Goal: Task Accomplishment & Management: Manage account settings

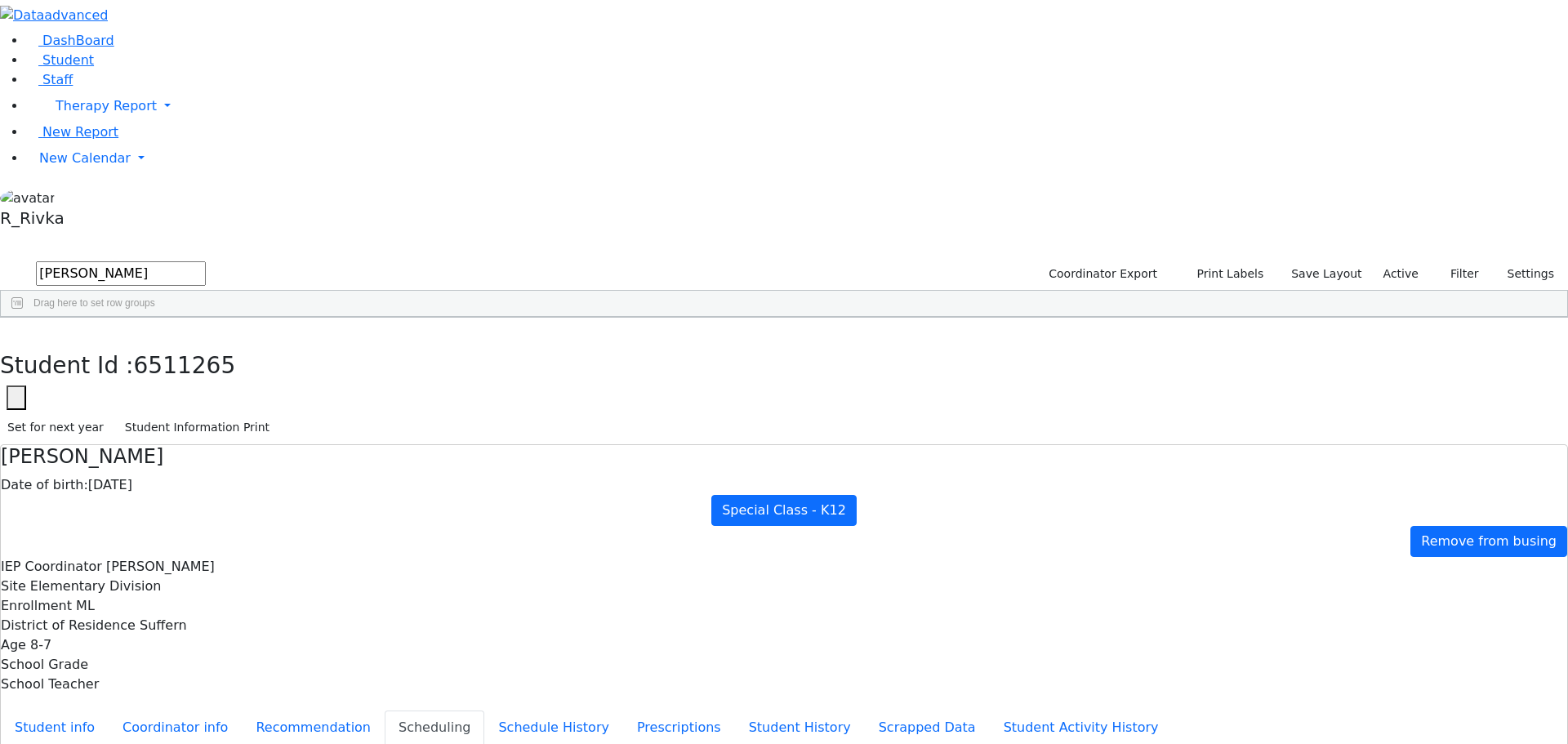
click at [291, 344] on div "6511265 Fishman Eliezer 01/03/2017 Jablin Meira ML Special Class - K12 Suffern …" at bounding box center [776, 355] width 1550 height 23
click at [101, 114] on span "New Calendar" at bounding box center [106, 106] width 101 height 16
click at [91, 198] on span "Calendar" at bounding box center [64, 190] width 59 height 16
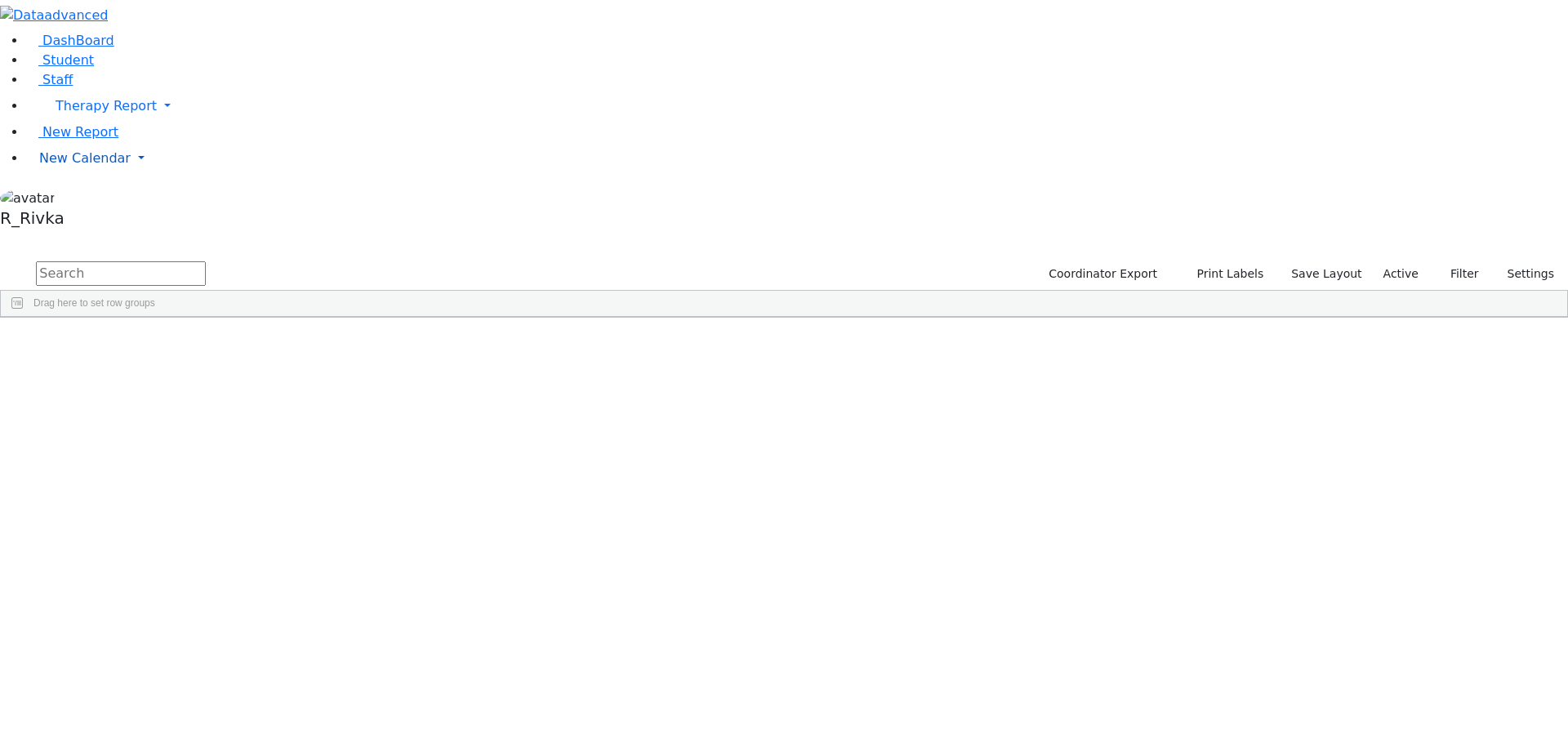
click at [81, 114] on span "New Calendar" at bounding box center [106, 106] width 101 height 16
click at [70, 198] on span "Calendar" at bounding box center [64, 190] width 59 height 16
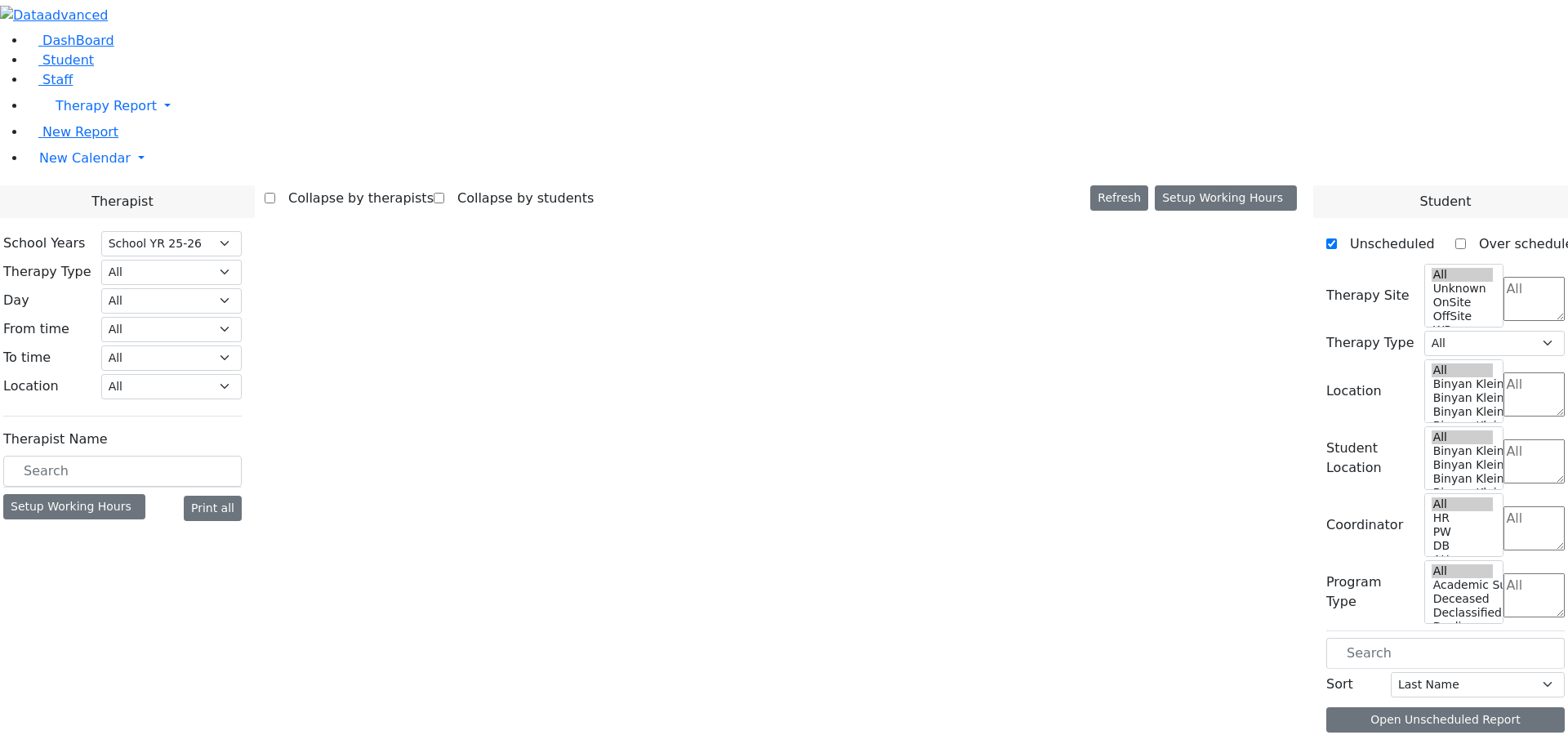
select select "212"
select select "3"
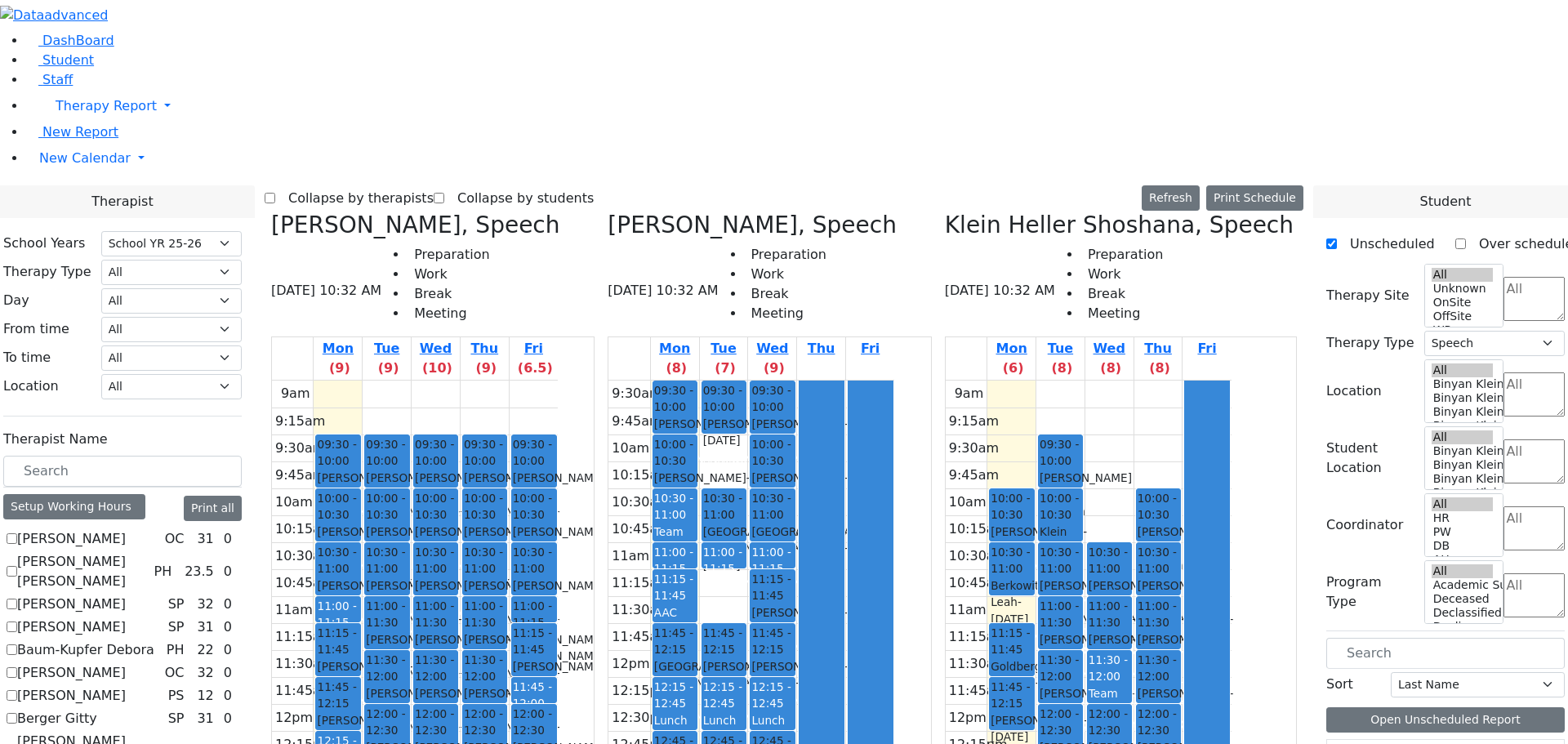
click at [945, 211] on icon at bounding box center [945, 224] width 0 height 27
checkbox input "false"
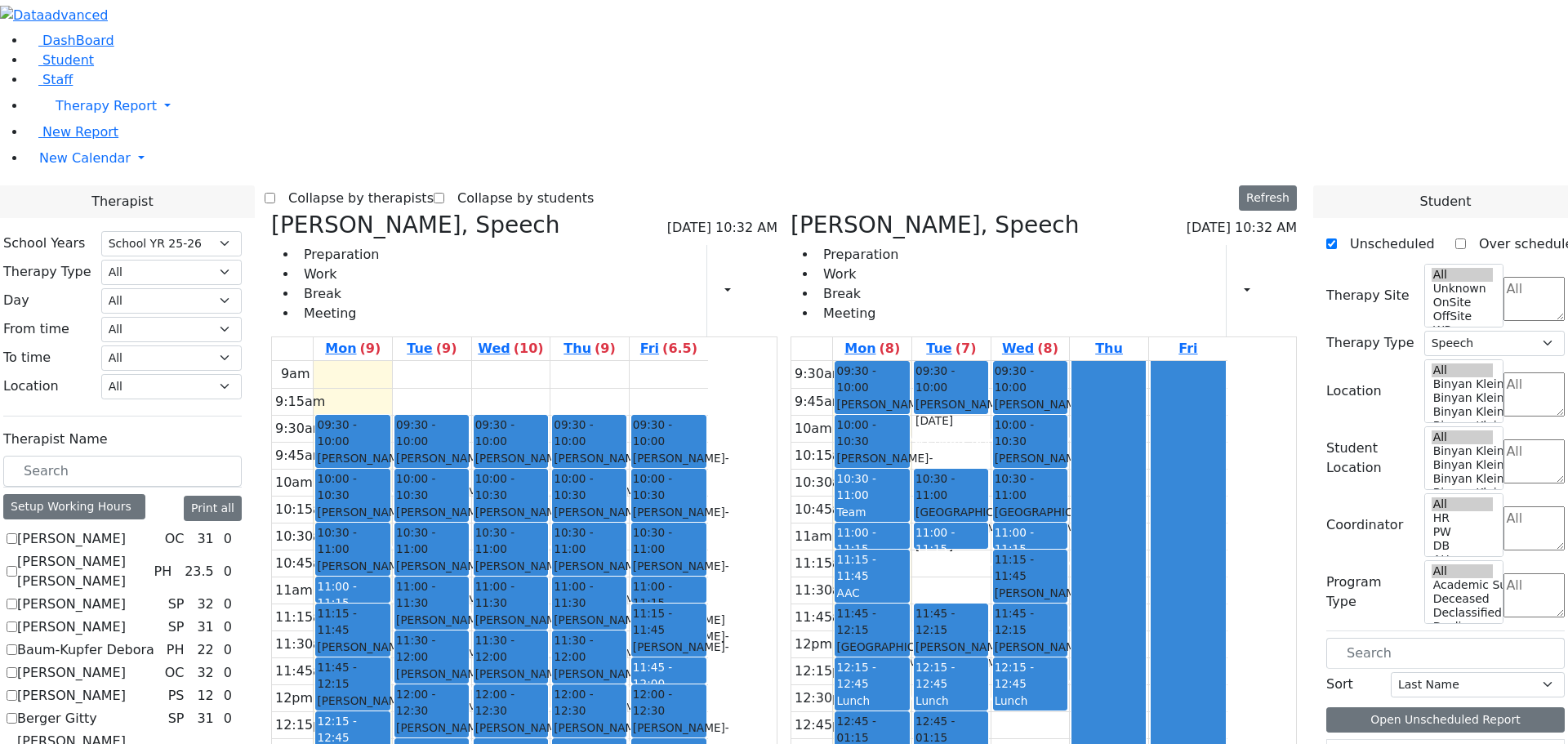
click at [879, 211] on div "Steinhardt Esther, Speech 08/25/2025 10:32 AM Preparation Work Break Meeting Pr…" at bounding box center [1043, 599] width 519 height 775
click at [379, 245] on ul "Preparation Work Break Meeting" at bounding box center [324, 284] width 108 height 78
click at [790, 211] on icon at bounding box center [790, 224] width 0 height 27
checkbox input "false"
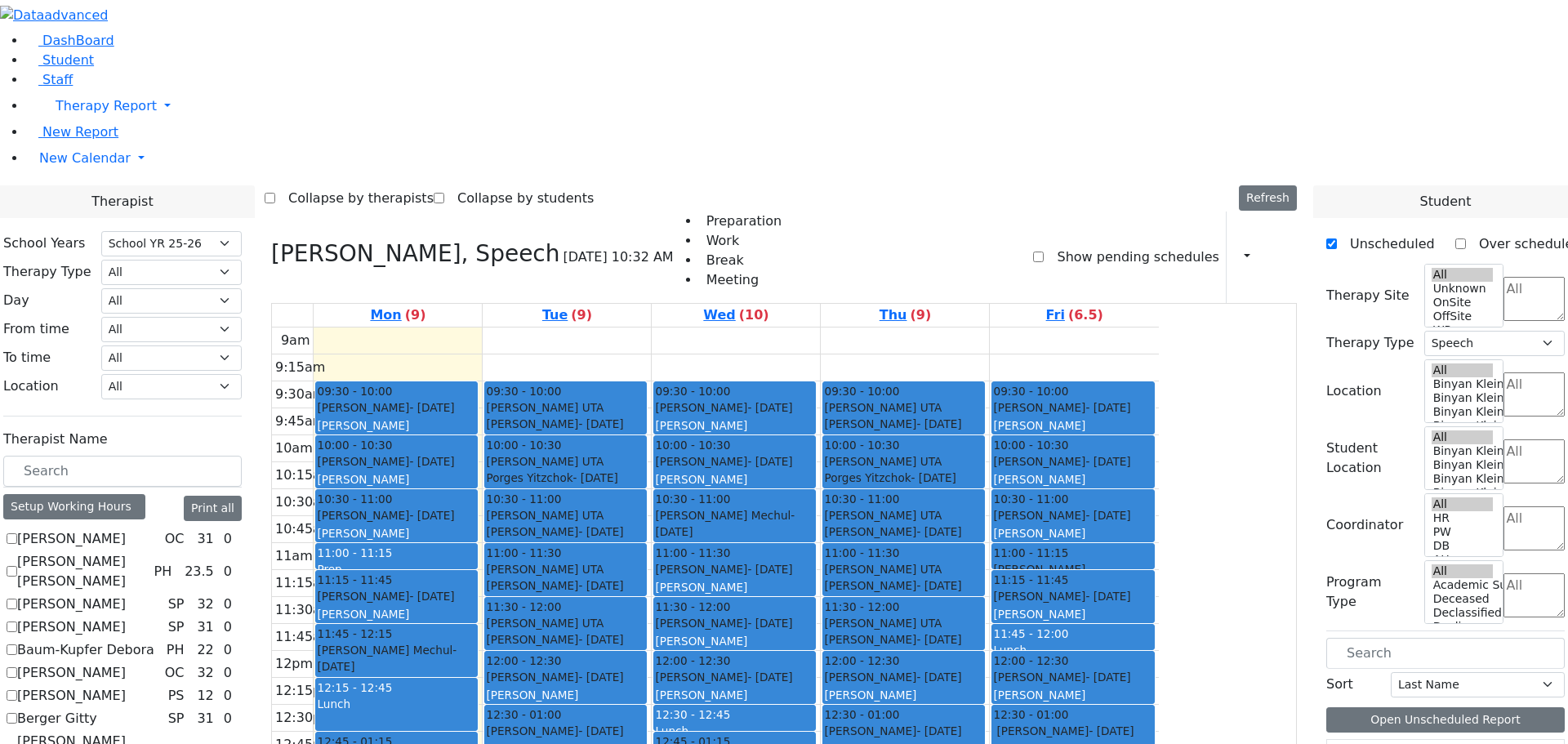
click at [429, 211] on div "Grumet Tova, Speech 08/25/2025 10:32 AM Preparation Work Break Meeting Show pen…" at bounding box center [784, 592] width 1040 height 761
click at [271, 240] on icon at bounding box center [271, 253] width 0 height 27
select select
checkbox input "false"
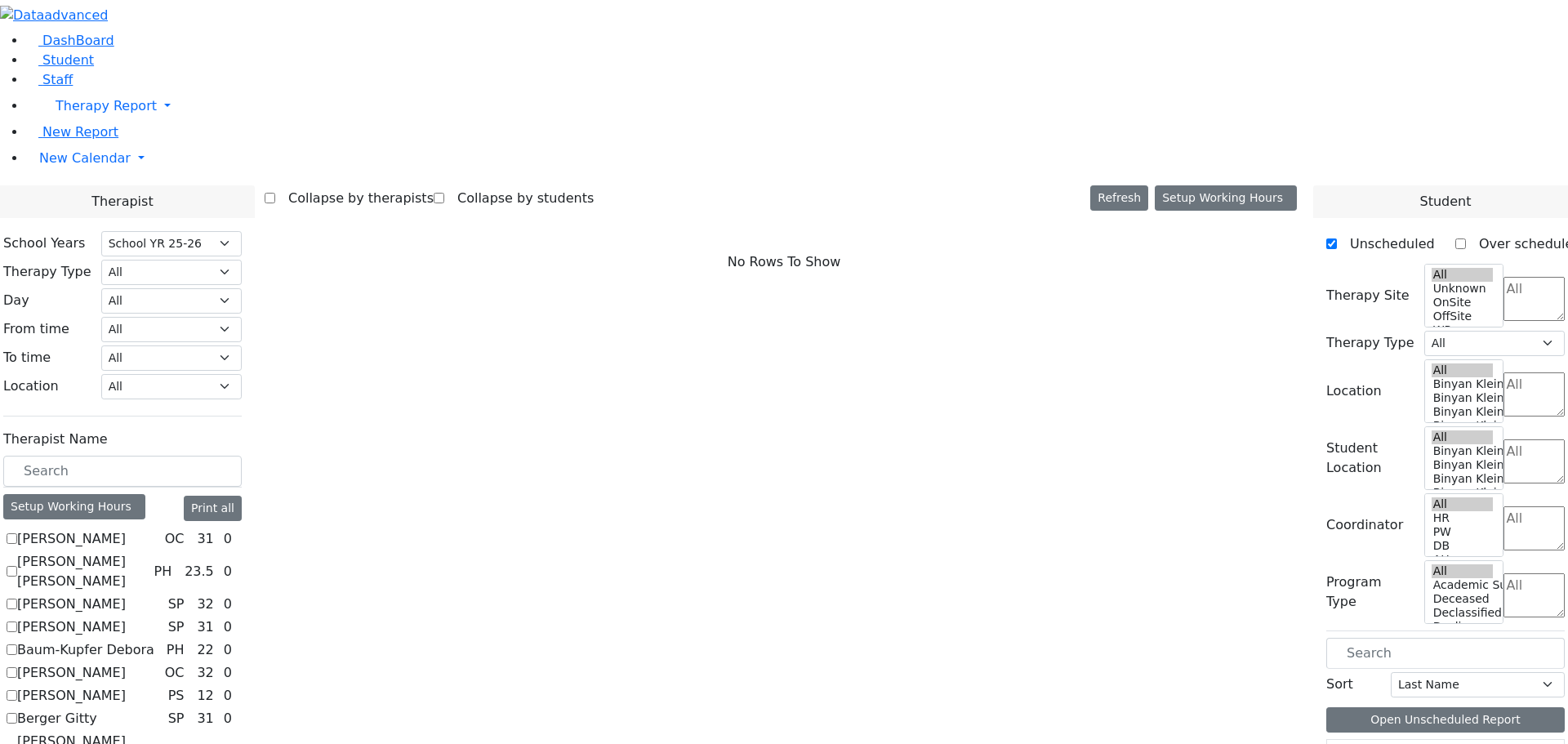
scroll to position [327, 0]
checkbox input "true"
select select "1"
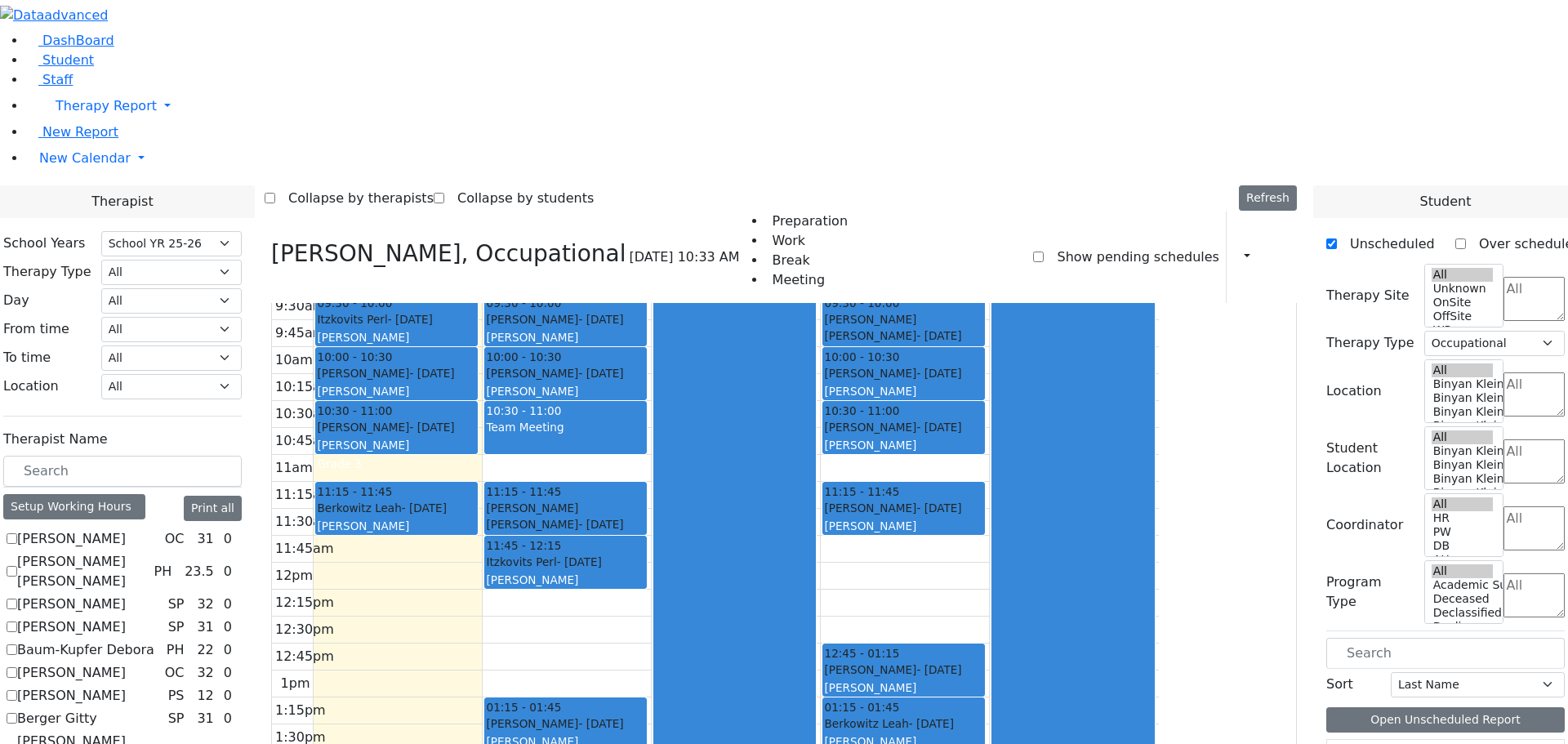
scroll to position [0, 0]
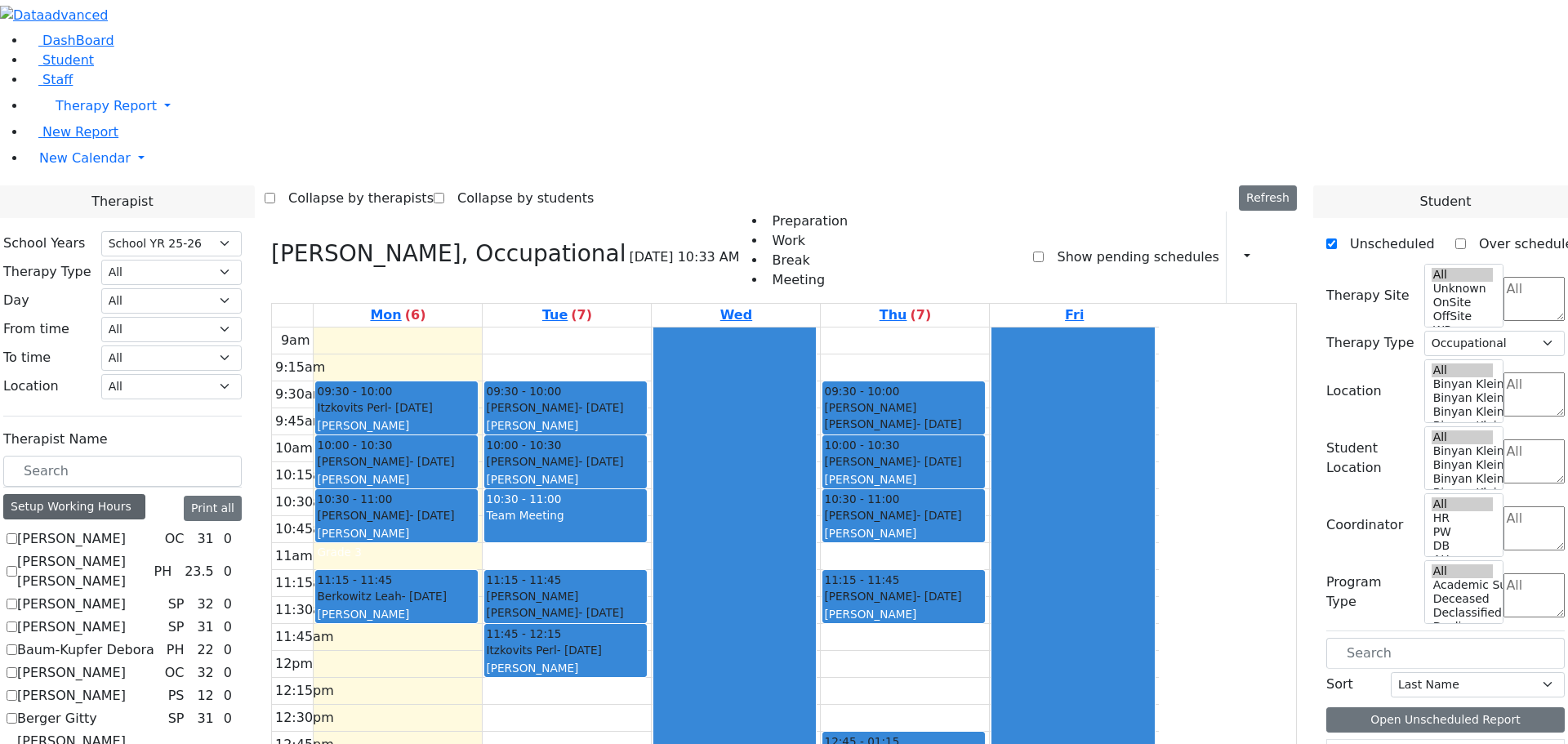
click at [145, 494] on div "Setup Working Hours" at bounding box center [74, 507] width 142 height 26
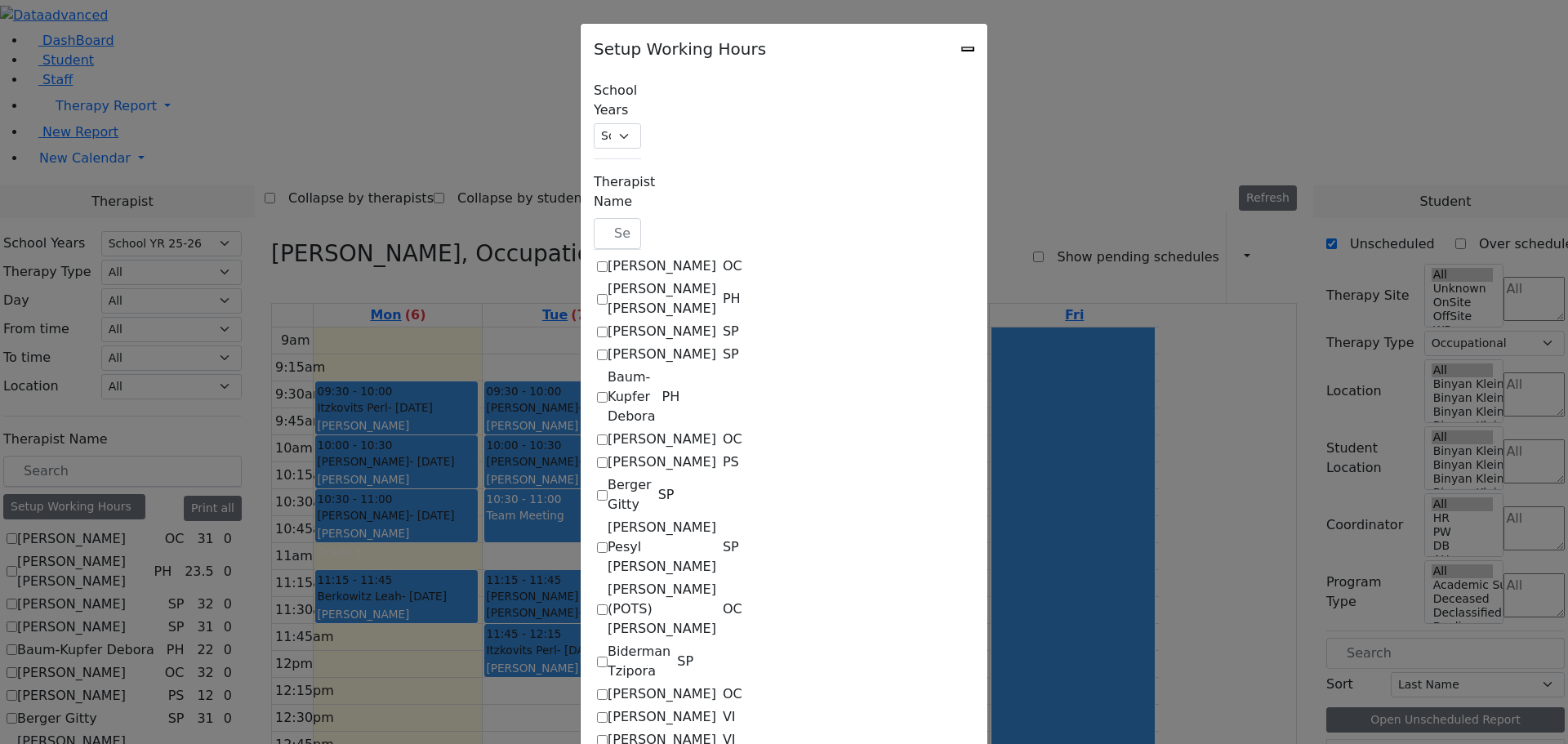
checkbox input "true"
select select "09:00:00"
select select "19:00:00"
select select "33"
select select "15:00:00"
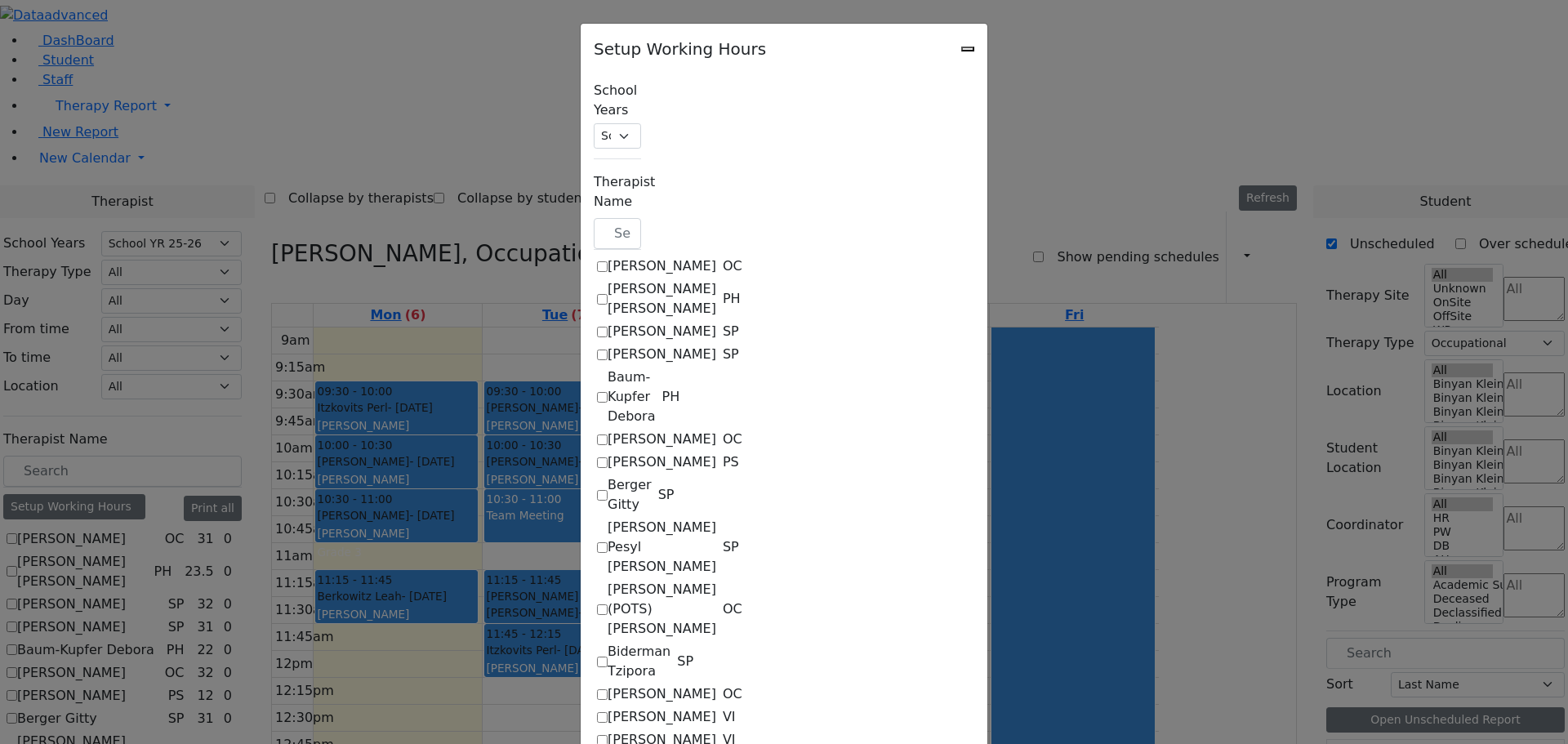
select select "19:00:00"
select select "09:00:00"
select select "19:00:00"
select select "33"
select select "15:00:00"
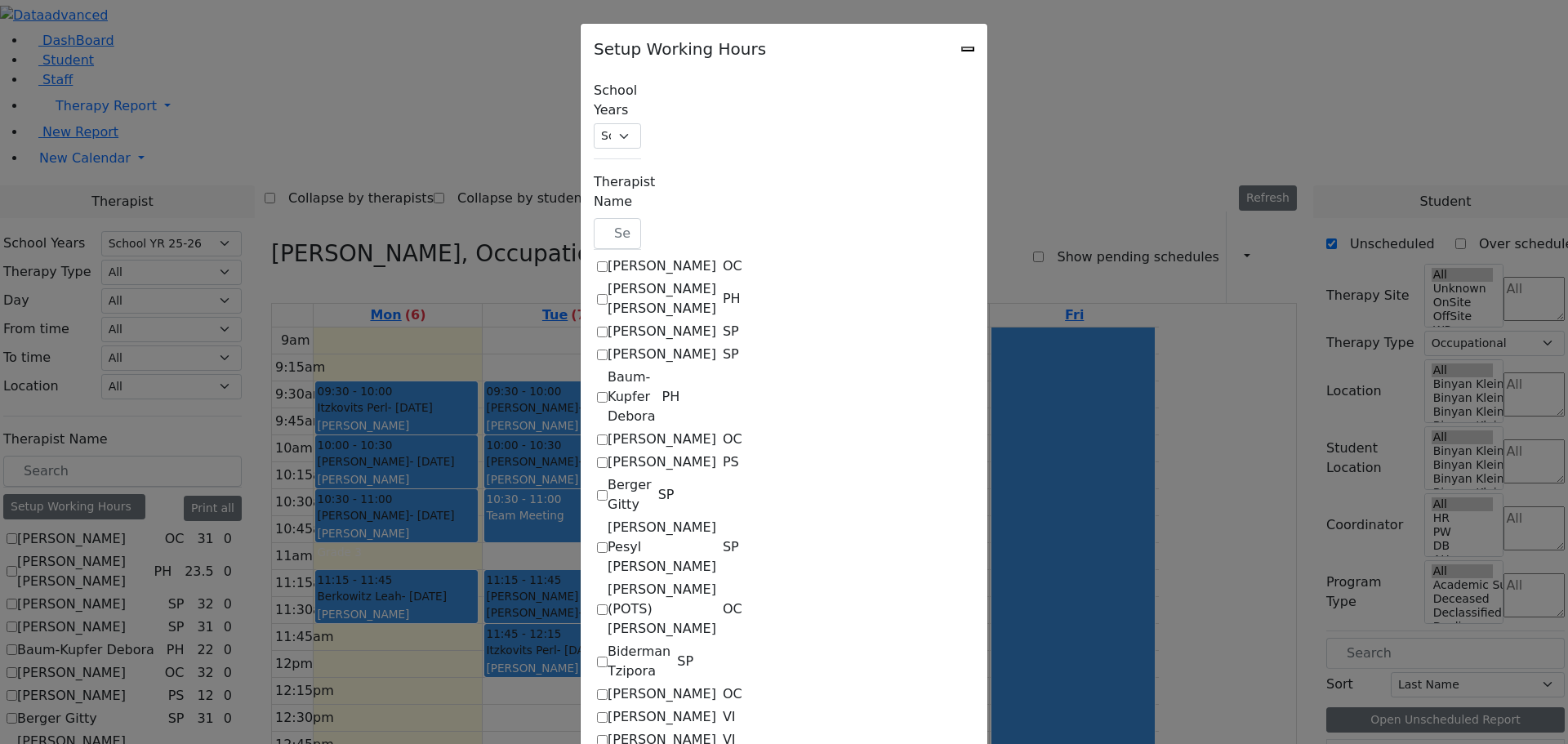
select select "19:00:00"
select select "09:00:00"
select select "19:00:00"
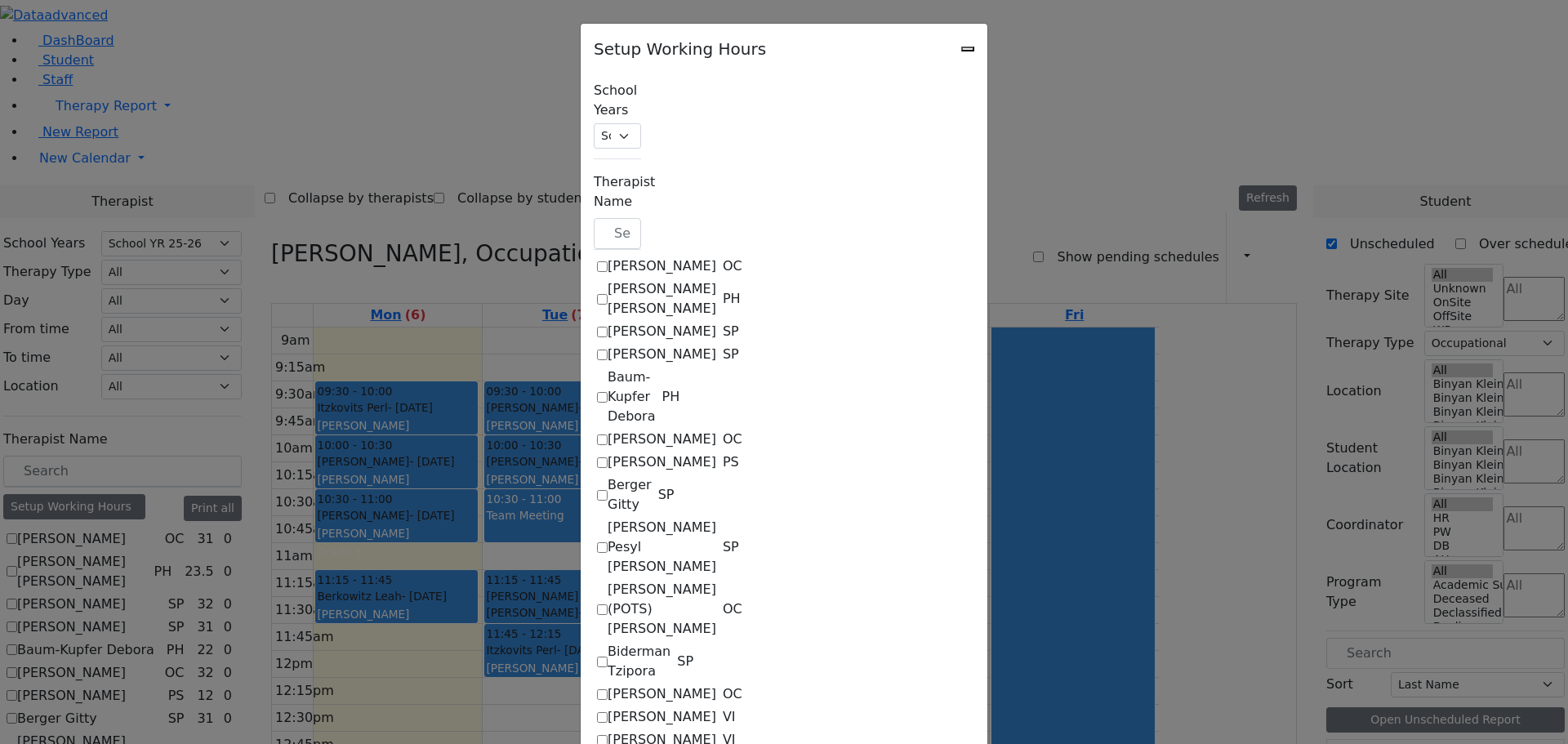
select select "33"
select select "15:00:00"
select select "19:00:00"
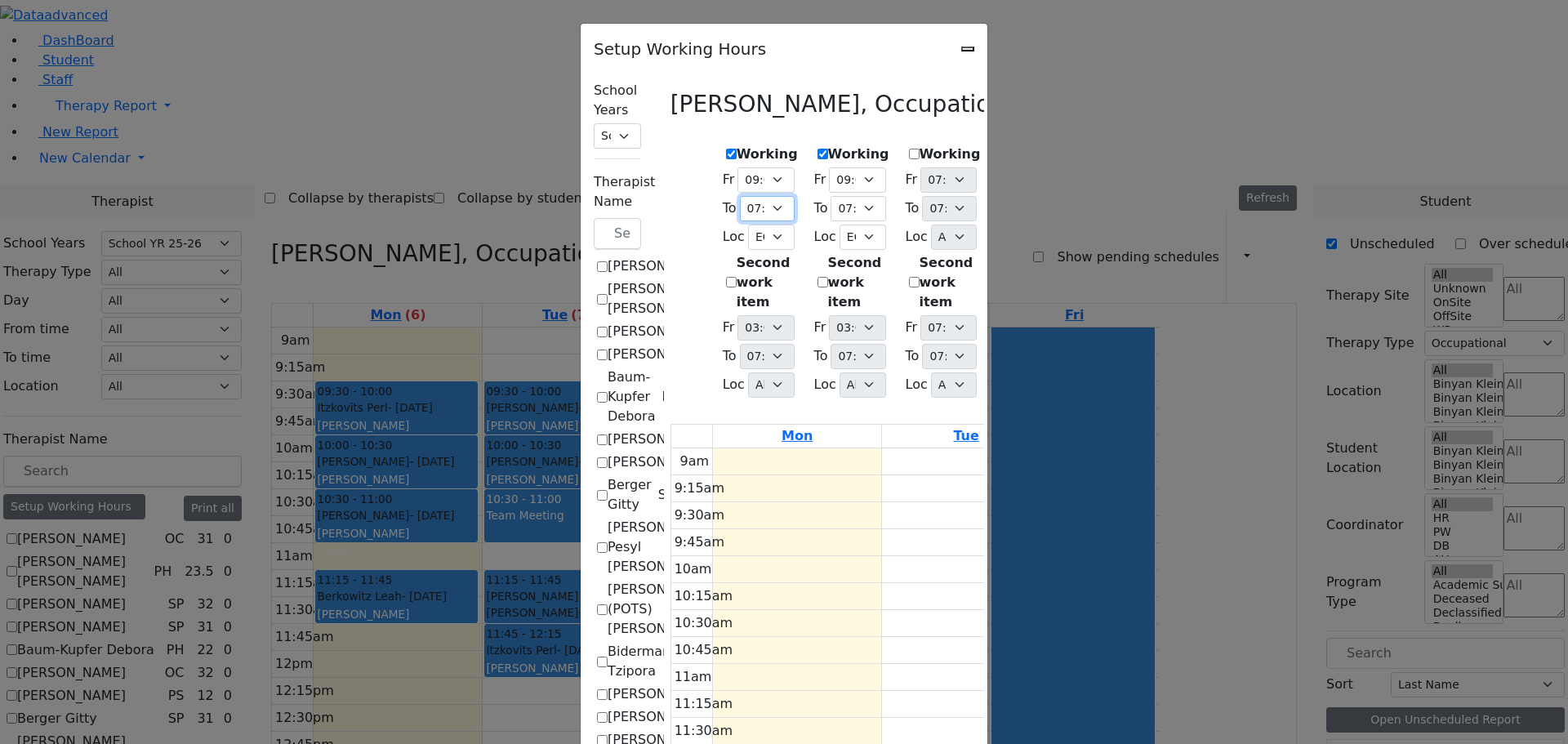
click at [740, 200] on select "07:15 AM 07:30 AM 07:45 AM 08:00 AM 08:15 AM 08:30 AM 08:45 AM 09:00 AM 09:15 A…" at bounding box center [767, 209] width 55 height 26
select select "15:00:00"
click at [740, 196] on select "07:15 AM 07:30 AM 07:45 AM 08:00 AM 08:15 AM 08:30 AM 08:45 AM 09:00 AM 09:15 A…" at bounding box center [767, 209] width 55 height 26
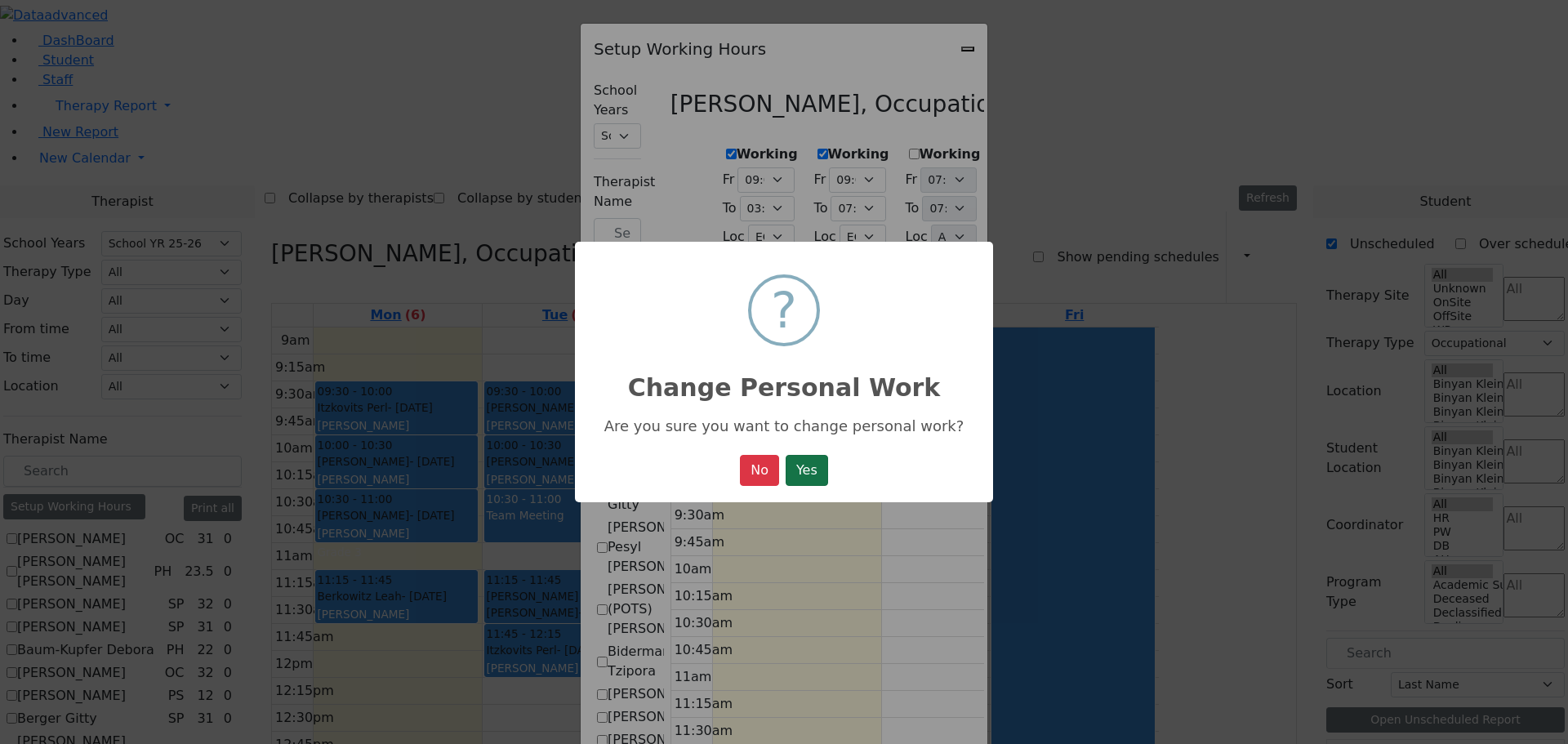
click at [815, 465] on button "Yes" at bounding box center [807, 470] width 42 height 31
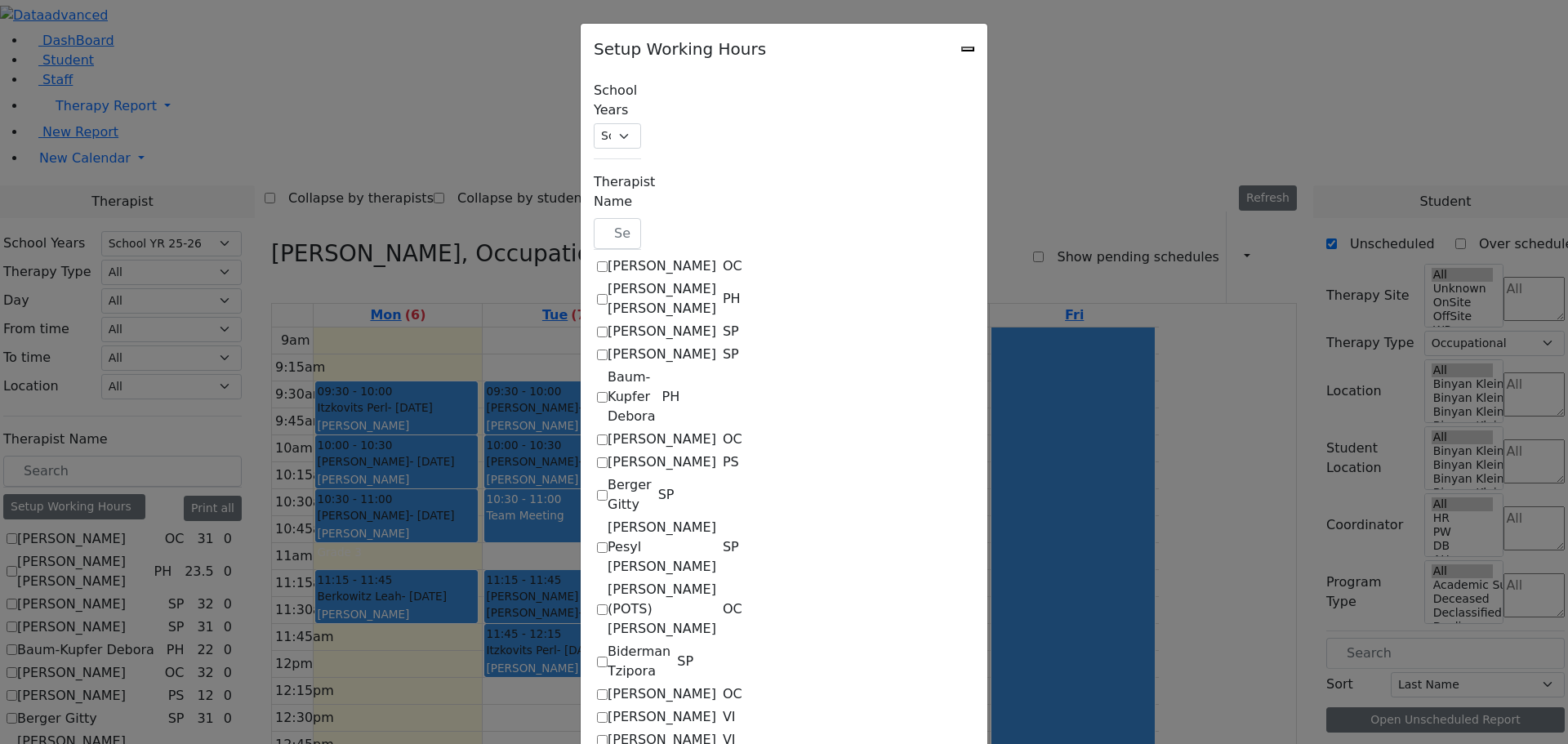
select select "09:00:00"
select select "15:00:00"
select select "33"
select select "15:00:00"
select select "19:00:00"
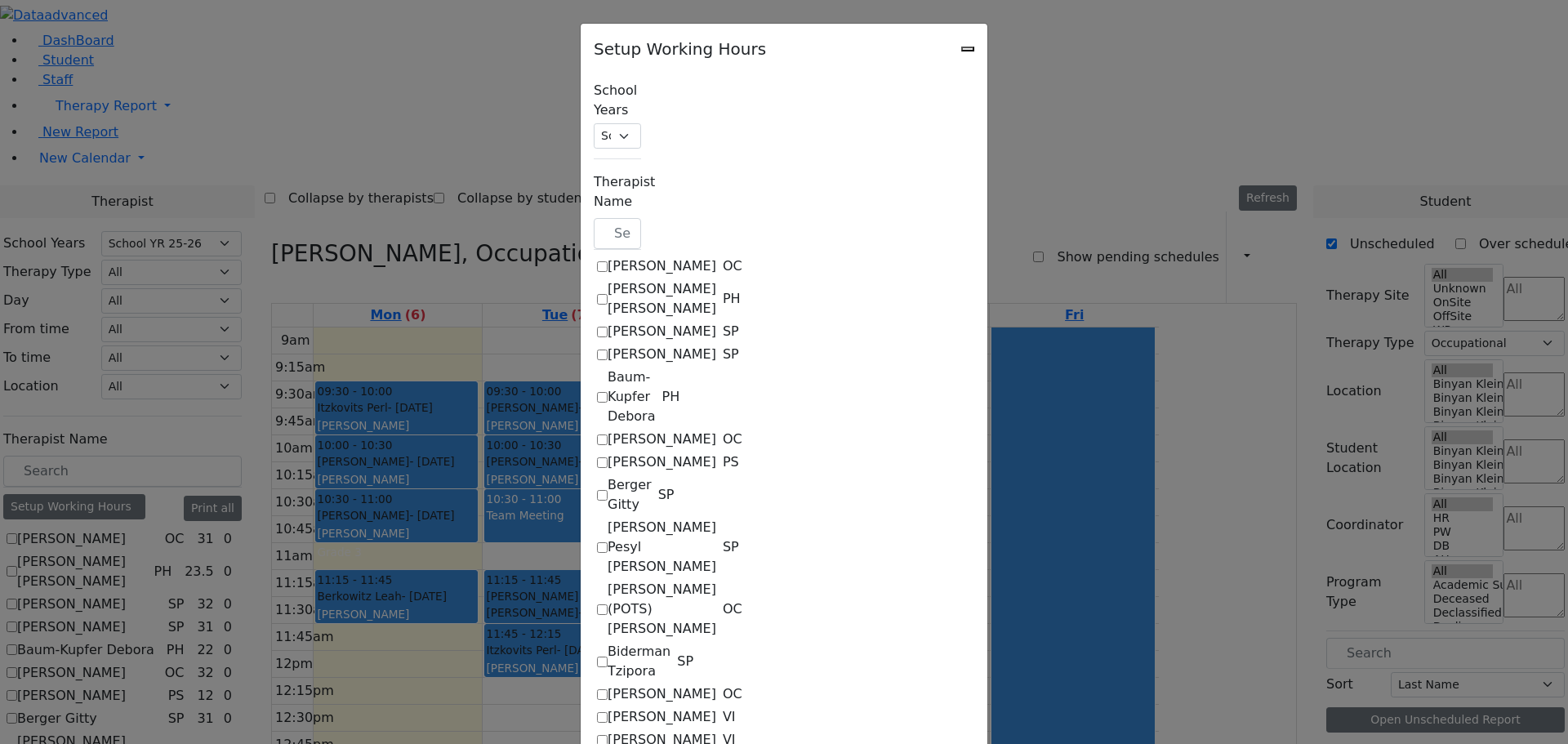
select select "09:00:00"
select select "19:00:00"
select select "33"
select select "15:00:00"
select select "19:00:00"
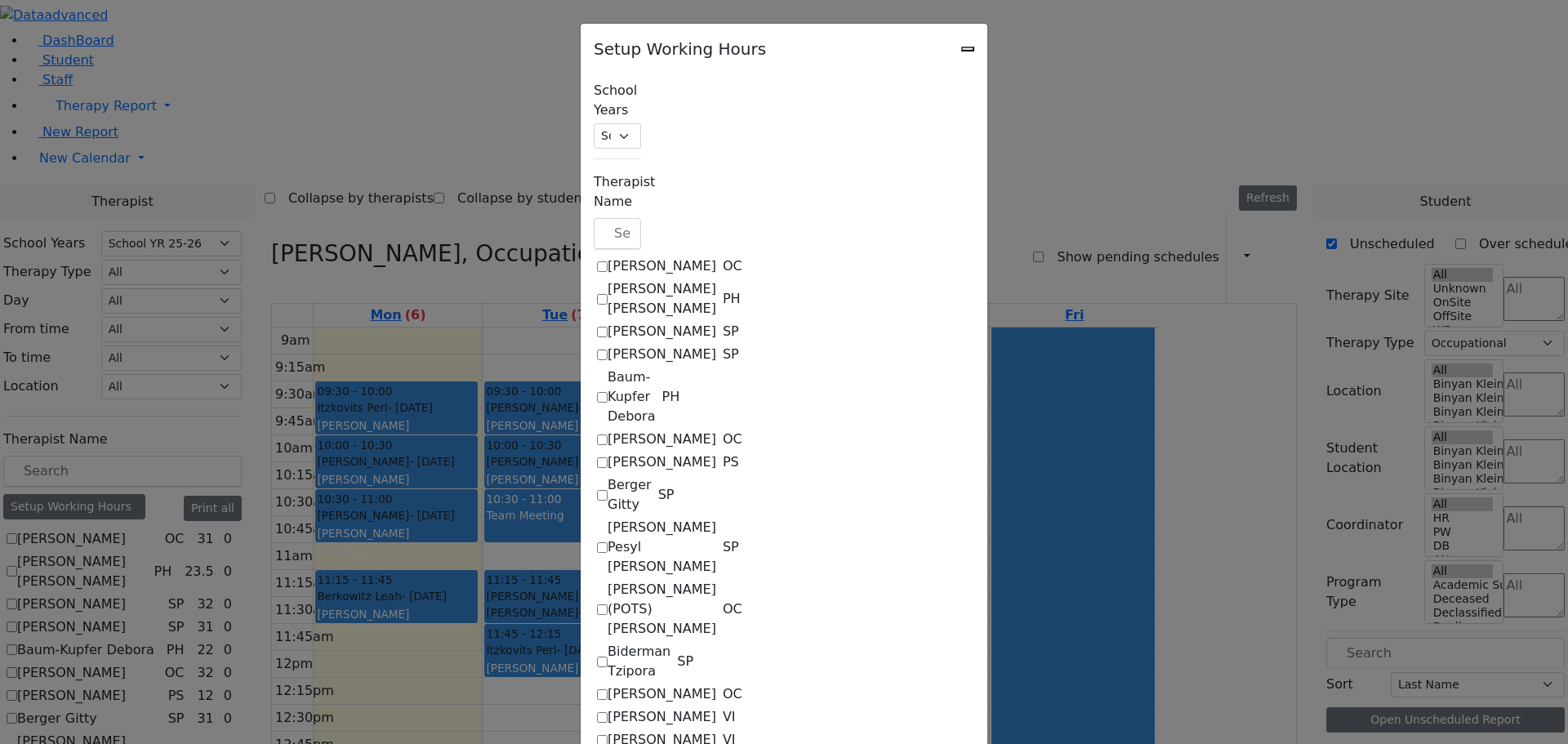
select select "19:00:00"
select select "09:00:00"
select select "19:00:00"
select select "33"
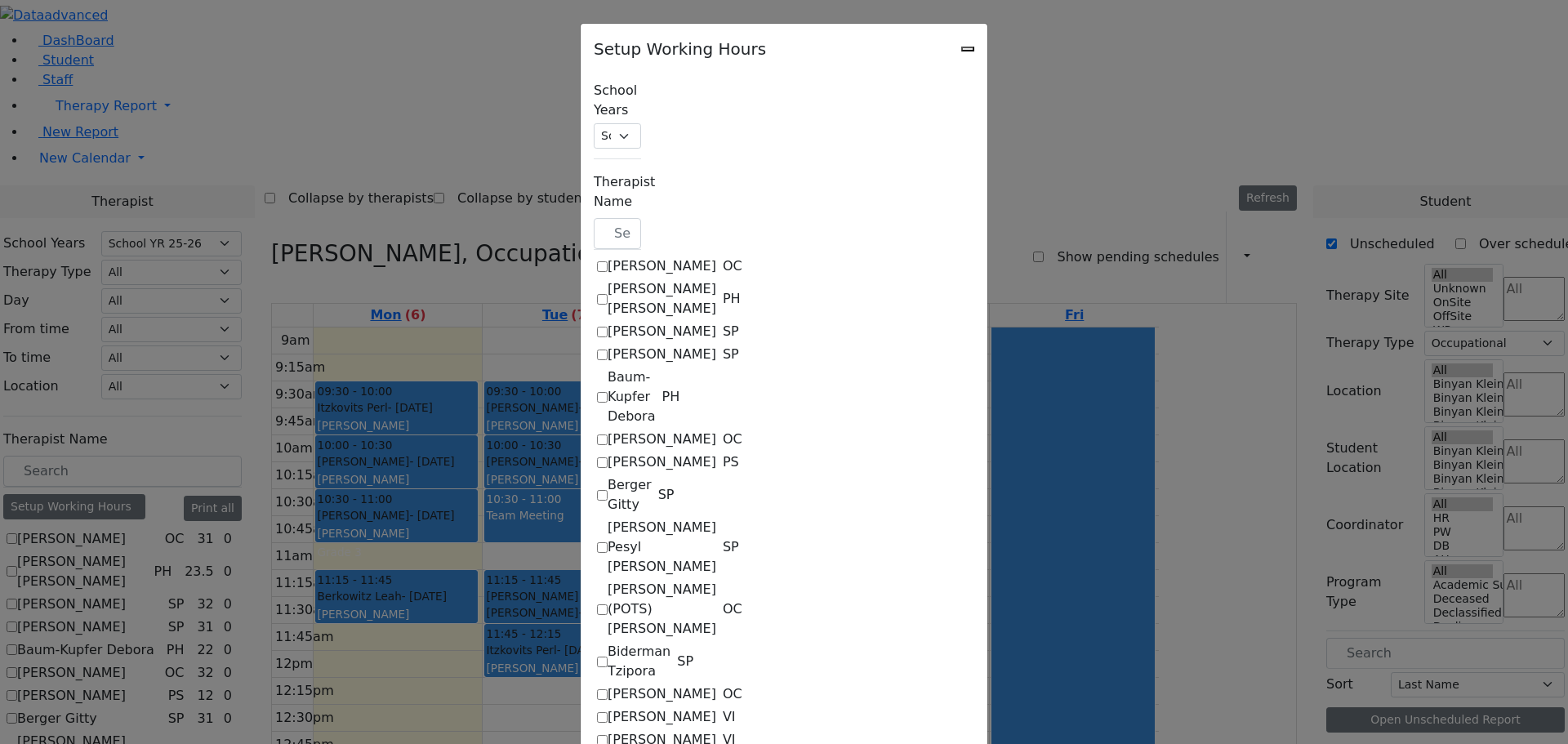
select select "15:00:00"
select select "19:00:00"
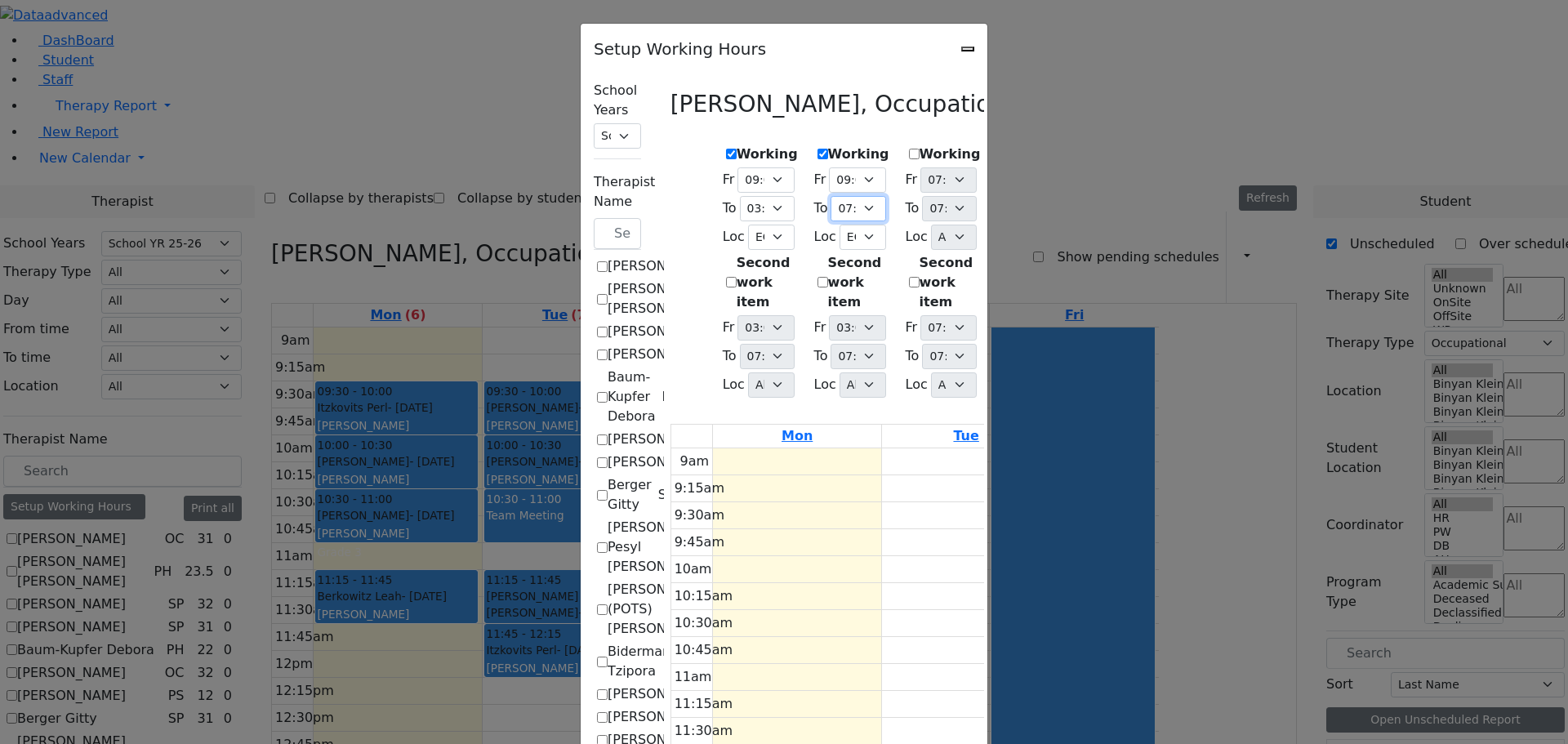
click at [831, 196] on select "07:15 AM 07:30 AM 07:45 AM 08:00 AM 08:15 AM 08:30 AM 08:45 AM 09:00 AM 09:15 A…" at bounding box center [858, 209] width 55 height 26
select select "15:00:00"
click at [831, 196] on select "07:15 AM 07:30 AM 07:45 AM 08:00 AM 08:15 AM 08:30 AM 08:45 AM 09:00 AM 09:15 A…" at bounding box center [858, 209] width 55 height 26
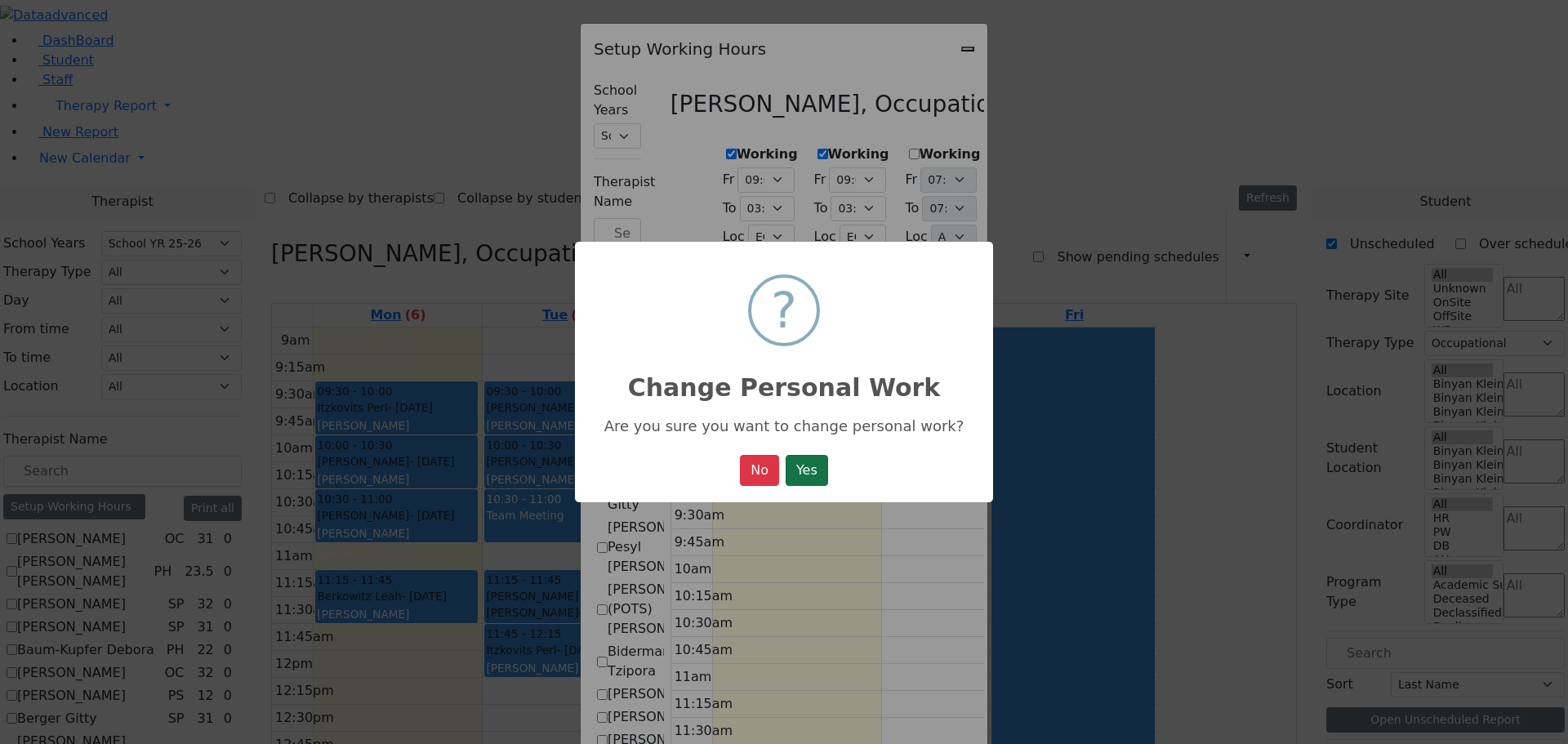
click at [817, 465] on button "Yes" at bounding box center [807, 470] width 42 height 31
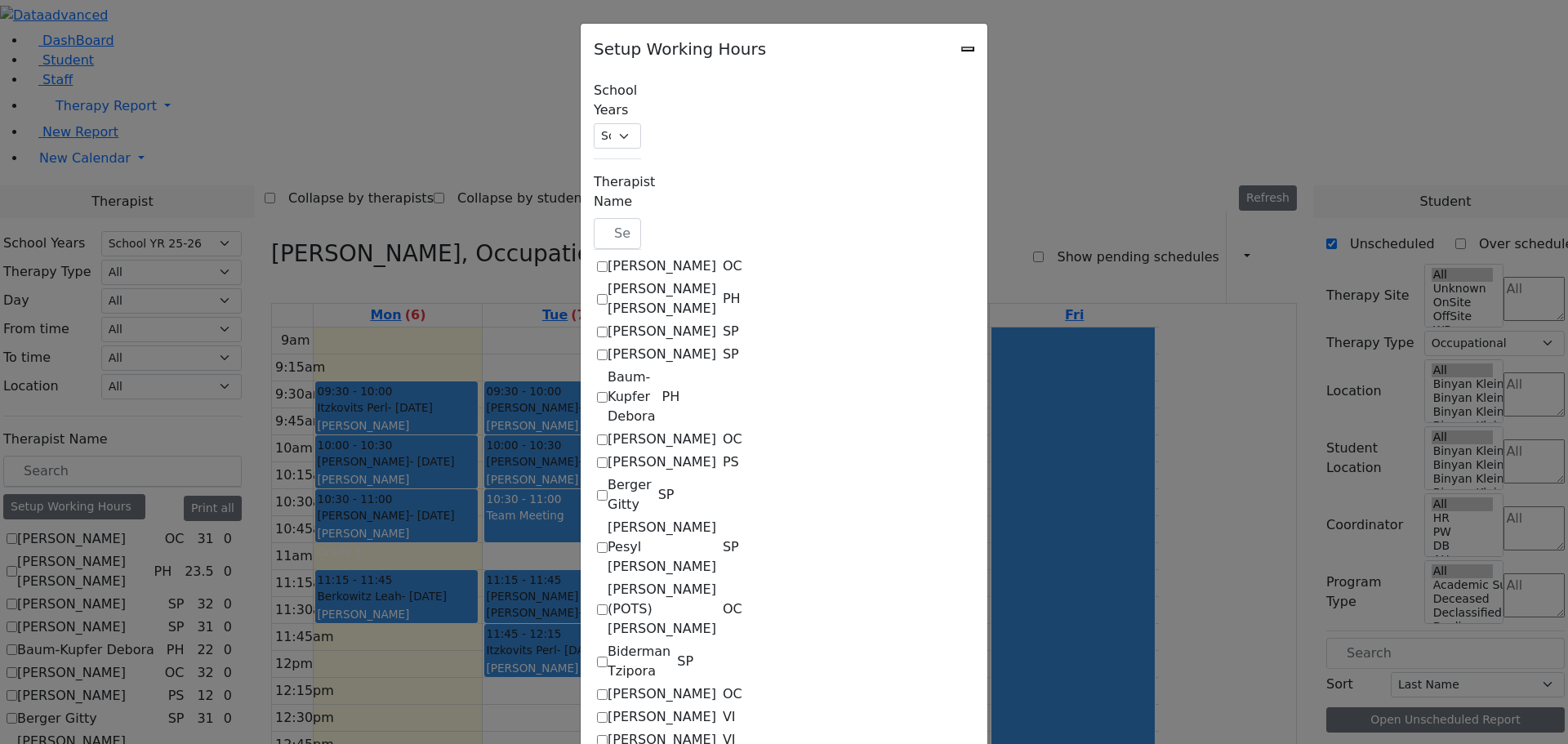
select select "09:00:00"
select select "15:00:00"
select select "33"
select select "15:00:00"
select select "19:00:00"
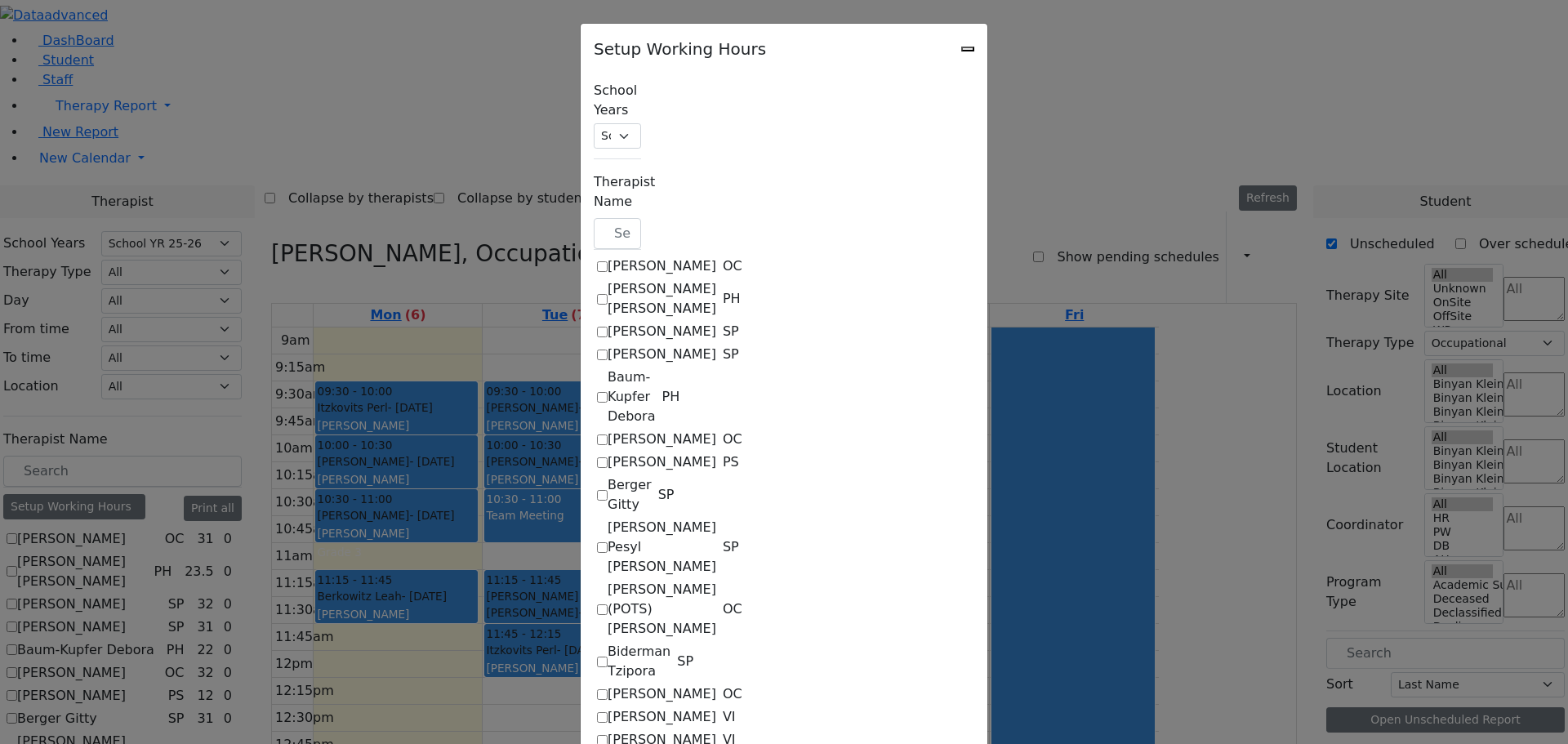
select select "09:00:00"
select select "15:00:00"
select select "33"
select select "15:00:00"
select select "19:00:00"
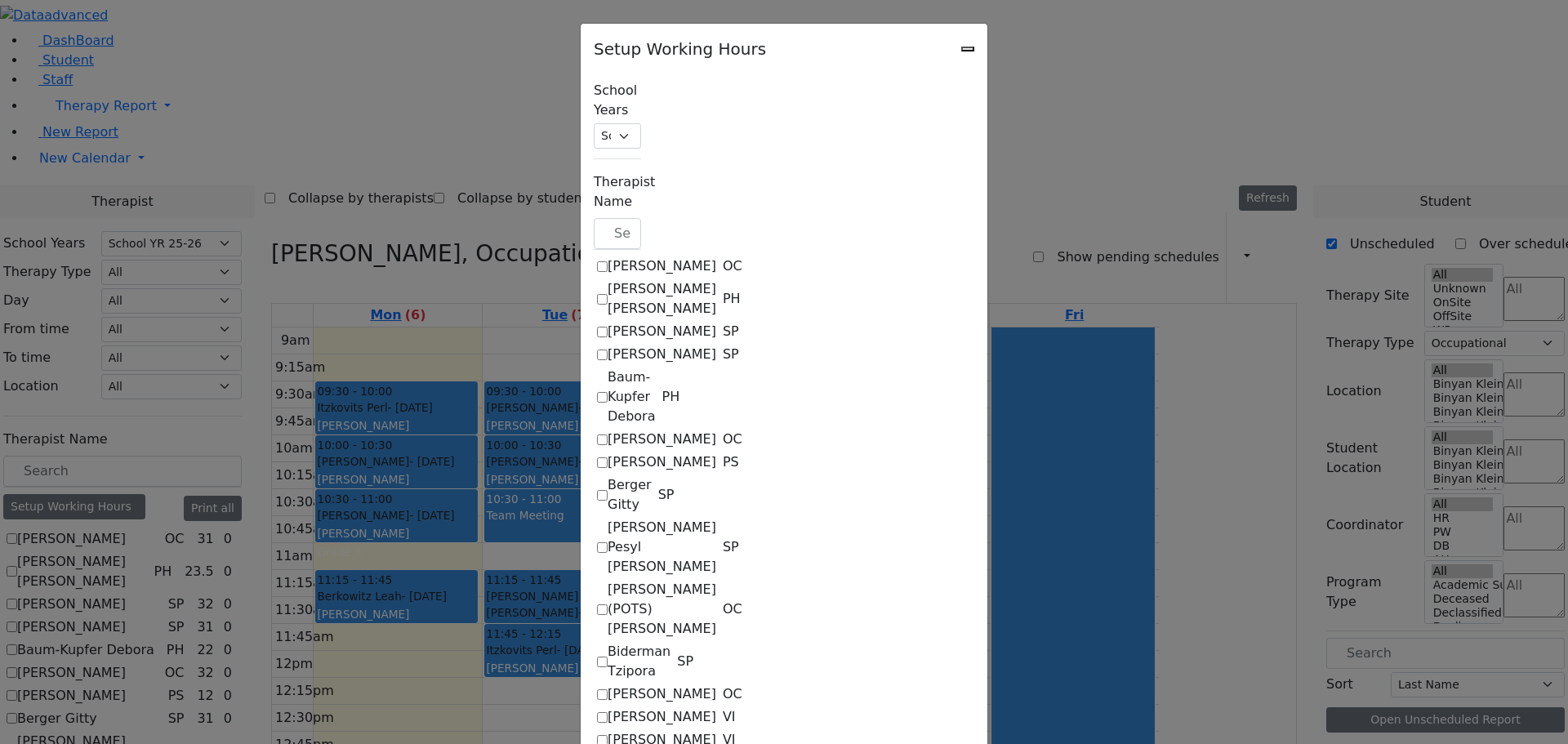
select select "19:00:00"
select select "09:00:00"
select select "19:00:00"
select select "33"
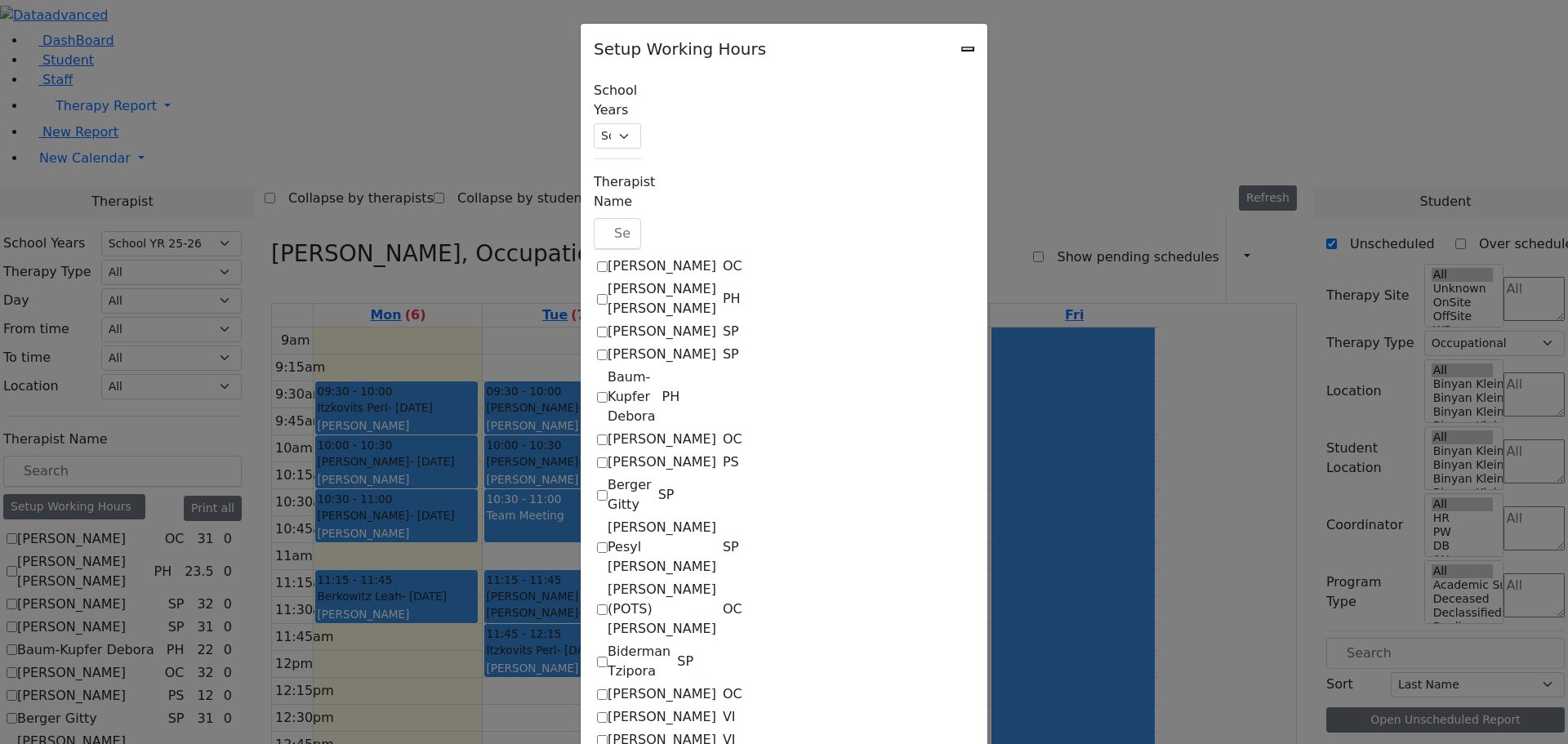
select select "15:00:00"
select select "19:00:00"
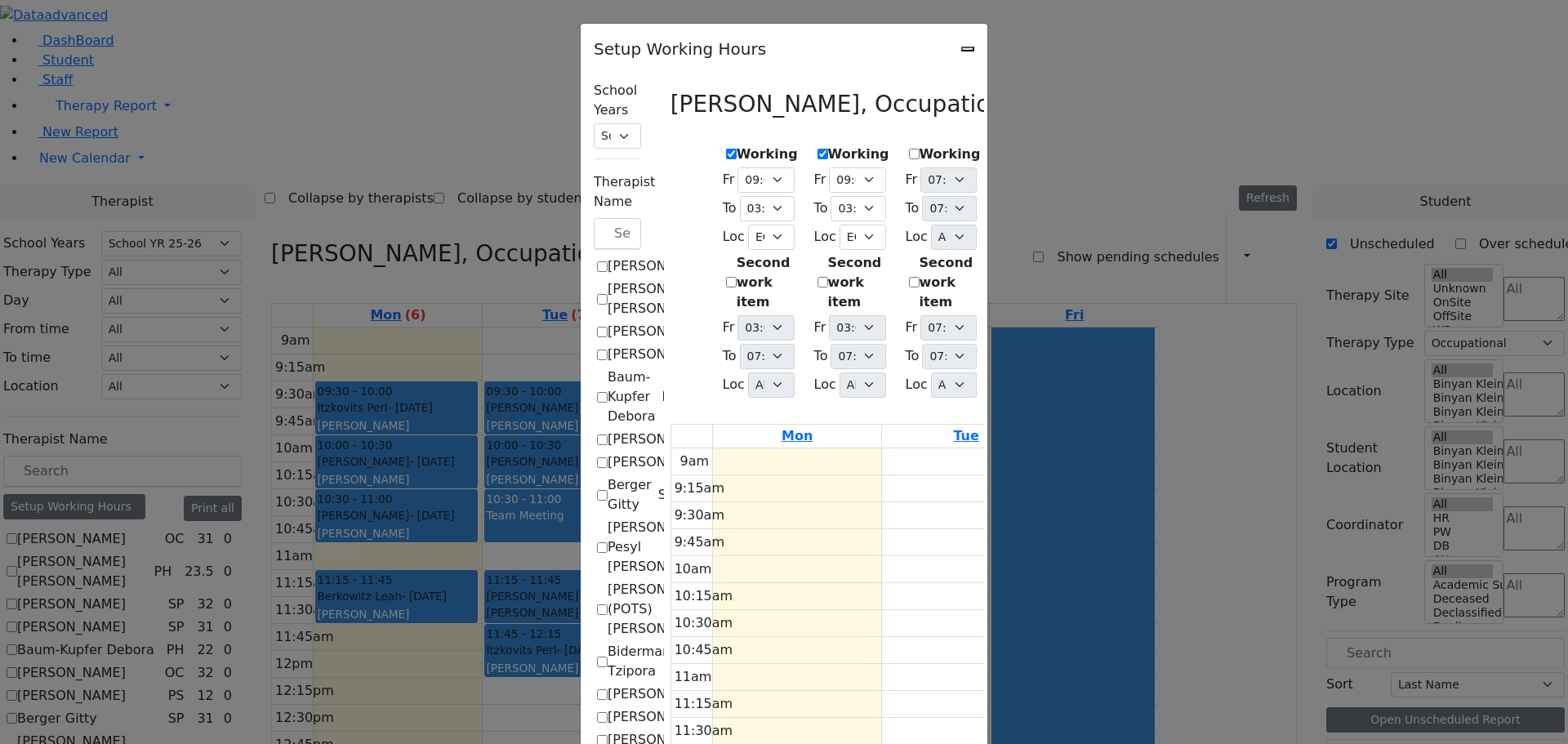
click at [1069, 196] on select "07:15 AM 07:30 AM 07:45 AM 08:00 AM 08:15 AM 08:30 AM 08:45 AM 09:00 AM 09:15 A…" at bounding box center [1041, 209] width 55 height 26
select select "15:00:00"
click at [1014, 196] on select "07:15 AM 07:30 AM 07:45 AM 08:00 AM 08:15 AM 08:30 AM 08:45 AM 09:00 AM 09:15 A…" at bounding box center [1041, 209] width 55 height 26
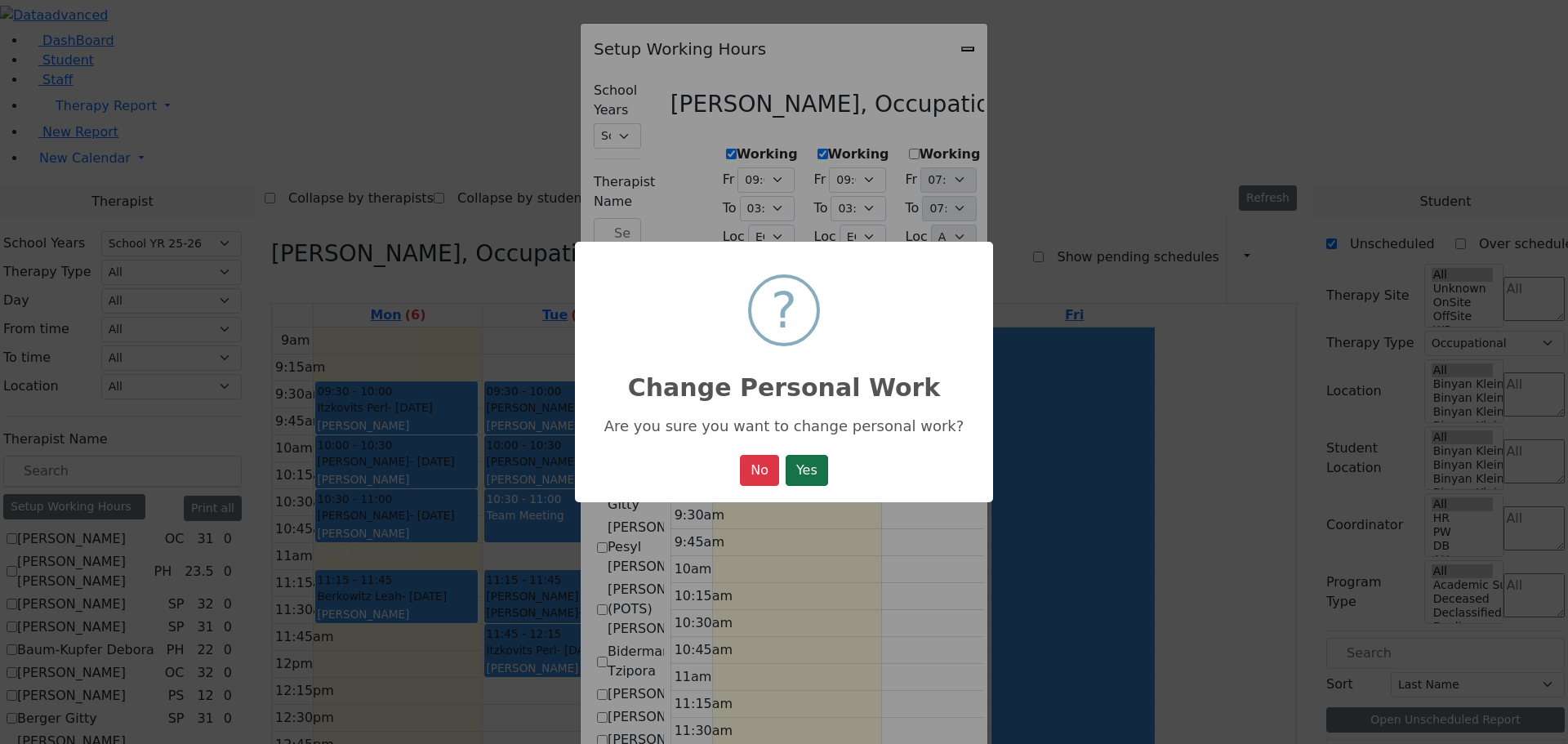
click at [790, 463] on button "Yes" at bounding box center [807, 470] width 42 height 31
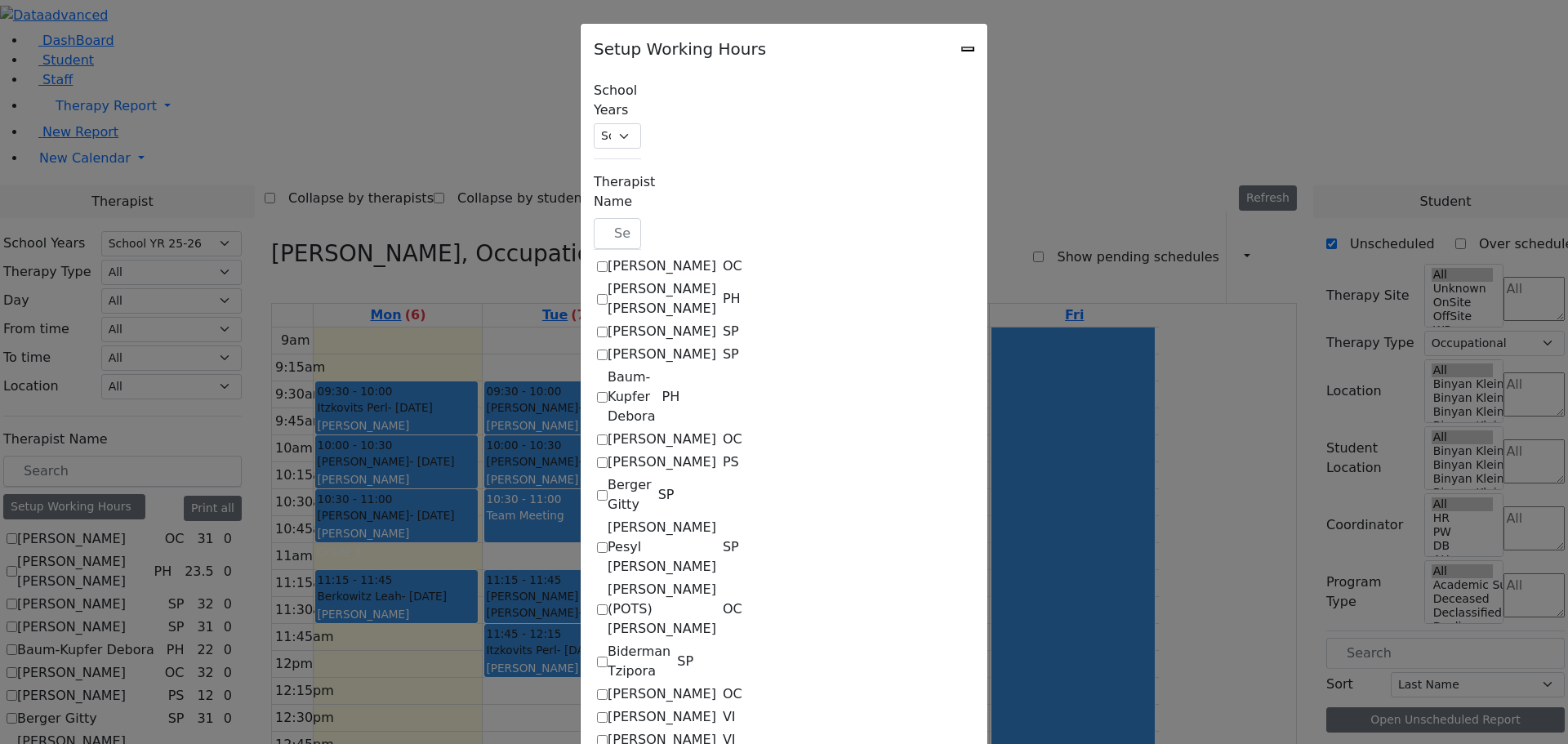
select select "09:00:00"
select select "15:00:00"
select select "33"
select select "15:00:00"
select select "19:00:00"
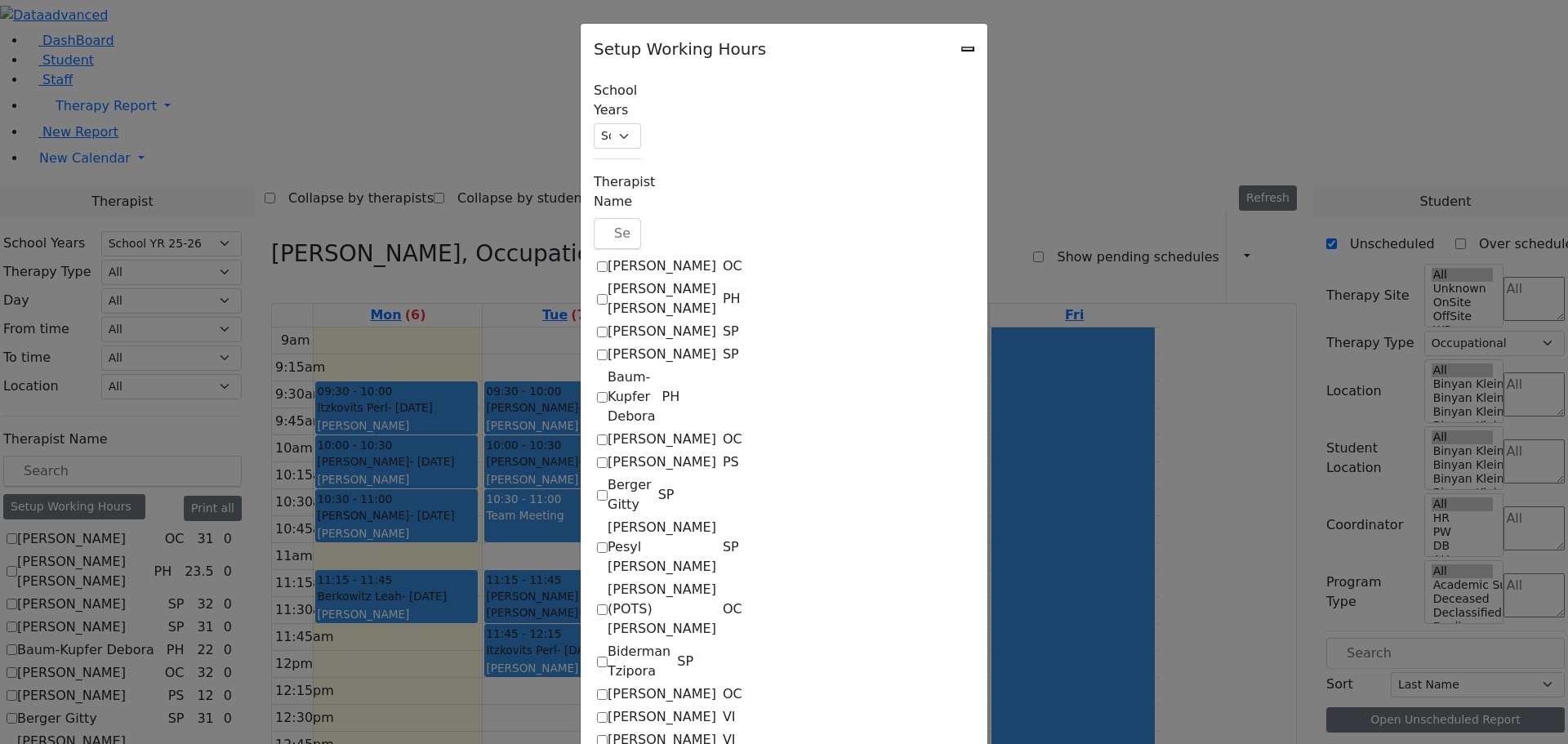
select select "09:00:00"
select select "15:00:00"
select select "33"
select select "15:00:00"
select select "19:00:00"
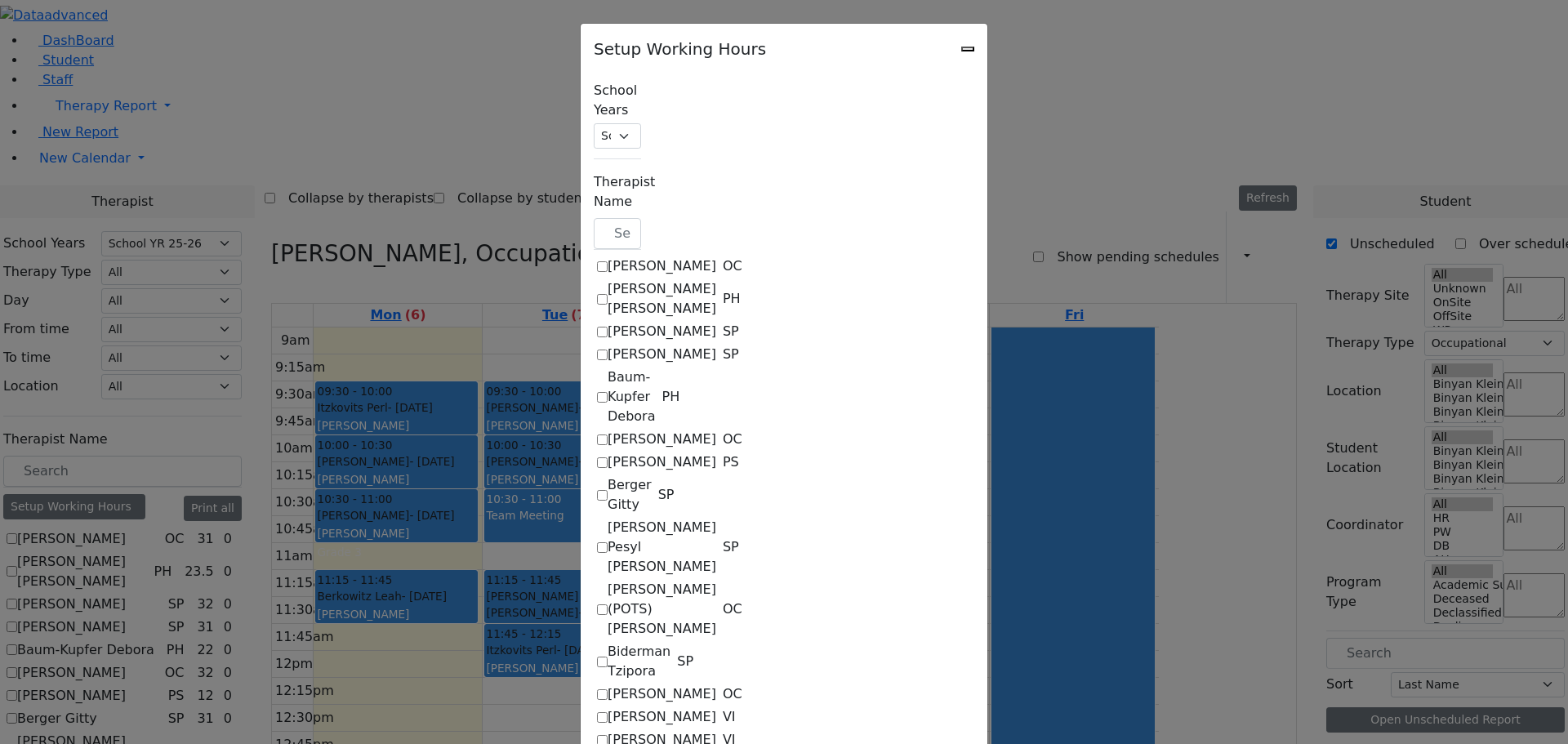
select select "19:00:00"
select select "09:00:00"
select select "15:00:00"
select select "33"
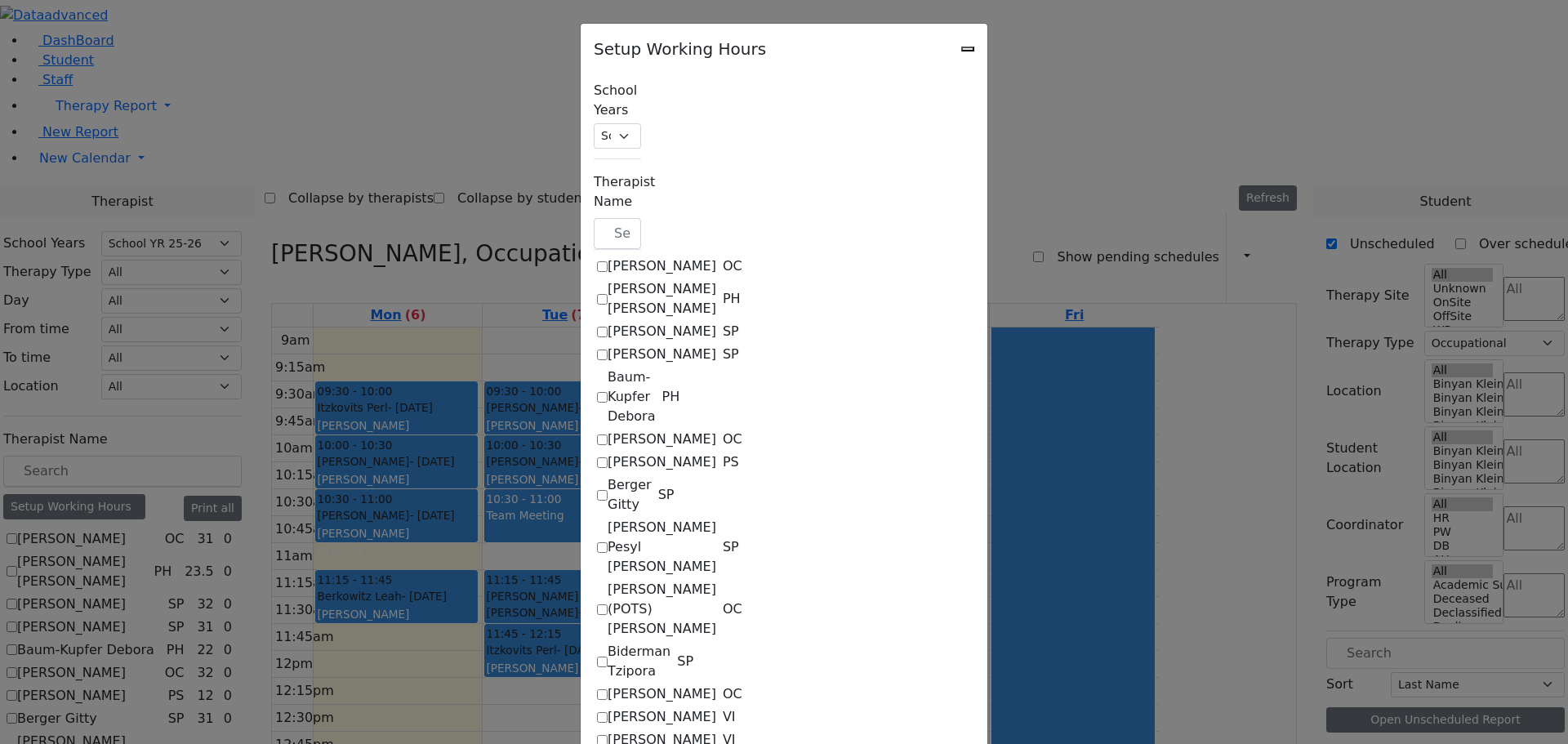
select select "15:00:00"
select select "19:00:00"
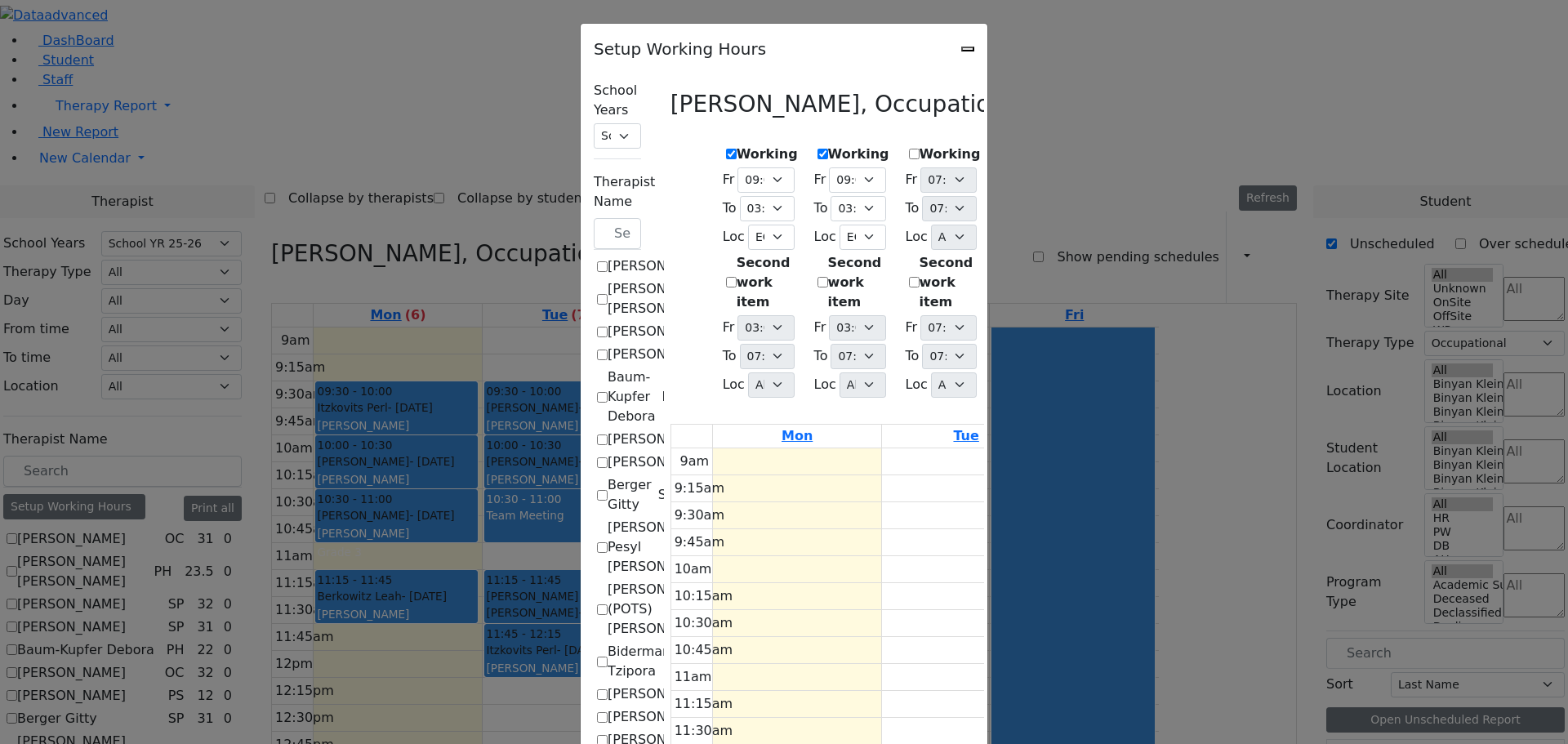
click at [988, 48] on div "Setup Working Hours" at bounding box center [784, 44] width 407 height 40
click at [968, 49] on icon "Close" at bounding box center [968, 49] width 0 height 0
checkbox input "false"
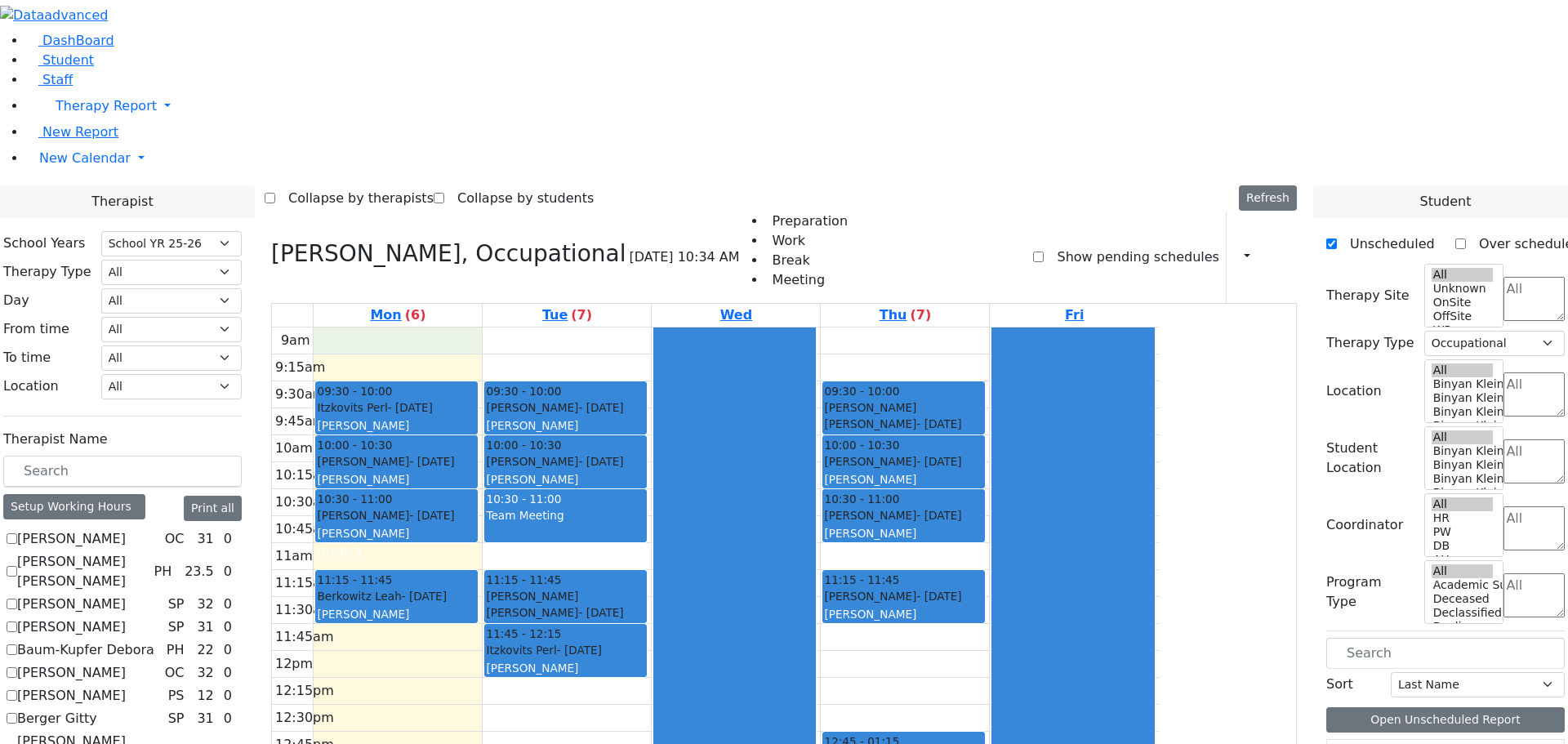
click at [583, 327] on div "9am 9:15am 9:30am 9:45am 10am 10:15am 10:30am 10:45am 11am 11:15am 11:30am 11:4…" at bounding box center [715, 650] width 887 height 647
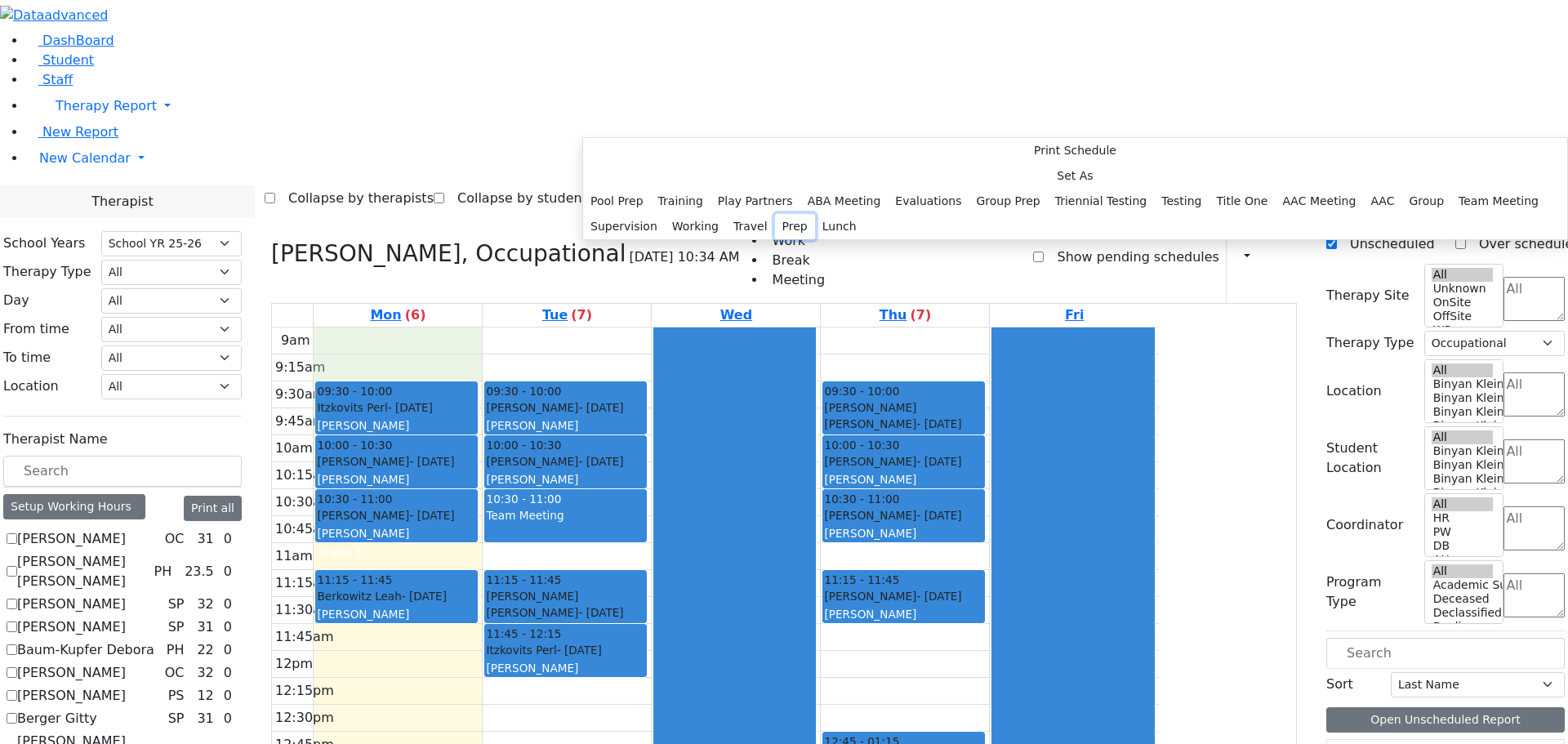
click at [806, 239] on button "Prep" at bounding box center [795, 227] width 40 height 26
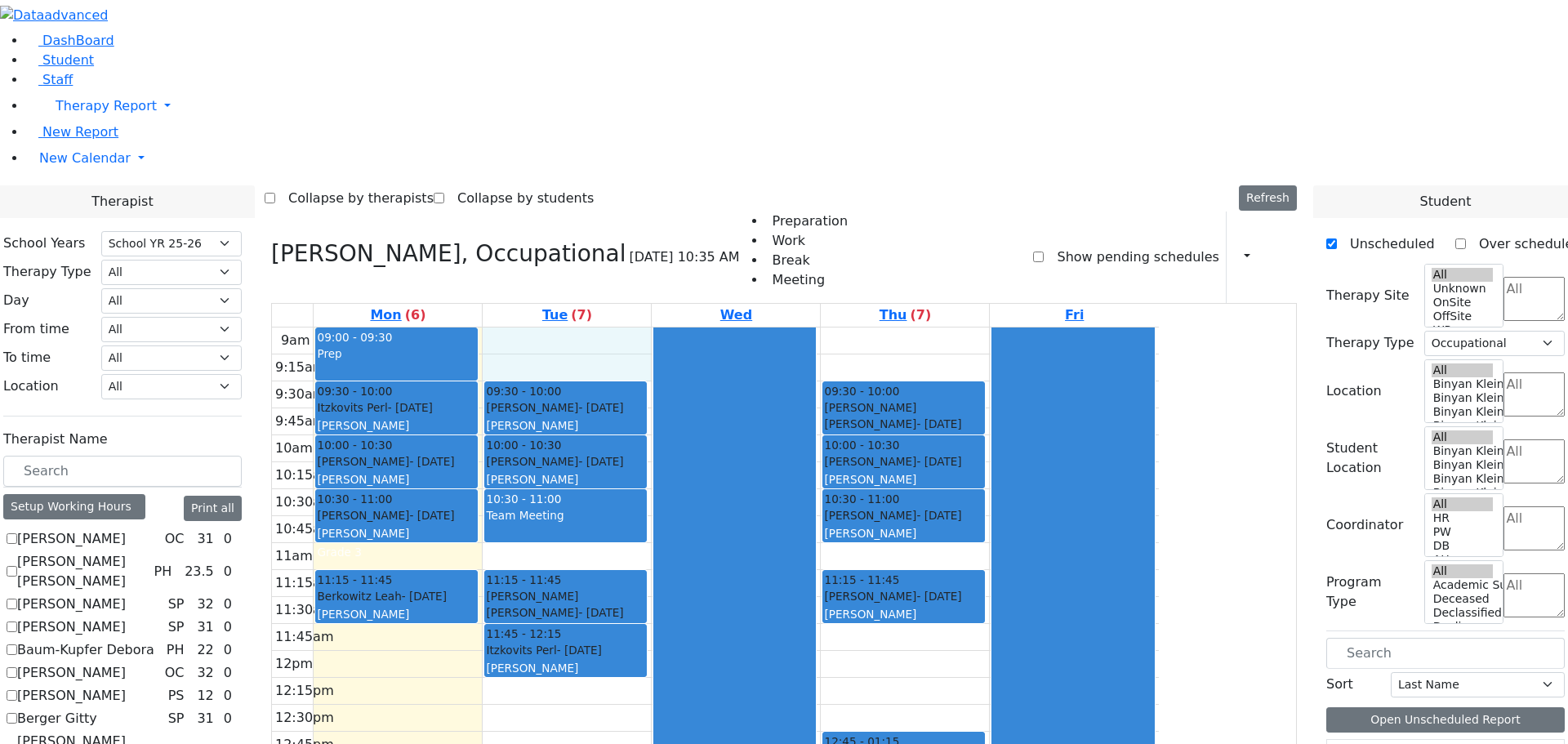
drag, startPoint x: 704, startPoint y: 114, endPoint x: 710, endPoint y: 136, distance: 22.8
click at [710, 327] on div "9am 9:15am 9:30am 9:45am 10am 10:15am 10:30am 10:45am 11am 11:15am 11:30am 11:4…" at bounding box center [715, 650] width 887 height 647
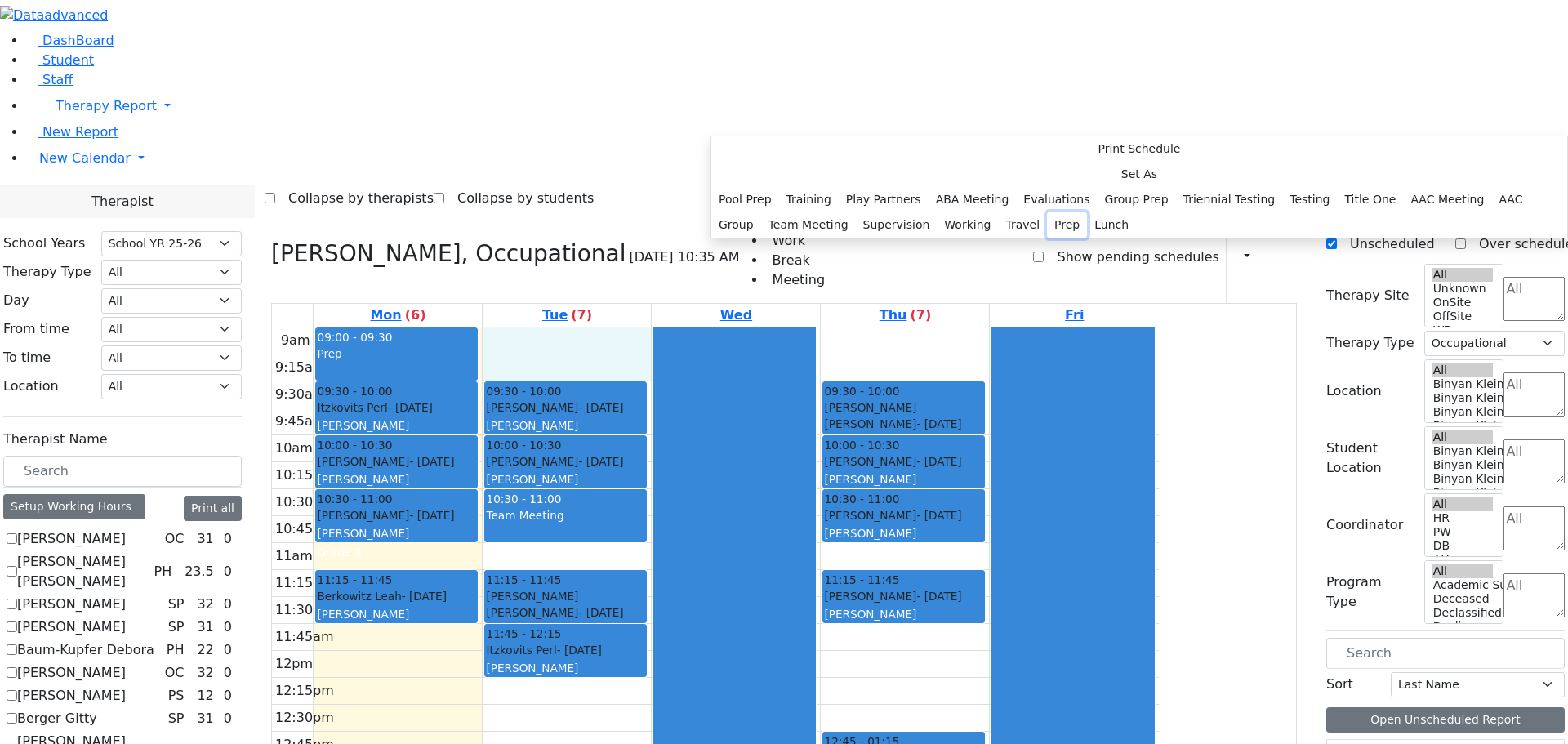
click at [1047, 238] on button "Prep" at bounding box center [1067, 225] width 40 height 26
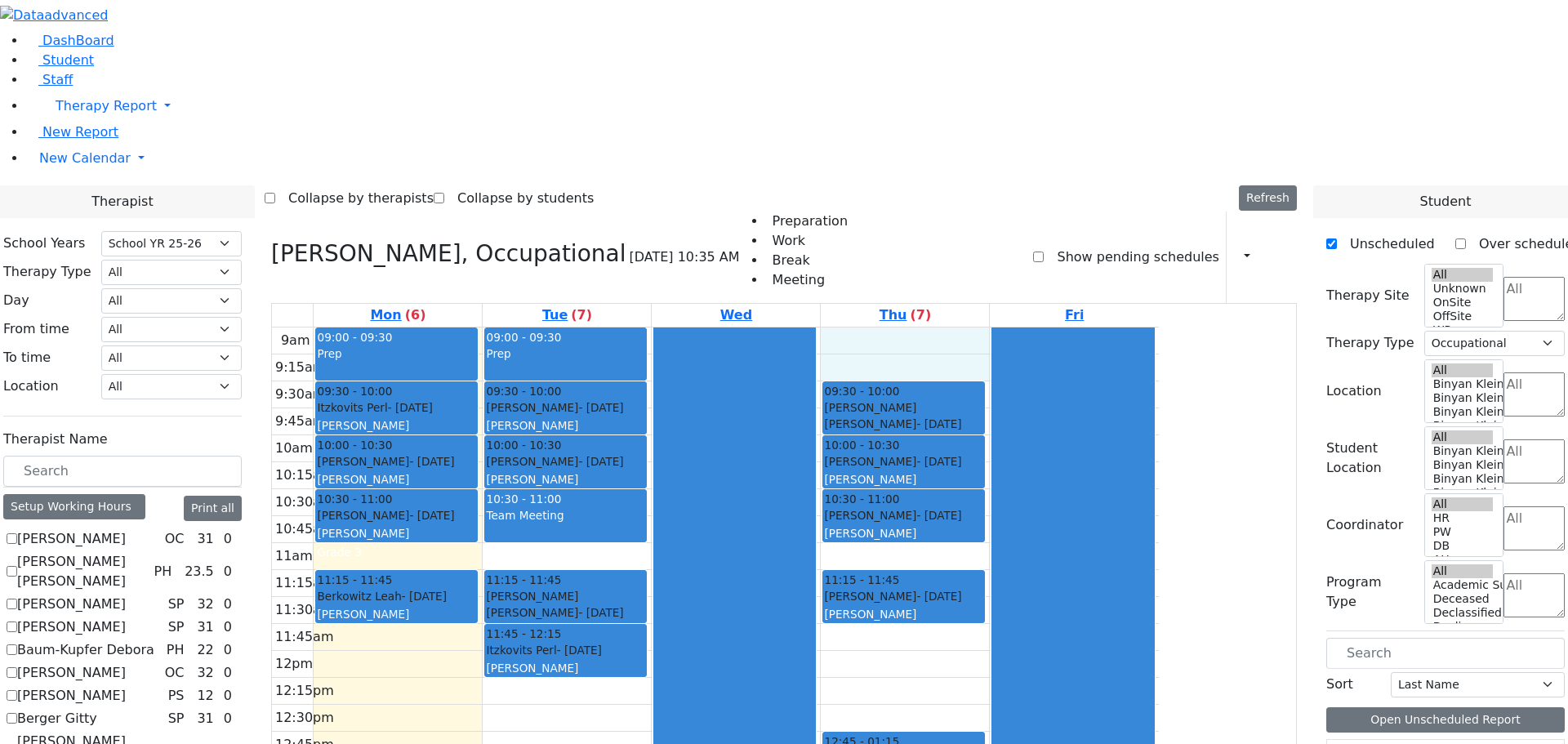
drag, startPoint x: 1027, startPoint y: 114, endPoint x: 1029, endPoint y: 141, distance: 27.1
click at [1029, 327] on div "9am 9:15am 9:30am 9:45am 10am 10:15am 10:30am 10:45am 11am 11:15am 11:30am 11:4…" at bounding box center [715, 650] width 887 height 647
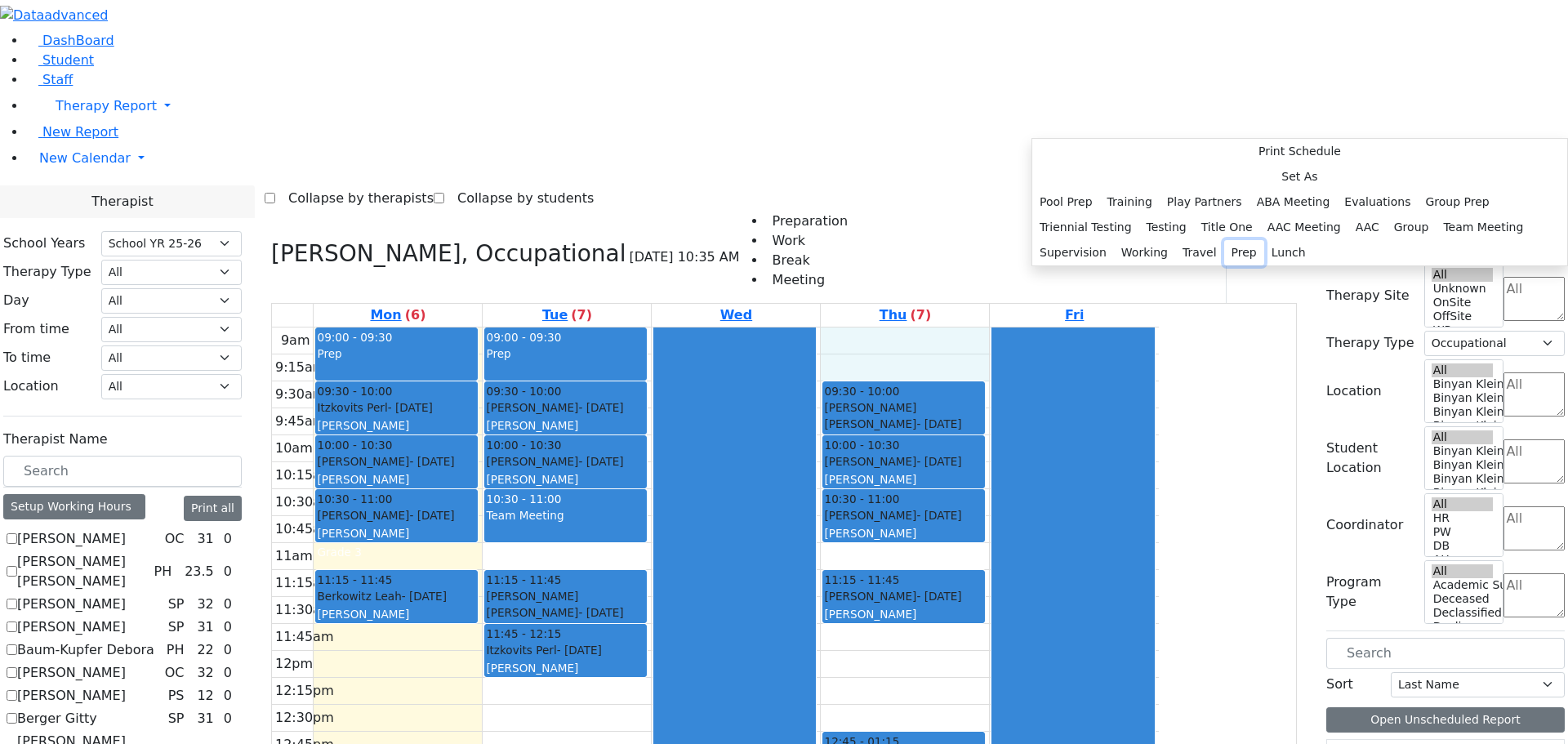
click at [1224, 265] on button "Prep" at bounding box center [1244, 253] width 40 height 26
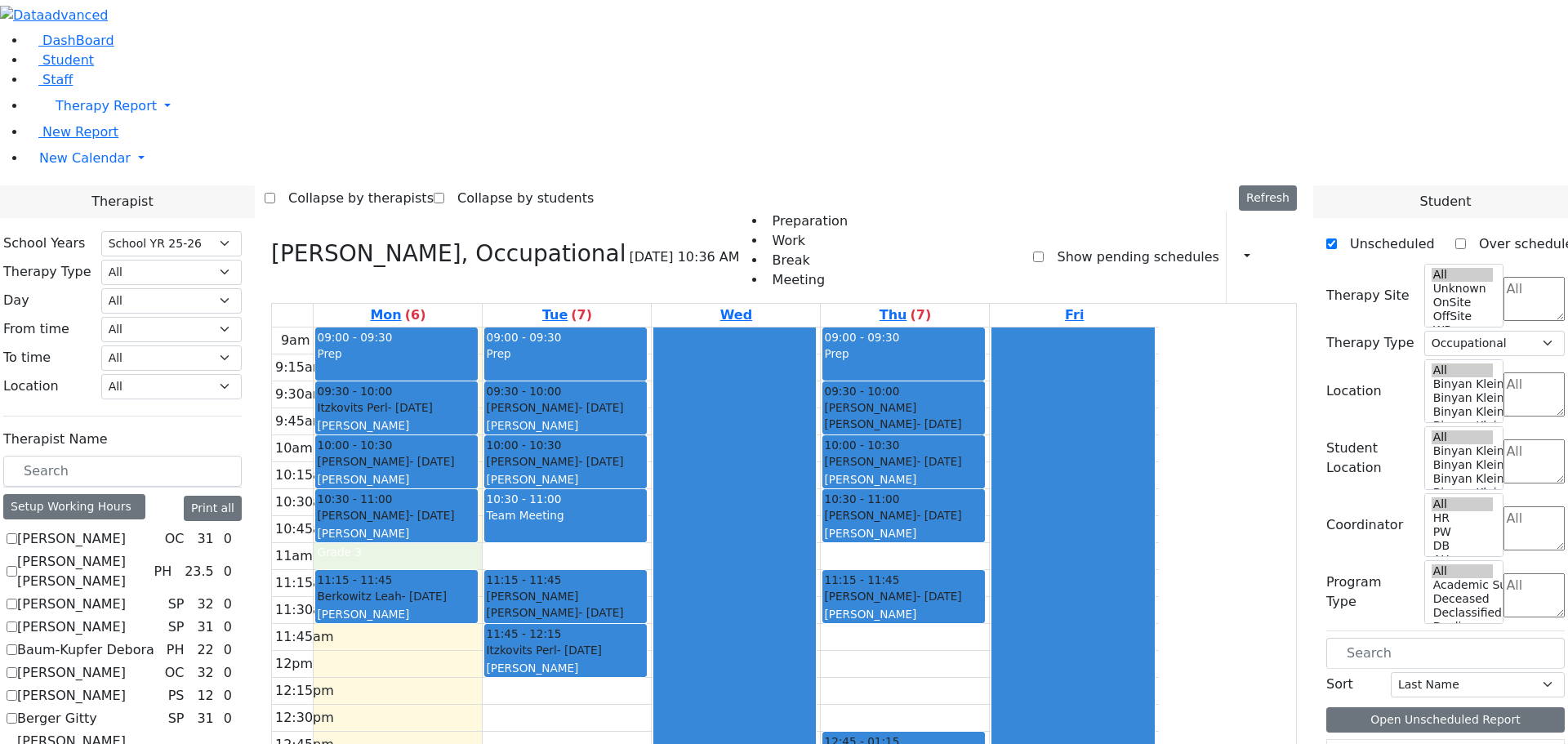
click at [517, 327] on div "9am 9:15am 9:30am 9:45am 10am 10:15am 10:30am 10:45am 11am 11:15am 11:30am 11:4…" at bounding box center [715, 650] width 887 height 647
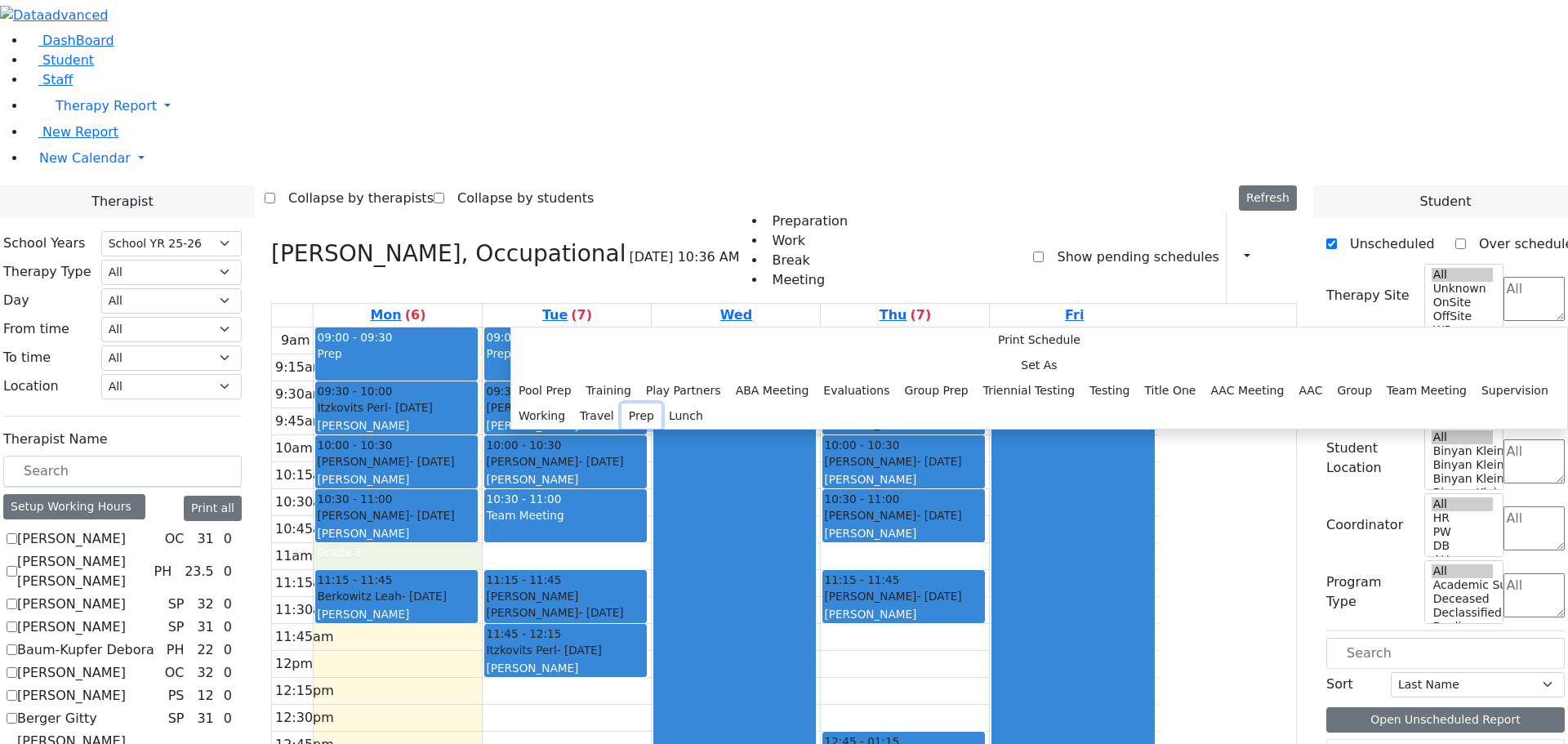
click at [662, 429] on button "Prep" at bounding box center [642, 416] width 40 height 26
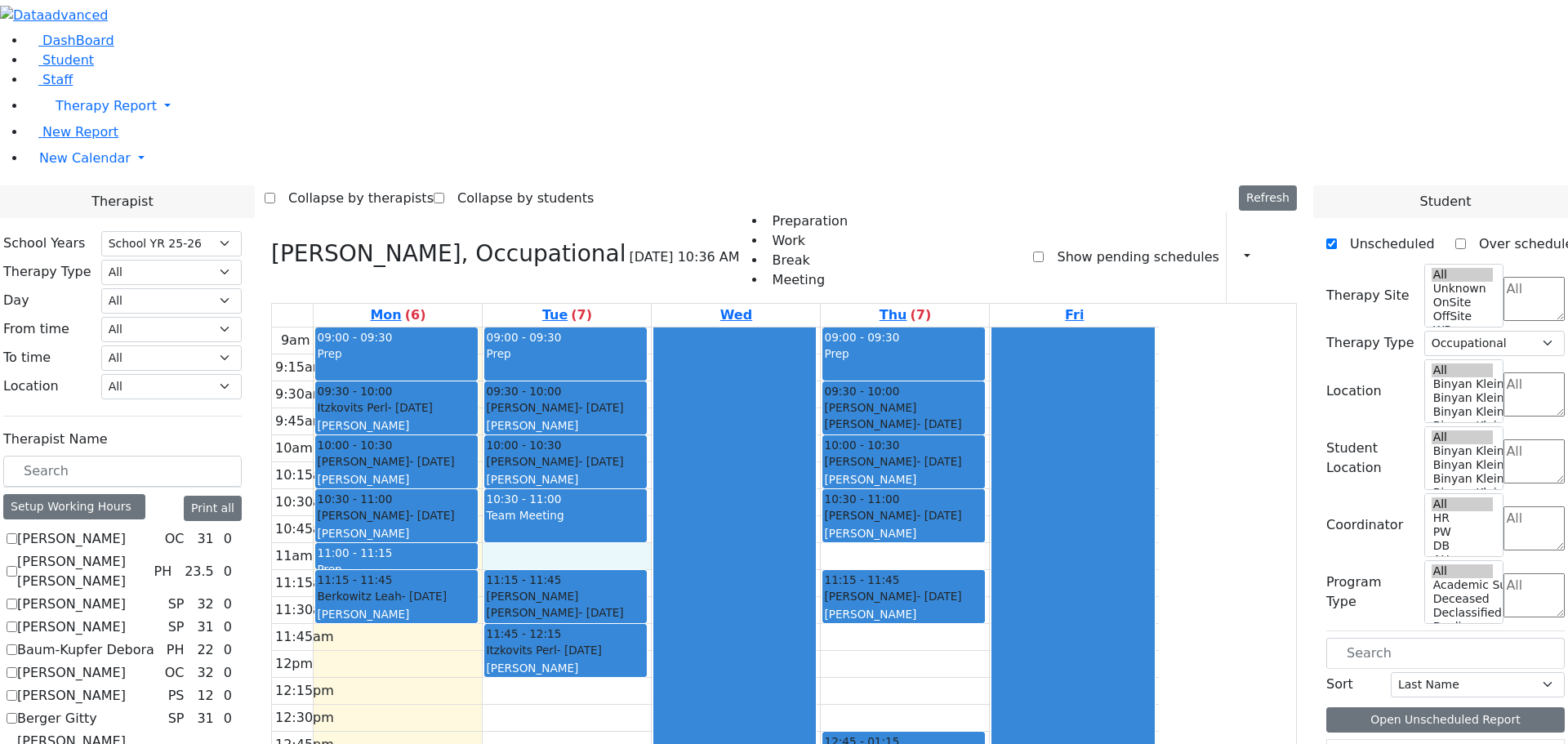
click at [724, 327] on div "9am 9:15am 9:30am 9:45am 10am 10:15am 10:30am 10:45am 11am 11:15am 11:30am 11:4…" at bounding box center [715, 650] width 887 height 647
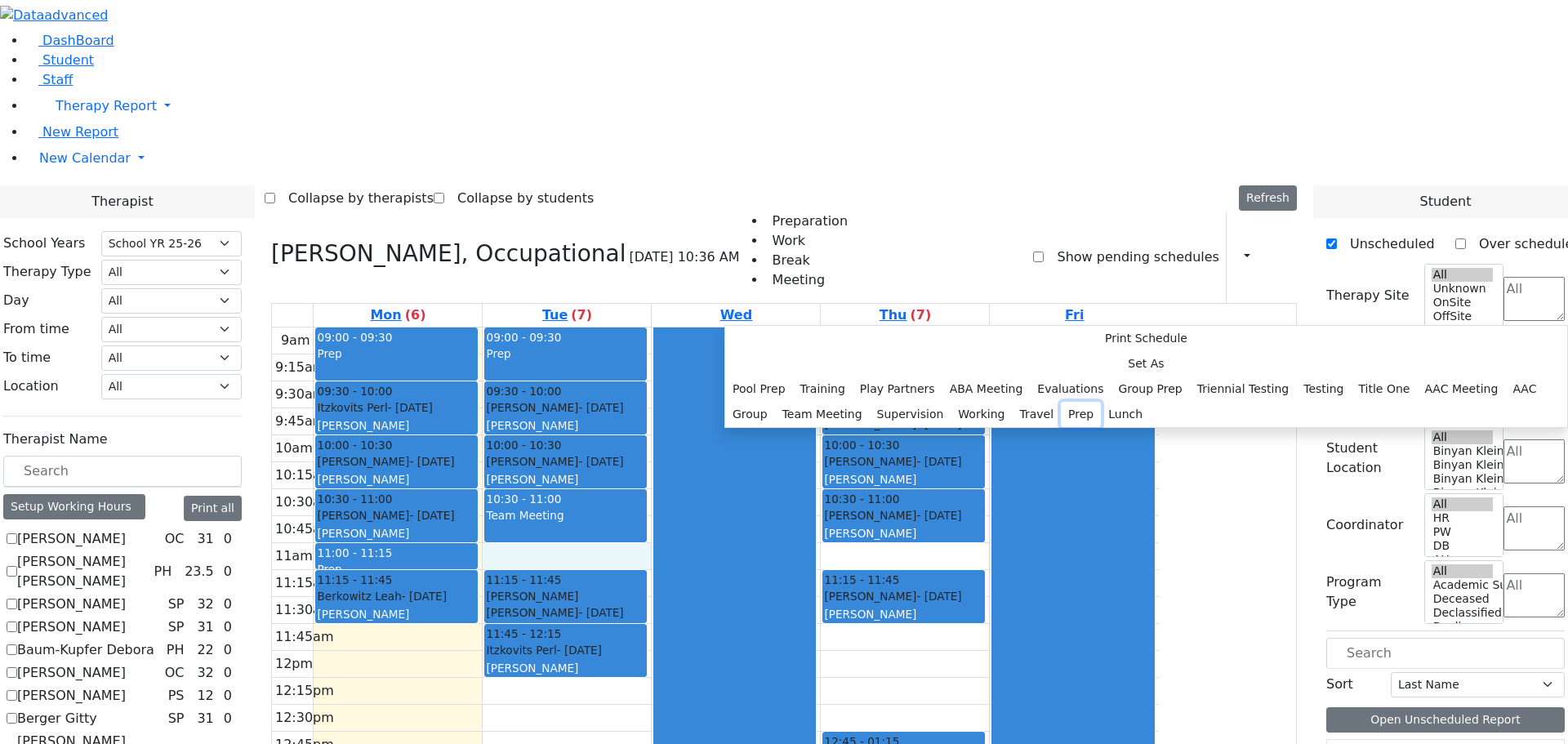
click at [1062, 427] on button "Prep" at bounding box center [1082, 414] width 40 height 26
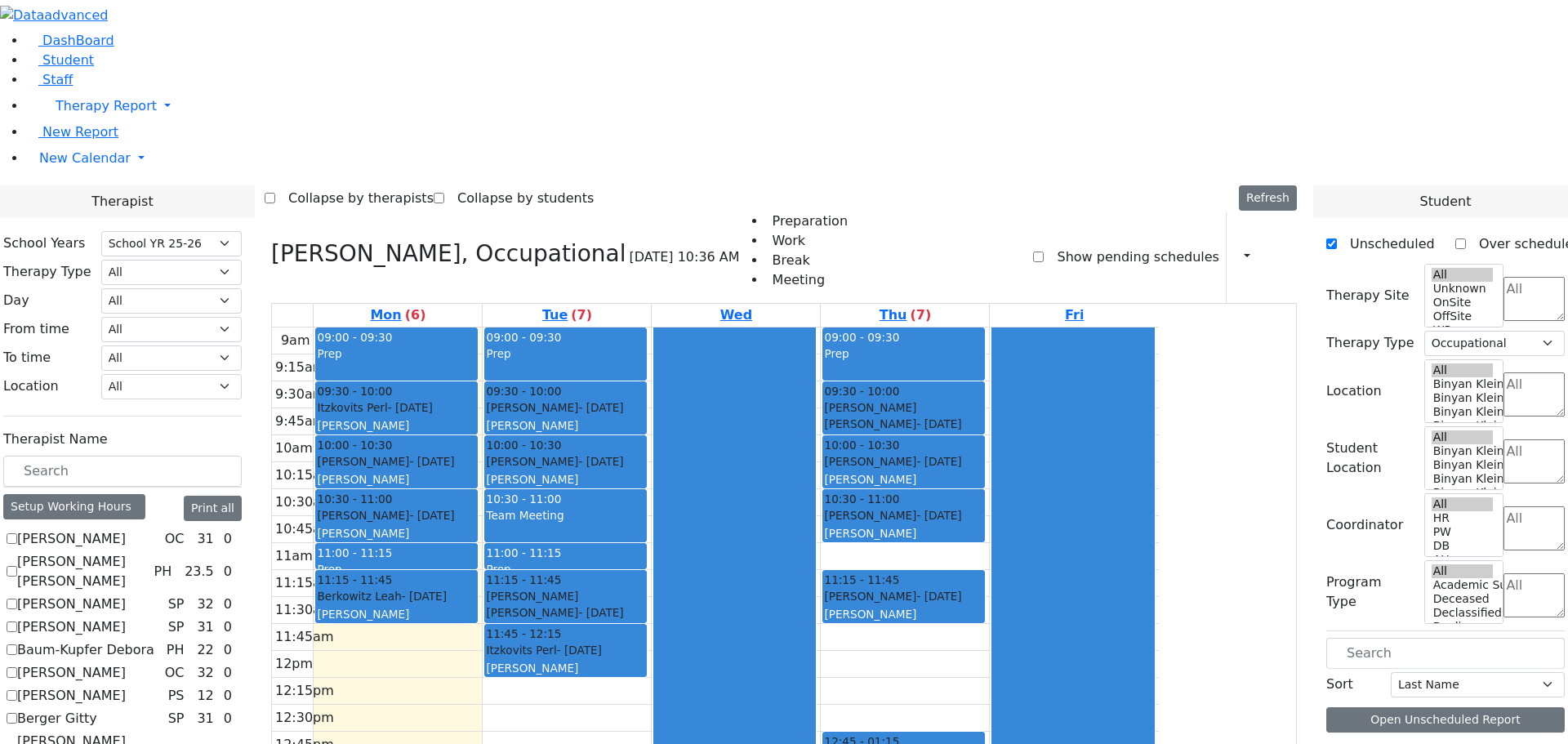
click at [985, 489] on div "10:30 - 11:00 Katz Brucha - 01/25/2015 Kaganoff, Sara" at bounding box center [903, 515] width 163 height 54
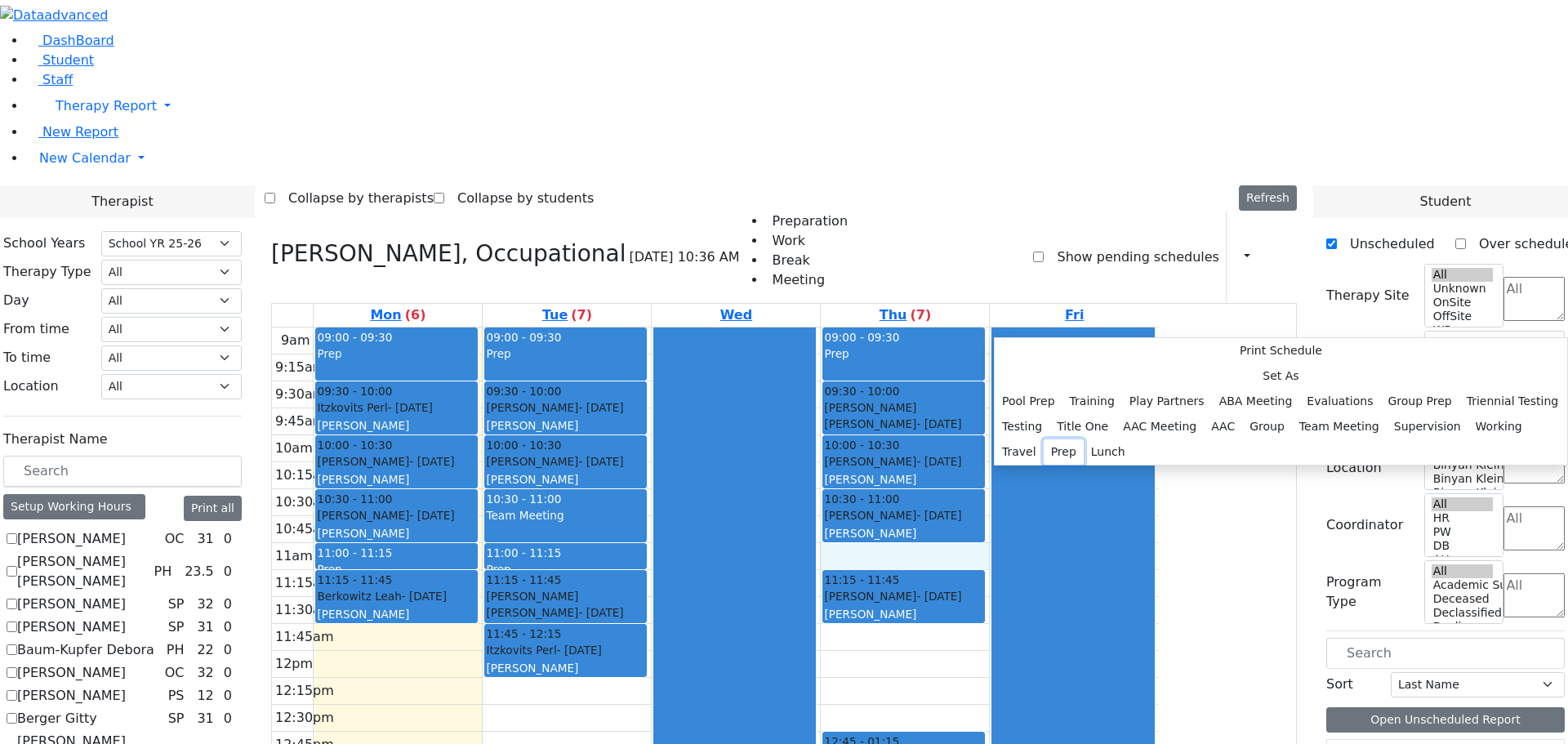
click at [1084, 463] on button "Prep" at bounding box center [1064, 452] width 40 height 26
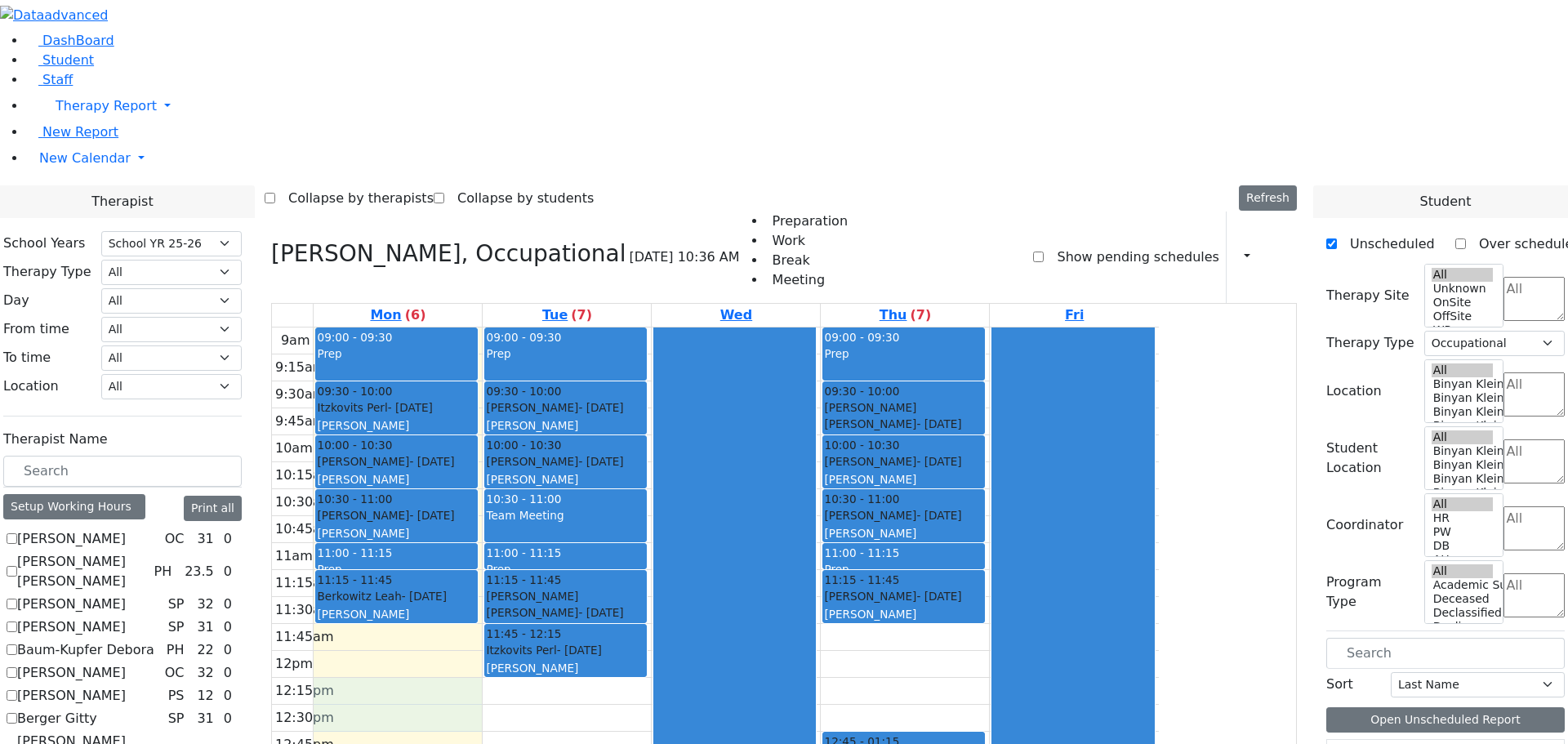
drag, startPoint x: 559, startPoint y: 467, endPoint x: 562, endPoint y: 486, distance: 19.2
click at [562, 486] on div "9am 9:15am 9:30am 9:45am 10am 10:15am 10:30am 10:45am 11am 11:15am 11:30am 11:4…" at bounding box center [715, 650] width 887 height 647
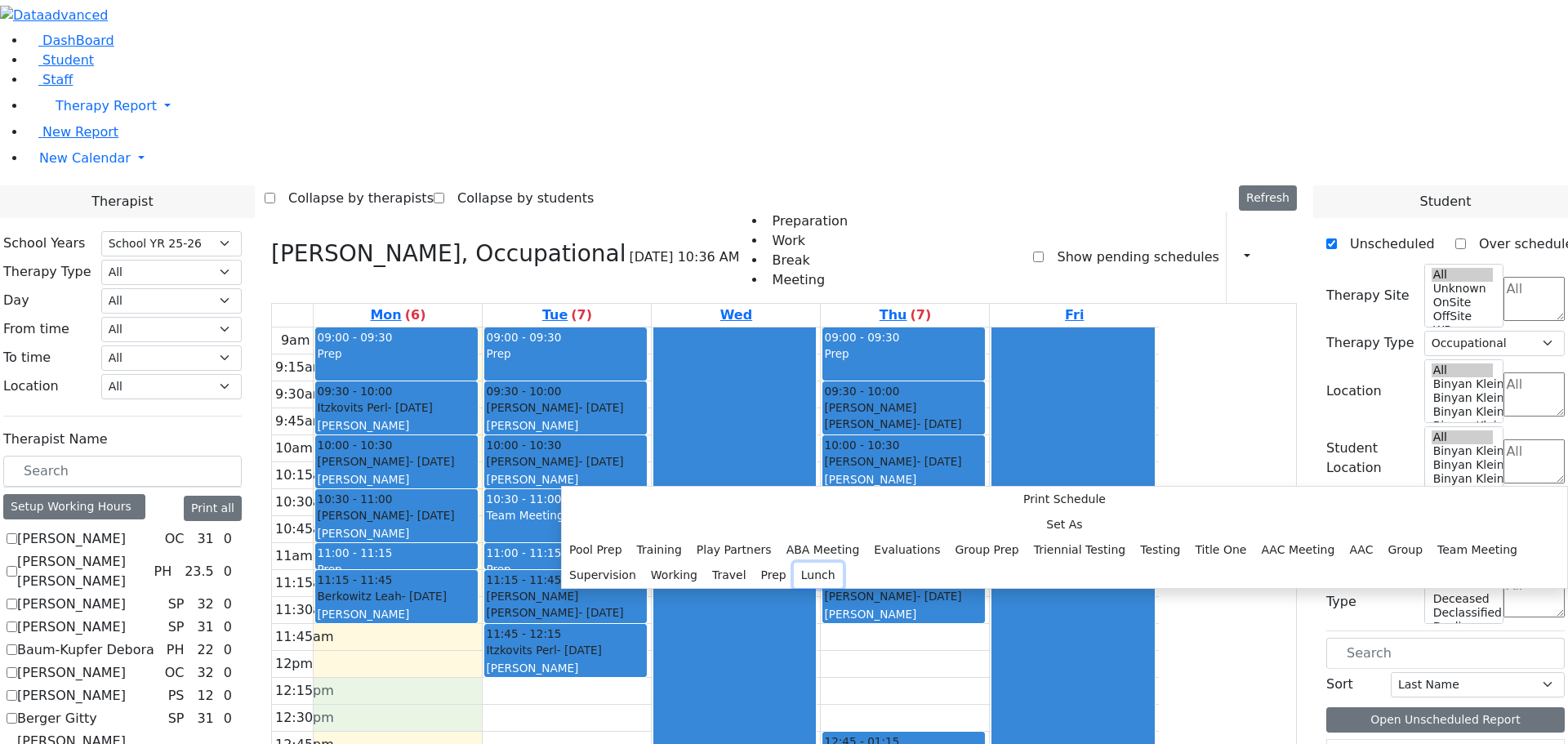
click at [794, 562] on button "Lunch" at bounding box center [818, 575] width 49 height 26
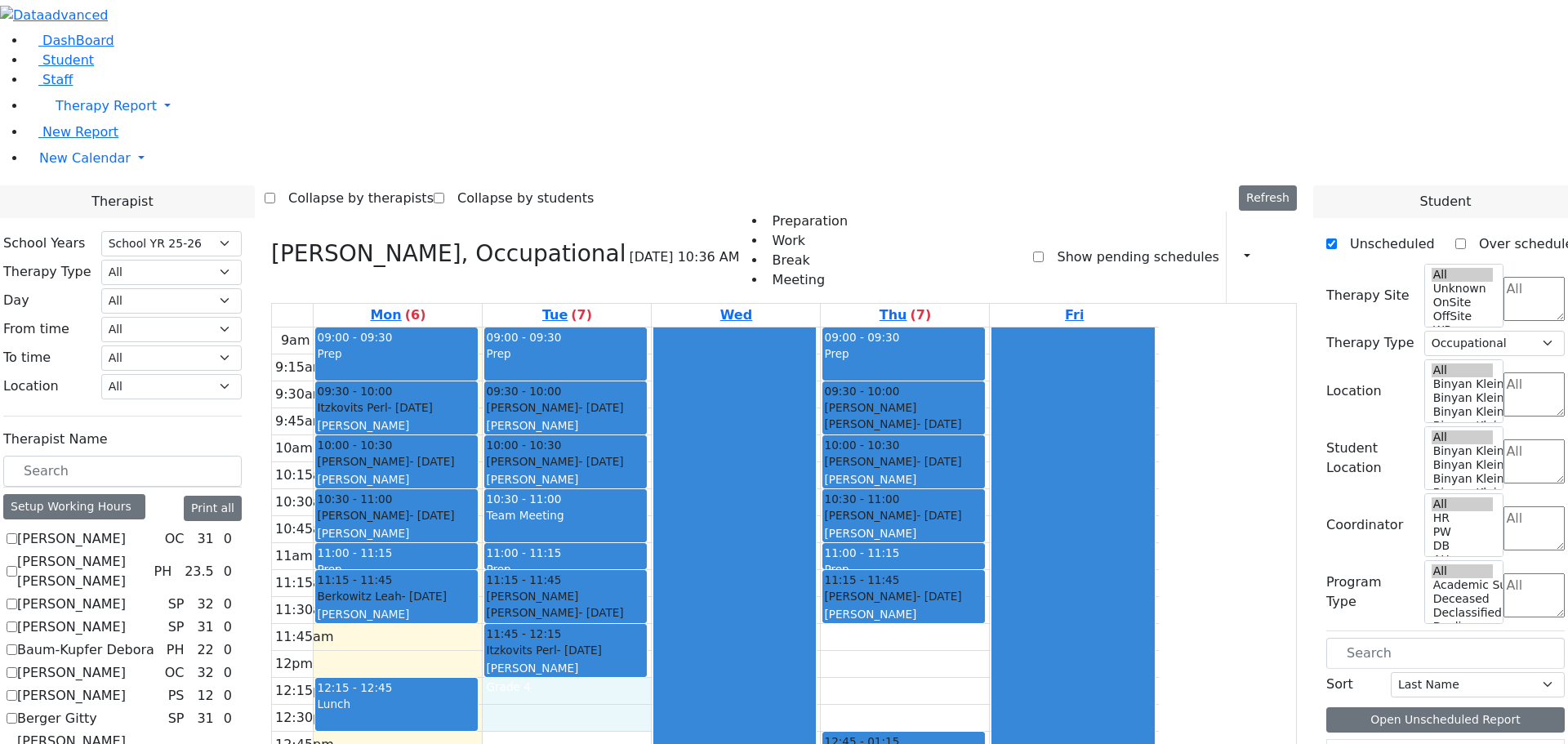
drag, startPoint x: 707, startPoint y: 473, endPoint x: 707, endPoint y: 488, distance: 15.0
click at [707, 488] on div "9am 9:15am 9:30am 9:45am 10am 10:15am 10:30am 10:45am 11am 11:15am 11:30am 11:4…" at bounding box center [715, 650] width 887 height 647
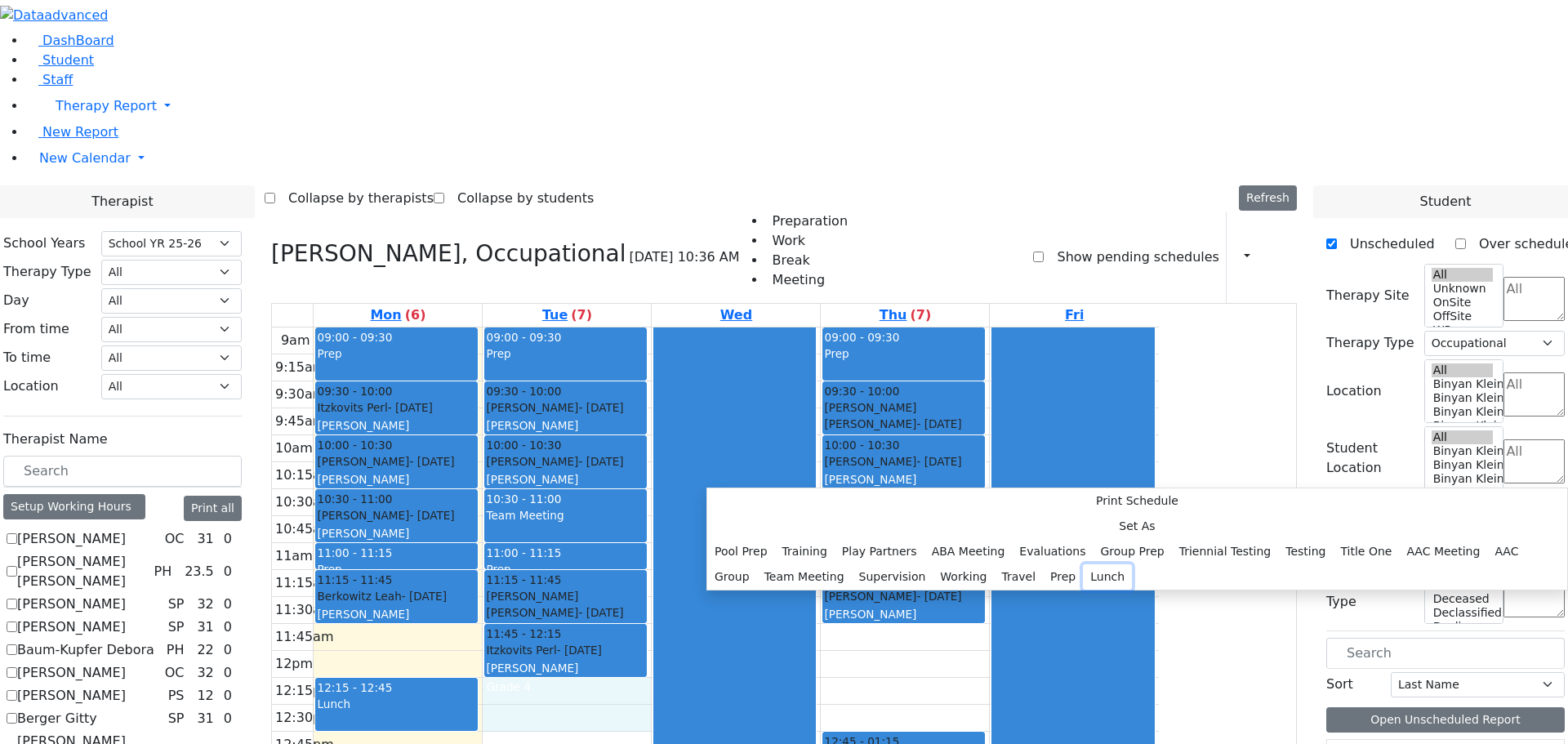
click at [1084, 564] on button "Lunch" at bounding box center [1108, 577] width 49 height 26
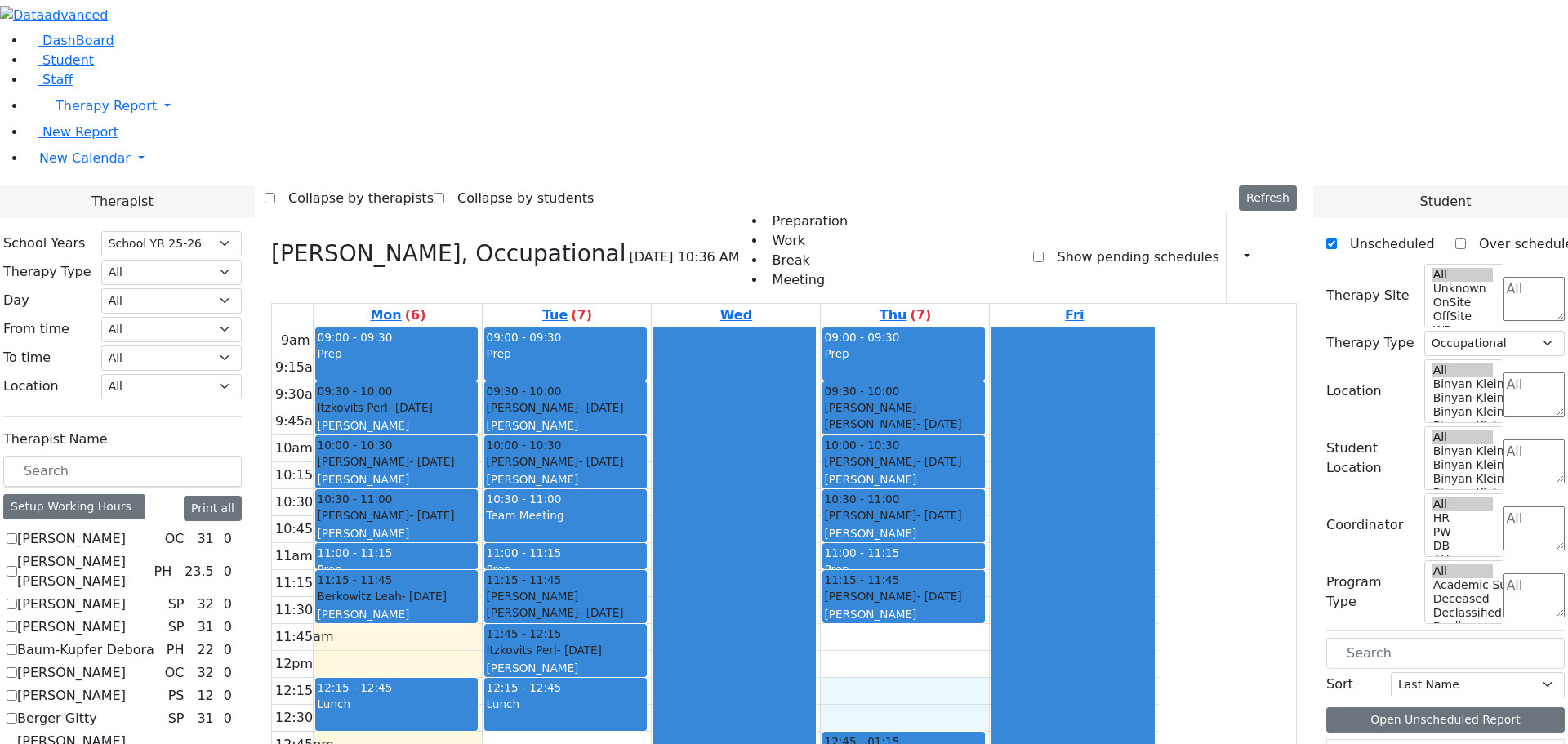
drag, startPoint x: 1003, startPoint y: 470, endPoint x: 1003, endPoint y: 479, distance: 9.0
click at [1003, 486] on div "9am 9:15am 9:30am 9:45am 10am 10:15am 10:30am 10:45am 11am 11:15am 11:30am 11:4…" at bounding box center [715, 650] width 887 height 647
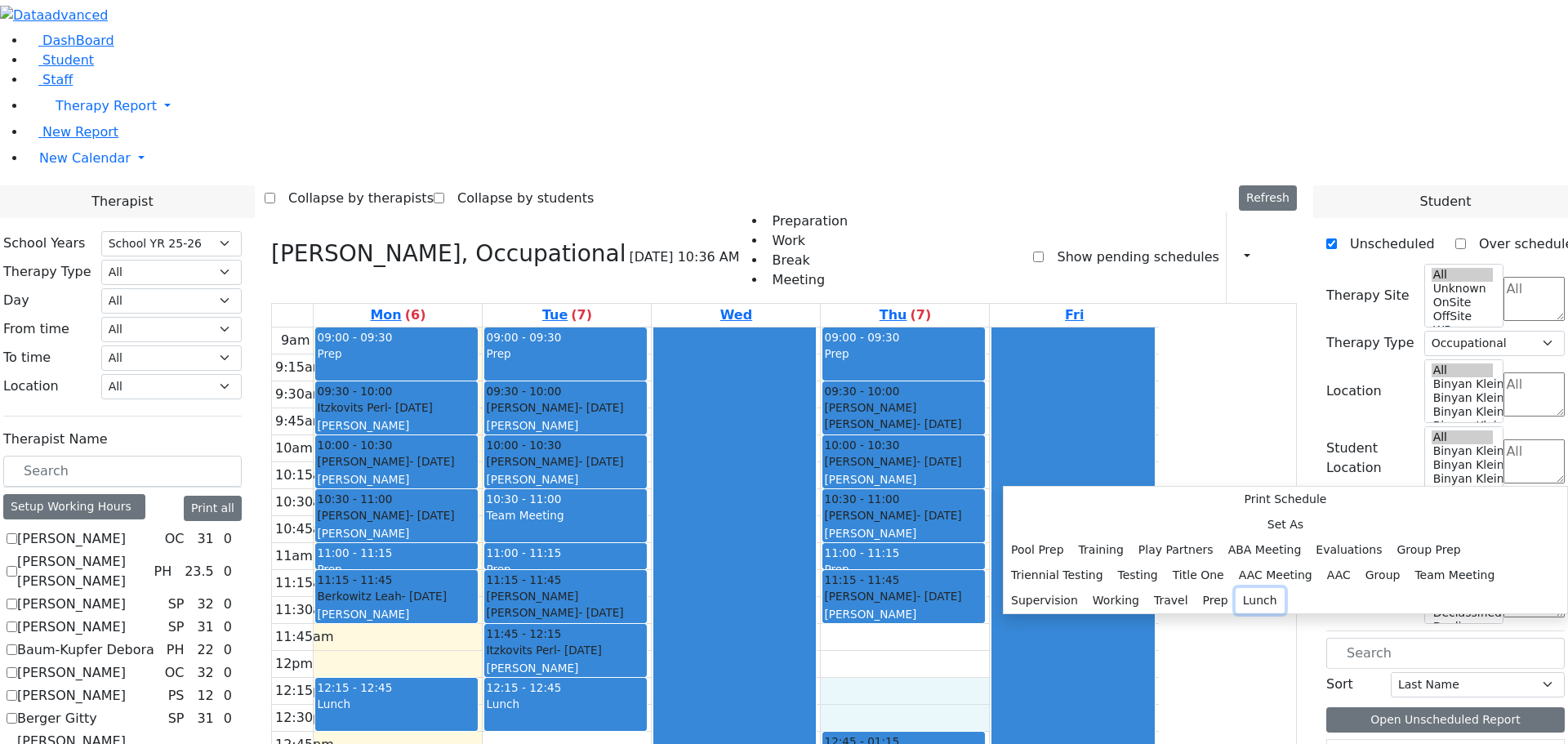
click at [1236, 588] on button "Lunch" at bounding box center [1260, 601] width 49 height 26
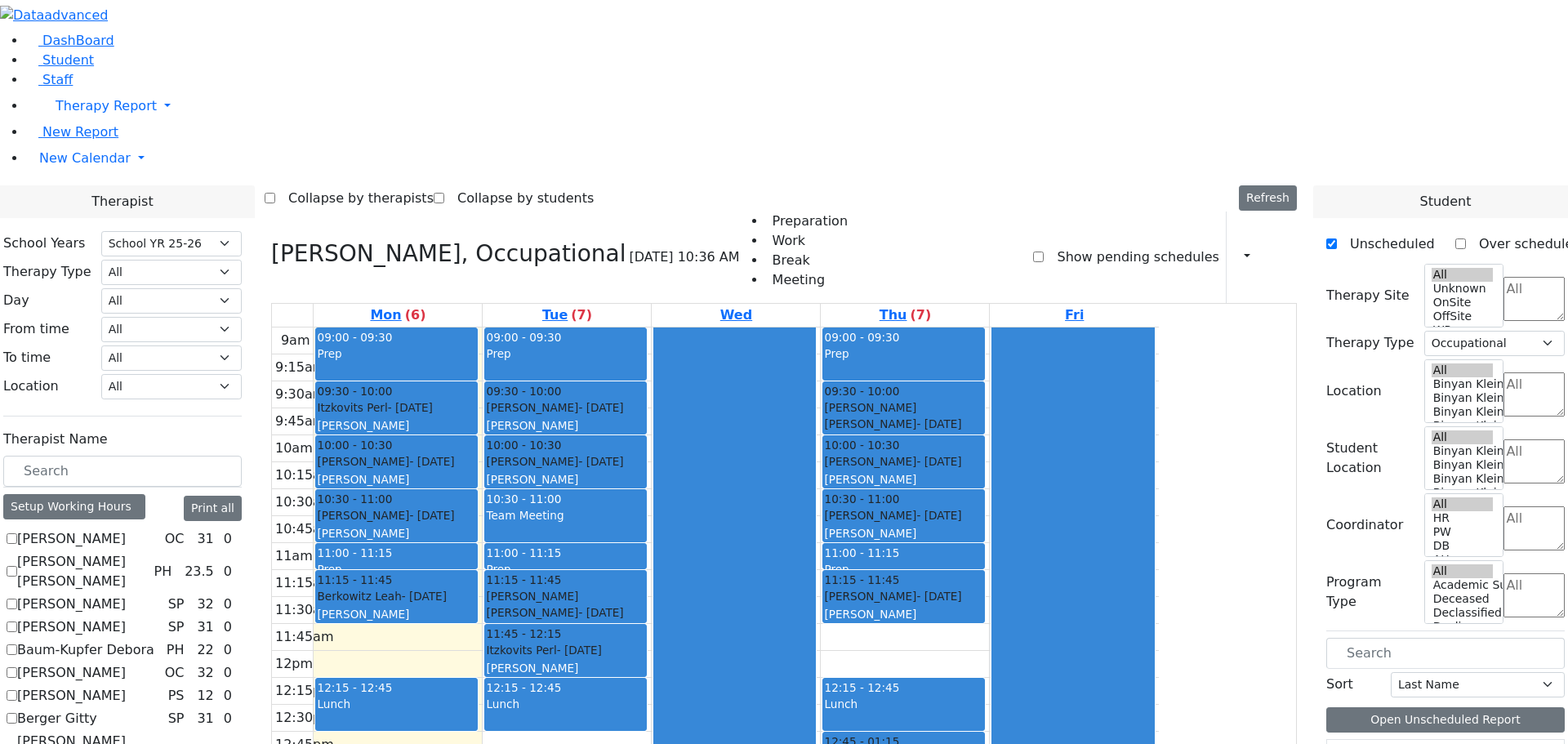
drag, startPoint x: 675, startPoint y: 679, endPoint x: 675, endPoint y: 696, distance: 17.0
click at [675, 705] on div "9am 9:15am 9:30am 9:45am 10am 10:15am 10:30am 10:45am 11am 11:15am 11:30am 11:4…" at bounding box center [715, 650] width 887 height 647
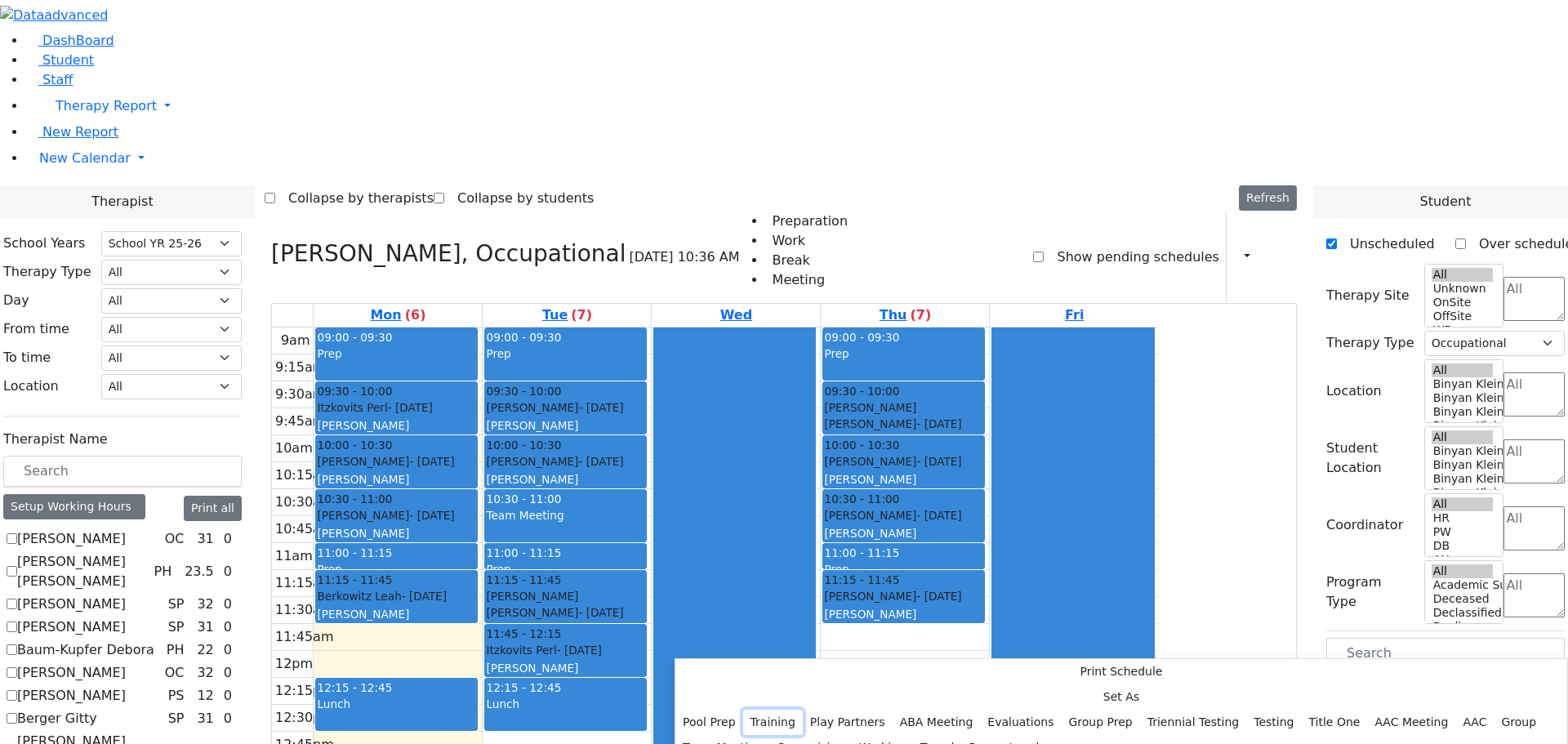
click at [803, 709] on button "Training" at bounding box center [773, 722] width 60 height 26
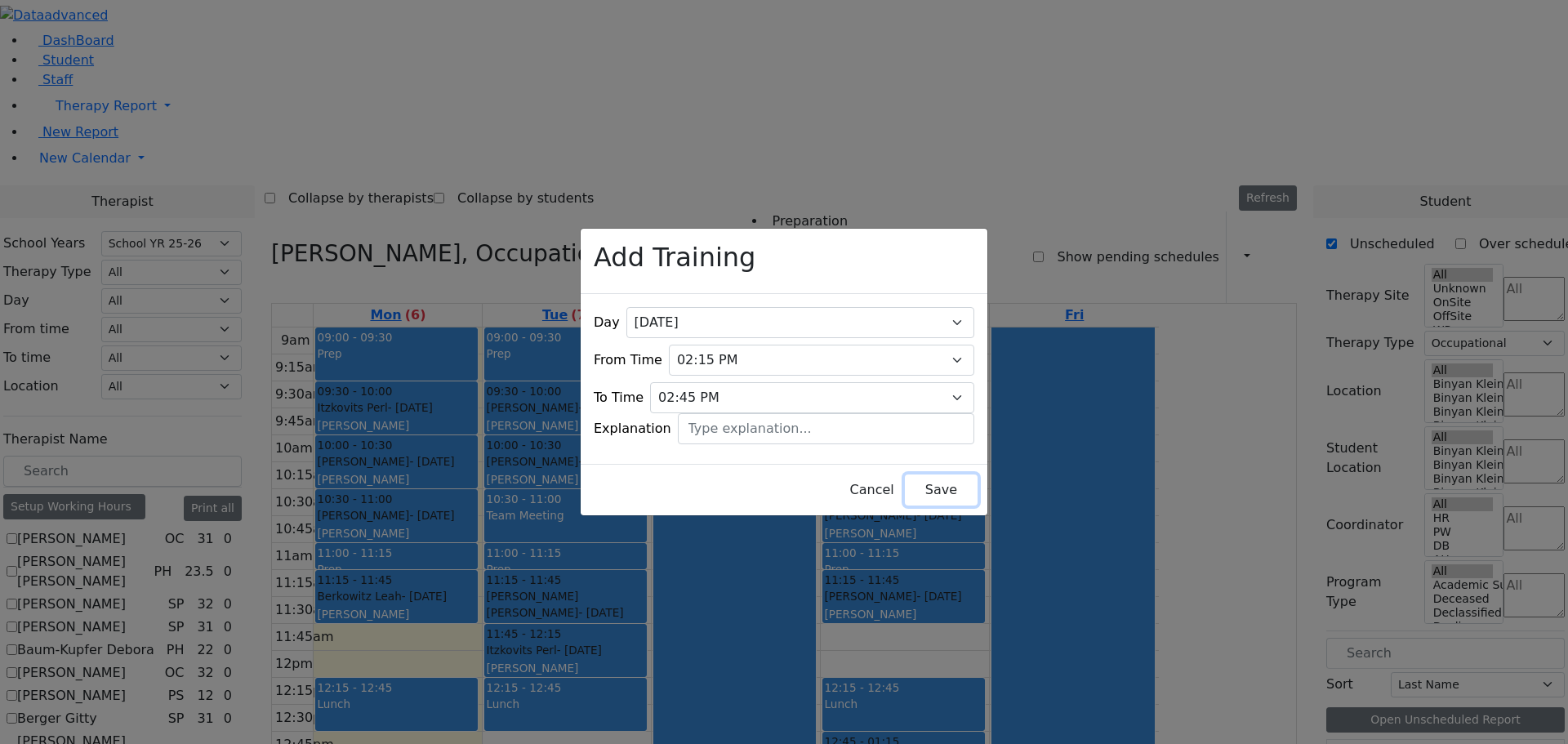
click at [915, 475] on button "Save" at bounding box center [941, 490] width 73 height 31
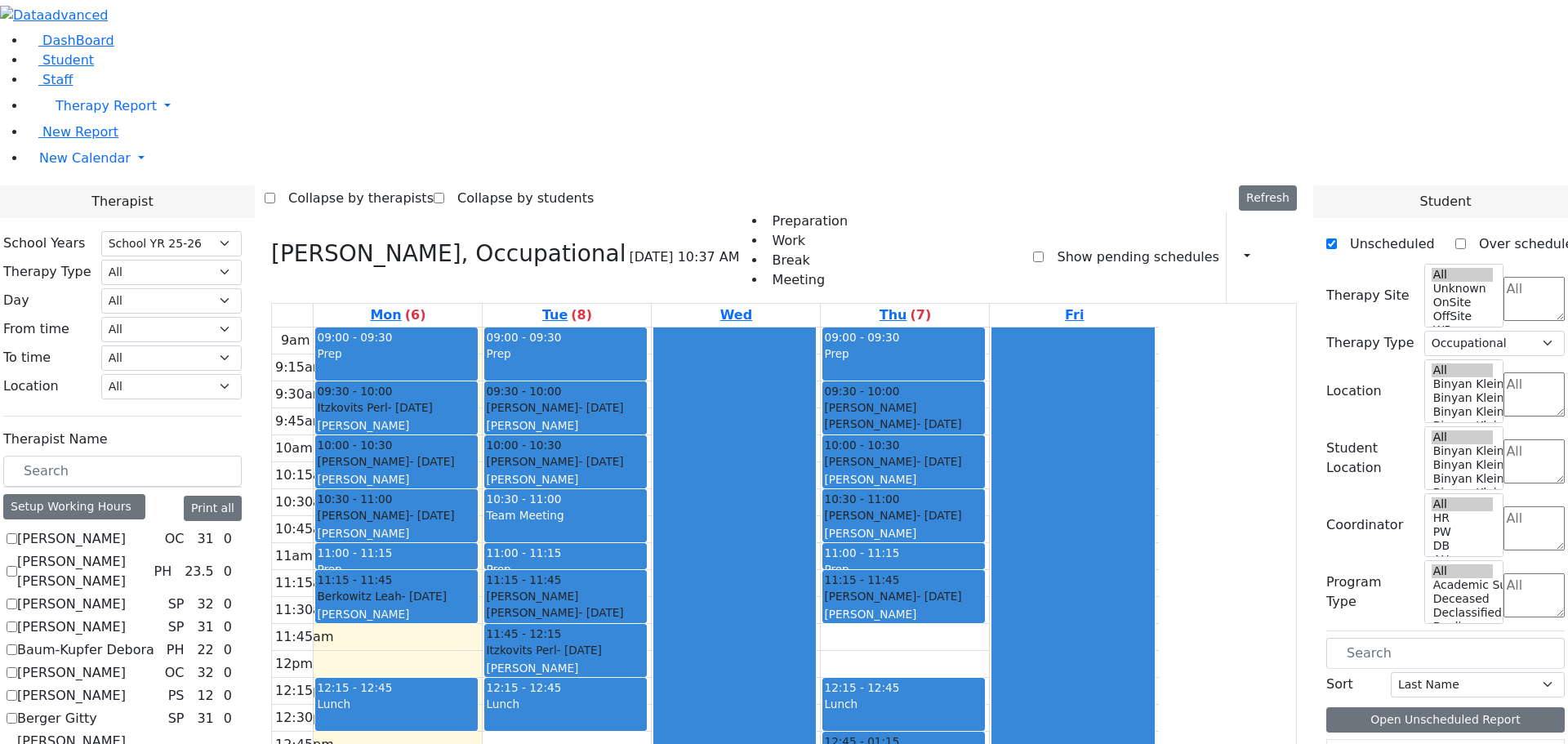
scroll to position [4, 0]
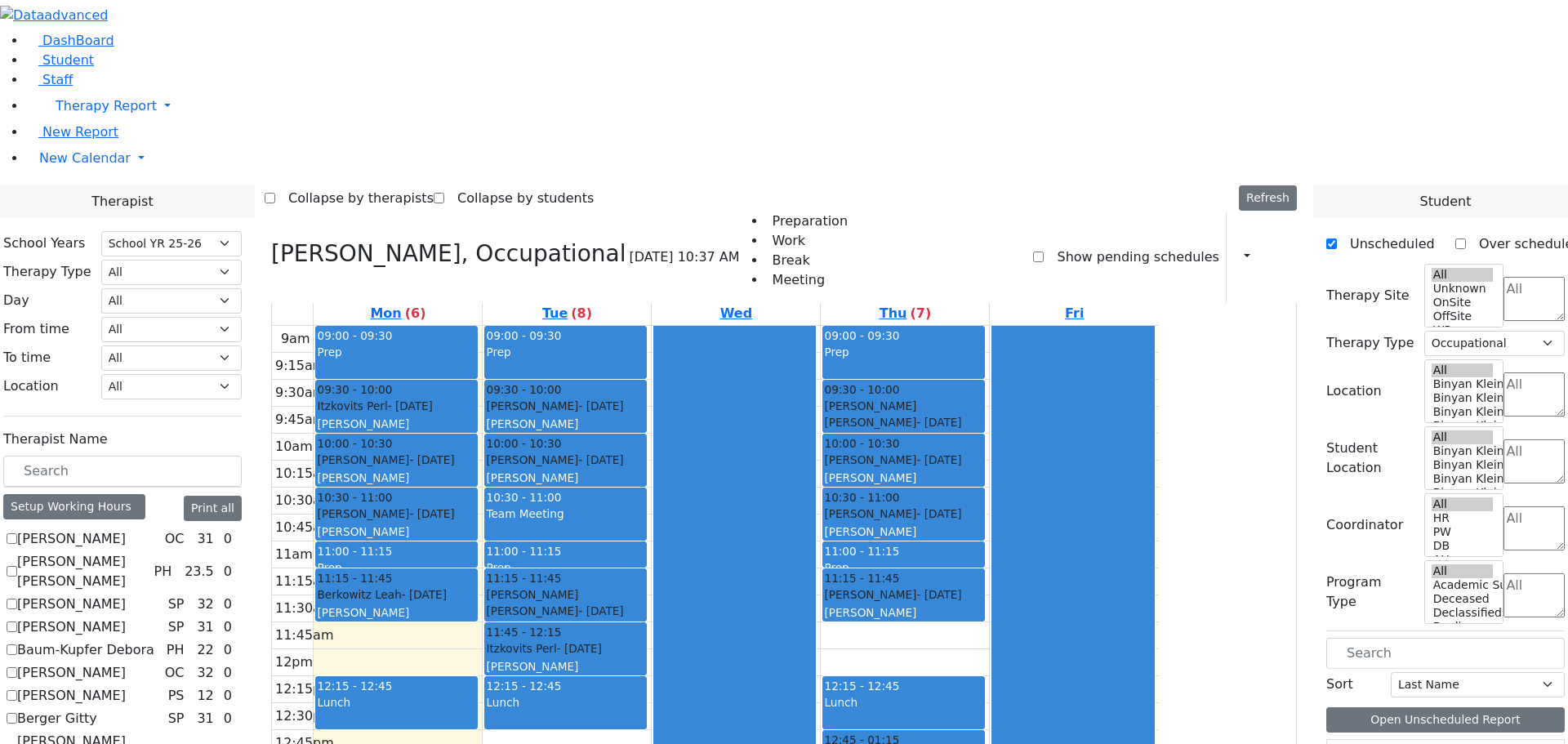
checkbox input "false"
select select
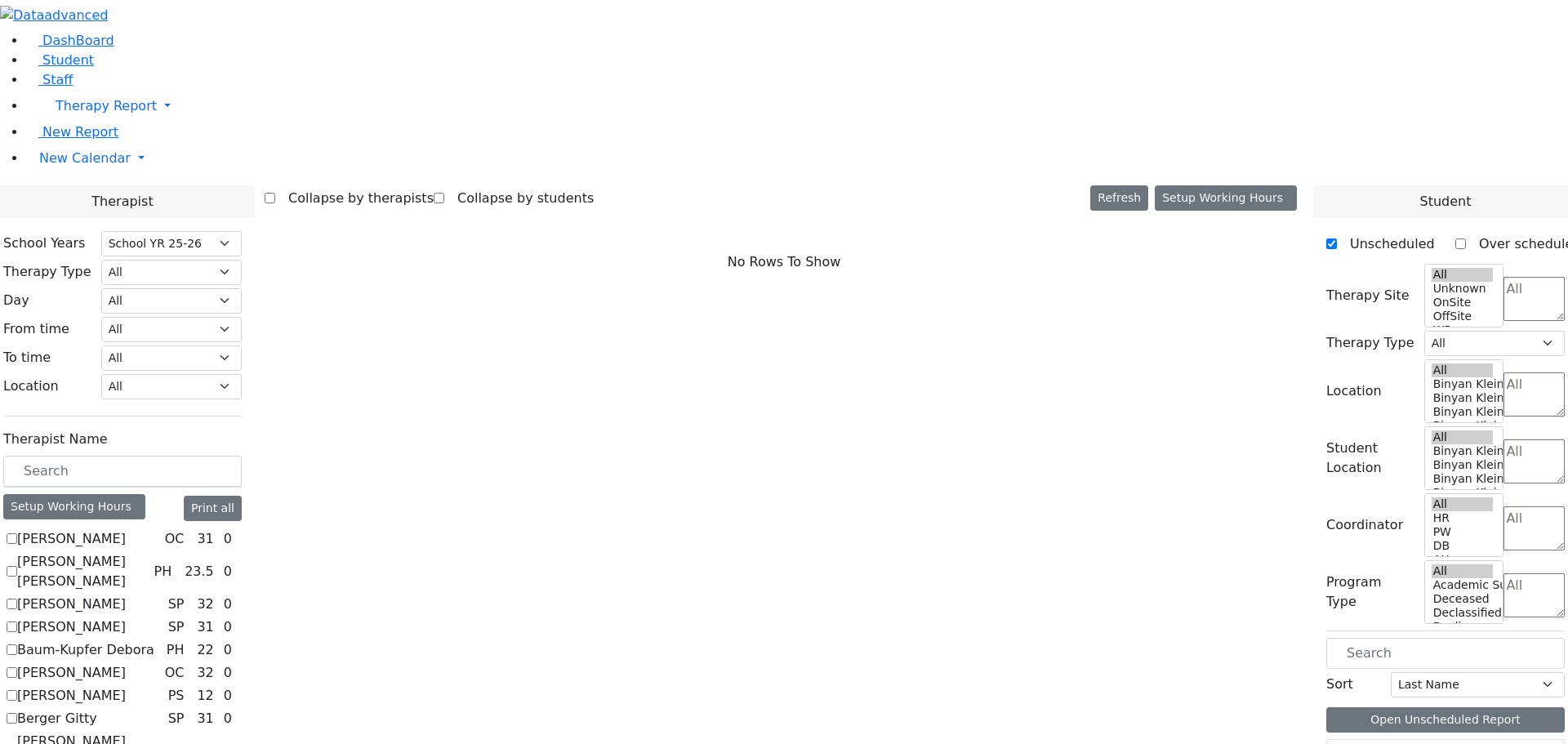
scroll to position [1224, 0]
checkbox input "true"
select select "1"
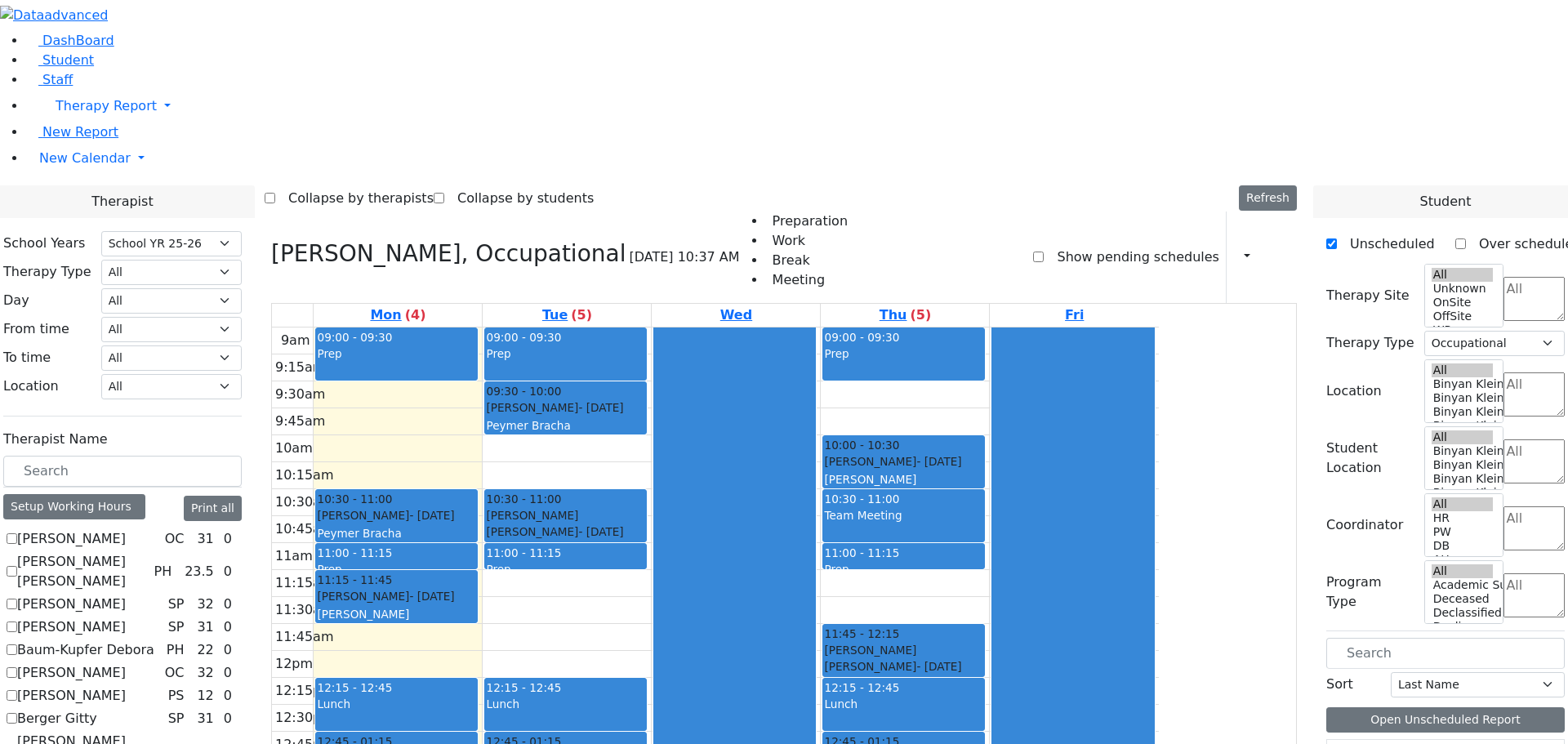
scroll to position [653, 0]
click at [145, 494] on div "Setup Working Hours" at bounding box center [74, 507] width 142 height 26
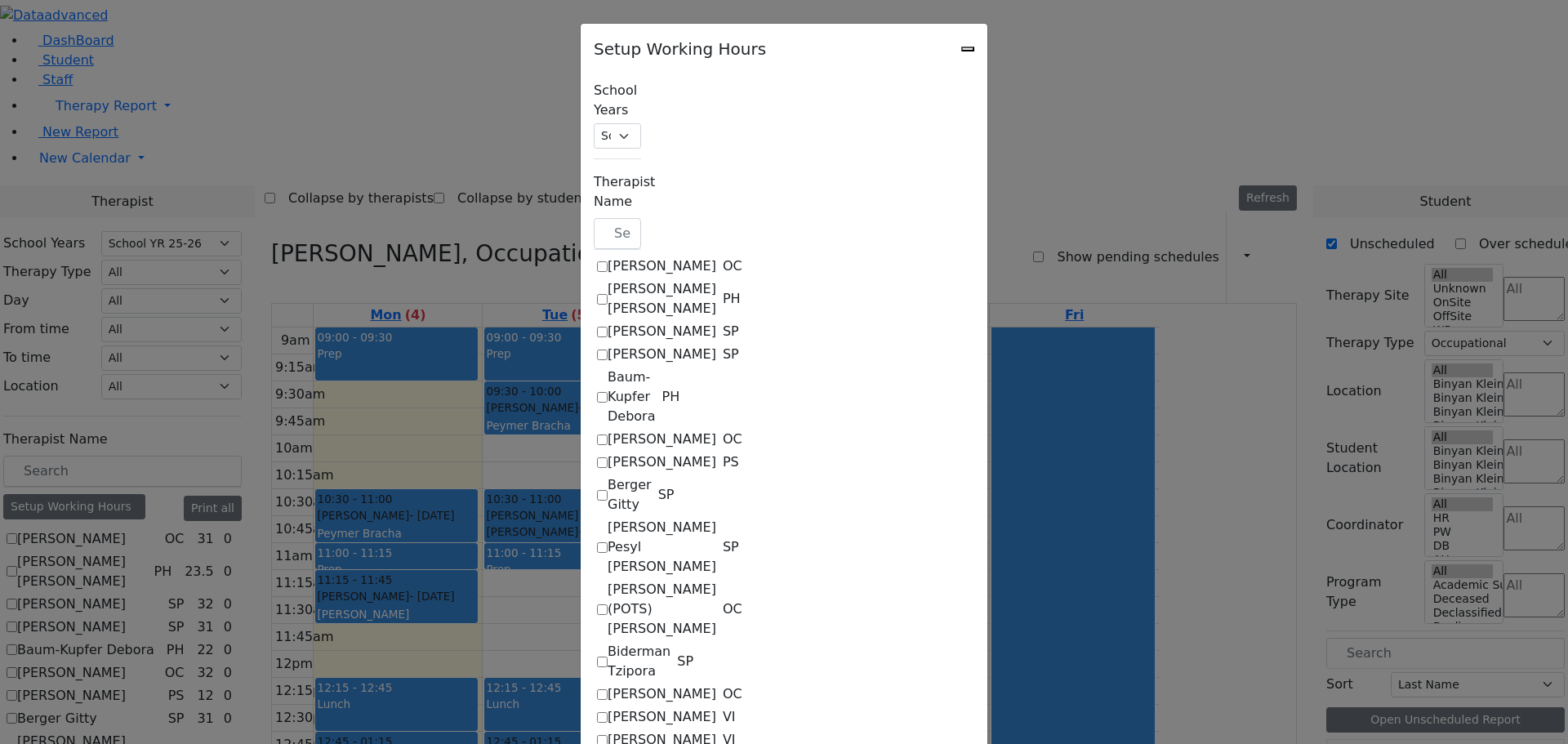
checkbox input "true"
select select "09:00:00"
select select "15:00:00"
select select "1"
select select "15:00:00"
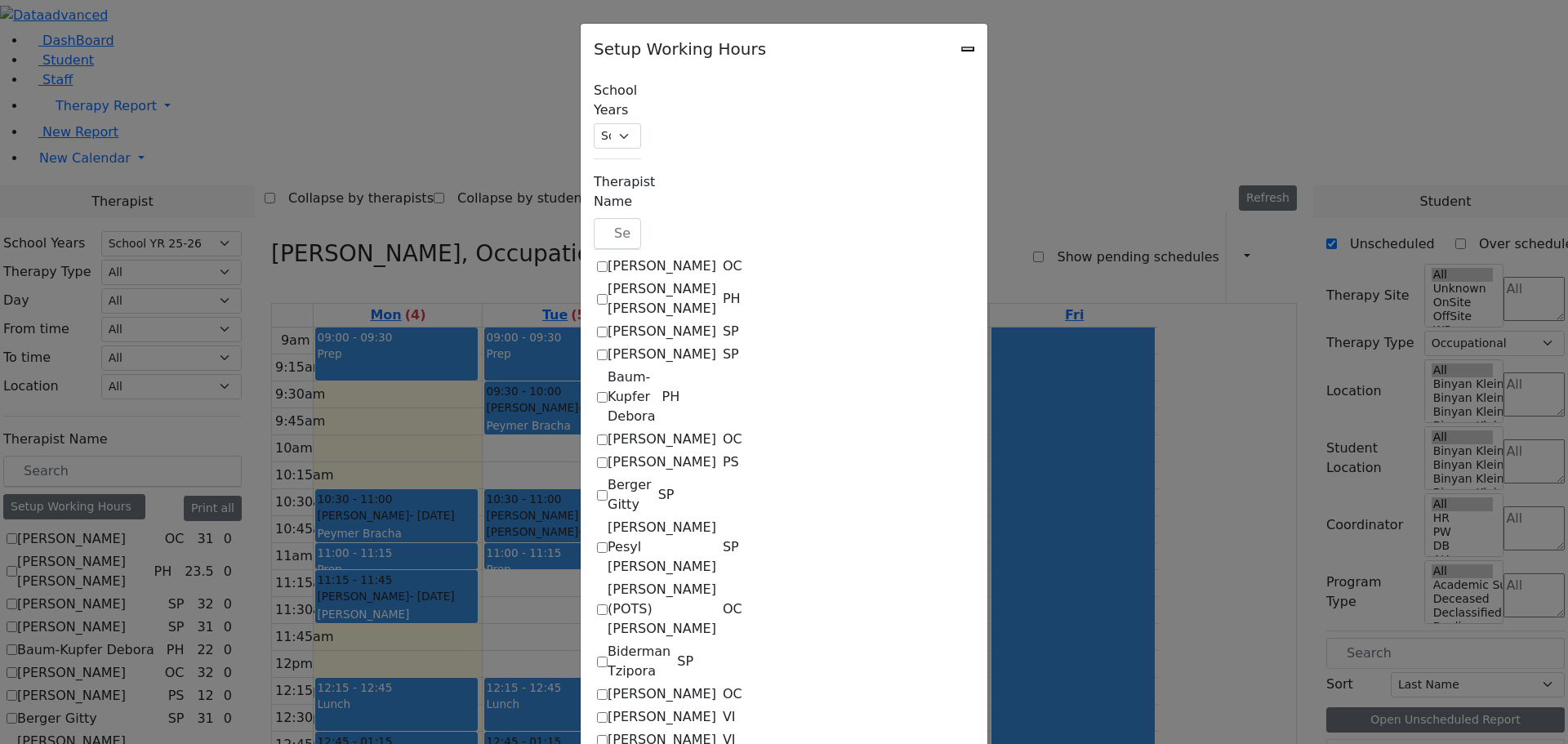
select select "19:00:00"
select select "09:00:00"
select select "15:00:00"
select select "1"
select select "15:00:00"
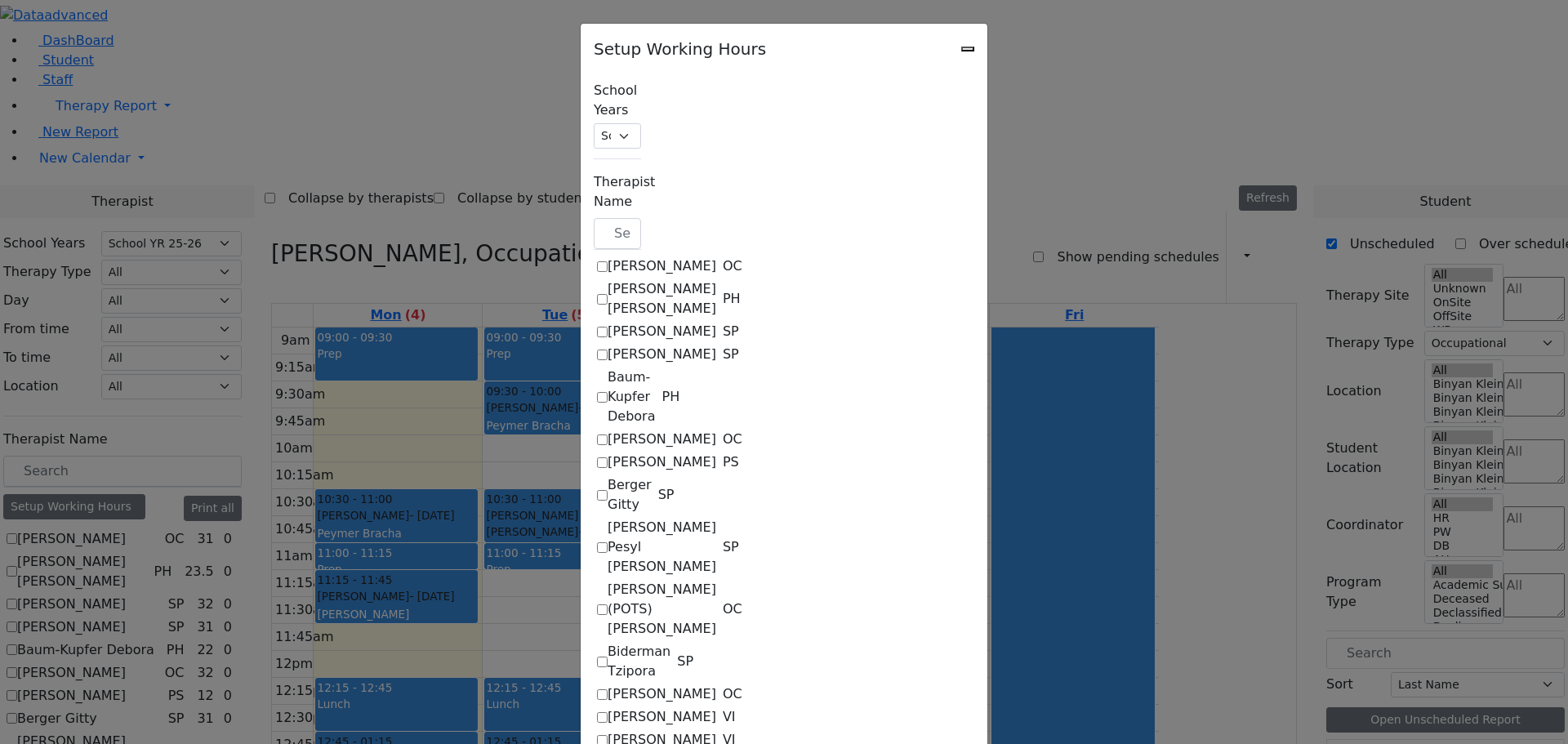
select select "19:00:00"
select select "09:00:00"
select select "15:00:00"
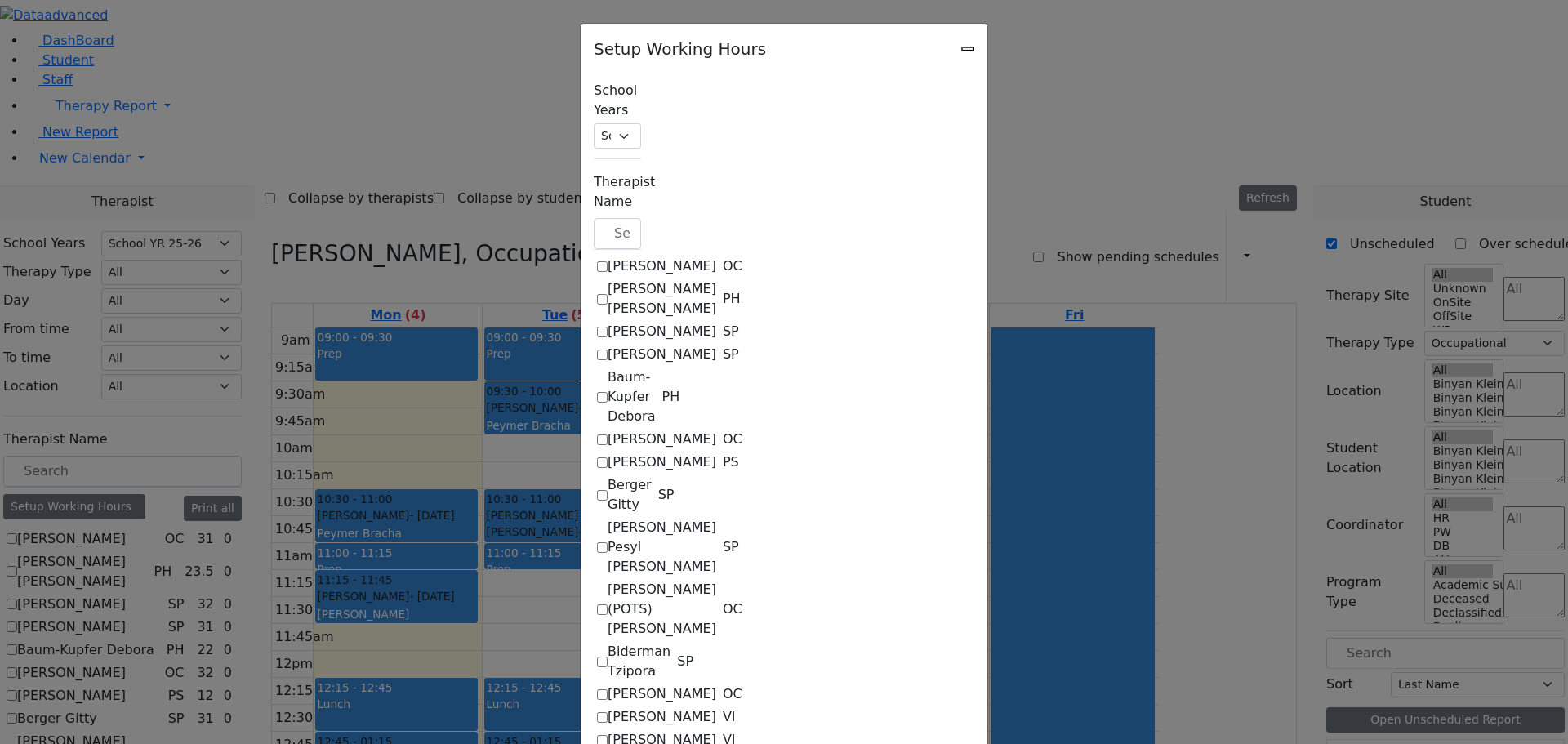
select select "1"
select select "15:00:00"
select select "19:00:00"
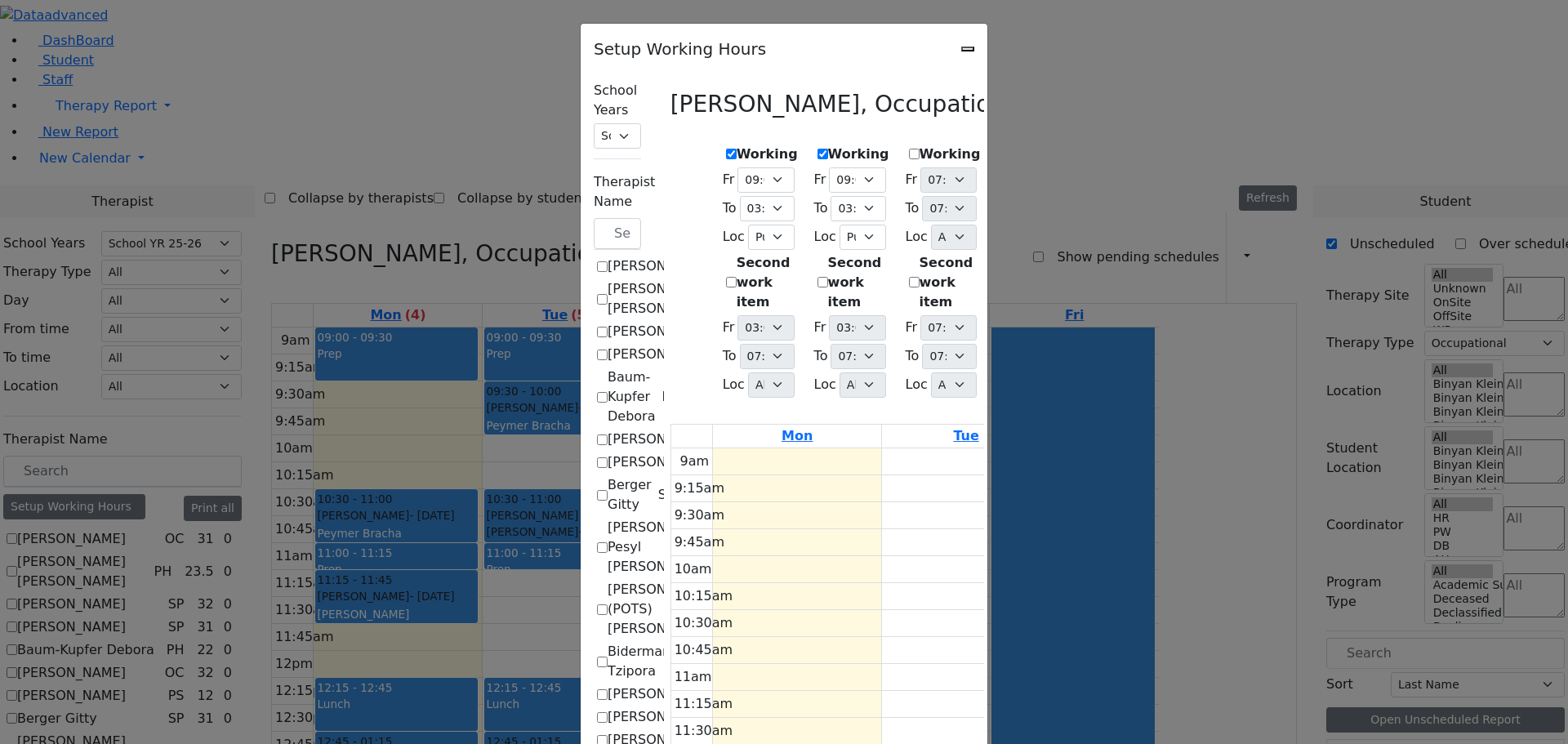
scroll to position [571, 0]
checkbox input "true"
checkbox input "false"
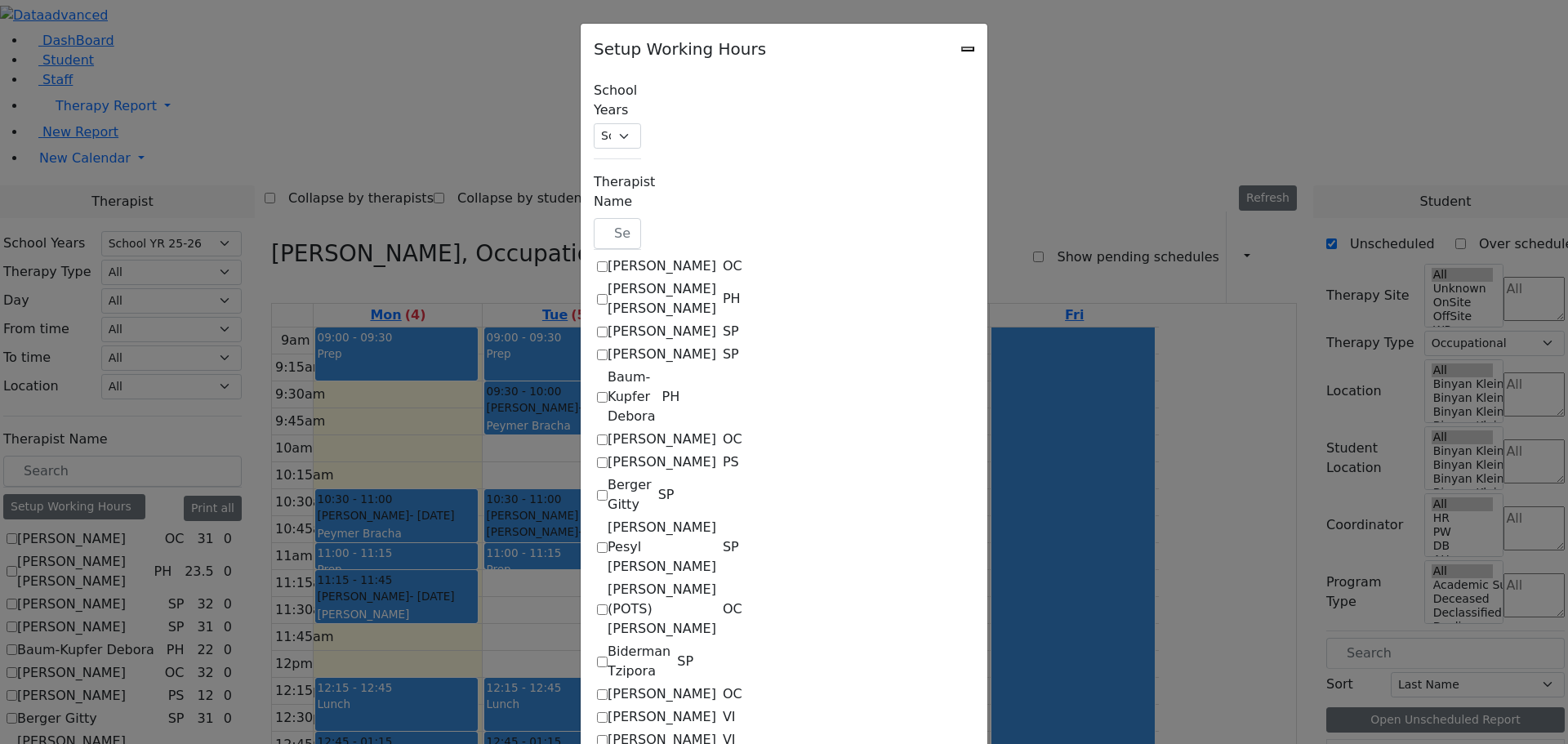
select select "09:00:00"
select select "19:00:00"
select select "1"
select select "15:00:00"
select select "19:00:00"
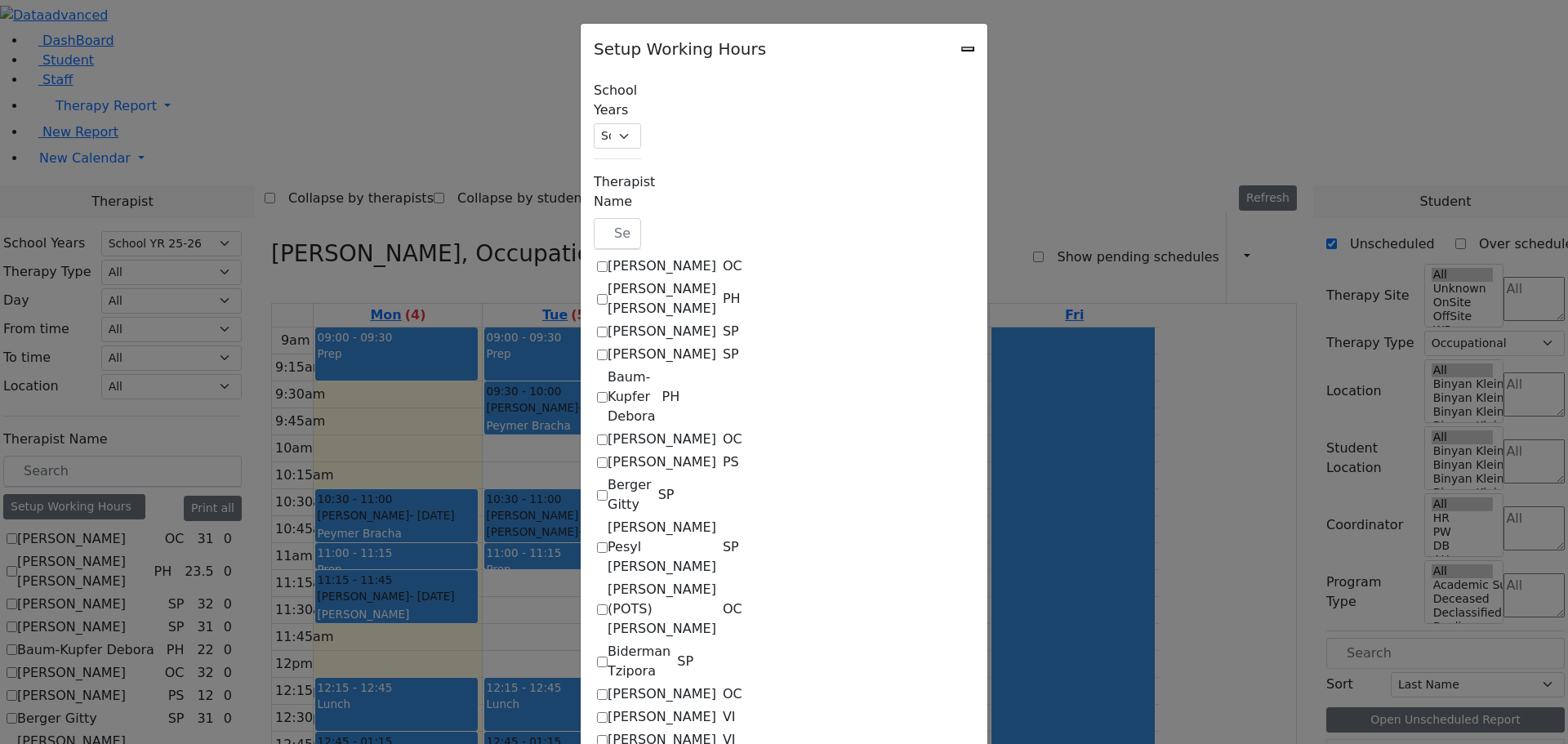
select select "09:00:00"
select select "19:00:00"
select select "1"
select select "15:00:00"
select select "19:00:00"
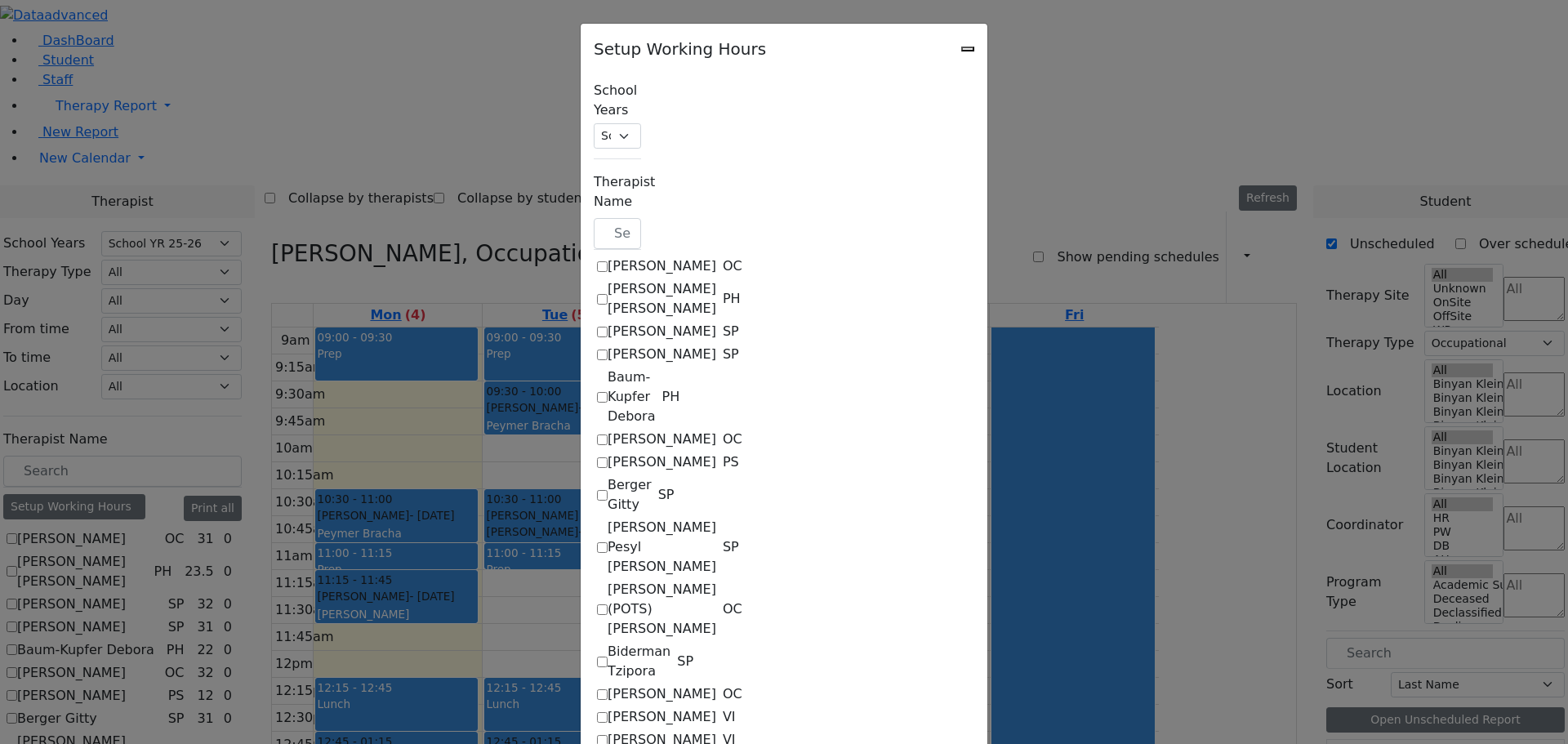
select select "19:00:00"
select select "09:00:00"
select select "19:00:00"
select select "1"
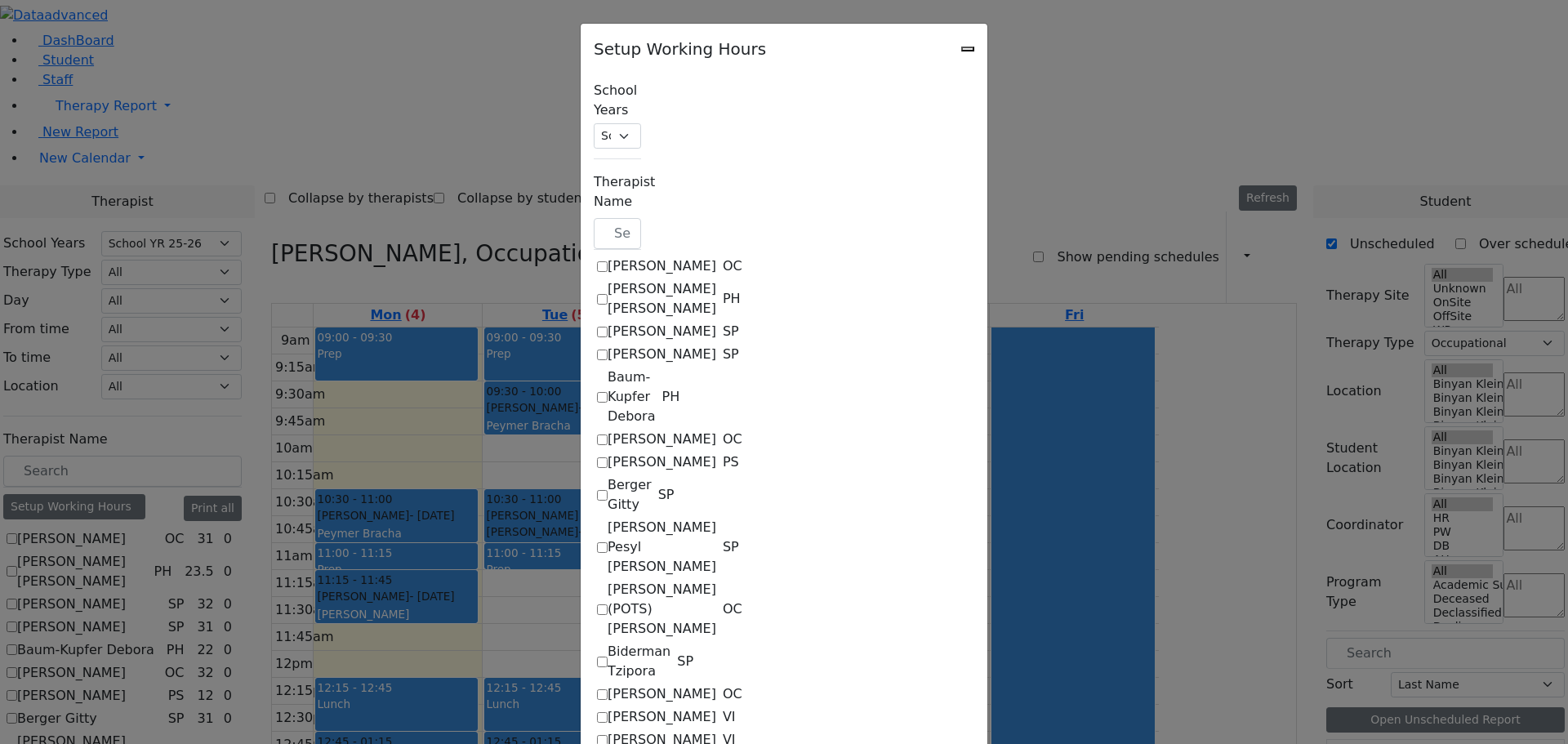
select select "15:00:00"
select select "19:00:00"
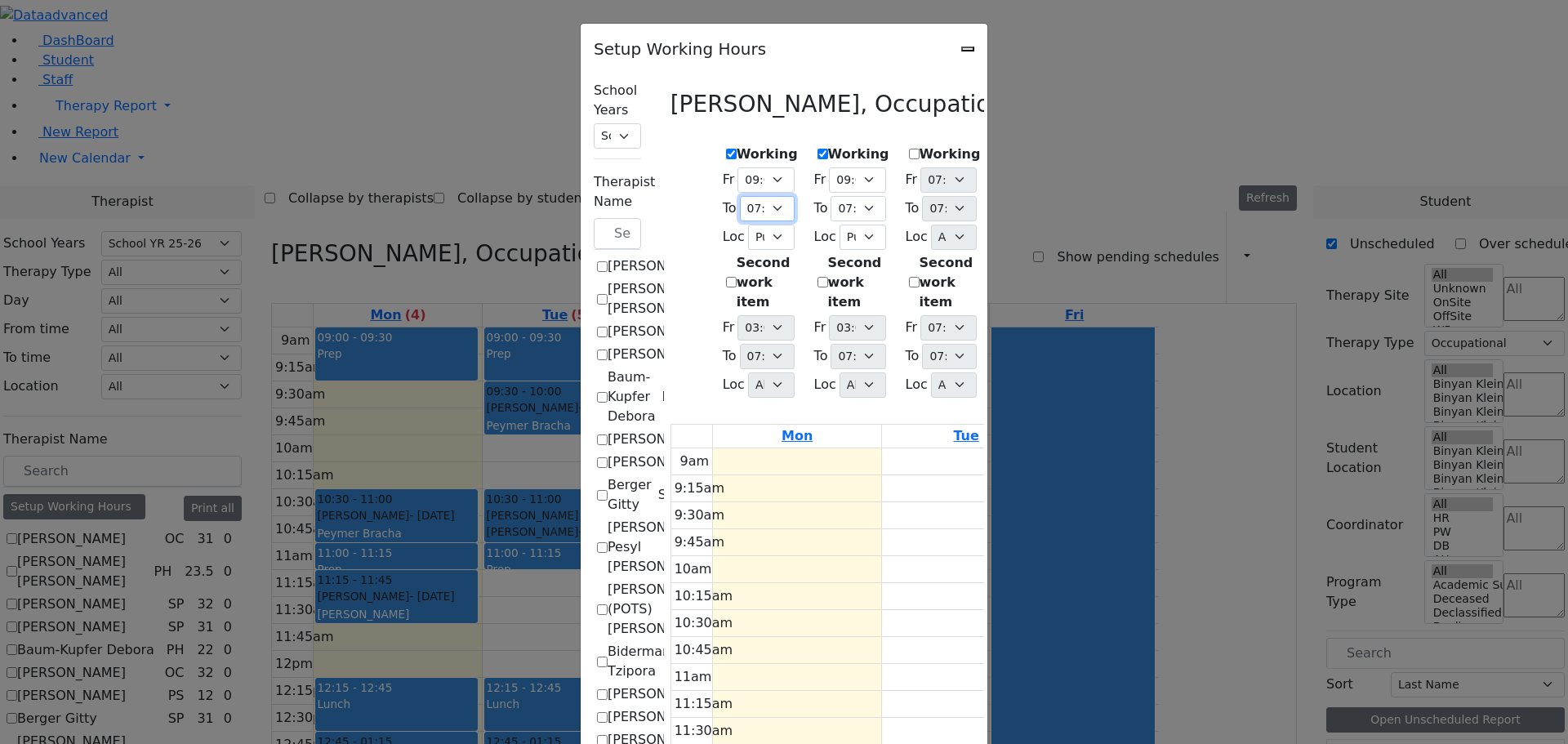
click at [740, 196] on select "07:15 AM 07:30 AM 07:45 AM 08:00 AM 08:15 AM 08:30 AM 08:45 AM 09:00 AM 09:15 A…" at bounding box center [767, 209] width 55 height 26
select select "15:00:00"
click at [740, 196] on select "07:15 AM 07:30 AM 07:45 AM 08:00 AM 08:15 AM 08:30 AM 08:45 AM 09:00 AM 09:15 A…" at bounding box center [767, 209] width 55 height 26
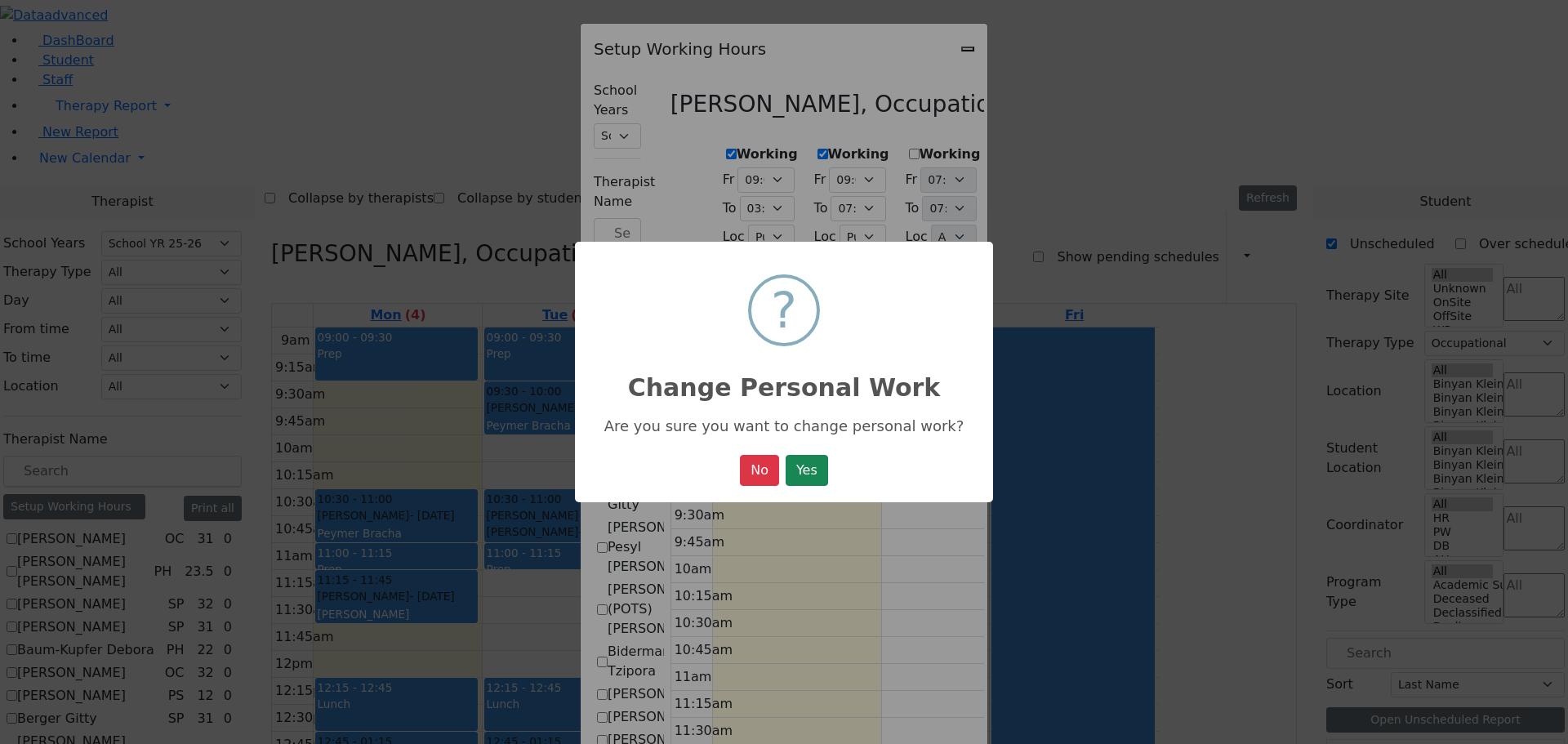
drag, startPoint x: 802, startPoint y: 468, endPoint x: 790, endPoint y: 457, distance: 16.3
click at [803, 468] on button "Yes" at bounding box center [807, 470] width 42 height 31
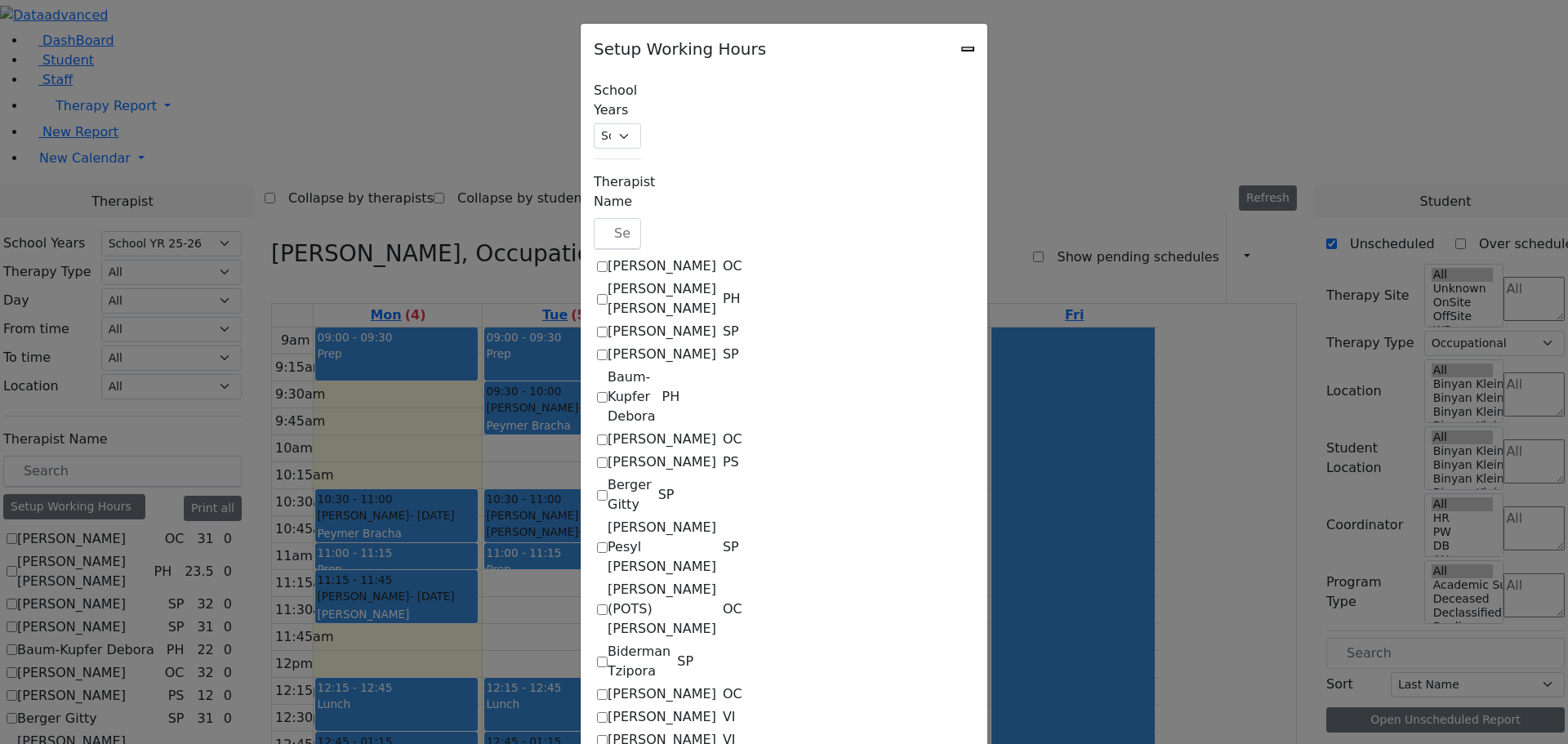
scroll to position [0, 0]
select select "09:00:00"
select select "15:00:00"
select select "1"
select select "15:00:00"
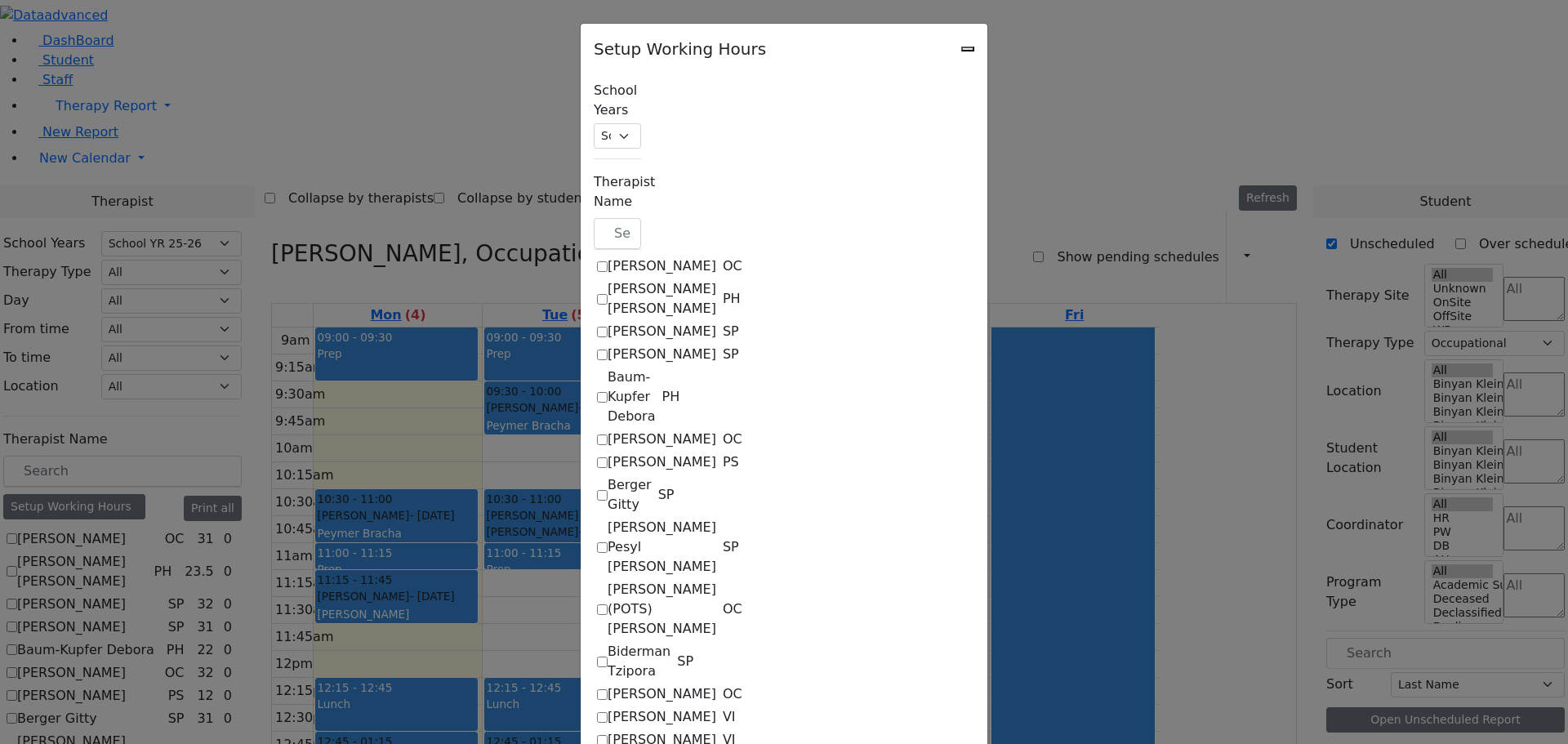
select select "19:00:00"
select select "09:00:00"
select select "19:00:00"
select select "1"
select select "15:00:00"
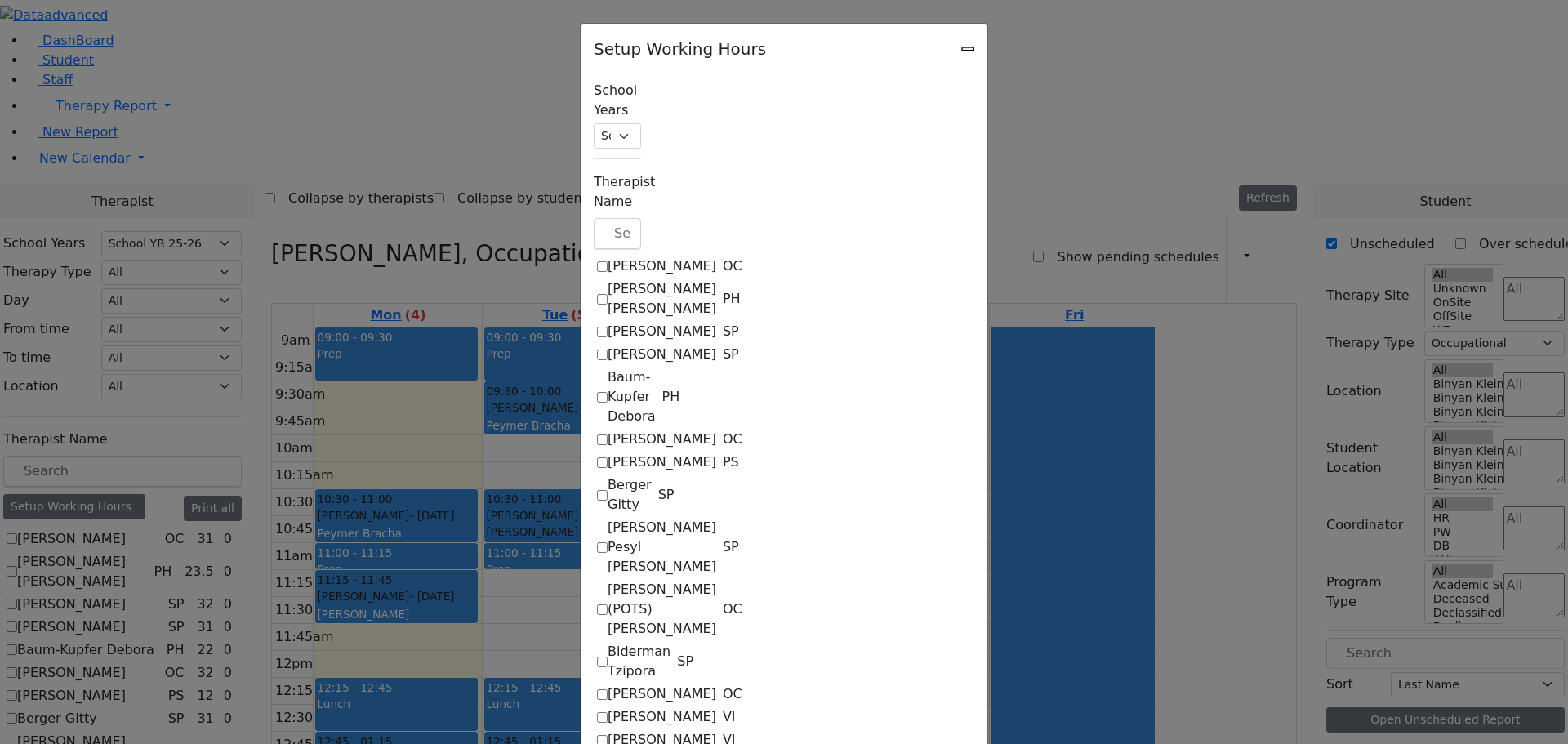
select select "19:00:00"
select select "09:00:00"
select select "19:00:00"
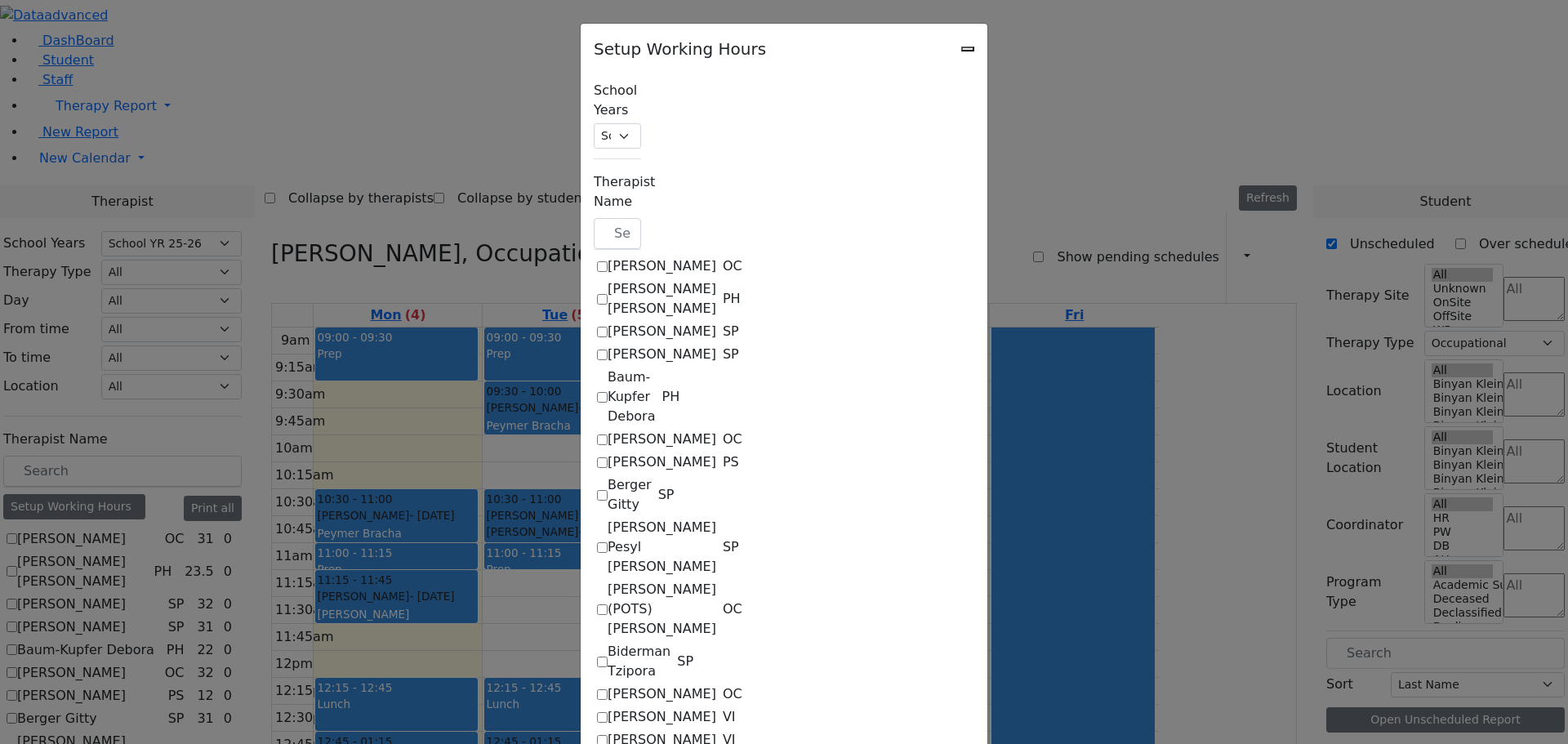
select select "1"
select select "15:00:00"
select select "19:00:00"
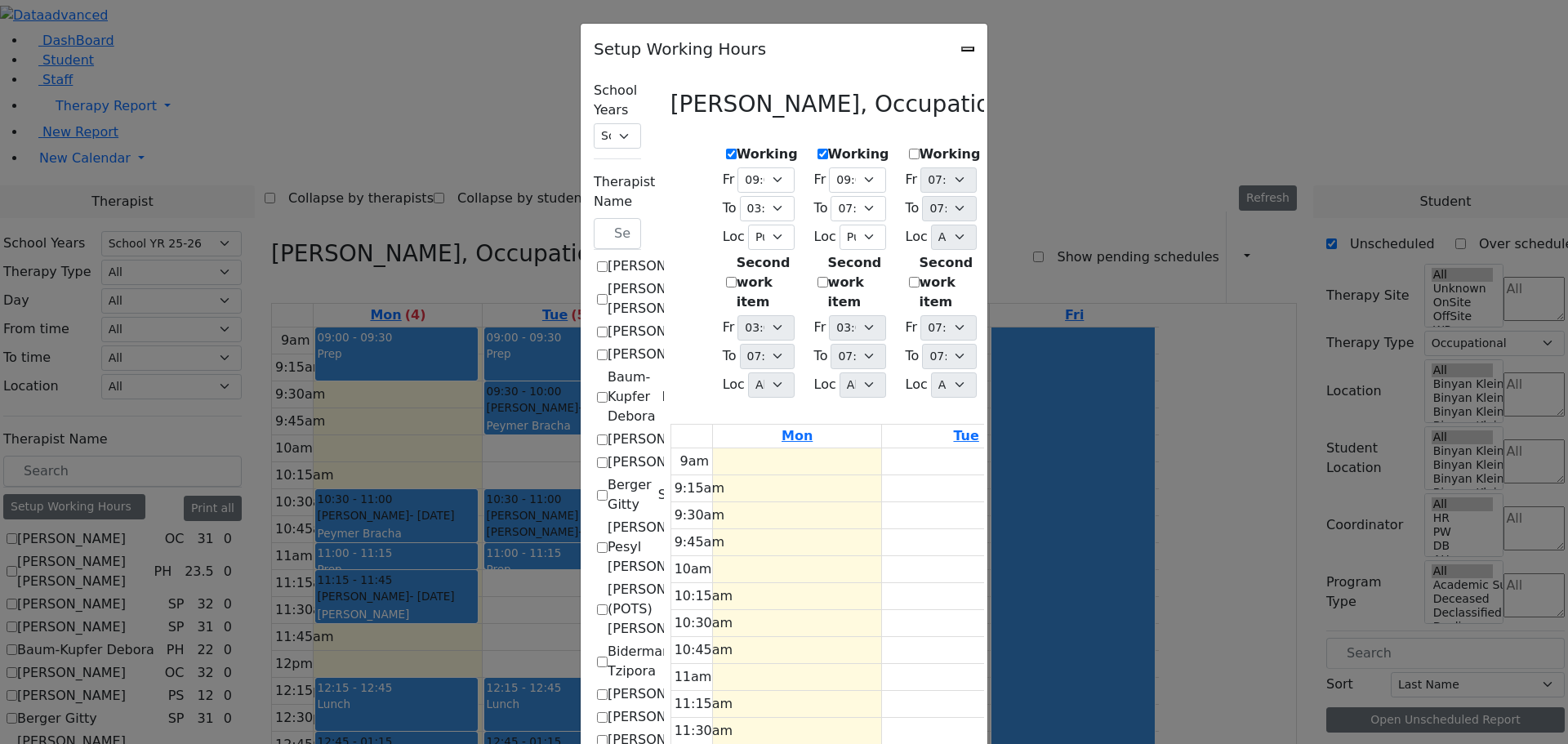
scroll to position [163, 0]
click at [831, 201] on select "07:15 AM 07:30 AM 07:45 AM 08:00 AM 08:15 AM 08:30 AM 08:45 AM 09:00 AM 09:15 A…" at bounding box center [858, 209] width 55 height 26
select select "15:00:00"
click at [831, 196] on select "07:15 AM 07:30 AM 07:45 AM 08:00 AM 08:15 AM 08:30 AM 08:45 AM 09:00 AM 09:15 A…" at bounding box center [858, 209] width 55 height 26
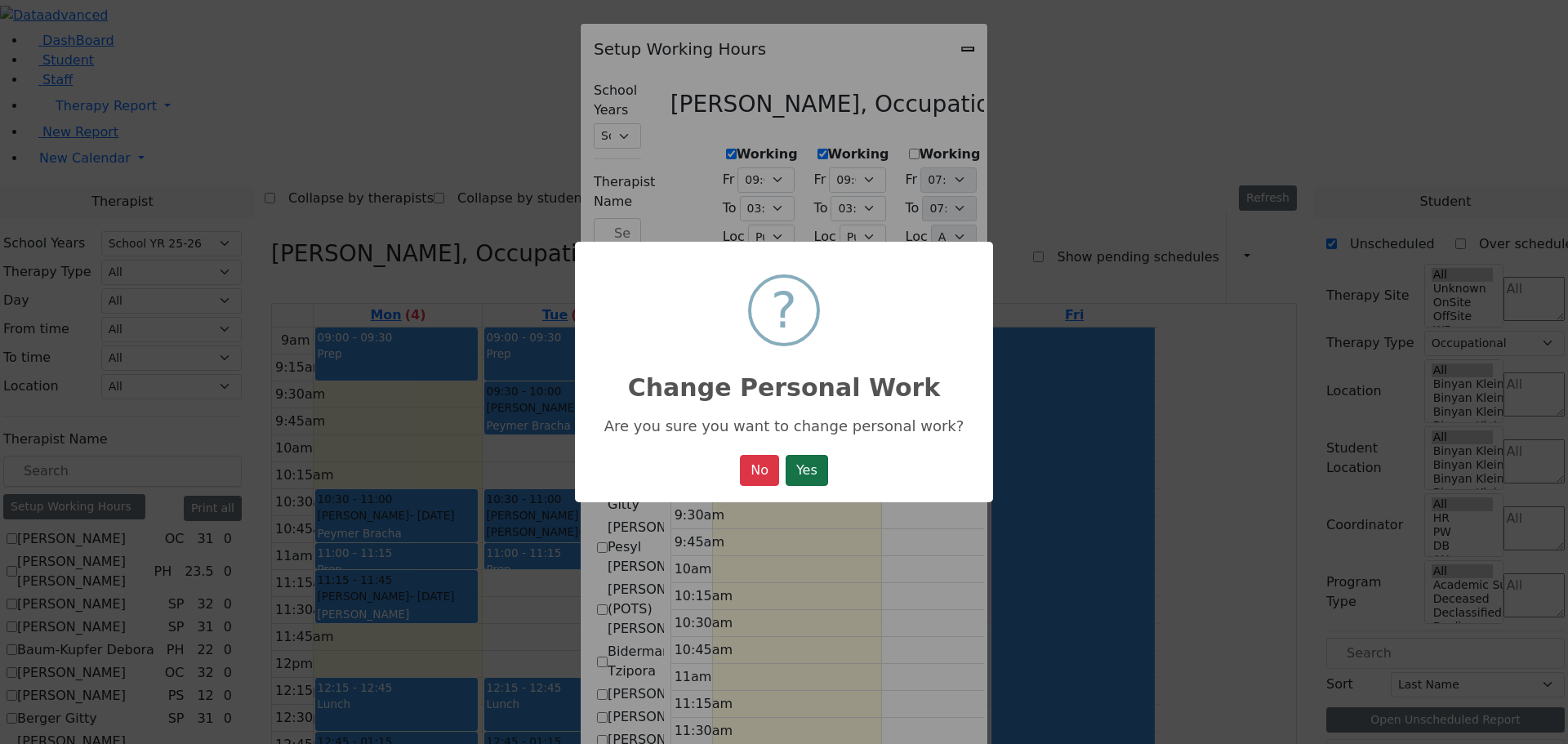
click at [818, 462] on button "Yes" at bounding box center [807, 470] width 42 height 31
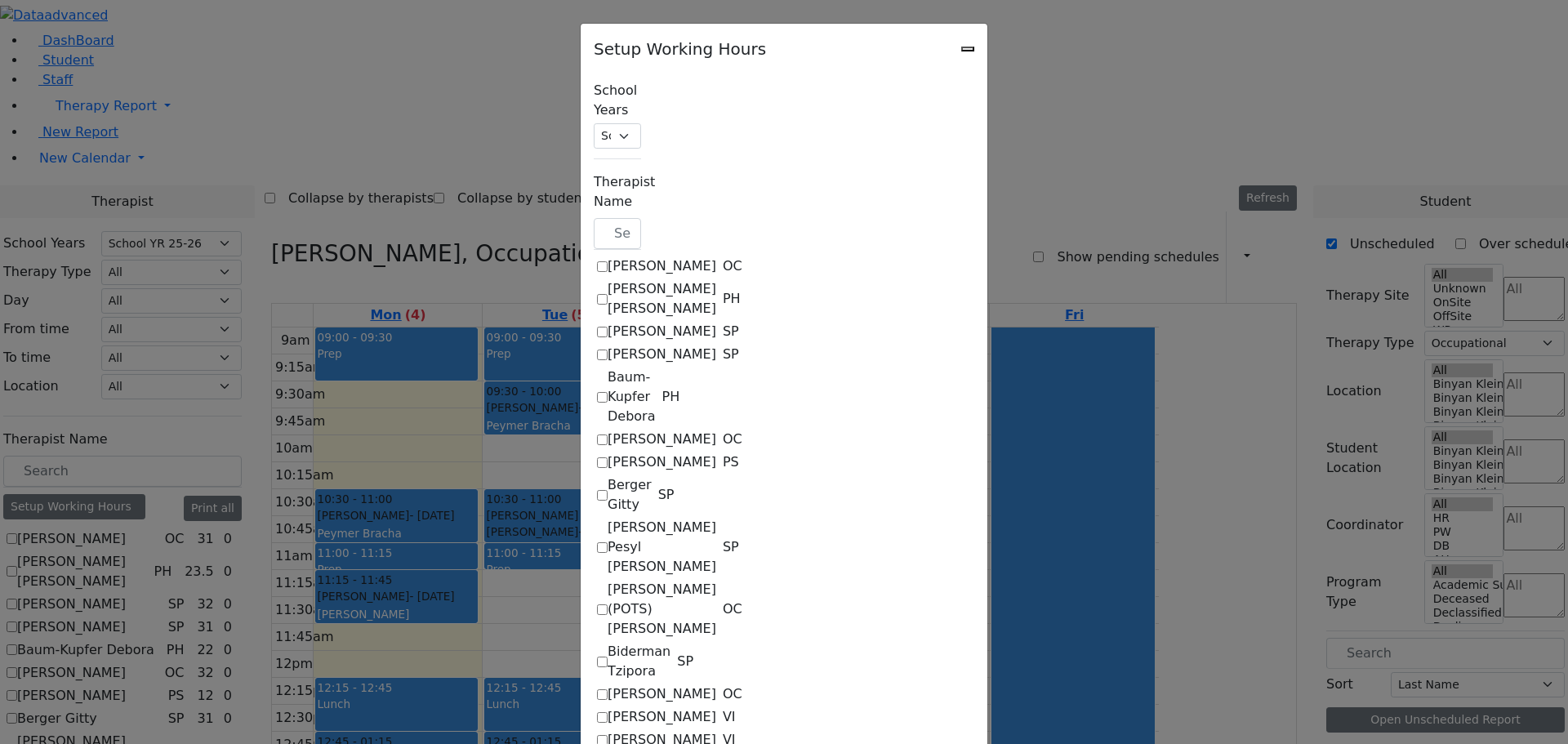
scroll to position [0, 0]
select select "09:00:00"
select select "15:00:00"
select select "1"
select select "15:00:00"
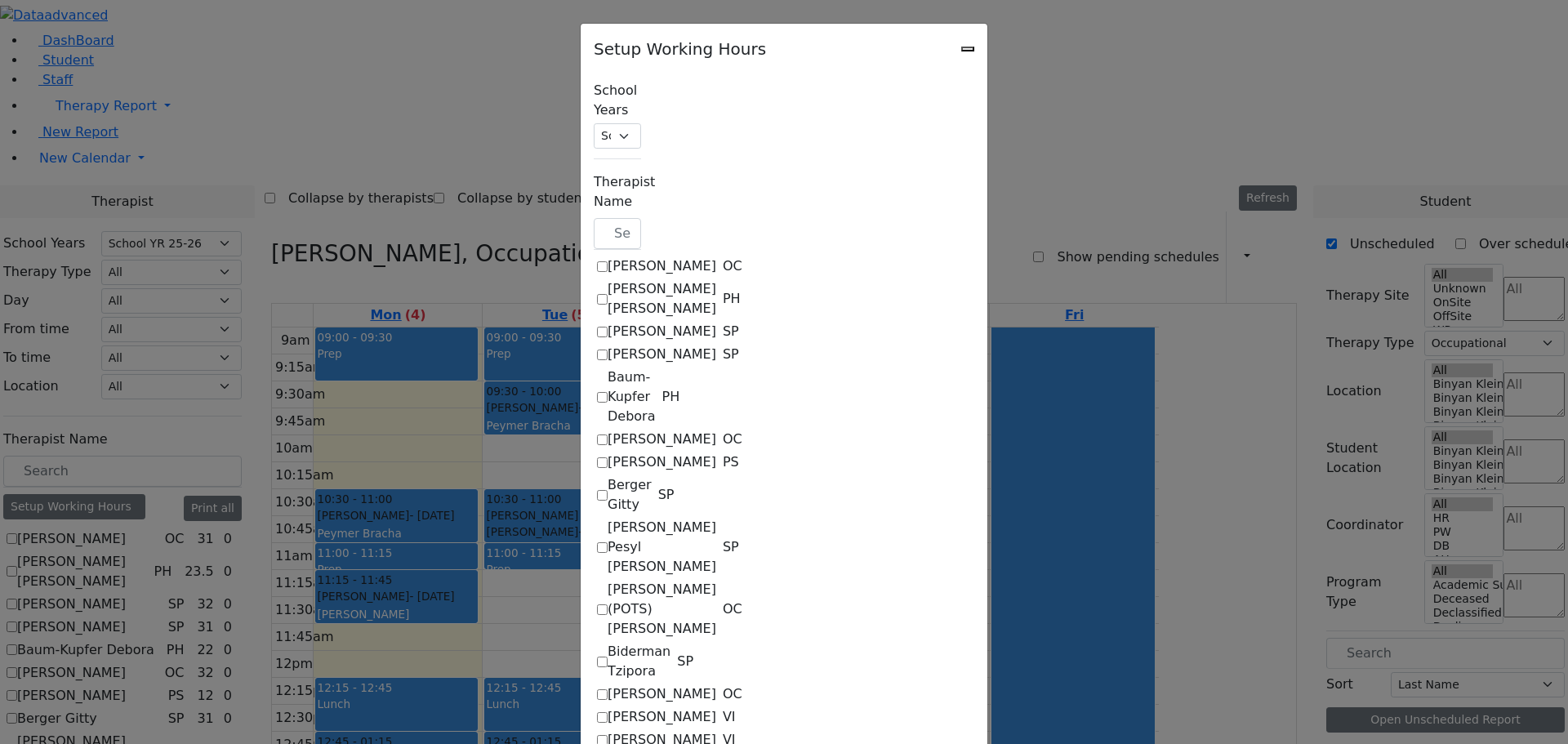
select select "19:00:00"
select select "09:00:00"
select select "15:00:00"
select select "1"
select select "15:00:00"
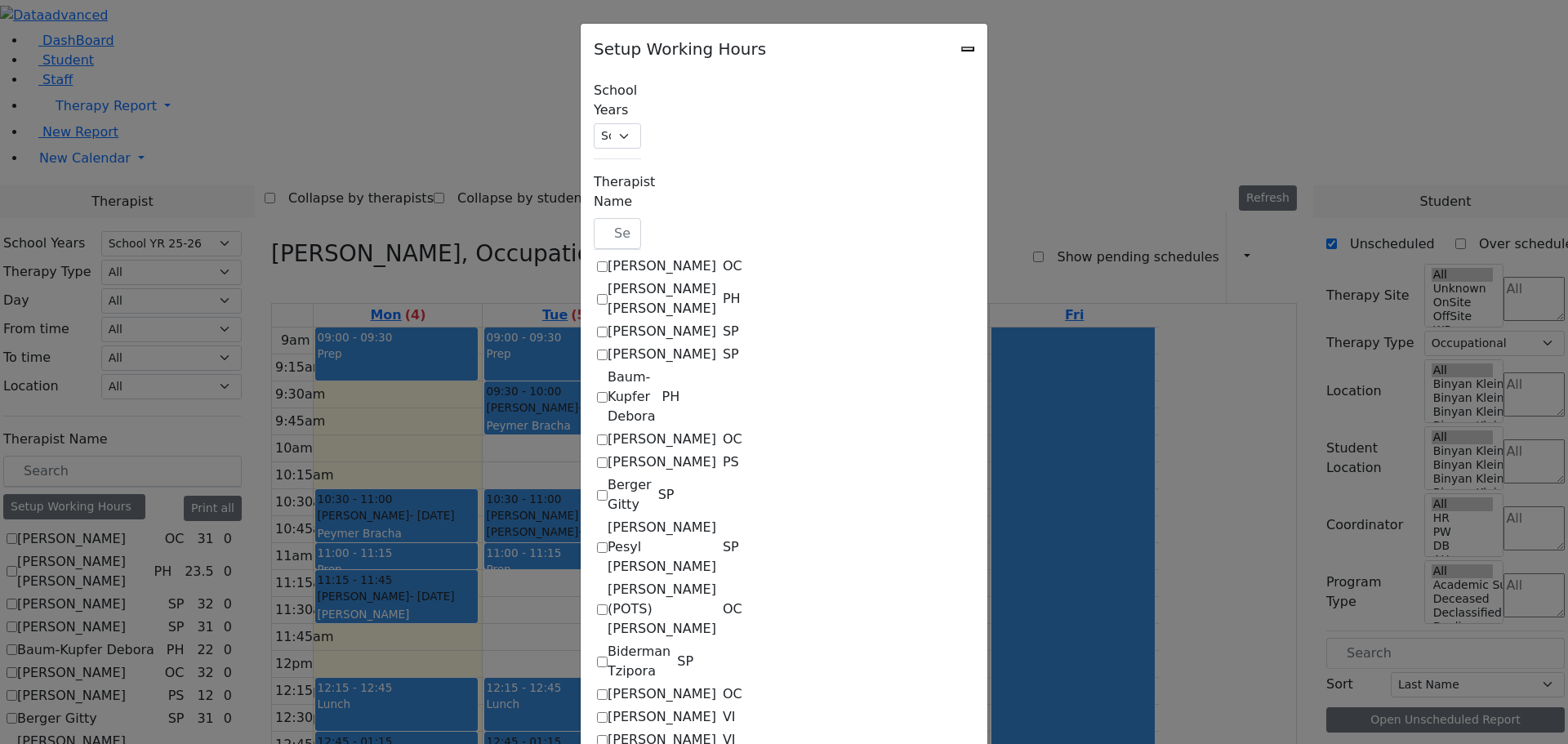
select select "19:00:00"
select select "09:00:00"
select select "19:00:00"
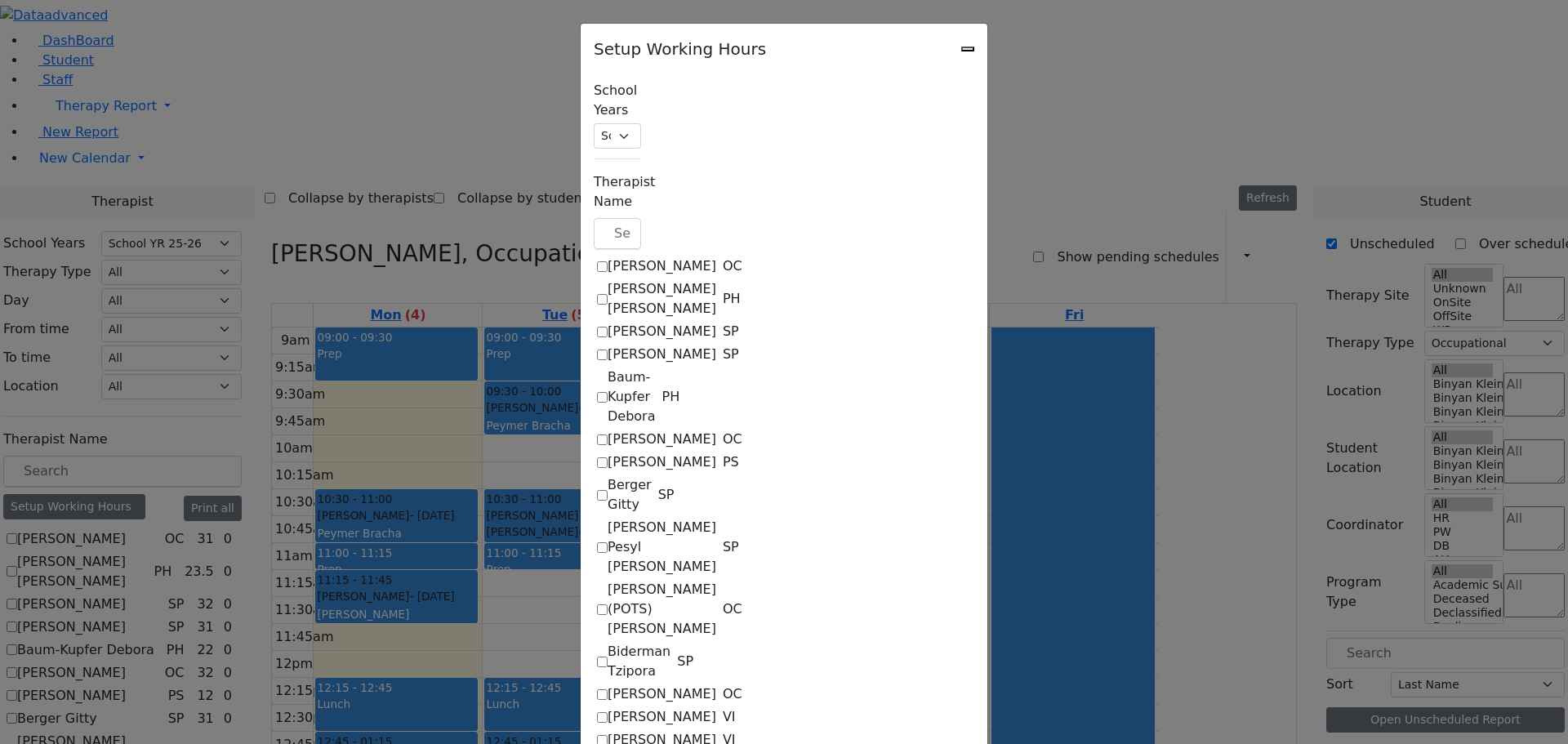
select select "1"
select select "15:00:00"
select select "19:00:00"
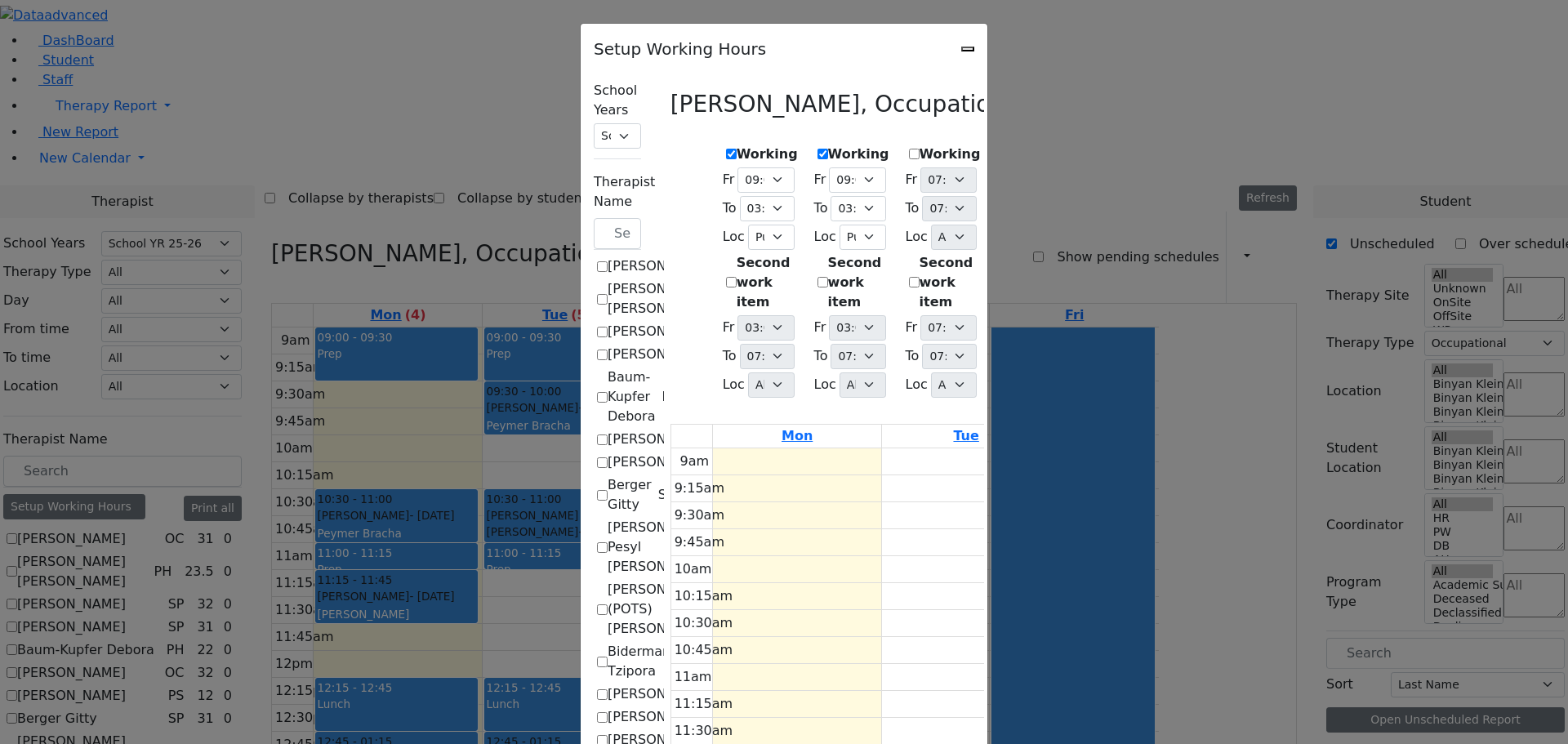
scroll to position [163, 0]
click at [1069, 201] on select "07:15 AM 07:30 AM 07:45 AM 08:00 AM 08:15 AM 08:30 AM 08:45 AM 09:00 AM 09:15 A…" at bounding box center [1041, 209] width 55 height 26
select select "15:00:00"
click at [1014, 196] on select "07:15 AM 07:30 AM 07:45 AM 08:00 AM 08:15 AM 08:30 AM 08:45 AM 09:00 AM 09:15 A…" at bounding box center [1041, 209] width 55 height 26
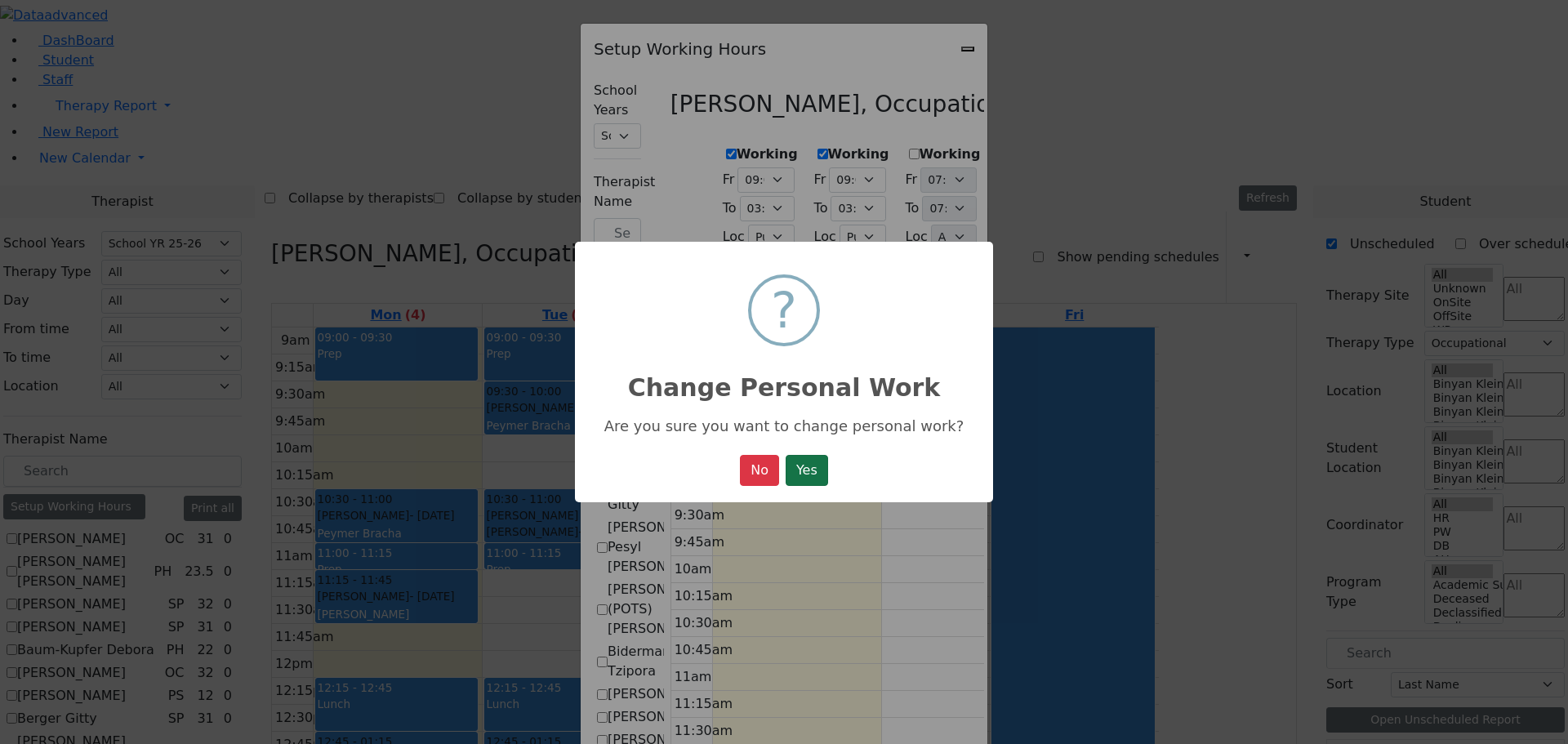
click at [812, 473] on button "Yes" at bounding box center [807, 470] width 42 height 31
select select "09:00:00"
select select "15:00:00"
select select "1"
select select "15:00:00"
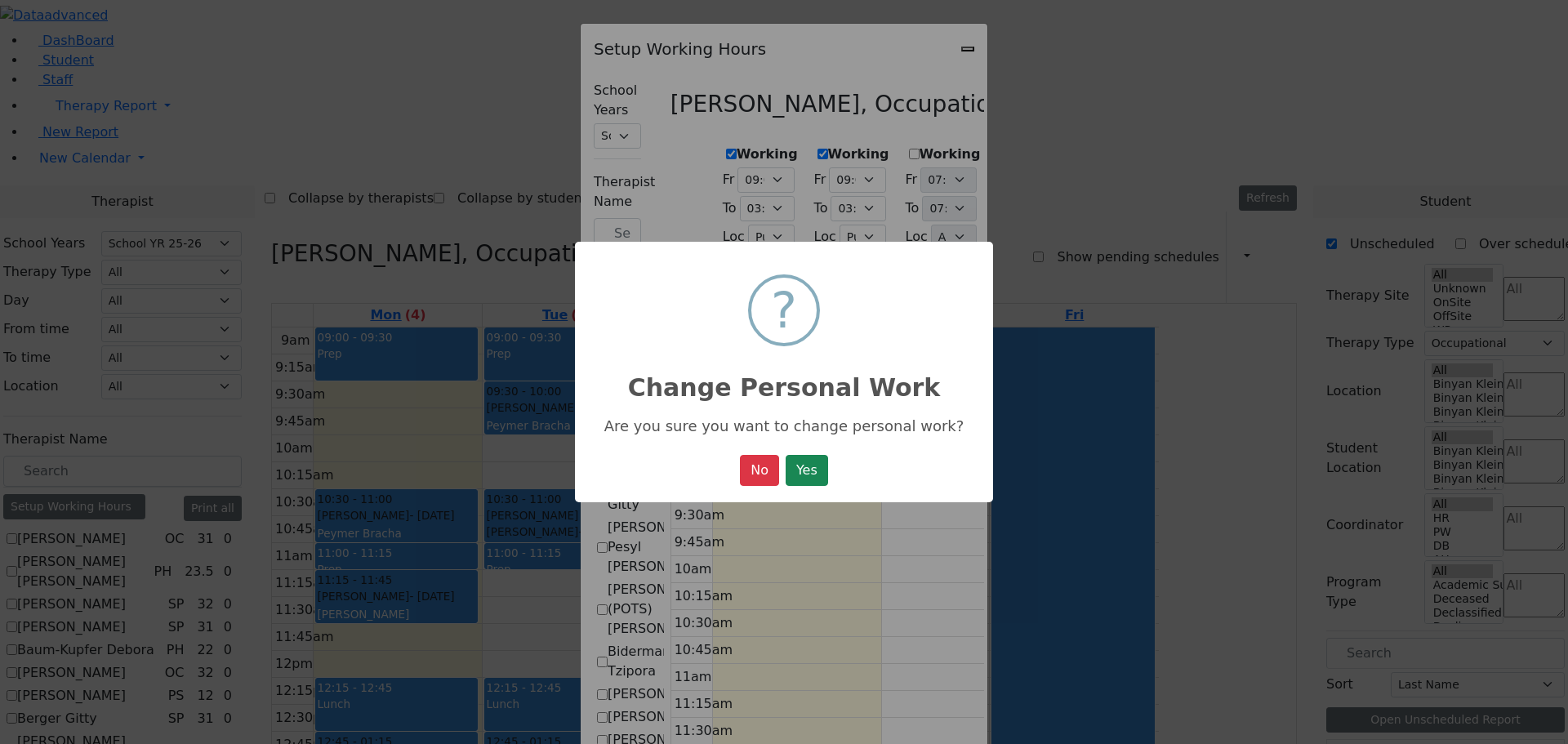
select select "19:00:00"
select select "09:00:00"
select select "15:00:00"
select select "1"
select select "15:00:00"
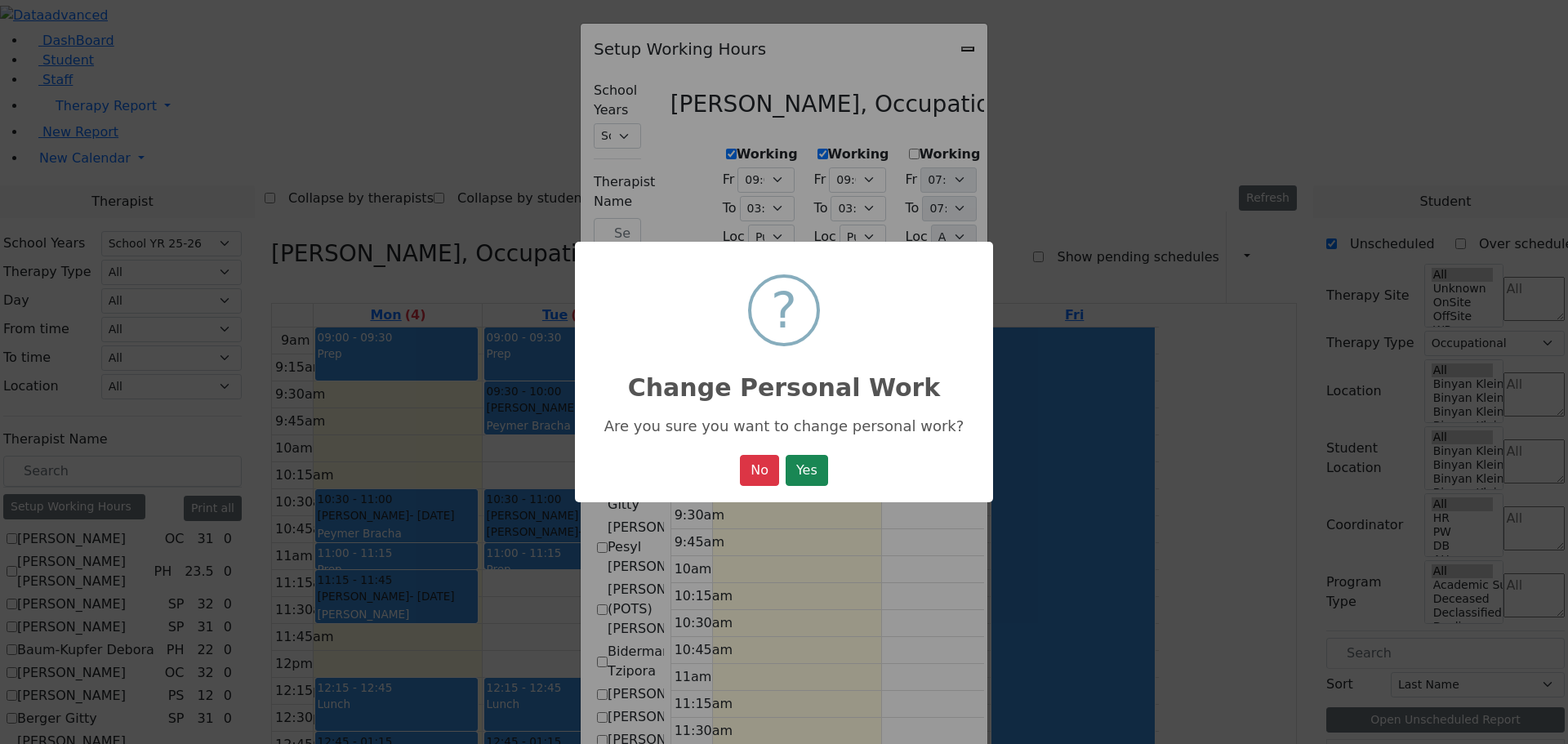
select select "19:00:00"
select select "09:00:00"
select select "15:00:00"
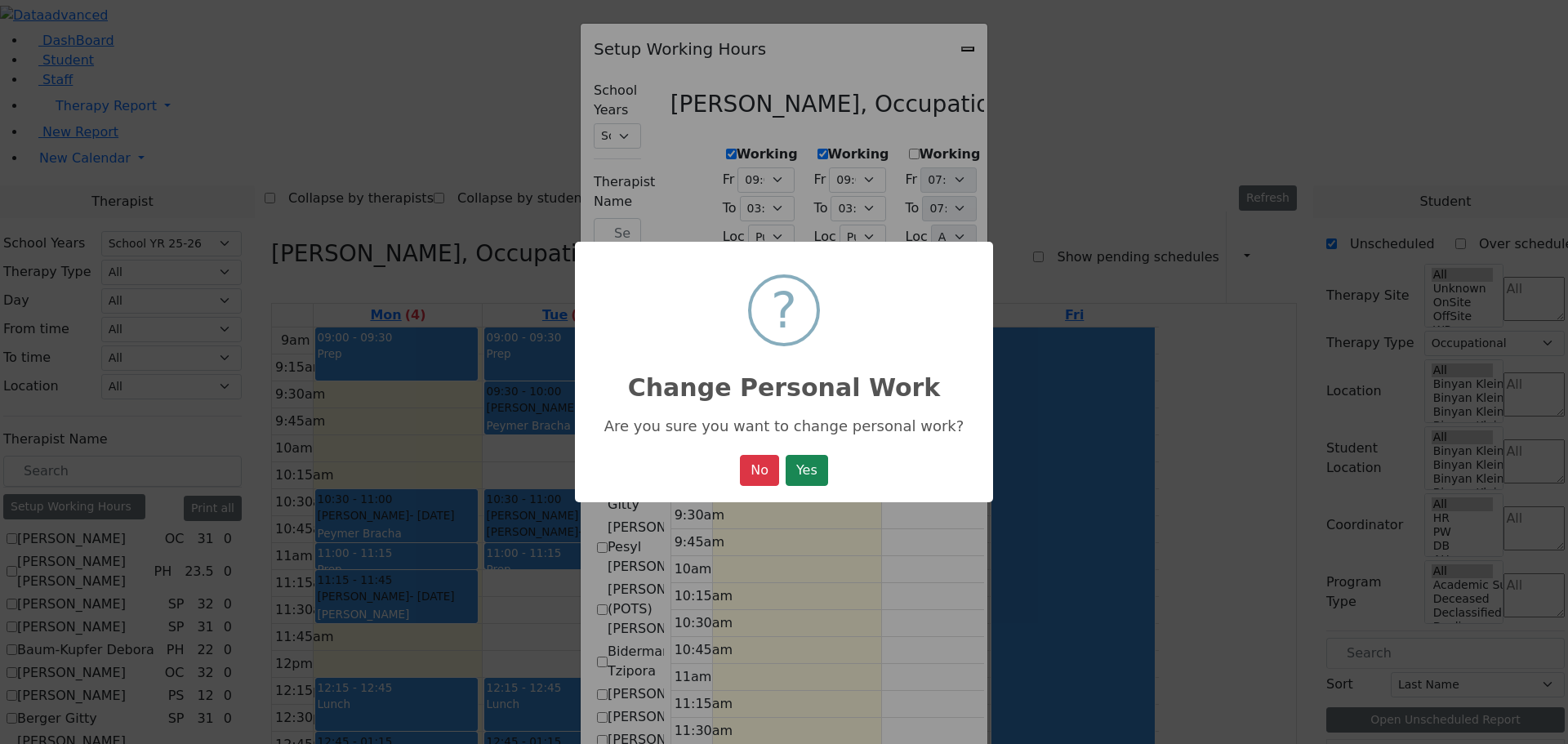
select select "1"
select select "15:00:00"
select select "19:00:00"
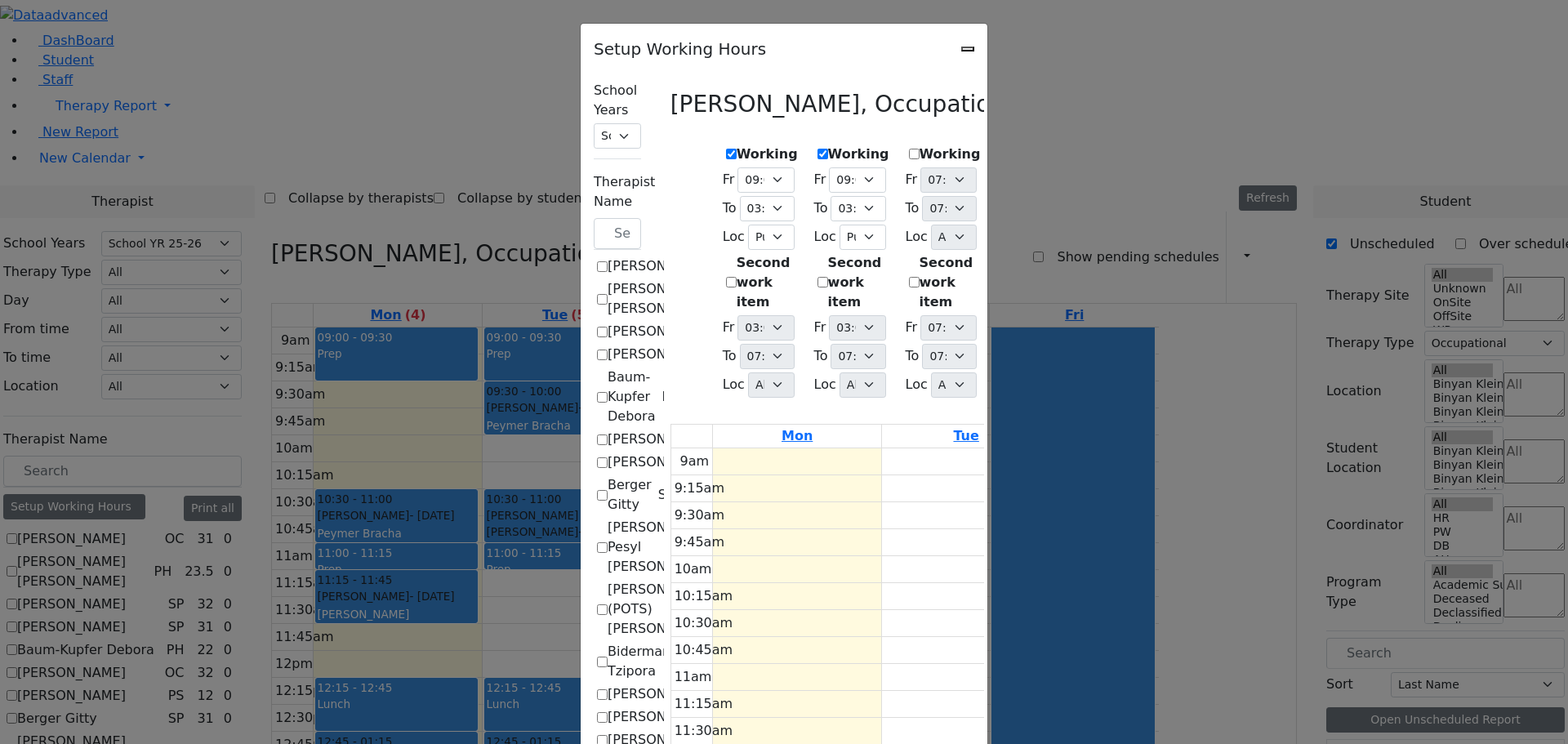
click at [145, 360] on div "Setup Working Hours School Years Select School YR Summer YR 25 School YR 25-26 …" at bounding box center [784, 372] width 1568 height 744
checkbox input "false"
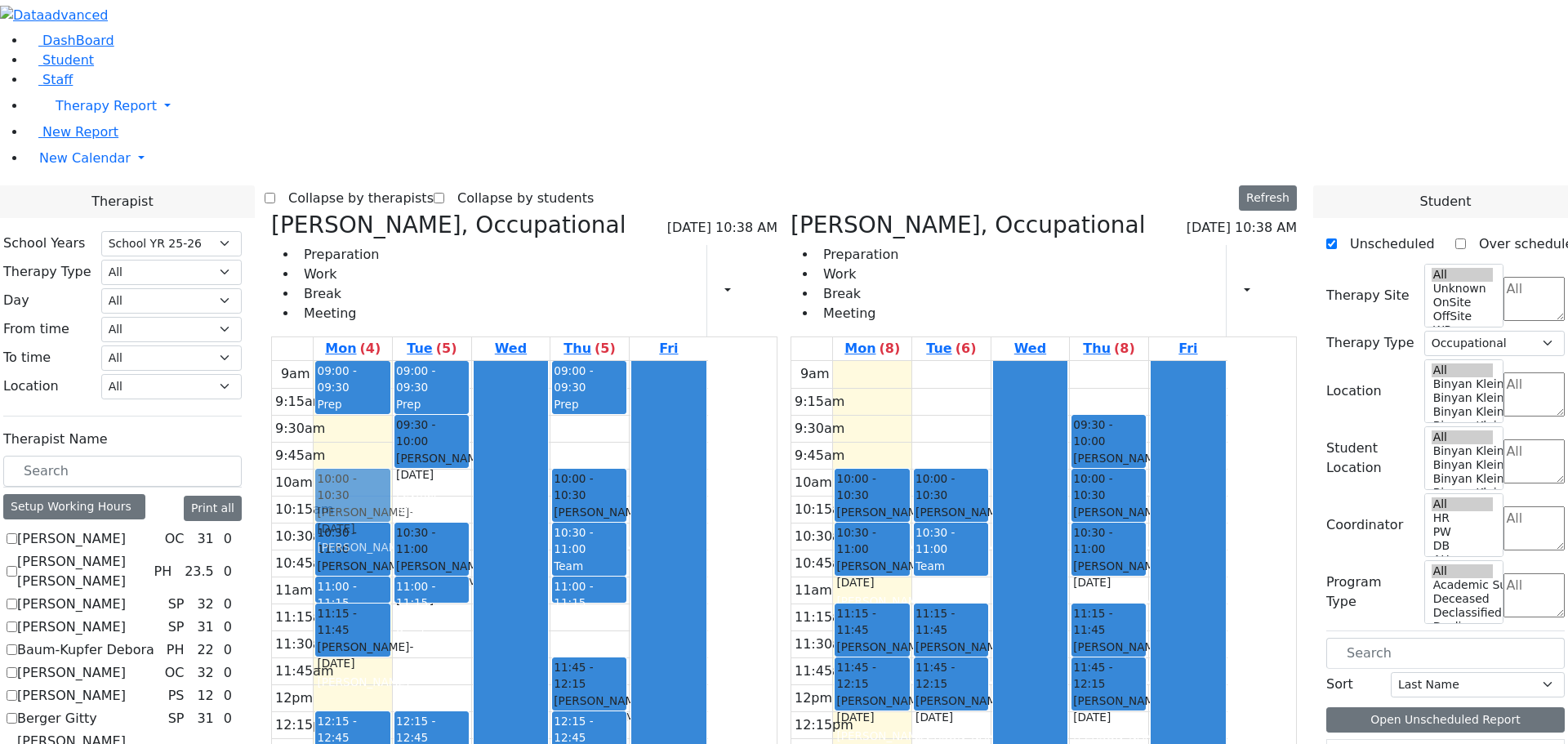
drag, startPoint x: 949, startPoint y: 189, endPoint x: 518, endPoint y: 245, distance: 434.6
click at [518, 245] on div "Sheps Rachel, Occupational 08/25/2025 10:38 AM Preparation Work Break Meeting P…" at bounding box center [784, 610] width 1040 height 797
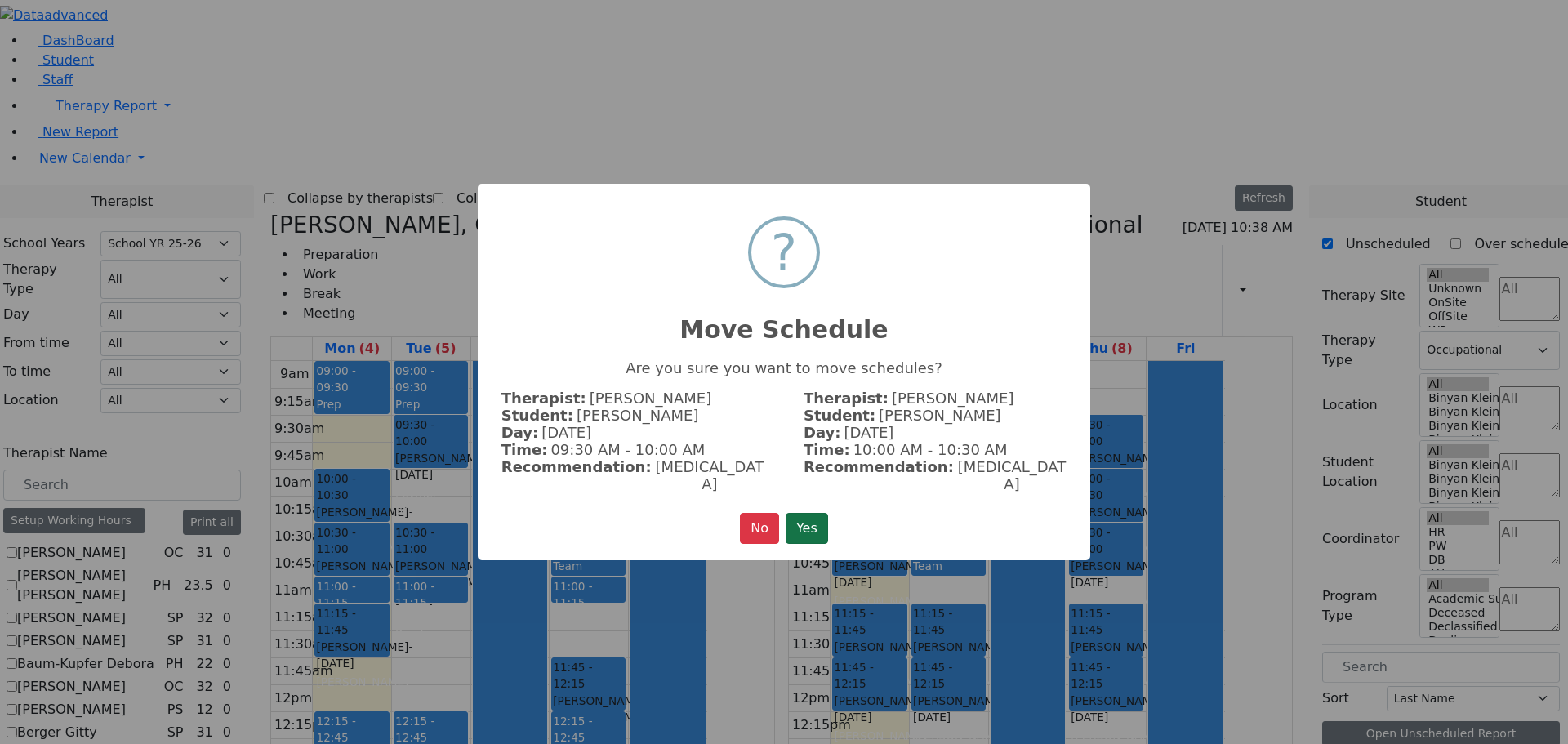
click at [810, 513] on button "Yes" at bounding box center [807, 528] width 42 height 31
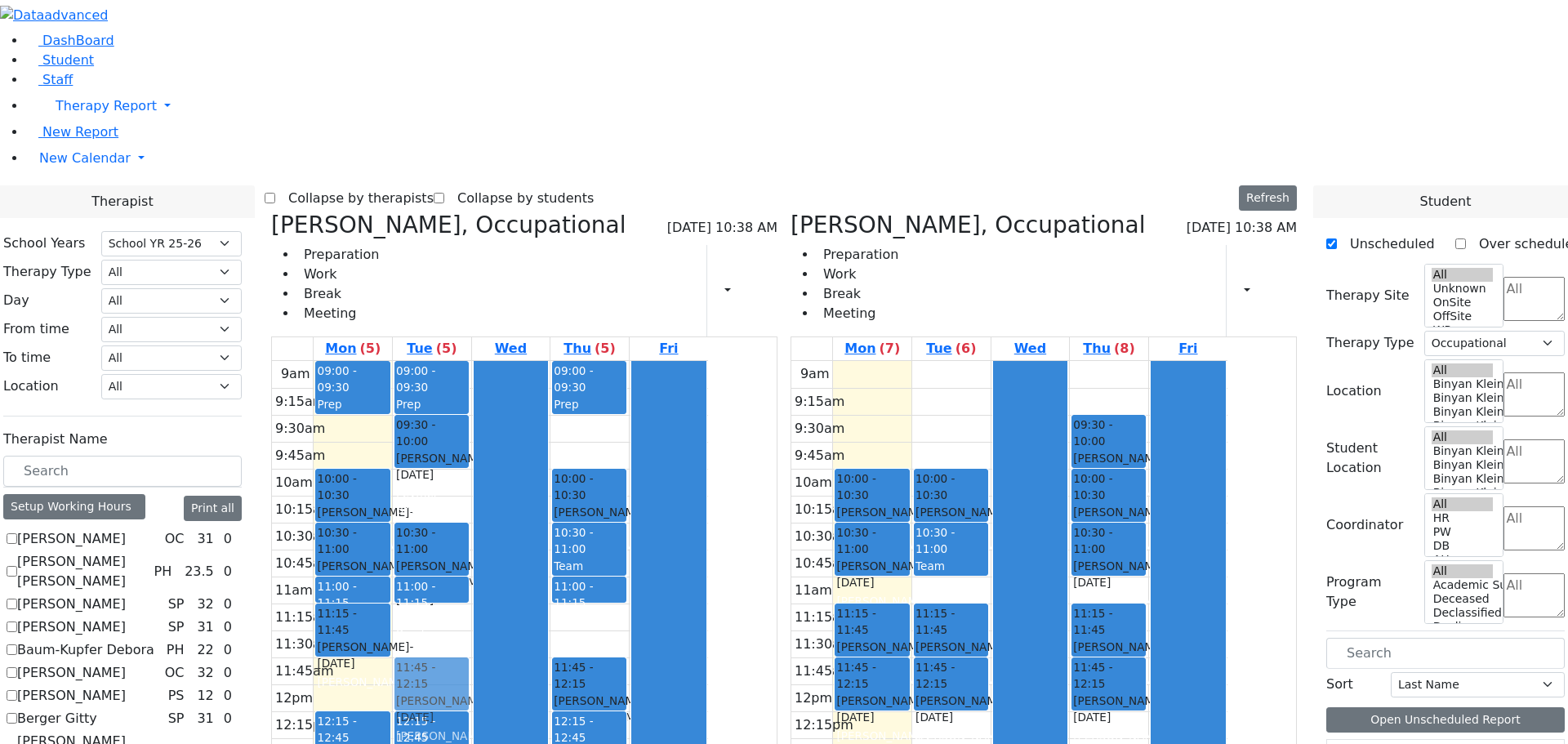
drag, startPoint x: 1026, startPoint y: 705, endPoint x: 611, endPoint y: 437, distance: 494.0
click at [600, 429] on div "Sheps Rachel, Occupational 08/25/2025 10:38 AM Preparation Work Break Meeting P…" at bounding box center [784, 610] width 1040 height 797
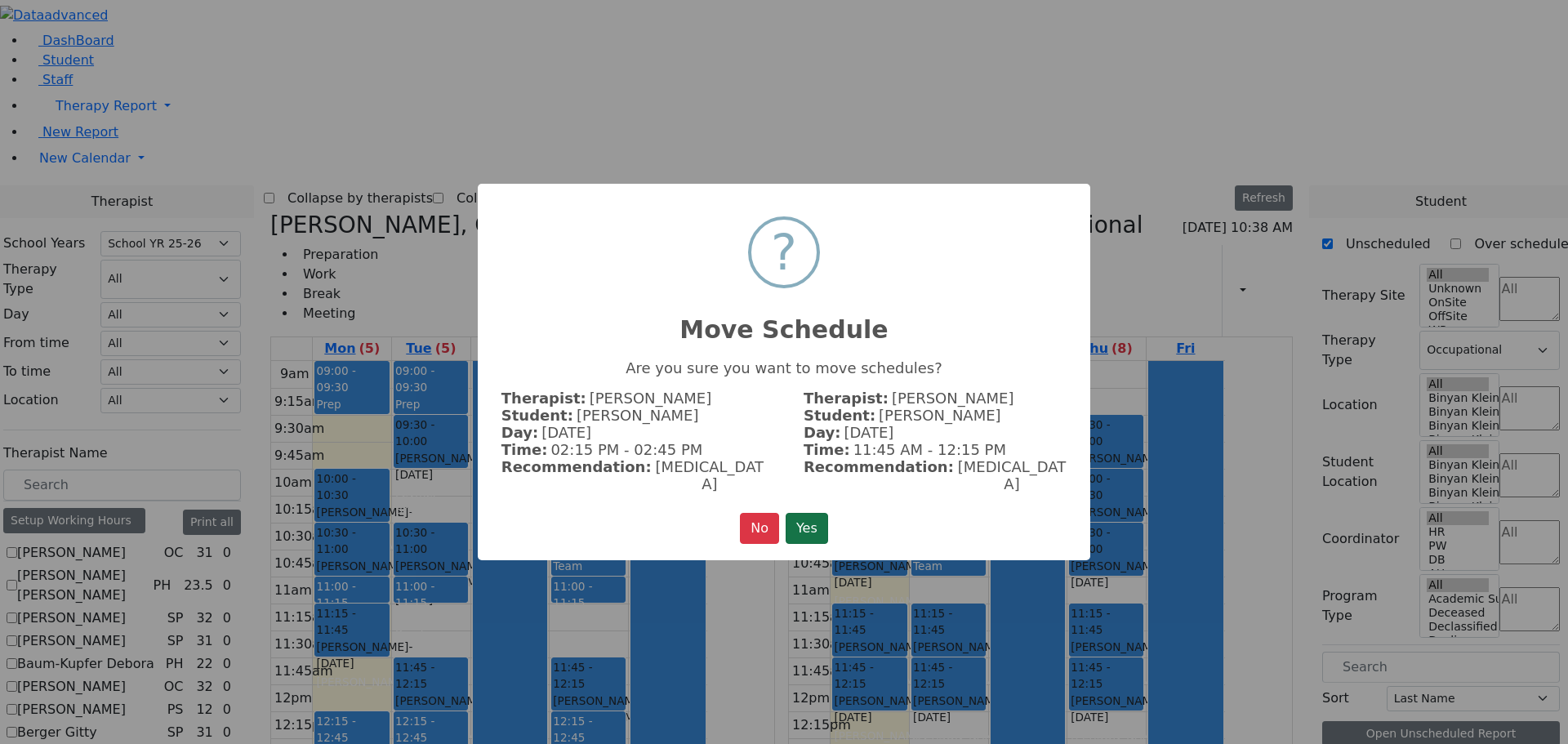
click at [813, 513] on button "Yes" at bounding box center [807, 528] width 42 height 31
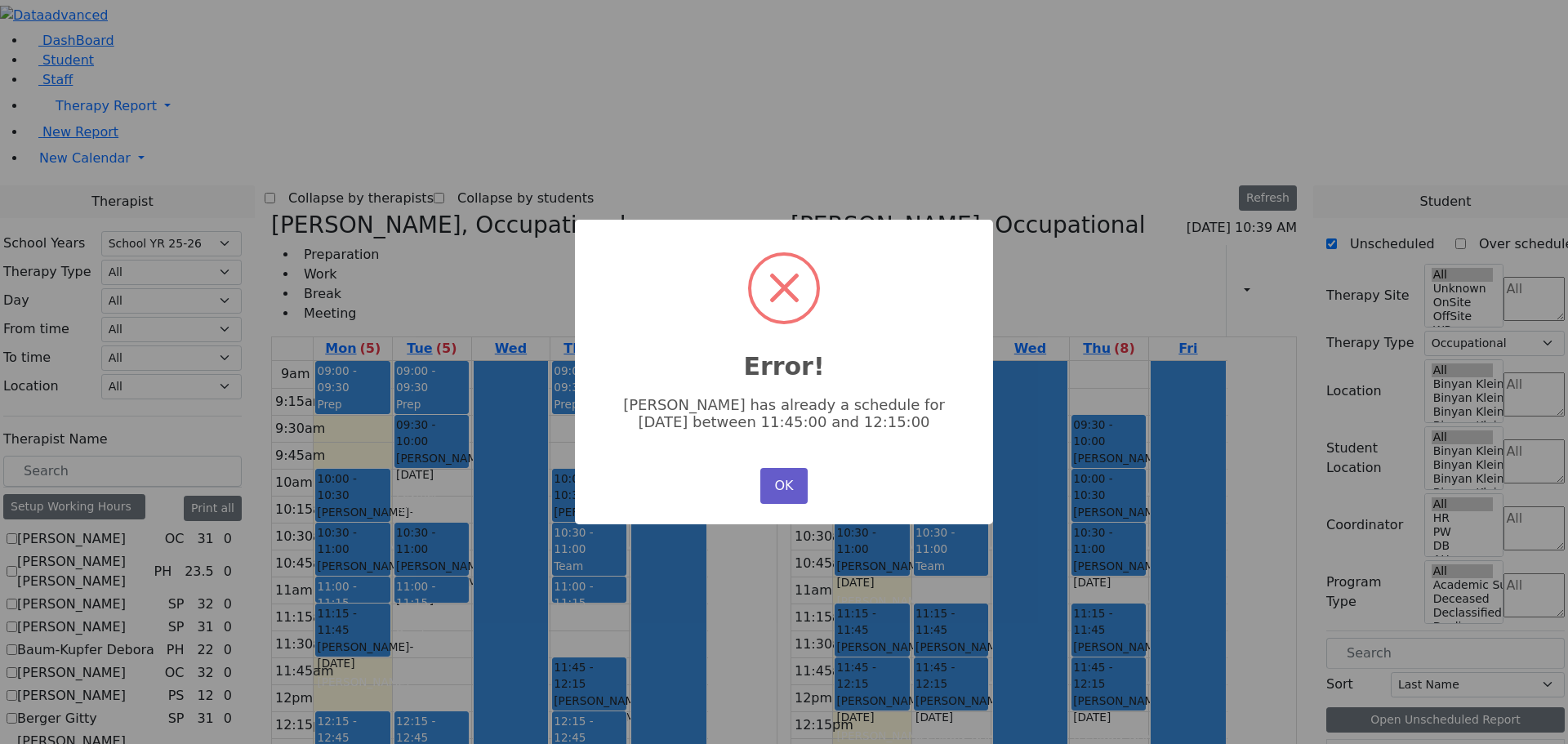
click at [792, 479] on button "OK" at bounding box center [784, 485] width 48 height 36
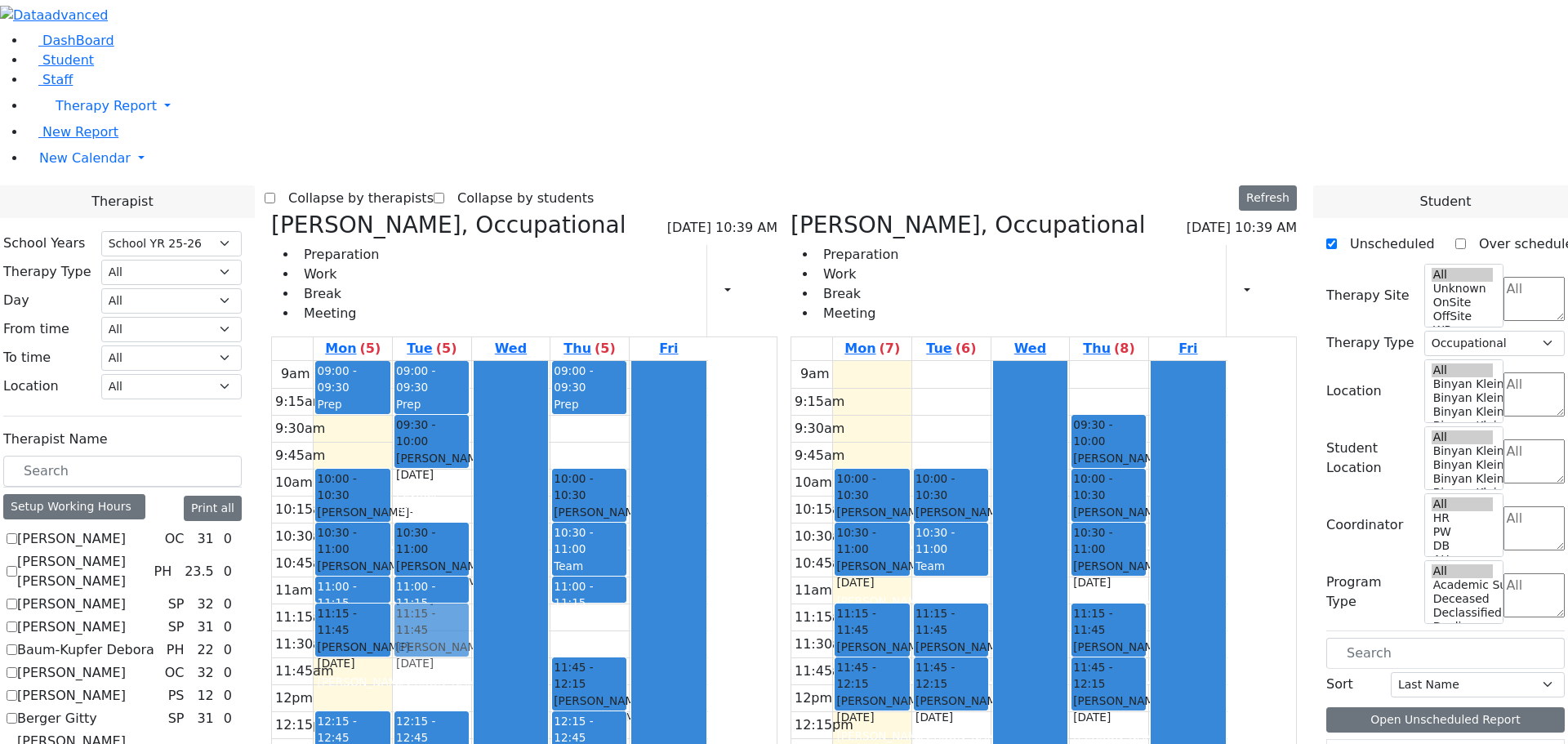
drag, startPoint x: 1051, startPoint y: 706, endPoint x: 617, endPoint y: 385, distance: 539.8
click at [617, 385] on div "Sheps Rachel, Occupational 08/25/2025 10:39 AM Preparation Work Break Meeting P…" at bounding box center [784, 610] width 1040 height 797
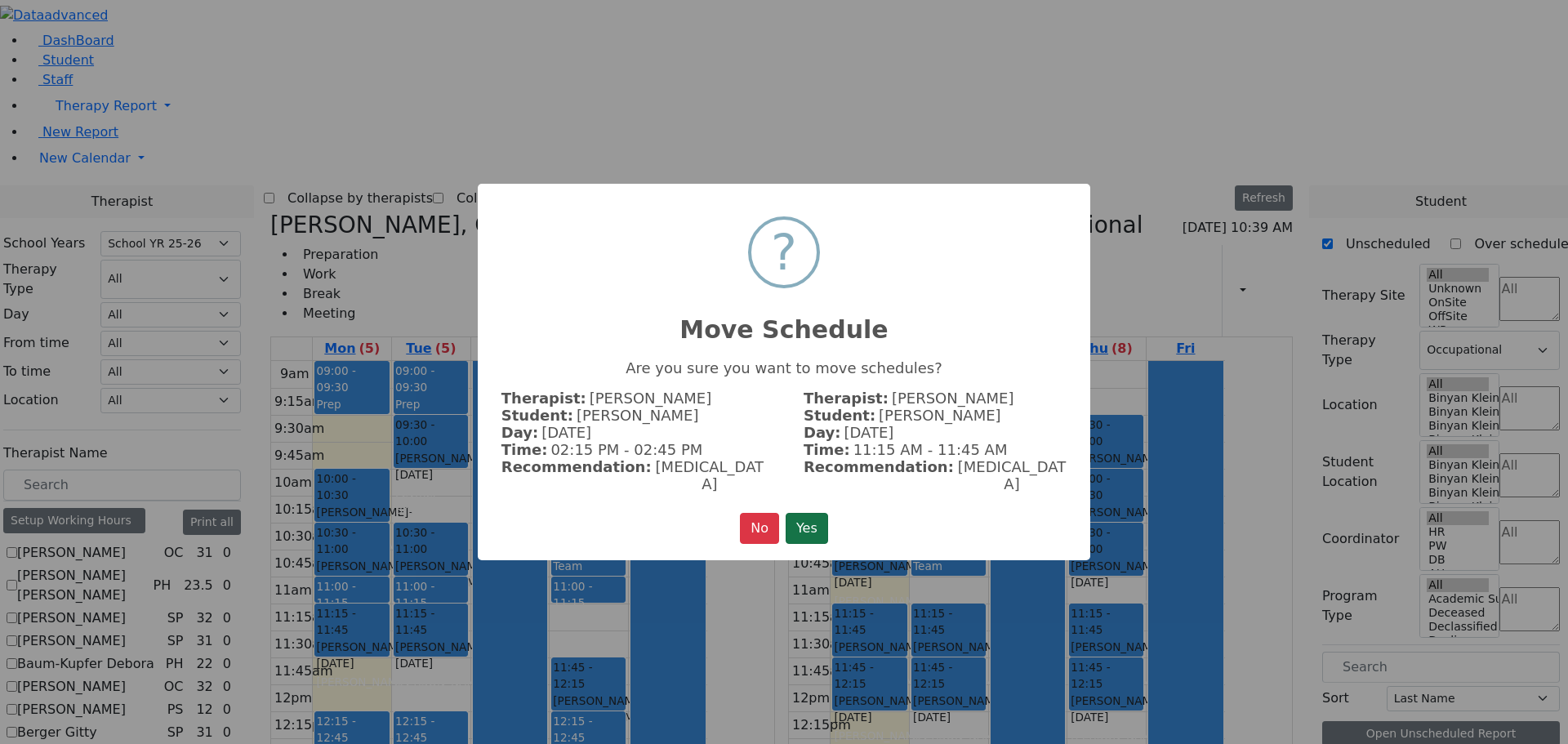
click at [812, 513] on button "Yes" at bounding box center [807, 528] width 42 height 31
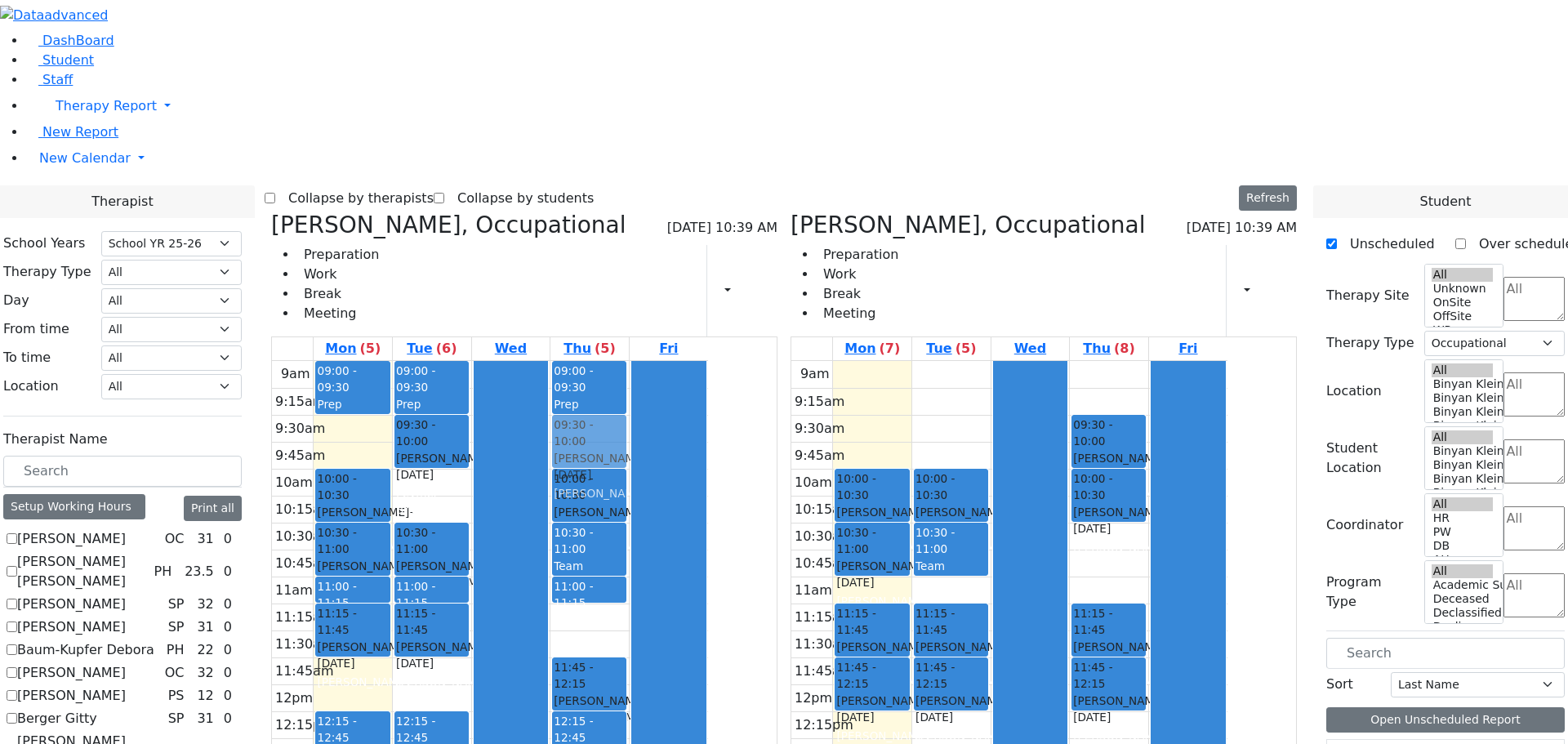
drag, startPoint x: 1195, startPoint y: 296, endPoint x: 762, endPoint y: 187, distance: 446.5
click at [762, 211] on div "Sheps Rachel, Occupational 08/25/2025 10:39 AM Preparation Work Break Meeting P…" at bounding box center [784, 610] width 1040 height 797
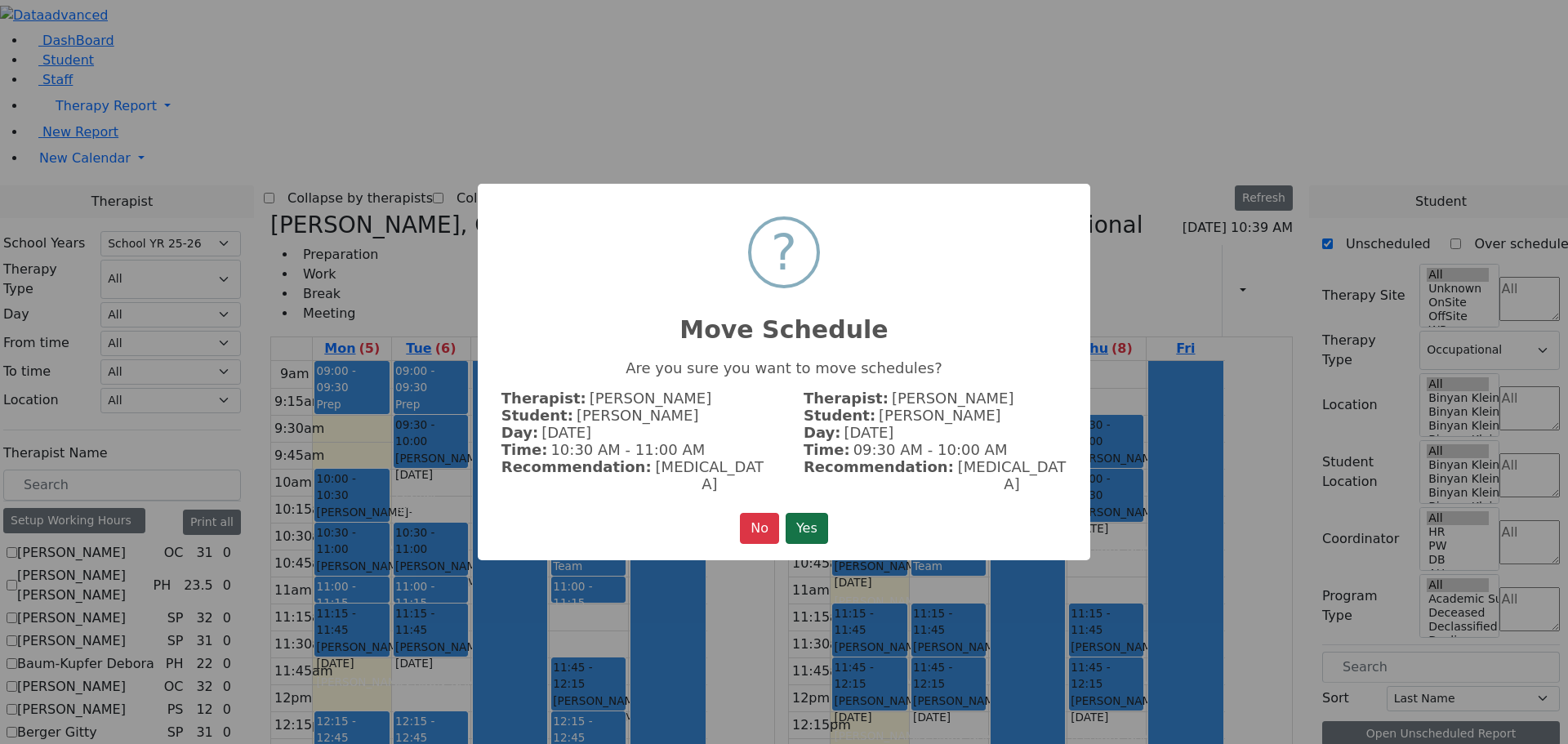
click at [805, 513] on button "Yes" at bounding box center [807, 528] width 42 height 31
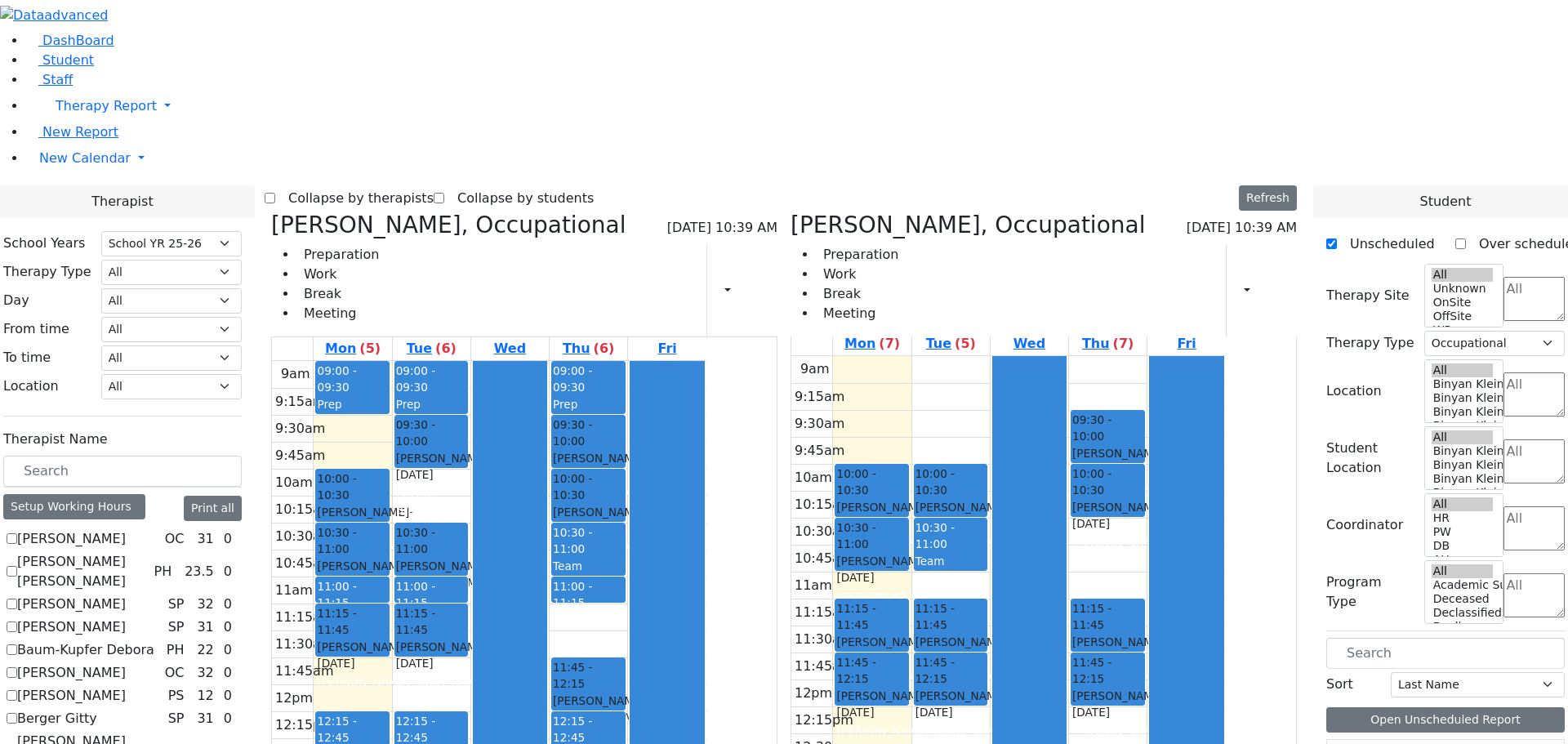
scroll to position [0, 0]
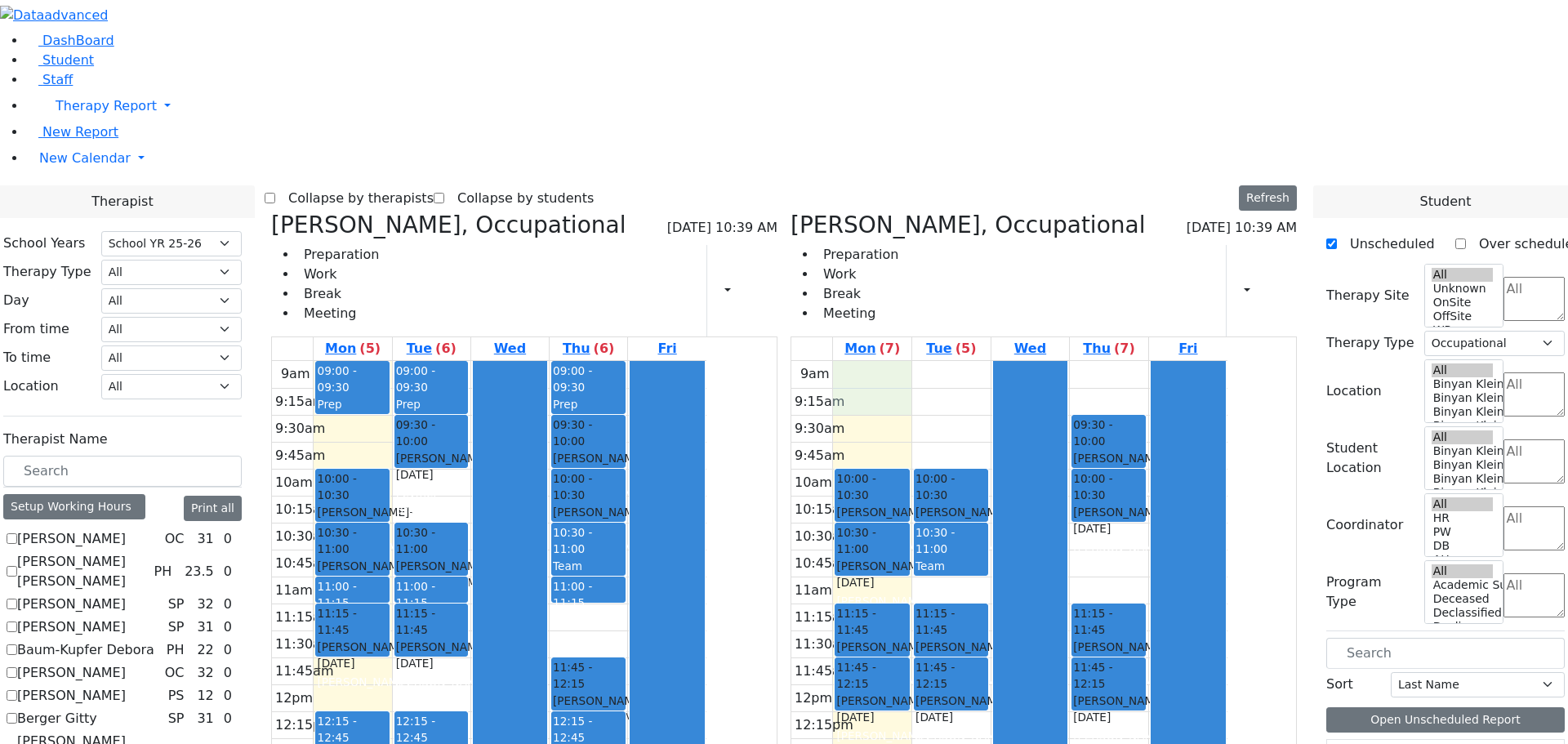
drag, startPoint x: 937, startPoint y: 129, endPoint x: 937, endPoint y: 149, distance: 20.0
click at [941, 361] on div "9am 9:15am 9:30am 9:45am 10am 10:15am 10:30am 10:45am 11am 11:15am 11:30am 11:4…" at bounding box center [1009, 684] width 437 height 647
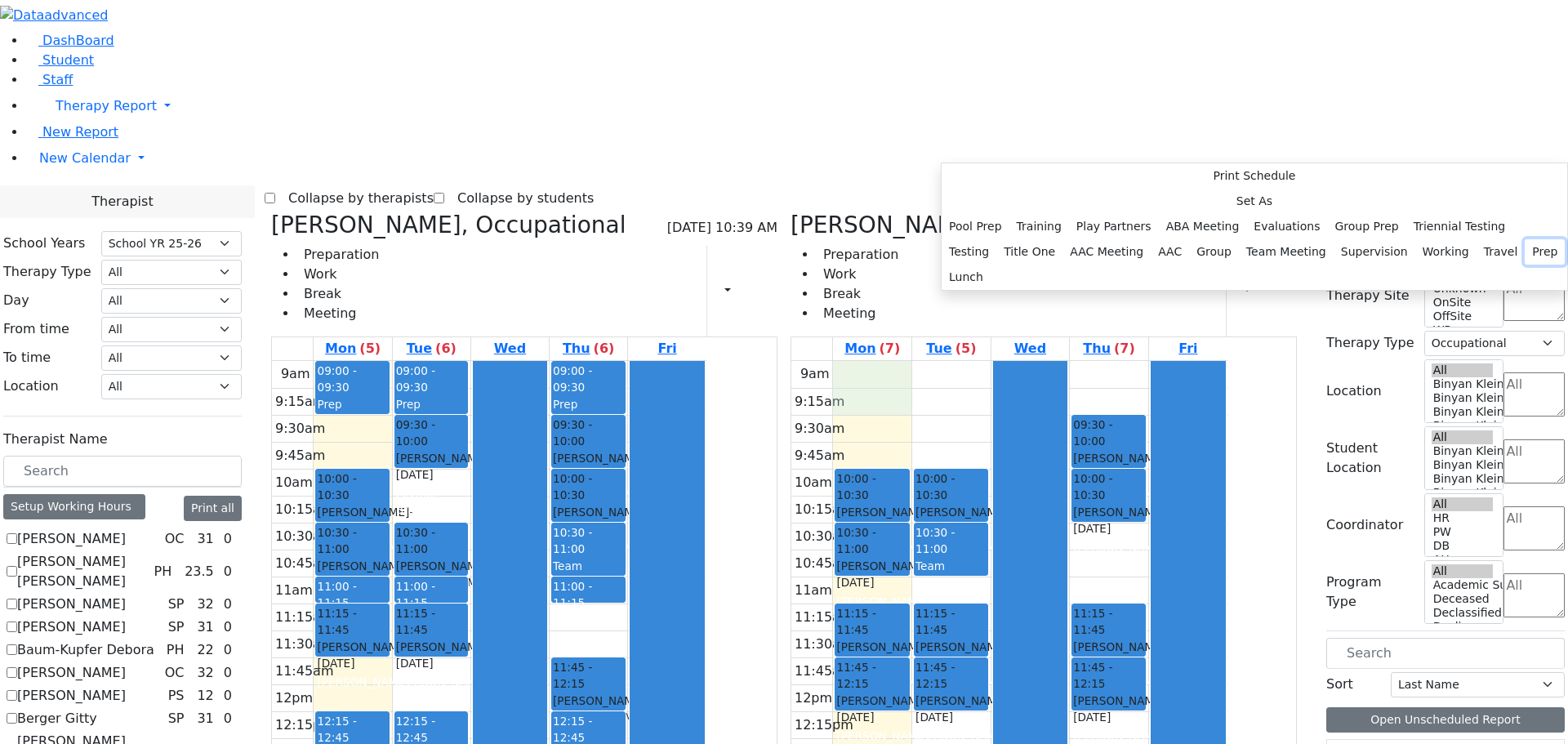
click at [1525, 265] on button "Prep" at bounding box center [1545, 252] width 40 height 26
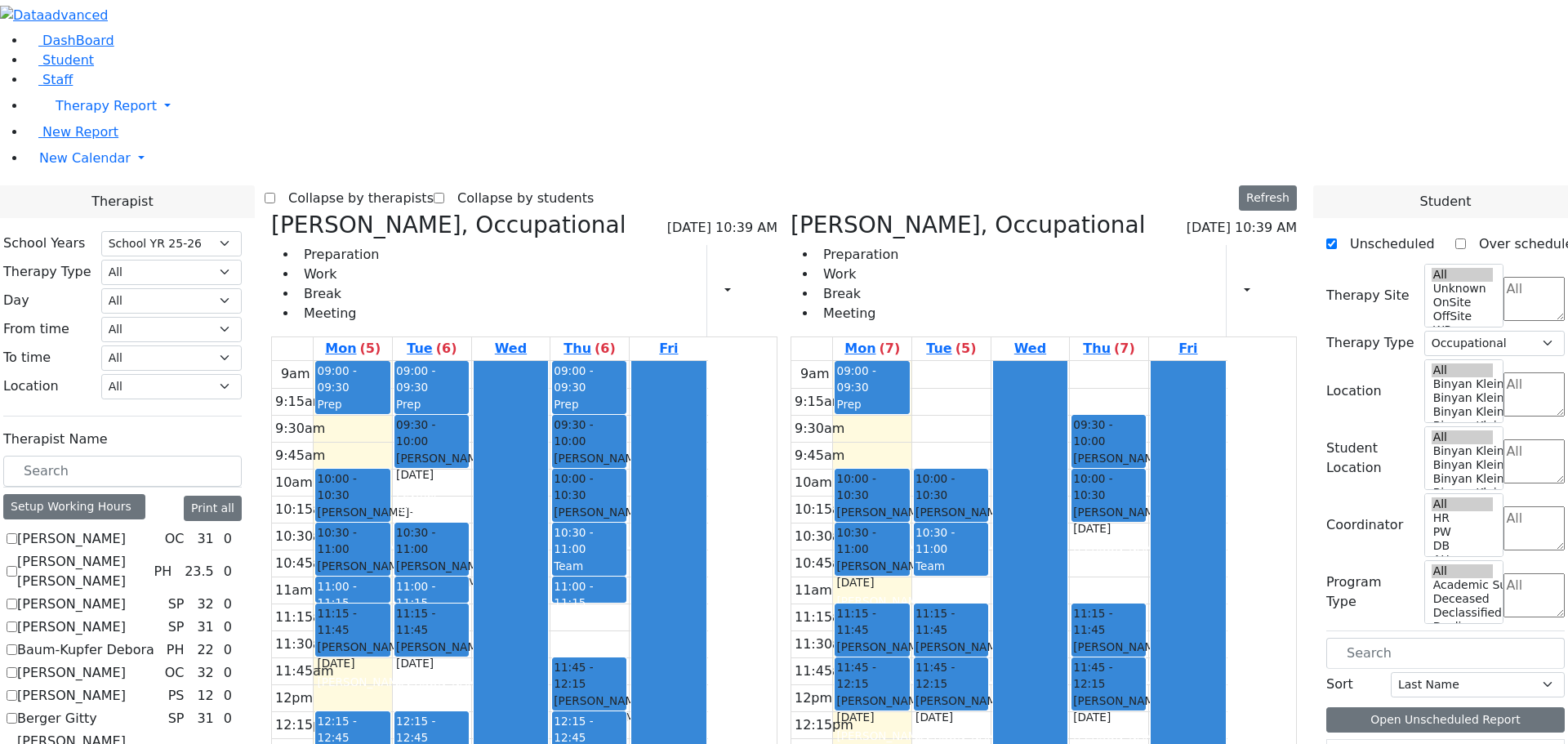
scroll to position [163, 0]
drag, startPoint x: 1028, startPoint y: 130, endPoint x: 1025, endPoint y: 147, distance: 17.3
click at [1025, 361] on div "9am 9:15am 9:30am 9:45am 10am 10:15am 10:30am 10:45am 11am 11:15am 11:30am 11:4…" at bounding box center [1009, 684] width 437 height 647
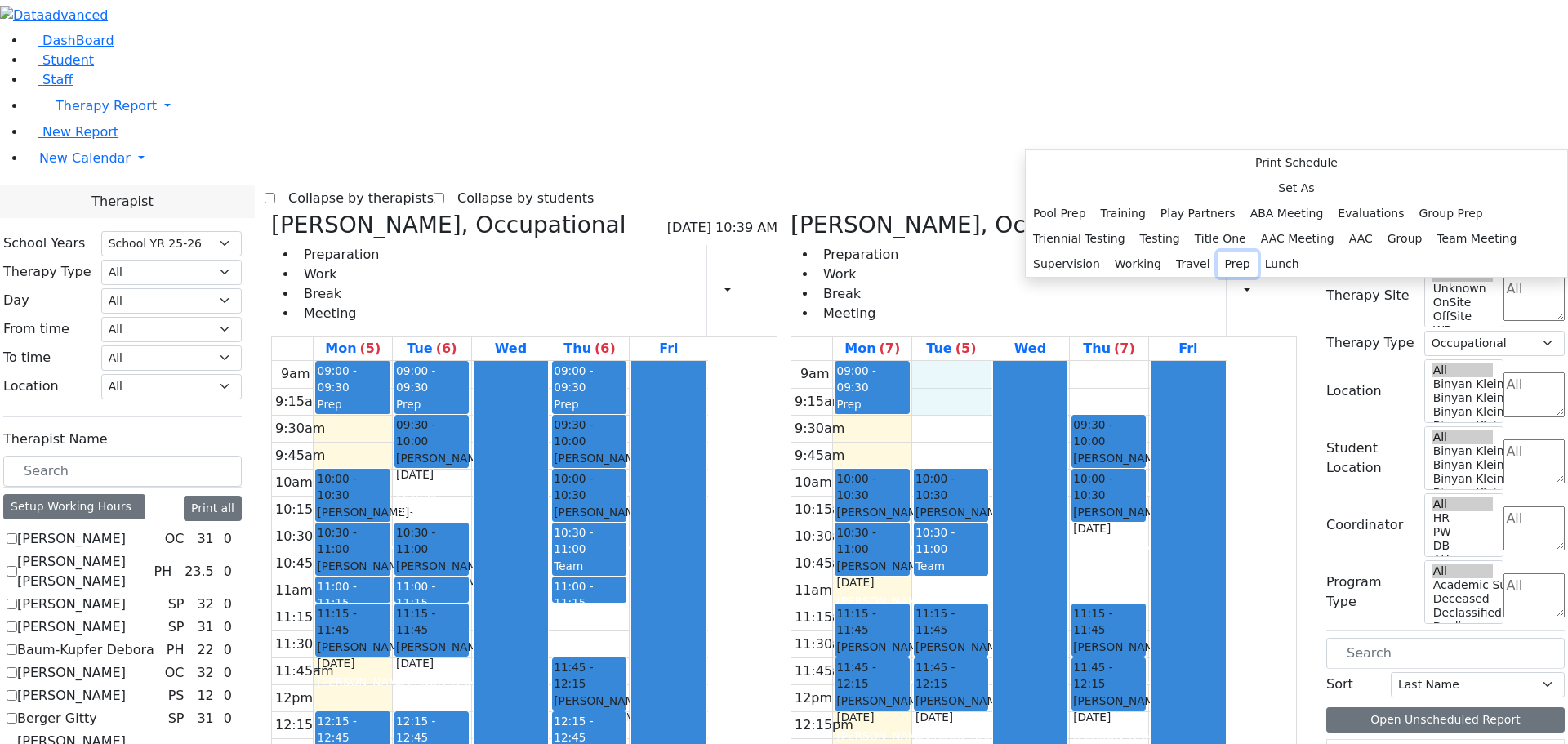
click at [1237, 276] on button "Prep" at bounding box center [1238, 265] width 40 height 26
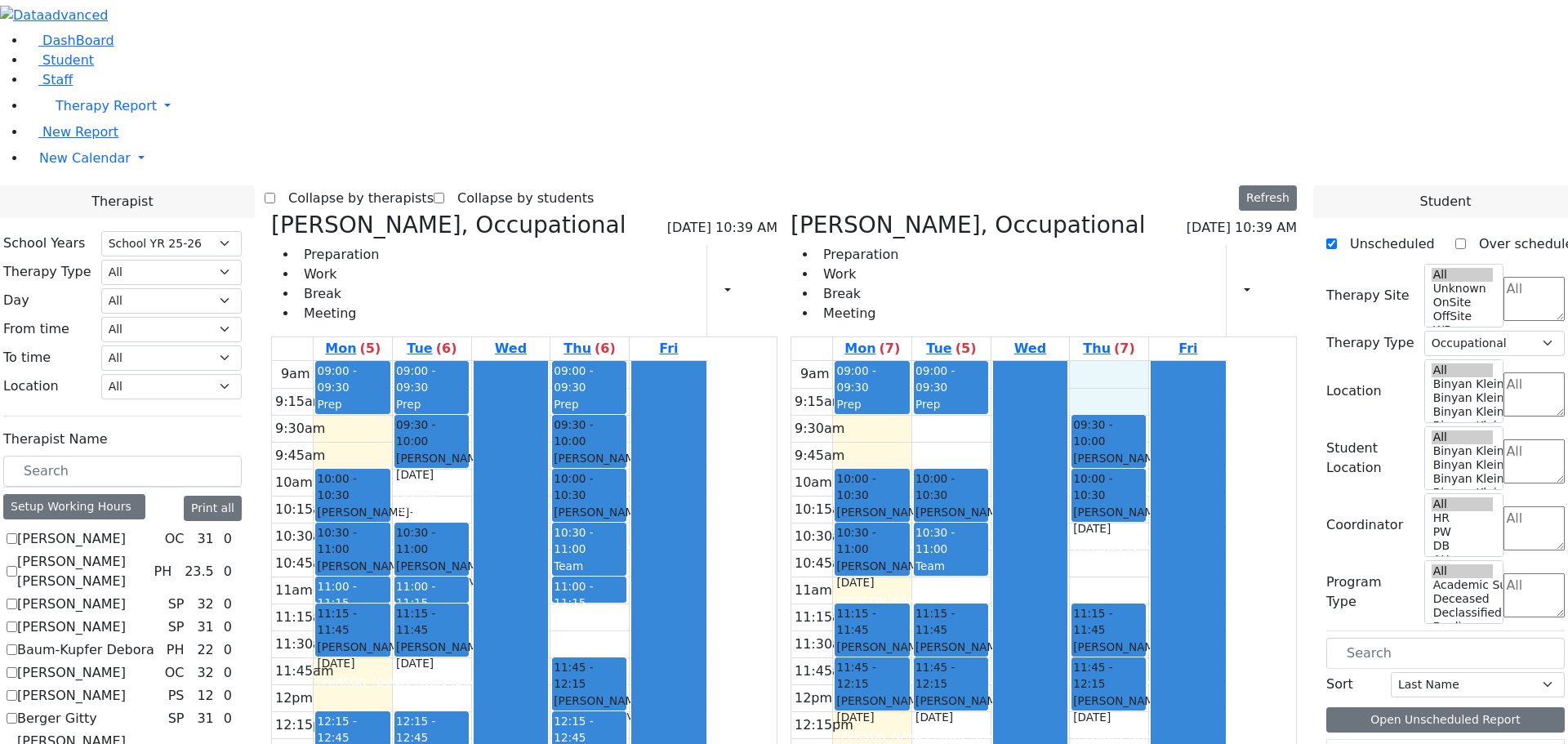
drag, startPoint x: 1187, startPoint y: 132, endPoint x: 1187, endPoint y: 152, distance: 20.0
click at [1187, 361] on div "9am 9:15am 9:30am 9:45am 10am 10:15am 10:30am 10:45am 11am 11:15am 11:30am 11:4…" at bounding box center [1009, 684] width 437 height 647
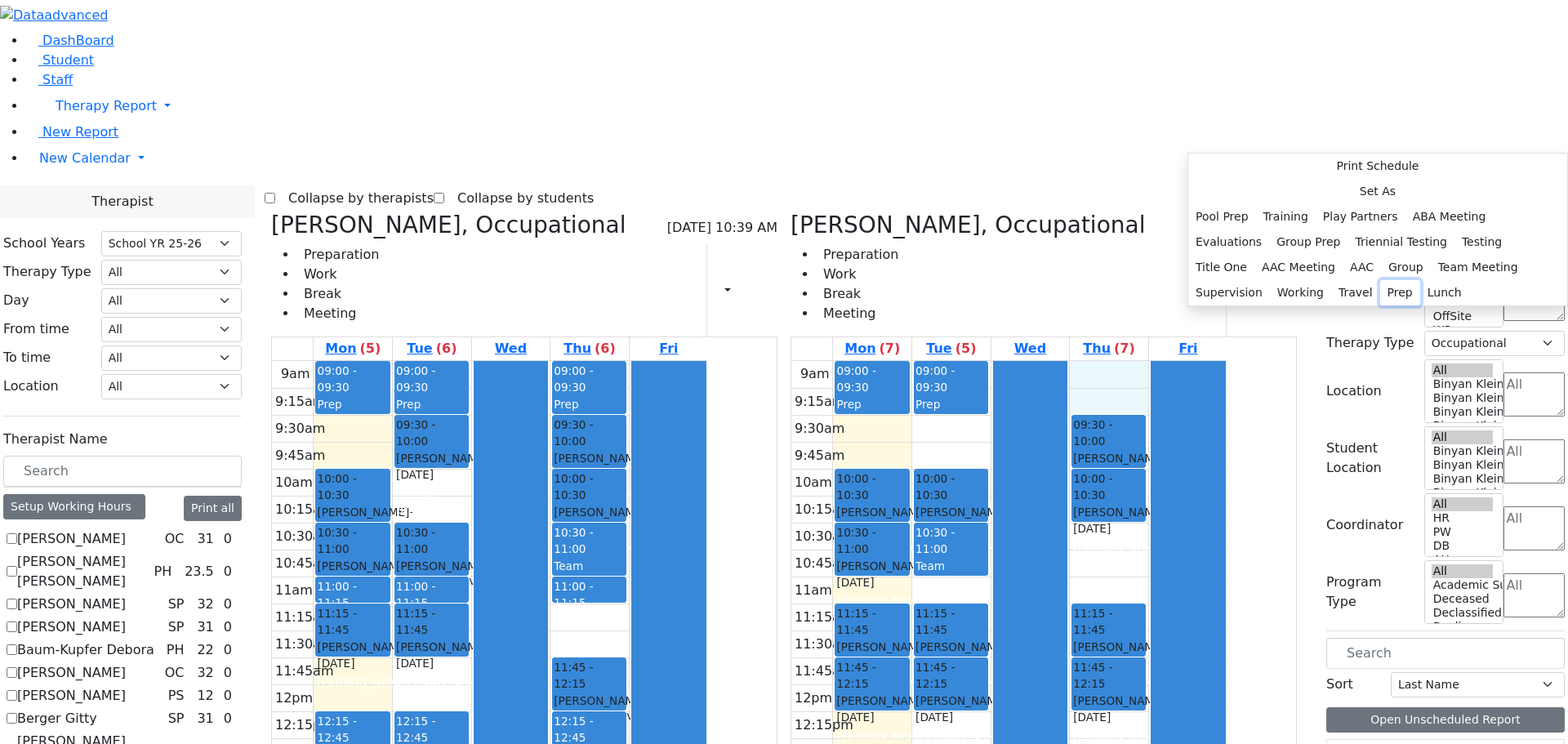
click at [1393, 305] on button "Prep" at bounding box center [1401, 293] width 40 height 26
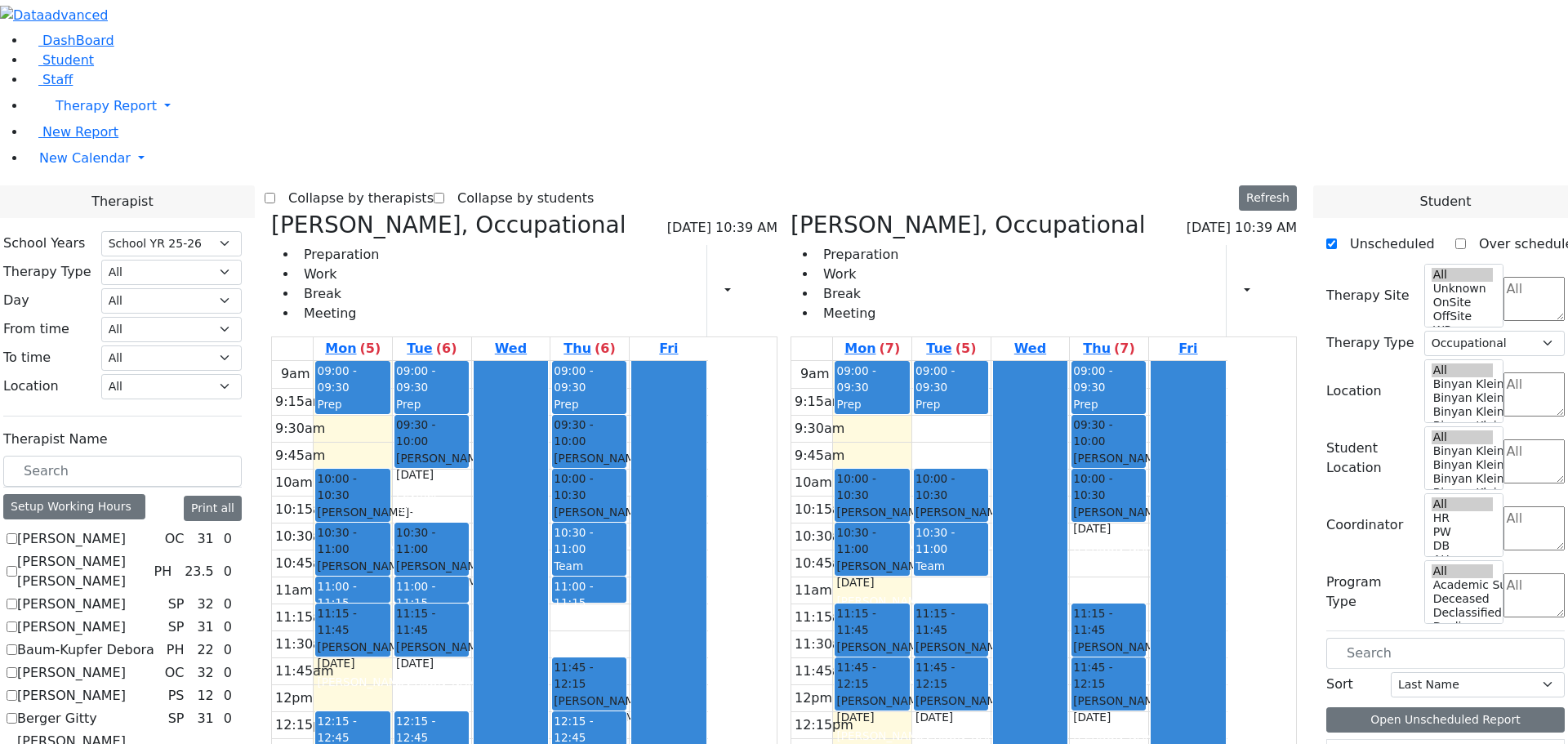
click at [965, 361] on div "9am 9:15am 9:30am 9:45am 10am 10:15am 10:30am 10:45am 11am 11:15am 11:30am 11:4…" at bounding box center [1009, 684] width 437 height 647
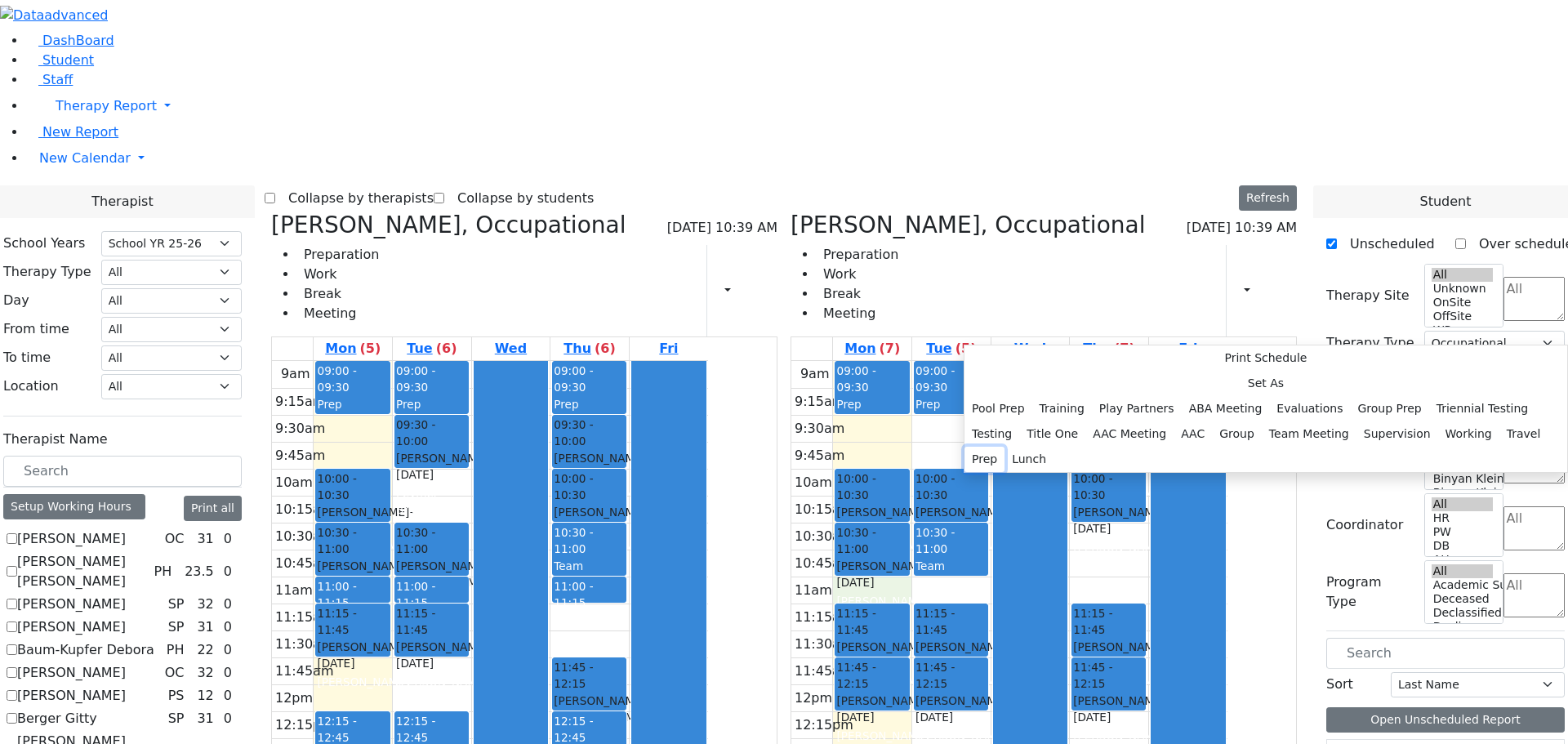
click at [1005, 460] on button "Prep" at bounding box center [985, 459] width 40 height 26
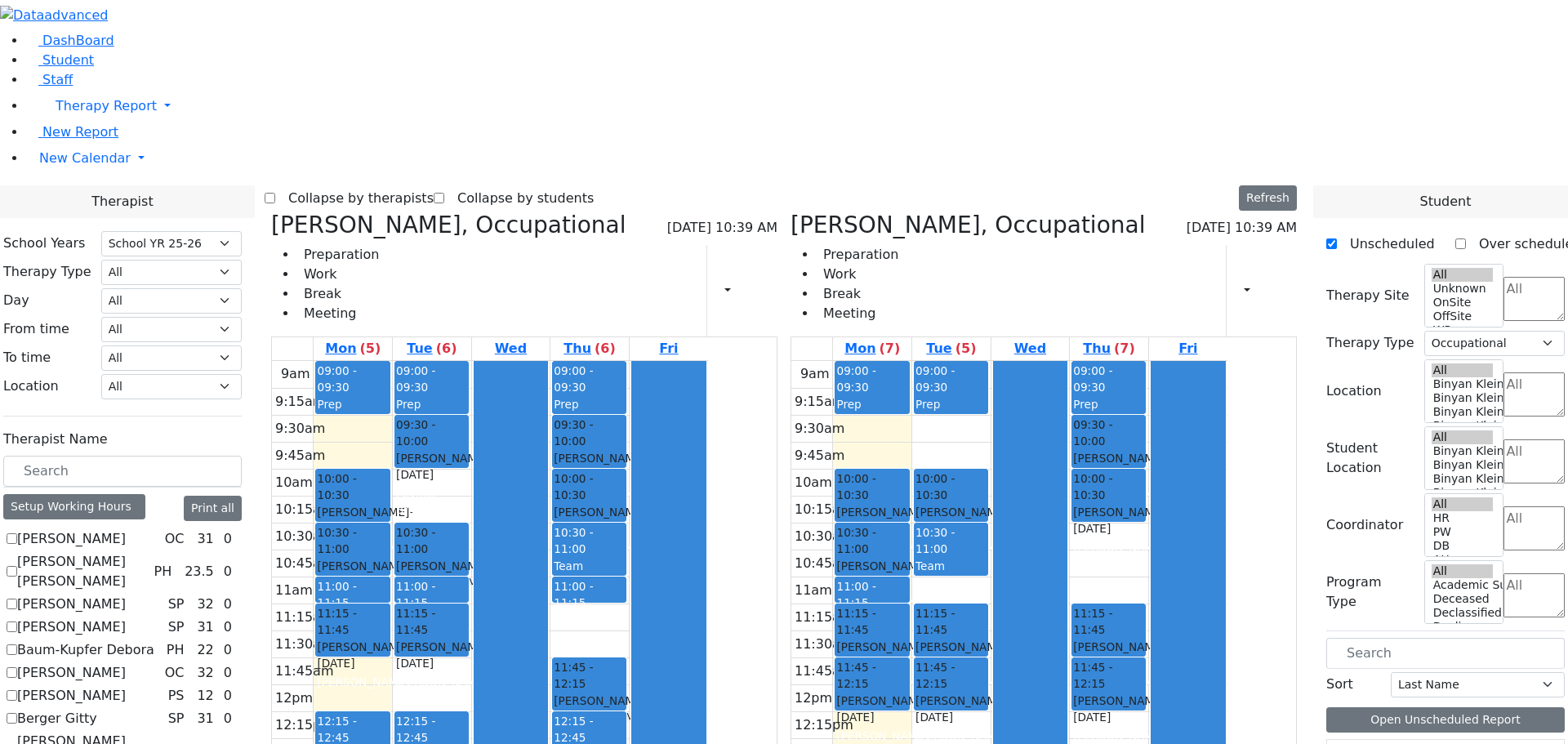
click at [1047, 361] on div "9am 9:15am 9:30am 9:45am 10am 10:15am 10:30am 10:45am 11am 11:15am 11:30am 11:4…" at bounding box center [1009, 684] width 437 height 647
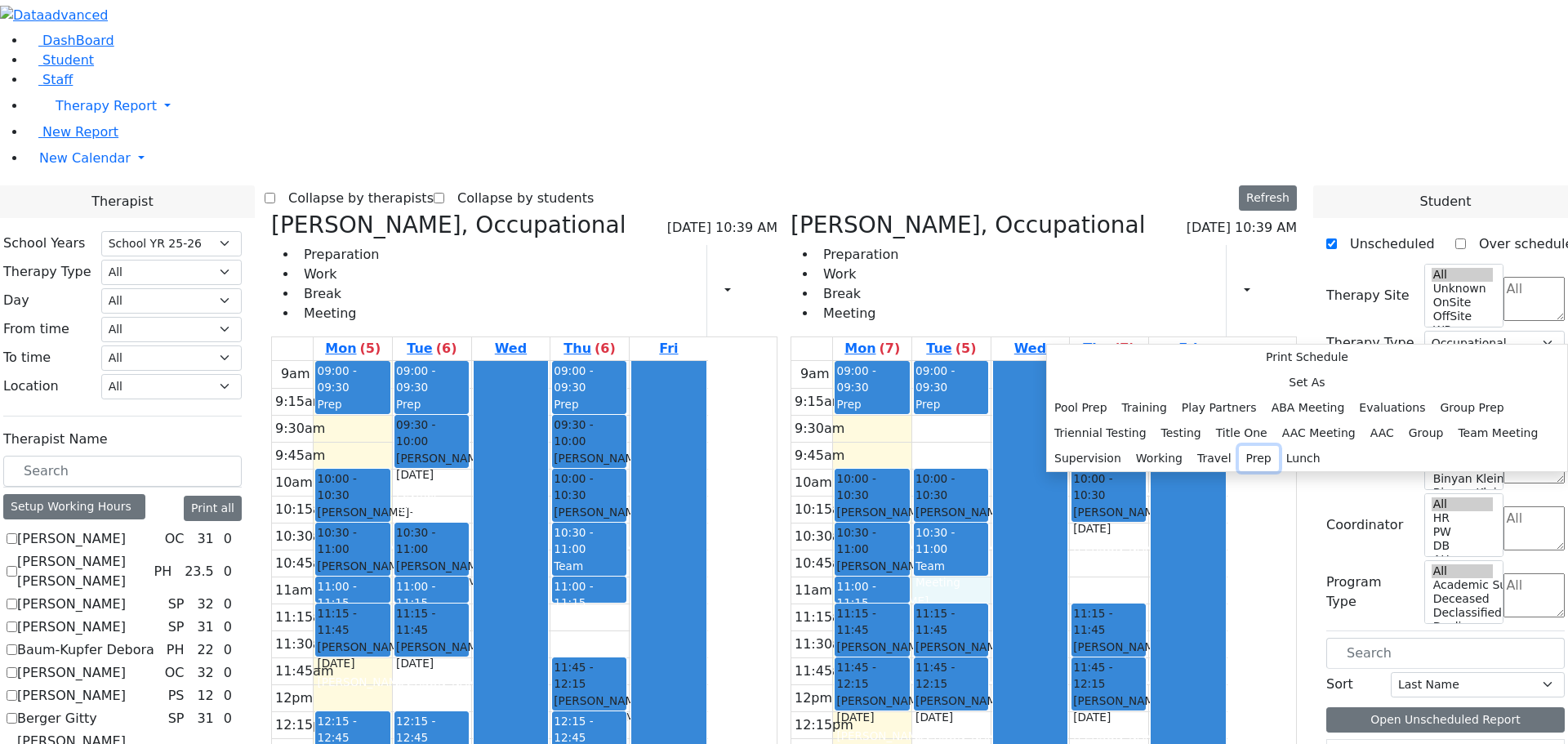
click at [1239, 458] on button "Prep" at bounding box center [1259, 458] width 40 height 26
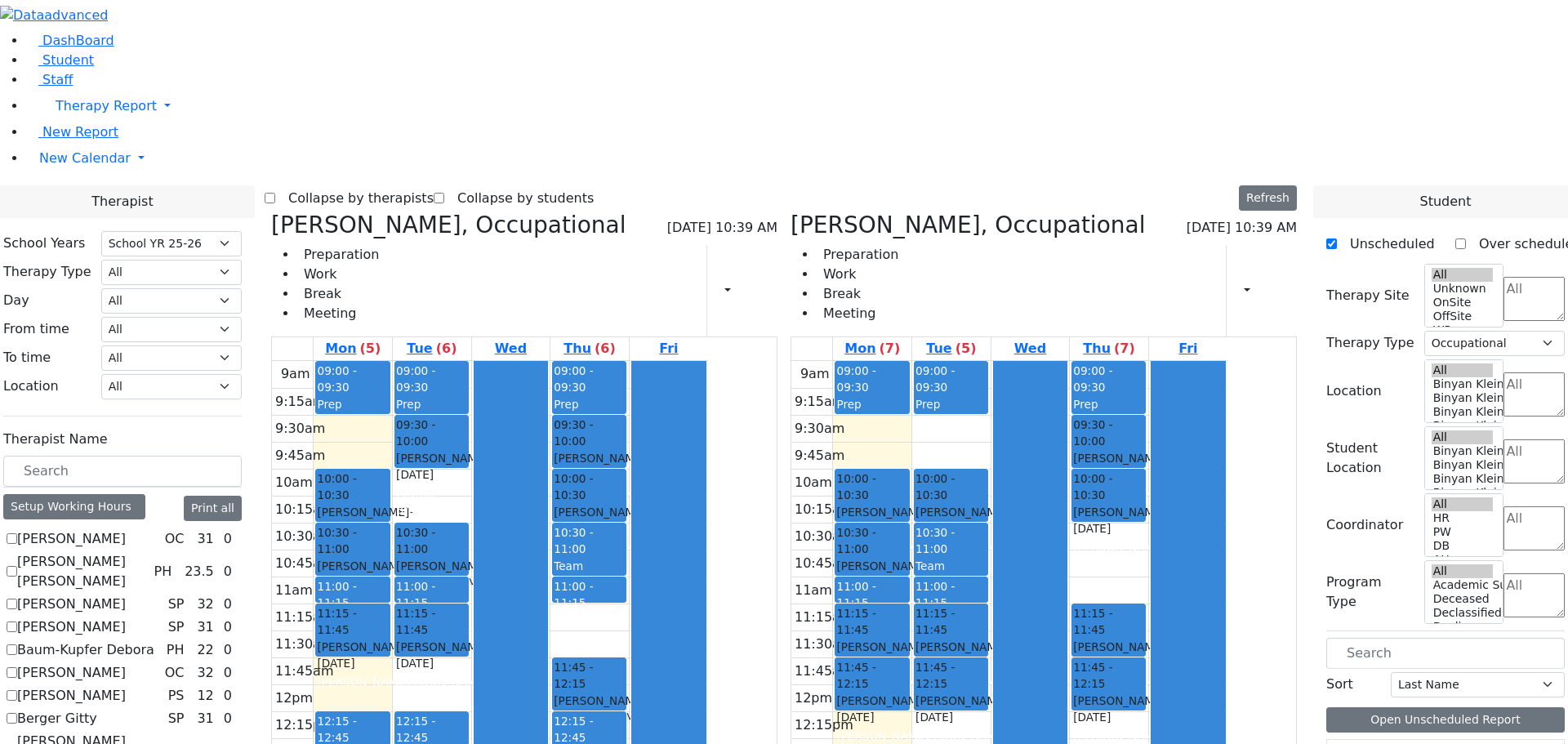
click at [1190, 361] on div "9am 9:15am 9:30am 9:45am 10am 10:15am 10:30am 10:45am 11am 11:15am 11:30am 11:4…" at bounding box center [1009, 684] width 437 height 647
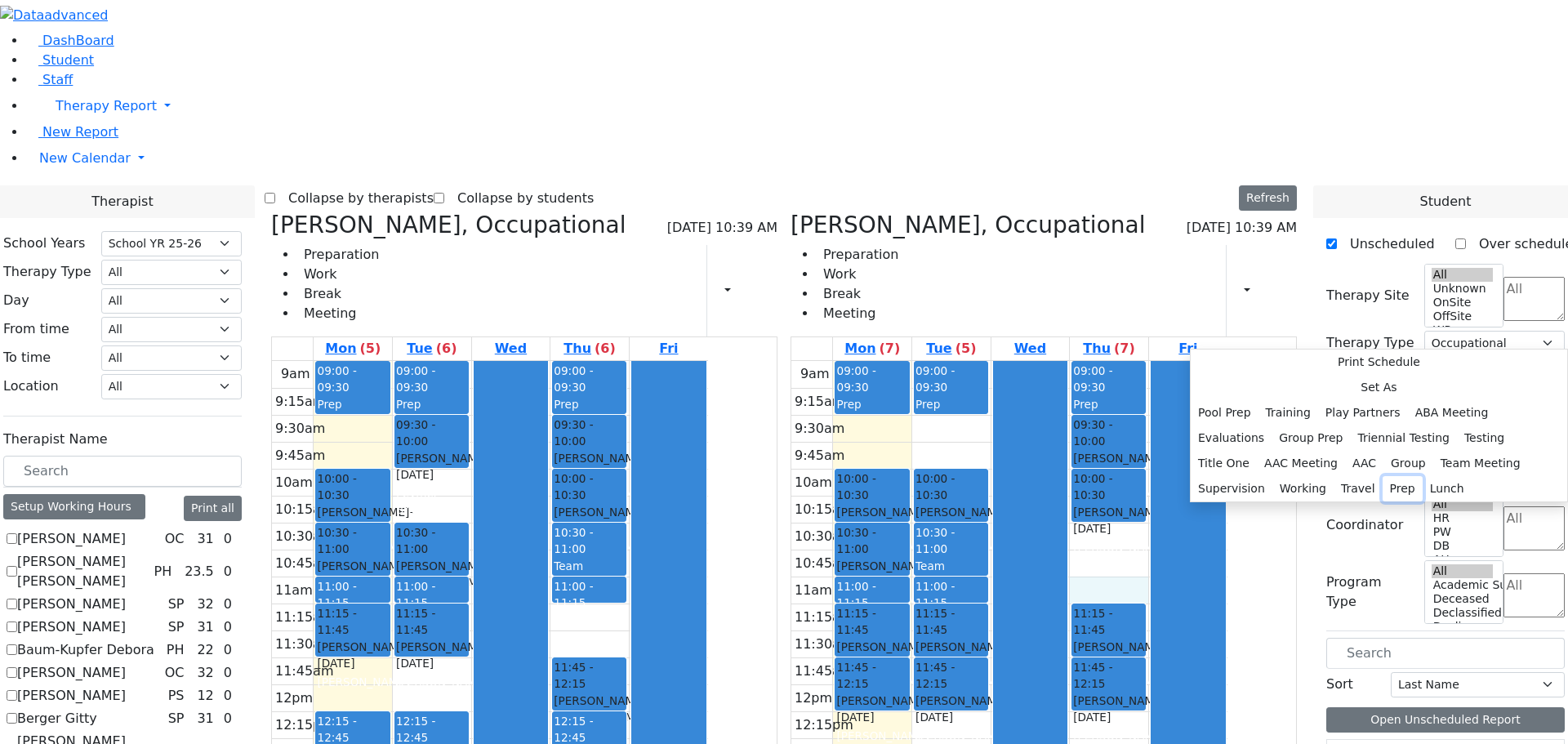
click at [1383, 476] on button "Prep" at bounding box center [1403, 489] width 40 height 26
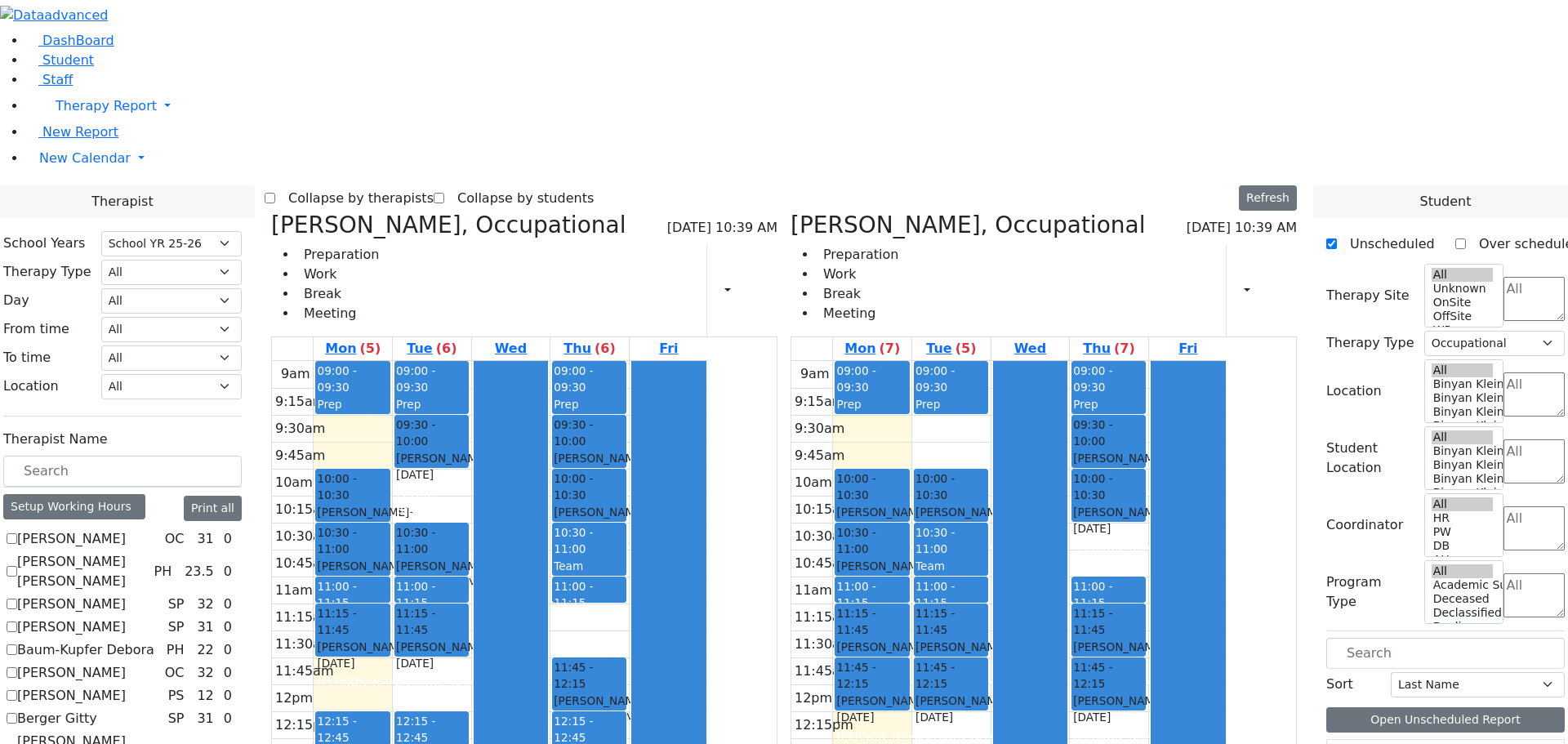
scroll to position [0, 0]
drag, startPoint x: 1043, startPoint y: 670, endPoint x: 1044, endPoint y: 688, distance: 18.0
click at [1044, 688] on div "9am 9:15am 9:30am 9:45am 10am 10:15am 10:30am 10:45am 11am 11:15am 11:30am 11:4…" at bounding box center [1009, 684] width 437 height 647
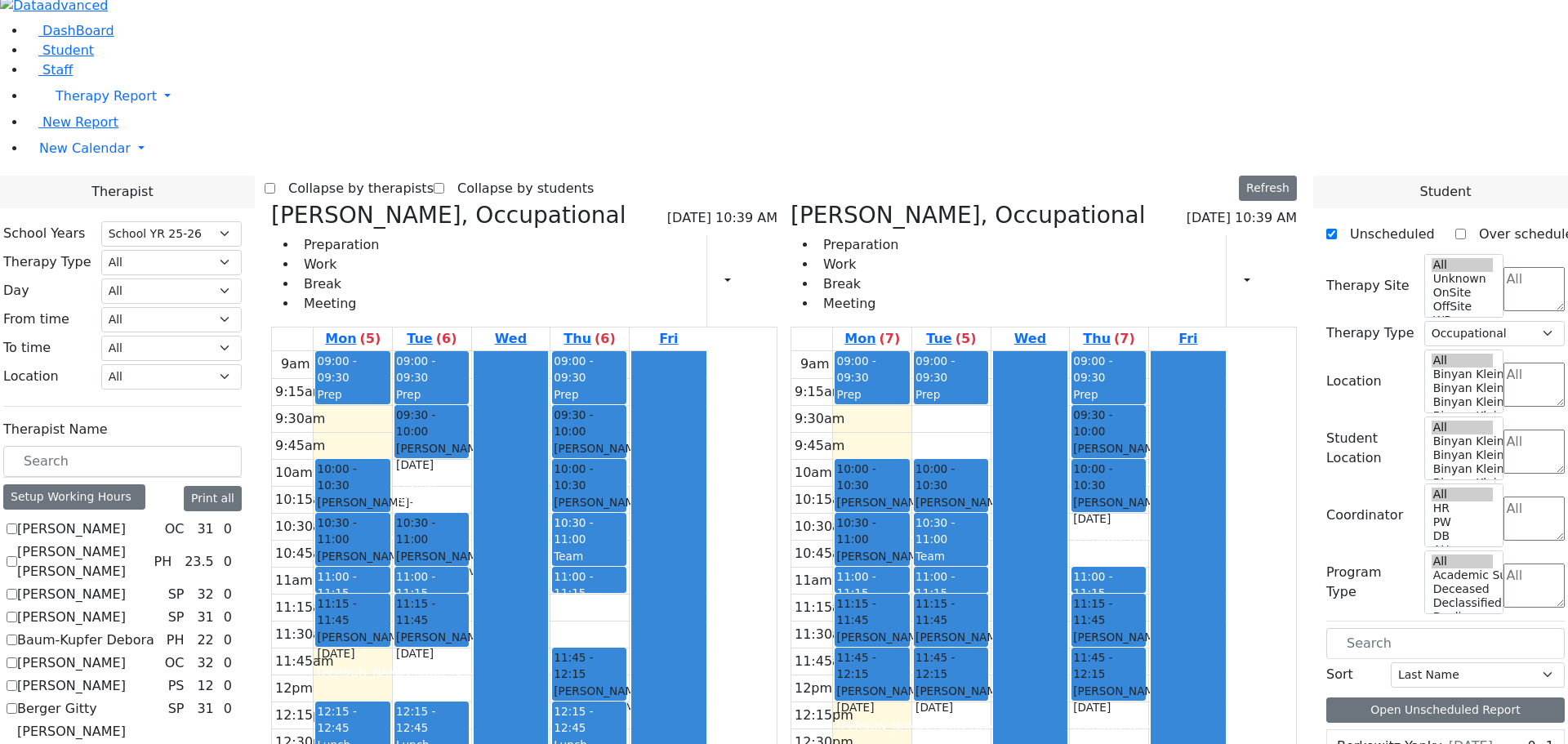
drag, startPoint x: 1036, startPoint y: 693, endPoint x: 1037, endPoint y: 722, distance: 29.0
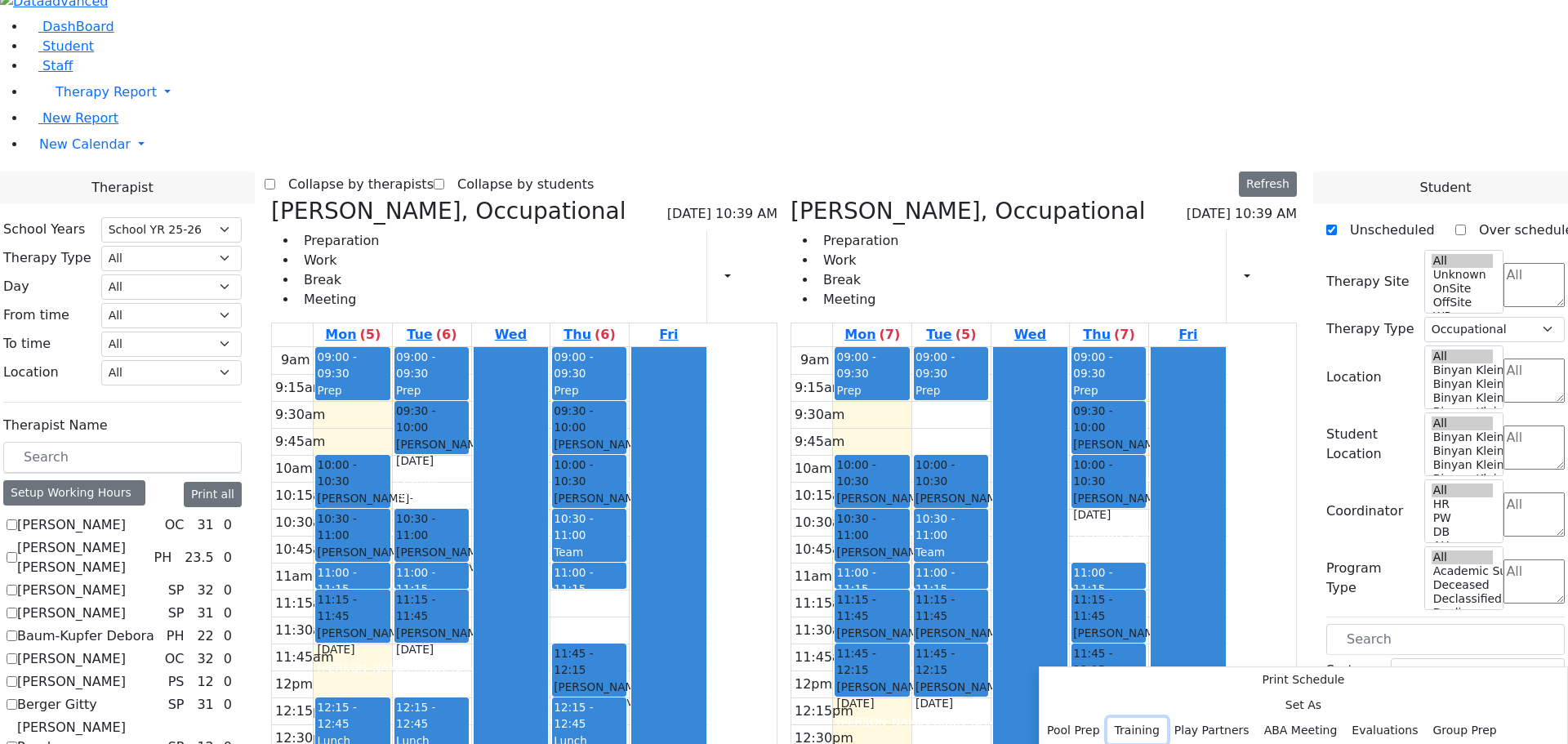
click at [1167, 717] on button "Training" at bounding box center [1137, 730] width 60 height 26
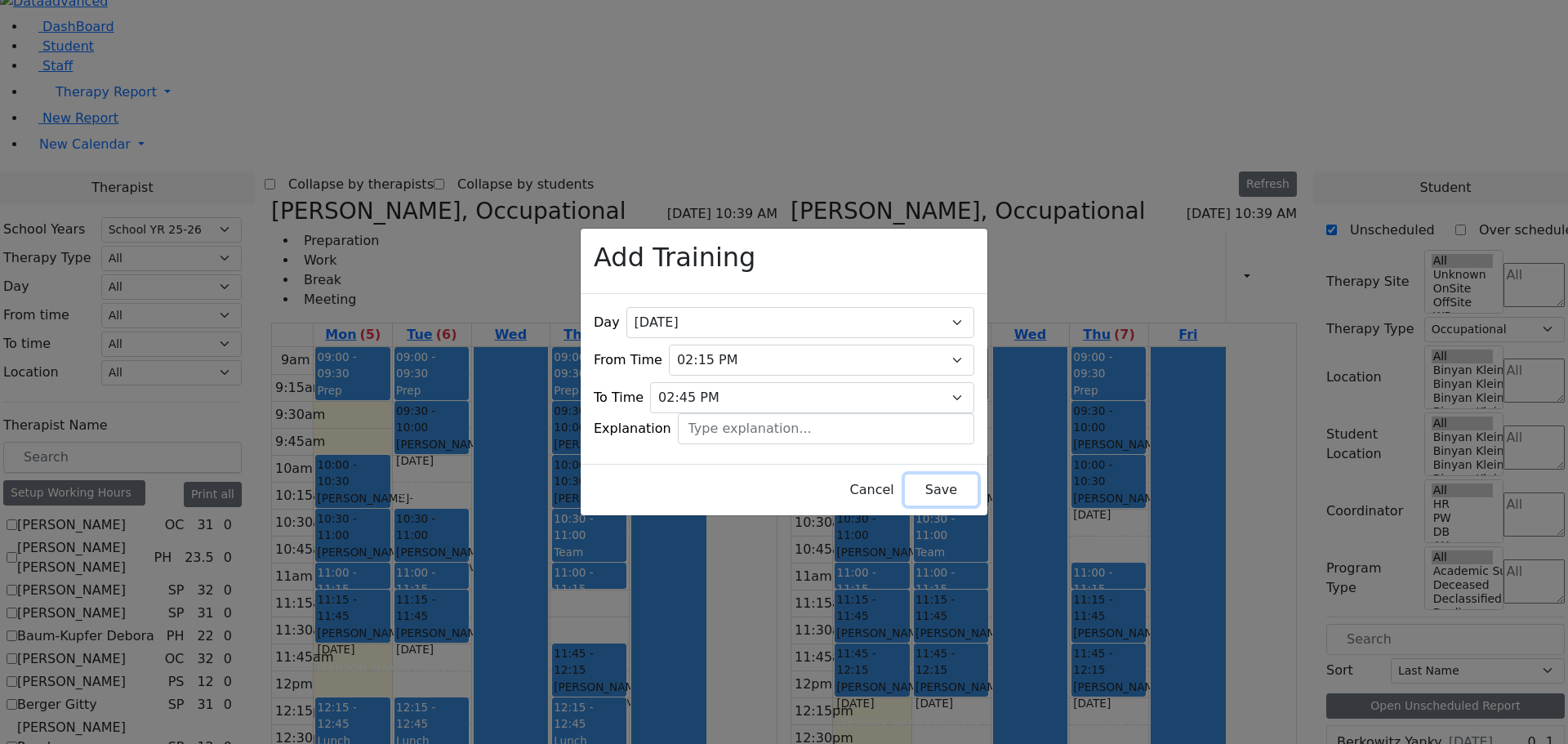
click at [906, 479] on button "Save" at bounding box center [941, 490] width 73 height 31
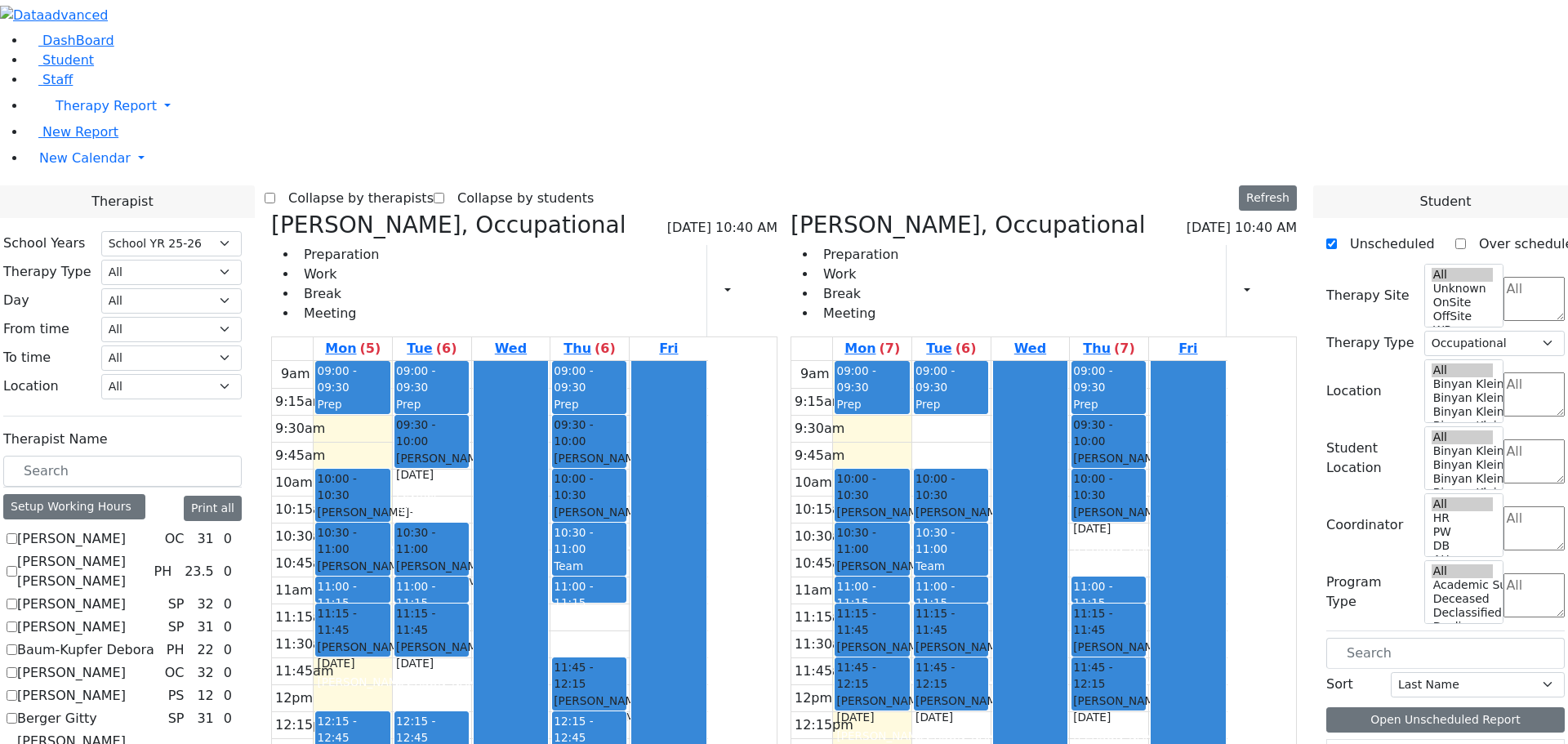
scroll to position [163, 0]
drag, startPoint x: 967, startPoint y: 488, endPoint x: 967, endPoint y: 509, distance: 21.0
click at [967, 509] on div "9am 9:15am 9:30am 9:45am 10am 10:15am 10:30am 10:45am 11am 11:15am 11:30am 11:4…" at bounding box center [1009, 684] width 437 height 647
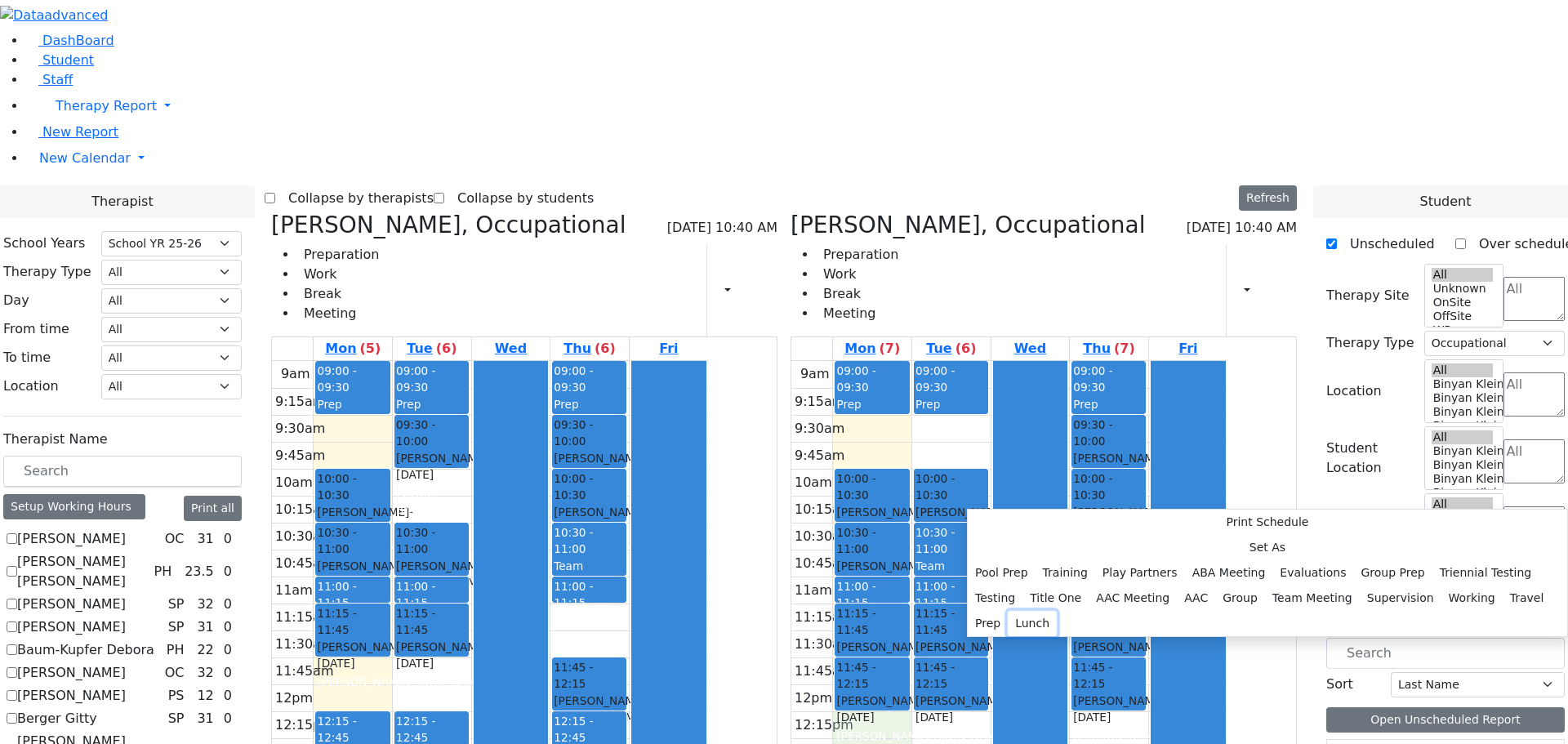
click at [1057, 611] on button "Lunch" at bounding box center [1032, 624] width 49 height 26
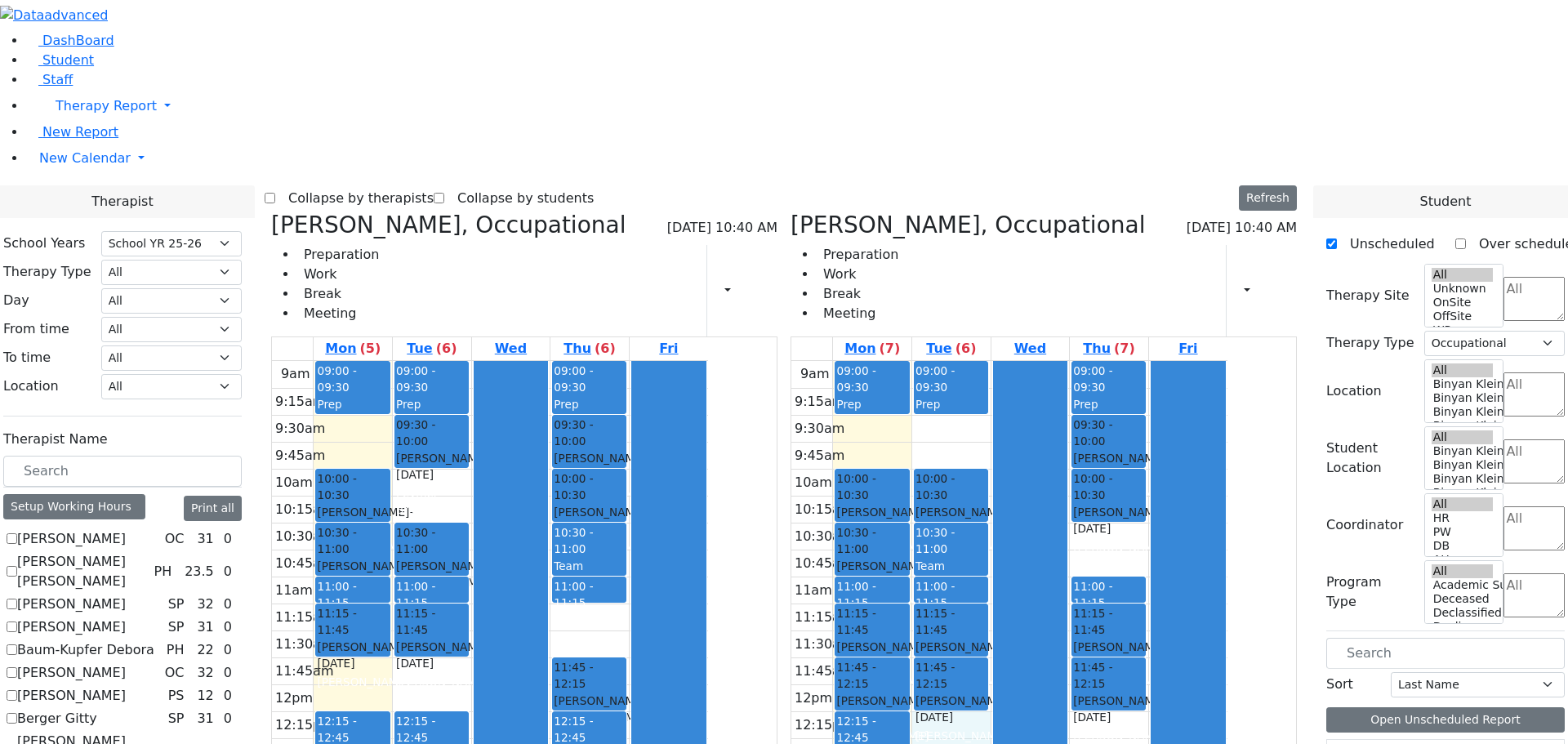
drag, startPoint x: 1028, startPoint y: 479, endPoint x: 1032, endPoint y: 510, distance: 31.3
click at [1032, 510] on div "9am 9:15am 9:30am 9:45am 10am 10:15am 10:30am 10:45am 11am 11:15am 11:30am 11:4…" at bounding box center [1009, 684] width 437 height 647
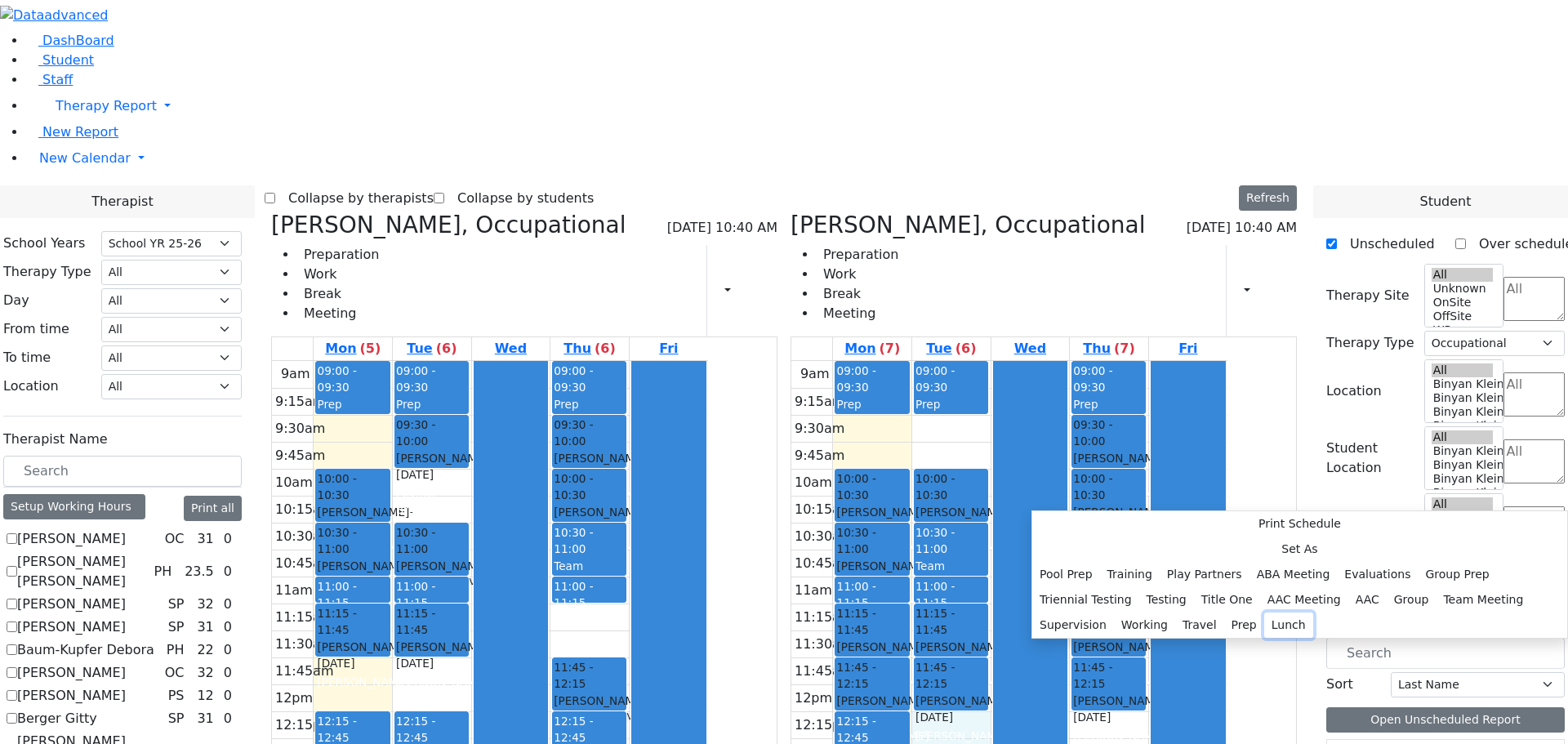
click at [1265, 613] on button "Lunch" at bounding box center [1289, 626] width 49 height 26
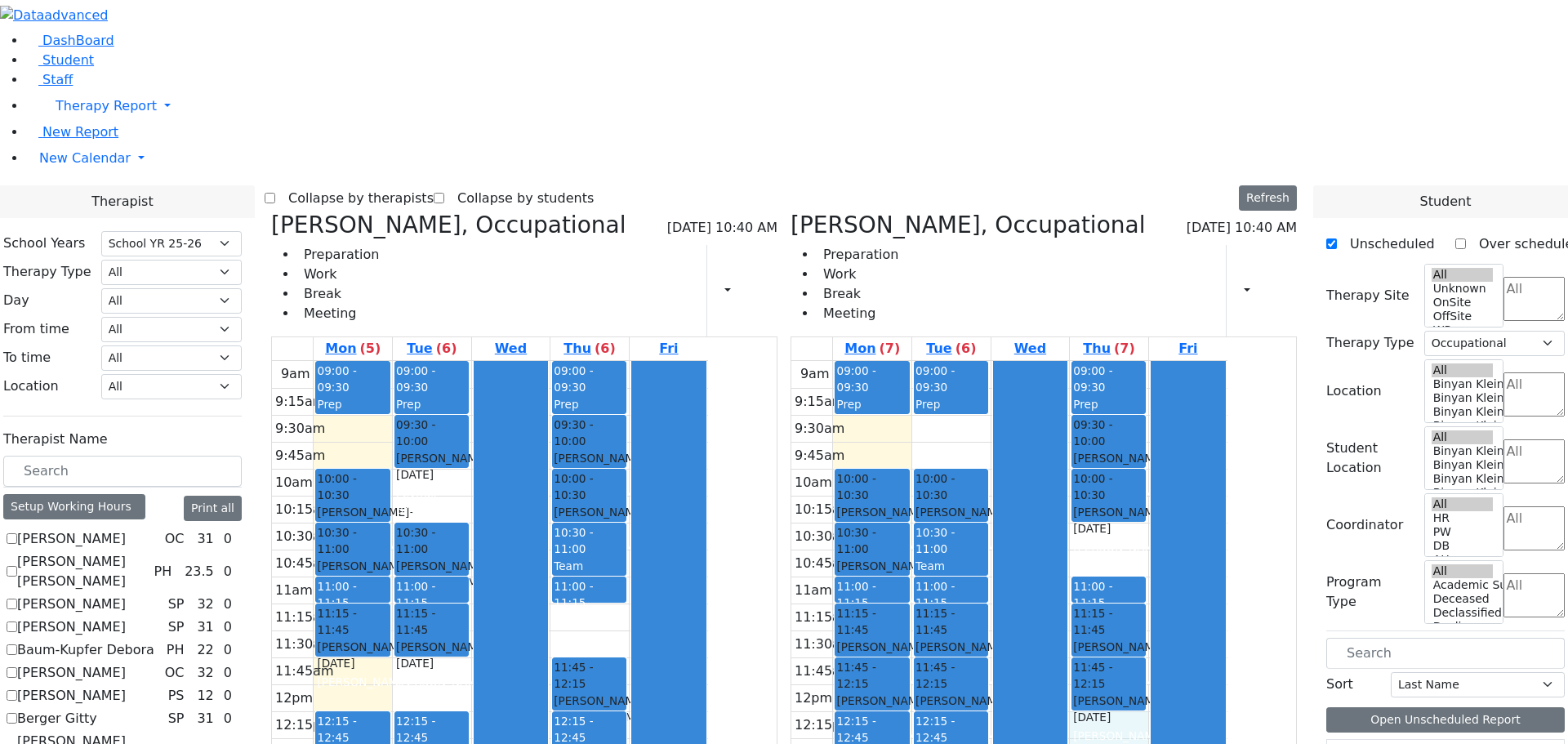
drag, startPoint x: 1197, startPoint y: 481, endPoint x: 1200, endPoint y: 513, distance: 32.1
click at [1200, 513] on div "9am 9:15am 9:30am 9:45am 10am 10:15am 10:30am 10:45am 11am 11:15am 11:30am 11:4…" at bounding box center [1009, 684] width 437 height 647
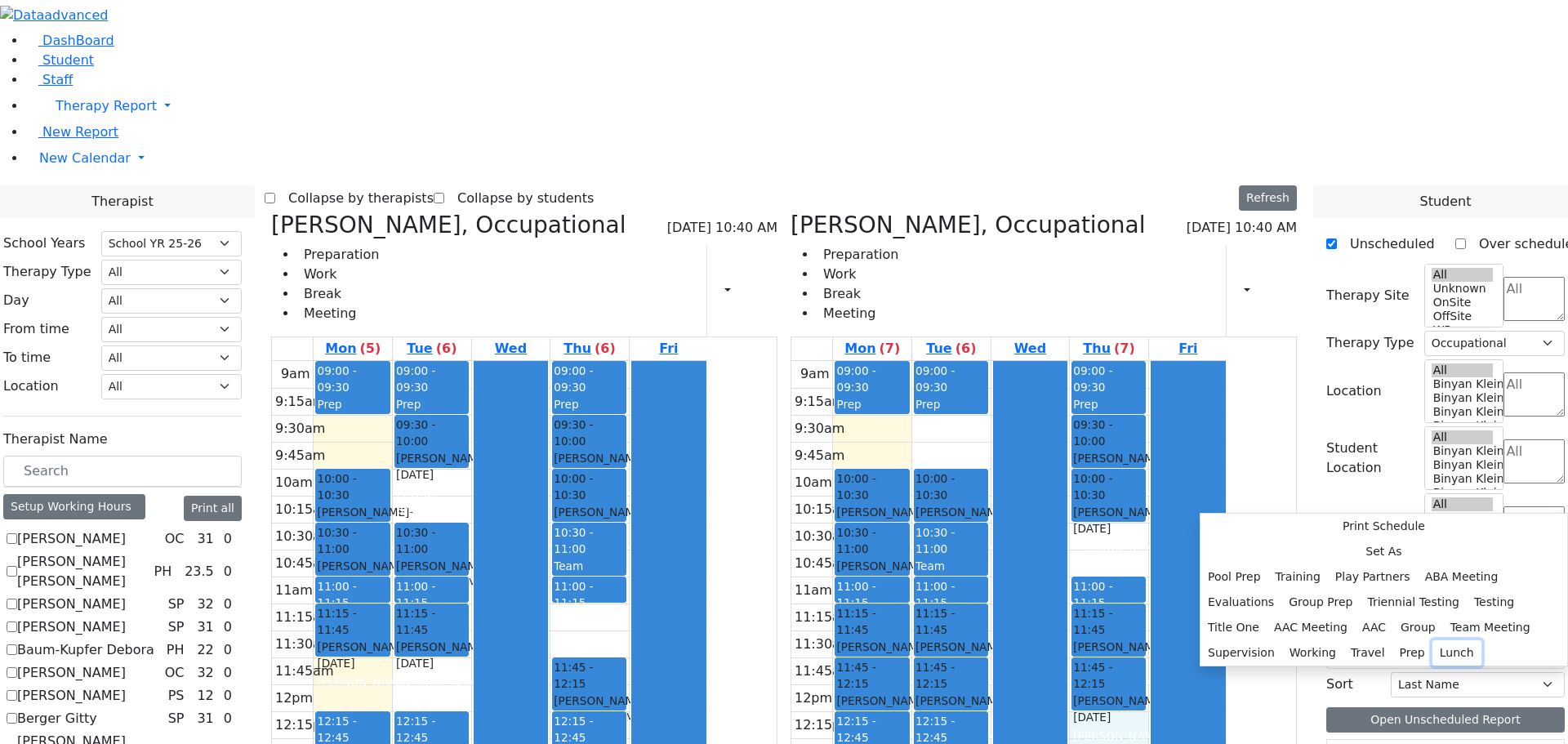
click at [1433, 640] on button "Lunch" at bounding box center [1457, 653] width 49 height 26
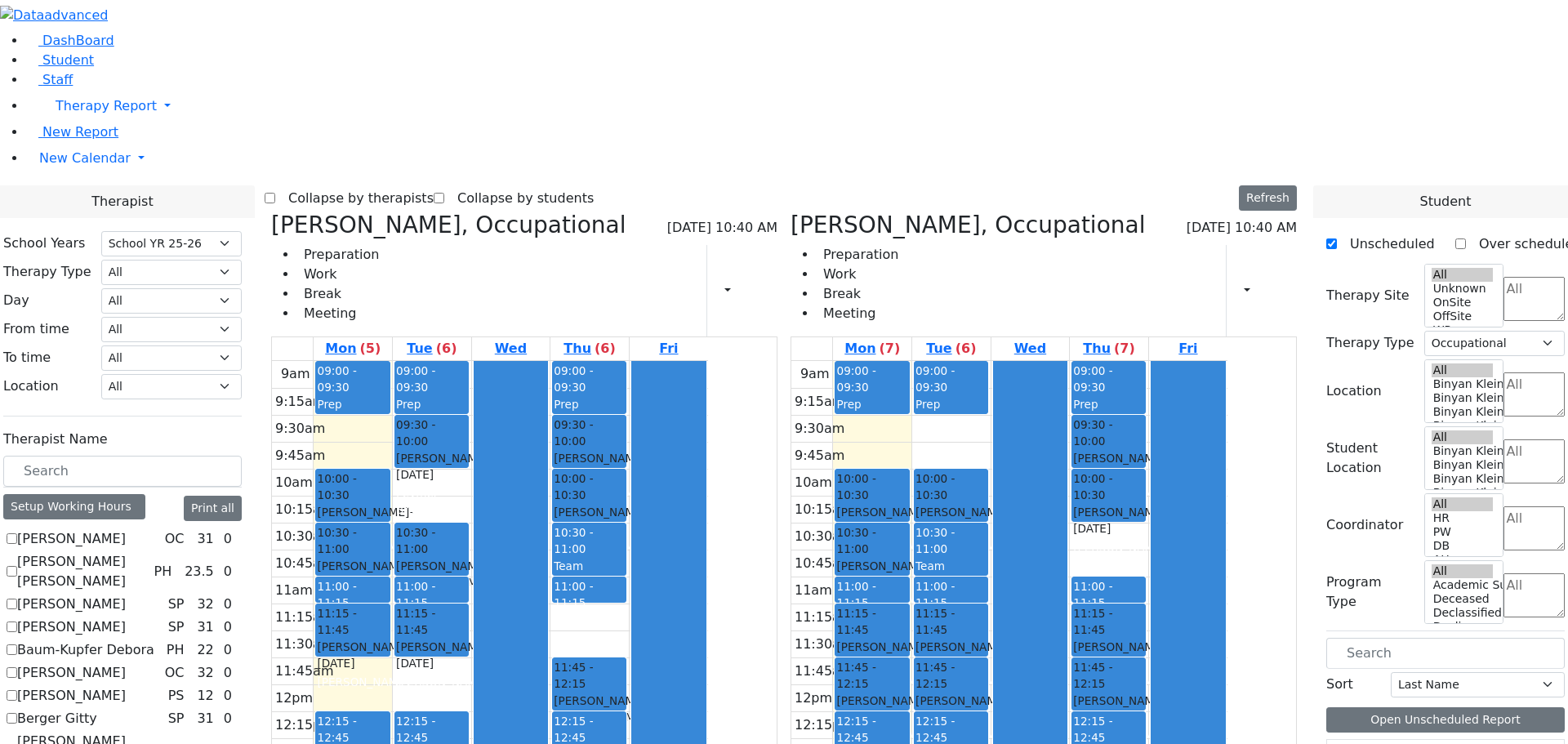
scroll to position [24, 0]
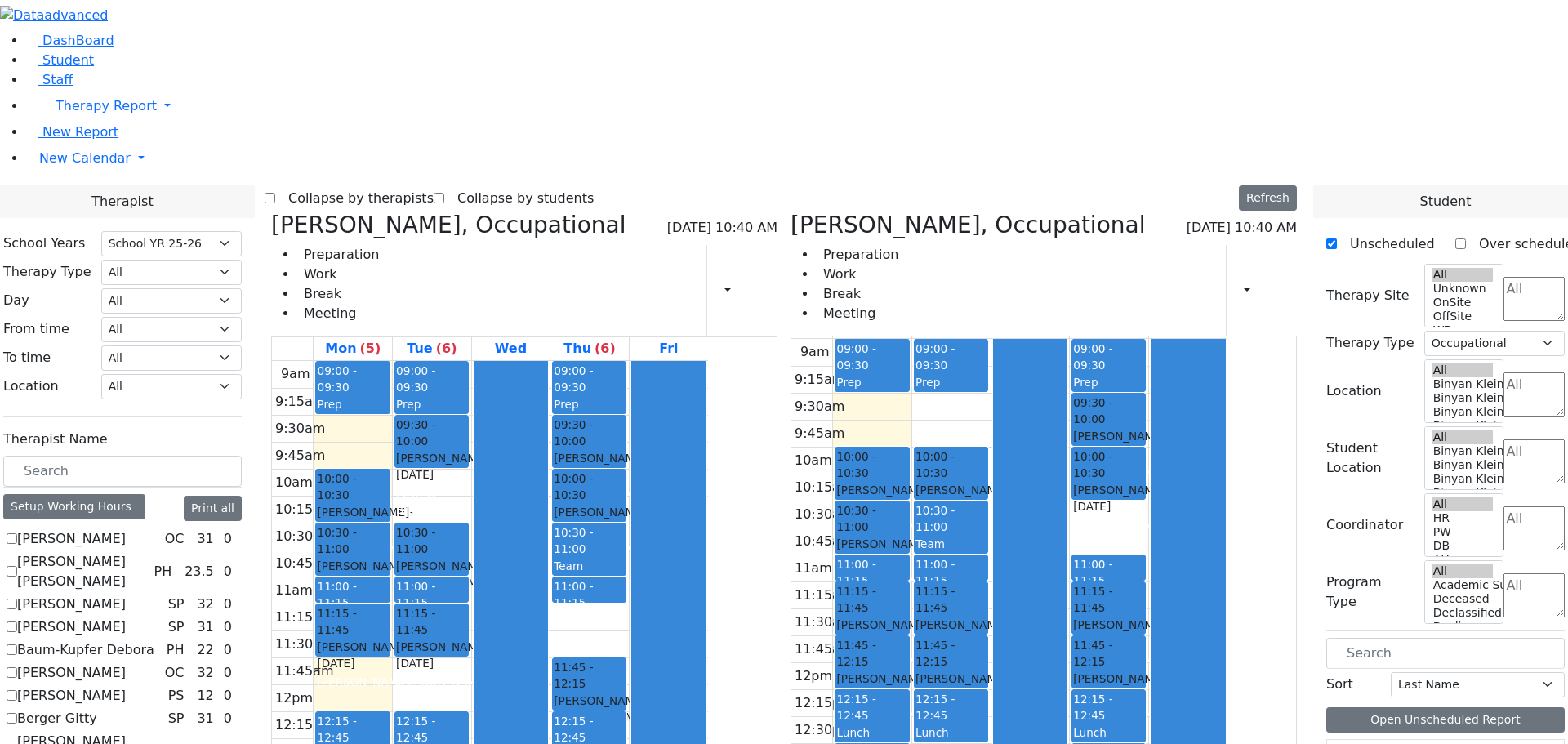
click at [790, 211] on icon at bounding box center [790, 224] width 0 height 27
checkbox input "false"
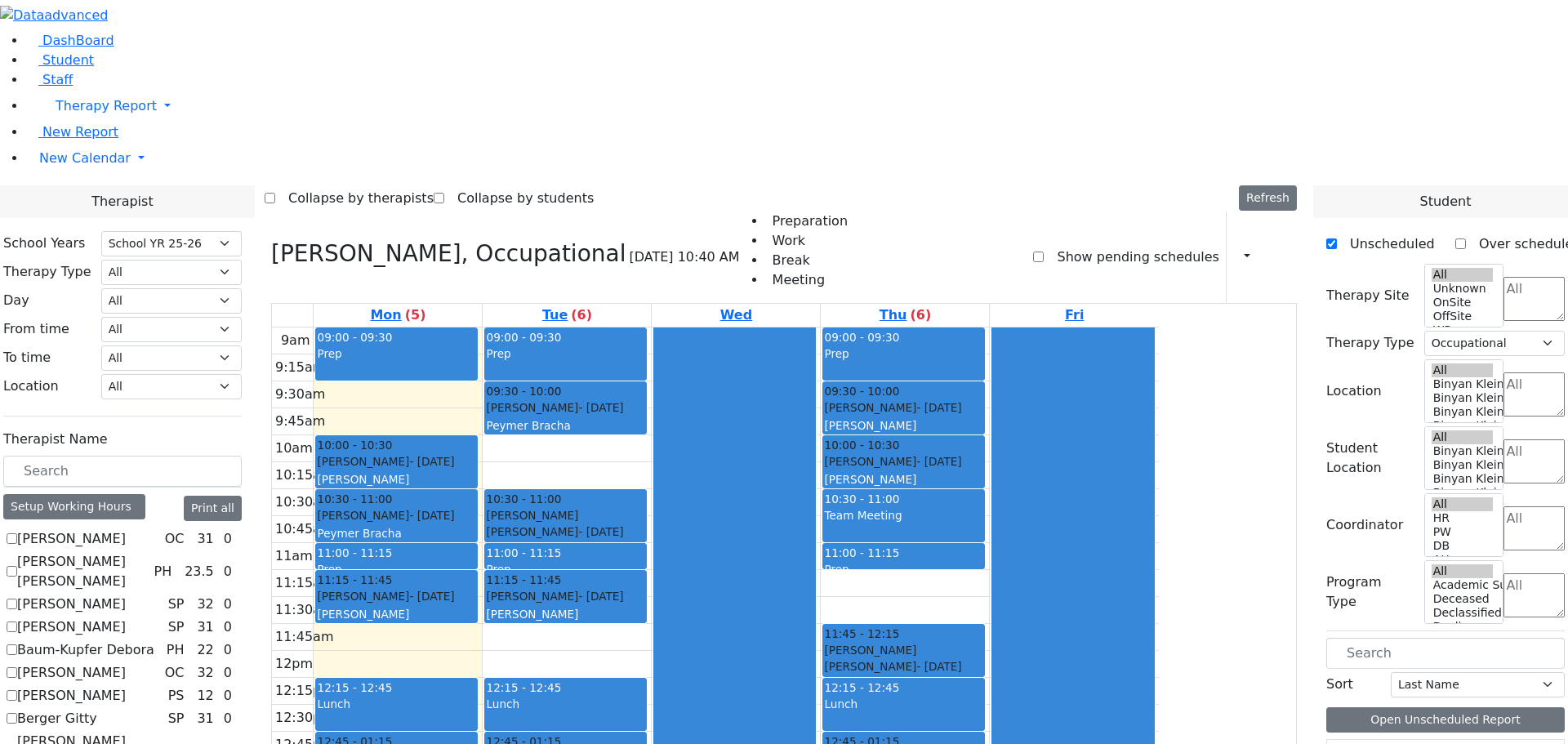
click at [437, 240] on h3 "Sheps Rachel, Occupational" at bounding box center [449, 254] width 355 height 28
click at [271, 240] on icon at bounding box center [271, 253] width 0 height 27
select select
checkbox input "false"
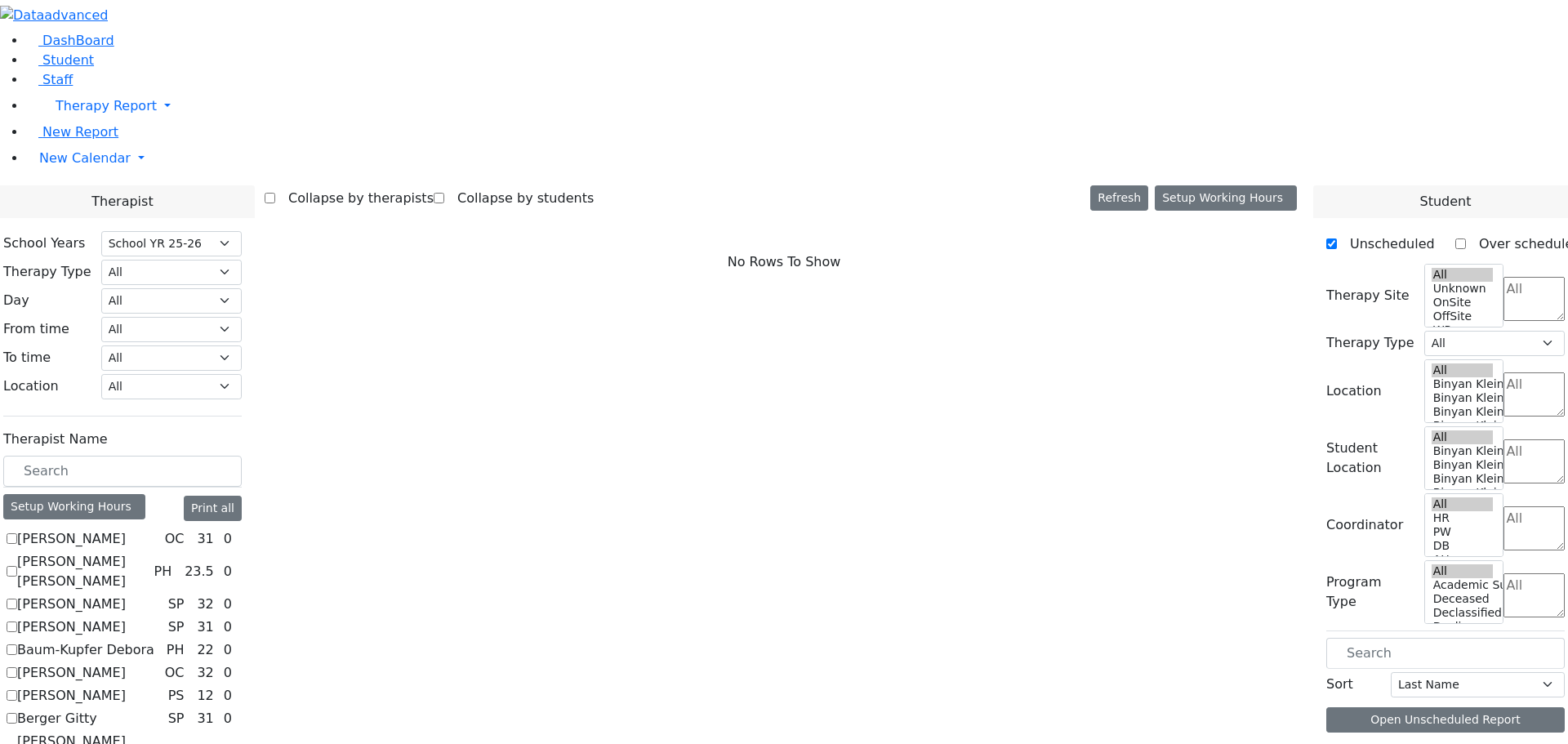
scroll to position [163, 0]
click at [145, 494] on div "Setup Working Hours" at bounding box center [74, 507] width 142 height 26
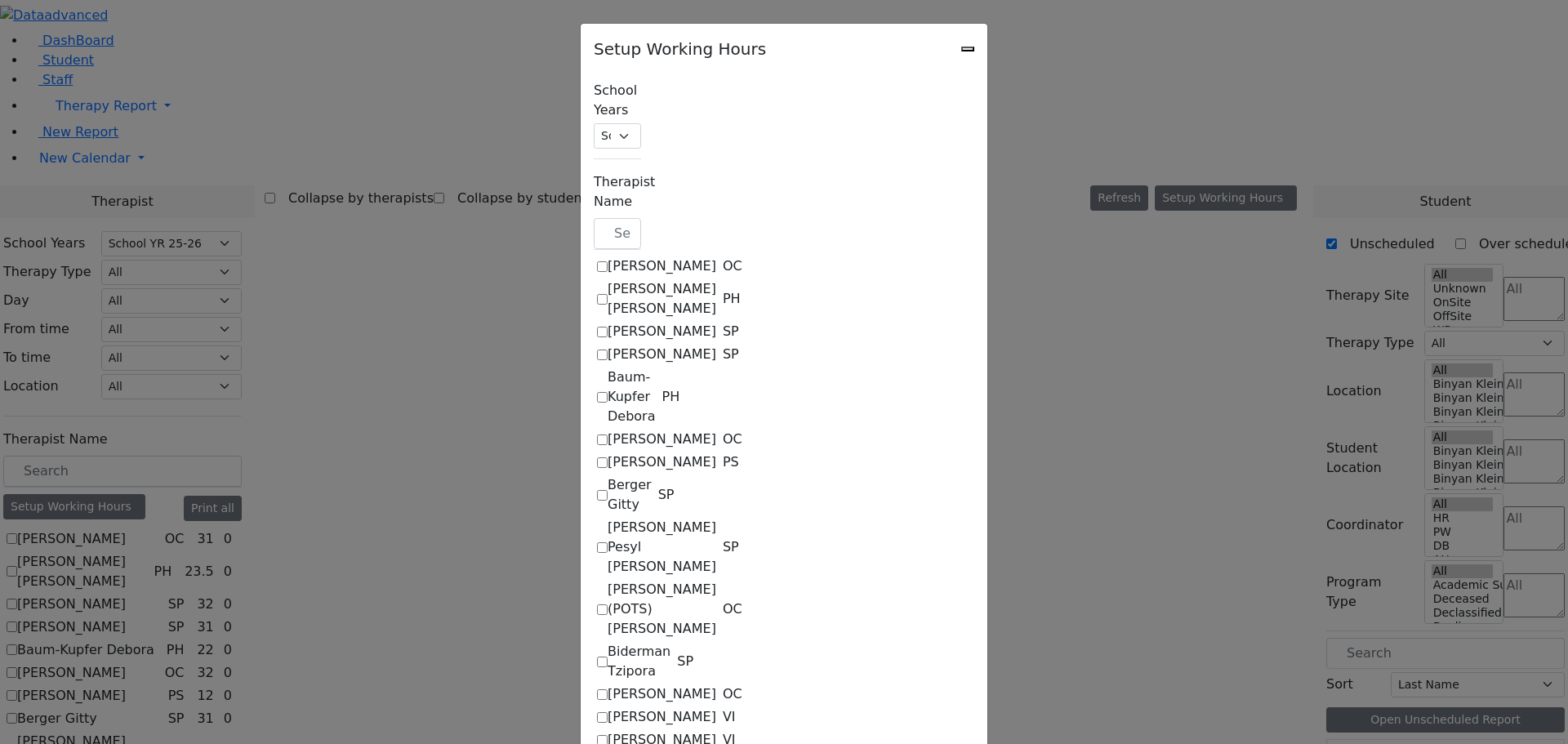
scroll to position [0, 0]
click at [608, 684] on label "[PERSON_NAME]" at bounding box center [662, 693] width 108 height 19
click at [597, 689] on input "[PERSON_NAME]" at bounding box center [603, 694] width 11 height 11
checkbox input "true"
select select "09:00:00"
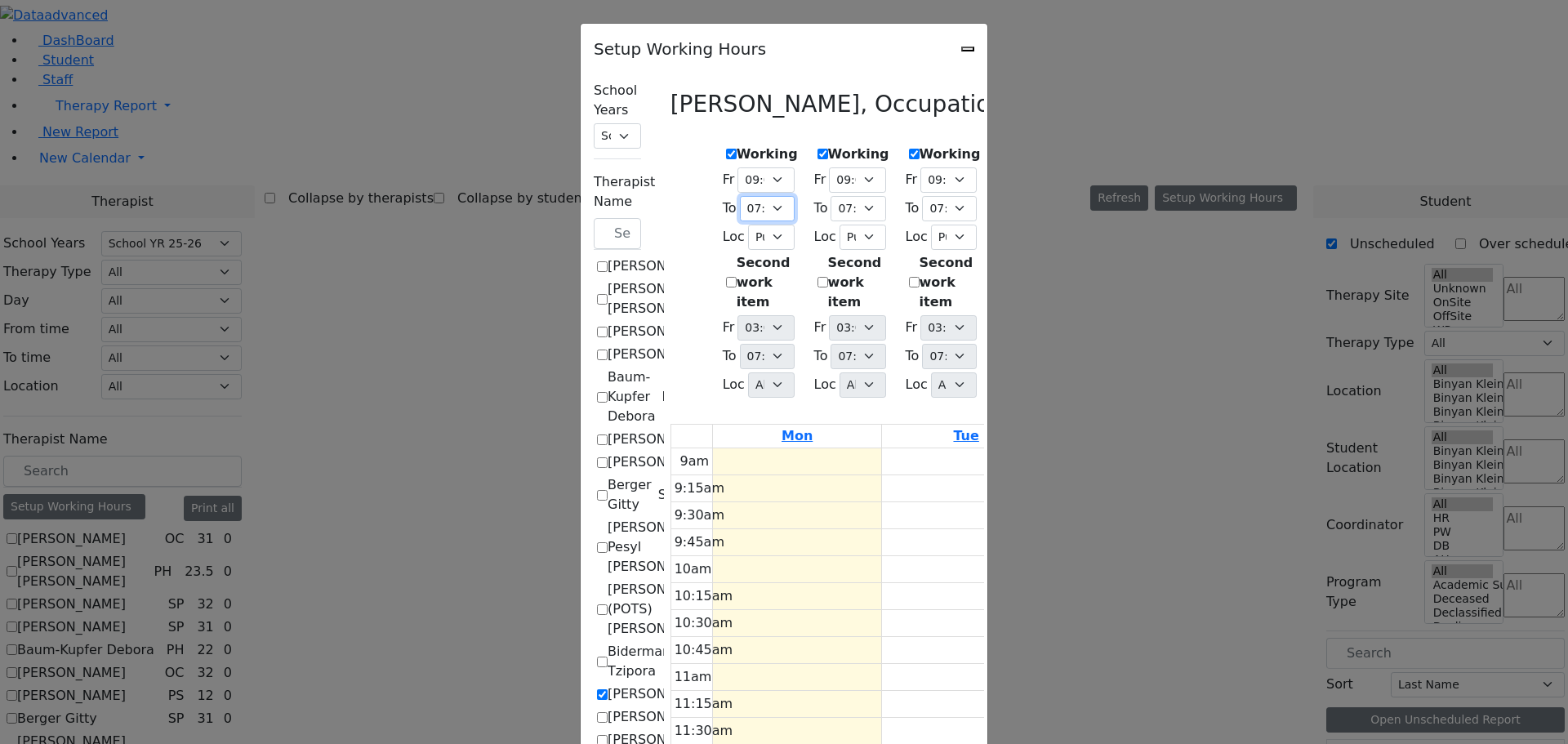
click at [740, 202] on select "07:15 AM 07:30 AM 07:45 AM 08:00 AM 08:15 AM 08:30 AM 08:45 AM 09:00 AM 09:15 A…" at bounding box center [767, 209] width 55 height 26
click at [740, 196] on select "07:15 AM 07:30 AM 07:45 AM 08:00 AM 08:15 AM 08:30 AM 08:45 AM 09:00 AM 09:15 A…" at bounding box center [767, 209] width 55 height 26
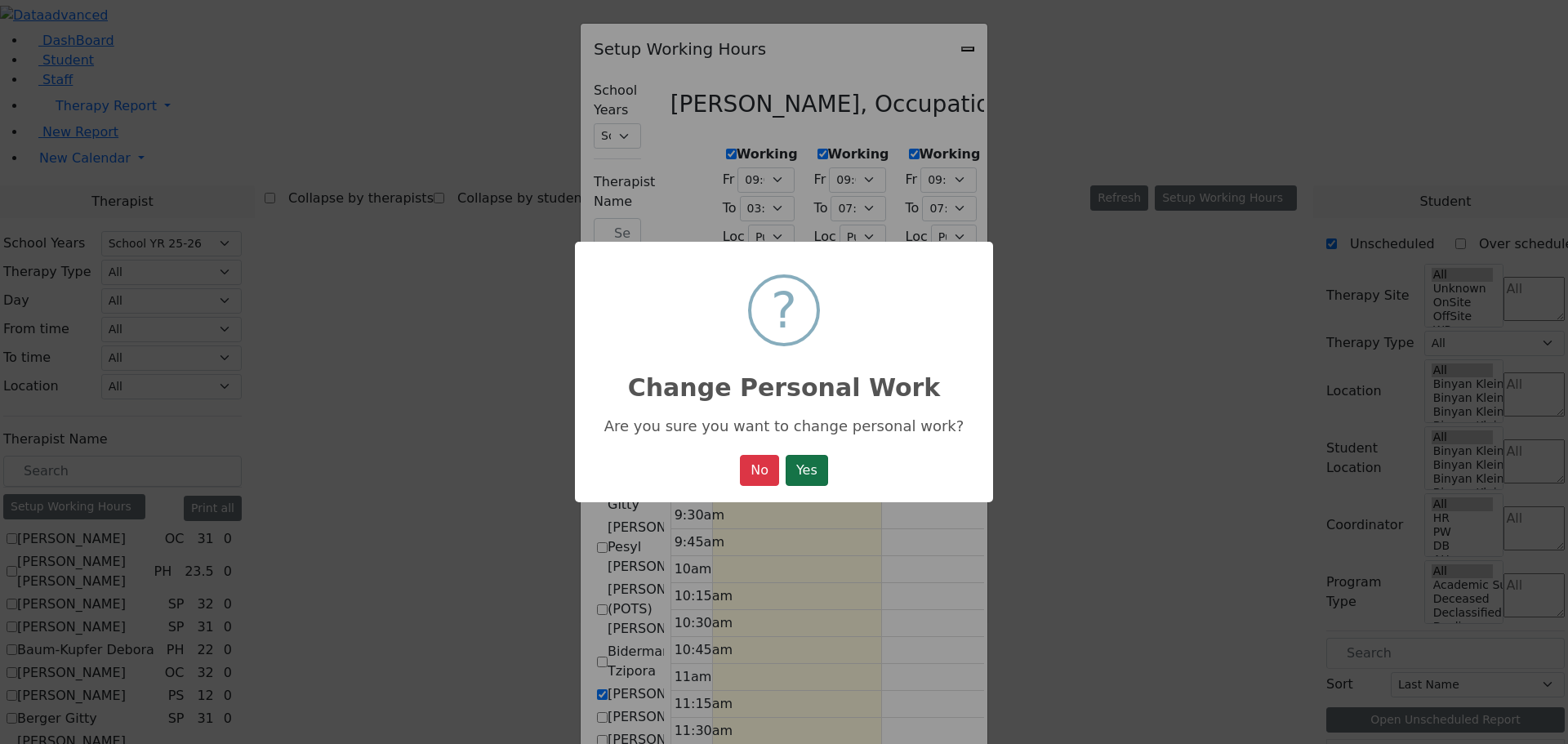
click at [812, 468] on button "Yes" at bounding box center [807, 470] width 42 height 31
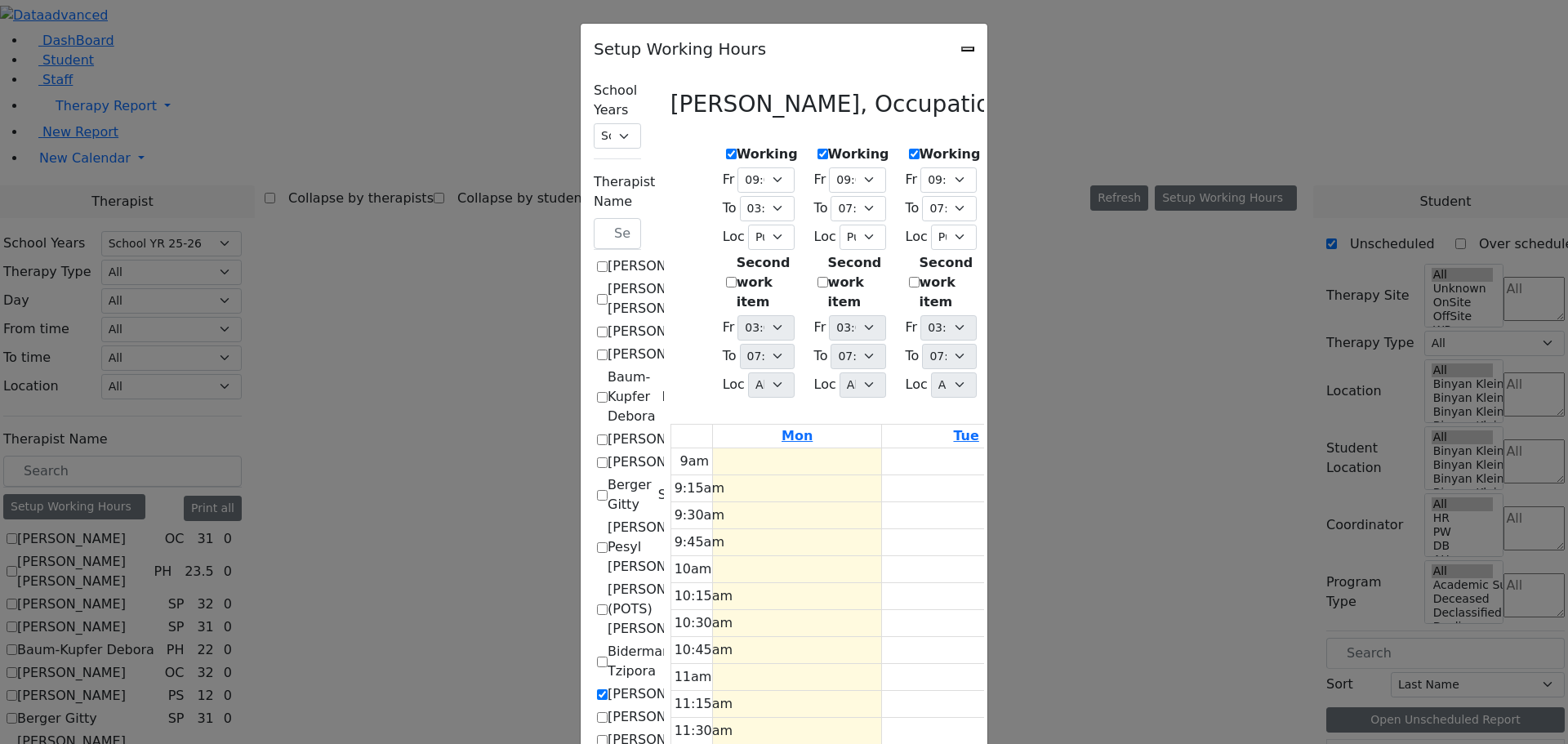
scroll to position [163, 0]
click at [831, 203] on select "07:15 AM 07:30 AM 07:45 AM 08:00 AM 08:15 AM 08:30 AM 08:45 AM 09:00 AM 09:15 A…" at bounding box center [858, 209] width 55 height 26
click at [831, 196] on select "07:15 AM 07:30 AM 07:45 AM 08:00 AM 08:15 AM 08:30 AM 08:45 AM 09:00 AM 09:15 A…" at bounding box center [858, 209] width 55 height 26
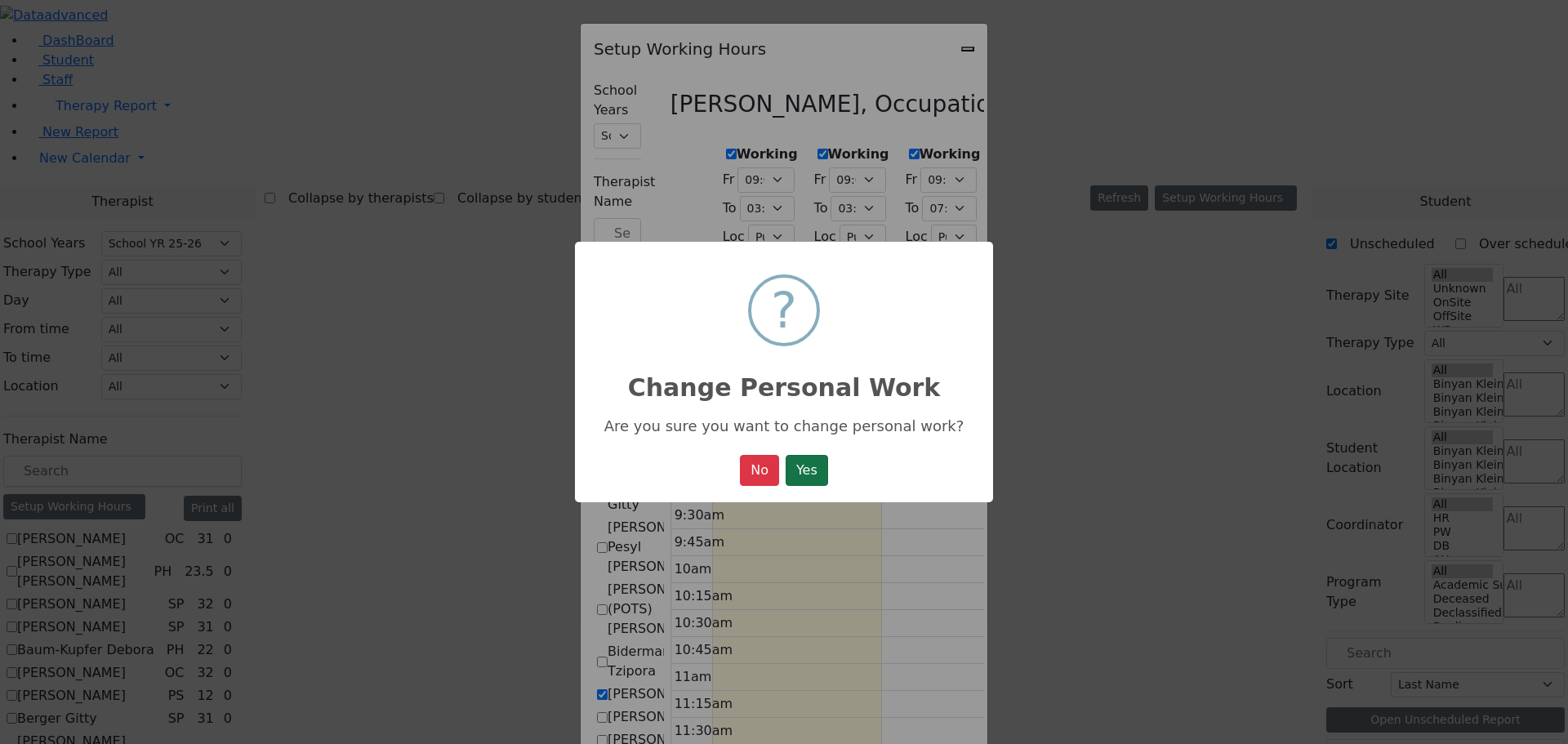
click at [824, 467] on button "Yes" at bounding box center [807, 470] width 42 height 31
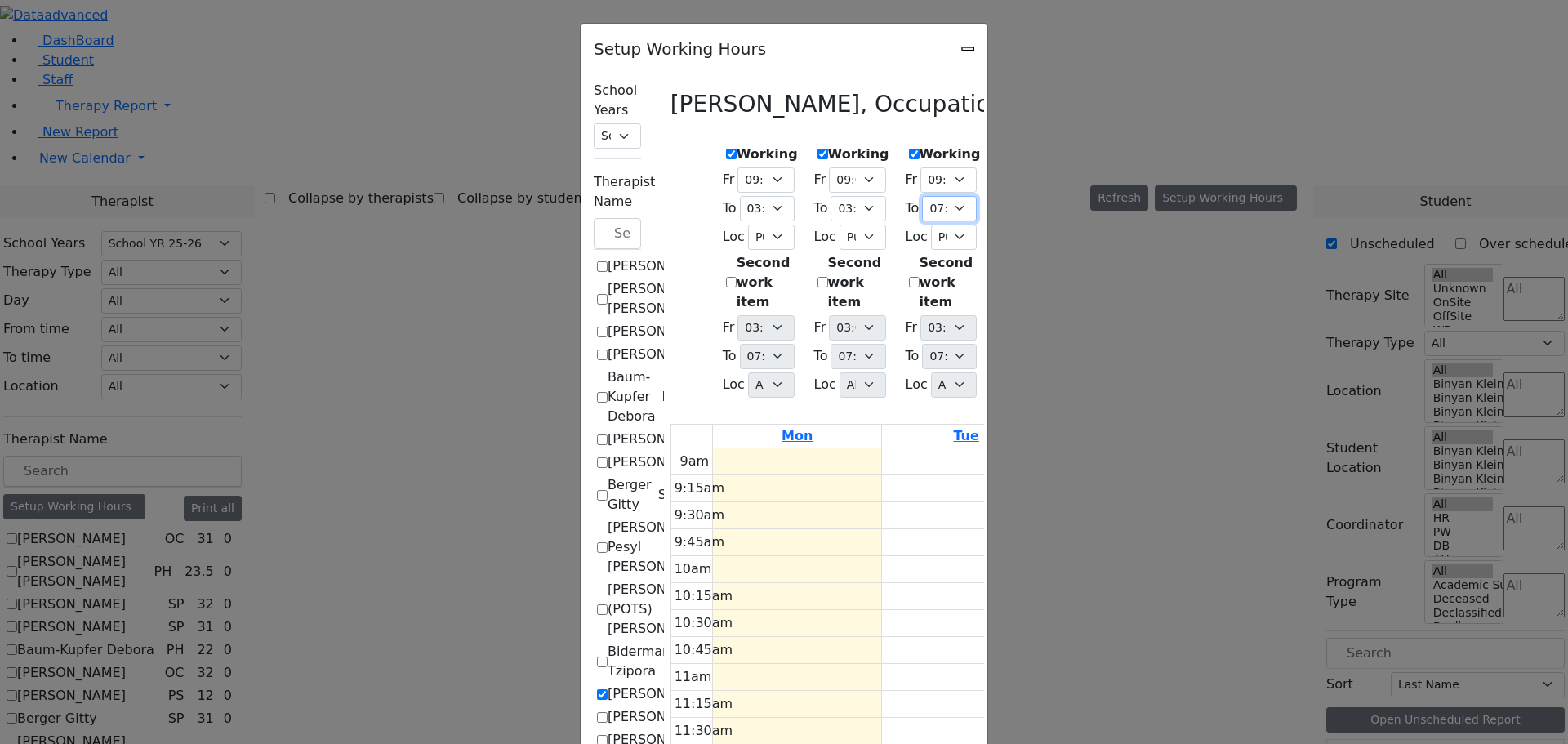
click at [962, 200] on select "07:15 AM 07:30 AM 07:45 AM 08:00 AM 08:15 AM 08:30 AM 08:45 AM 09:00 AM 09:15 A…" at bounding box center [949, 209] width 55 height 26
click at [922, 196] on select "07:15 AM 07:30 AM 07:45 AM 08:00 AM 08:15 AM 08:30 AM 08:45 AM 09:00 AM 09:15 A…" at bounding box center [949, 209] width 55 height 26
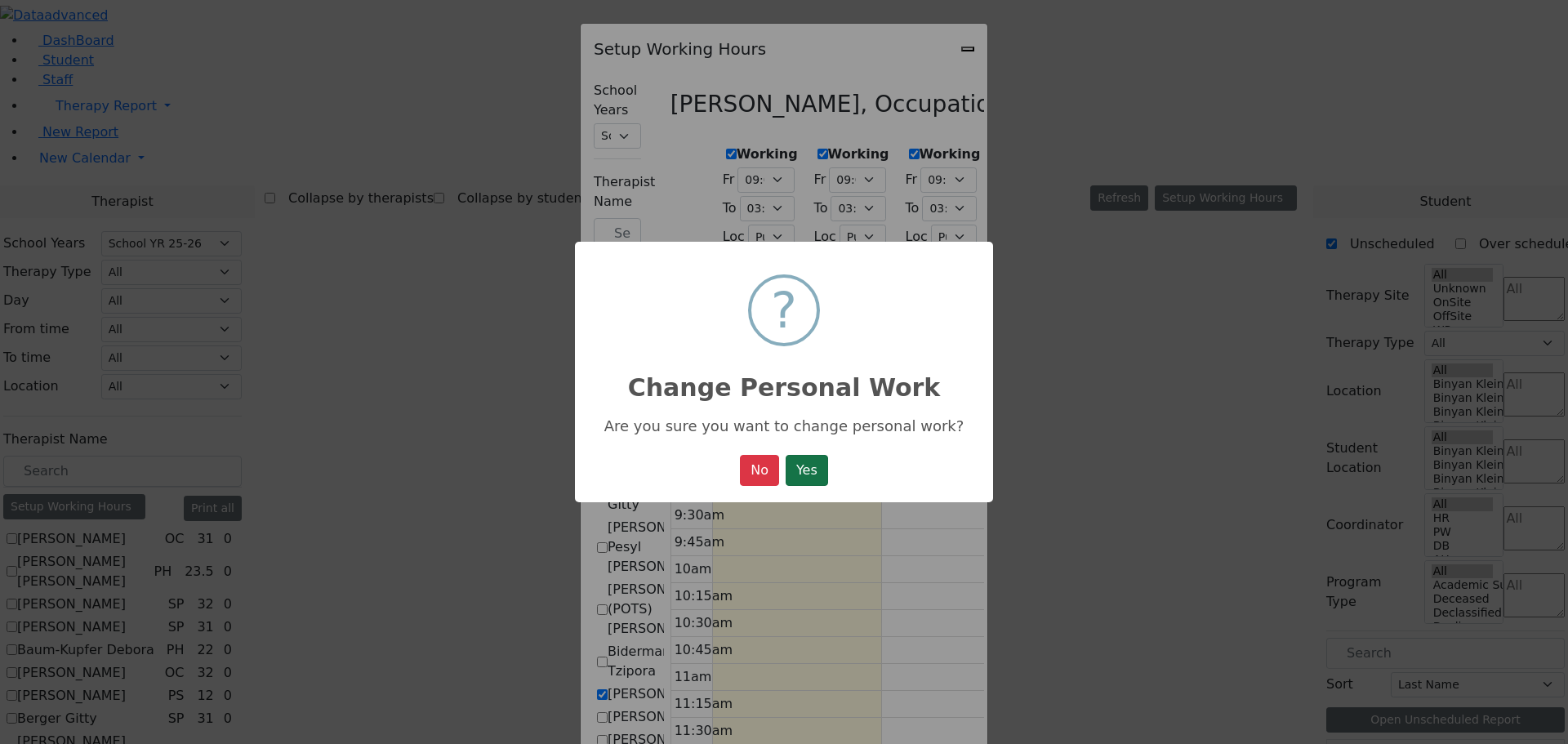
click at [804, 467] on button "Yes" at bounding box center [807, 470] width 42 height 31
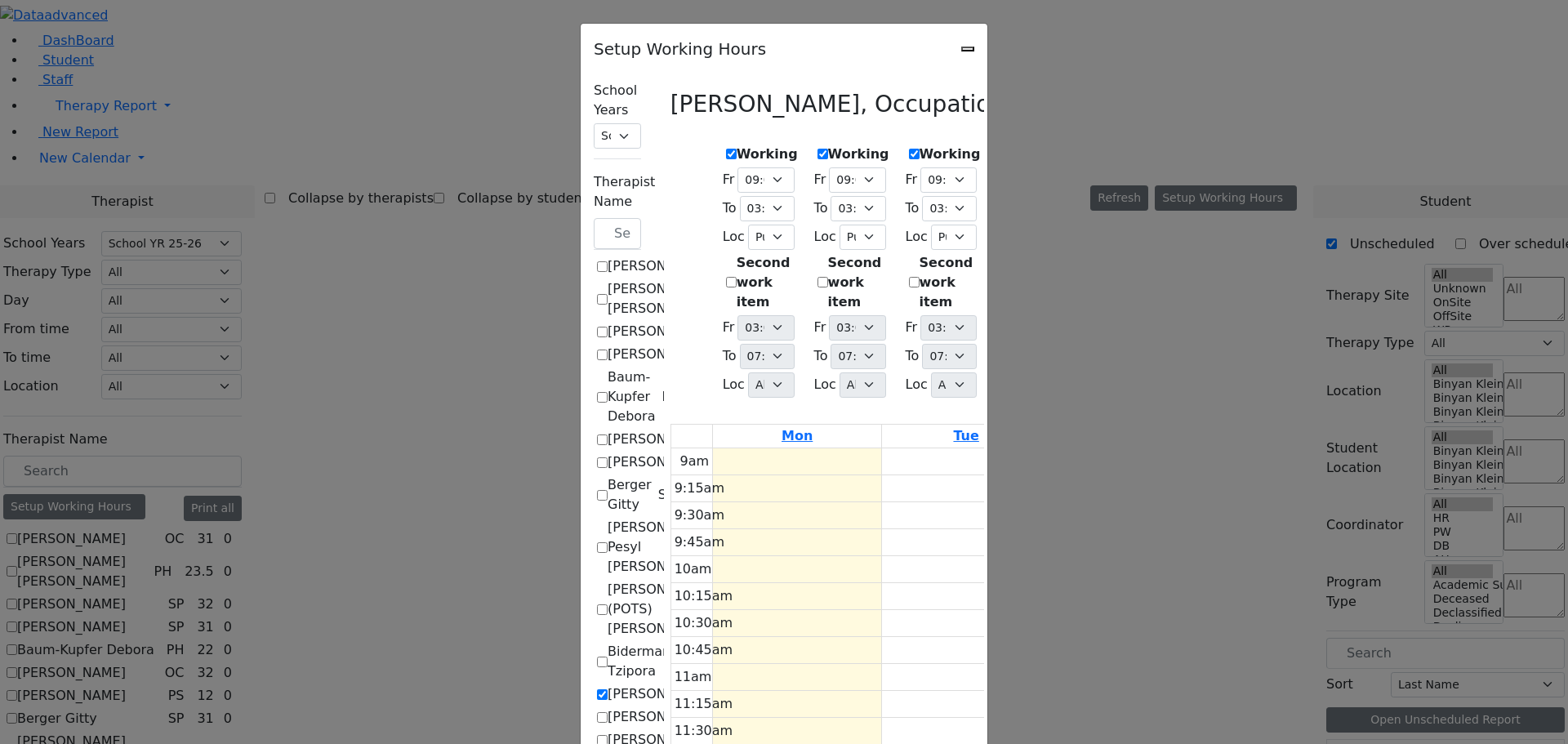
click at [1069, 196] on select "07:15 AM 07:30 AM 07:45 AM 08:00 AM 08:15 AM 08:30 AM 08:45 AM 09:00 AM 09:15 A…" at bounding box center [1041, 209] width 55 height 26
click at [1014, 196] on select "07:15 AM 07:30 AM 07:45 AM 08:00 AM 08:15 AM 08:30 AM 08:45 AM 09:00 AM 09:15 A…" at bounding box center [1041, 209] width 55 height 26
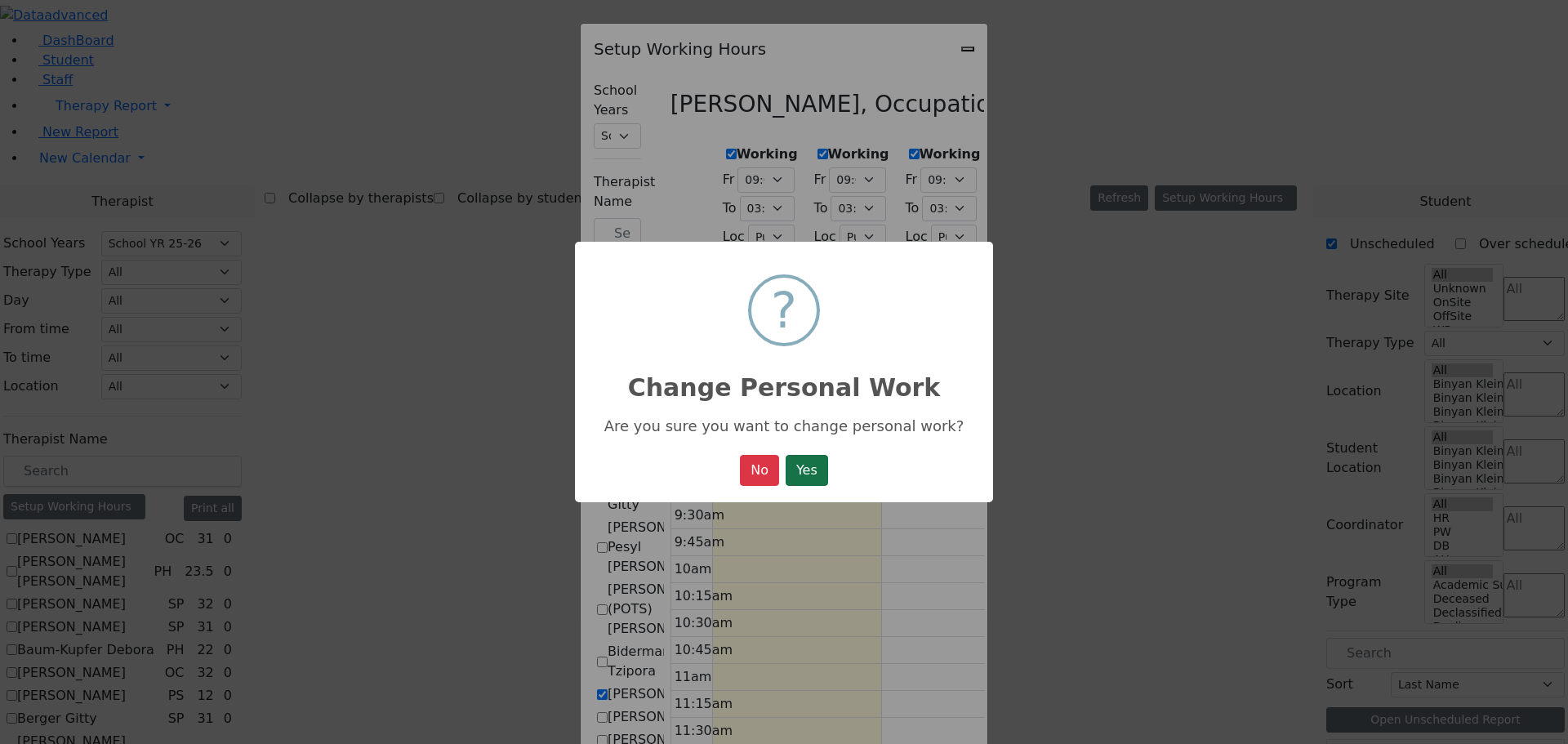
click at [824, 459] on button "Yes" at bounding box center [807, 470] width 42 height 31
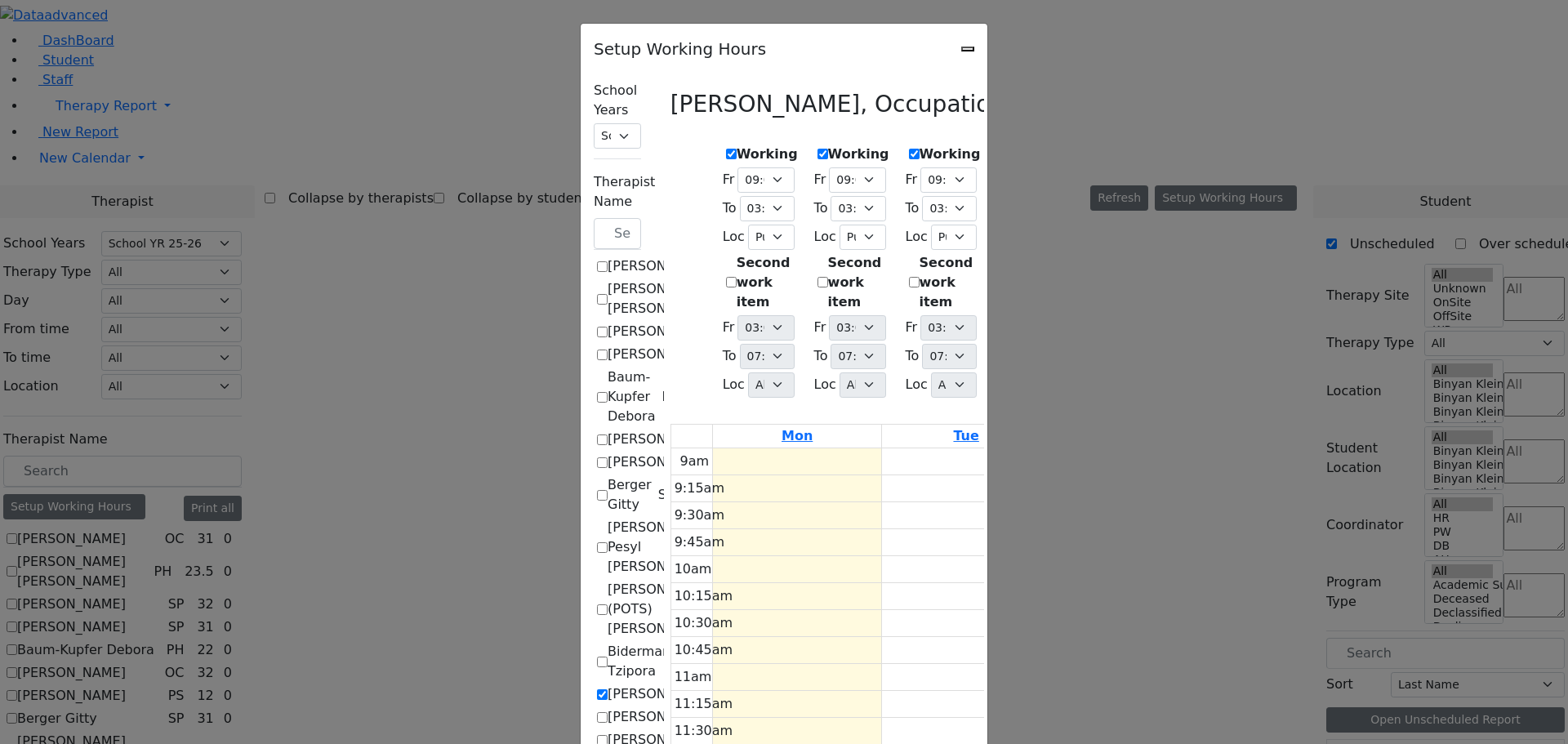
click at [1160, 196] on select "07:15 AM 07:30 AM 07:45 AM 08:00 AM 08:15 AM 08:30 AM 08:45 AM 09:00 AM 09:15 A…" at bounding box center [1133, 209] width 55 height 26
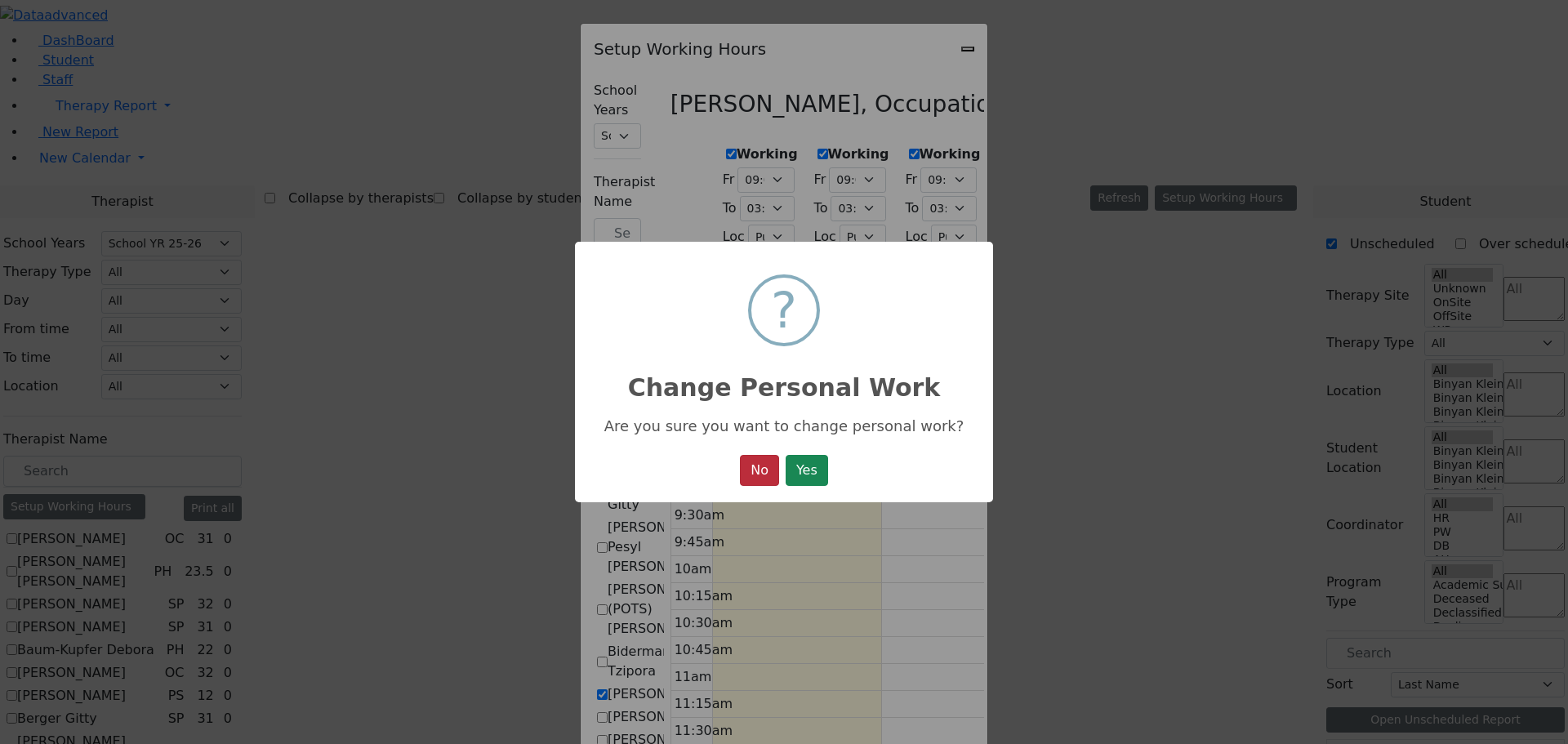
click at [748, 470] on button "No" at bounding box center [759, 470] width 40 height 31
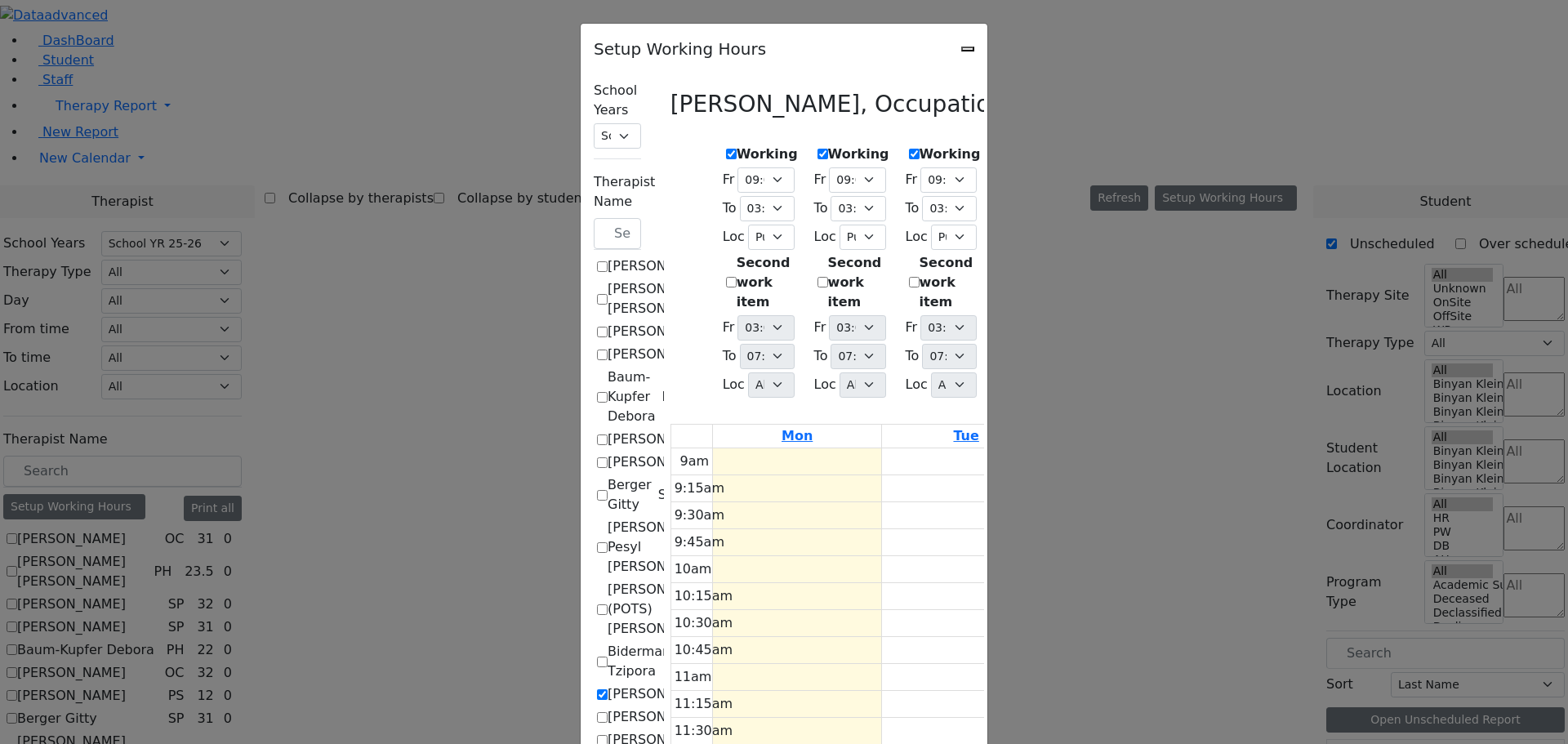
click at [1160, 196] on select "07:15 AM 07:30 AM 07:45 AM 08:00 AM 08:15 AM 08:30 AM 08:45 AM 09:00 AM 09:15 A…" at bounding box center [1133, 209] width 55 height 26
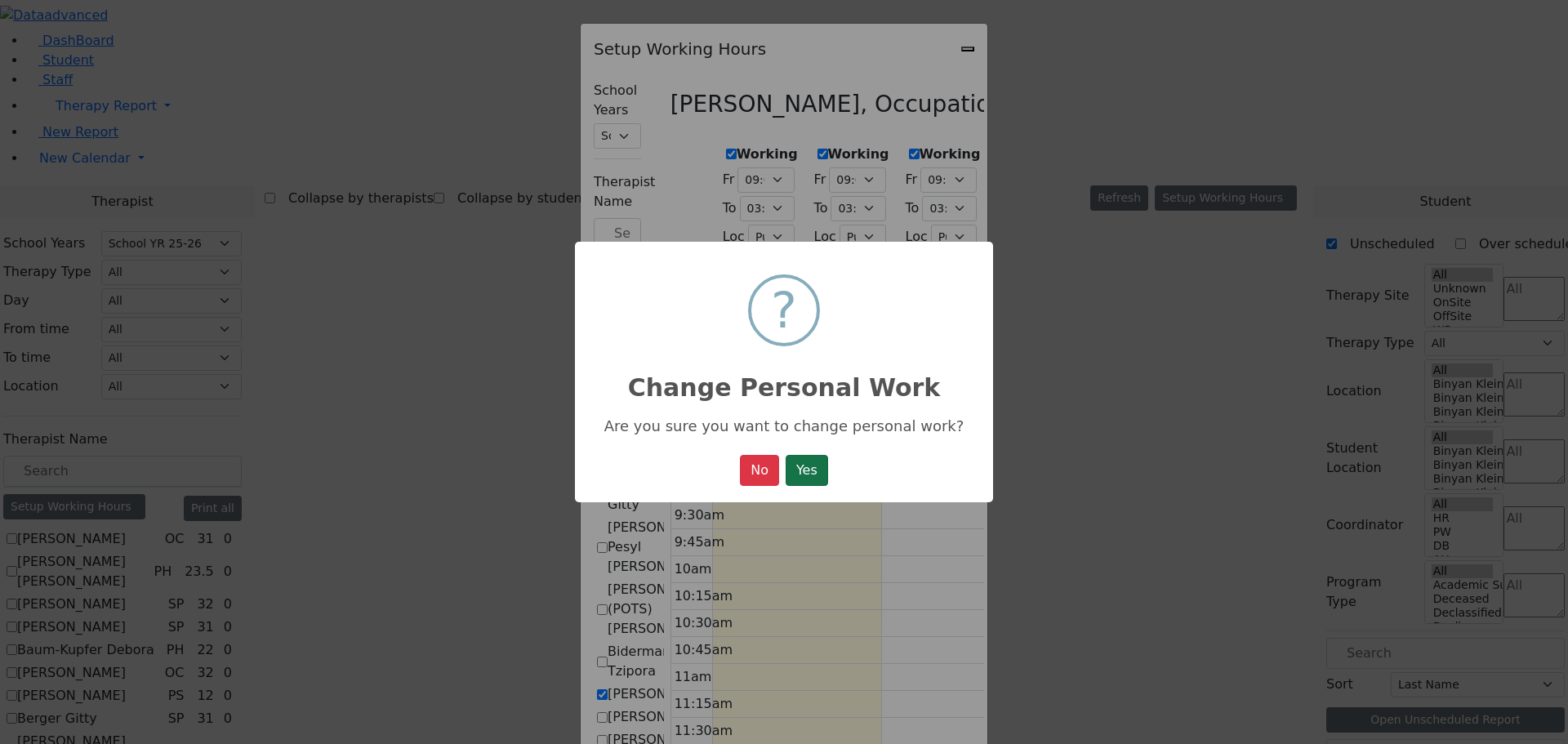
click at [808, 466] on button "Yes" at bounding box center [807, 470] width 42 height 31
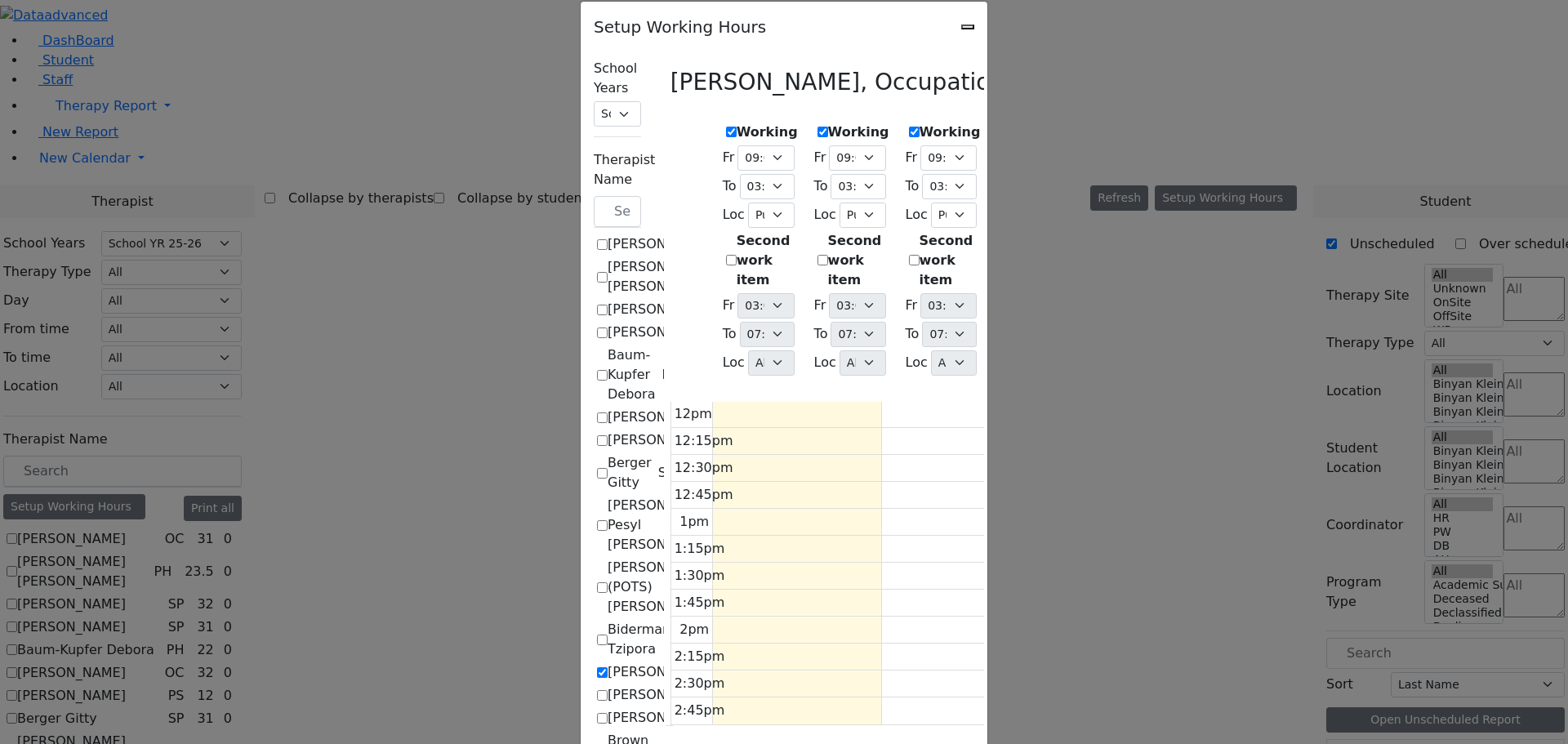
scroll to position [0, 0]
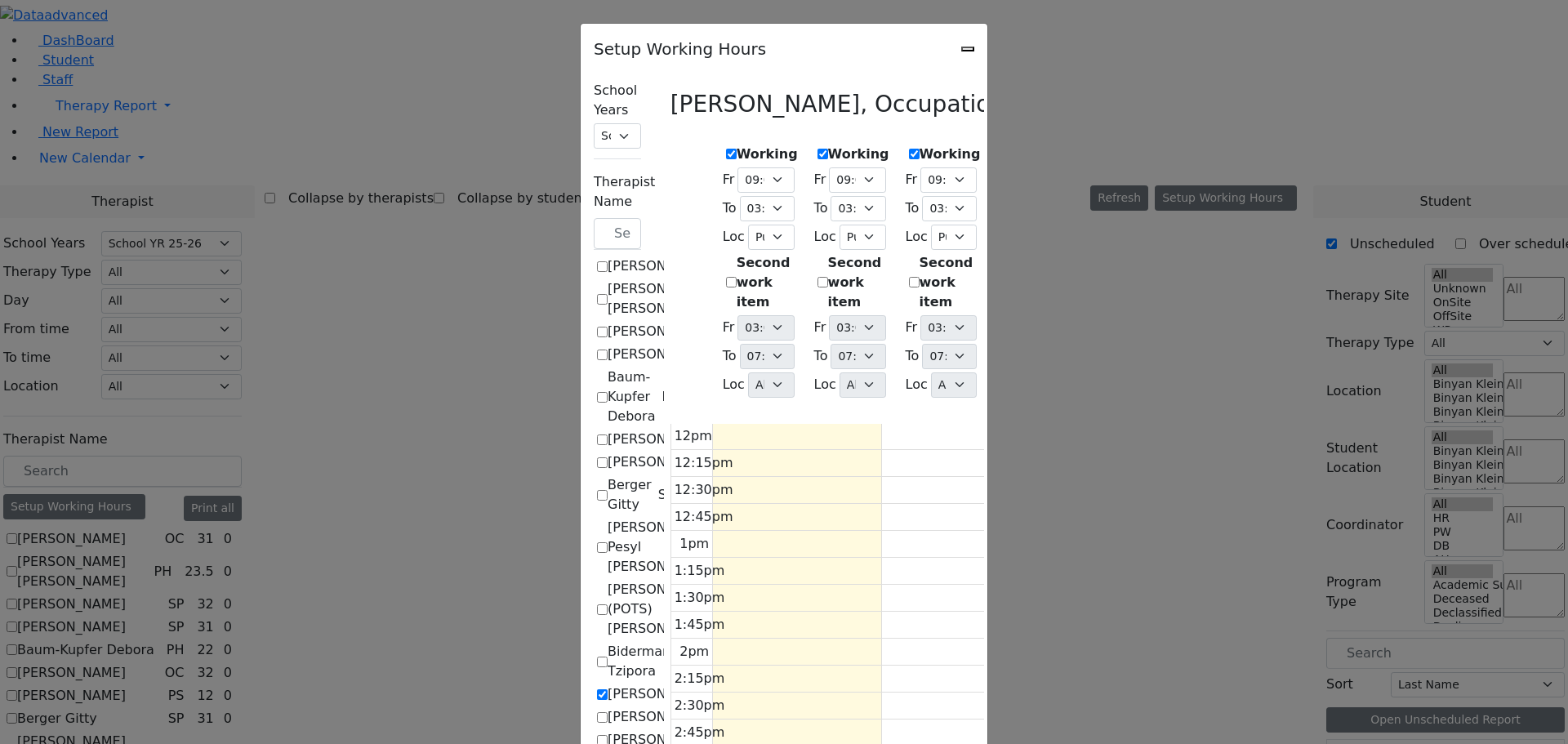
click at [142, 580] on div "Setup Working Hours School Years Select School YR Summer YR 25 School YR 25-26 …" at bounding box center [784, 372] width 1568 height 744
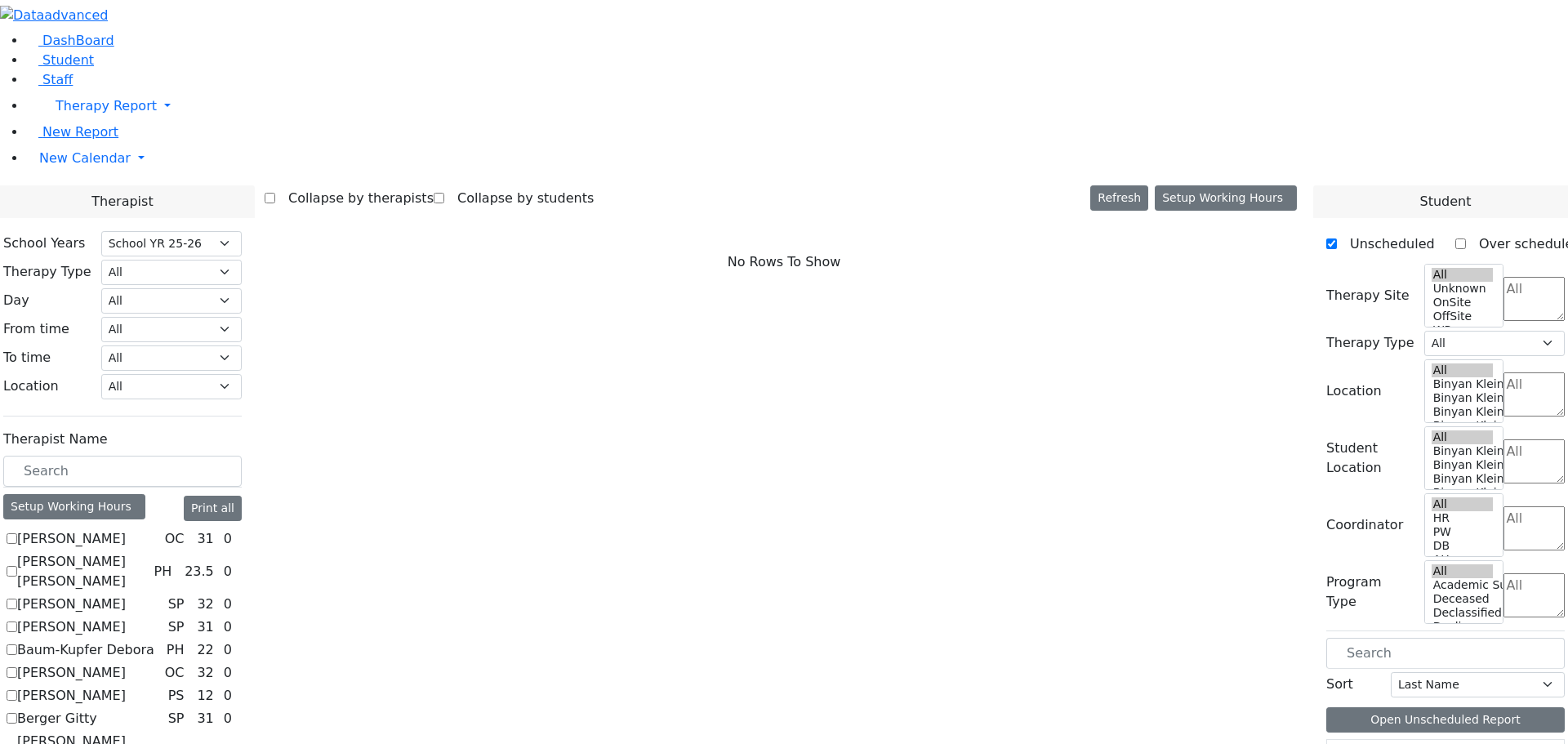
scroll to position [82, 0]
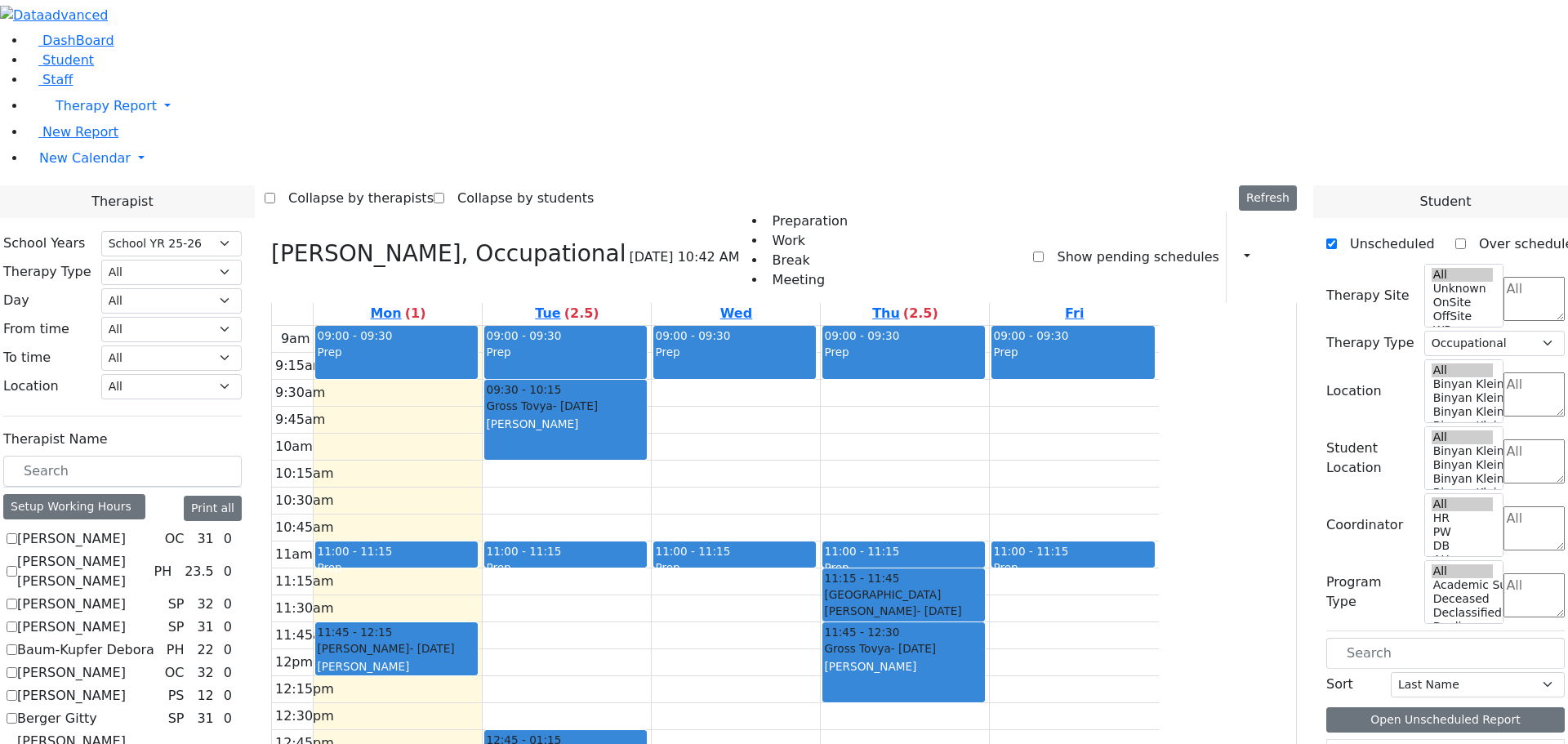
scroll to position [0, 0]
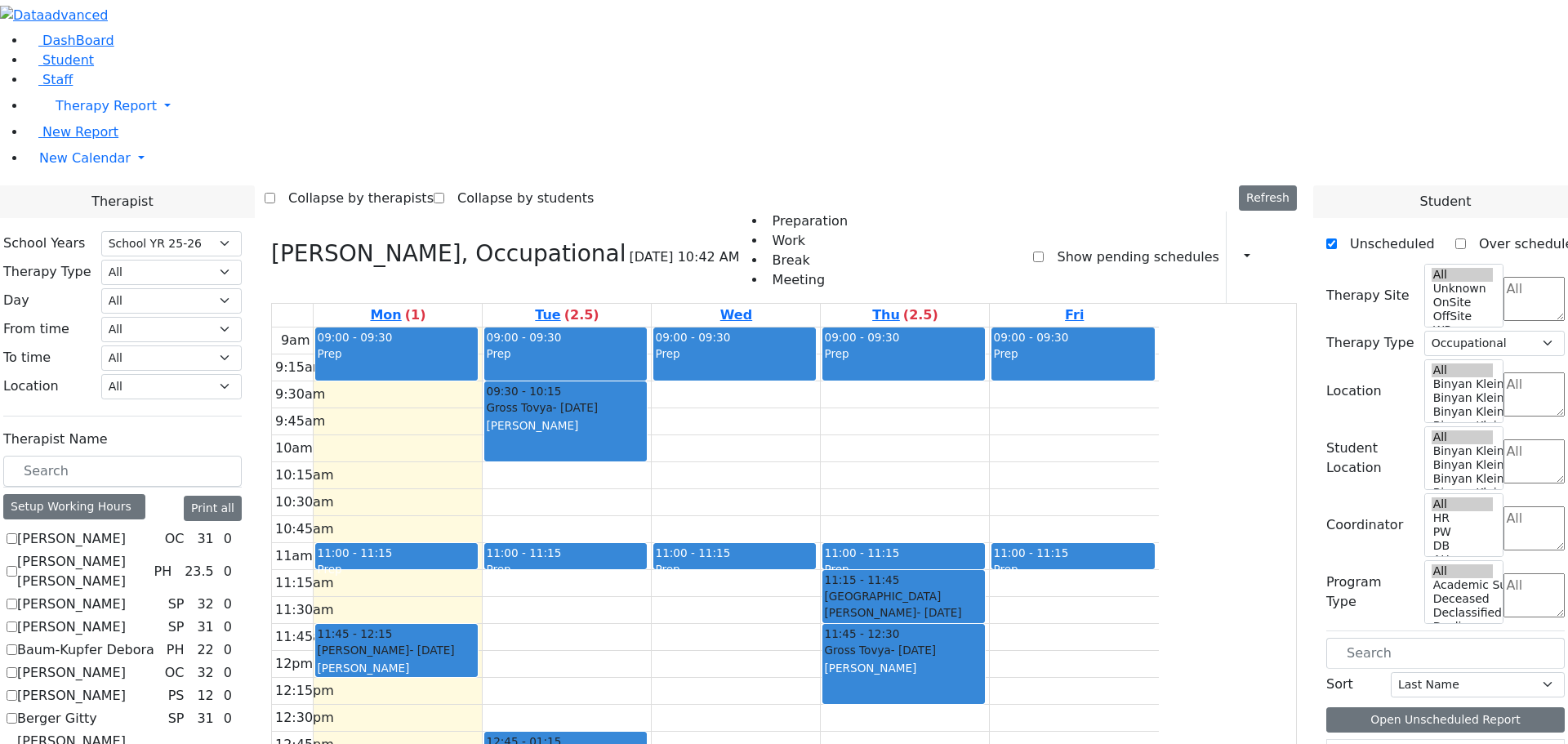
drag, startPoint x: 689, startPoint y: 677, endPoint x: 692, endPoint y: 694, distance: 17.3
click at [693, 696] on div "9am 9:15am 9:30am 9:45am 10am 10:15am 10:30am 10:45am 11am 11:15am 11:30am 11:4…" at bounding box center [715, 650] width 887 height 647
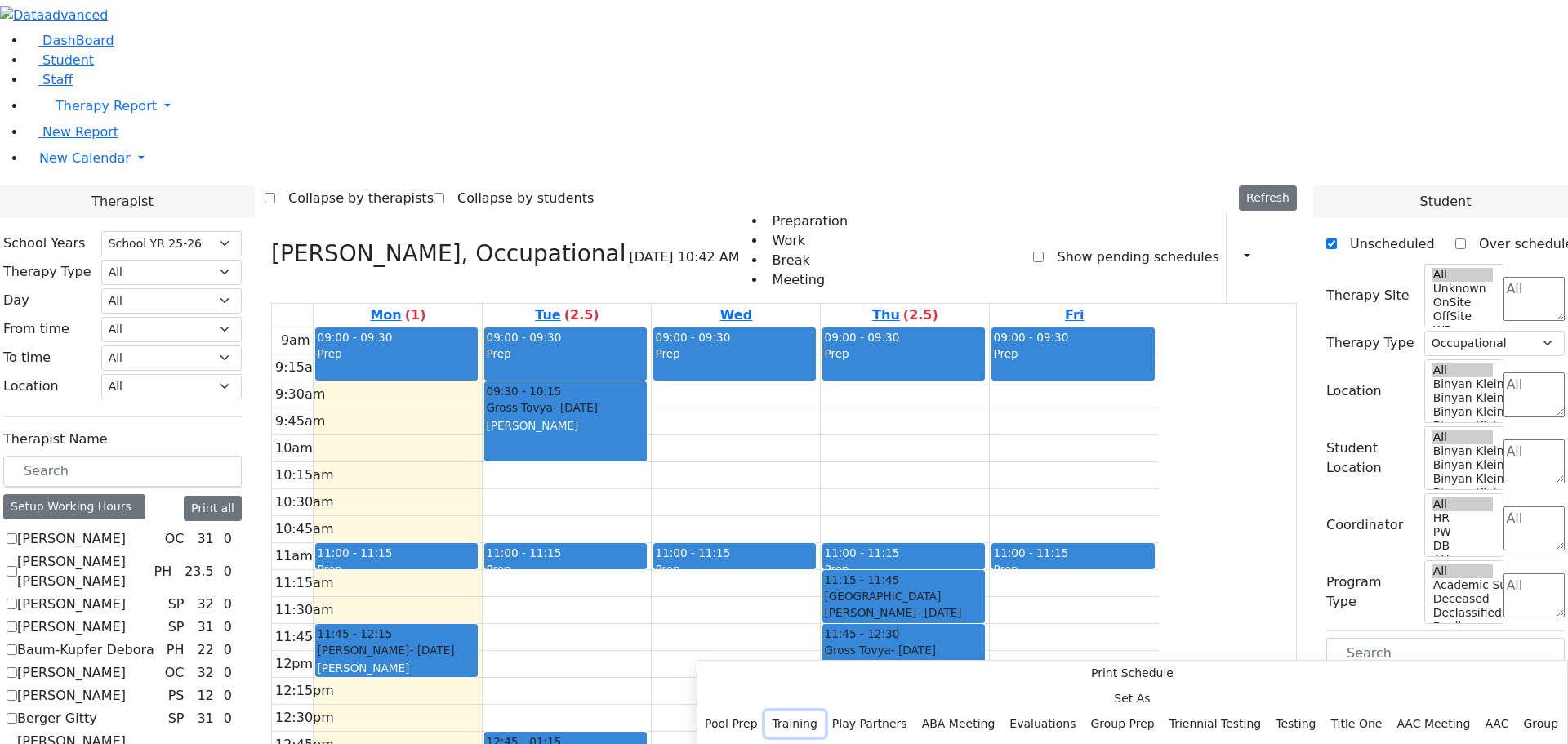
click at [825, 711] on button "Training" at bounding box center [795, 724] width 60 height 26
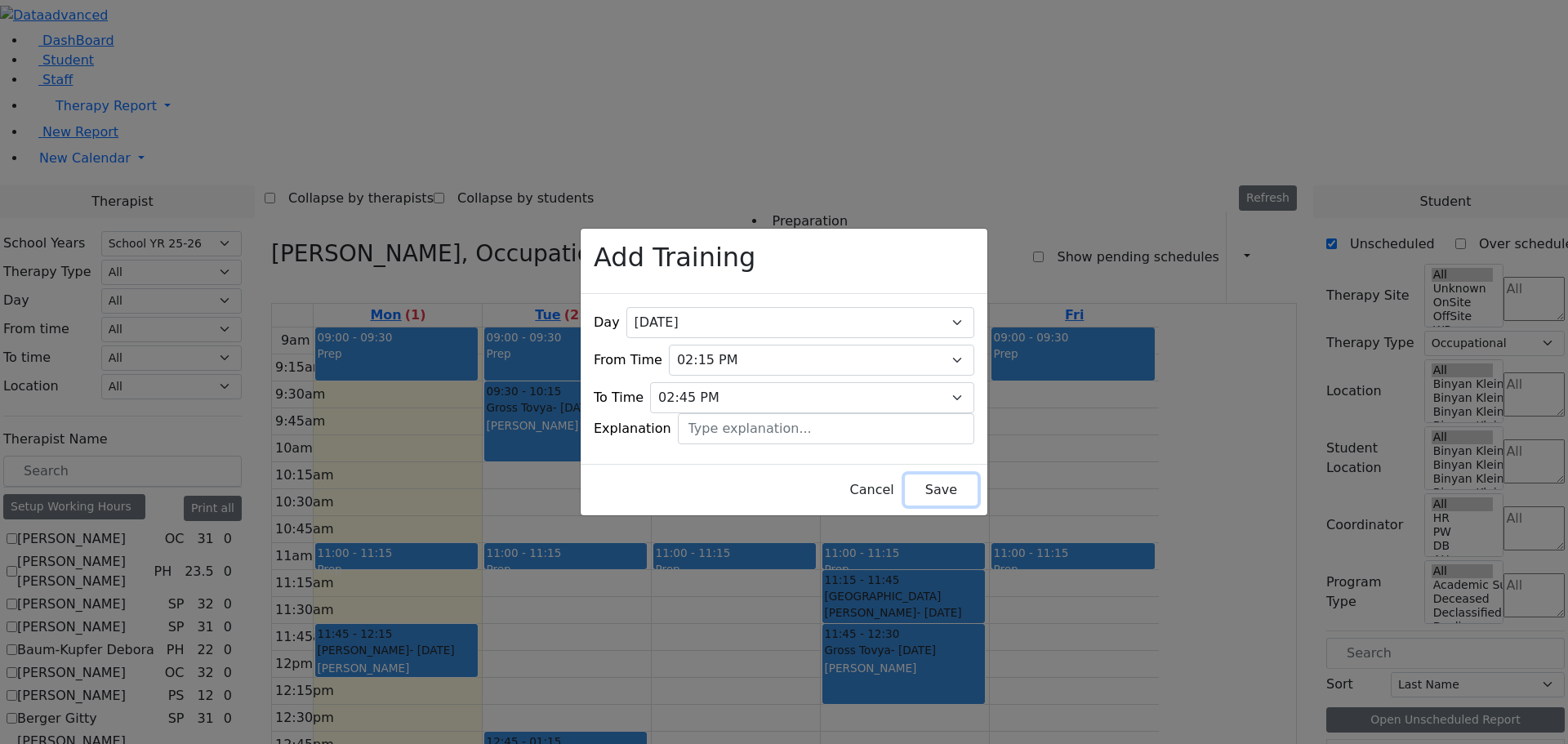
click at [929, 480] on button "Save" at bounding box center [941, 490] width 73 height 31
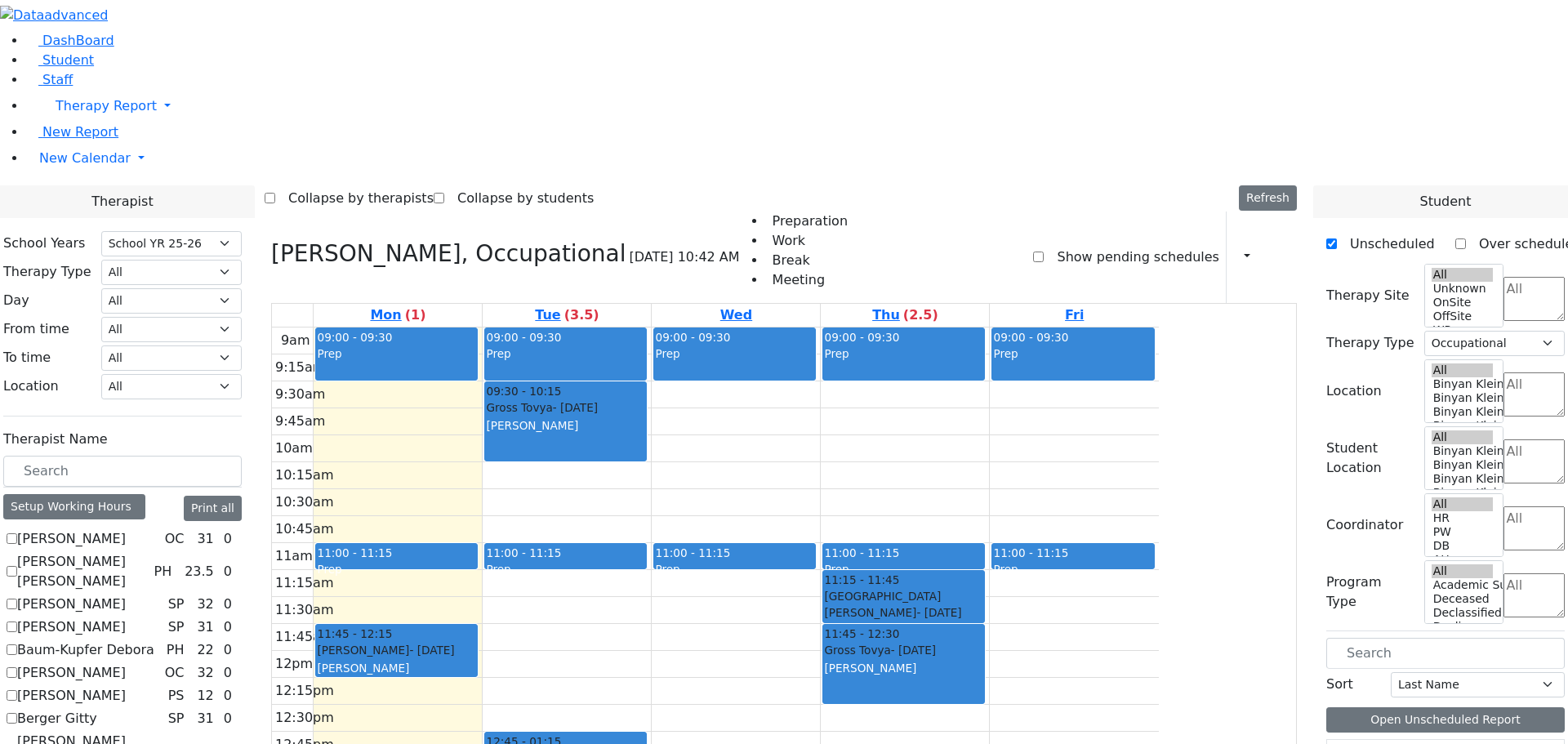
scroll to position [163, 0]
drag, startPoint x: 571, startPoint y: 466, endPoint x: 567, endPoint y: 479, distance: 13.6
click at [567, 499] on div "9am 9:15am 9:30am 9:45am 10am 10:15am 10:30am 10:45am 11am 11:15am 11:30am 11:4…" at bounding box center [715, 650] width 887 height 647
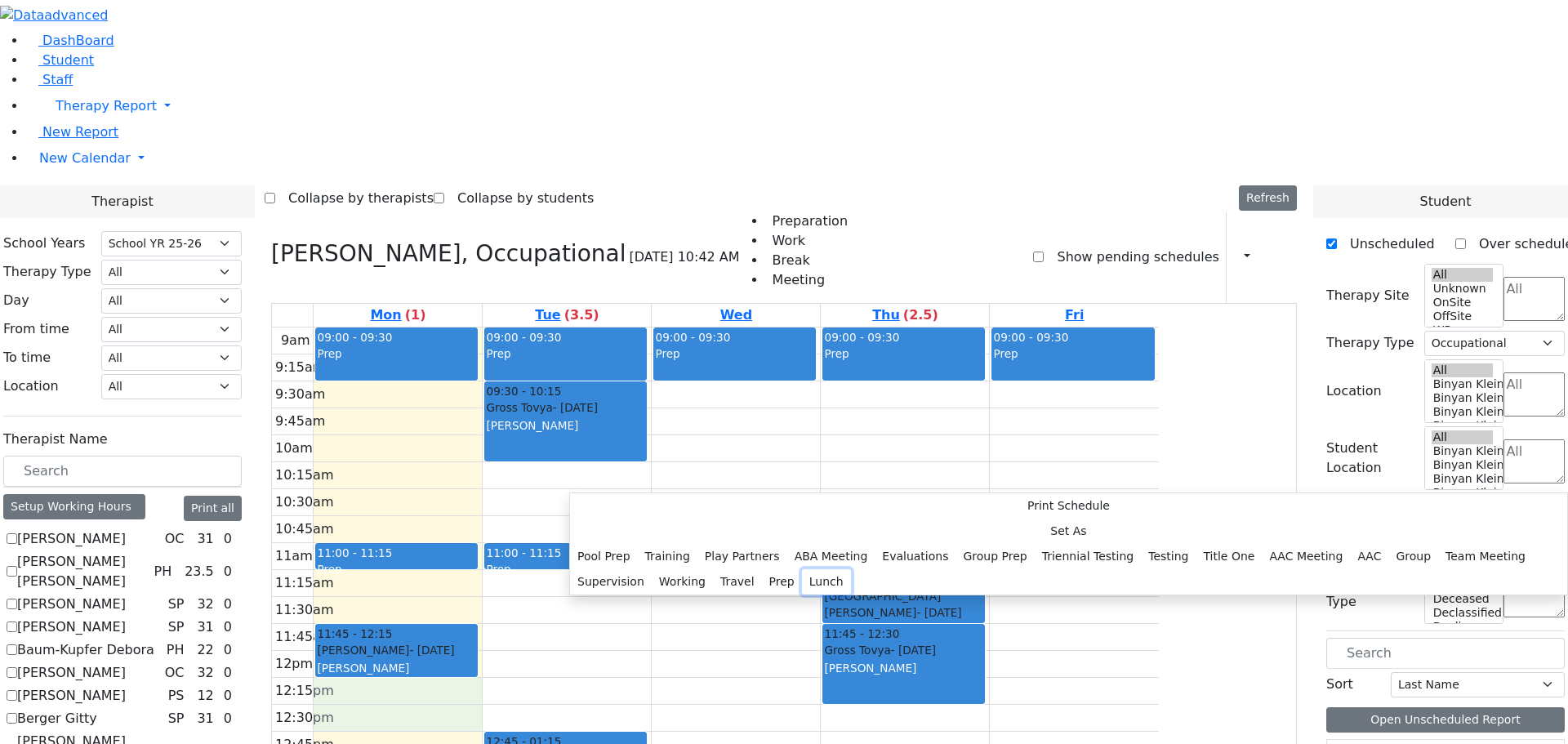
click at [802, 569] on button "Lunch" at bounding box center [826, 581] width 49 height 26
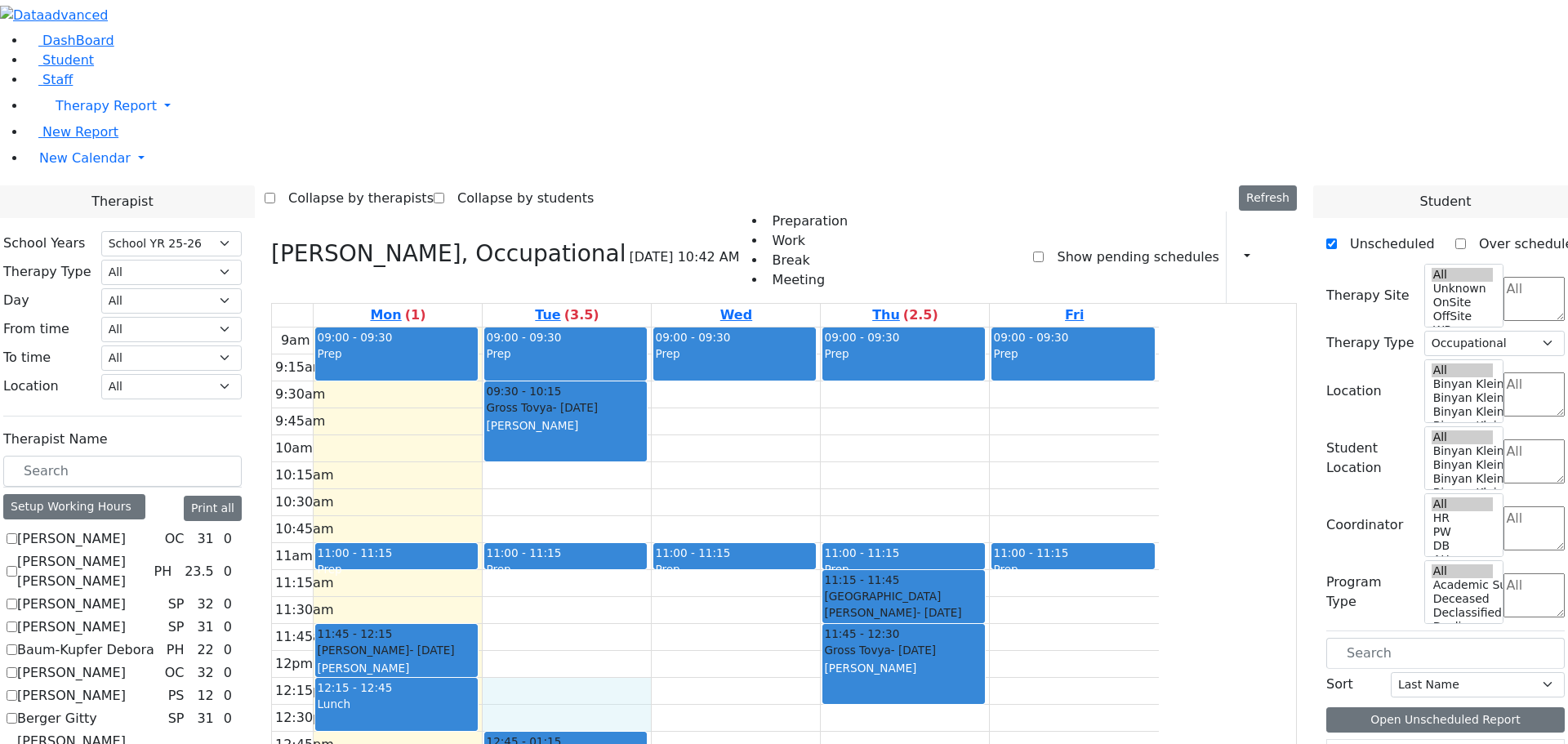
click at [702, 495] on div "9am 9:15am 9:30am 9:45am 10am 10:15am 10:30am 10:45am 11am 11:15am 11:30am 11:4…" at bounding box center [715, 650] width 887 height 647
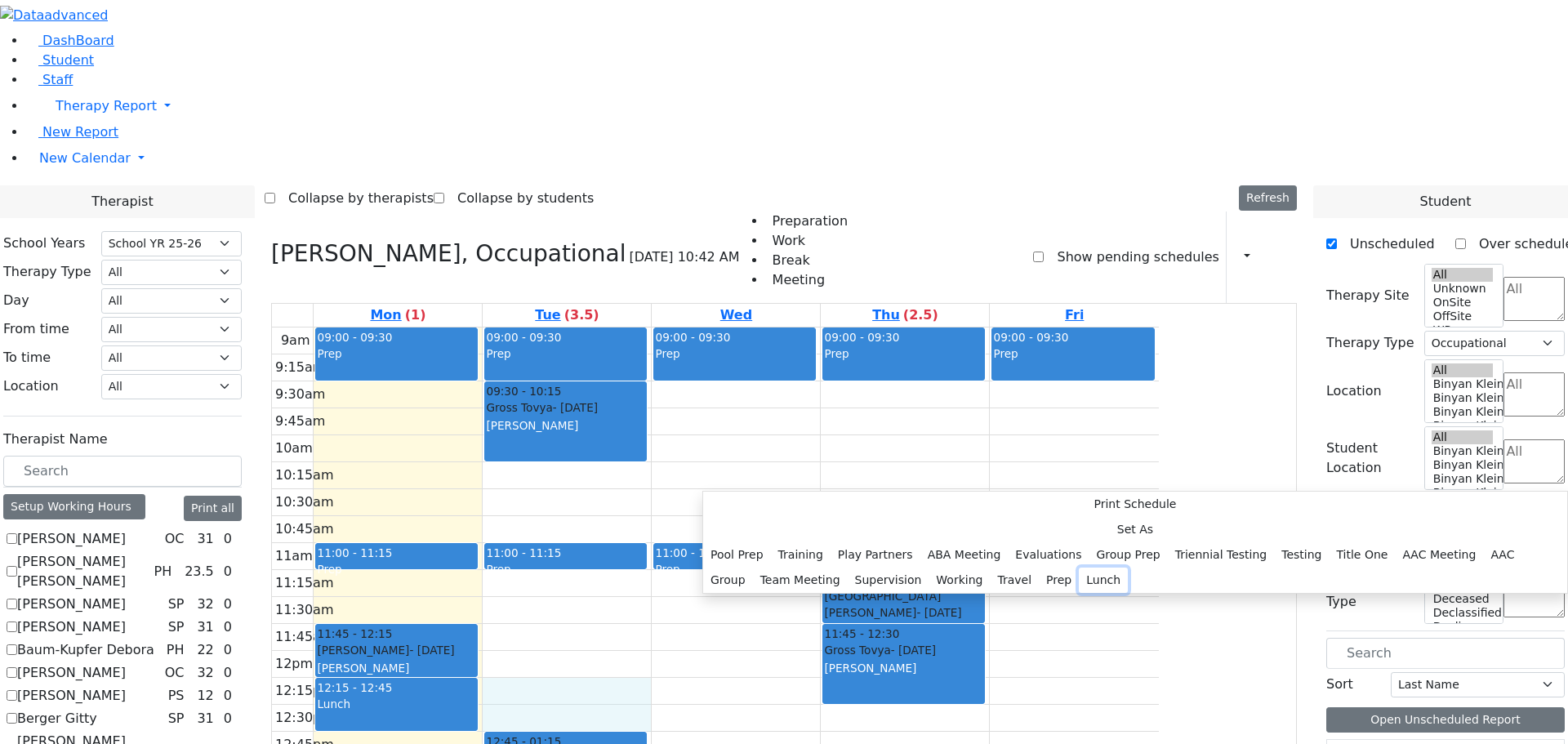
click at [1079, 568] on button "Lunch" at bounding box center [1103, 581] width 49 height 26
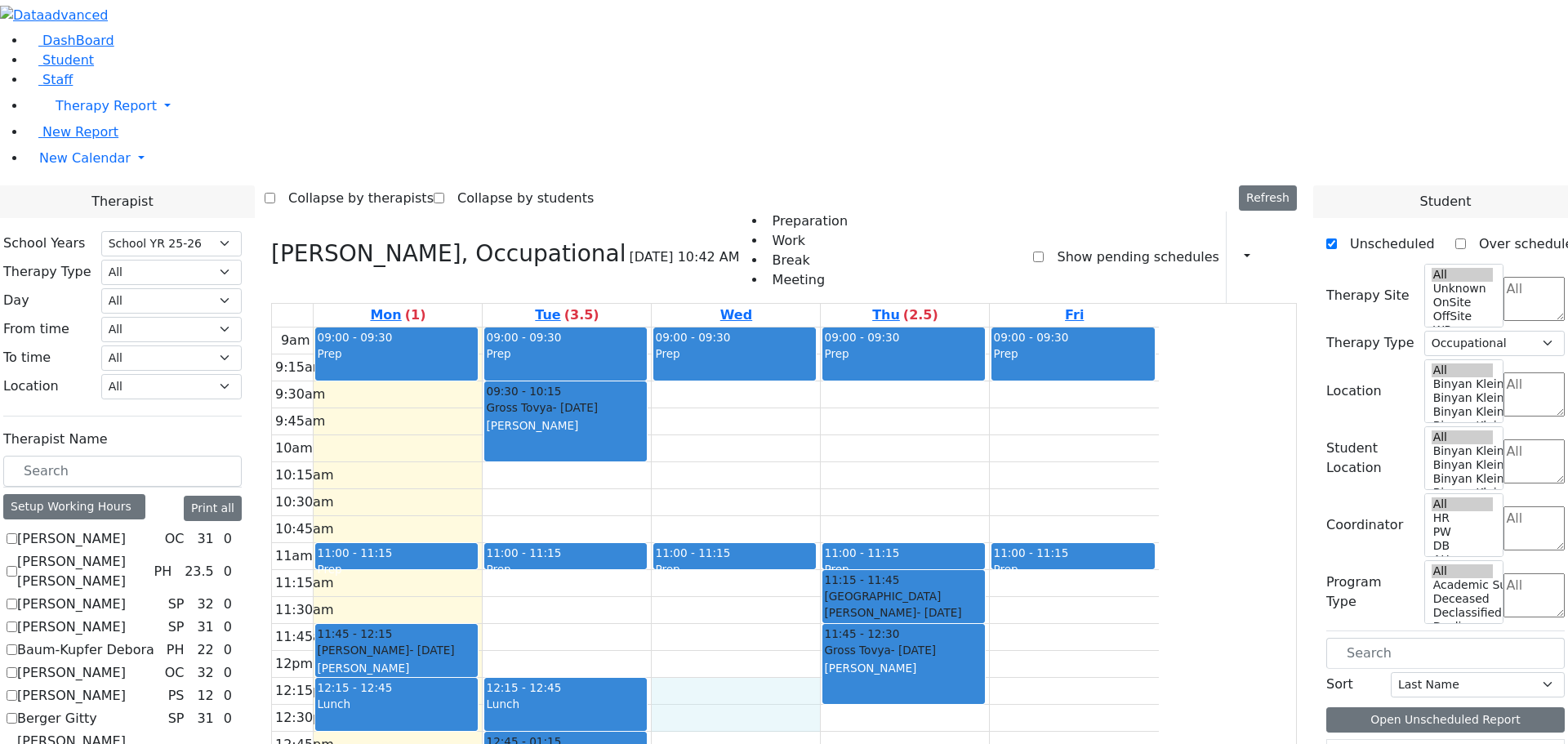
drag, startPoint x: 857, startPoint y: 461, endPoint x: 857, endPoint y: 500, distance: 39.0
click at [857, 500] on div "9am 9:15am 9:30am 9:45am 10am 10:15am 10:30am 10:45am 11am 11:15am 11:30am 11:4…" at bounding box center [715, 650] width 887 height 647
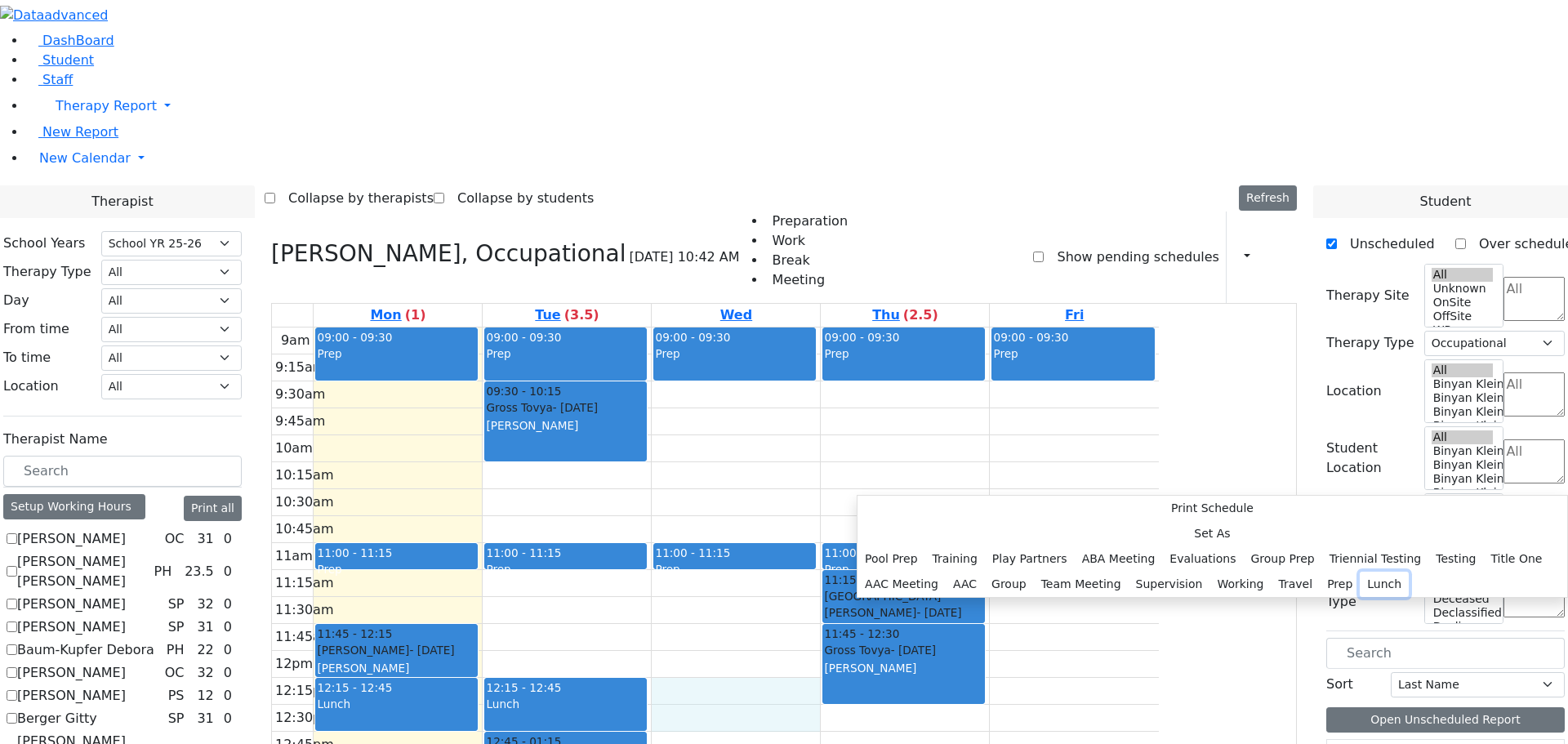
click at [1360, 571] on button "Lunch" at bounding box center [1384, 584] width 49 height 26
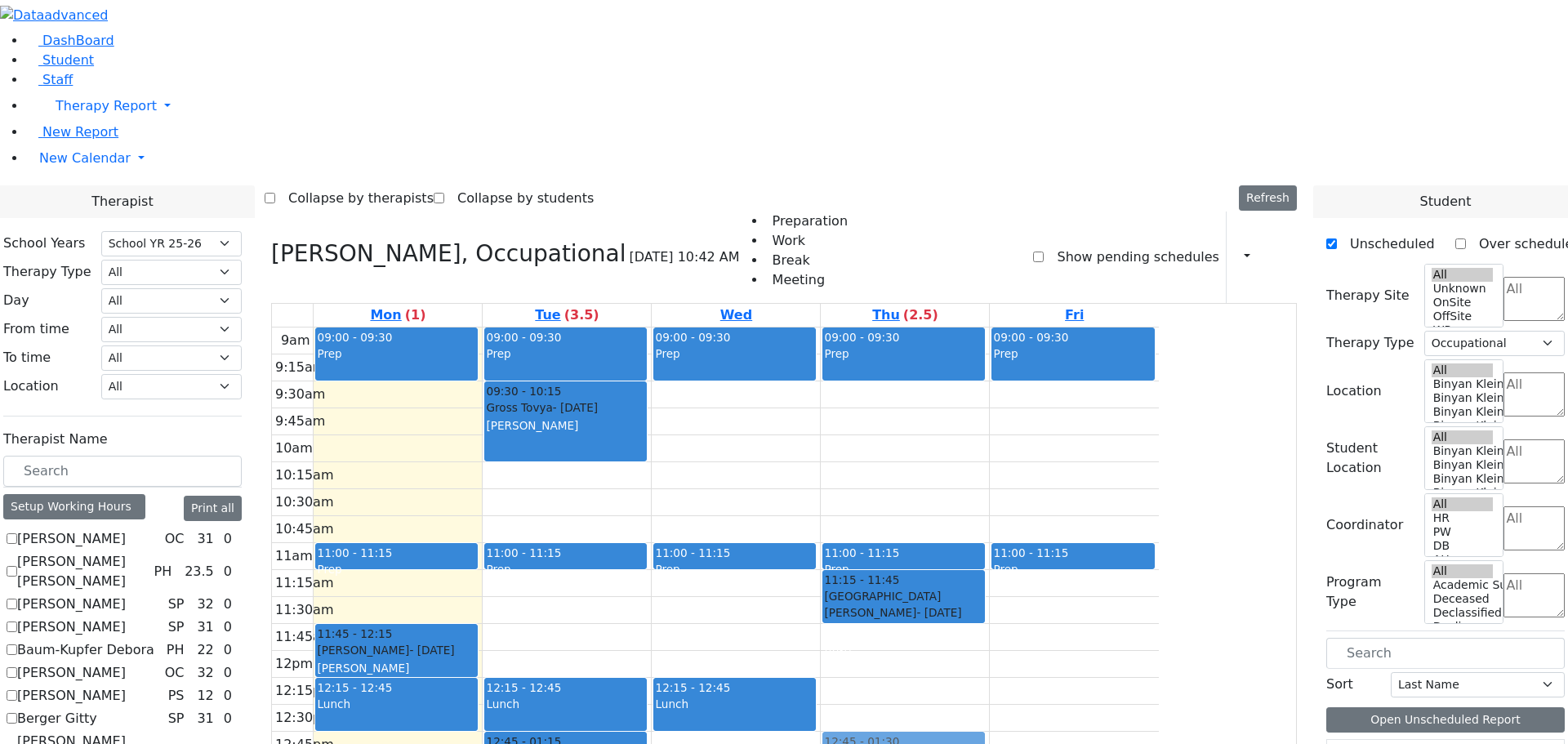
drag, startPoint x: 1065, startPoint y: 434, endPoint x: 1077, endPoint y: 530, distance: 96.7
click at [989, 540] on div "09:00 - 09:30 Prep 11:00 - 11:15 Prep 11:15 - 11:45 Neshuma School Kaufman Joel…" at bounding box center [904, 650] width 168 height 647
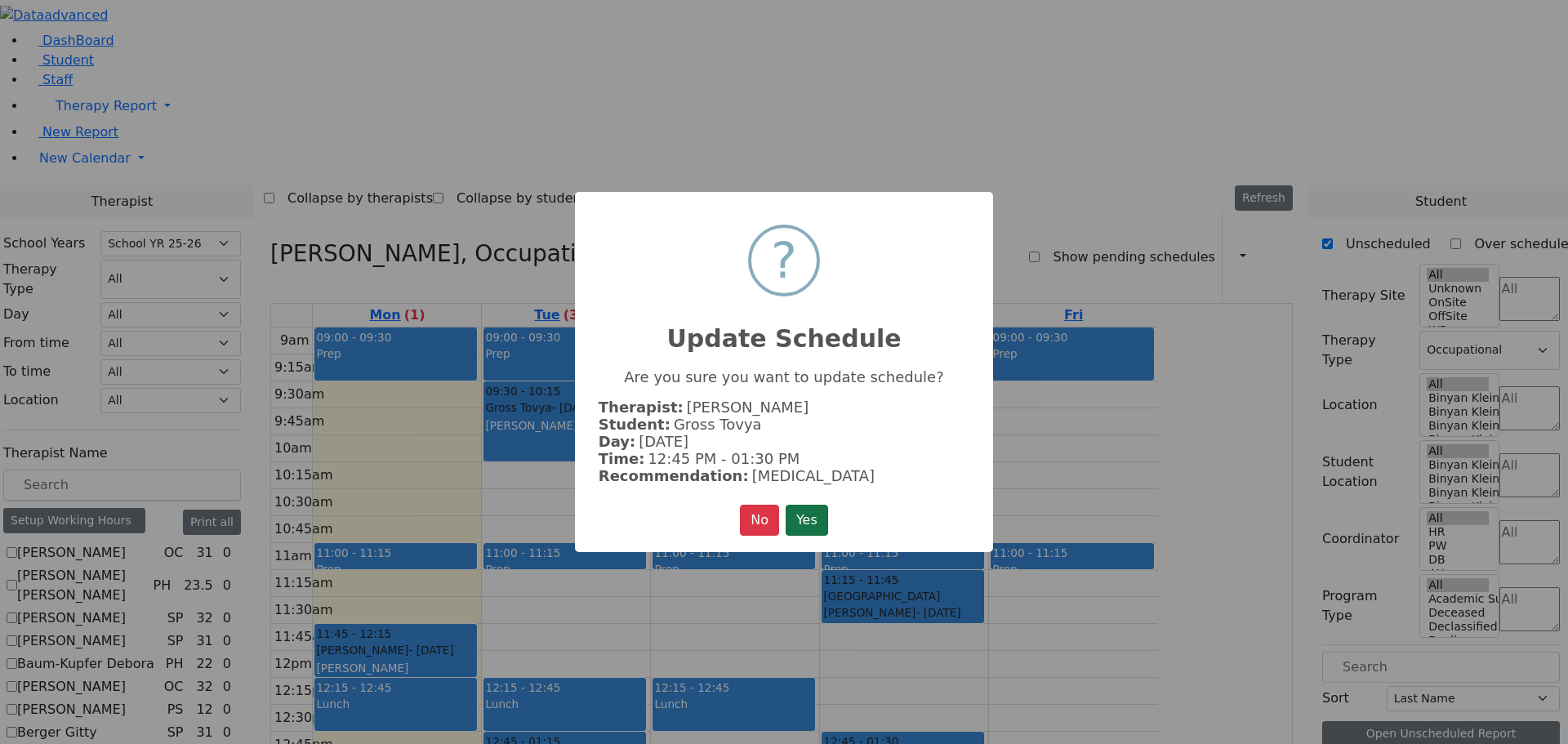
click at [810, 510] on button "Yes" at bounding box center [807, 520] width 42 height 31
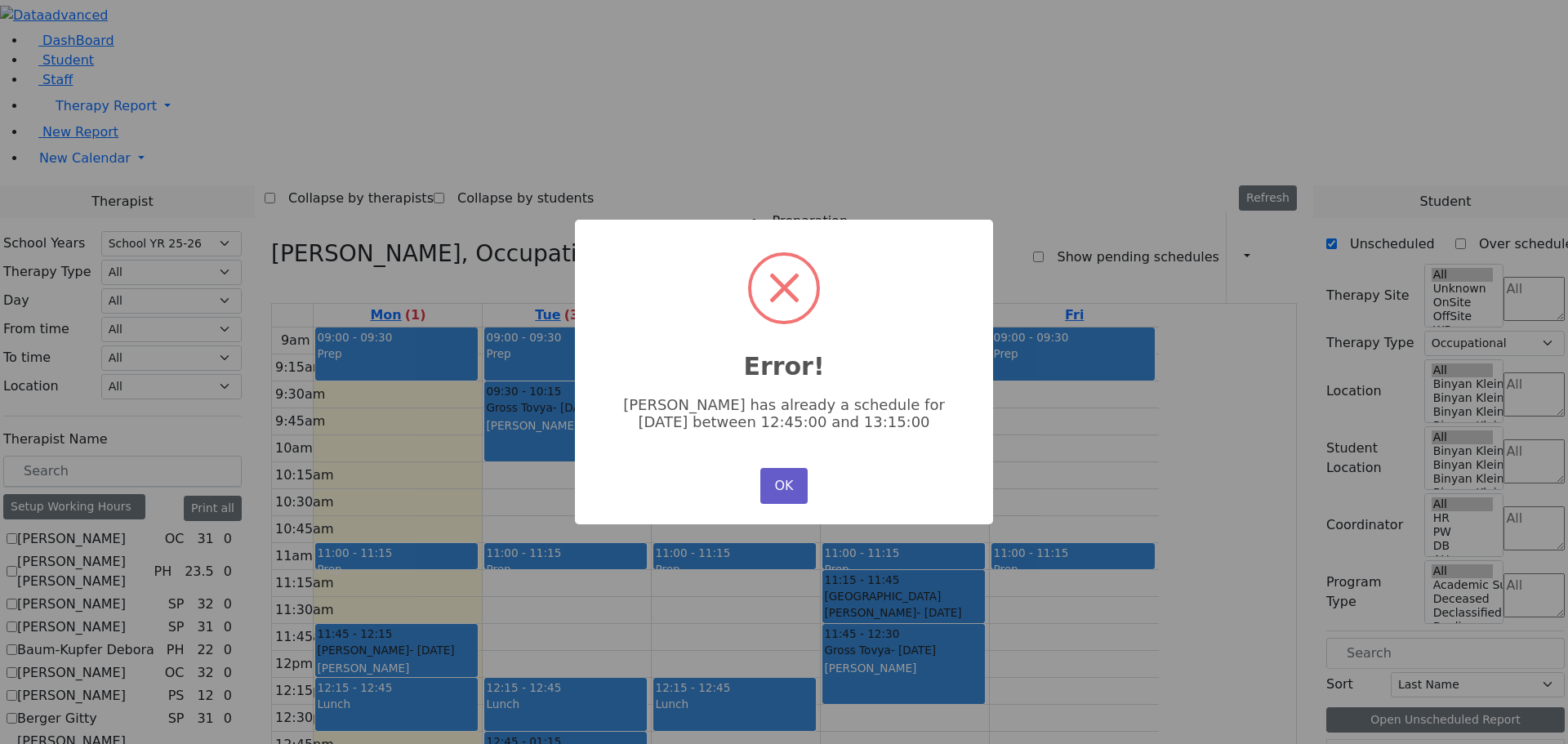
click at [791, 478] on button "OK" at bounding box center [784, 485] width 48 height 36
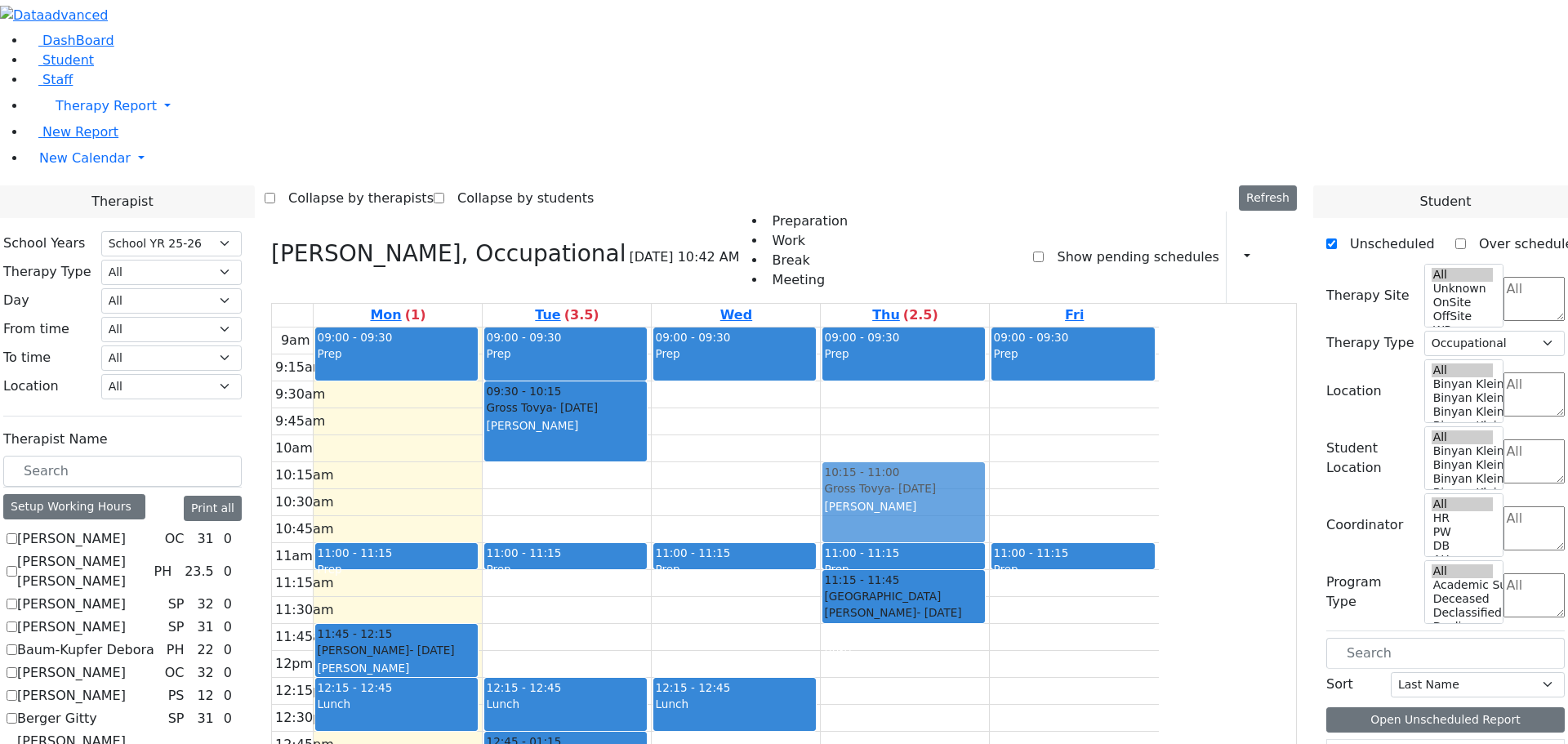
drag, startPoint x: 1022, startPoint y: 437, endPoint x: 1025, endPoint y: 282, distance: 155.0
click at [989, 327] on div "09:00 - 09:30 Prep 11:00 - 11:15 Prep 11:15 - 11:45 Neshuma School Kaufman Joel…" at bounding box center [904, 650] width 168 height 647
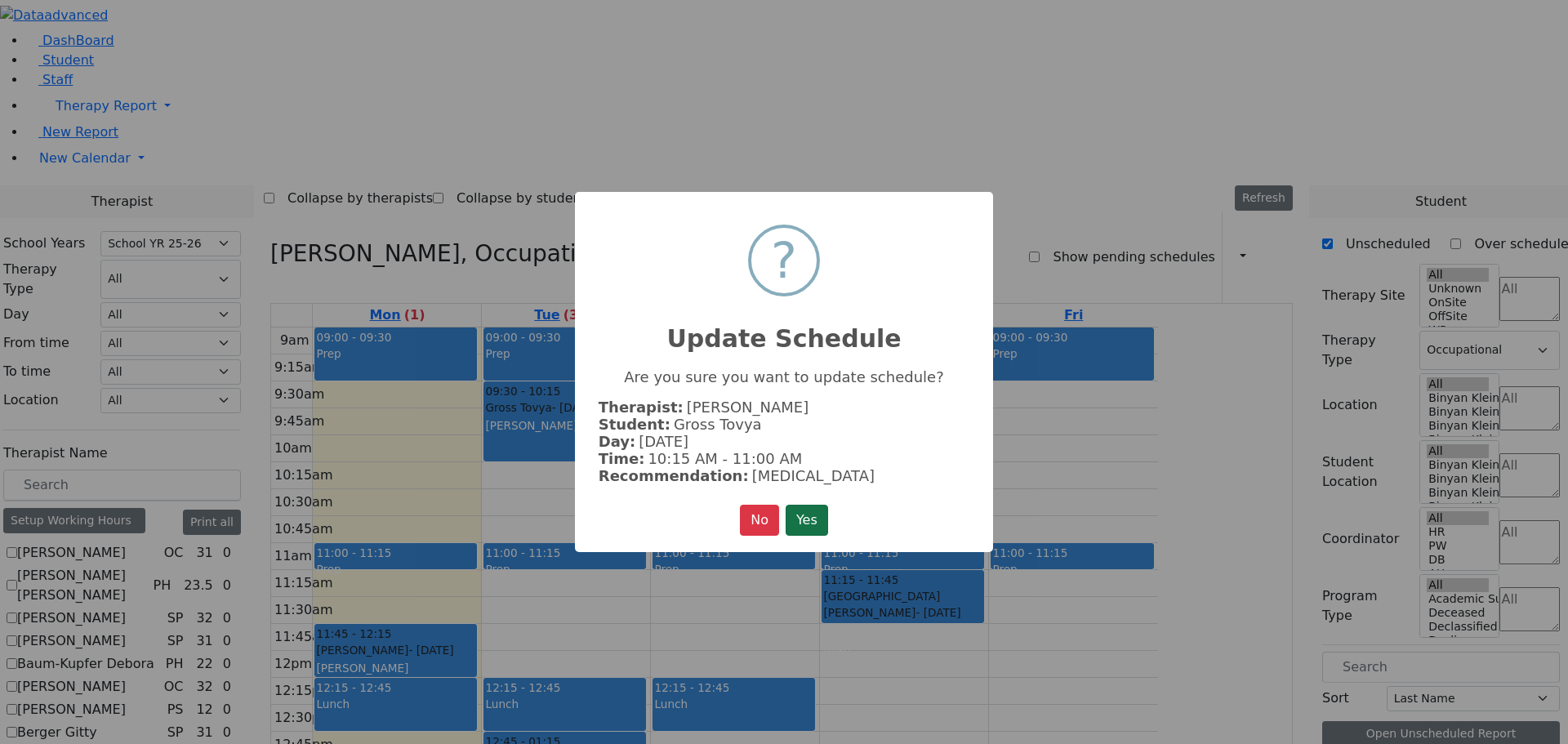
click at [812, 515] on button "Yes" at bounding box center [807, 520] width 42 height 31
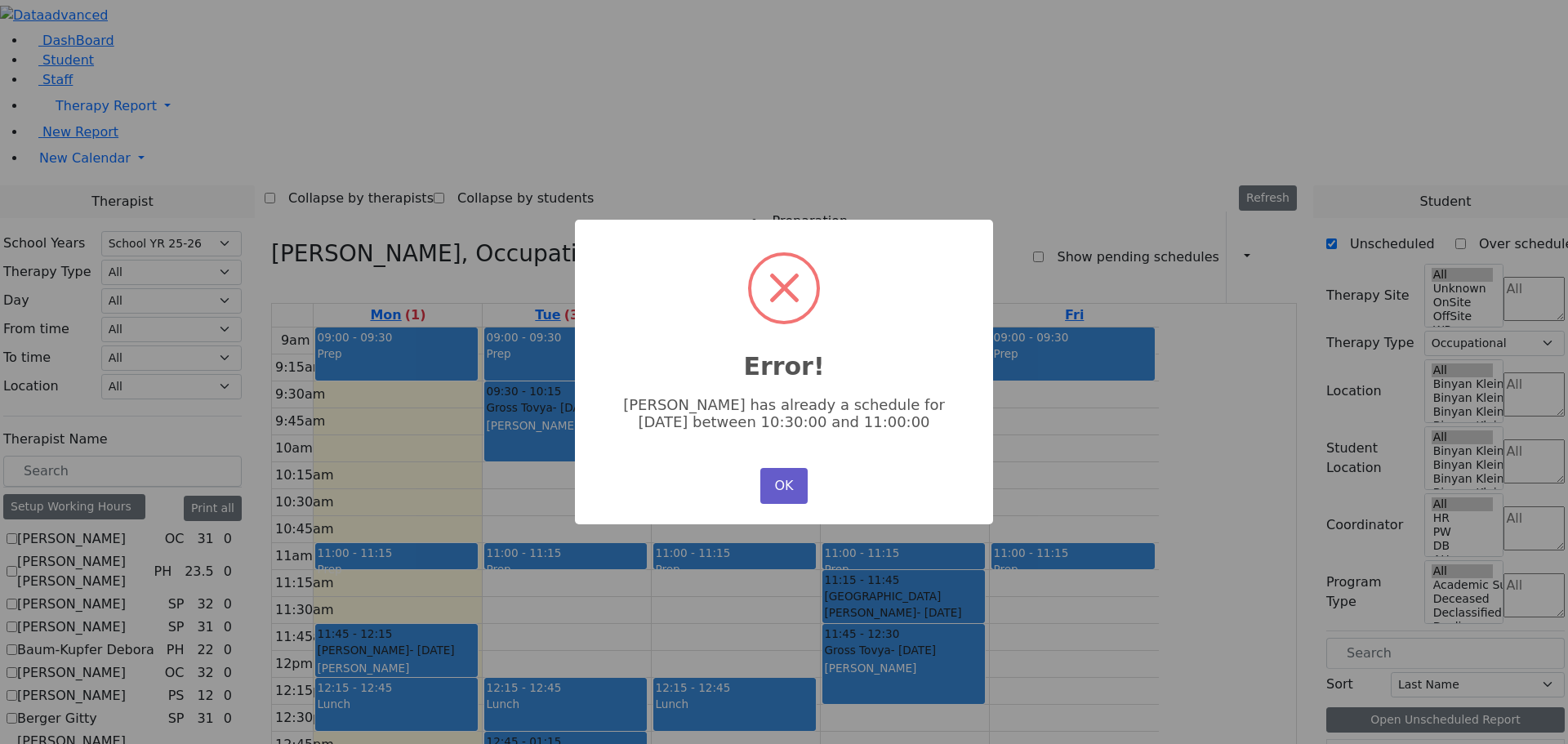
click at [783, 480] on button "OK" at bounding box center [784, 485] width 48 height 36
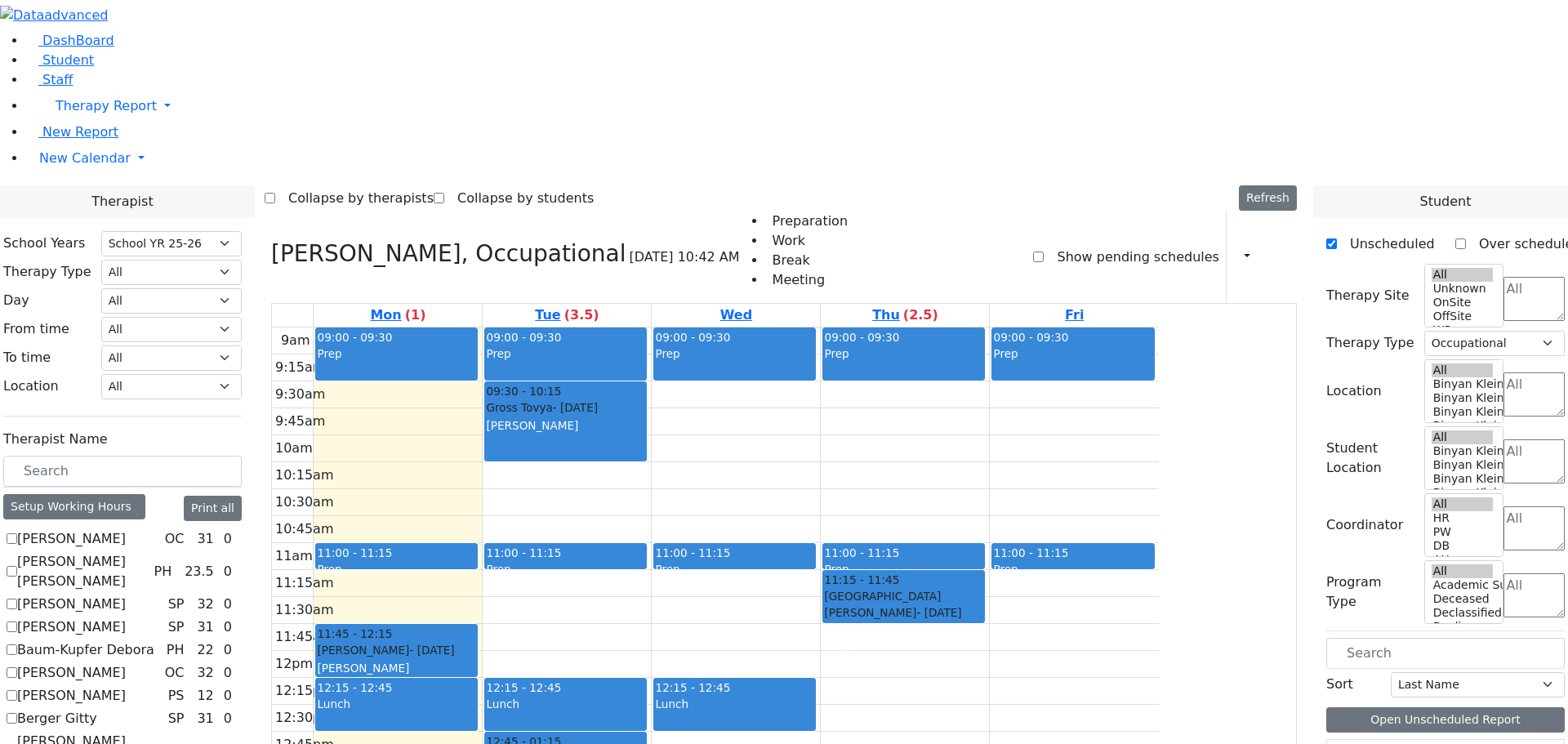
drag, startPoint x: 1017, startPoint y: 425, endPoint x: 1024, endPoint y: 590, distance: 165.1
click at [989, 590] on div "09:00 - 09:30 Prep 11:00 - 11:15 Prep 11:15 - 11:45 Neshuma School Kaufman Joel…" at bounding box center [904, 650] width 168 height 647
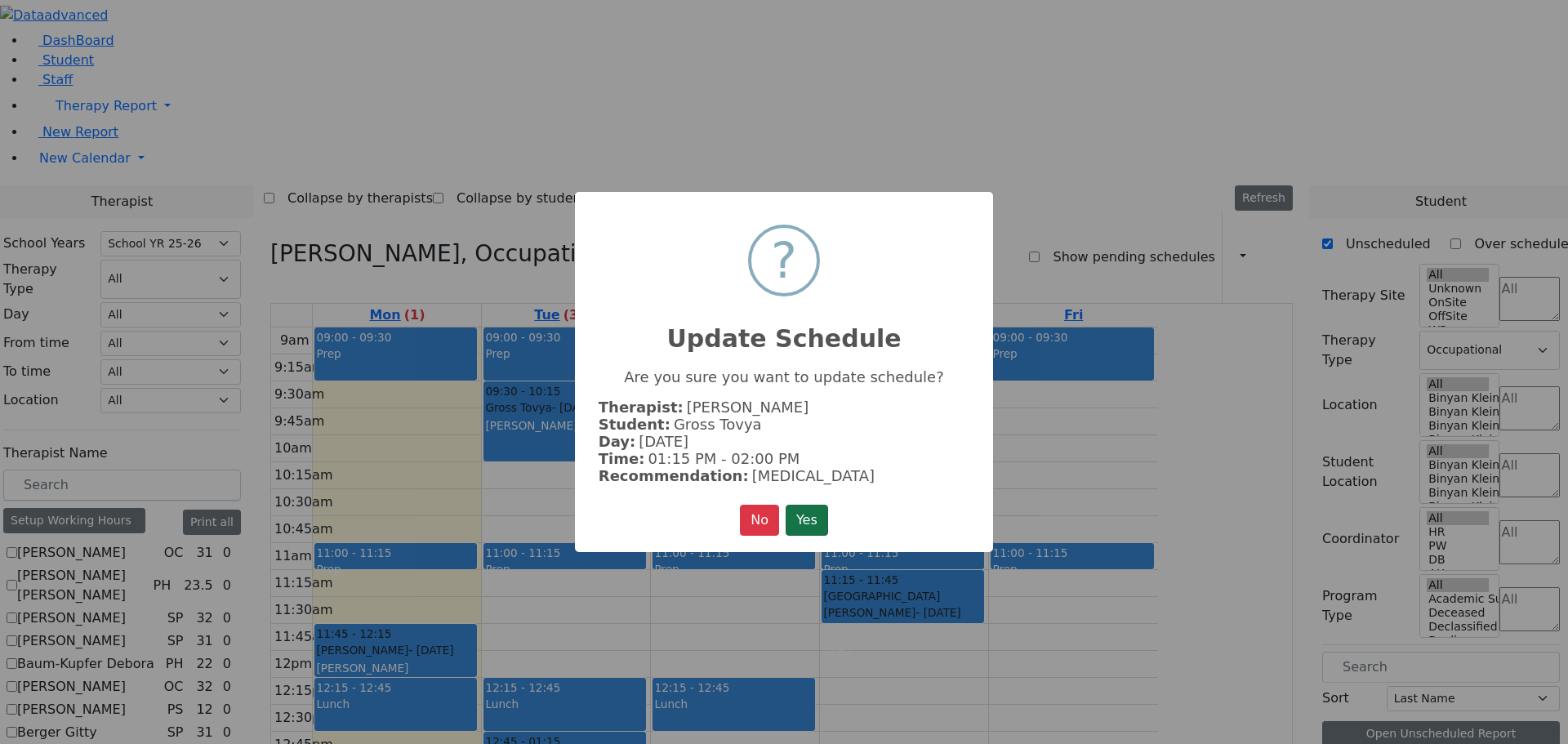
click at [797, 518] on button "Yes" at bounding box center [807, 520] width 42 height 31
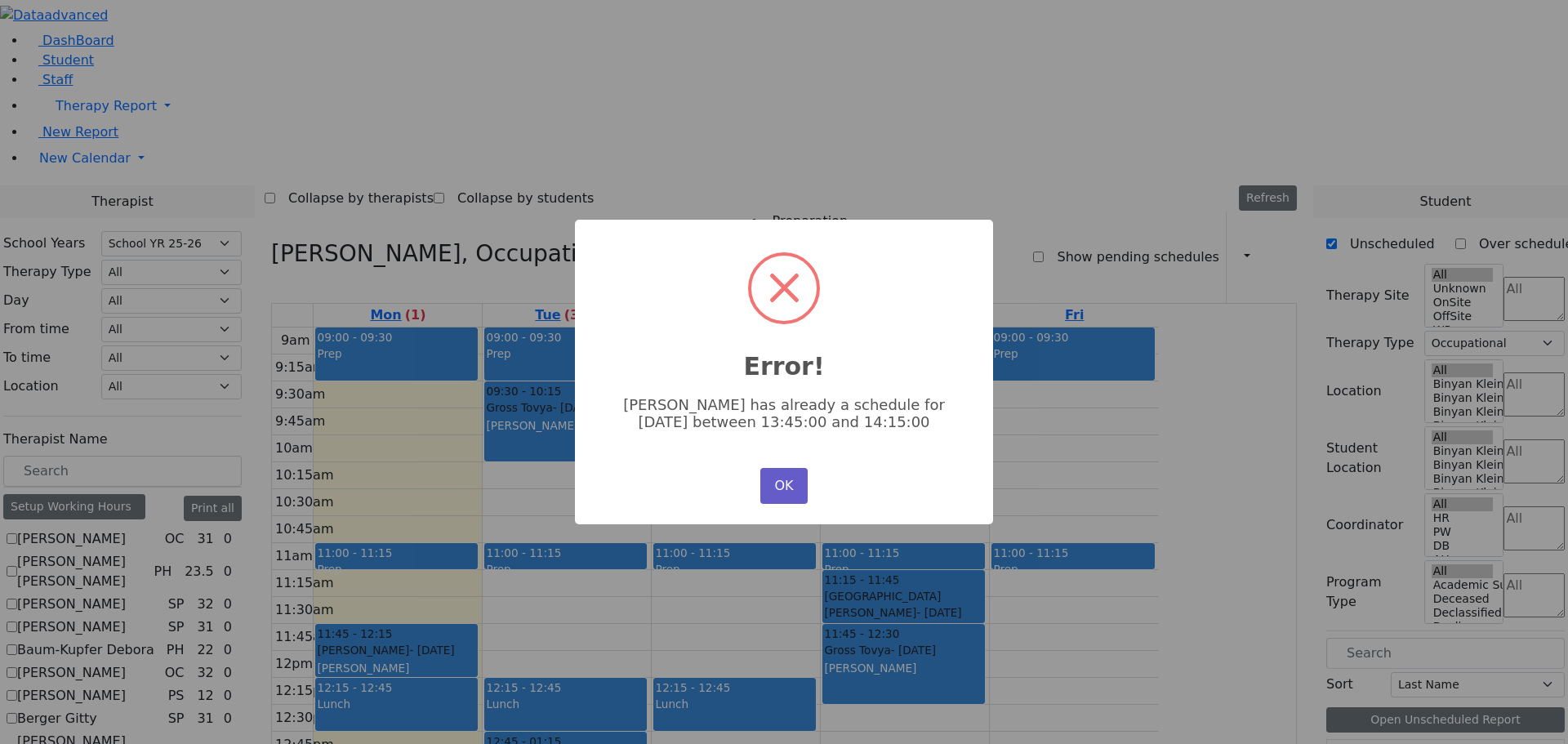
click at [798, 479] on button "OK" at bounding box center [784, 485] width 48 height 36
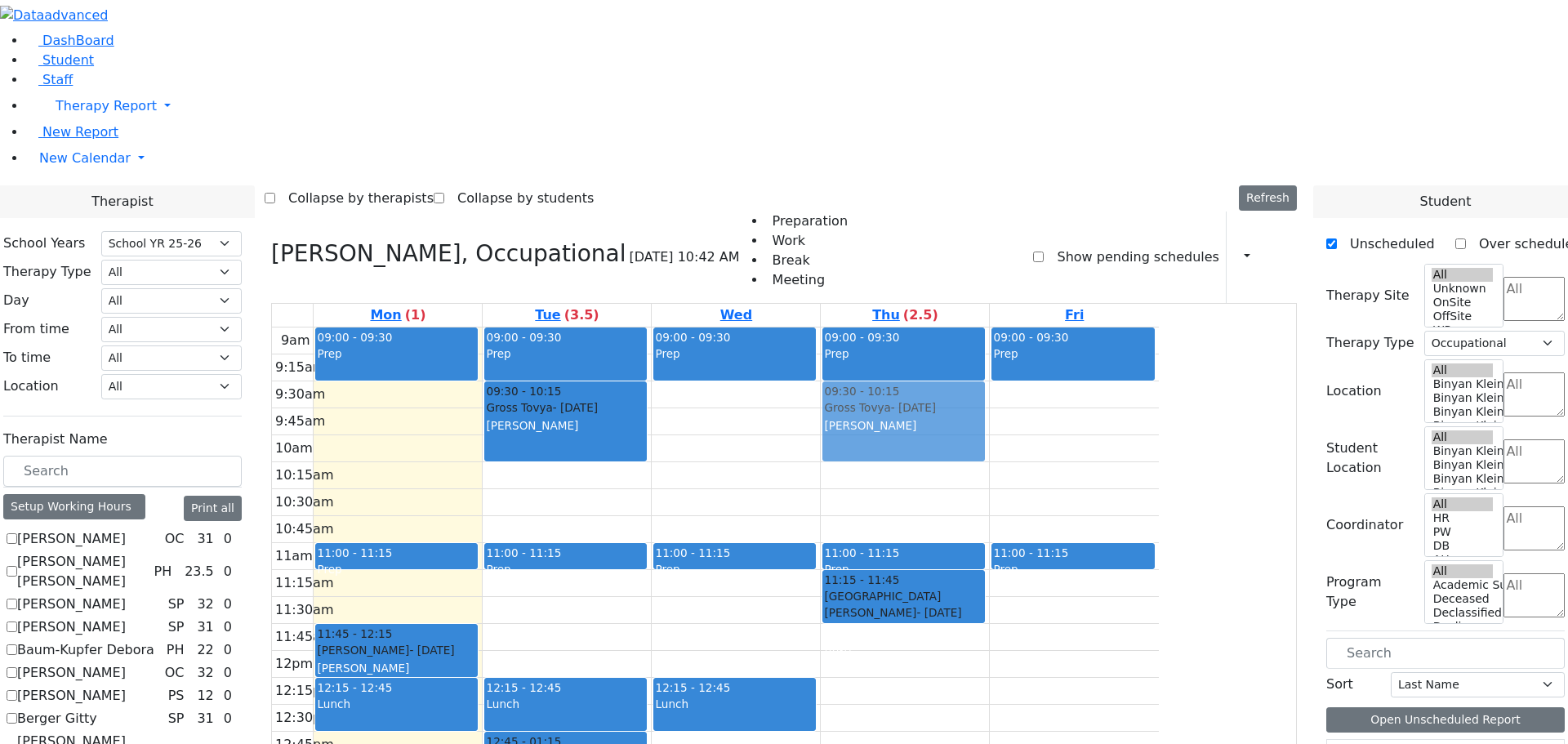
drag, startPoint x: 1025, startPoint y: 451, endPoint x: 1038, endPoint y: 220, distance: 231.4
click at [989, 327] on div "09:00 - 09:30 Prep 11:00 - 11:15 Prep 11:15 - 11:45 Neshuma School Kaufman Joel…" at bounding box center [904, 650] width 168 height 647
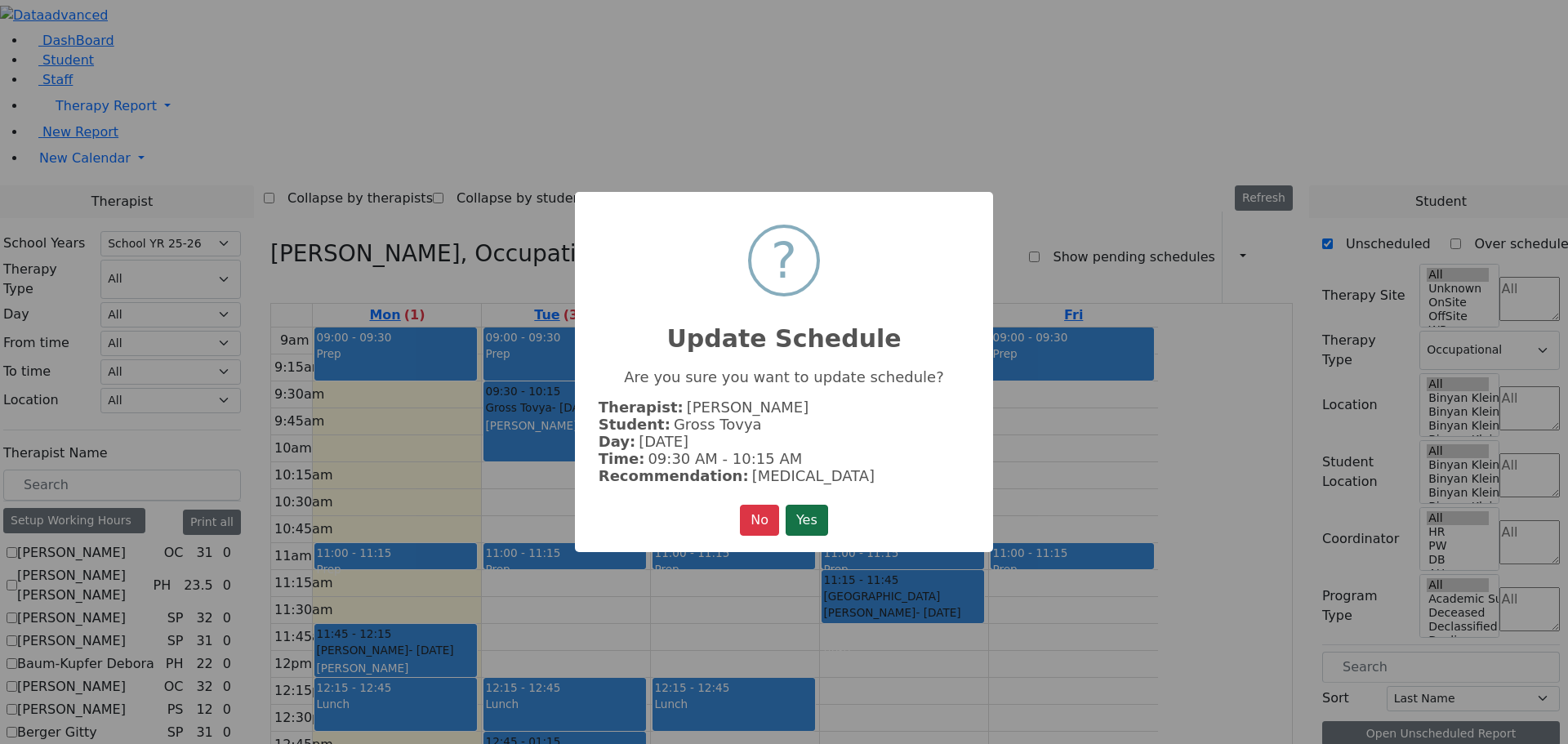
click at [812, 509] on button "Yes" at bounding box center [807, 520] width 42 height 31
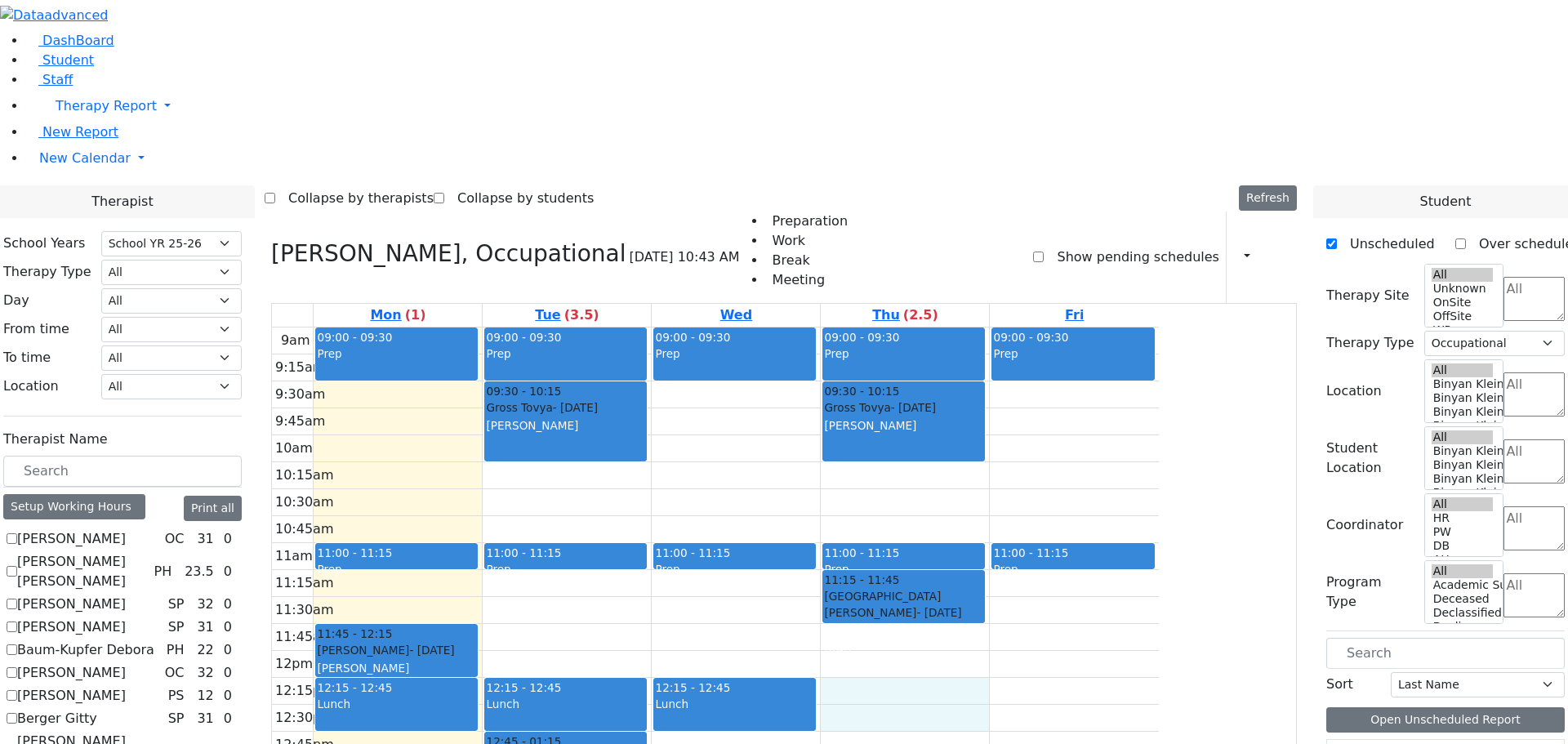
drag, startPoint x: 1052, startPoint y: 464, endPoint x: 1040, endPoint y: 483, distance: 22.5
click at [1040, 488] on div "9am 9:15am 9:30am 9:45am 10am 10:15am 10:30am 10:45am 11am 11:15am 11:30am 11:4…" at bounding box center [715, 650] width 887 height 647
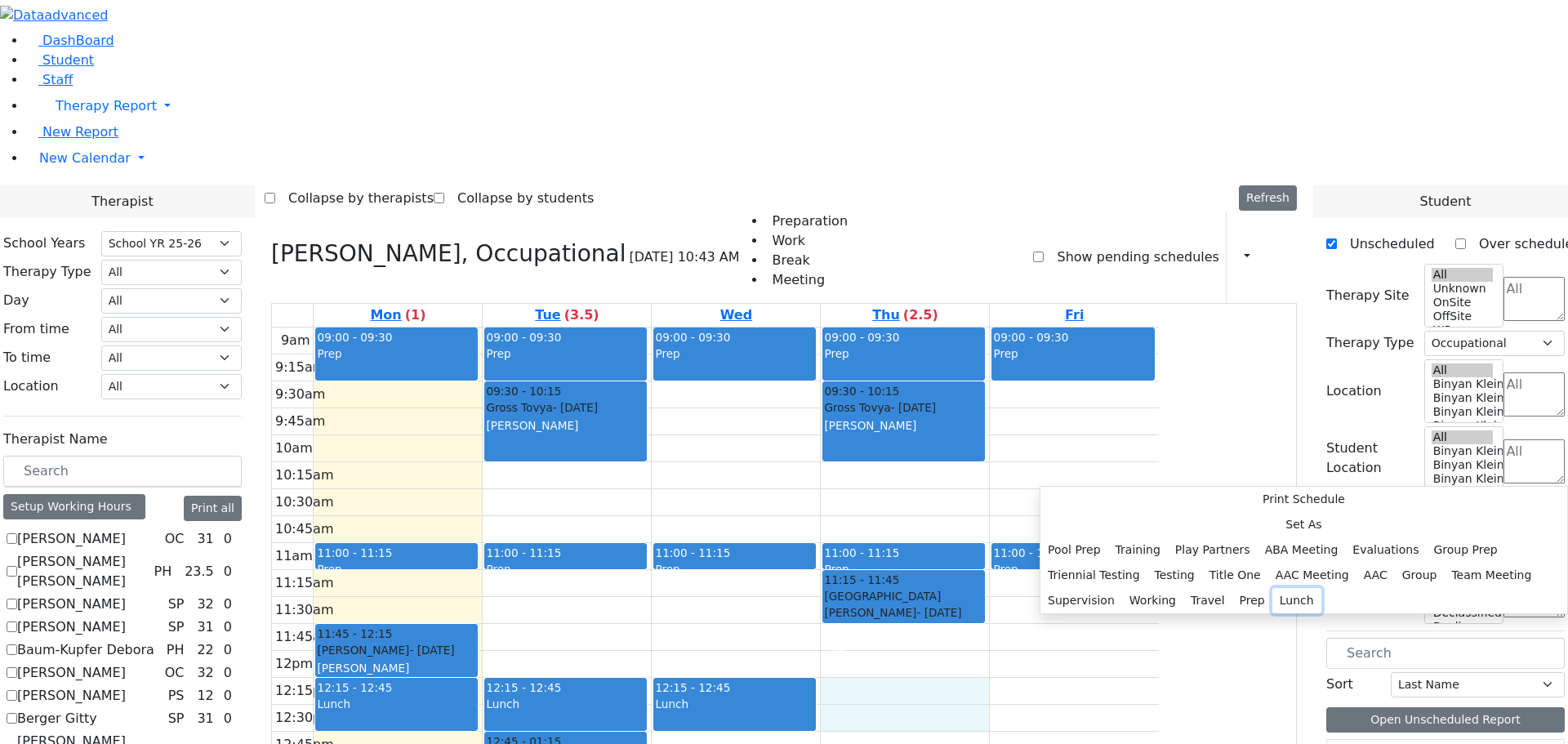
click at [1273, 588] on button "Lunch" at bounding box center [1297, 601] width 49 height 26
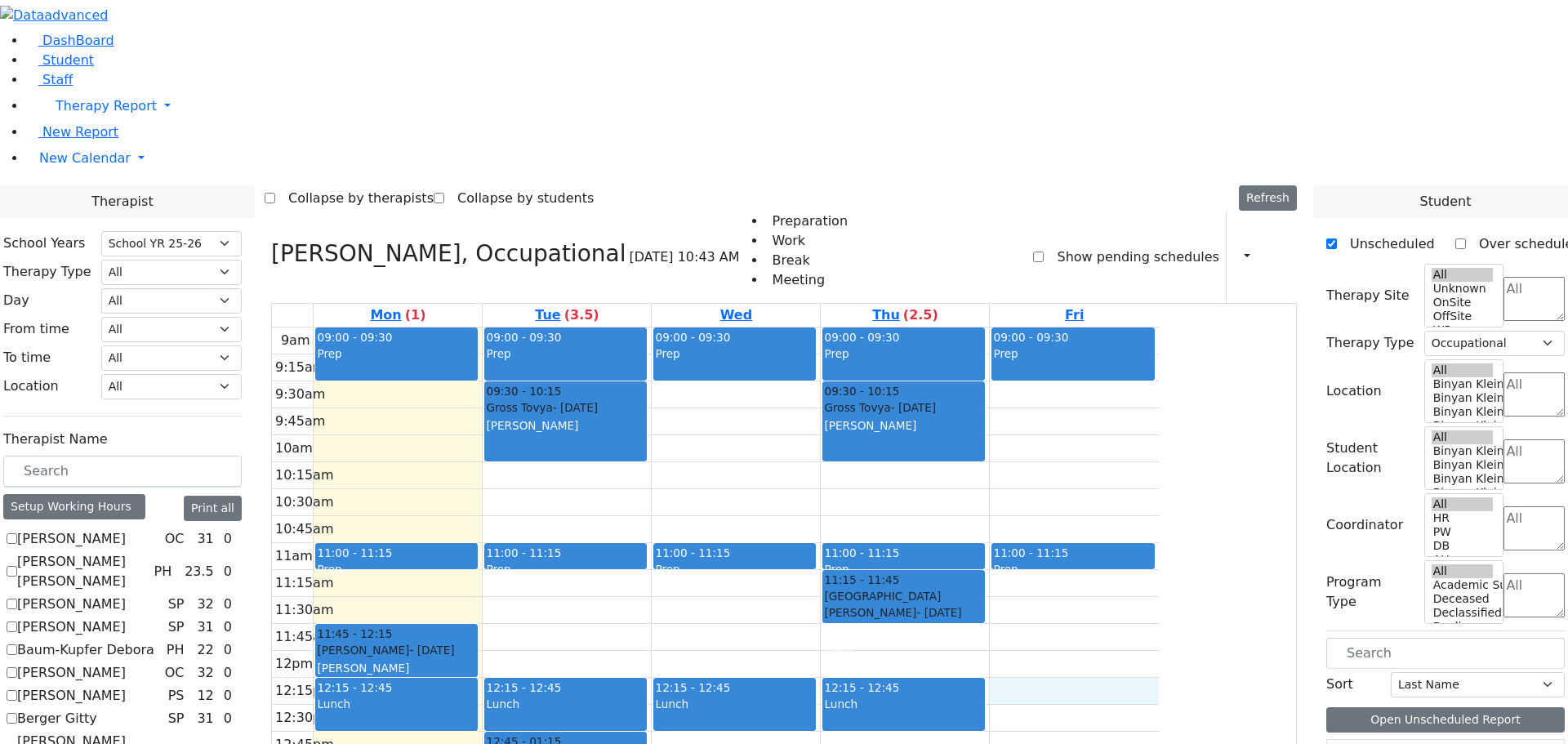
click at [1159, 460] on div "9am 9:15am 9:30am 9:45am 10am 10:15am 10:30am 10:45am 11am 11:15am 11:30am 11:4…" at bounding box center [715, 650] width 887 height 647
drag, startPoint x: 1186, startPoint y: 465, endPoint x: 1186, endPoint y: 480, distance: 15.0
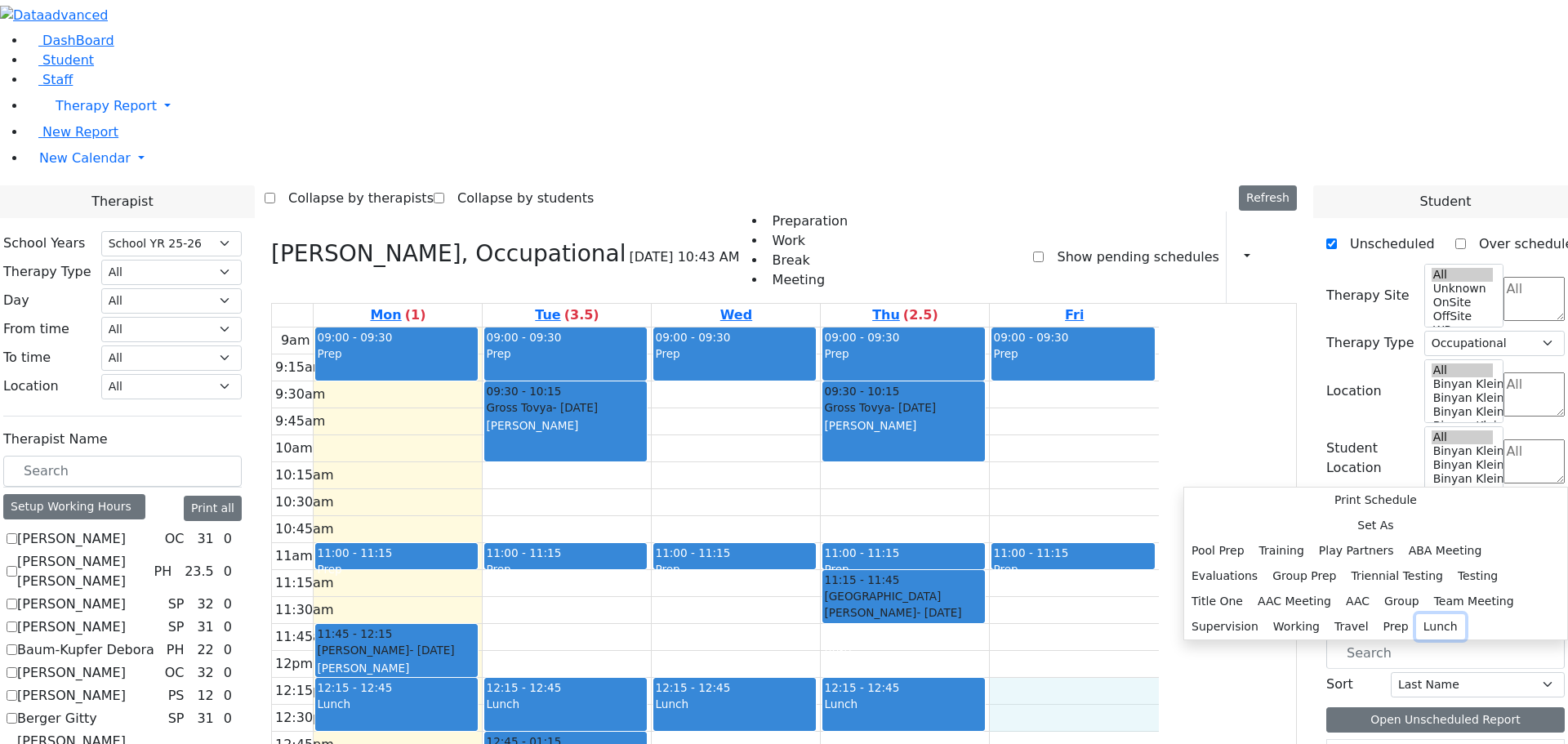
click at [1416, 614] on button "Lunch" at bounding box center [1440, 626] width 49 height 26
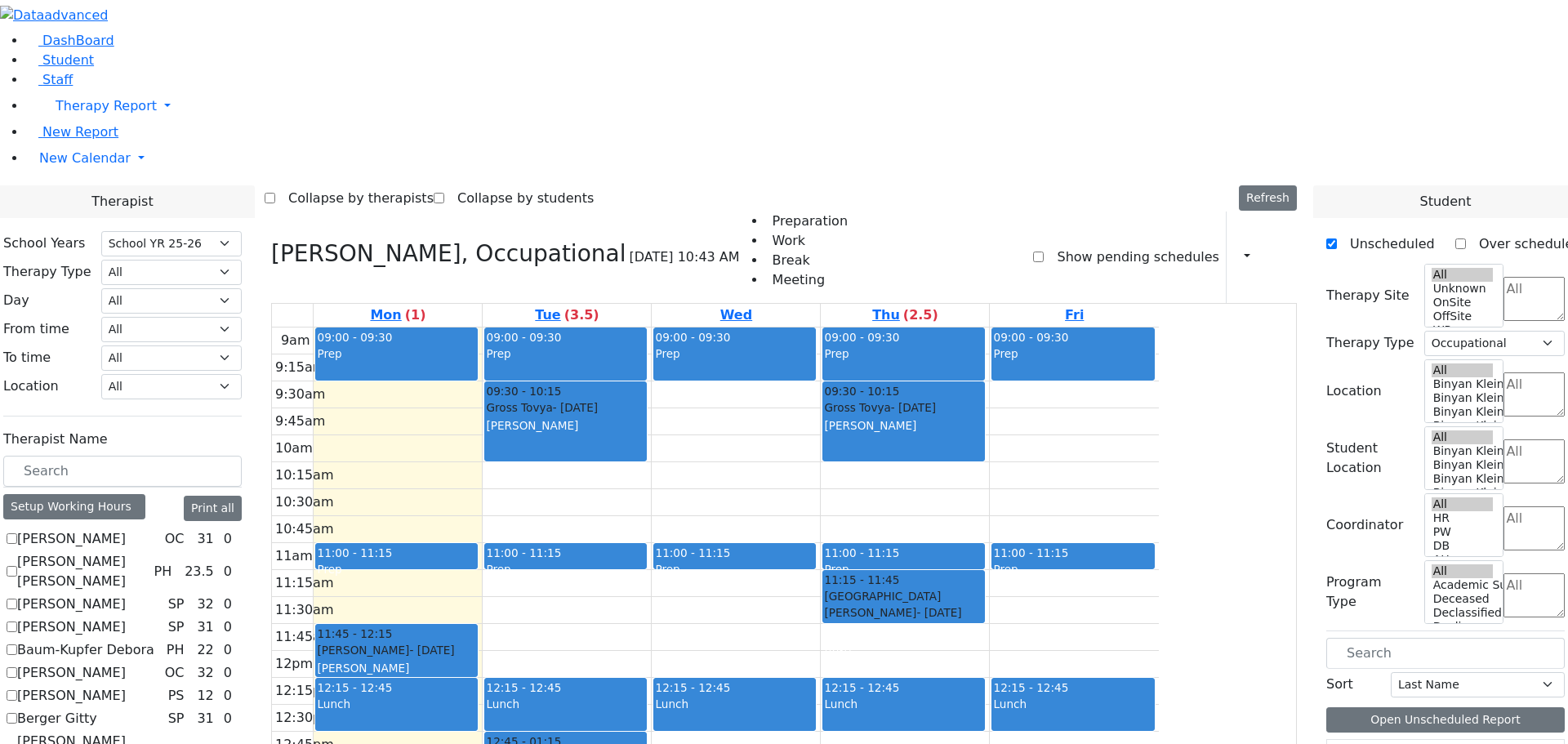
scroll to position [0, 0]
click at [429, 240] on h3 "[PERSON_NAME], Occupational" at bounding box center [449, 254] width 355 height 28
click at [271, 240] on icon at bounding box center [271, 253] width 0 height 27
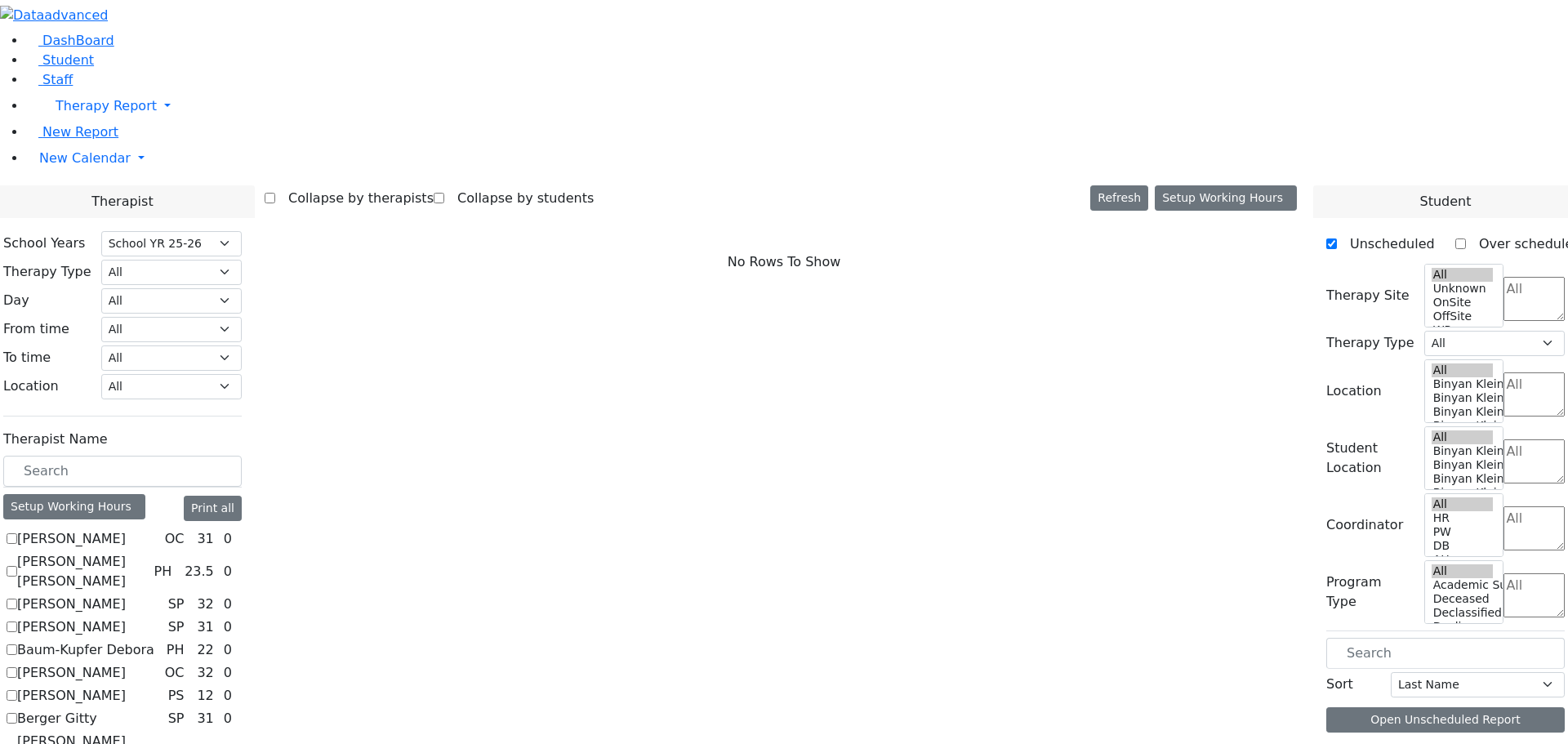
scroll to position [163, 0]
click at [126, 529] on label "[PERSON_NAME]" at bounding box center [72, 538] width 108 height 19
click at [17, 533] on input "[PERSON_NAME]" at bounding box center [12, 538] width 11 height 11
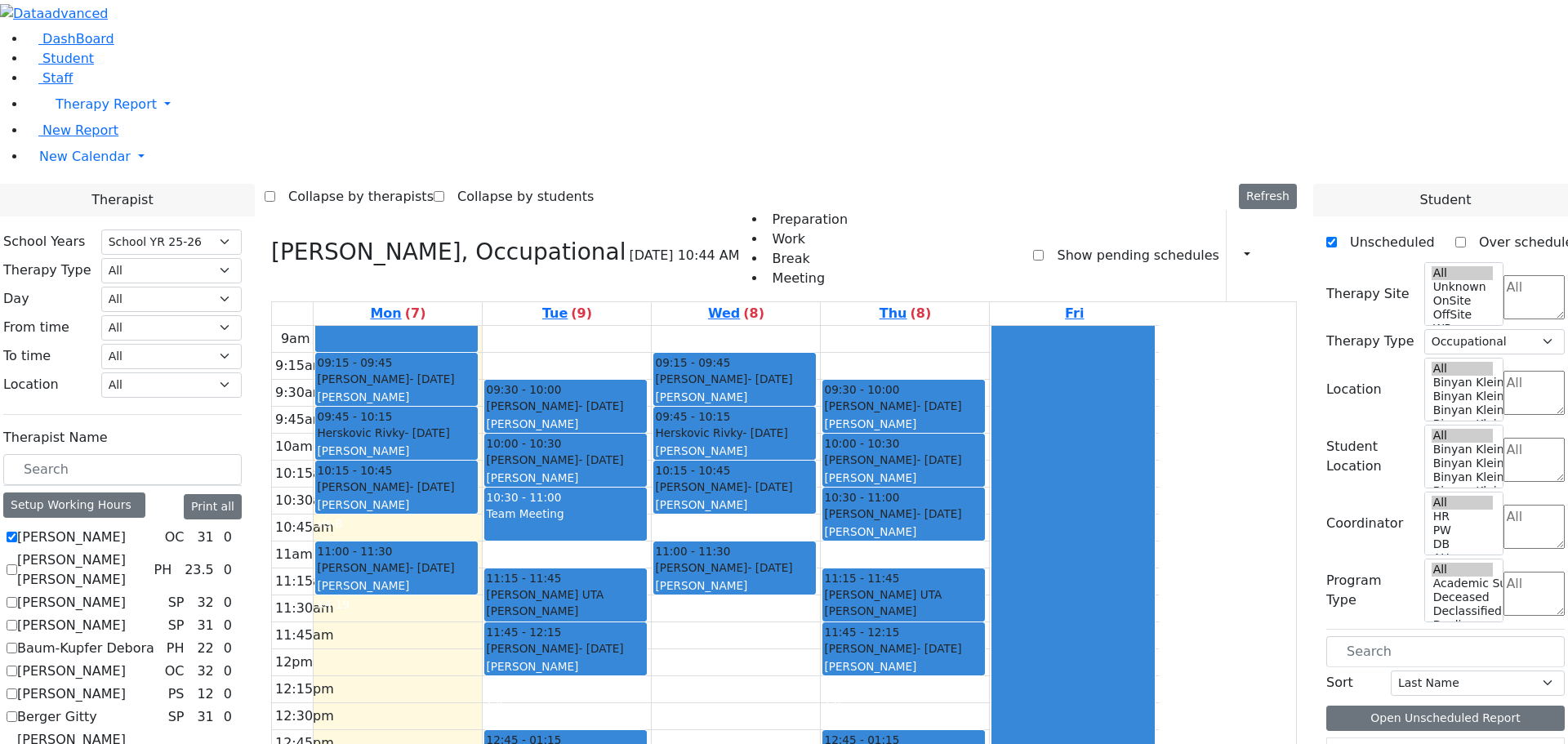
scroll to position [3, 0]
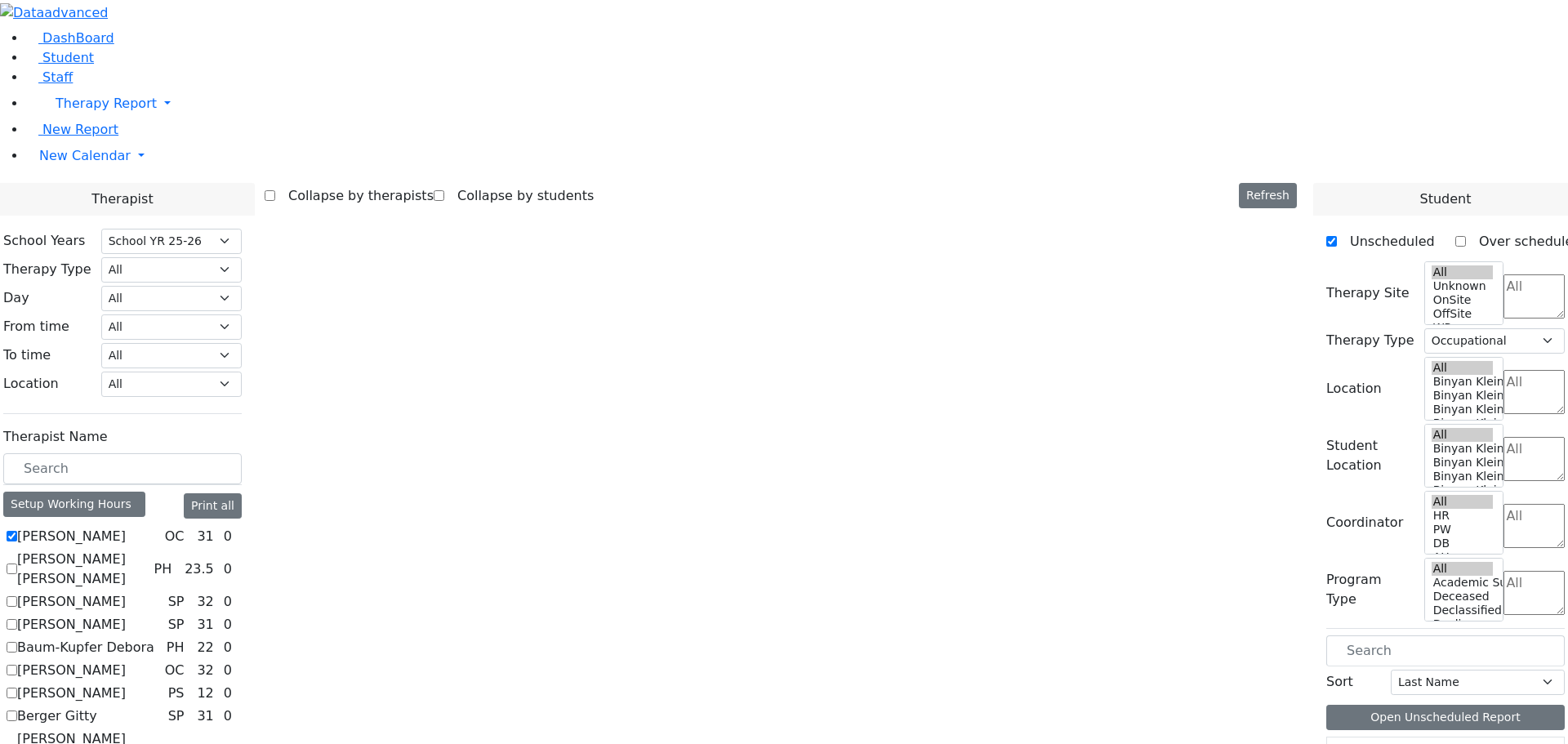
scroll to position [0, 0]
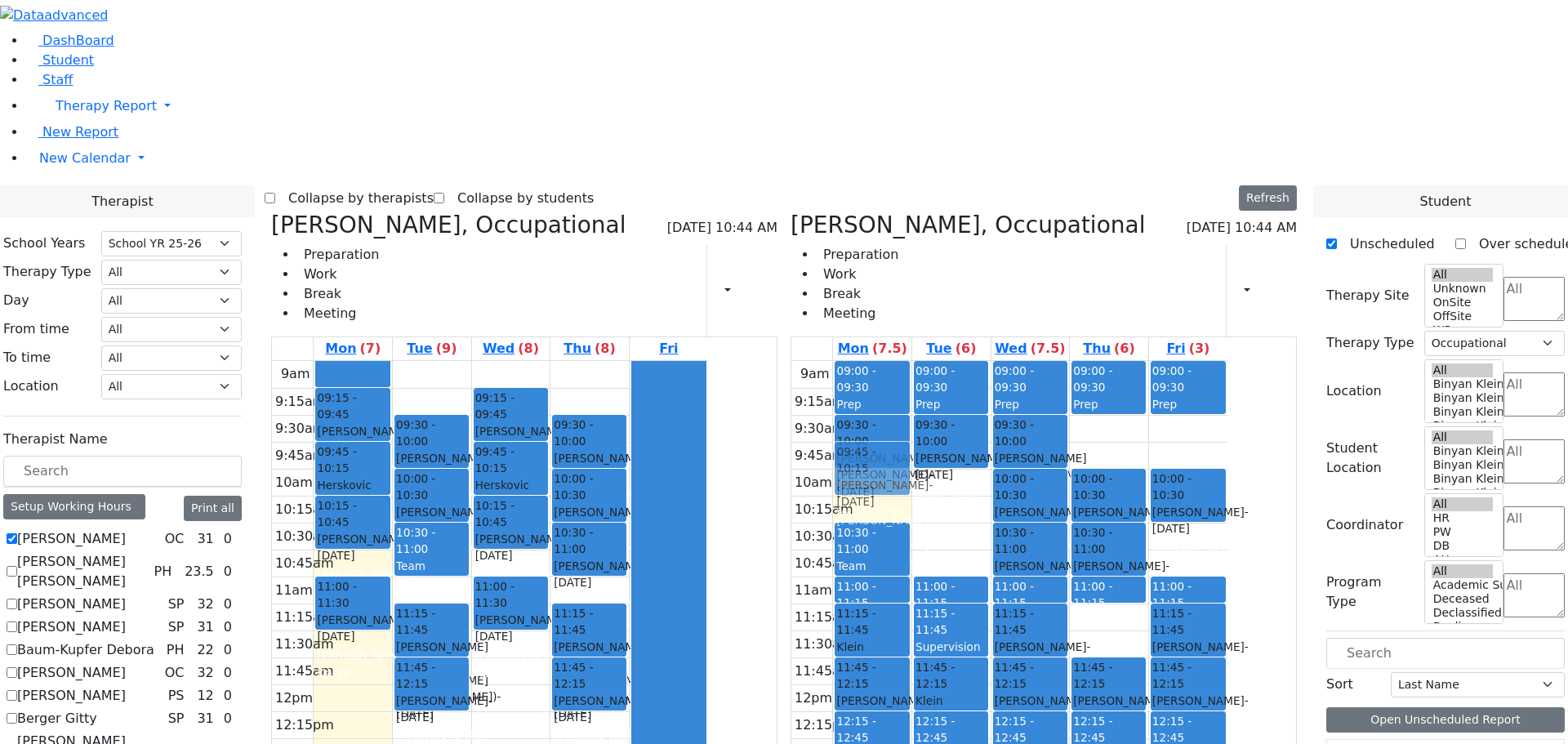
drag, startPoint x: 588, startPoint y: 720, endPoint x: 960, endPoint y: 247, distance: 601.8
click at [961, 246] on div "Abramczyk ZC, Occupational 08/25/2025 10:44 AM Preparation Work Break Meeting P…" at bounding box center [784, 610] width 1040 height 797
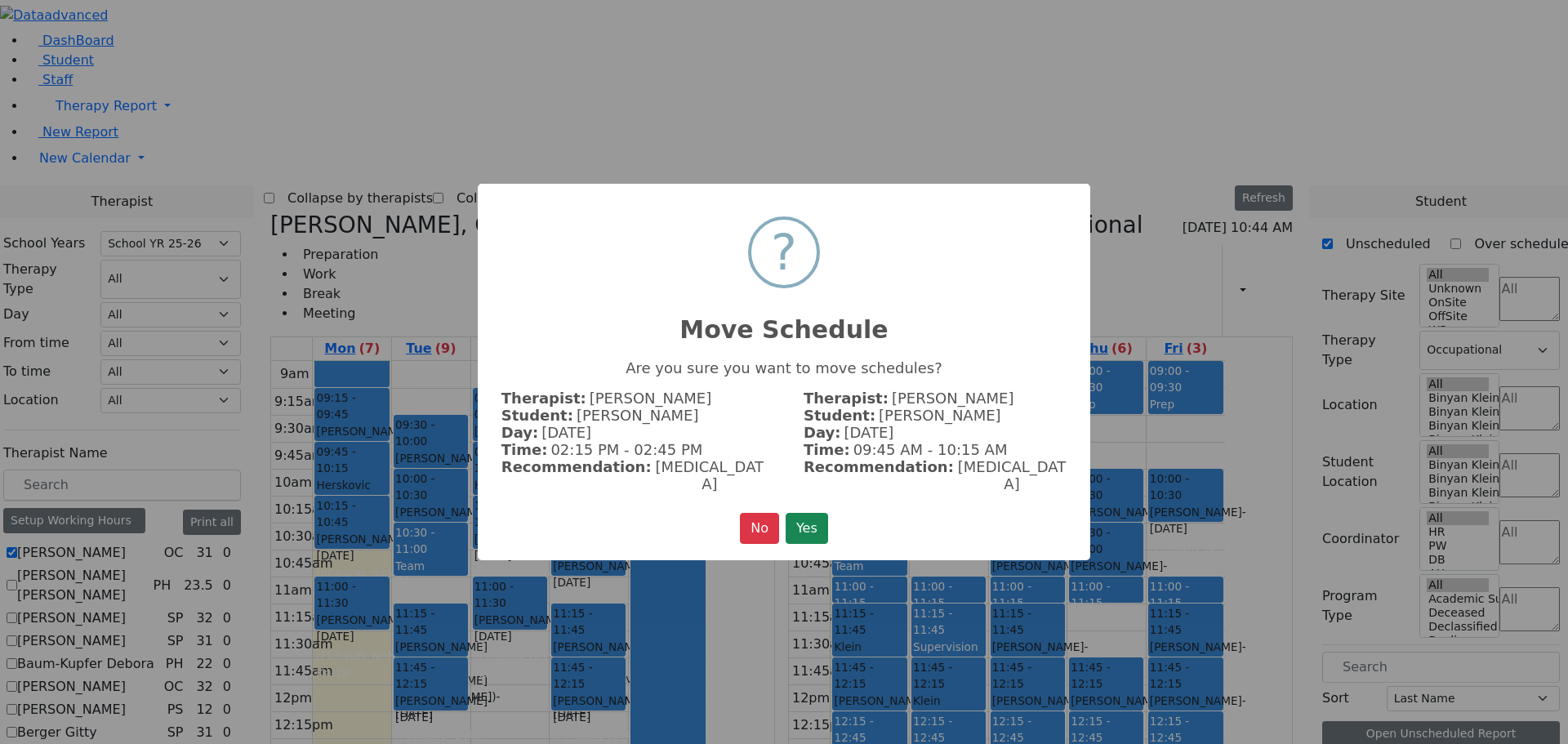
click at [961, 246] on div "× ? Move Schedule Are you sure you want to move schedules? Therapist: Abramczyk…" at bounding box center [784, 372] width 613 height 378
click at [821, 517] on button "Yes" at bounding box center [807, 528] width 42 height 31
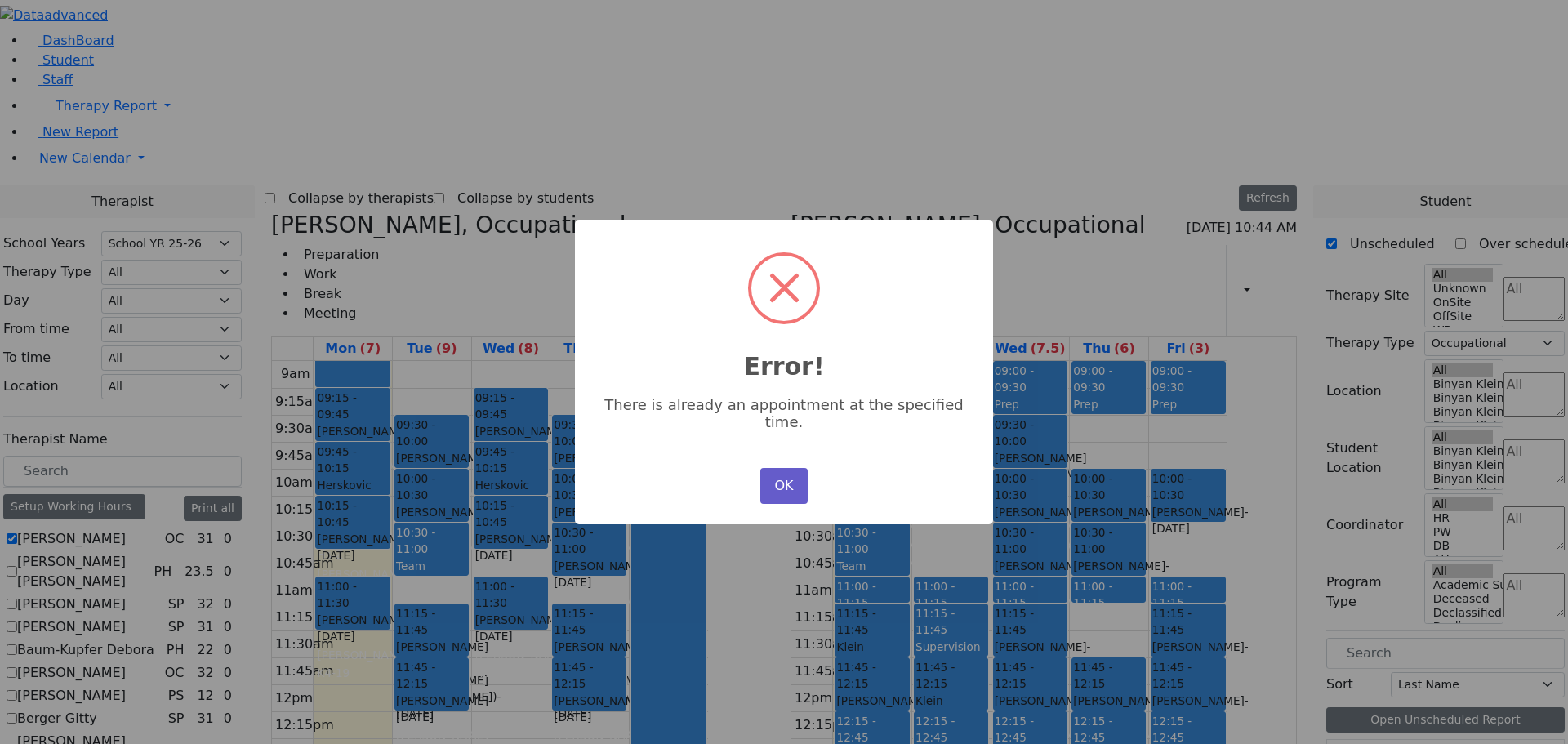
click at [791, 473] on button "OK" at bounding box center [784, 485] width 48 height 36
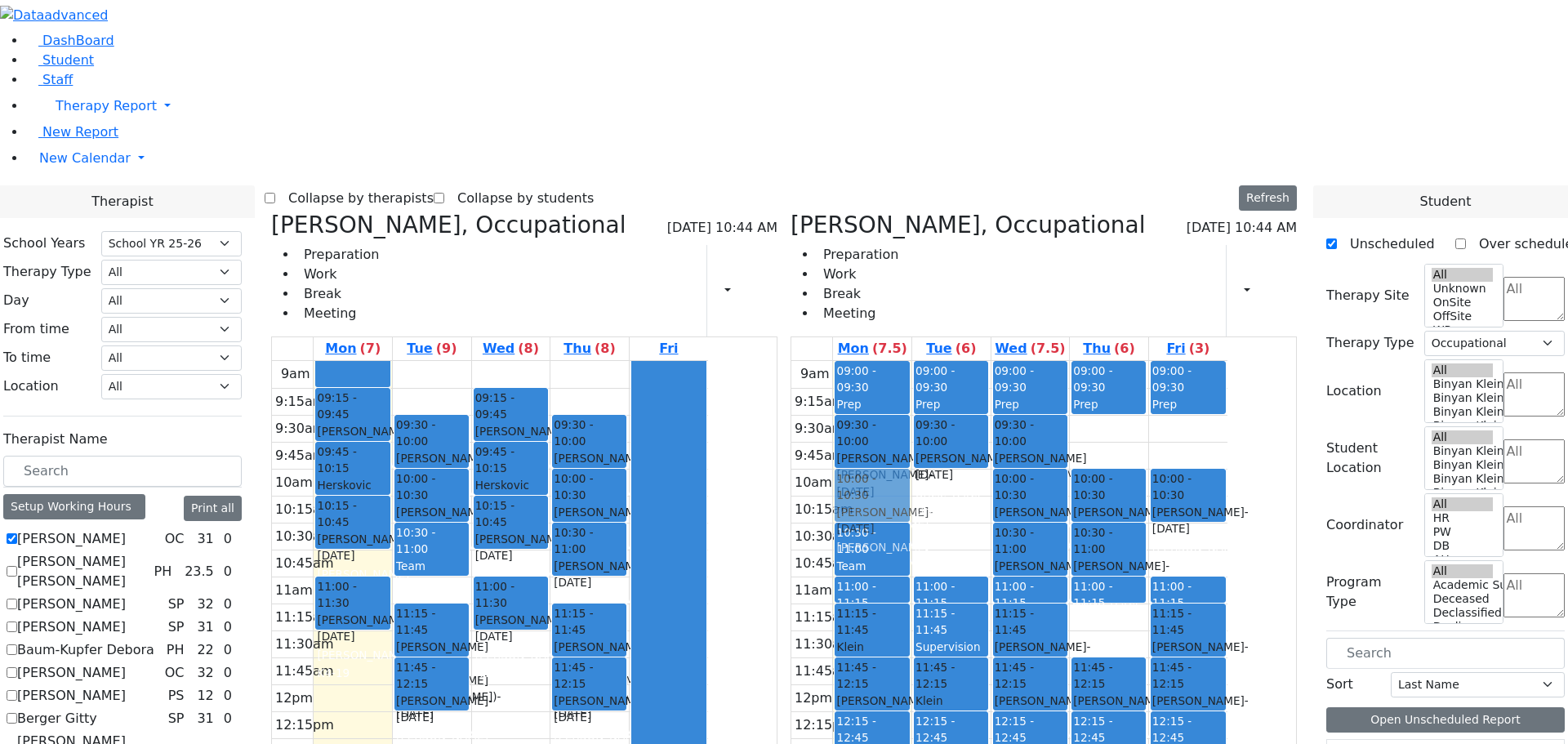
drag, startPoint x: 581, startPoint y: 713, endPoint x: 940, endPoint y: 258, distance: 579.6
click at [940, 258] on div "Abramczyk ZC, Occupational 08/25/2025 10:44 AM Preparation Work Break Meeting P…" at bounding box center [784, 610] width 1040 height 797
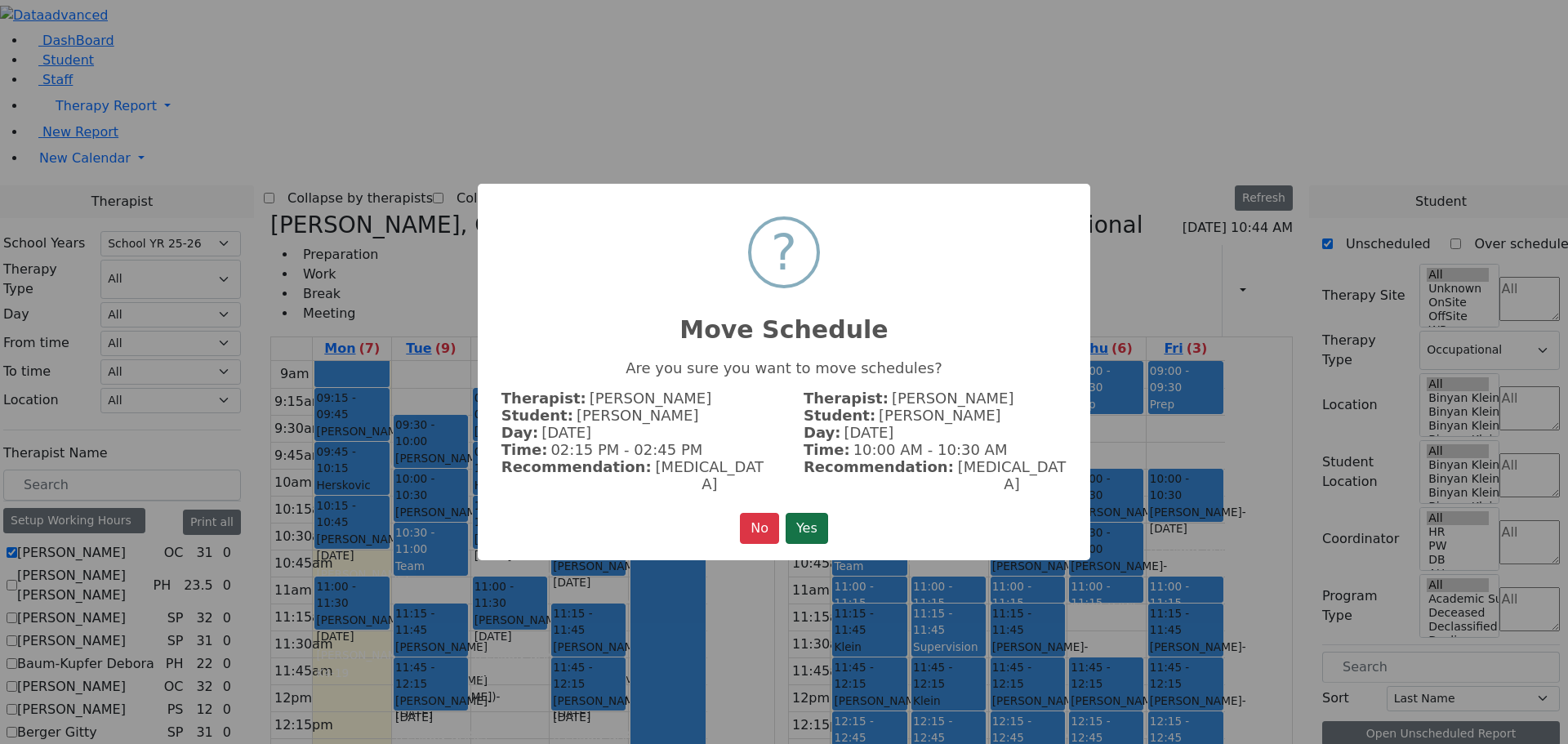
click at [815, 513] on button "Yes" at bounding box center [807, 528] width 42 height 31
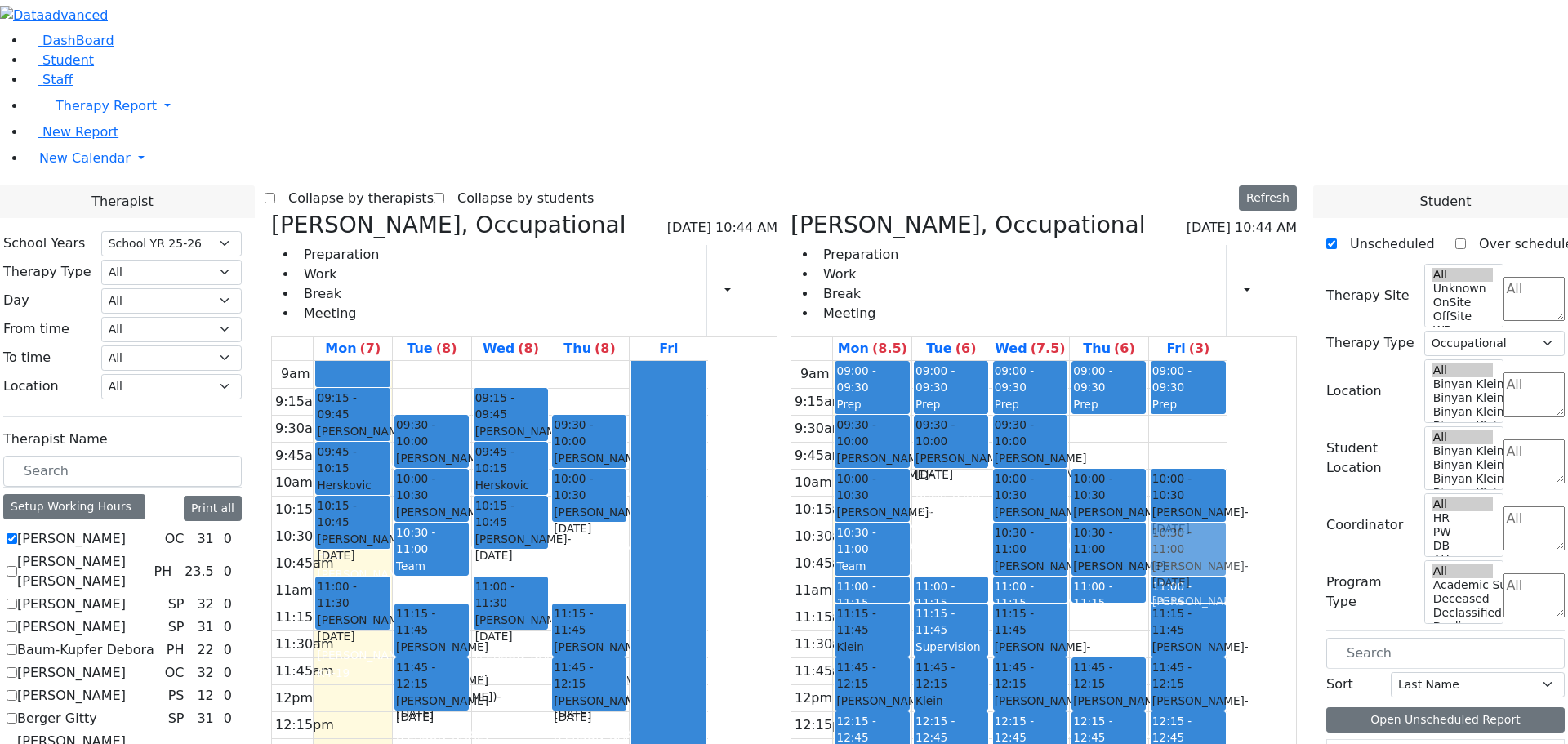
drag, startPoint x: 753, startPoint y: 312, endPoint x: 1274, endPoint y: 314, distance: 521.0
click at [1274, 314] on div "Abramczyk ZC, Occupational 08/25/2025 10:44 AM Preparation Work Break Meeting P…" at bounding box center [784, 610] width 1040 height 797
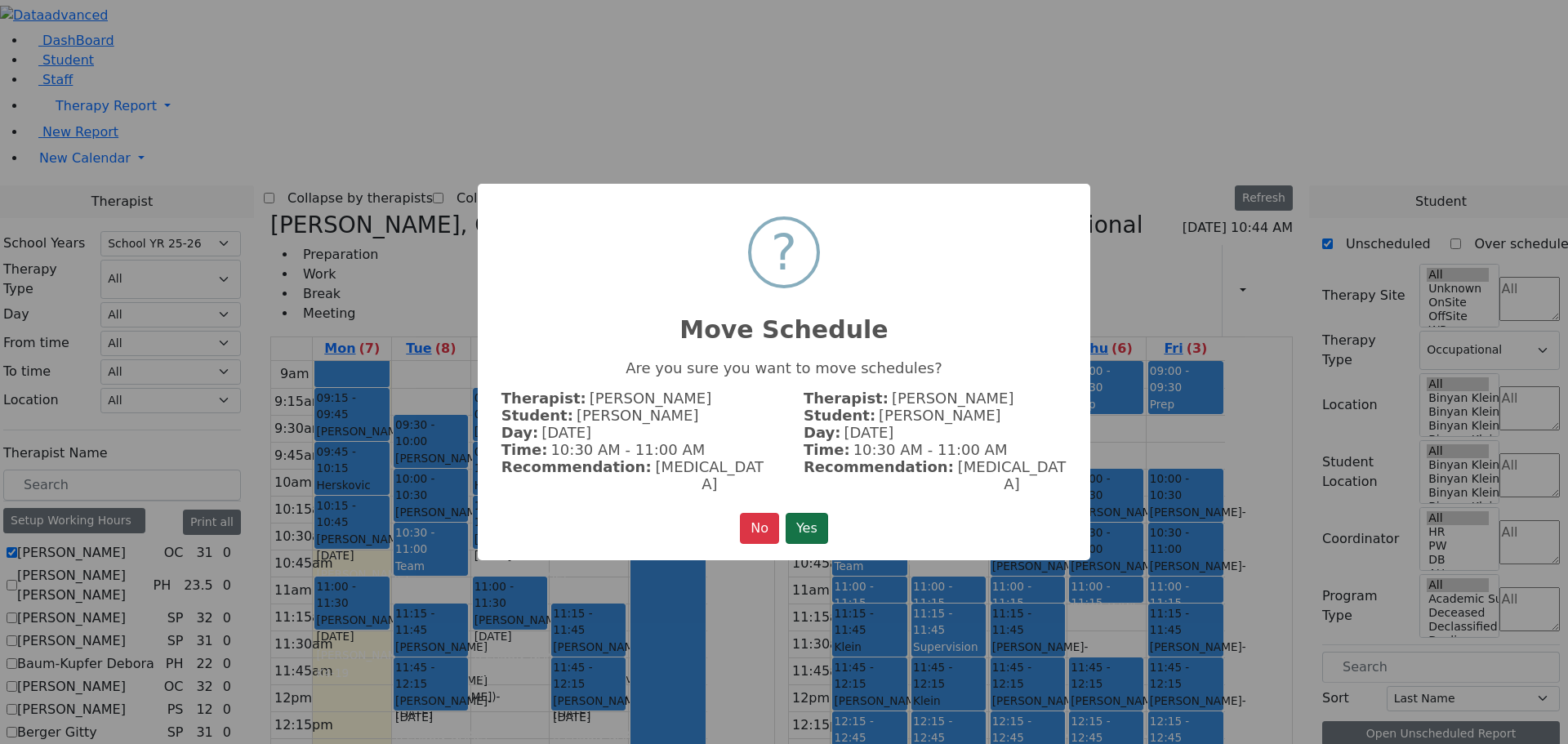
click at [819, 519] on button "Yes" at bounding box center [807, 528] width 42 height 31
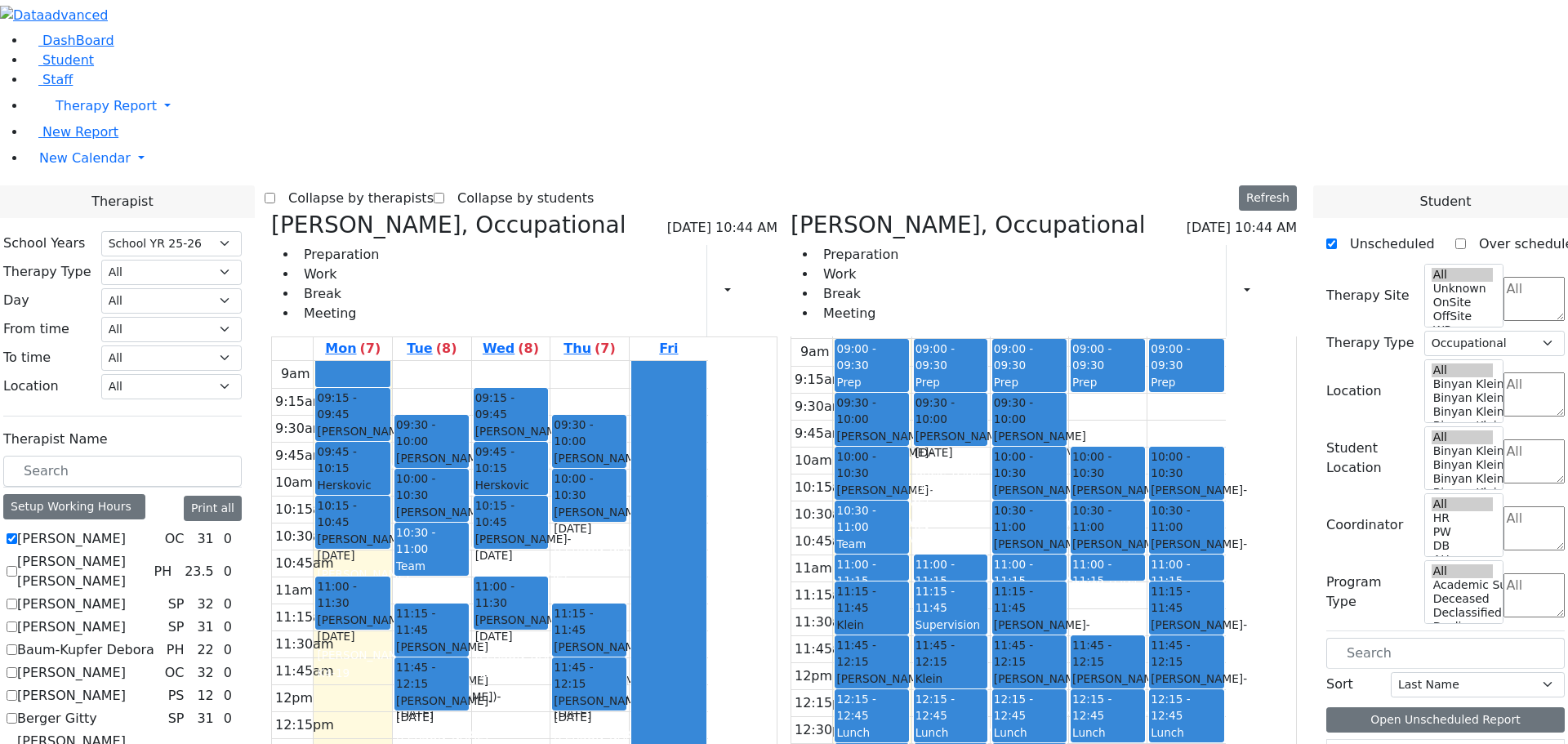
drag, startPoint x: 608, startPoint y: 677, endPoint x: 607, endPoint y: 692, distance: 15.0
click at [609, 704] on div "9am 9:15am 9:30am 9:45am 10am 10:15am 10:30am 10:45am 11am 11:15am 11:30am 11:4…" at bounding box center [490, 684] width 437 height 647
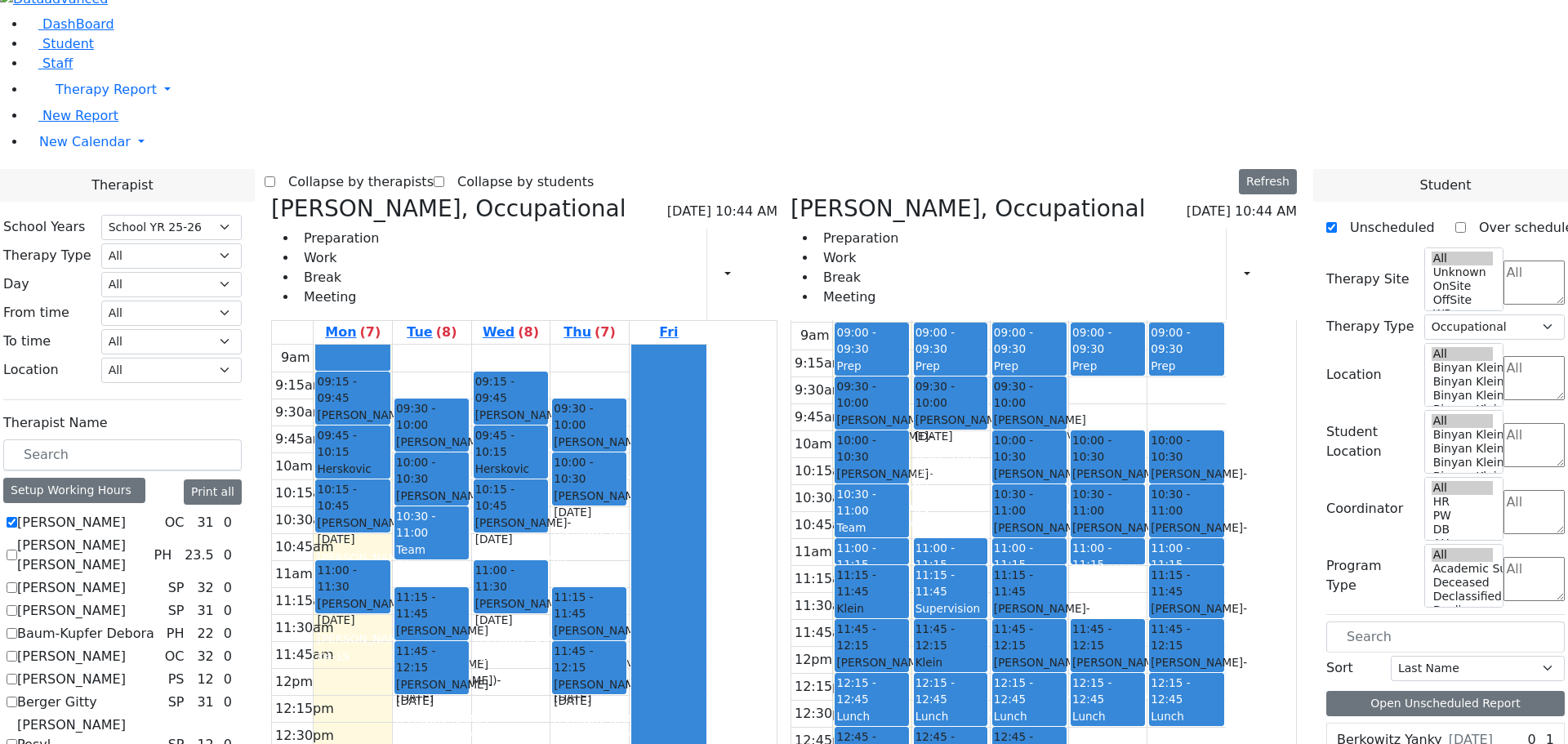
scroll to position [21, 0]
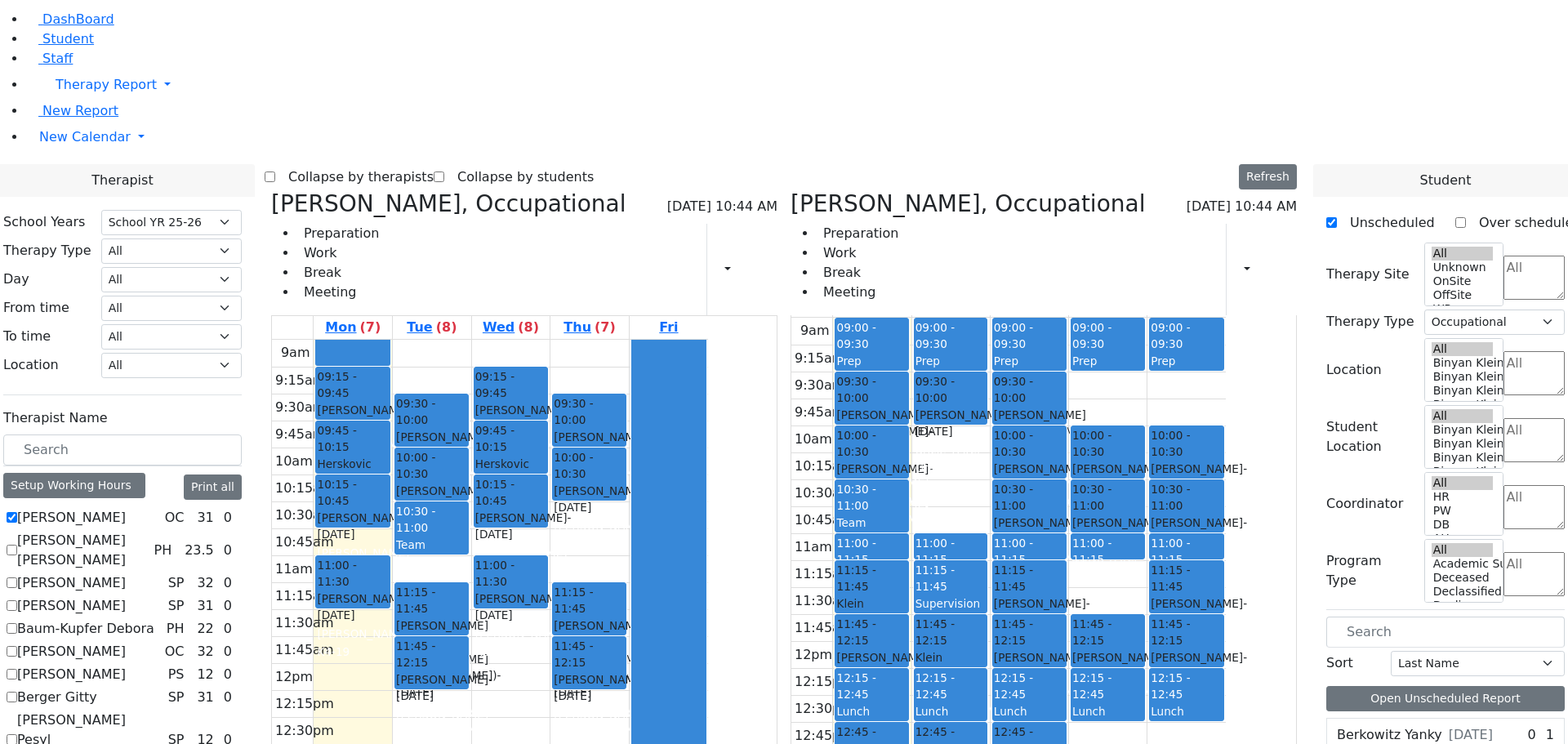
drag, startPoint x: 587, startPoint y: 678, endPoint x: 588, endPoint y: 706, distance: 28.0
click at [709, 689] on div "9am 9:15am 9:30am 9:45am 10am 10:15am 10:30am 10:45am 11am 11:15am 11:30am 11:4…" at bounding box center [490, 663] width 437 height 647
drag, startPoint x: 591, startPoint y: 677, endPoint x: 591, endPoint y: 690, distance: 13.0
click at [591, 701] on div "9am 9:15am 9:30am 9:45am 10am 10:15am 10:30am 10:45am 11am 11:15am 11:30am 11:4…" at bounding box center [490, 663] width 437 height 647
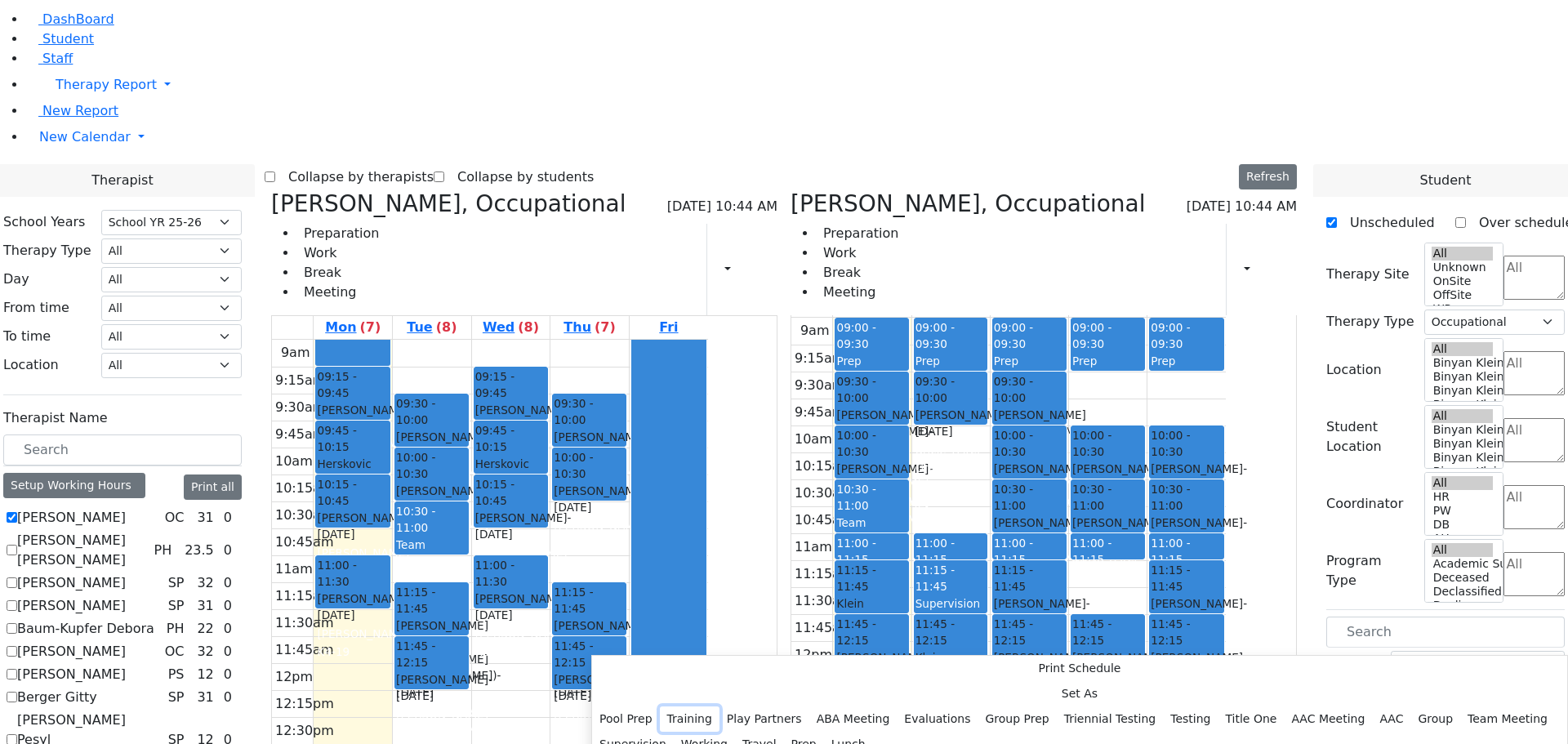
click at [720, 706] on button "Training" at bounding box center [689, 719] width 60 height 26
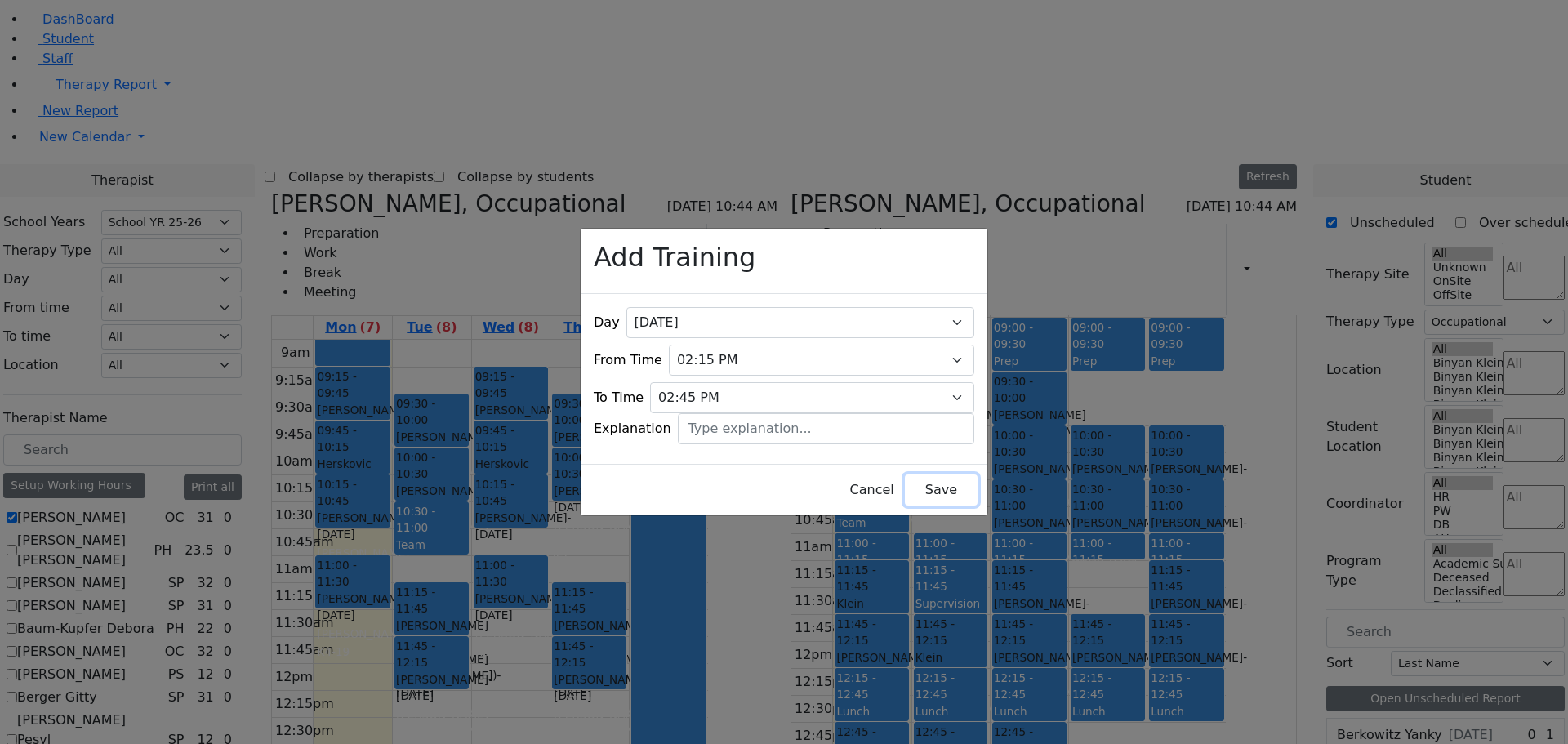
click at [905, 486] on button "Save" at bounding box center [941, 490] width 73 height 31
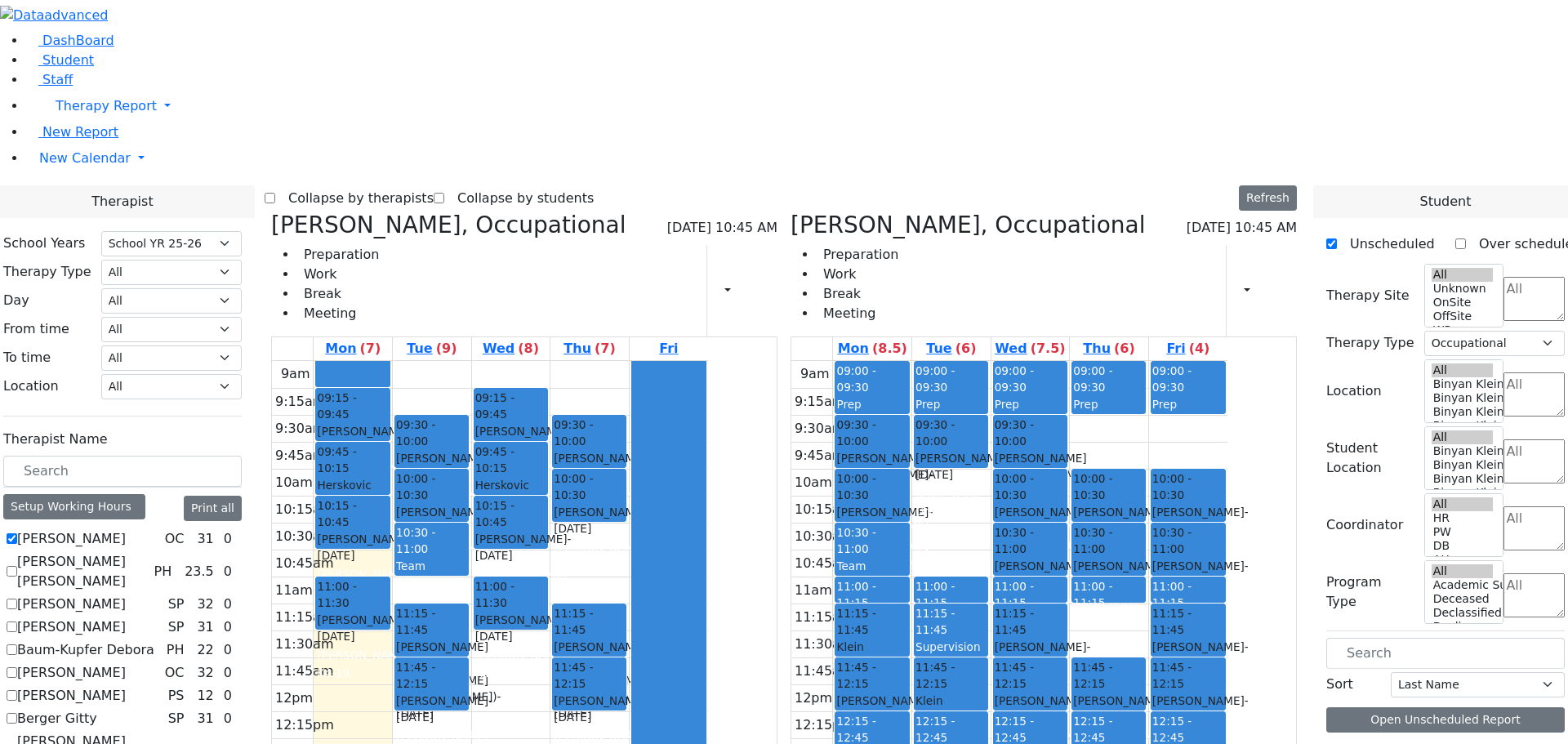
scroll to position [163, 0]
drag, startPoint x: 525, startPoint y: 485, endPoint x: 527, endPoint y: 502, distance: 17.1
click at [527, 502] on div "9am 9:15am 9:30am 9:45am 10am 10:15am 10:30am 10:45am 11am 11:15am 11:30am 11:4…" at bounding box center [490, 684] width 437 height 647
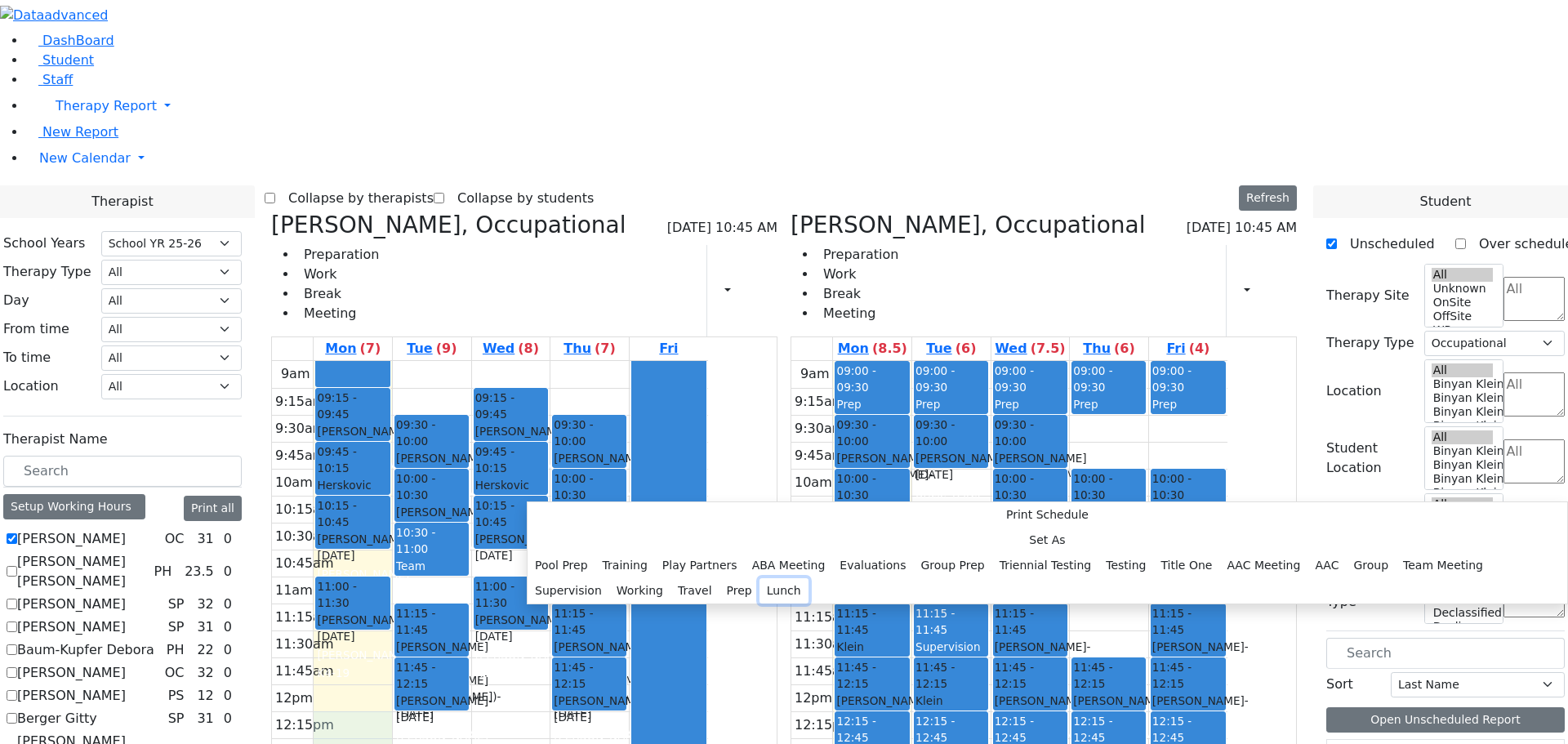
click at [760, 578] on button "Lunch" at bounding box center [784, 591] width 49 height 26
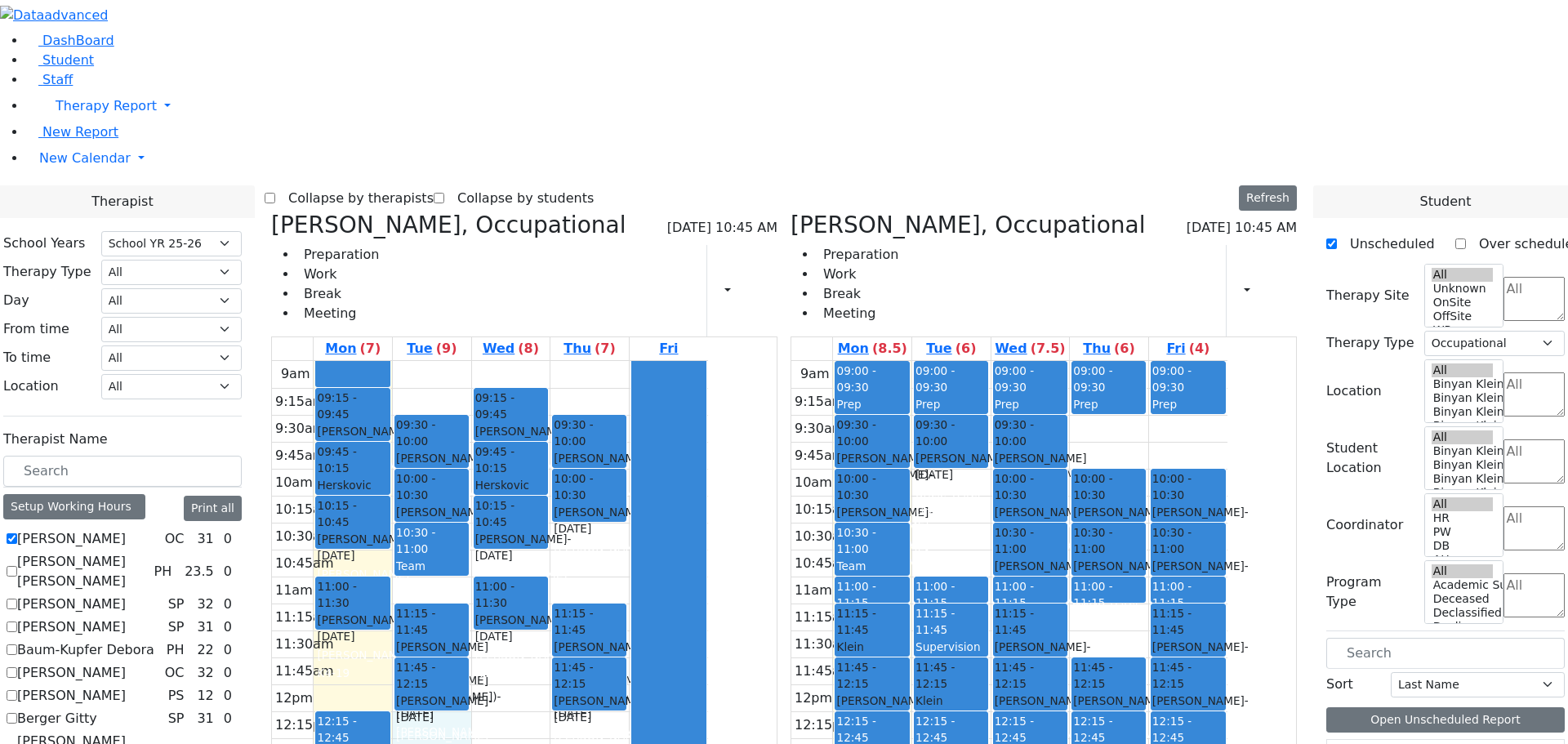
drag, startPoint x: 606, startPoint y: 486, endPoint x: 603, endPoint y: 505, distance: 19.2
click at [603, 505] on div "9am 9:15am 9:30am 9:45am 10am 10:15am 10:30am 10:45am 11am 11:15am 11:30am 11:4…" at bounding box center [490, 684] width 437 height 647
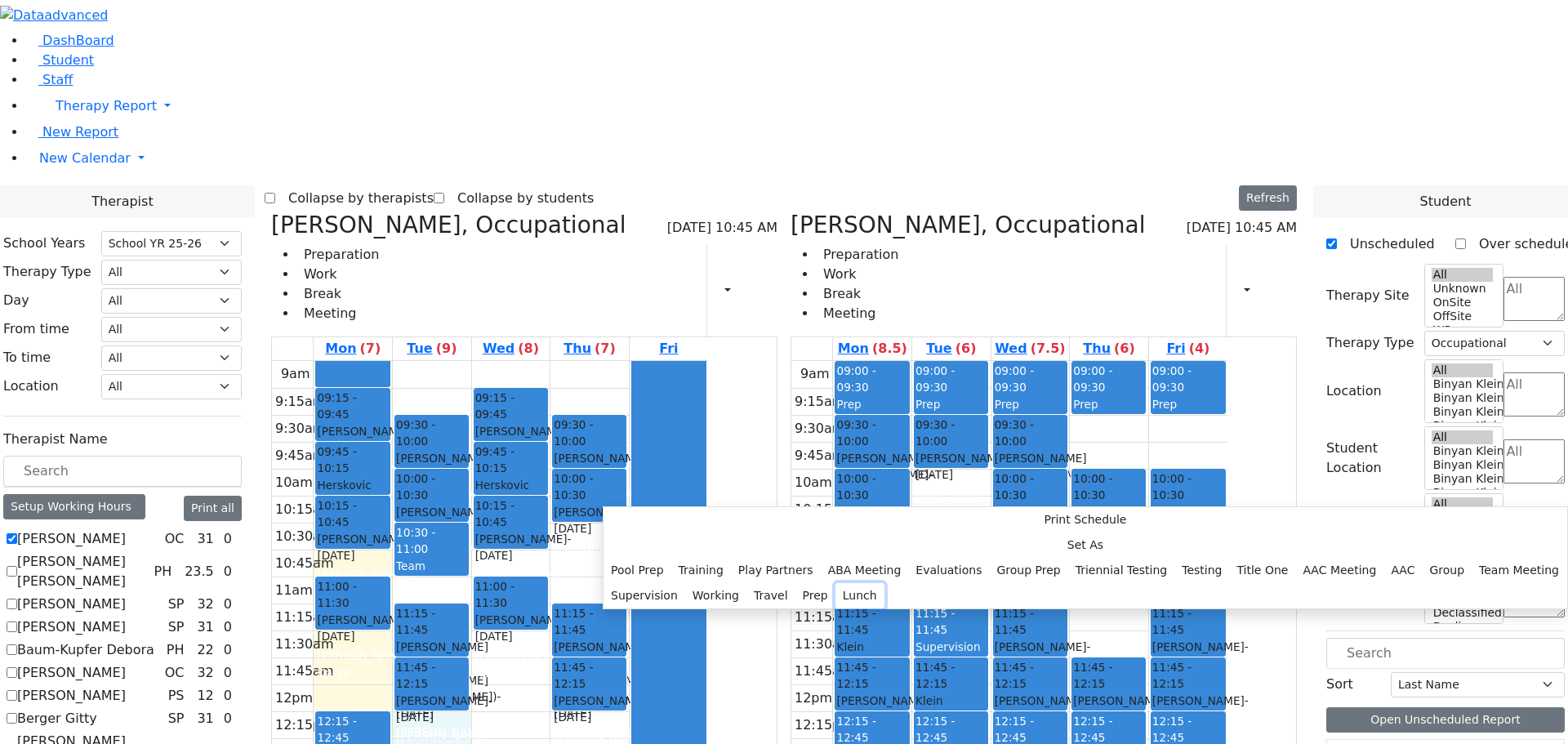
click at [835, 583] on button "Lunch" at bounding box center [859, 596] width 49 height 26
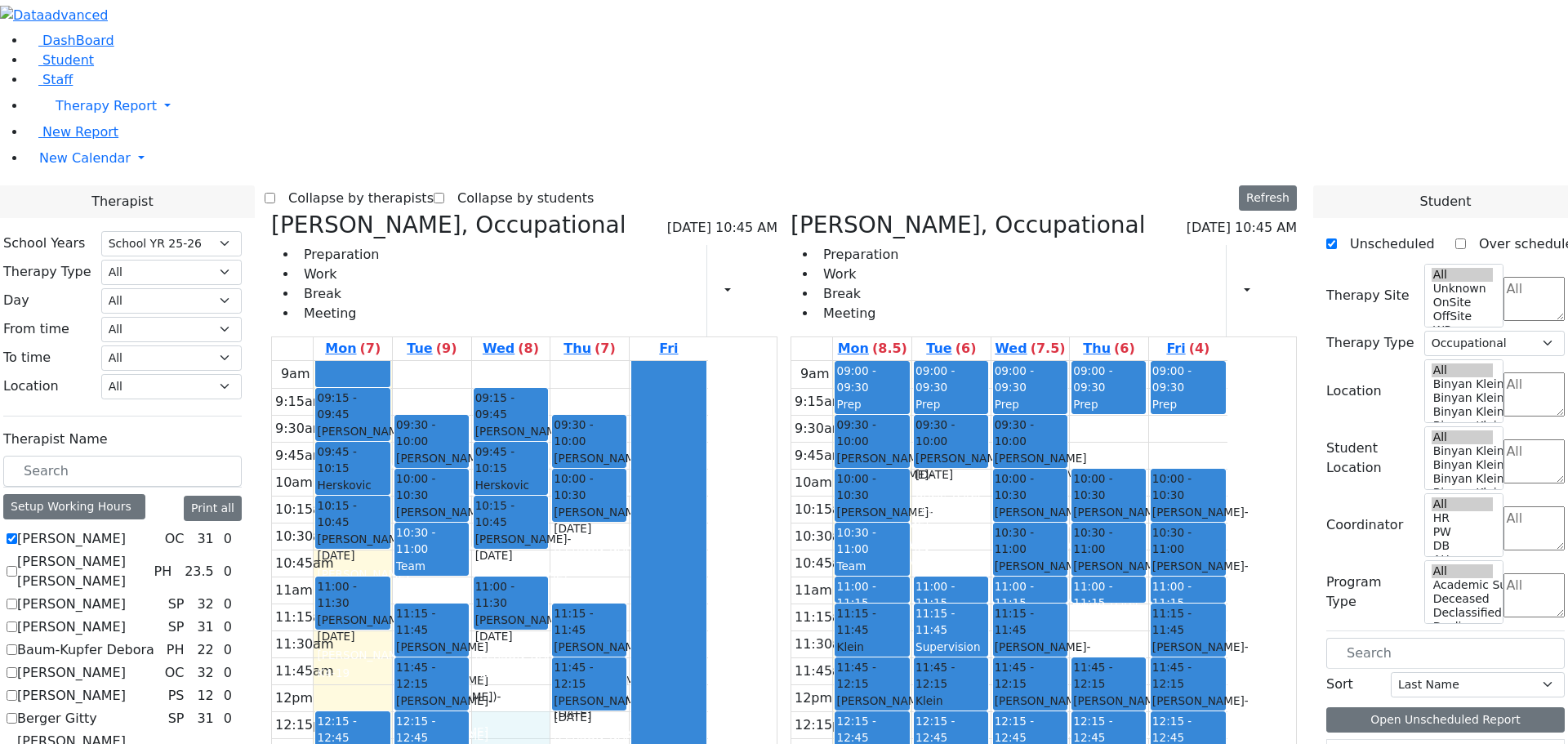
drag, startPoint x: 665, startPoint y: 480, endPoint x: 667, endPoint y: 503, distance: 23.1
click at [667, 503] on div "9am 9:15am 9:30am 9:45am 10am 10:15am 10:30am 10:45am 11am 11:15am 11:30am 11:4…" at bounding box center [490, 684] width 437 height 647
select select "212"
select select "1"
click at [665, 458] on div "9am 9:15am 9:30am 9:45am 10am 10:15am 10:30am 10:45am 11am 11:15am 11:30am 11:4…" at bounding box center [490, 684] width 437 height 647
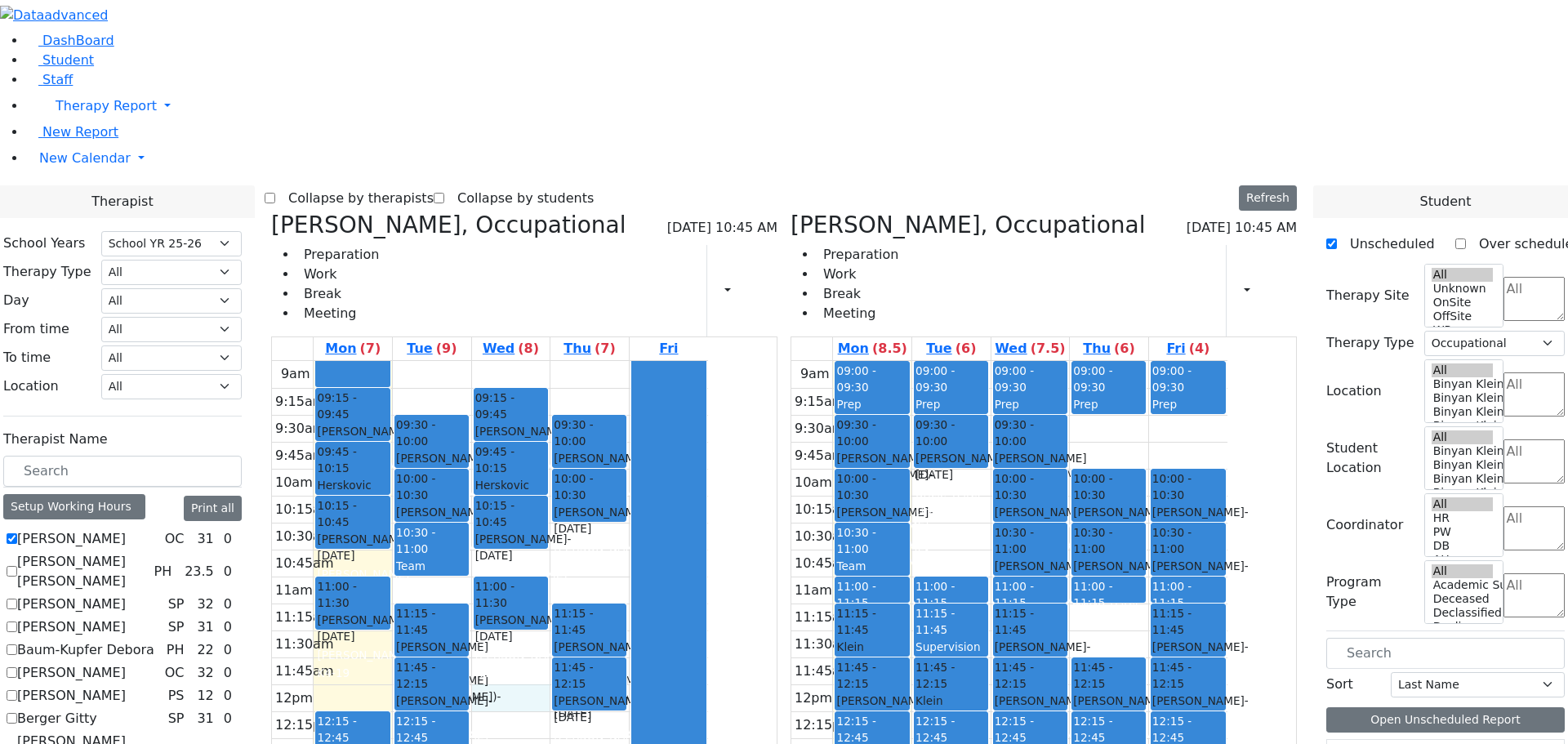
scroll to position [163, 0]
drag, startPoint x: 659, startPoint y: 453, endPoint x: 663, endPoint y: 477, distance: 24.3
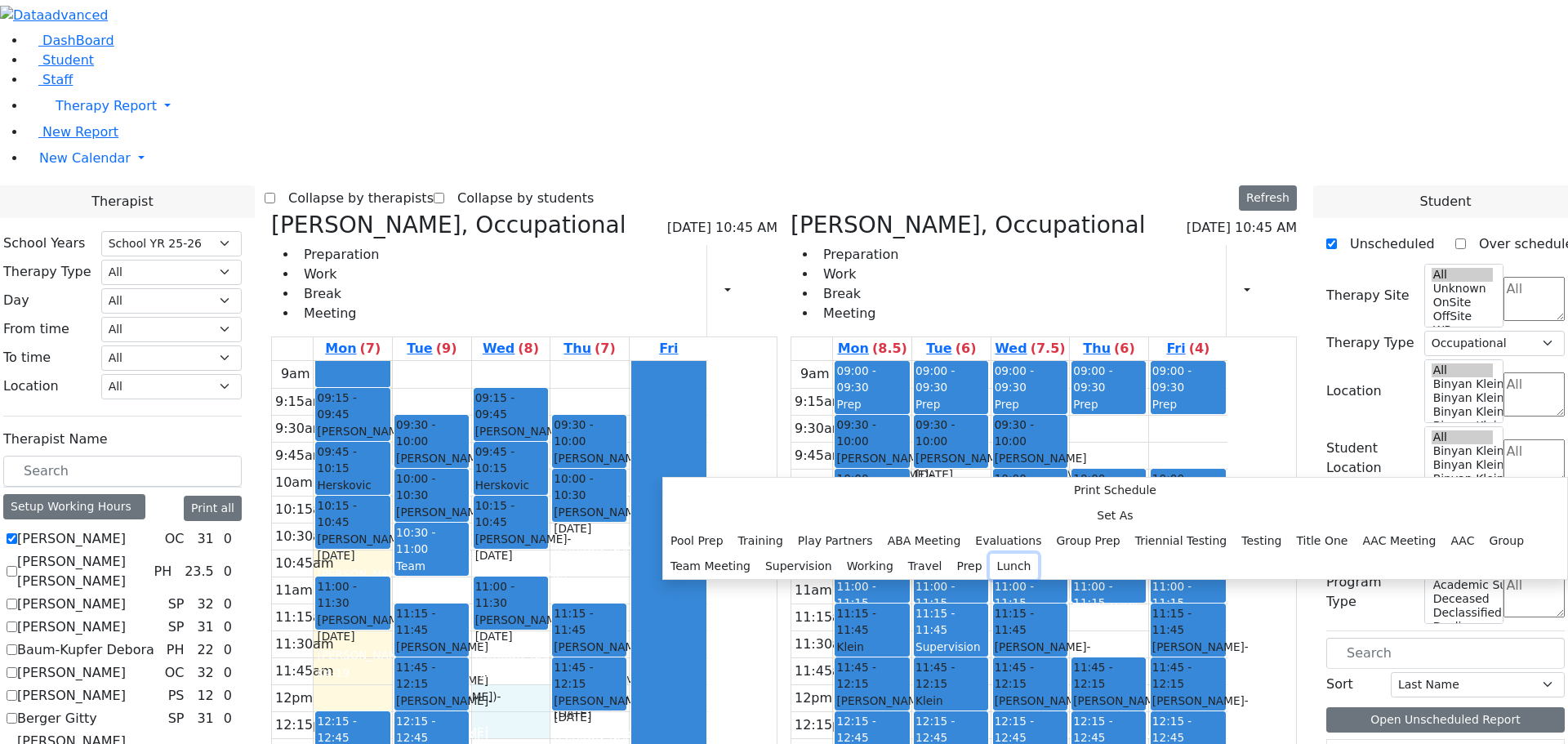
click at [990, 554] on button "Lunch" at bounding box center [1014, 567] width 49 height 26
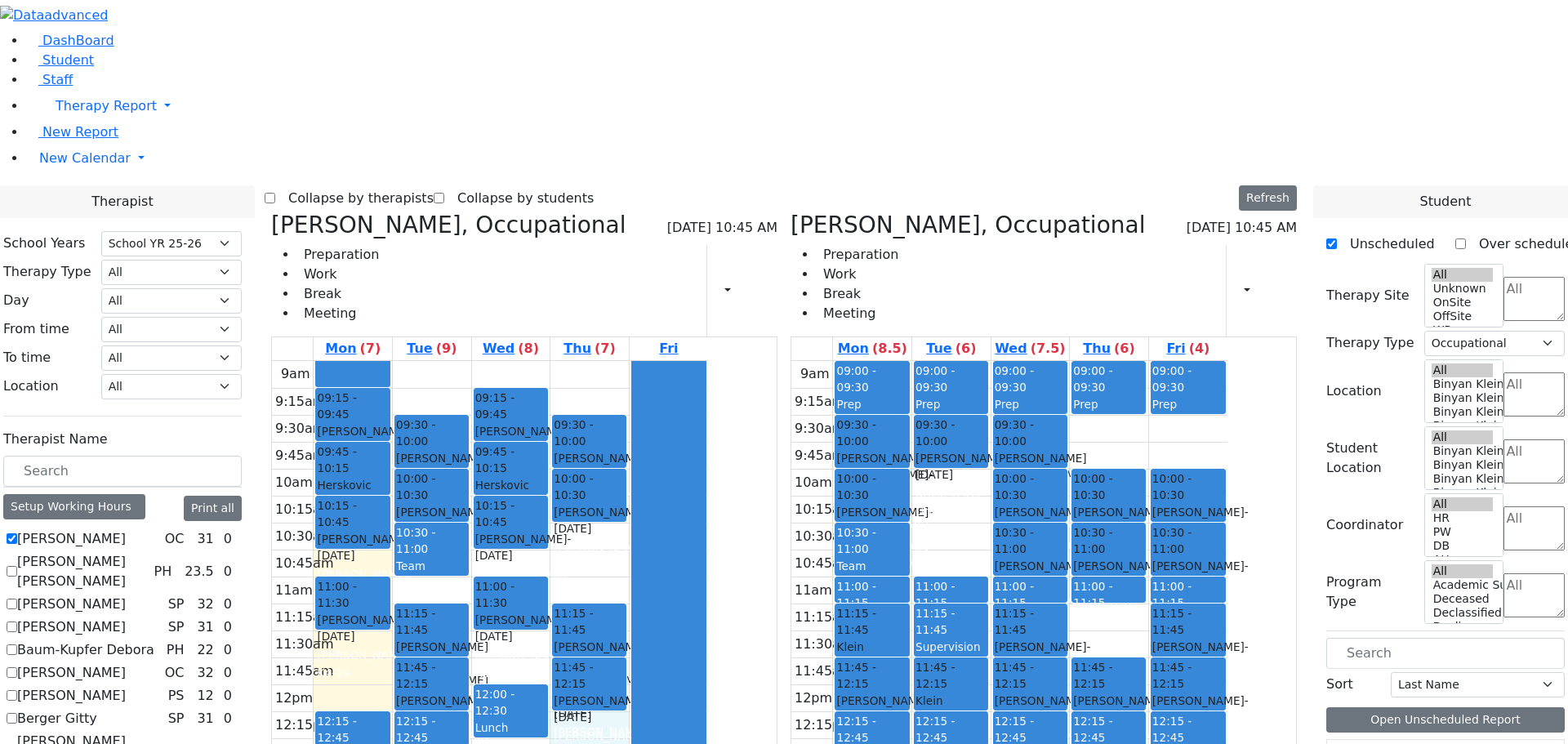
drag, startPoint x: 752, startPoint y: 486, endPoint x: 756, endPoint y: 495, distance: 9.8
click at [709, 502] on div "9am 9:15am 9:30am 9:45am 10am 10:15am 10:30am 10:45am 11am 11:15am 11:30am 11:4…" at bounding box center [490, 684] width 437 height 647
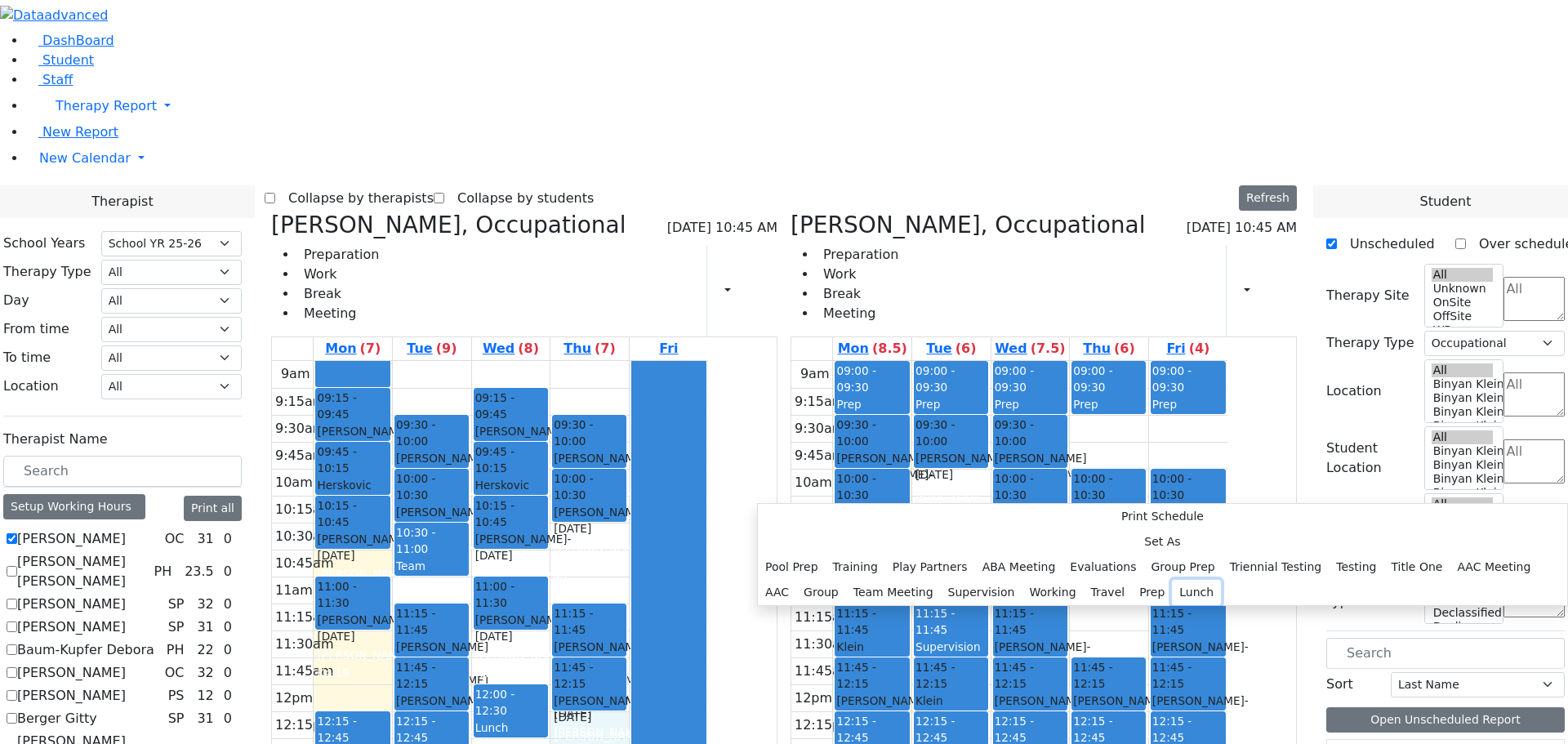
click at [1172, 580] on button "Lunch" at bounding box center [1196, 592] width 49 height 26
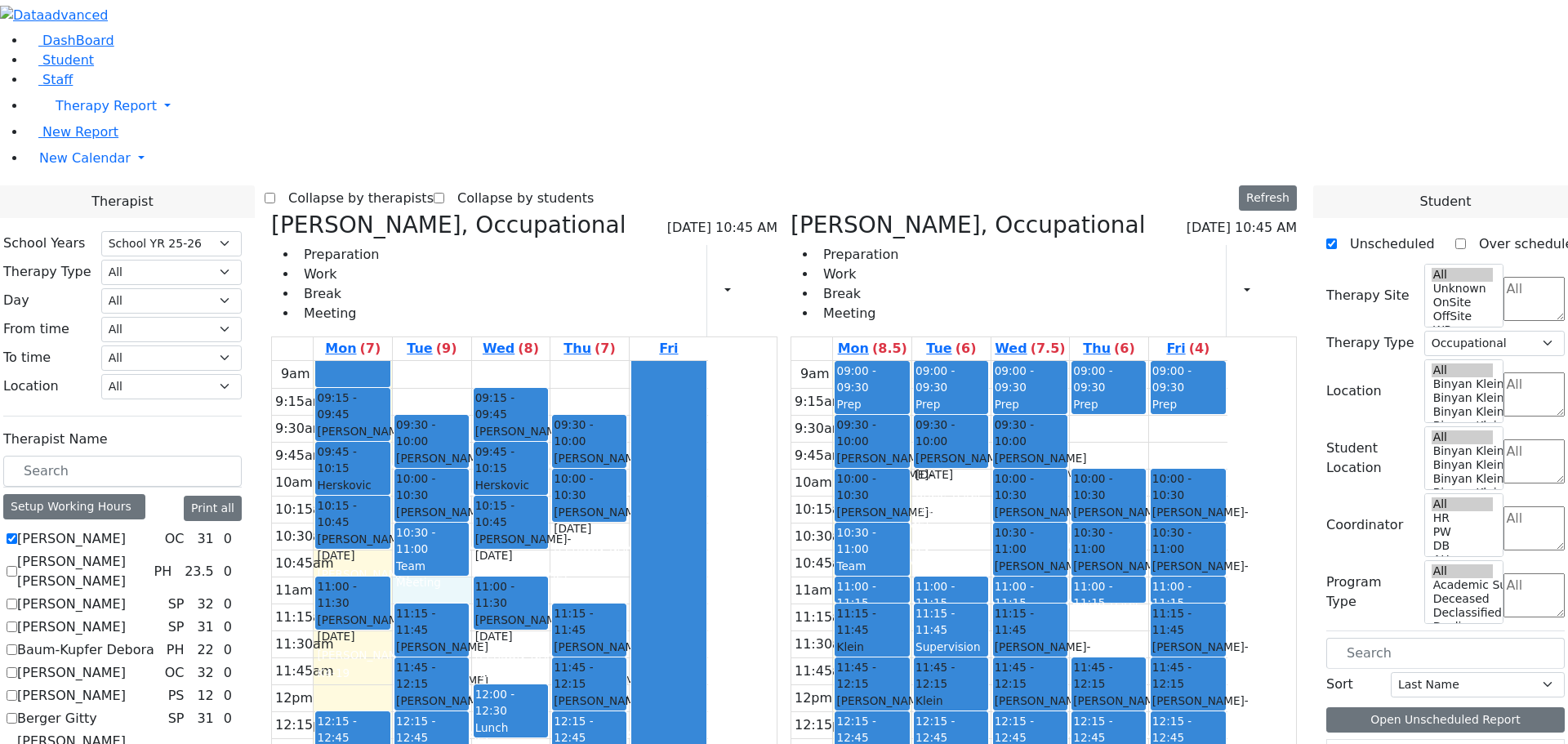
click at [591, 361] on div "9am 9:15am 9:30am 9:45am 10am 10:15am 10:30am 10:45am 11am 11:15am 11:30am 11:4…" at bounding box center [490, 684] width 437 height 647
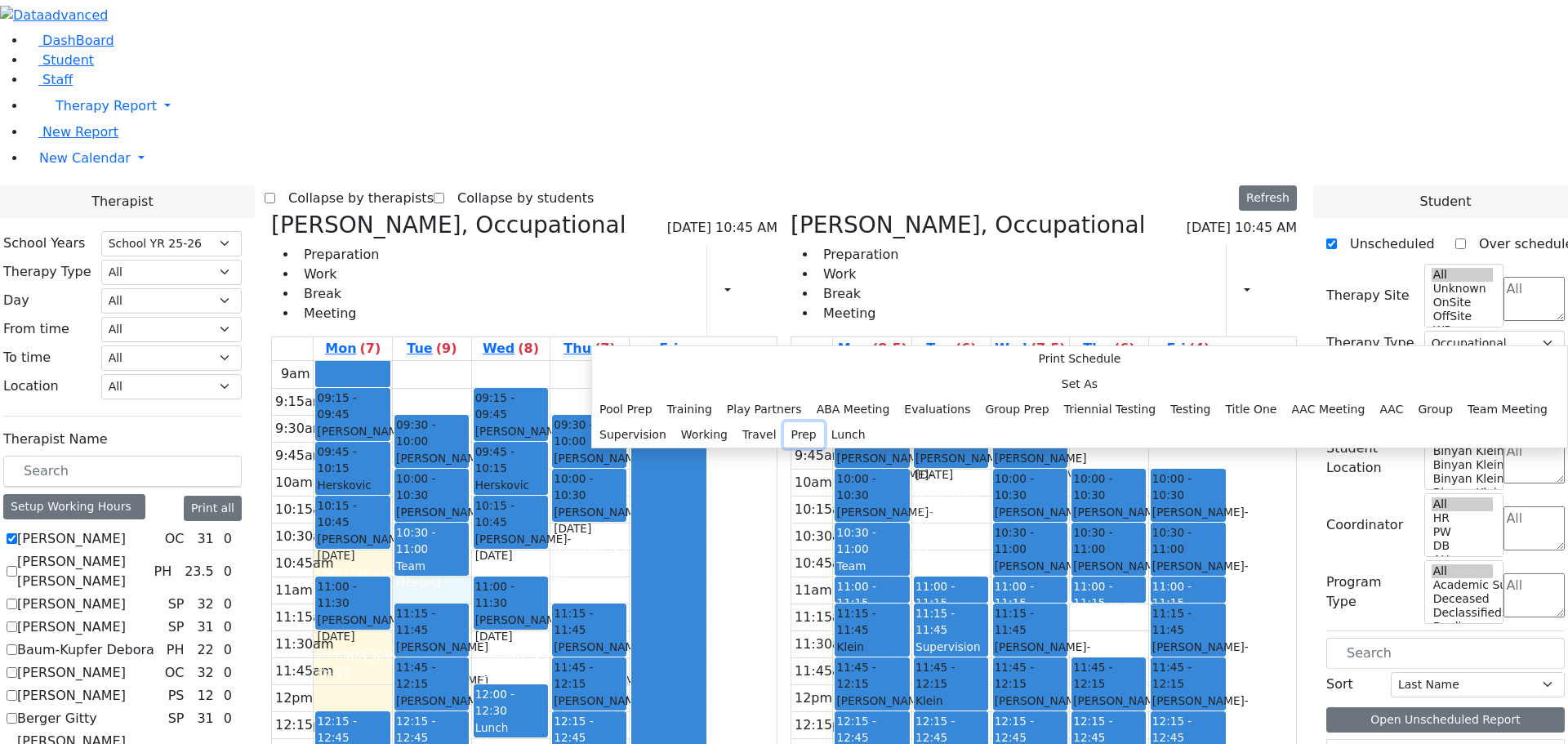
click at [784, 447] on button "Prep" at bounding box center [804, 434] width 40 height 26
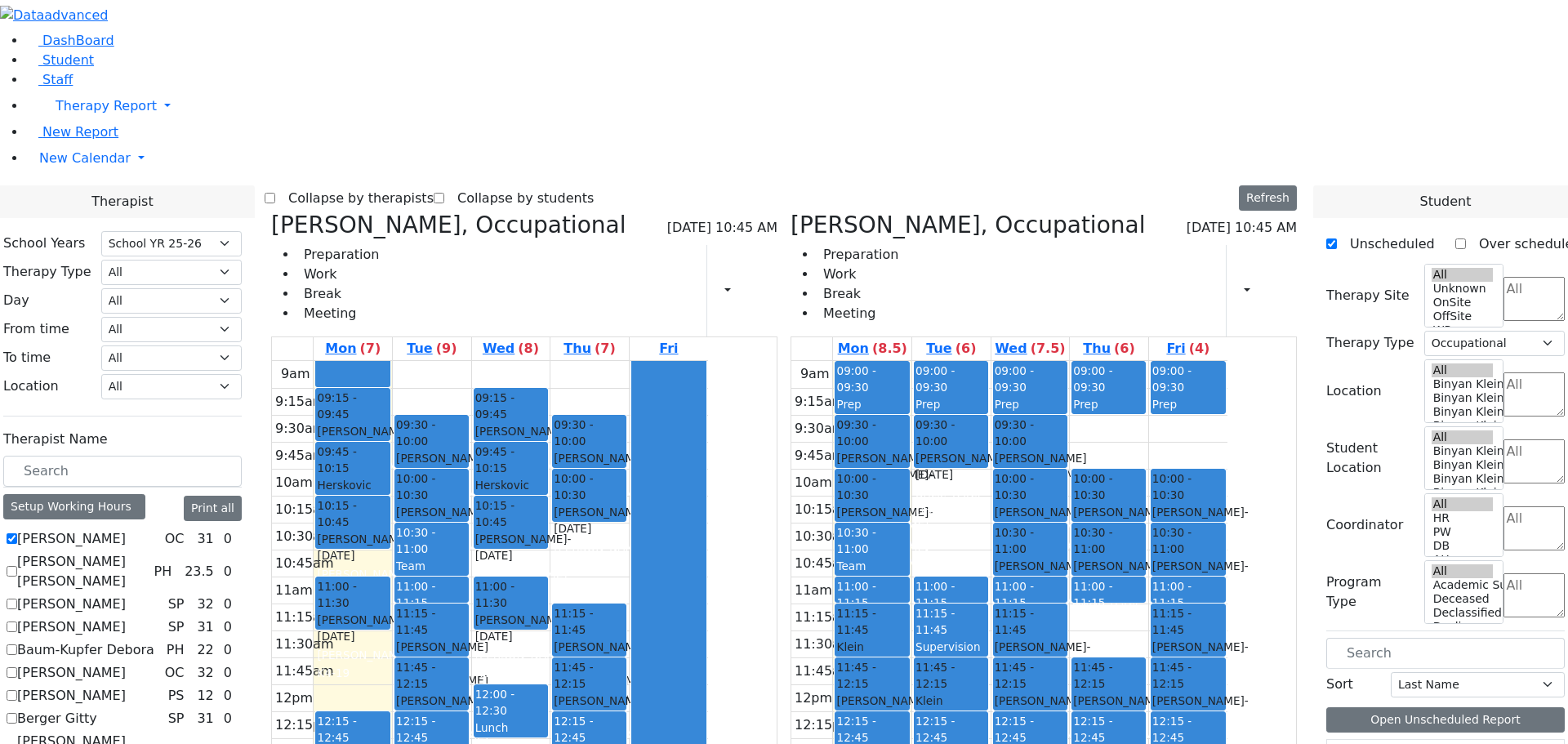
click at [709, 361] on div "9am 9:15am 9:30am 9:45am 10am 10:15am 10:30am 10:45am 11am 11:15am 11:30am 11:4…" at bounding box center [490, 684] width 437 height 647
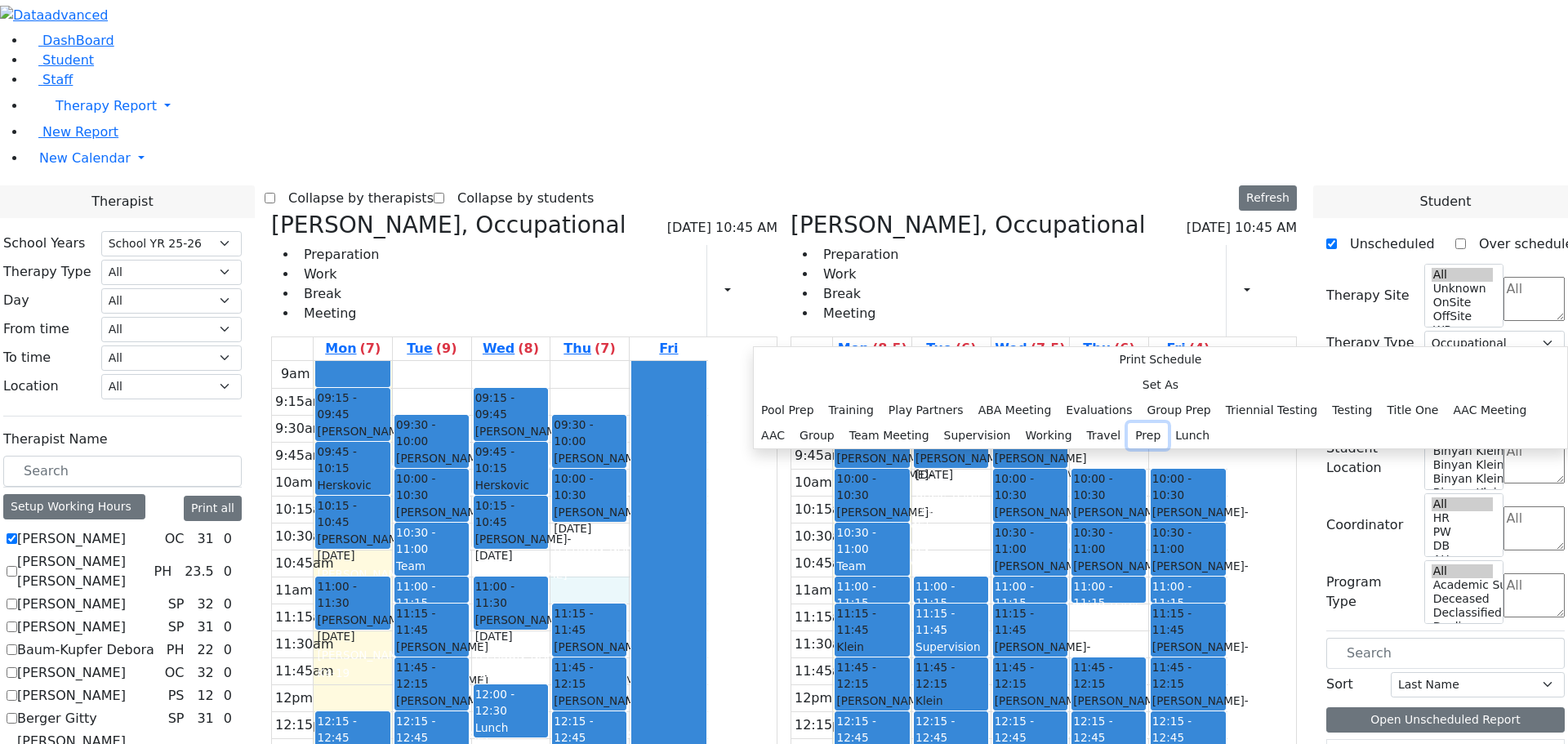
click at [1128, 448] on button "Prep" at bounding box center [1148, 435] width 40 height 26
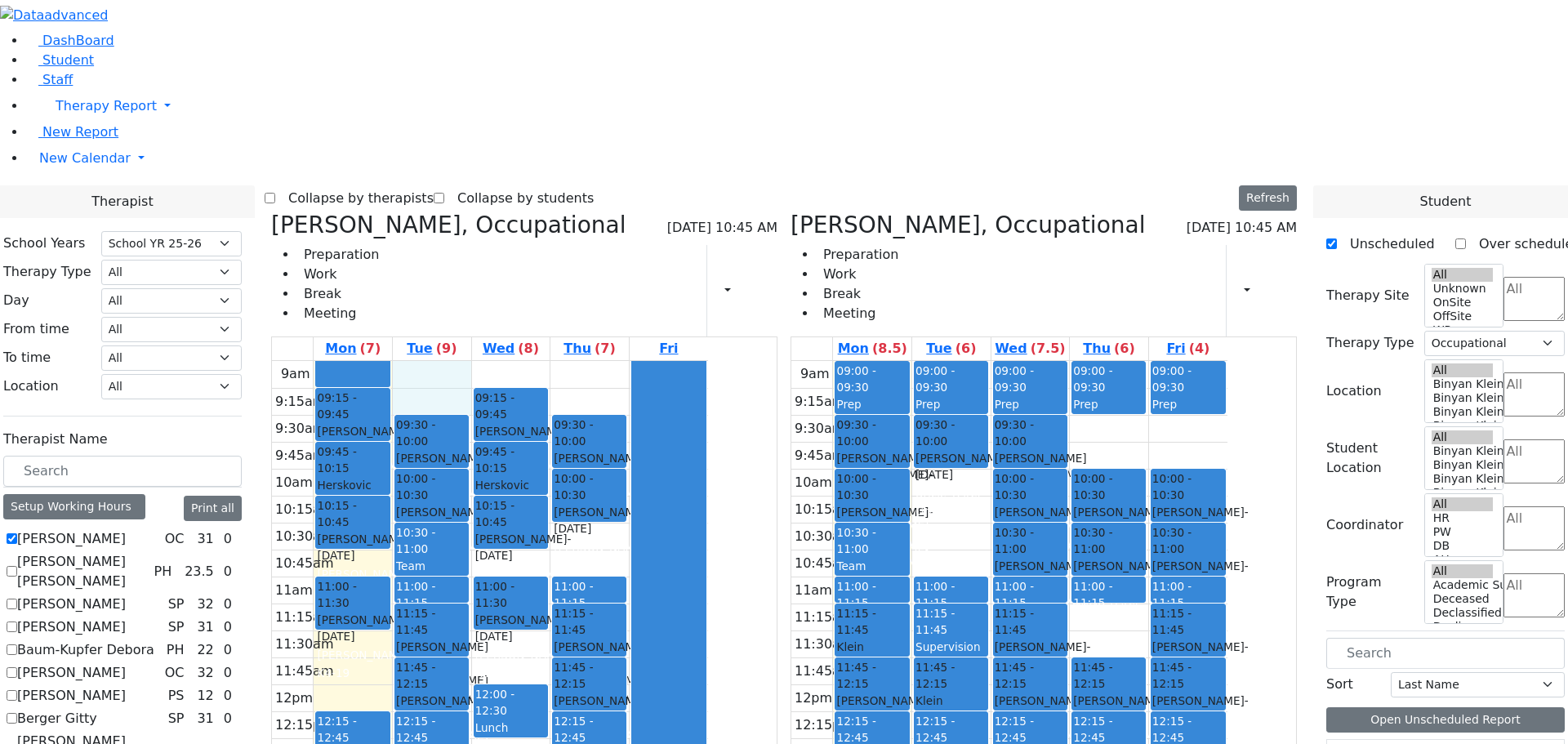
drag, startPoint x: 581, startPoint y: 132, endPoint x: 584, endPoint y: 144, distance: 12.4
click at [584, 361] on div "9am 9:15am 9:30am 9:45am 10am 10:15am 10:30am 10:45am 11am 11:15am 11:30am 11:4…" at bounding box center [490, 684] width 437 height 647
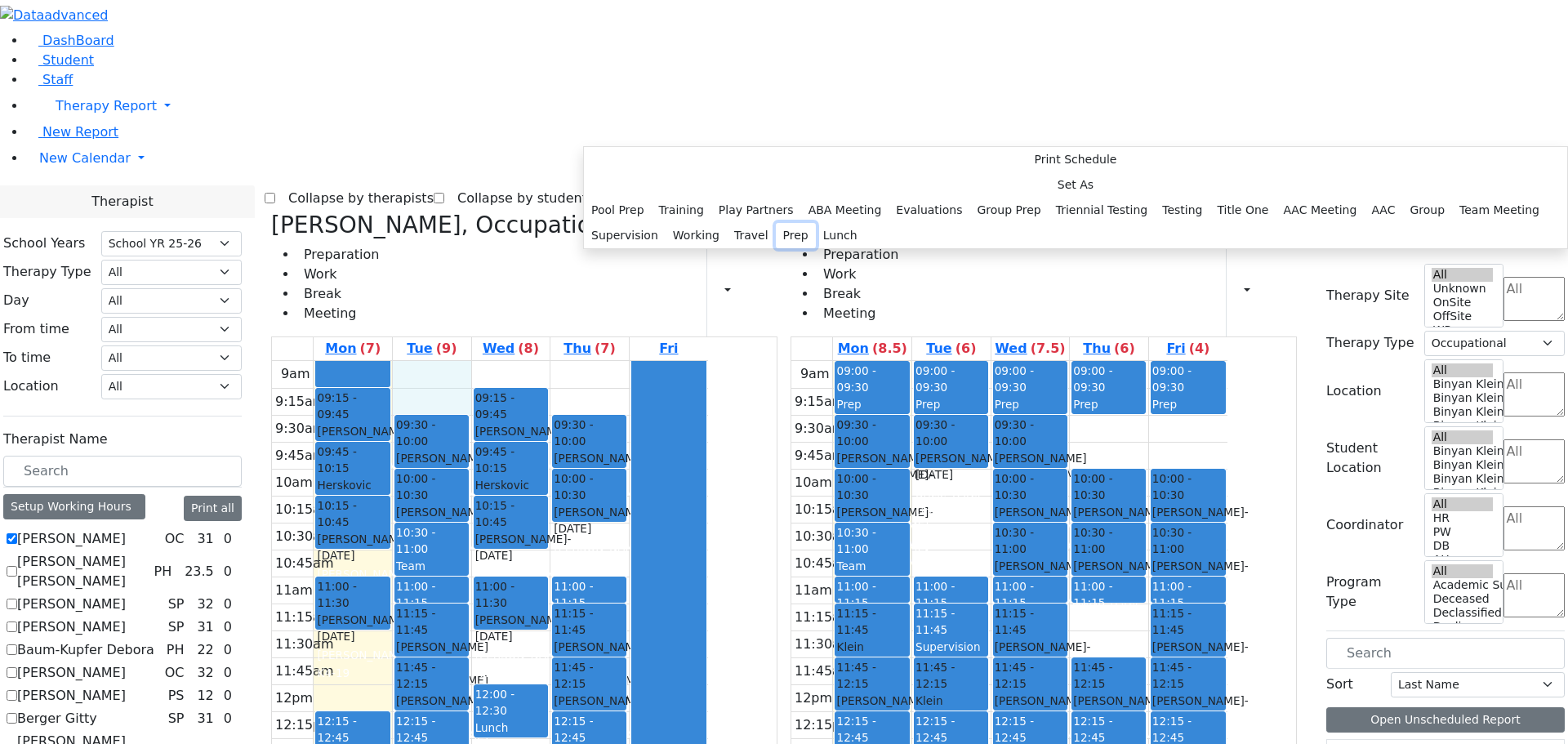
click at [778, 248] on button "Prep" at bounding box center [796, 236] width 40 height 26
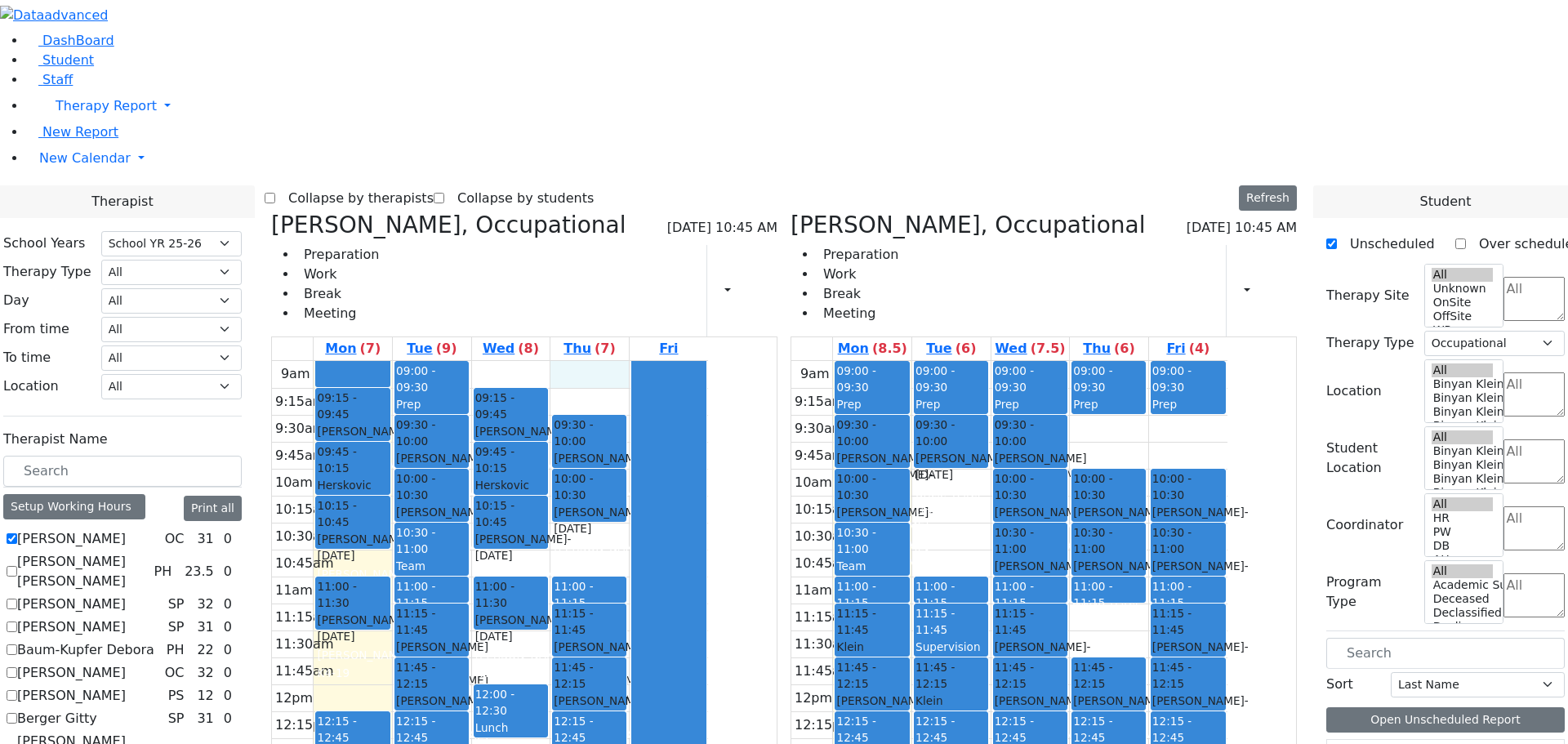
click at [709, 361] on div "9am 9:15am 9:30am 9:45am 10am 10:15am 10:30am 10:45am 11am 11:15am 11:30am 11:4…" at bounding box center [490, 684] width 437 height 647
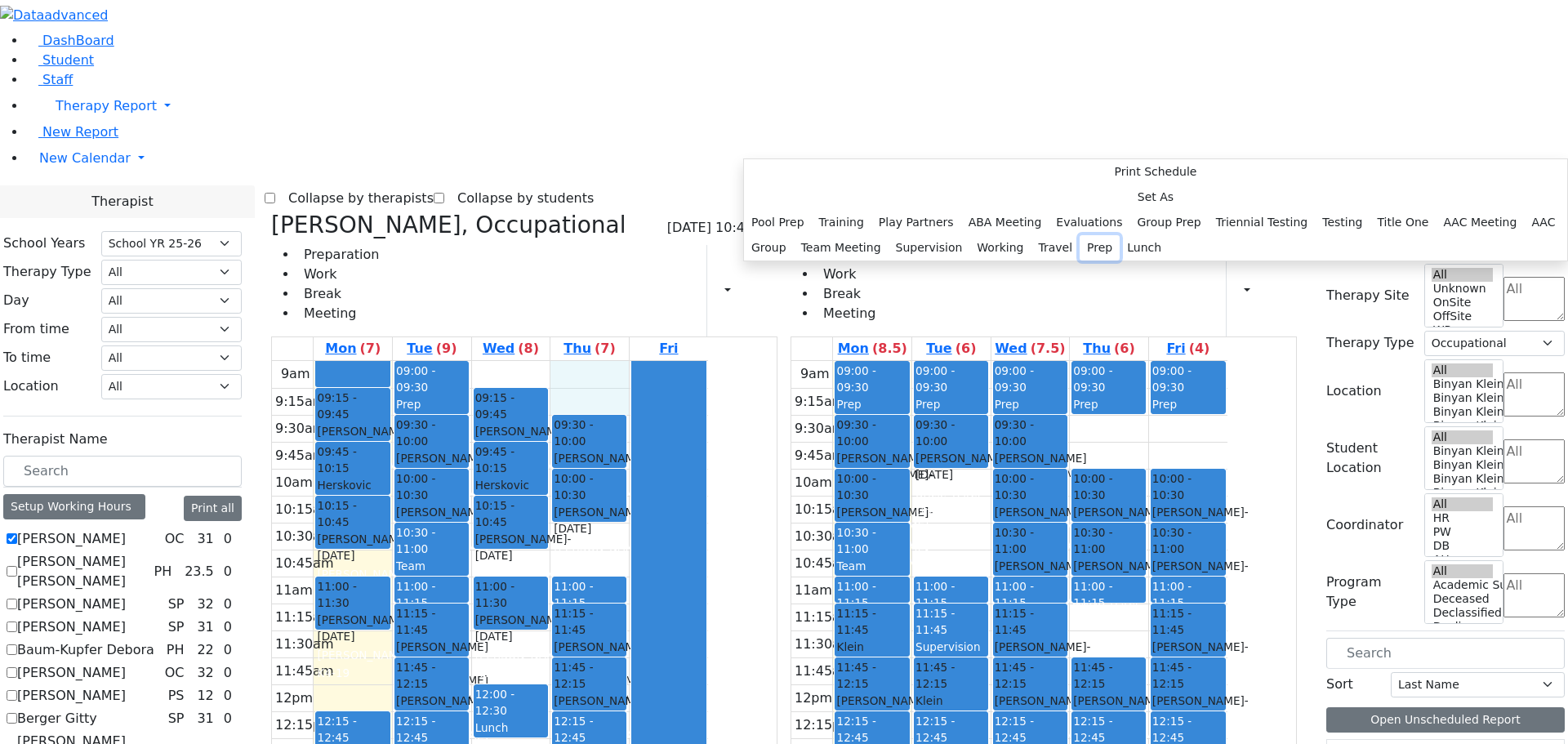
click at [1080, 261] on button "Prep" at bounding box center [1100, 248] width 40 height 26
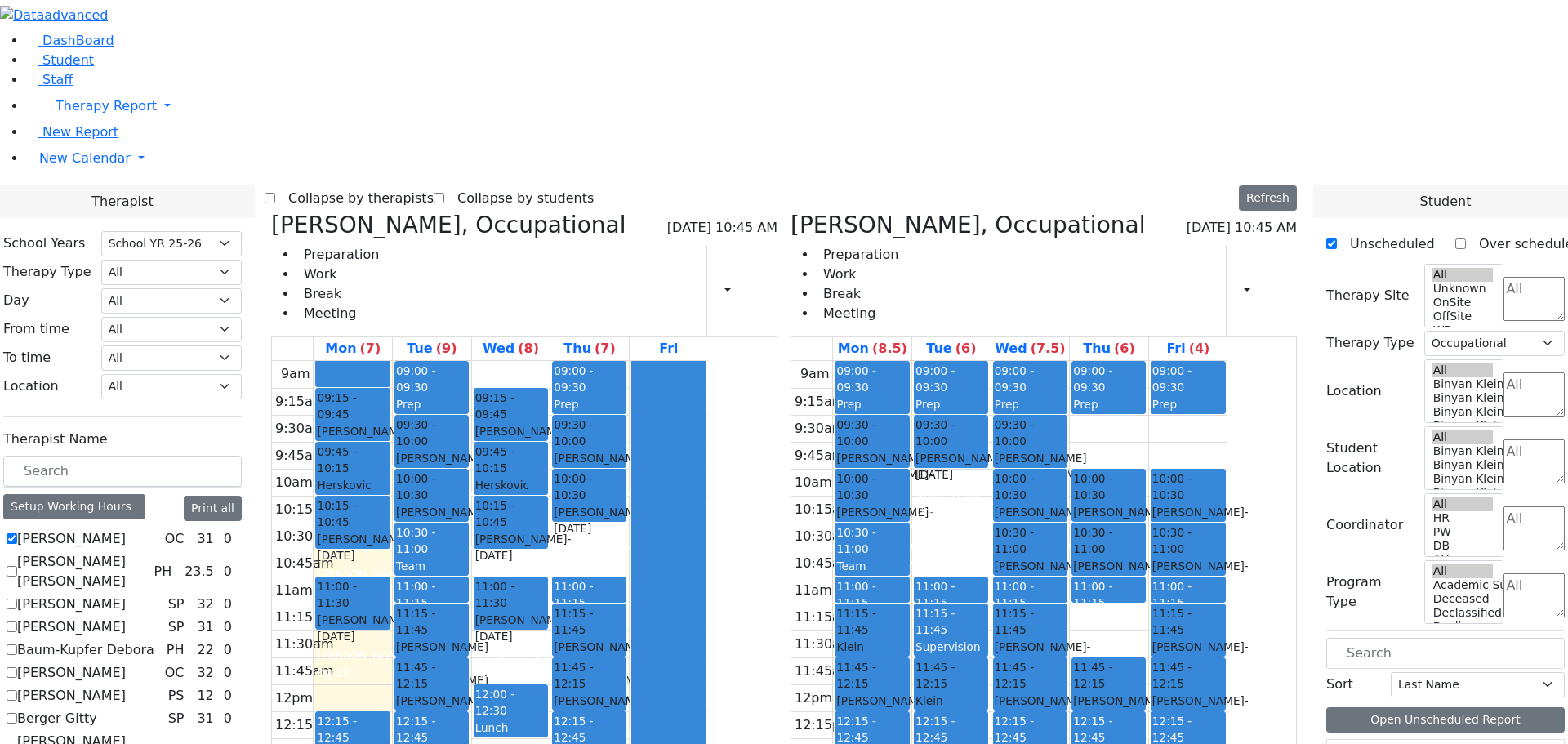
click at [424, 211] on div "[PERSON_NAME], Occupational [DATE] 10:45 AM Preparation Work Break Meeting Prin…" at bounding box center [524, 599] width 519 height 775
click at [271, 211] on icon at bounding box center [271, 224] width 0 height 27
checkbox input "false"
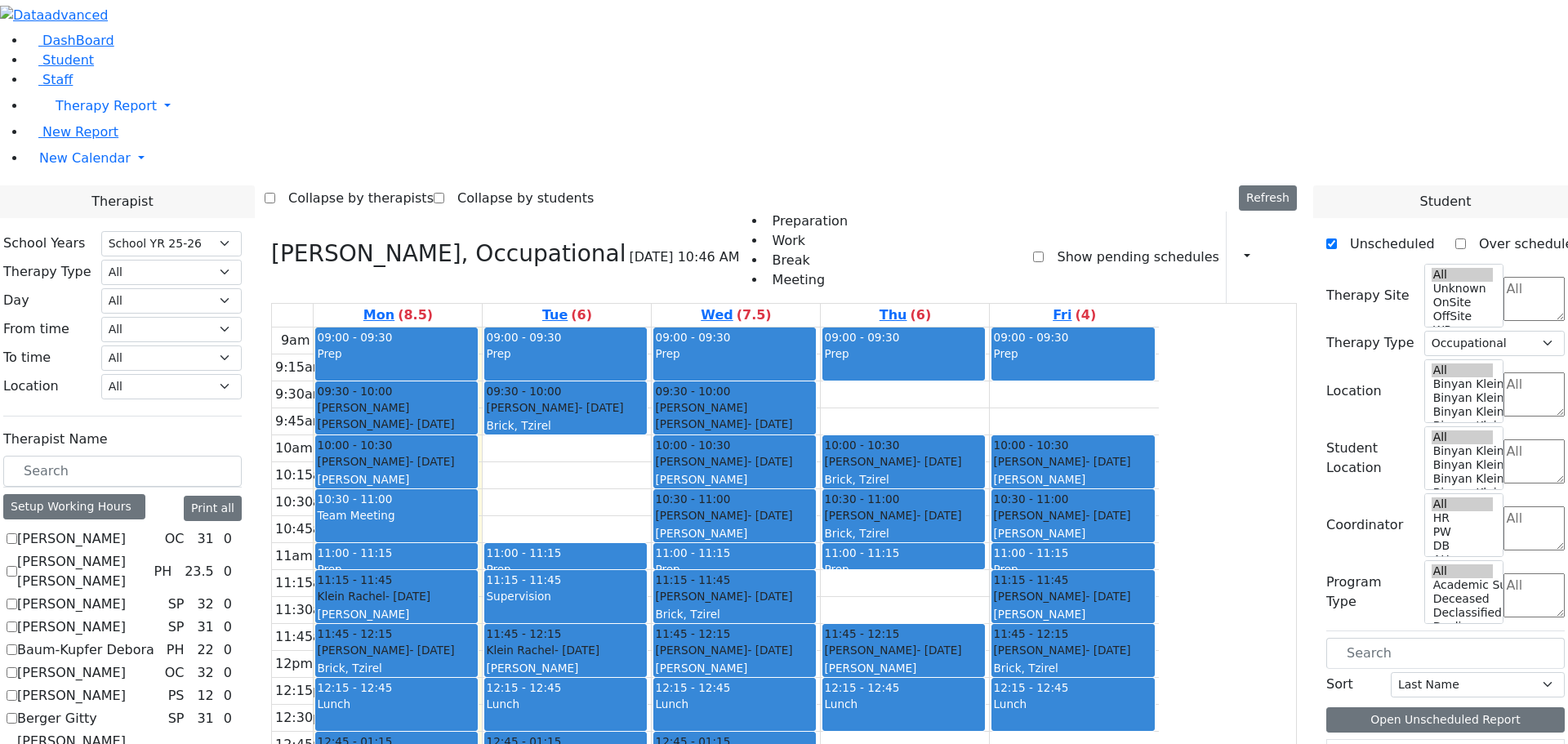
click at [427, 211] on div "[PERSON_NAME], Occupational [DATE] 10:46 AM Preparation Work Break Meeting Show…" at bounding box center [784, 592] width 1040 height 761
click at [271, 240] on icon at bounding box center [271, 253] width 0 height 27
checkbox input "false"
select select
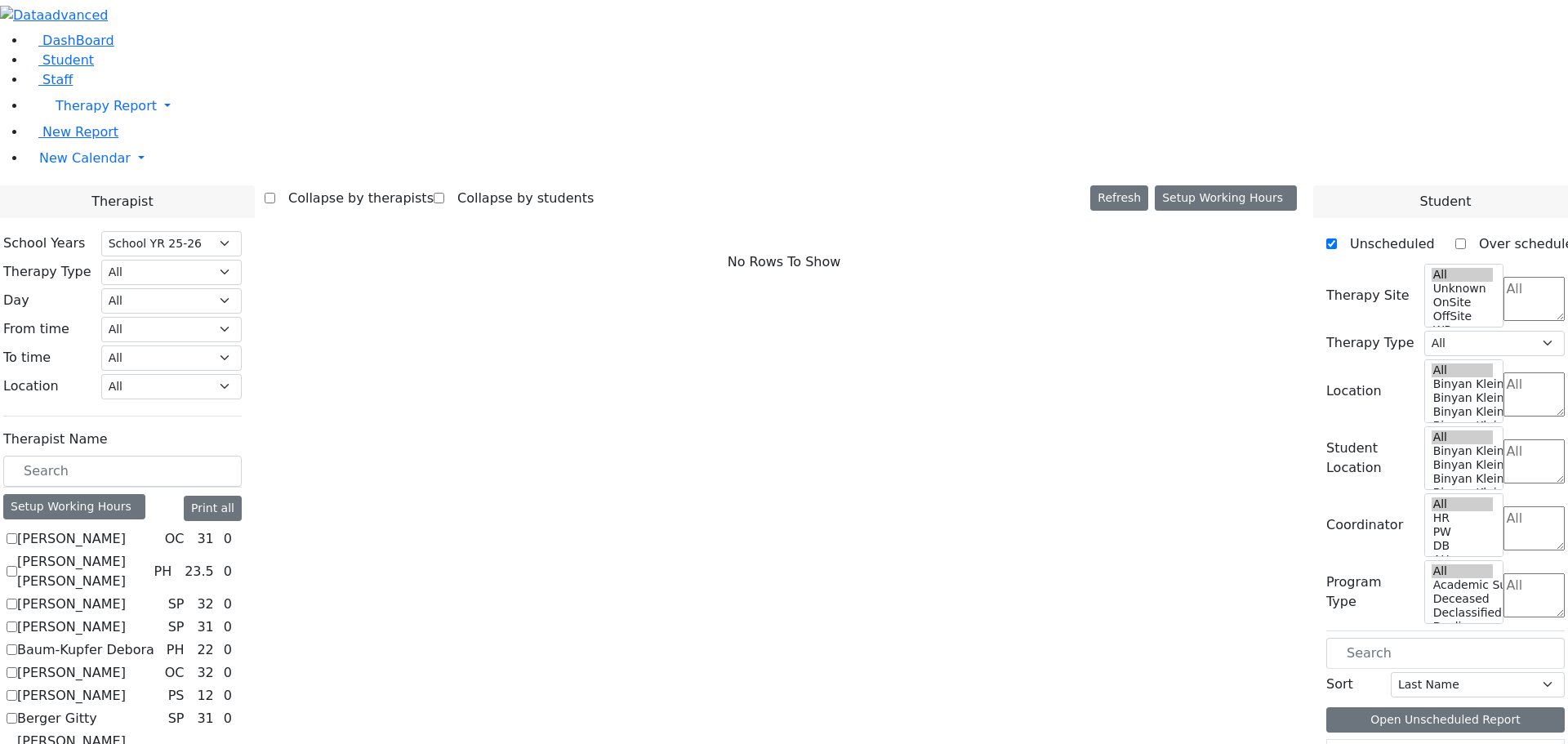
scroll to position [1484, 0]
checkbox input "true"
select select "1"
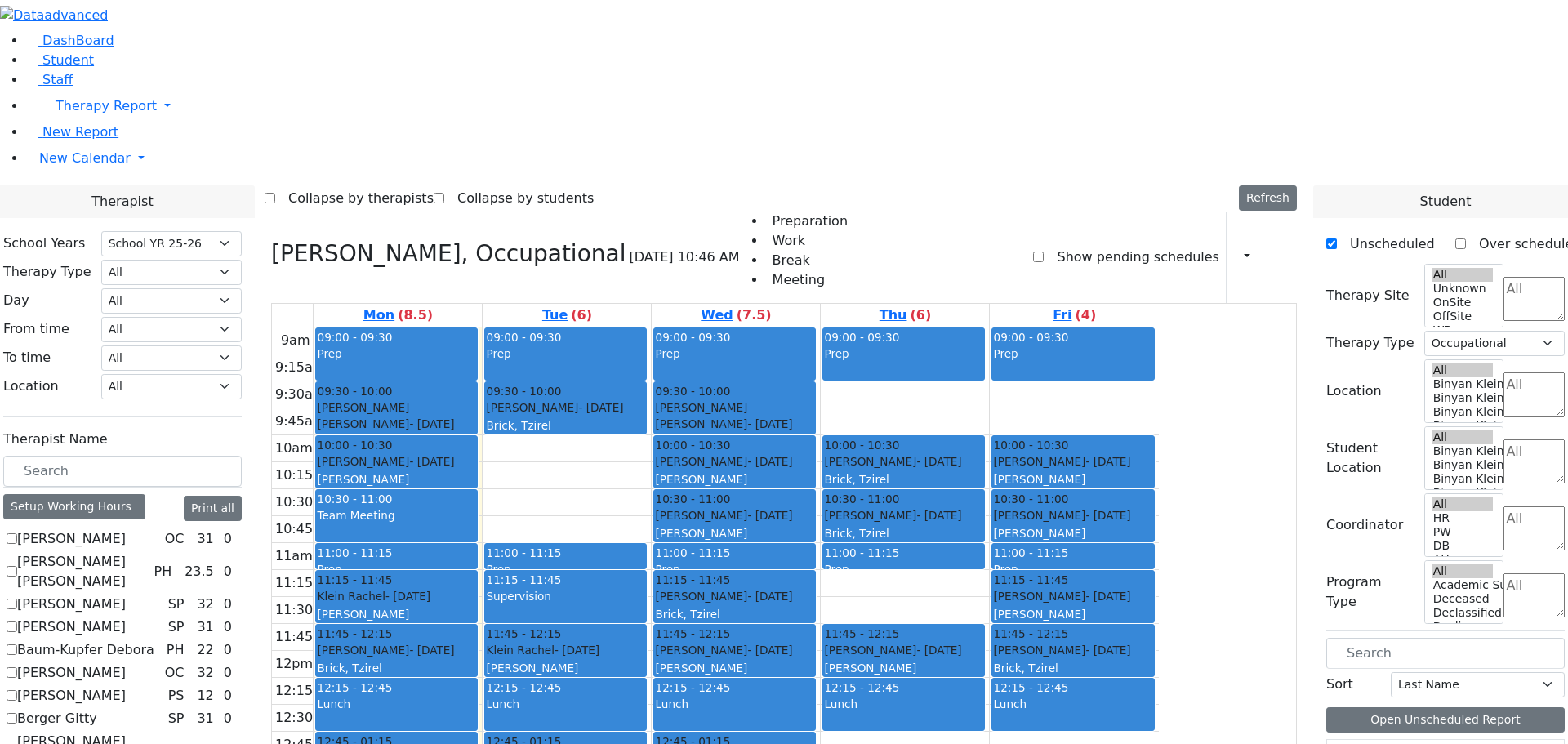
scroll to position [0, 0]
click at [126, 529] on label "[PERSON_NAME]" at bounding box center [72, 538] width 108 height 19
click at [17, 533] on input "[PERSON_NAME]" at bounding box center [12, 538] width 11 height 11
checkbox input "true"
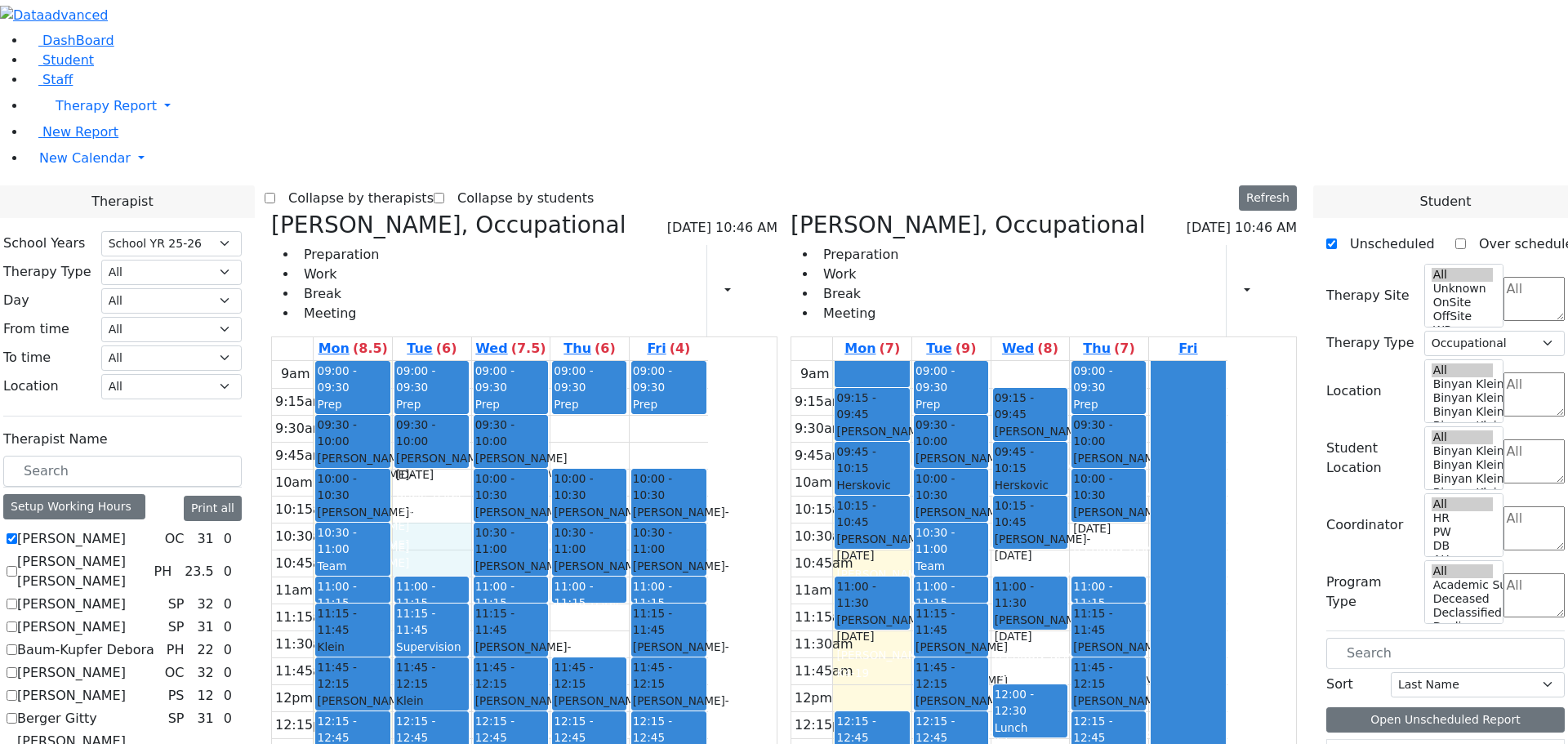
drag, startPoint x: 598, startPoint y: 298, endPoint x: 598, endPoint y: 308, distance: 10.0
click at [598, 361] on div "9am 9:15am 9:30am 9:45am 10am 10:15am 10:30am 10:45am 11am 11:15am 11:30am 11:4…" at bounding box center [490, 684] width 437 height 647
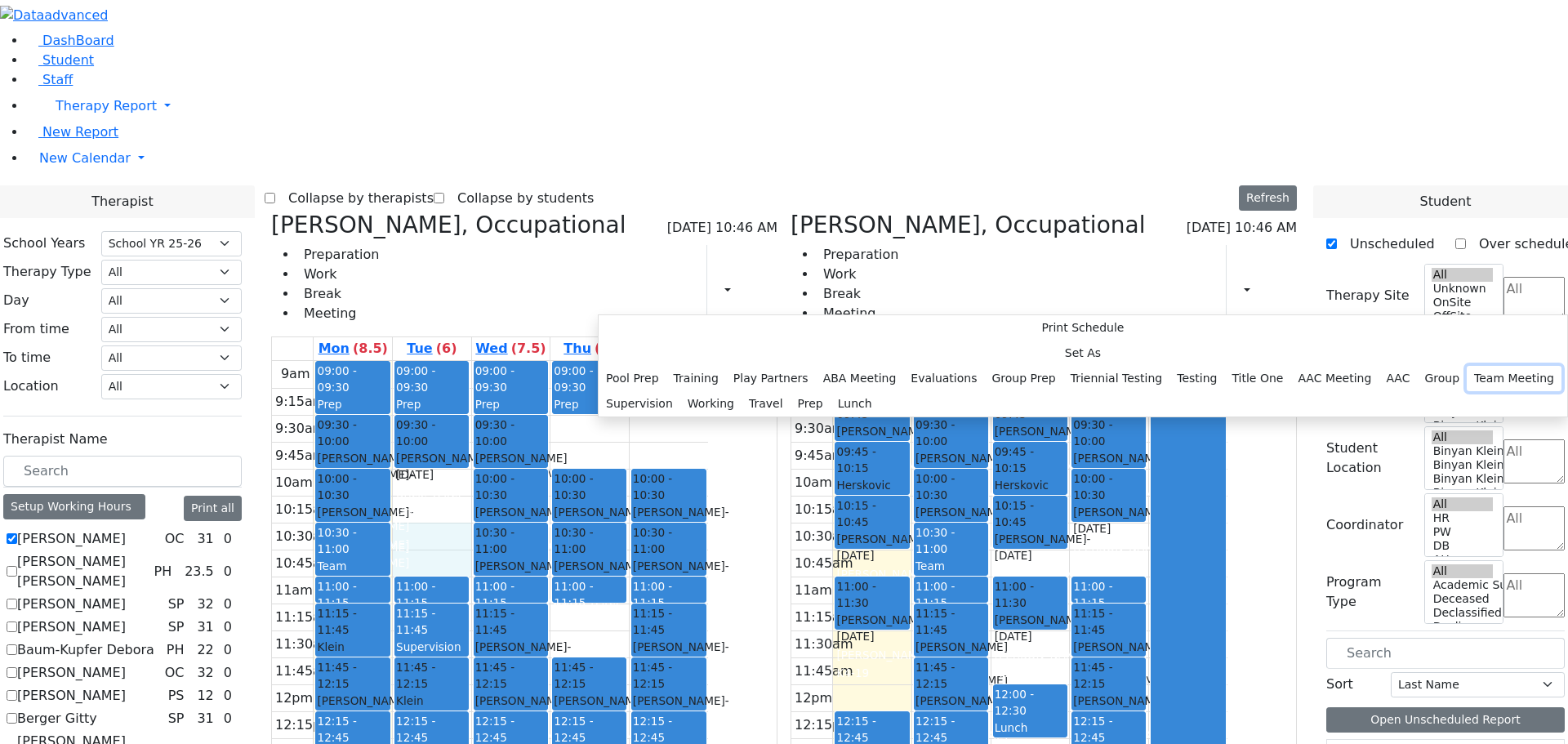
click at [1467, 373] on button "Team Meeting" at bounding box center [1514, 378] width 95 height 26
select select "10:30:00"
select select "11:00:00"
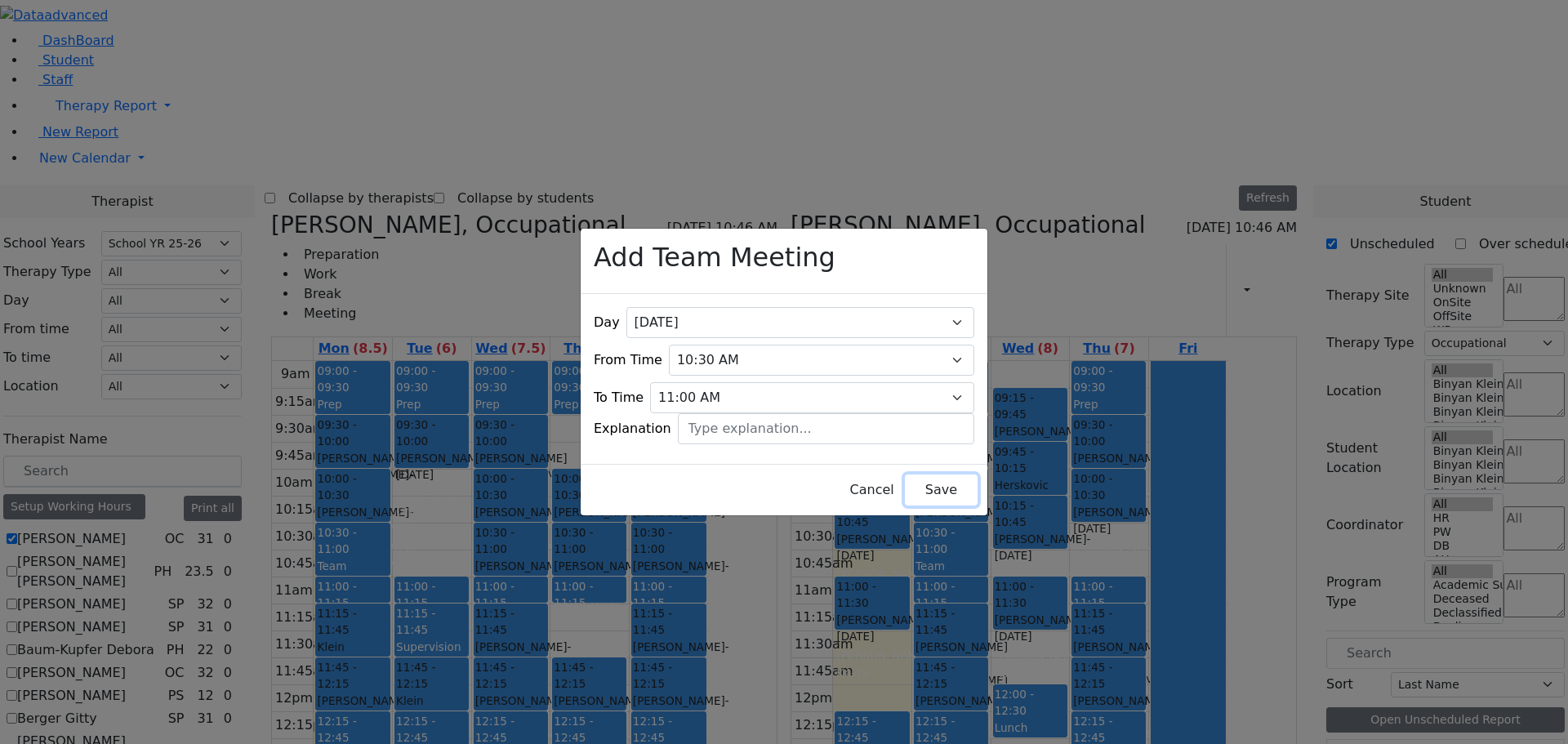
click at [916, 486] on button "Save" at bounding box center [941, 490] width 73 height 31
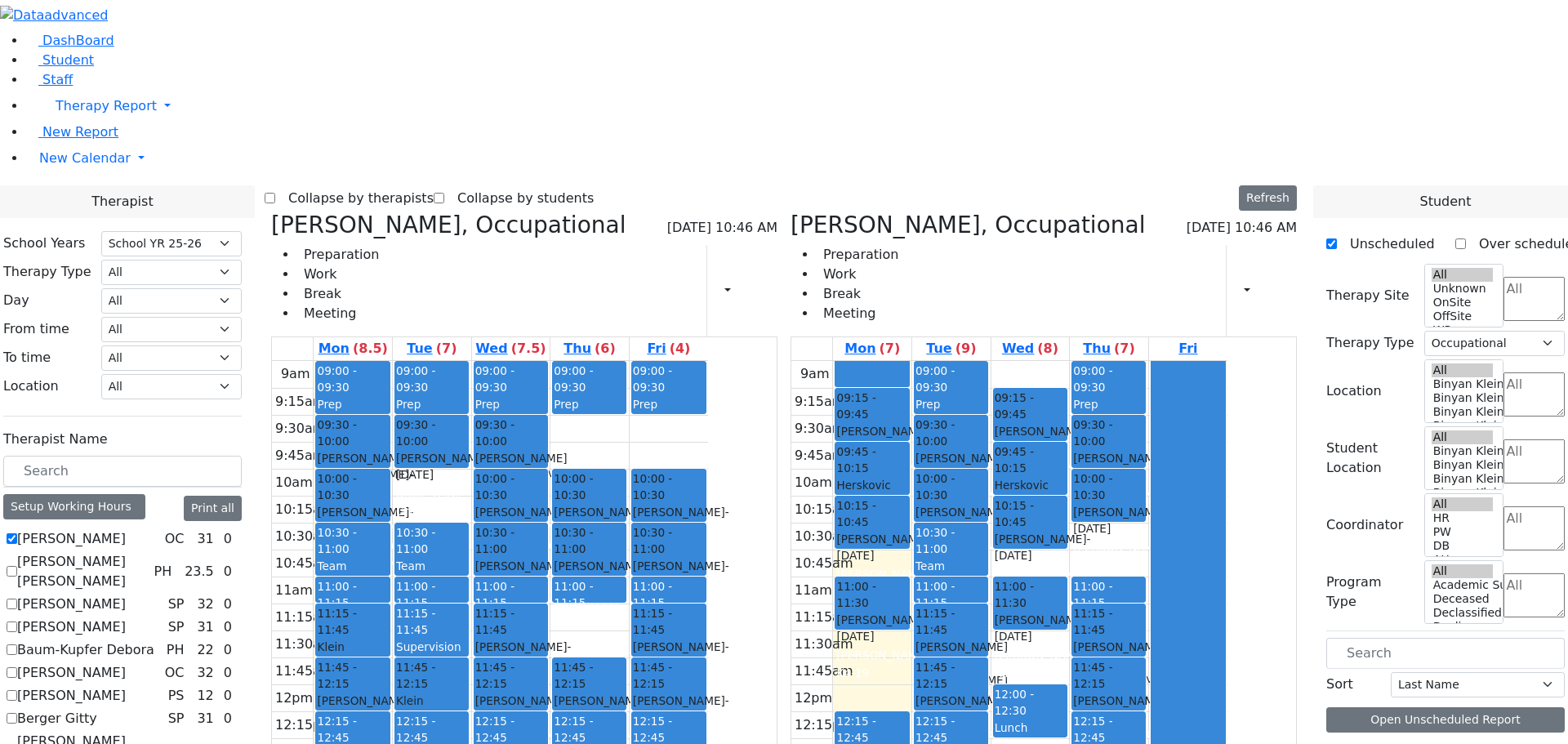
scroll to position [163, 0]
click at [271, 211] on icon at bounding box center [271, 224] width 0 height 27
checkbox input "false"
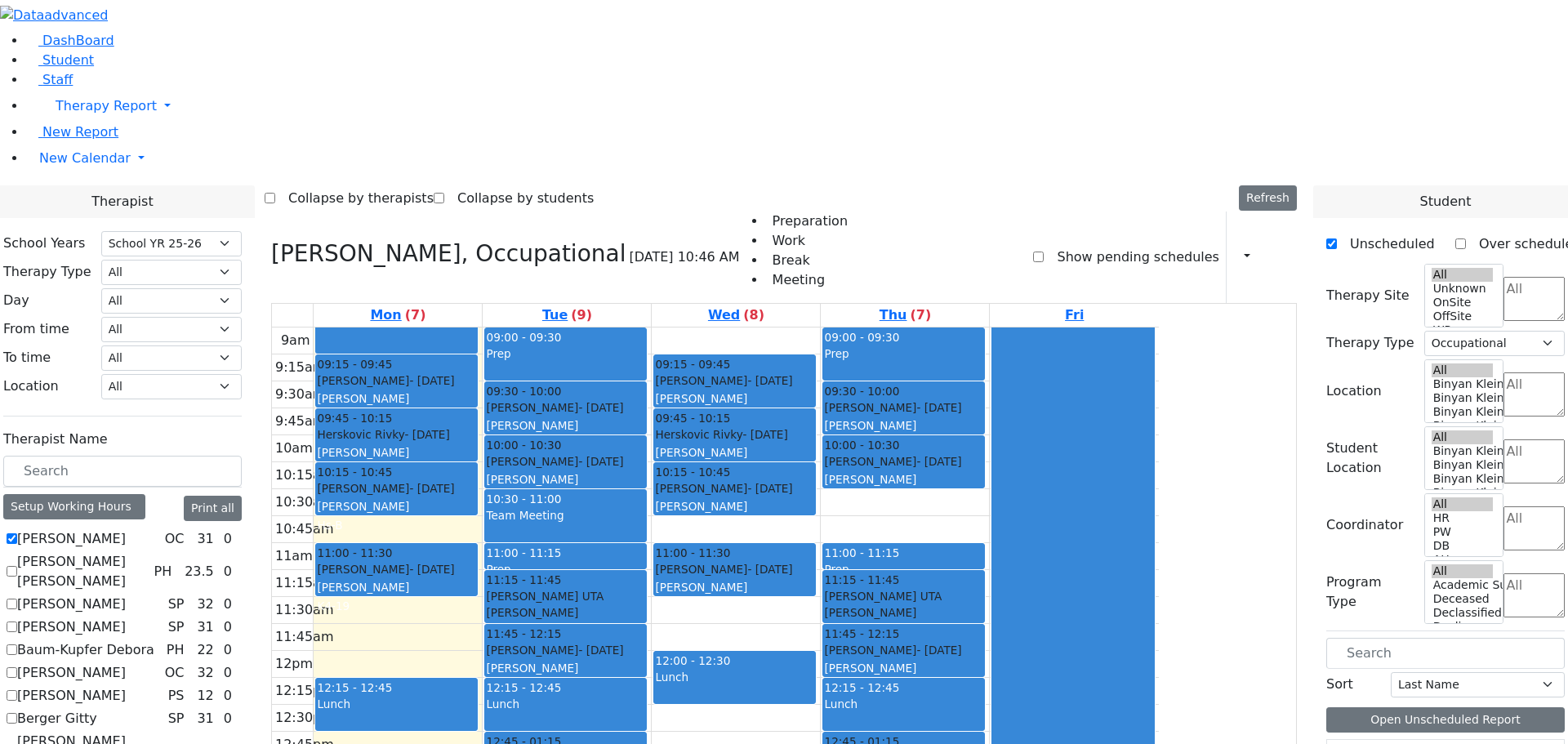
click at [271, 240] on icon at bounding box center [271, 253] width 0 height 27
checkbox input "false"
select select
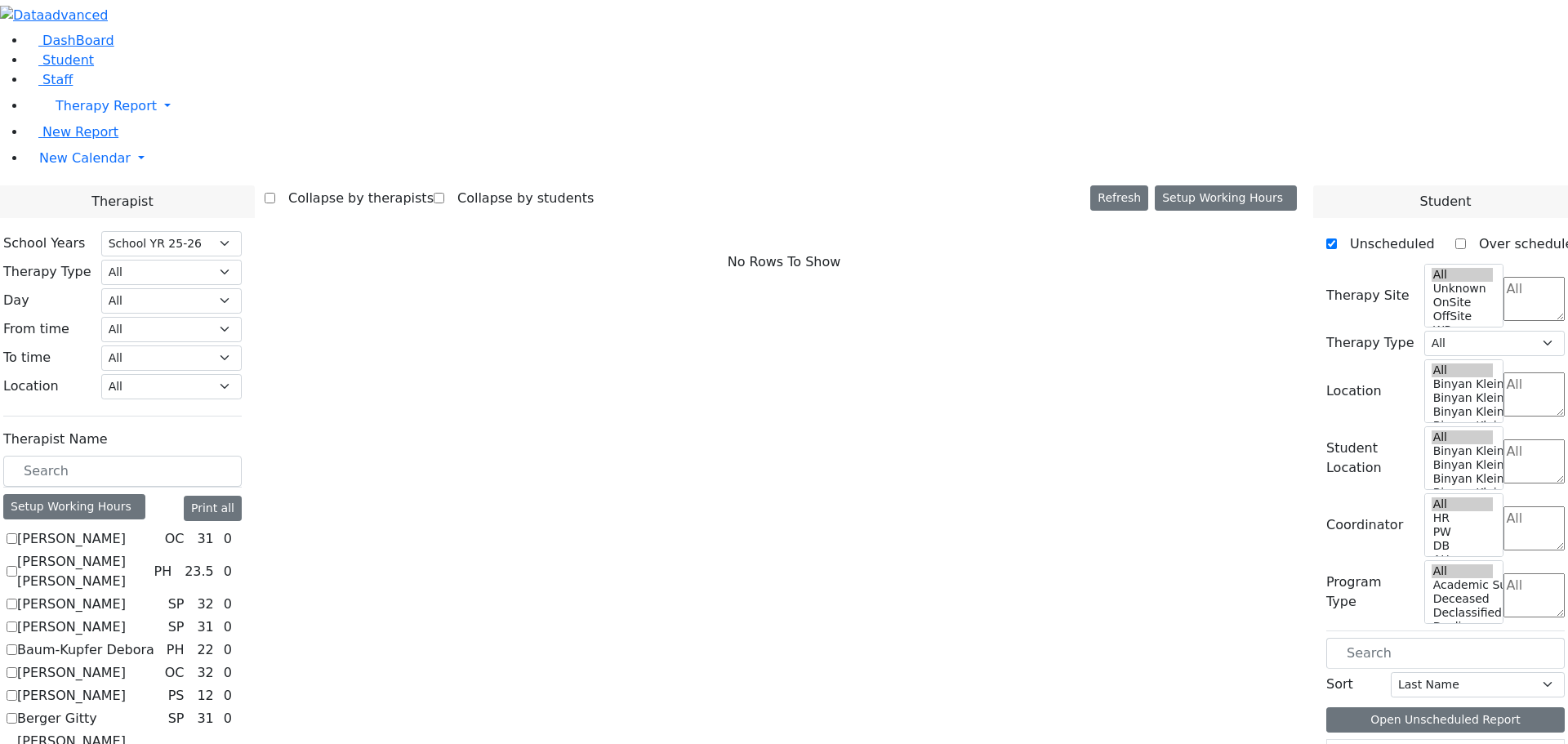
checkbox input "true"
select select "1"
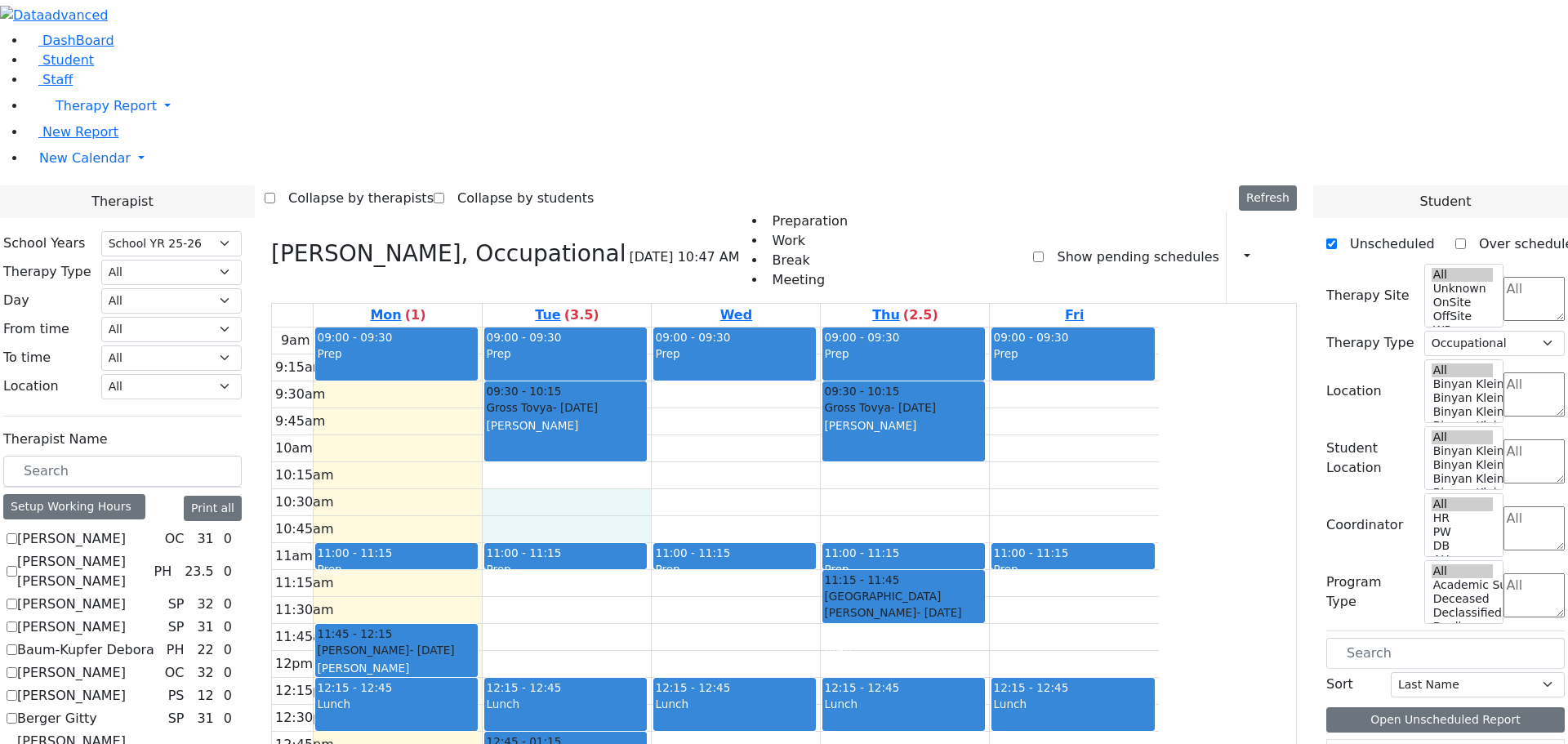
drag, startPoint x: 678, startPoint y: 283, endPoint x: 683, endPoint y: 290, distance: 8.6
click at [685, 327] on div "9am 9:15am 9:30am 9:45am 10am 10:15am 10:30am 10:45am 11am 11:15am 11:30am 11:4…" at bounding box center [715, 650] width 887 height 647
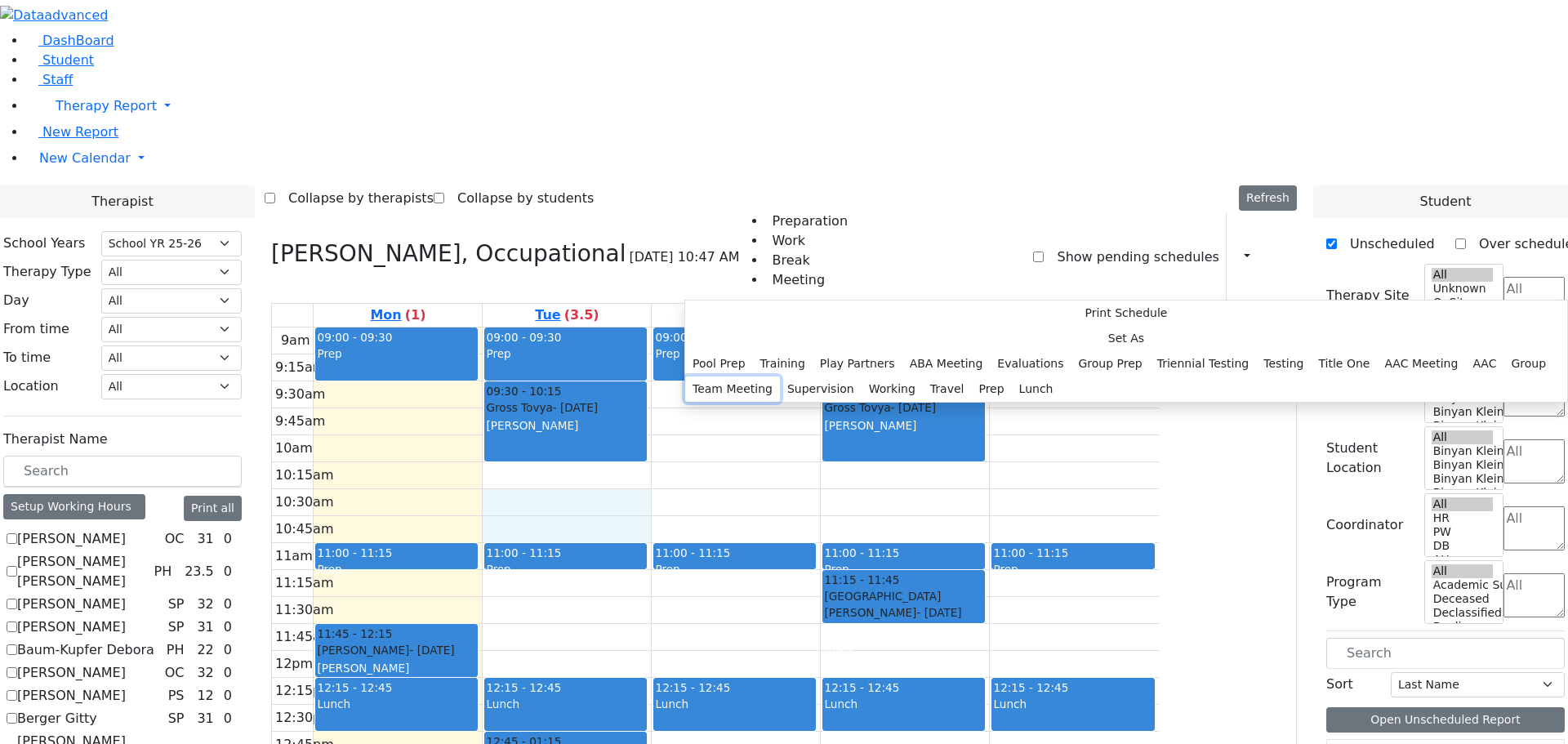
click at [780, 377] on button "Team Meeting" at bounding box center [733, 389] width 95 height 26
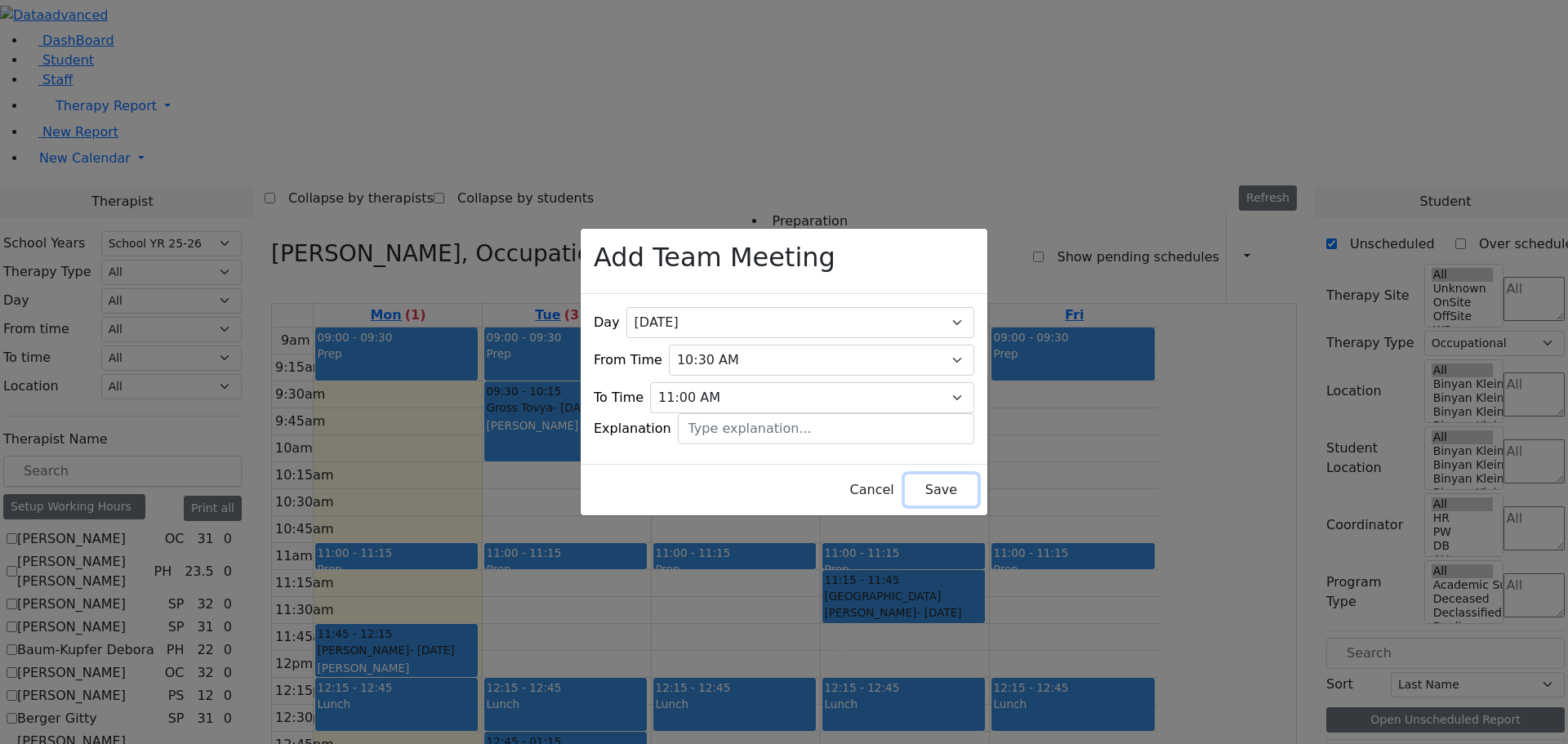
click at [939, 479] on button "Save" at bounding box center [941, 490] width 73 height 31
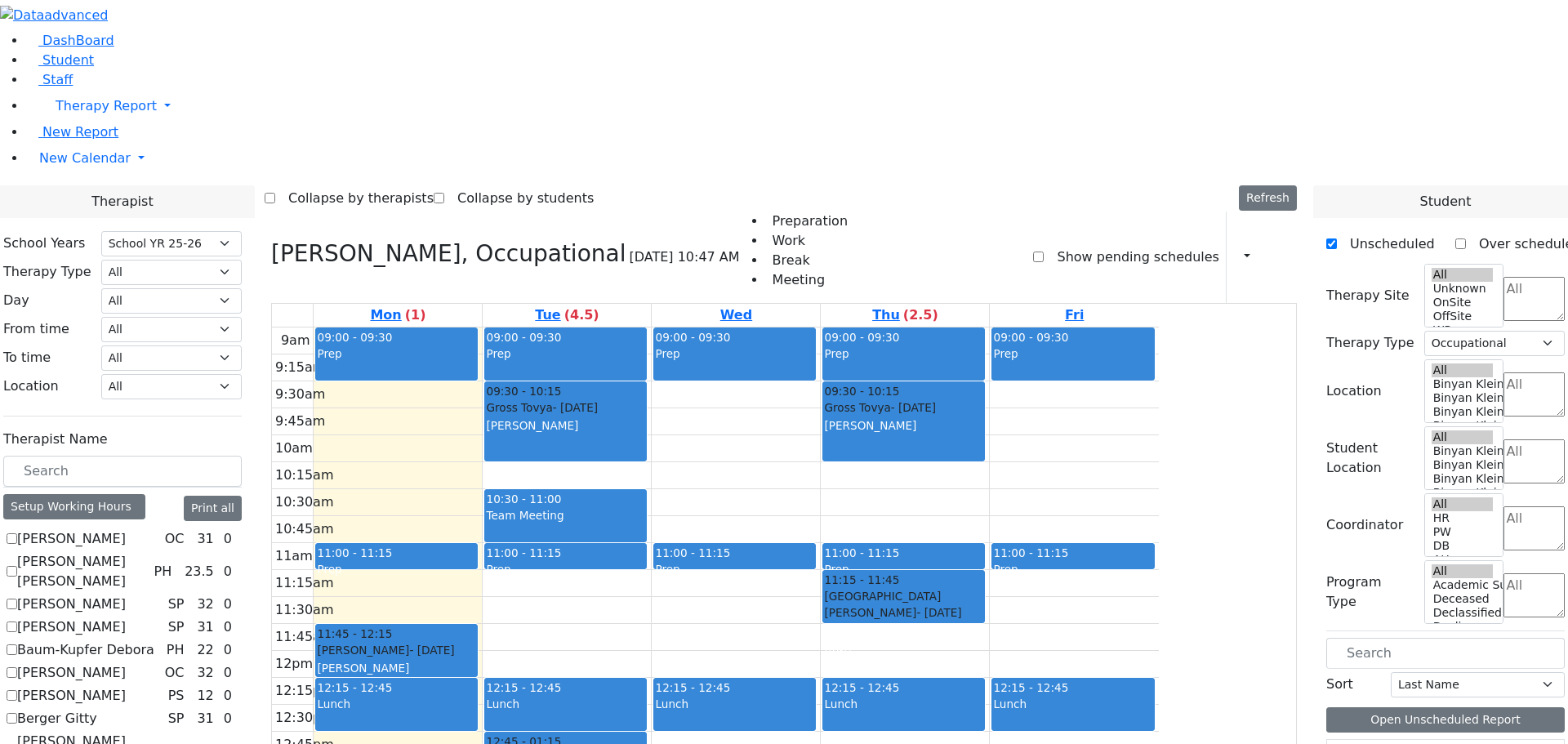
checkbox input "false"
select select
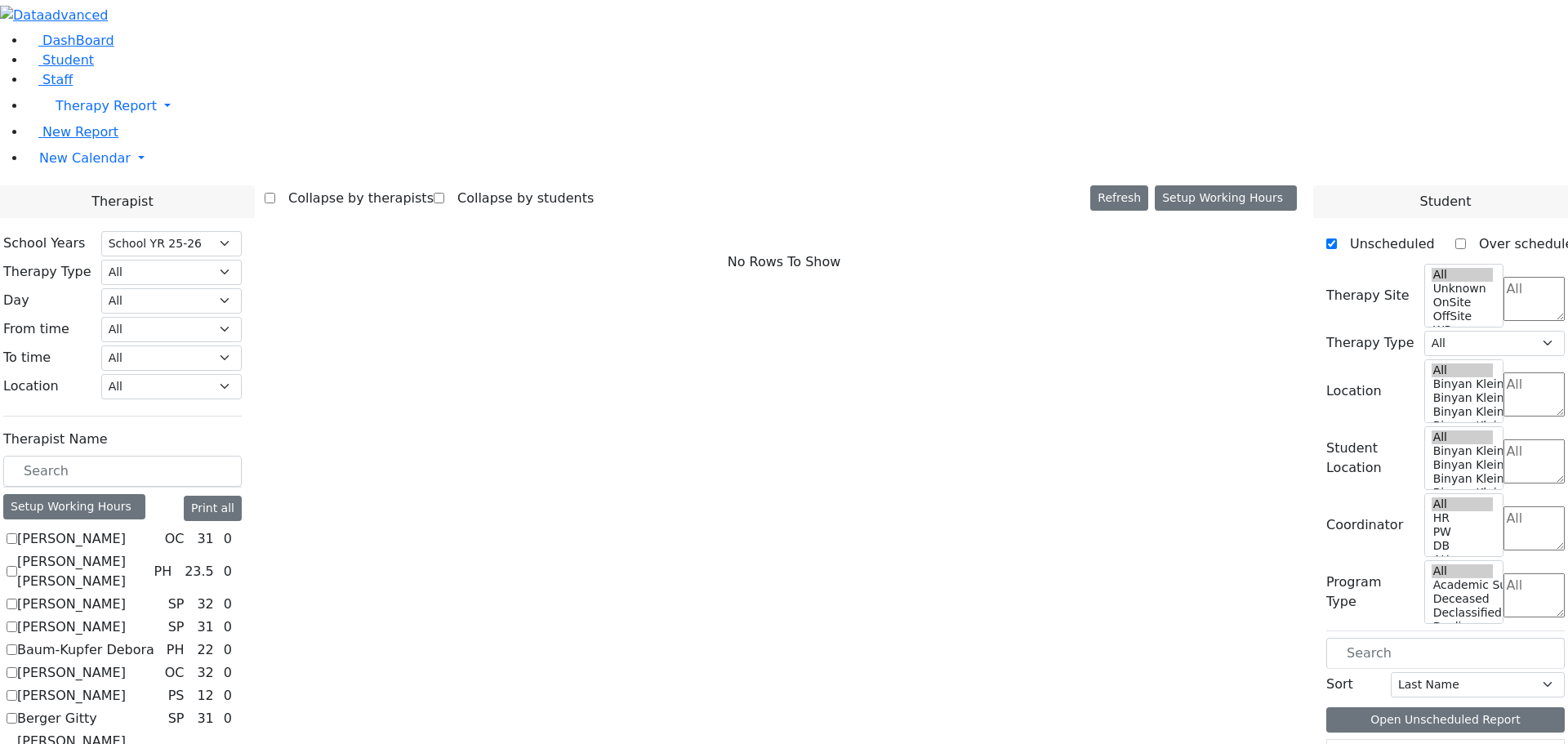
scroll to position [995, 0]
checkbox input "true"
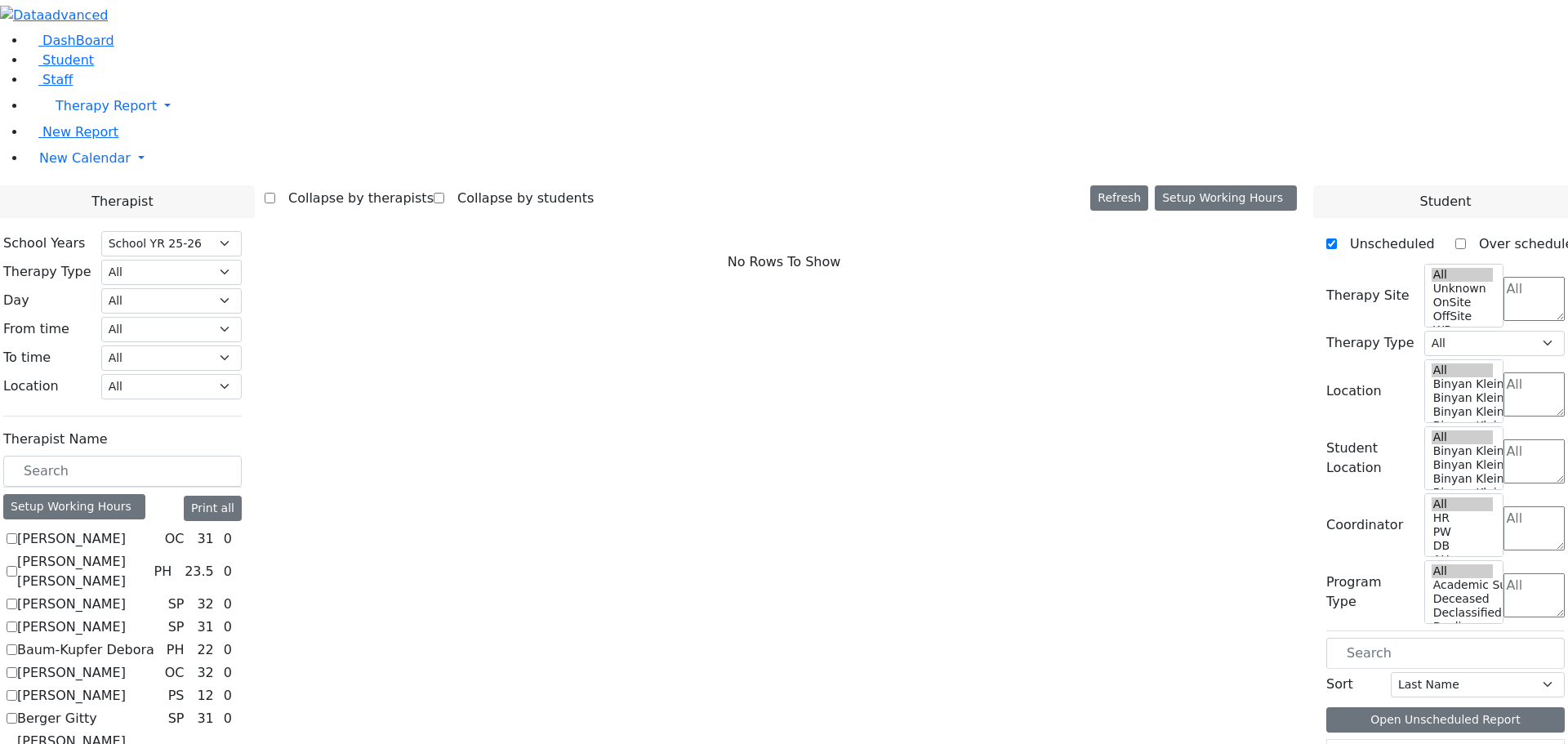
select select "3"
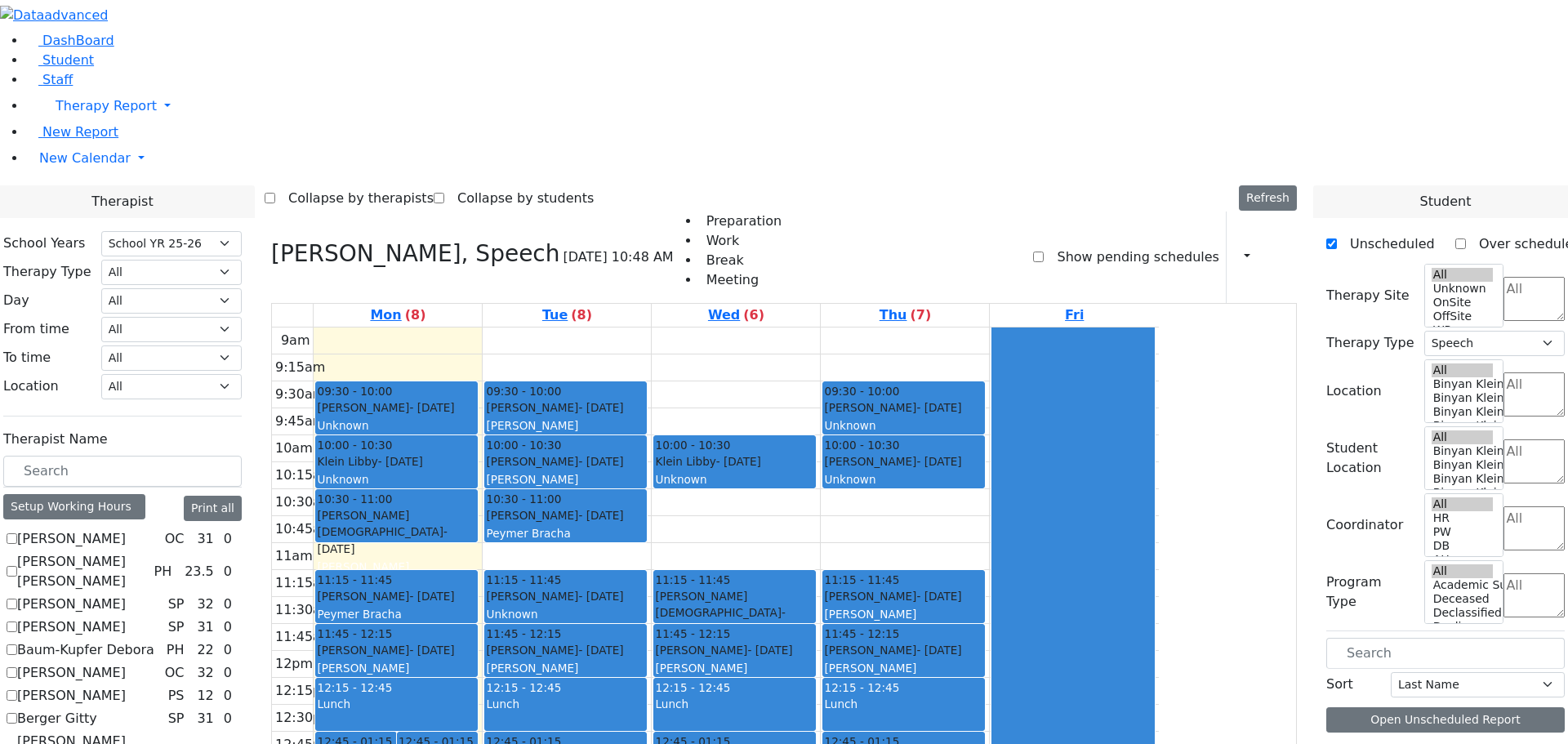
scroll to position [890, 0]
drag, startPoint x: 542, startPoint y: 115, endPoint x: 540, endPoint y: 146, distance: 31.1
click at [540, 327] on div "9am 9:15am 9:30am 9:45am 10am 10:15am 10:30am 10:45am 11am 11:15am 11:30am 11:4…" at bounding box center [715, 650] width 887 height 647
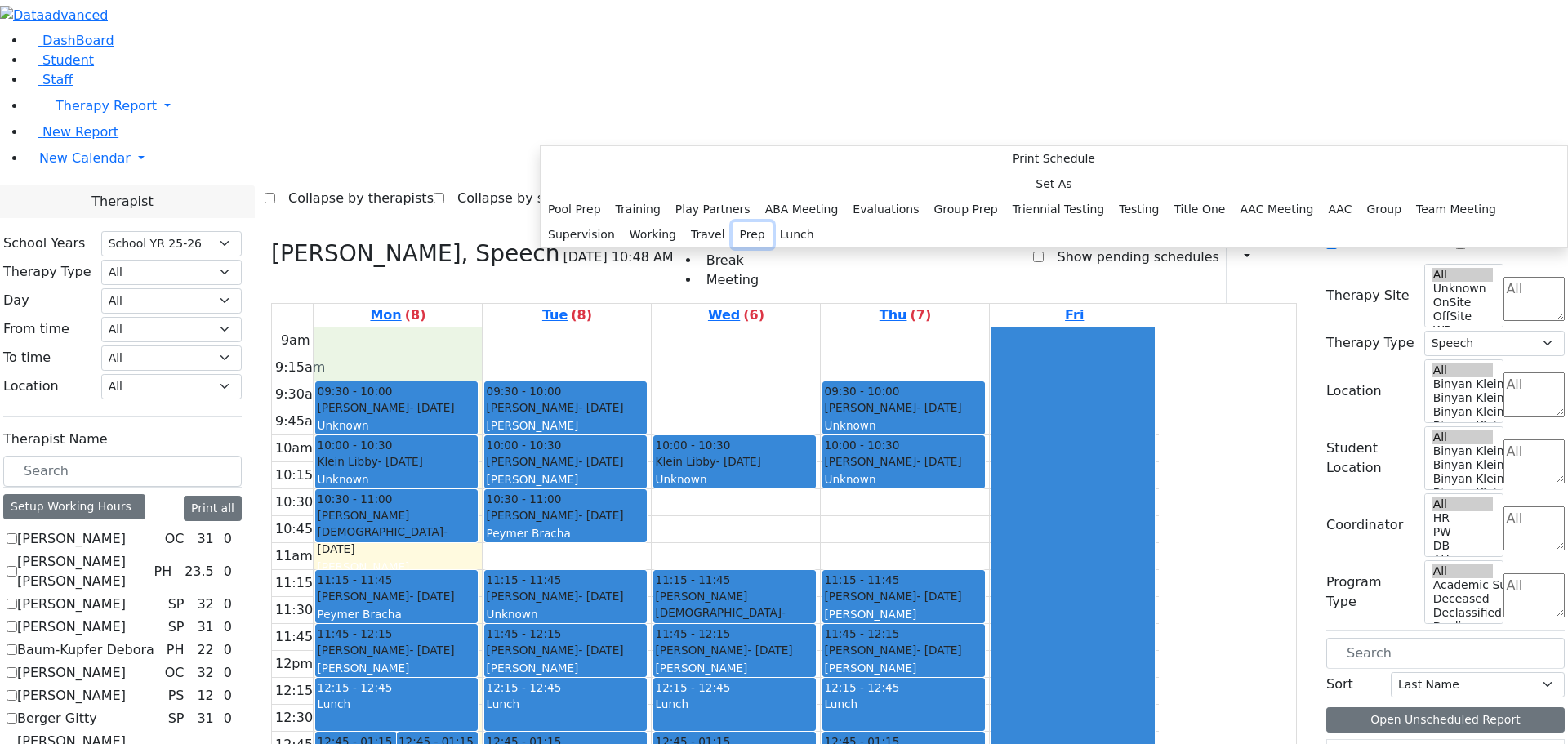
click at [733, 247] on button "Prep" at bounding box center [753, 235] width 40 height 26
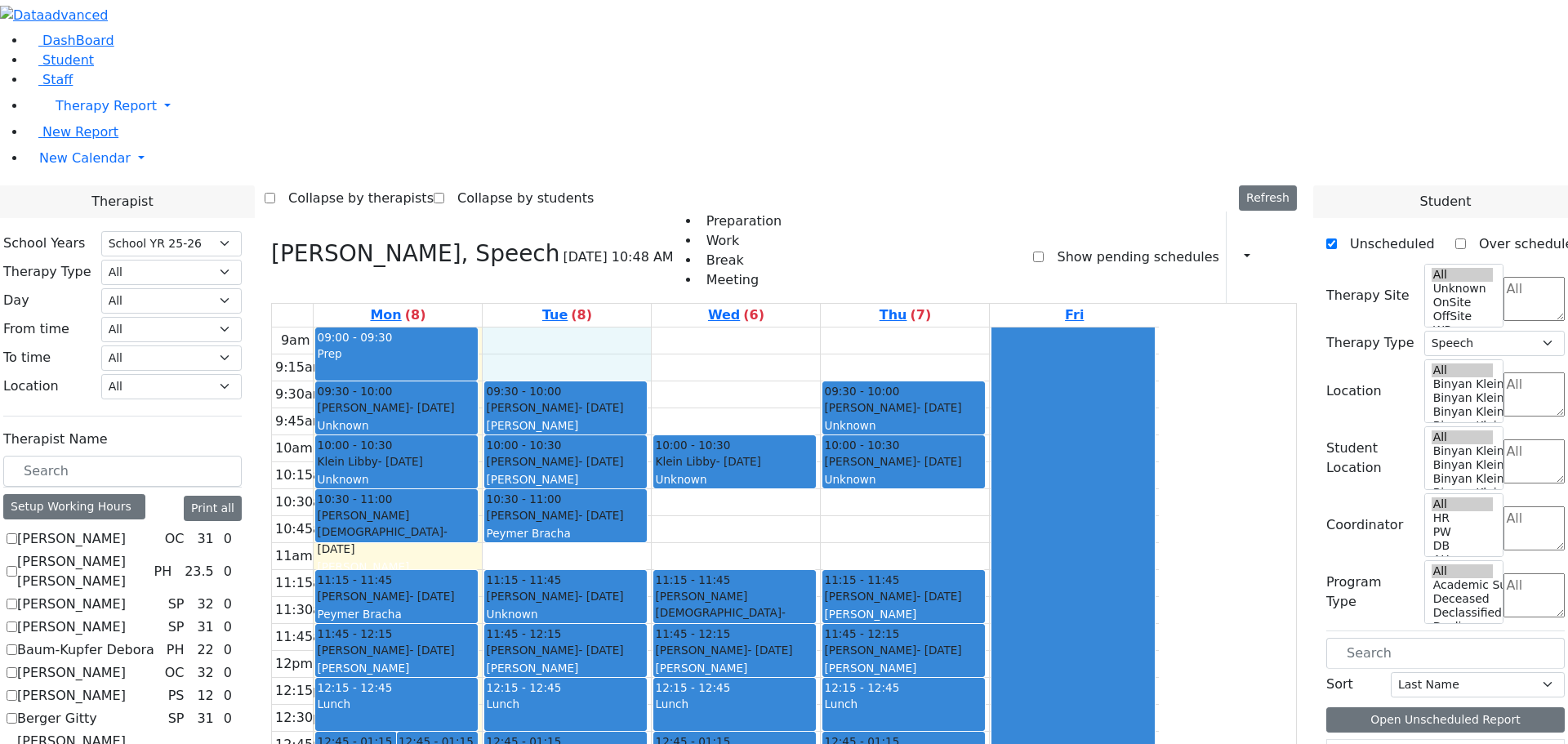
drag, startPoint x: 729, startPoint y: 109, endPoint x: 728, endPoint y: 136, distance: 27.0
click at [728, 327] on div "9am 9:15am 9:30am 9:45am 10am 10:15am 10:30am 10:45am 11am 11:15am 11:30am 11:4…" at bounding box center [715, 650] width 887 height 647
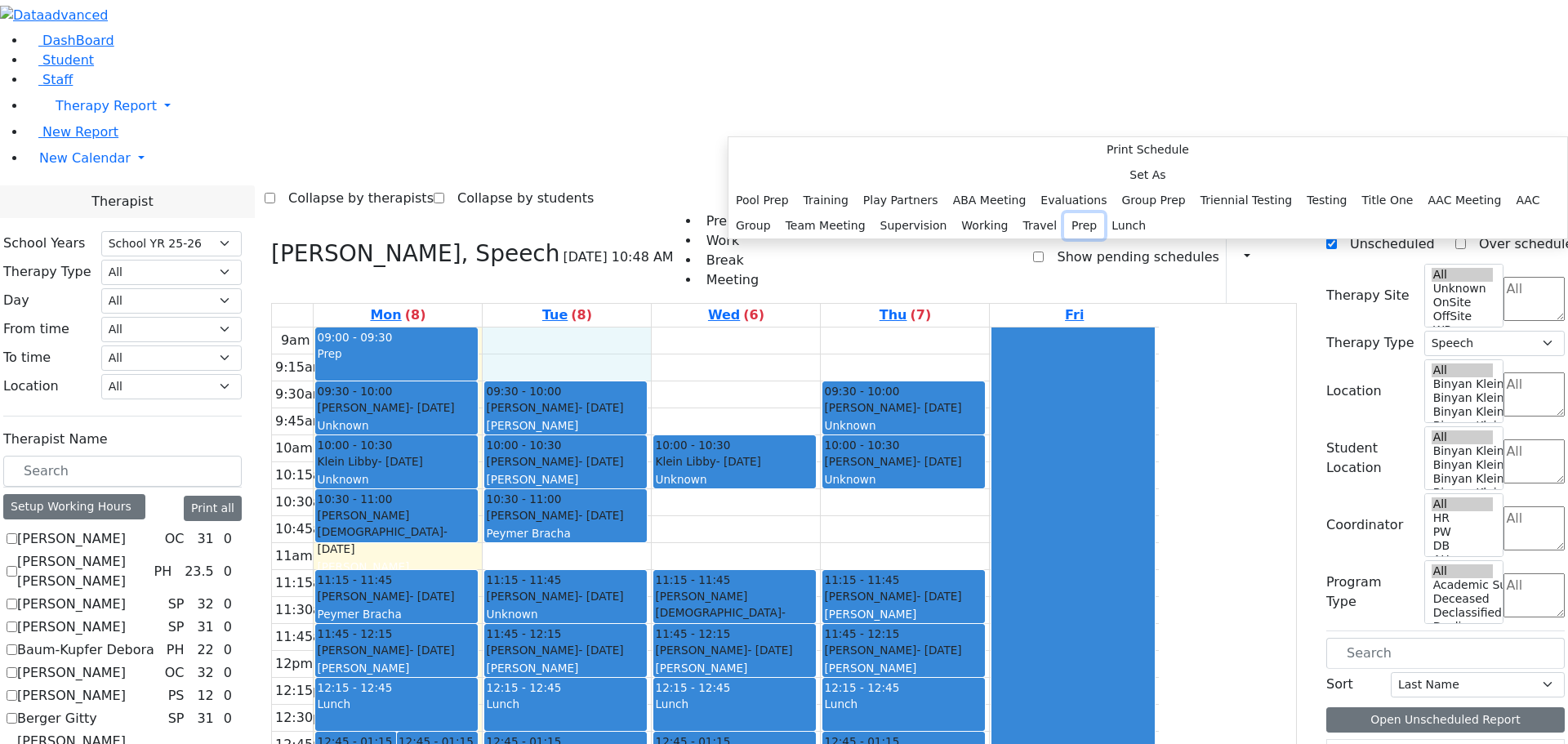
click at [1064, 239] on button "Prep" at bounding box center [1085, 226] width 40 height 26
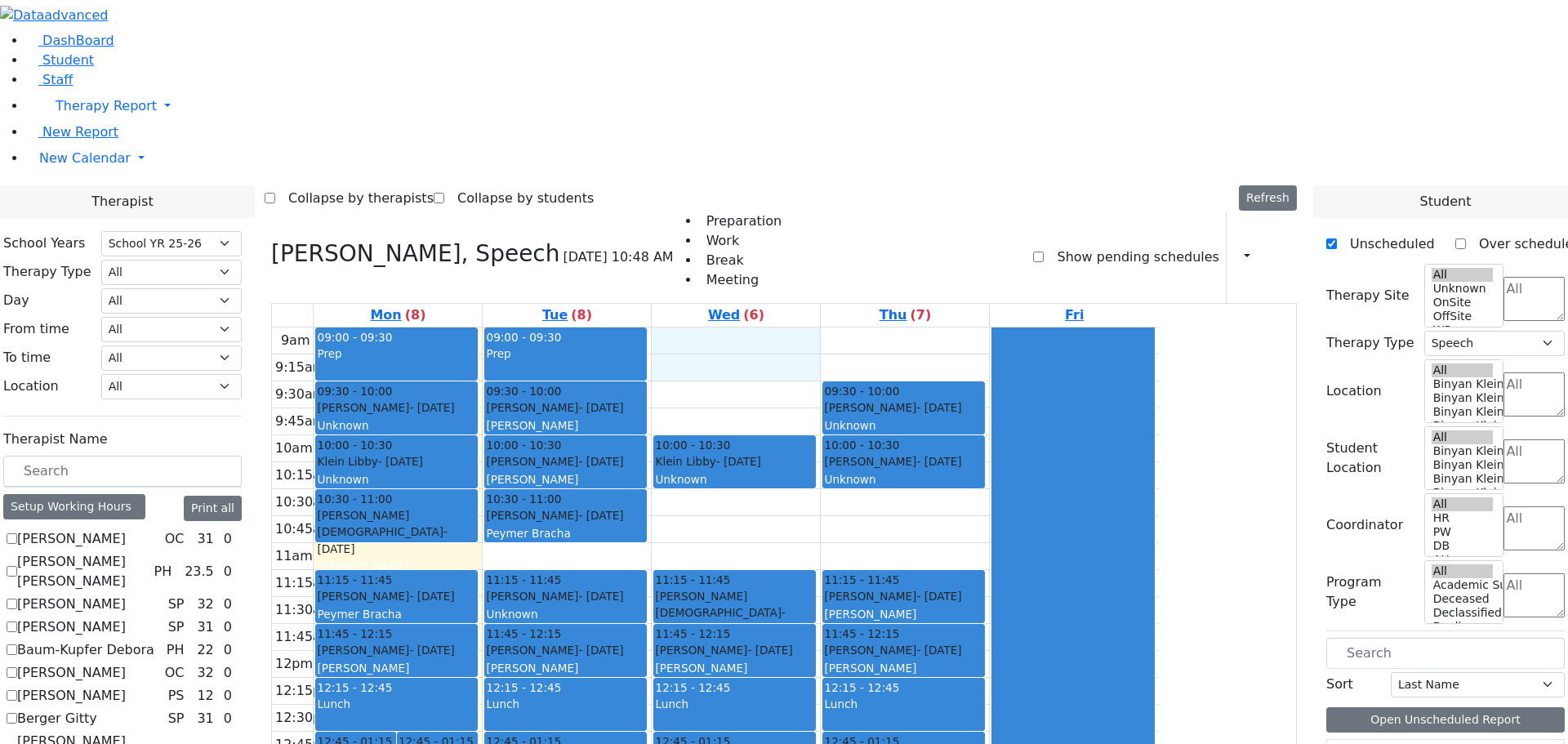
drag, startPoint x: 843, startPoint y: 118, endPoint x: 843, endPoint y: 131, distance: 13.0
click at [843, 327] on div "9am 9:15am 9:30am 9:45am 10am 10:15am 10:30am 10:45am 11am 11:15am 11:30am 11:4…" at bounding box center [715, 650] width 887 height 647
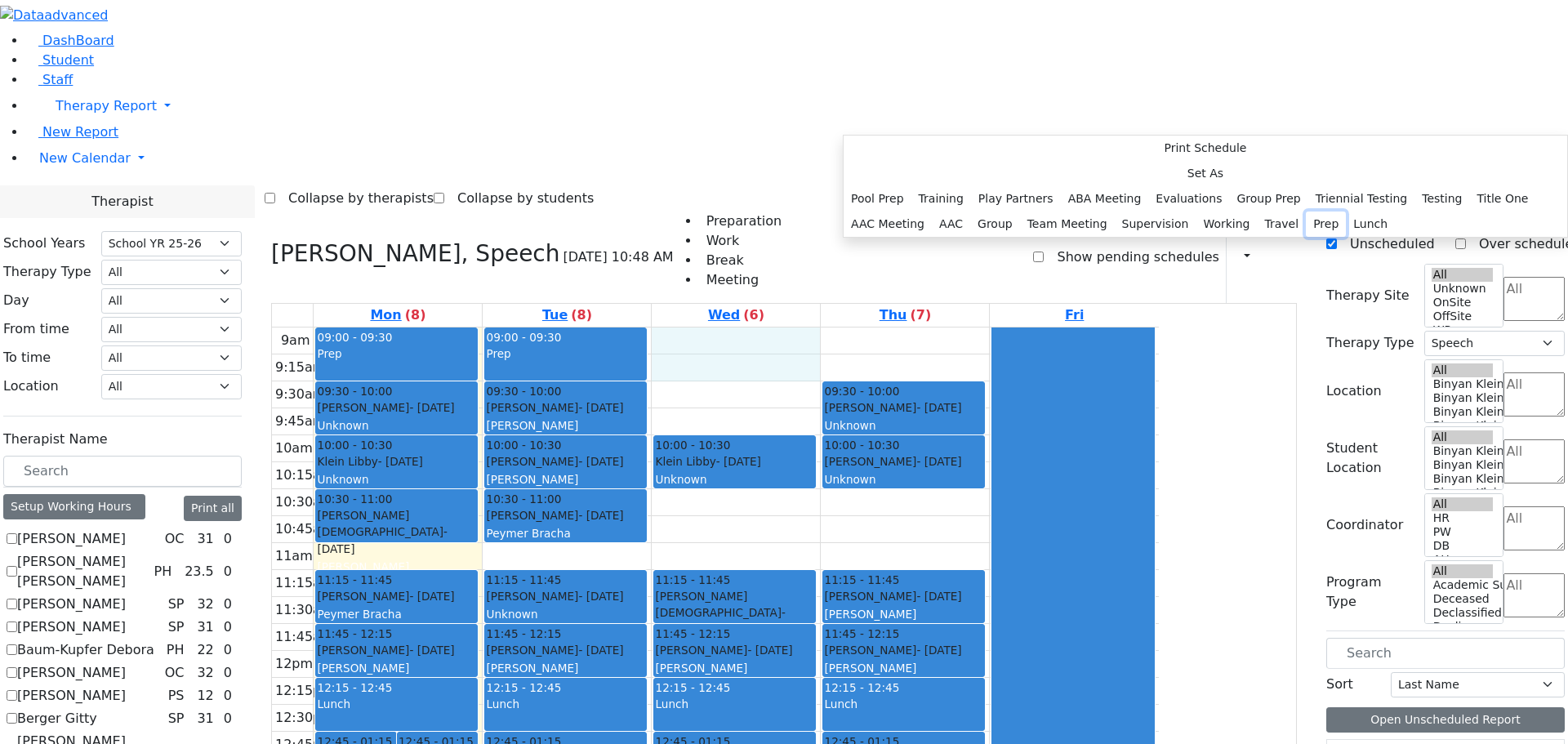
click at [1306, 237] on button "Prep" at bounding box center [1326, 224] width 40 height 26
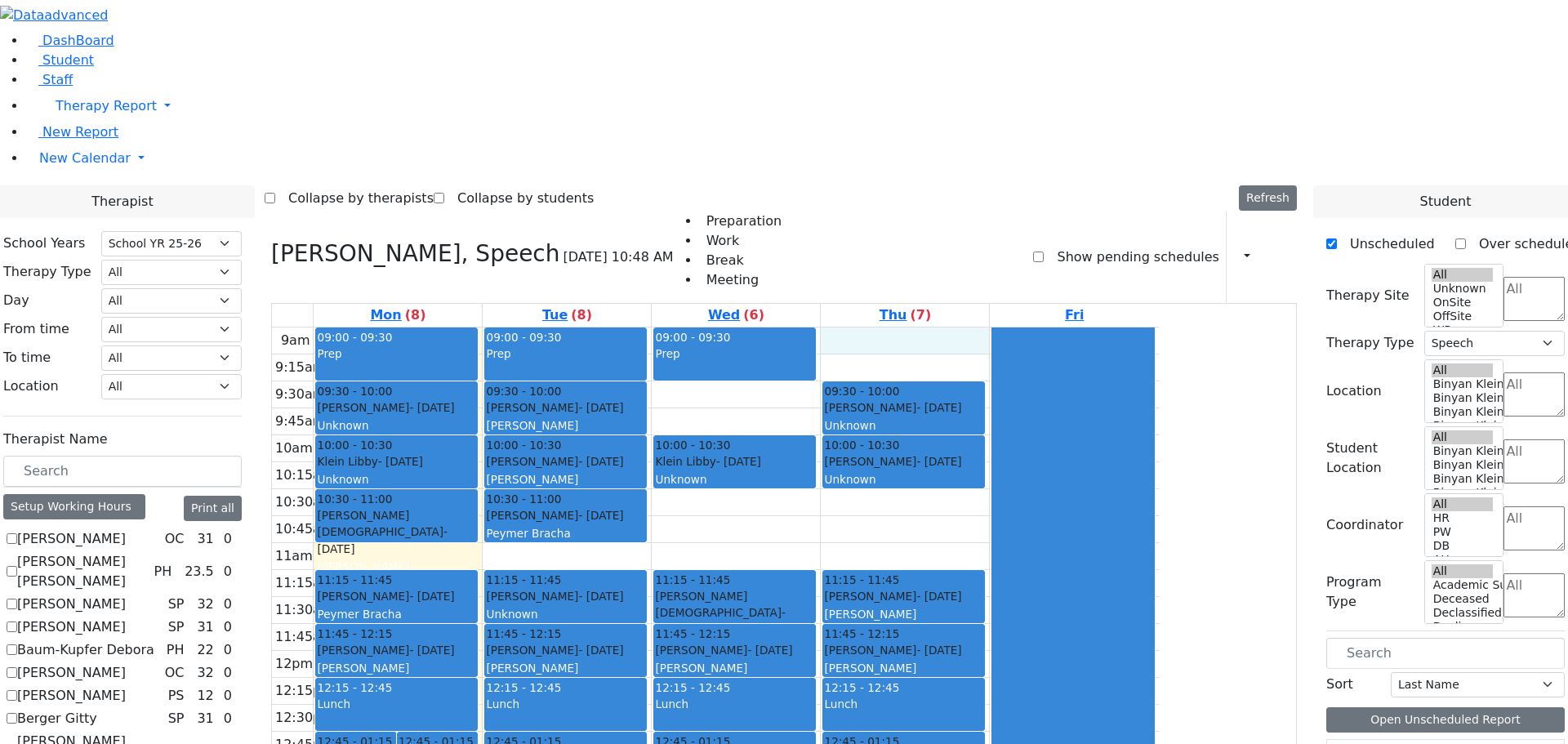
click at [1017, 327] on div "9am 9:15am 9:30am 9:45am 10am 10:15am 10:30am 10:45am 11am 11:15am 11:30am 11:4…" at bounding box center [715, 650] width 887 height 647
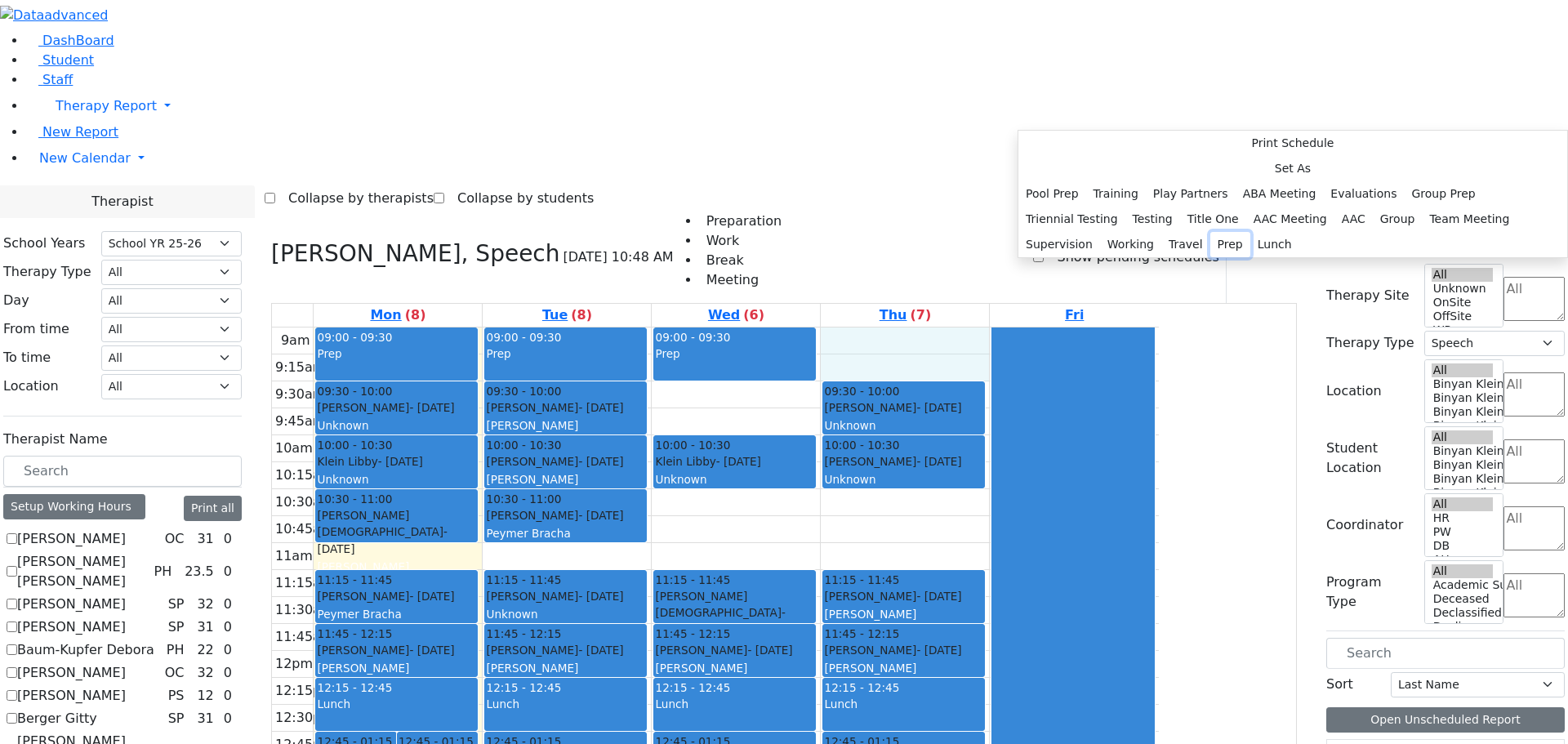
click at [1210, 257] on button "Prep" at bounding box center [1231, 244] width 40 height 26
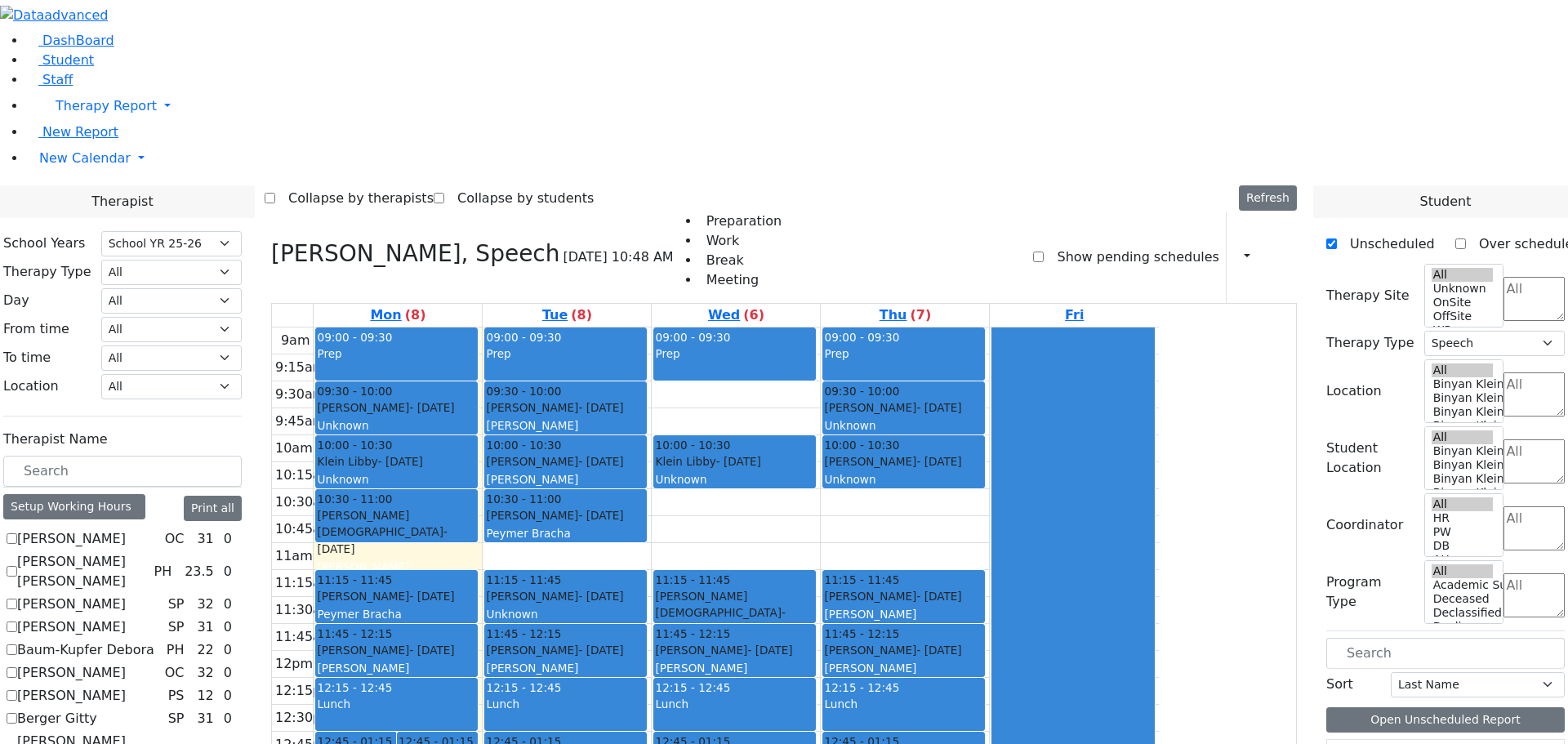
click at [600, 334] on div "9am 9:15am 9:30am 9:45am 10am 10:15am 10:30am 10:45am 11am 11:15am 11:30am 11:4…" at bounding box center [715, 650] width 887 height 647
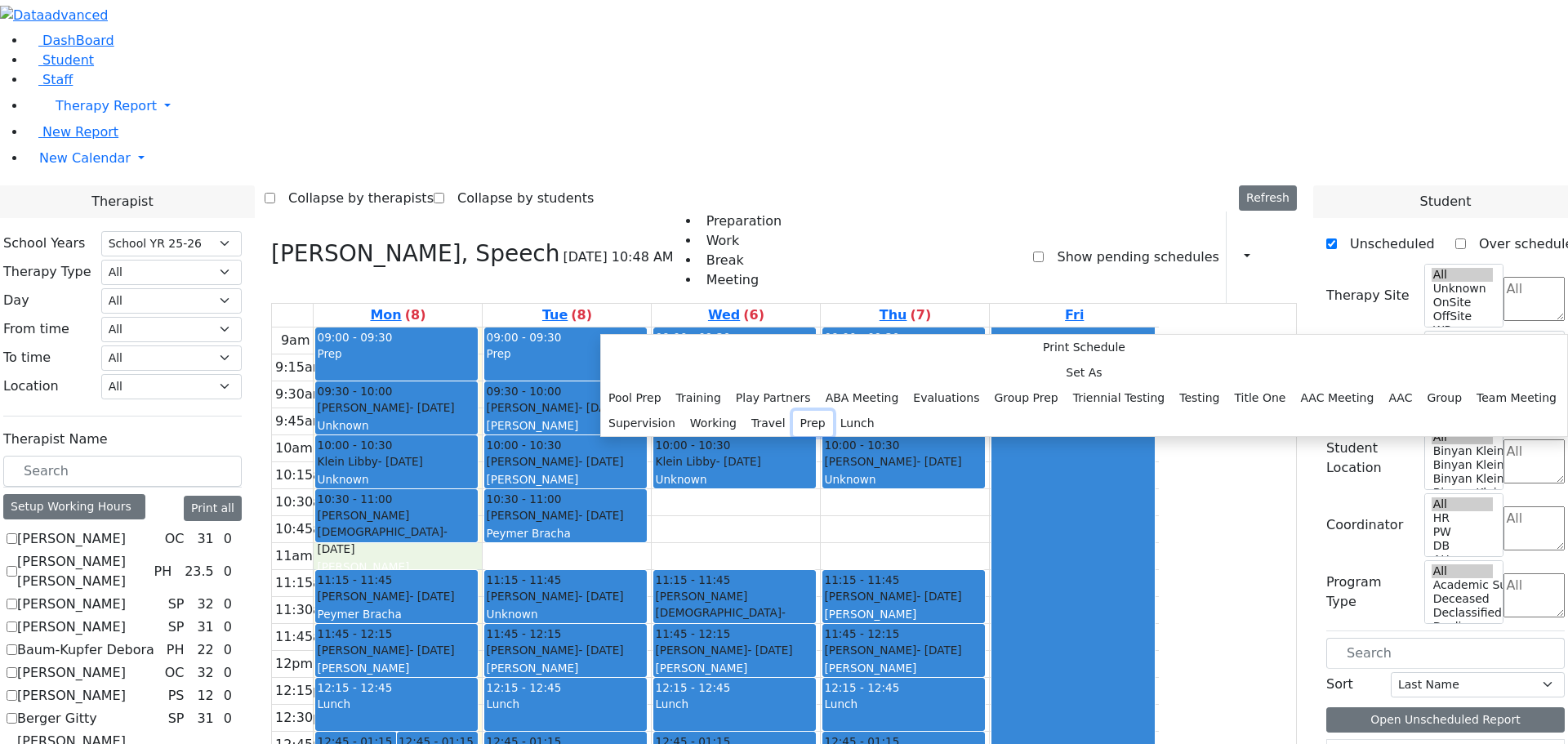
click at [793, 436] on button "Prep" at bounding box center [813, 423] width 40 height 26
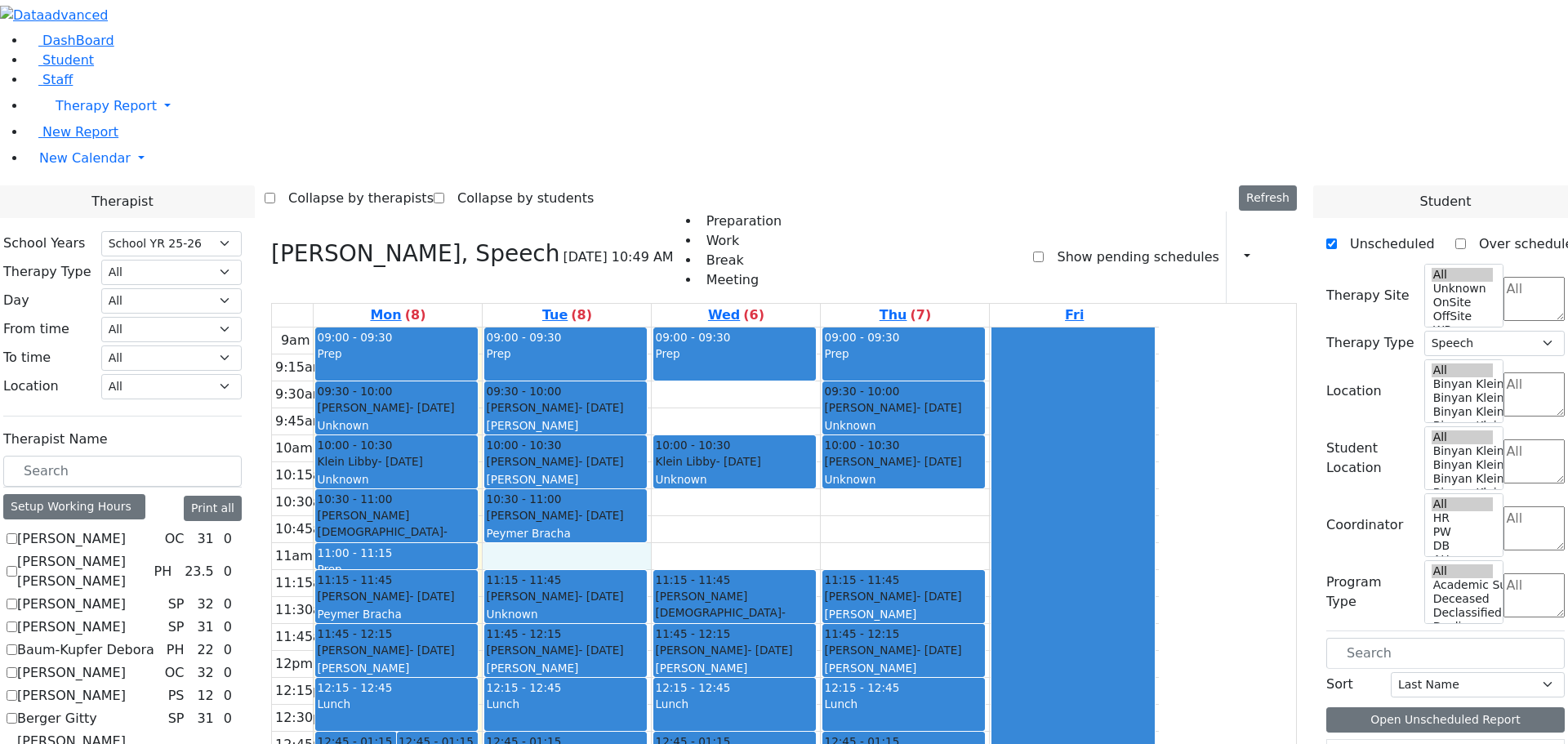
click at [775, 334] on div "9am 9:15am 9:30am 9:45am 10am 10:15am 10:30am 10:45am 11am 11:15am 11:30am 11:4…" at bounding box center [715, 650] width 887 height 647
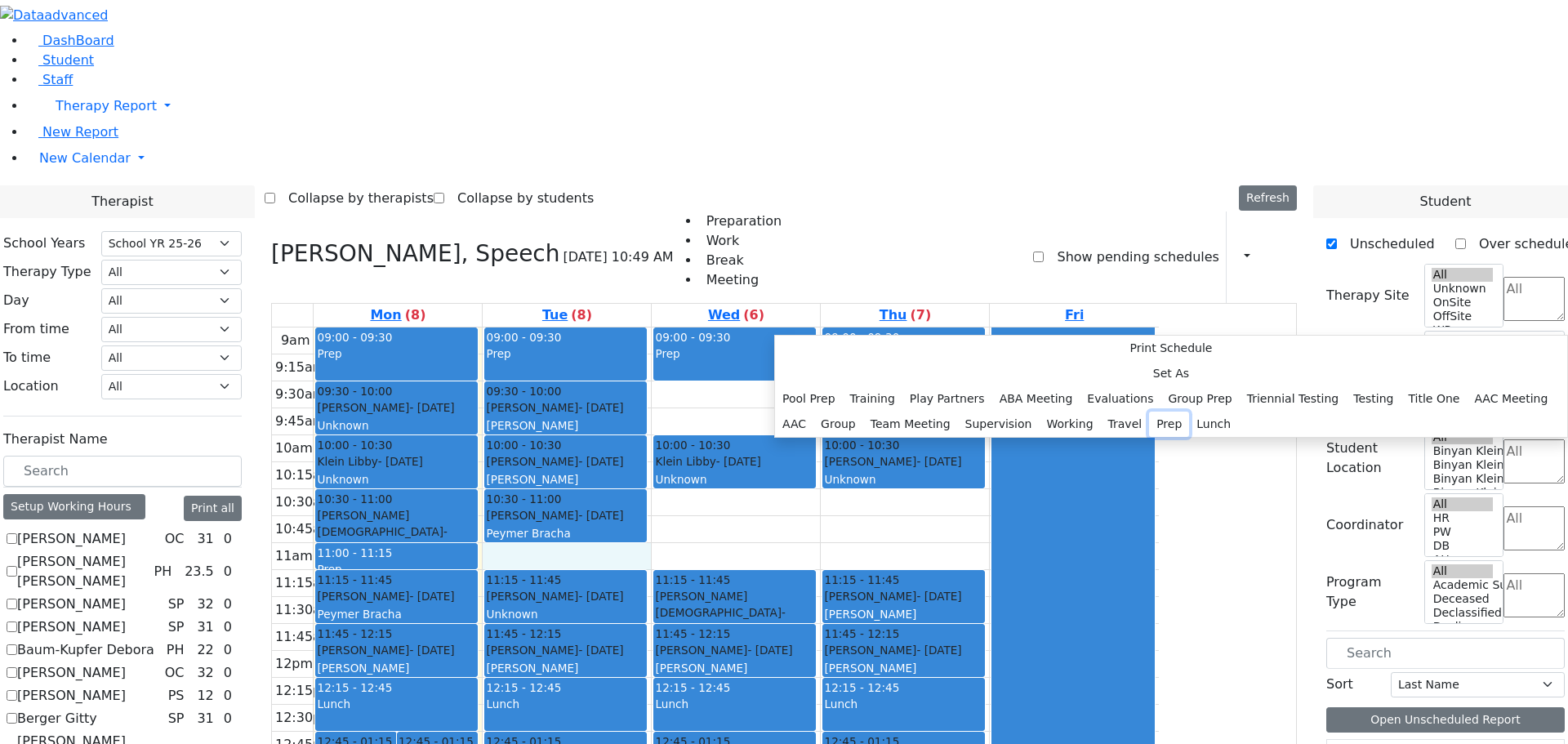
click at [1149, 436] on button "Prep" at bounding box center [1169, 424] width 40 height 26
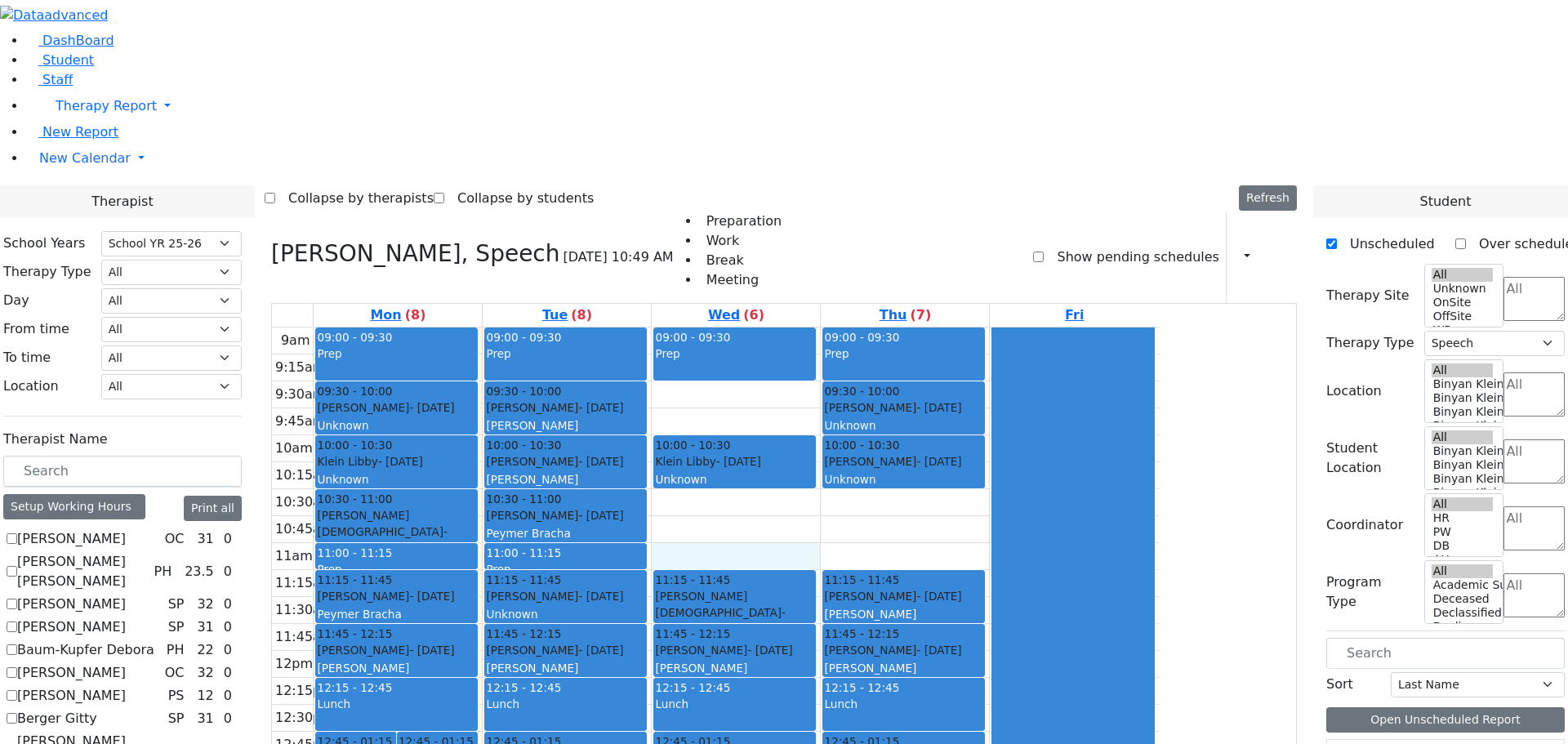
click at [922, 334] on div "9am 9:15am 9:30am 9:45am 10am 10:15am 10:30am 10:45am 11am 11:15am 11:30am 11:4…" at bounding box center [715, 650] width 887 height 647
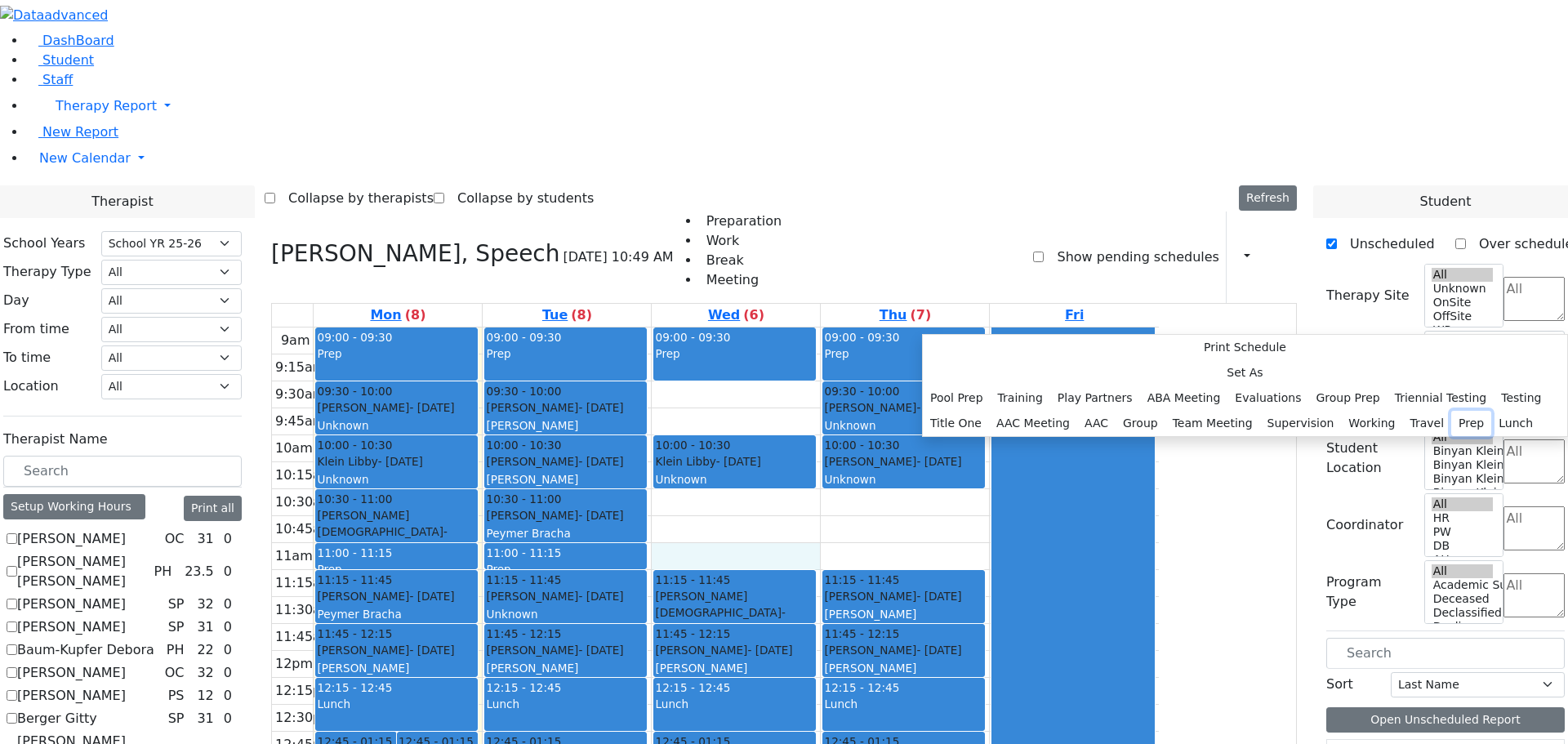
click at [1451, 436] on button "Prep" at bounding box center [1471, 423] width 40 height 26
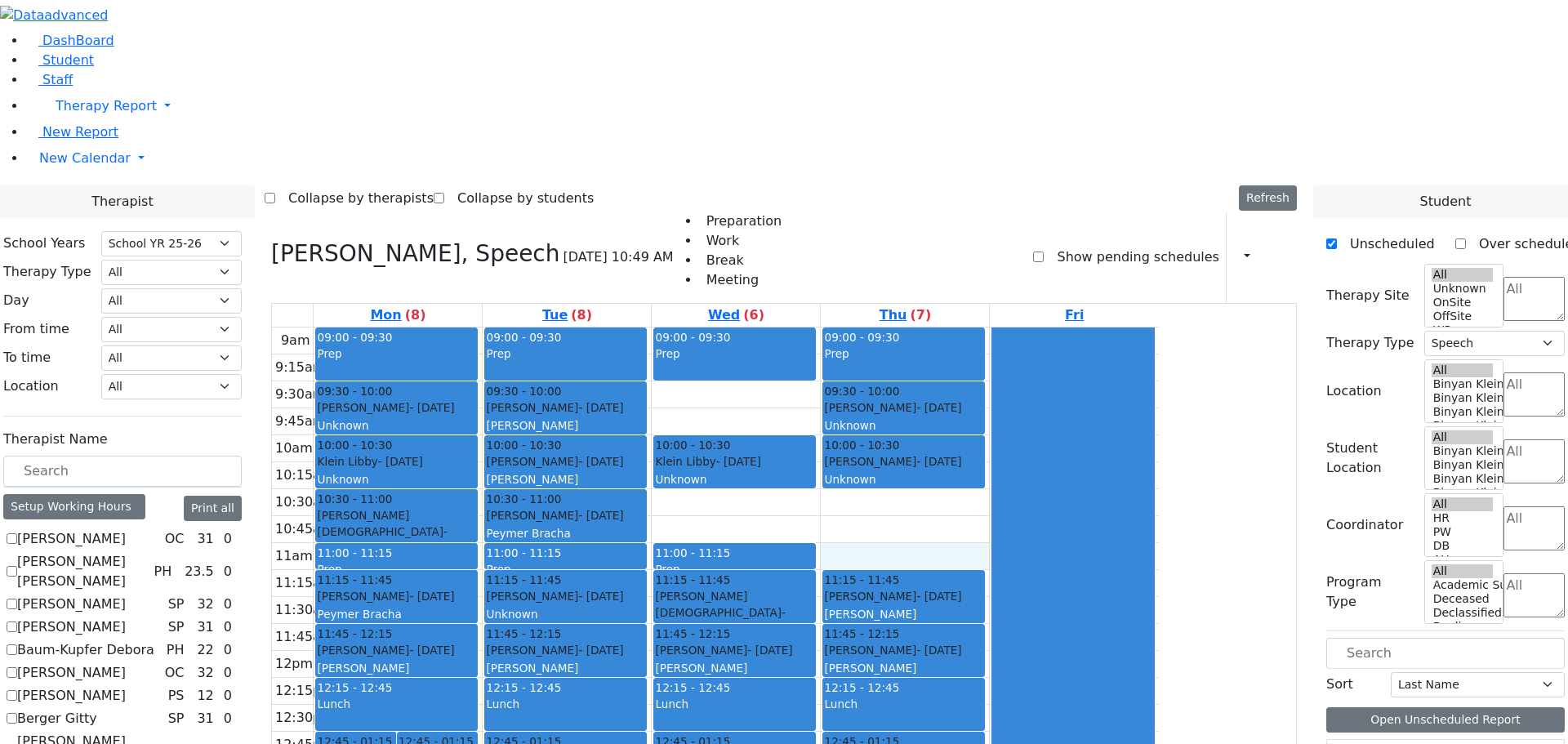
click at [1040, 329] on div "9am 9:15am 9:30am 9:45am 10am 10:15am 10:30am 10:45am 11am 11:15am 11:30am 11:4…" at bounding box center [715, 650] width 887 height 647
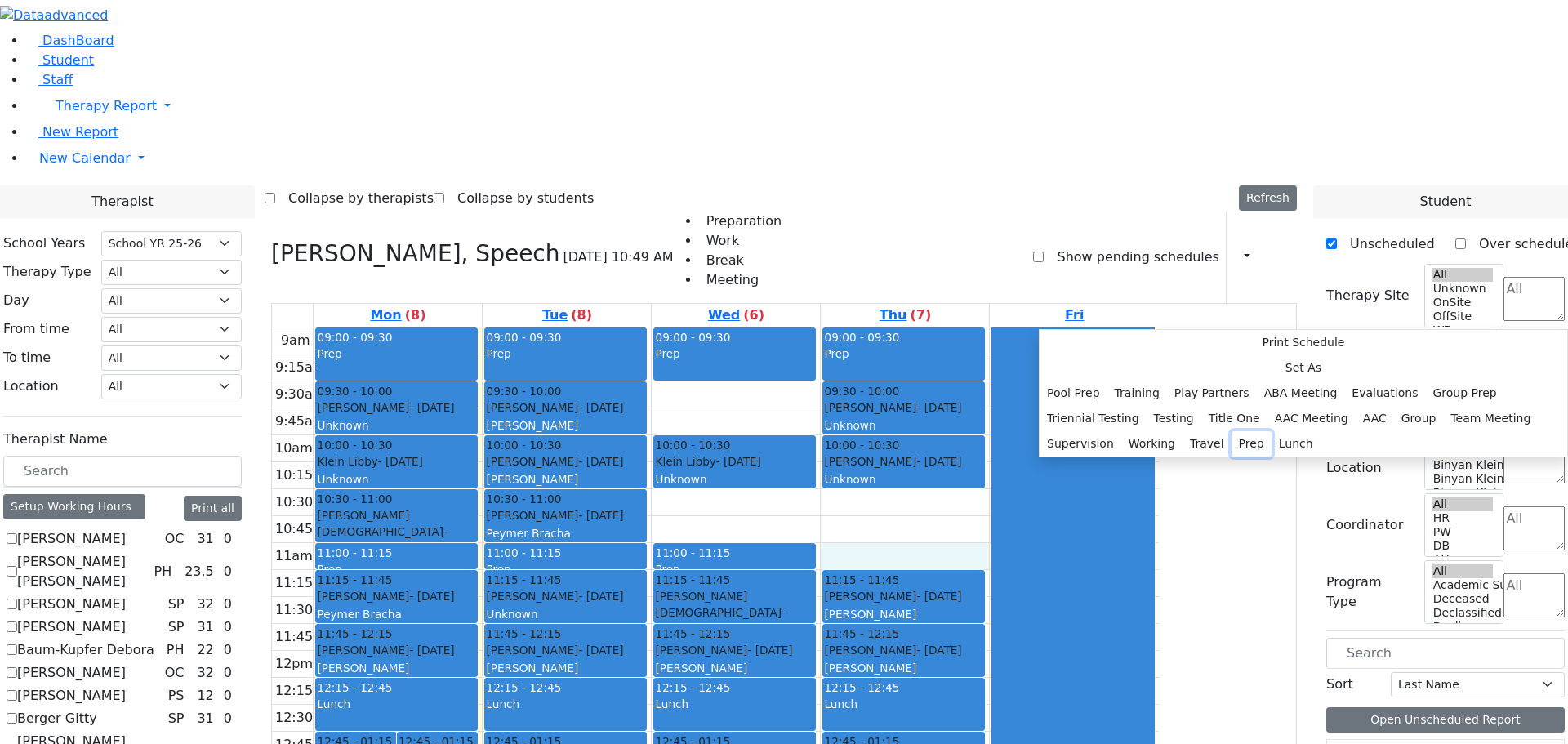
click at [1232, 457] on button "Prep" at bounding box center [1252, 444] width 40 height 26
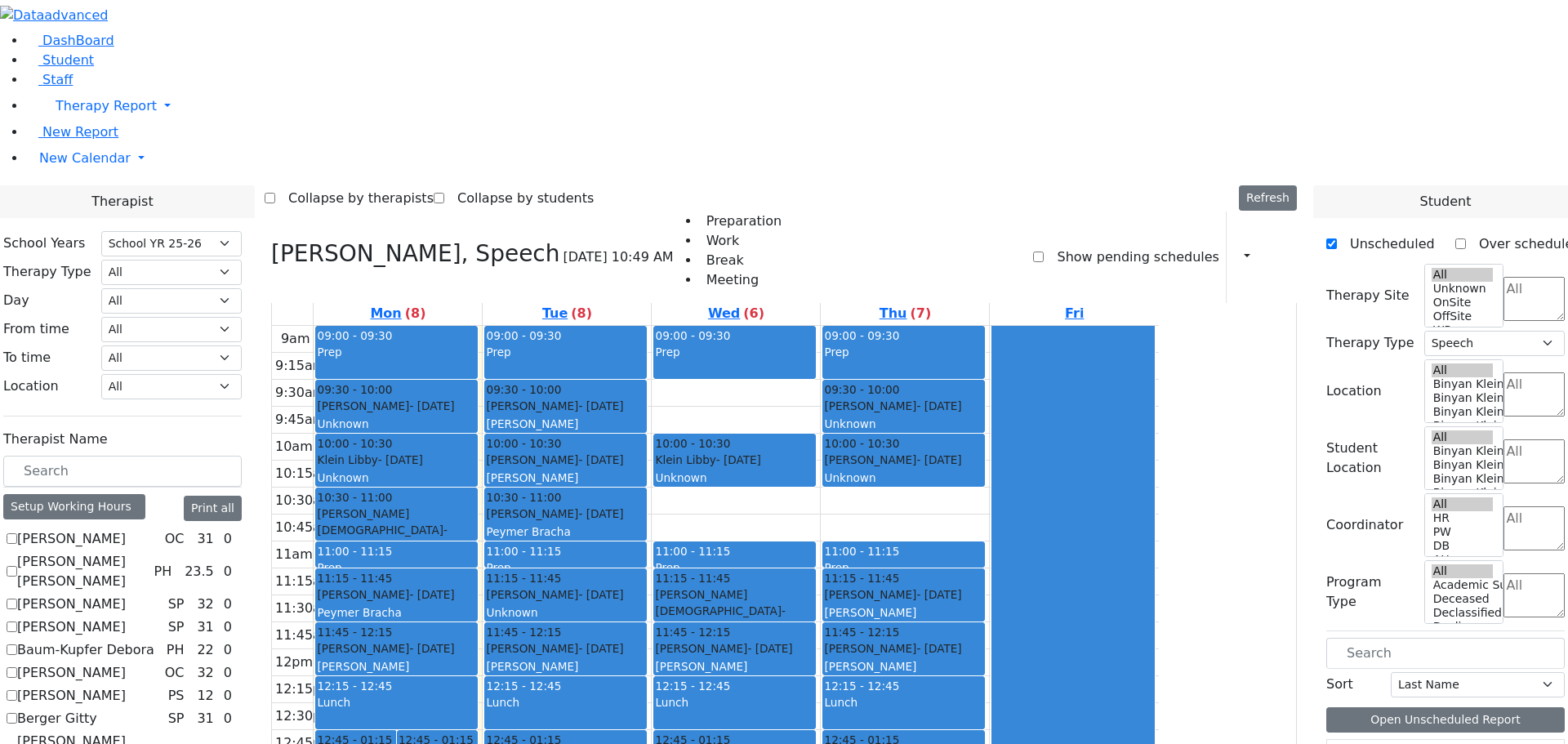
scroll to position [0, 0]
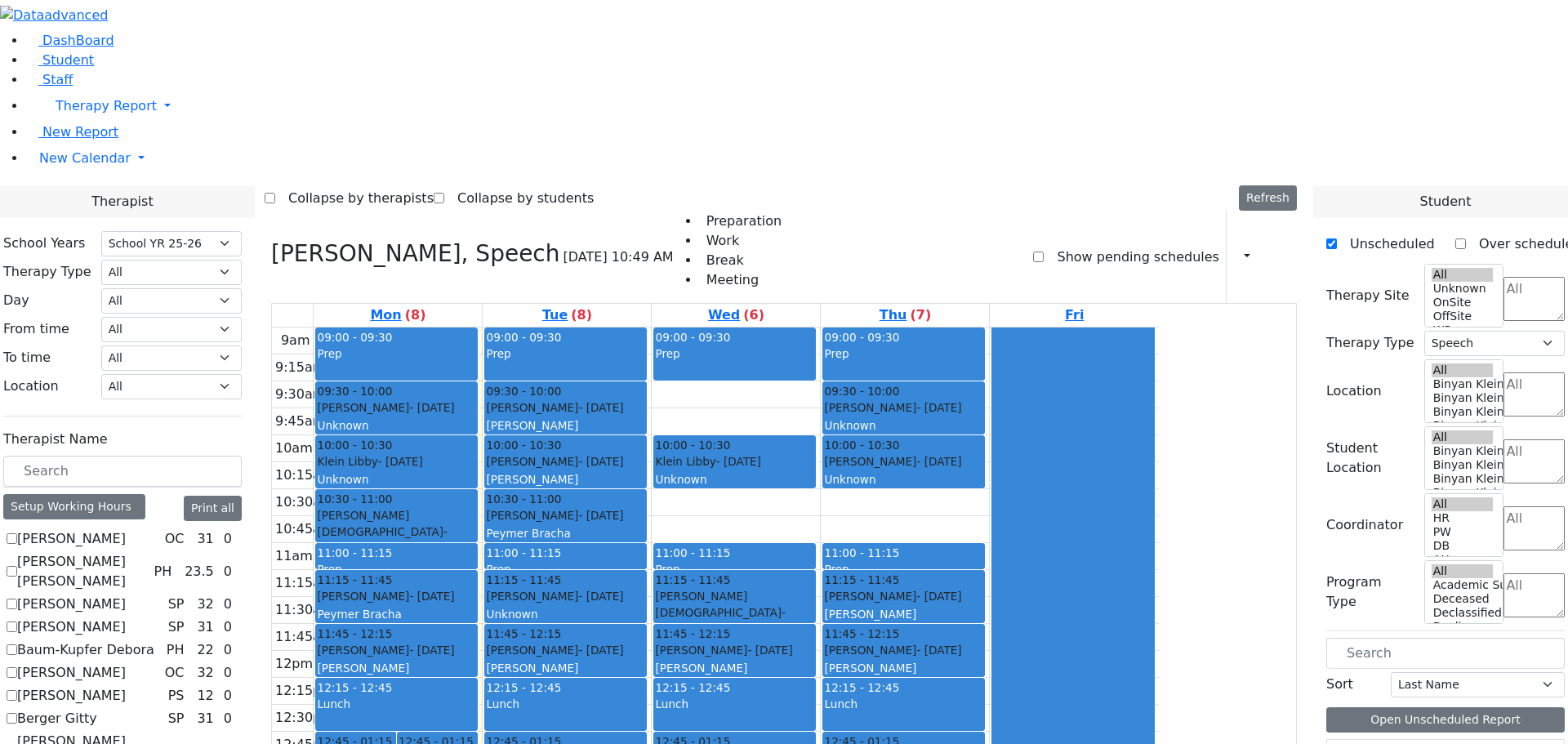
drag, startPoint x: 675, startPoint y: 679, endPoint x: 678, endPoint y: 694, distance: 15.3
click at [678, 699] on div "9am 9:15am 9:30am 9:45am 10am 10:15am 10:30am 10:45am 11am 11:15am 11:30am 11:4…" at bounding box center [715, 650] width 887 height 647
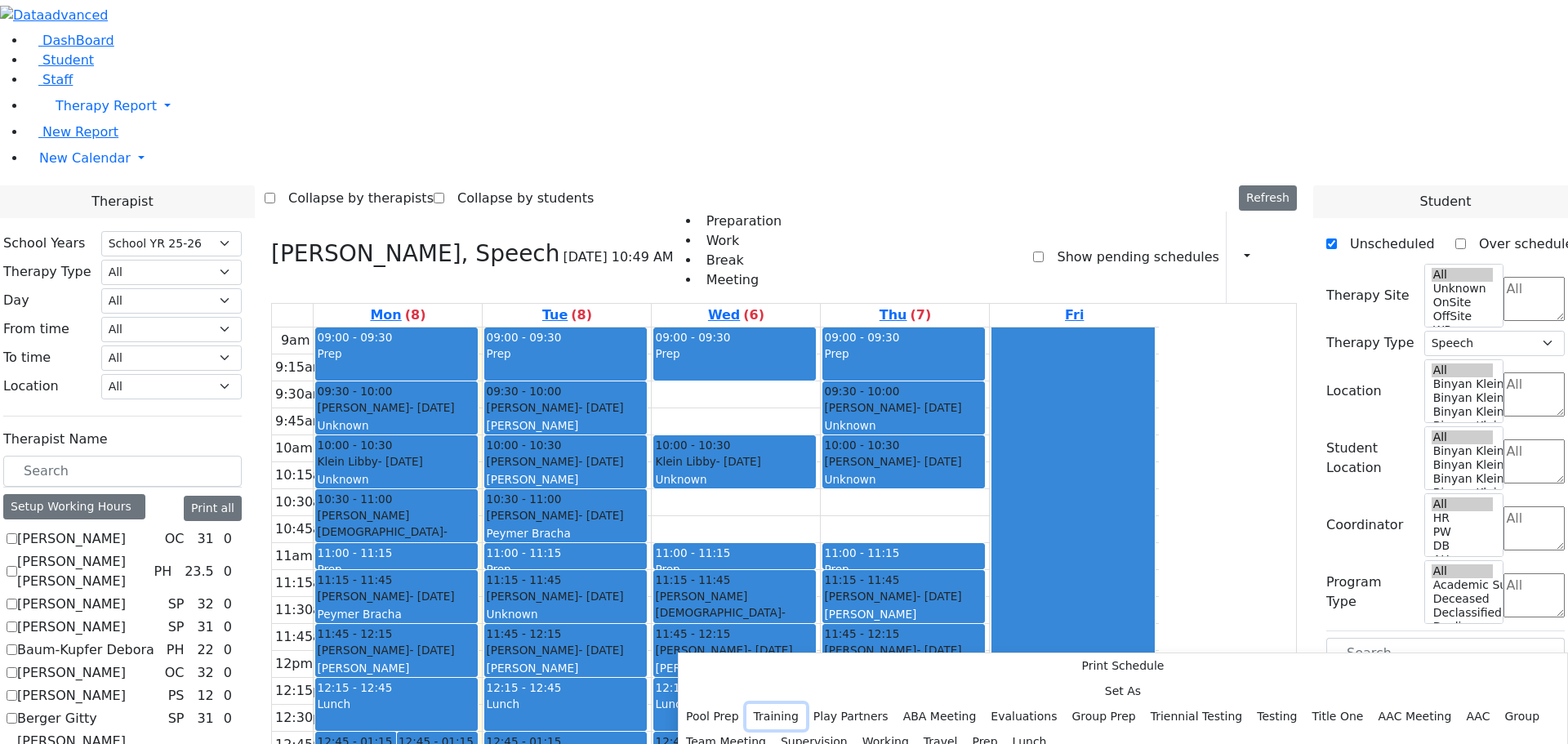
click at [806, 704] on button "Training" at bounding box center [776, 716] width 60 height 26
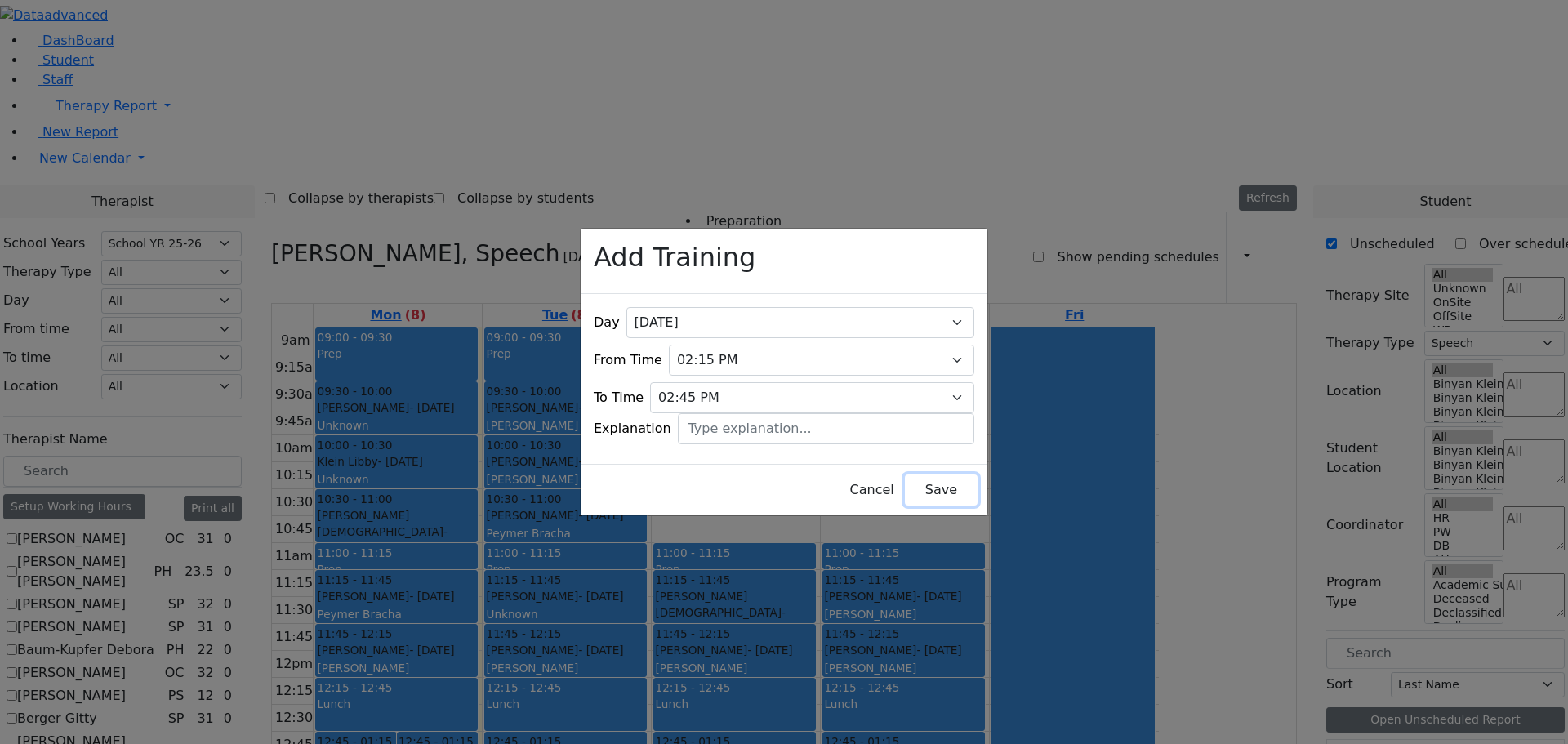
click at [905, 480] on button "Save" at bounding box center [941, 490] width 73 height 31
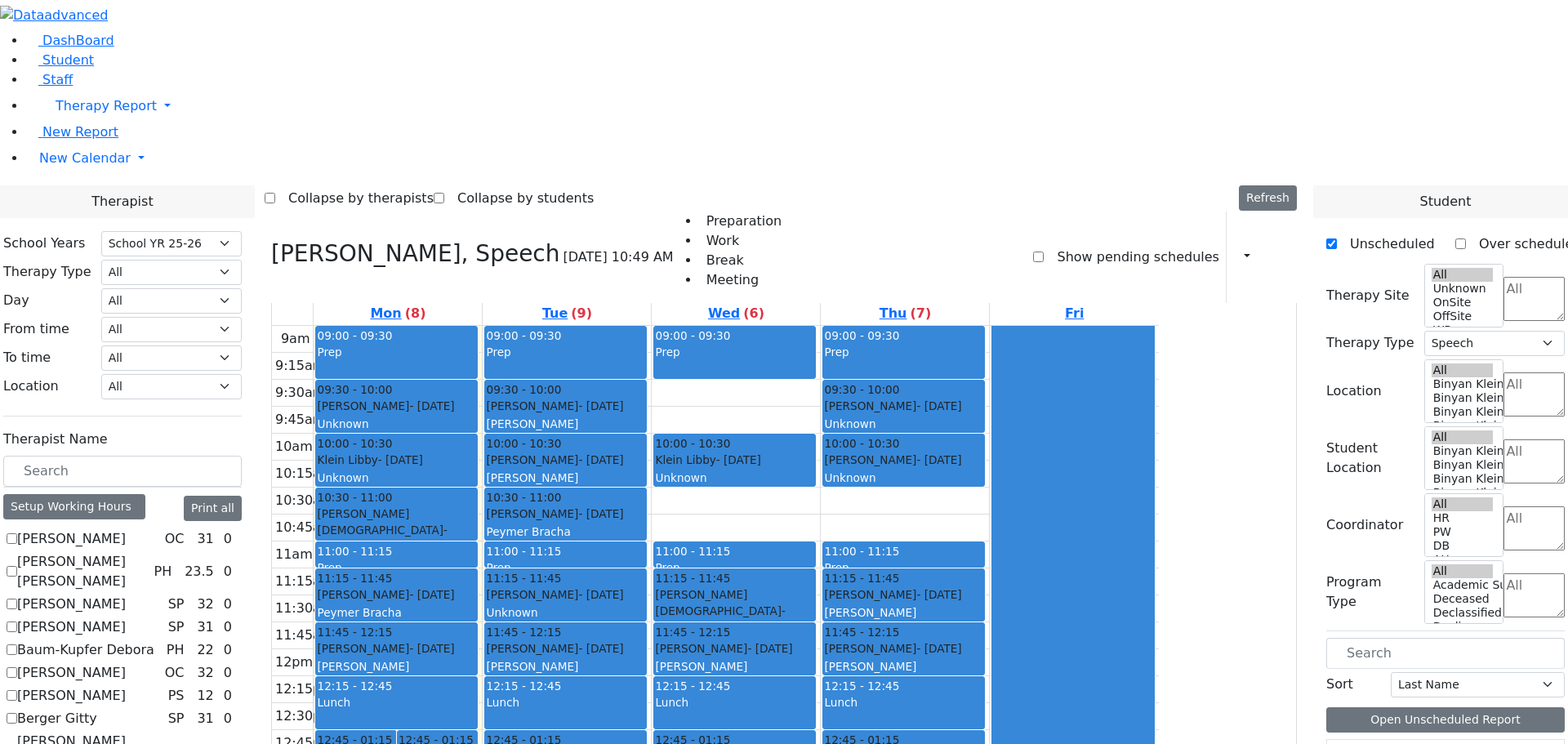
click at [126, 594] on label "[PERSON_NAME]" at bounding box center [72, 603] width 108 height 19
click at [17, 598] on input "[PERSON_NAME]" at bounding box center [12, 603] width 11 height 11
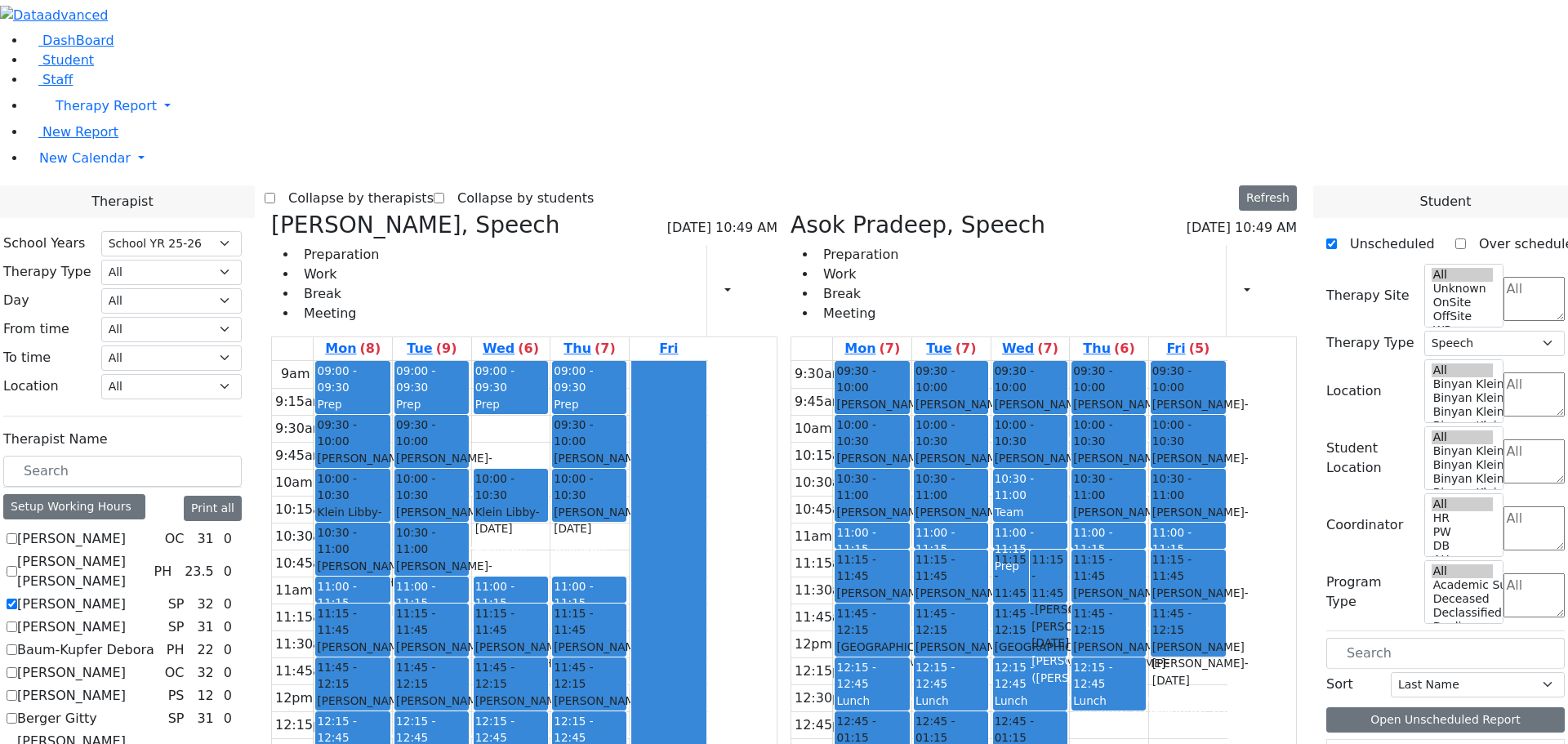
click at [790, 211] on icon at bounding box center [790, 224] width 0 height 27
checkbox input "false"
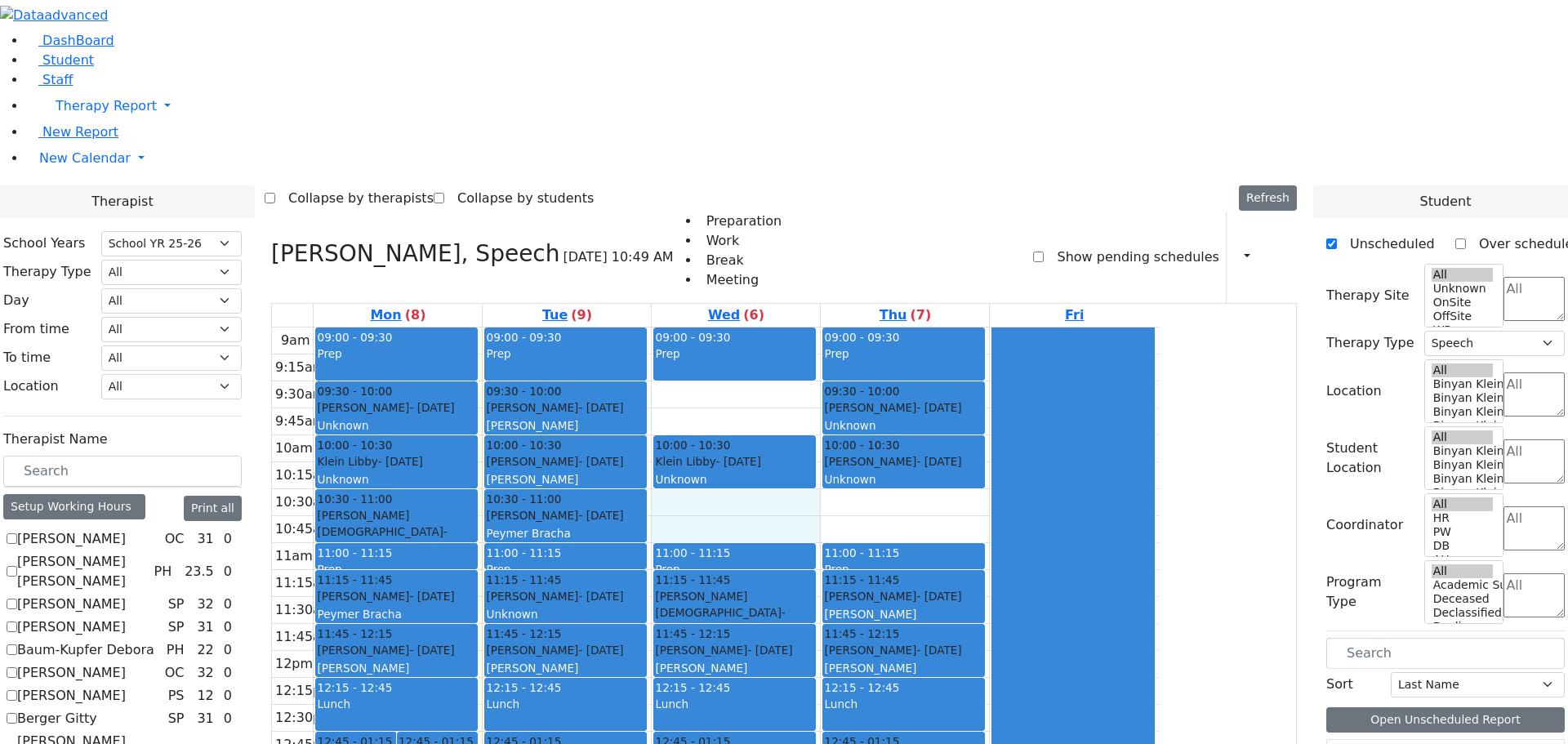
drag, startPoint x: 860, startPoint y: 277, endPoint x: 860, endPoint y: 290, distance: 13.0
click at [861, 327] on div "9am 9:15am 9:30am 9:45am 10am 10:15am 10:30am 10:45am 11am 11:15am 11:30am 11:4…" at bounding box center [715, 650] width 887 height 647
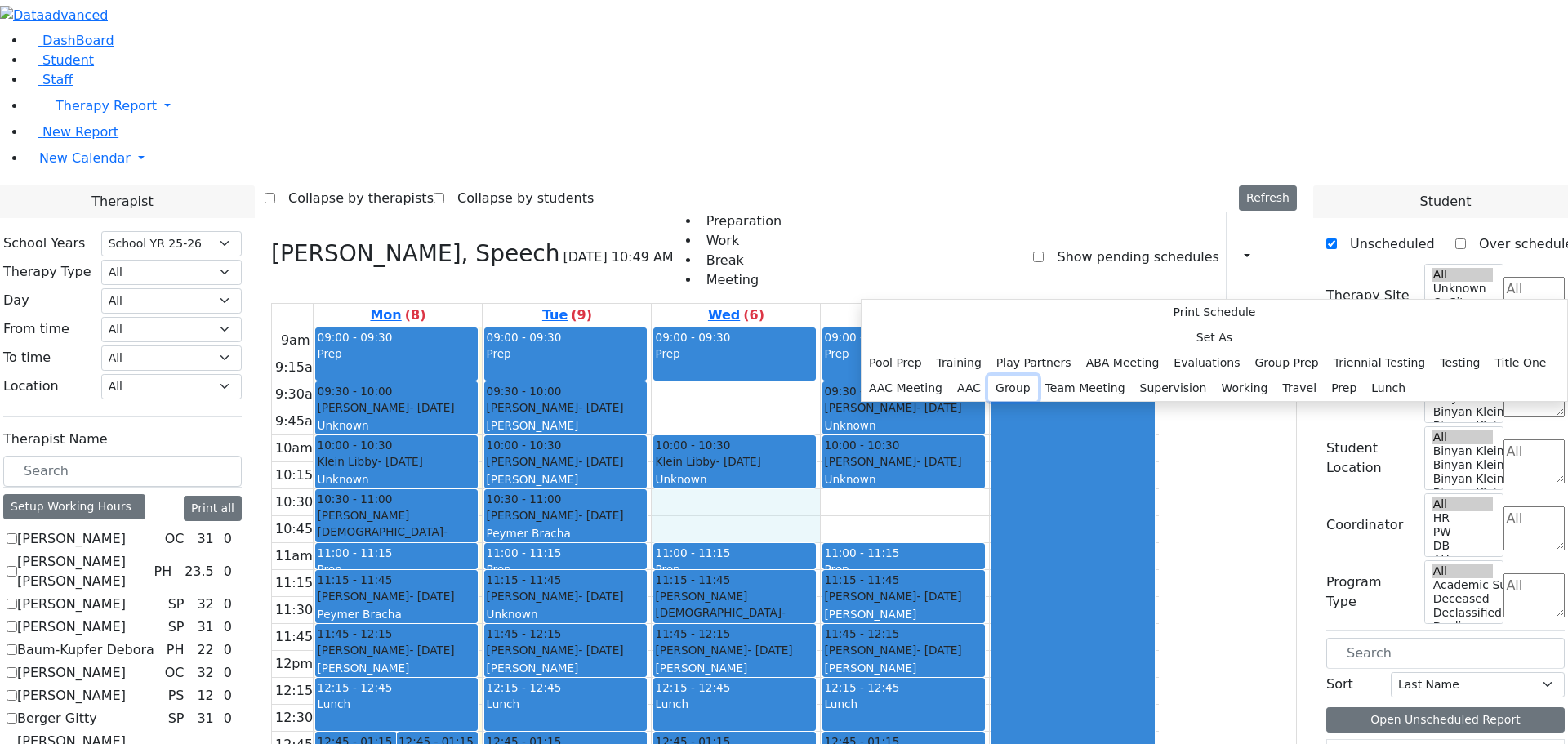
click at [1006, 376] on button "Group" at bounding box center [1013, 389] width 50 height 26
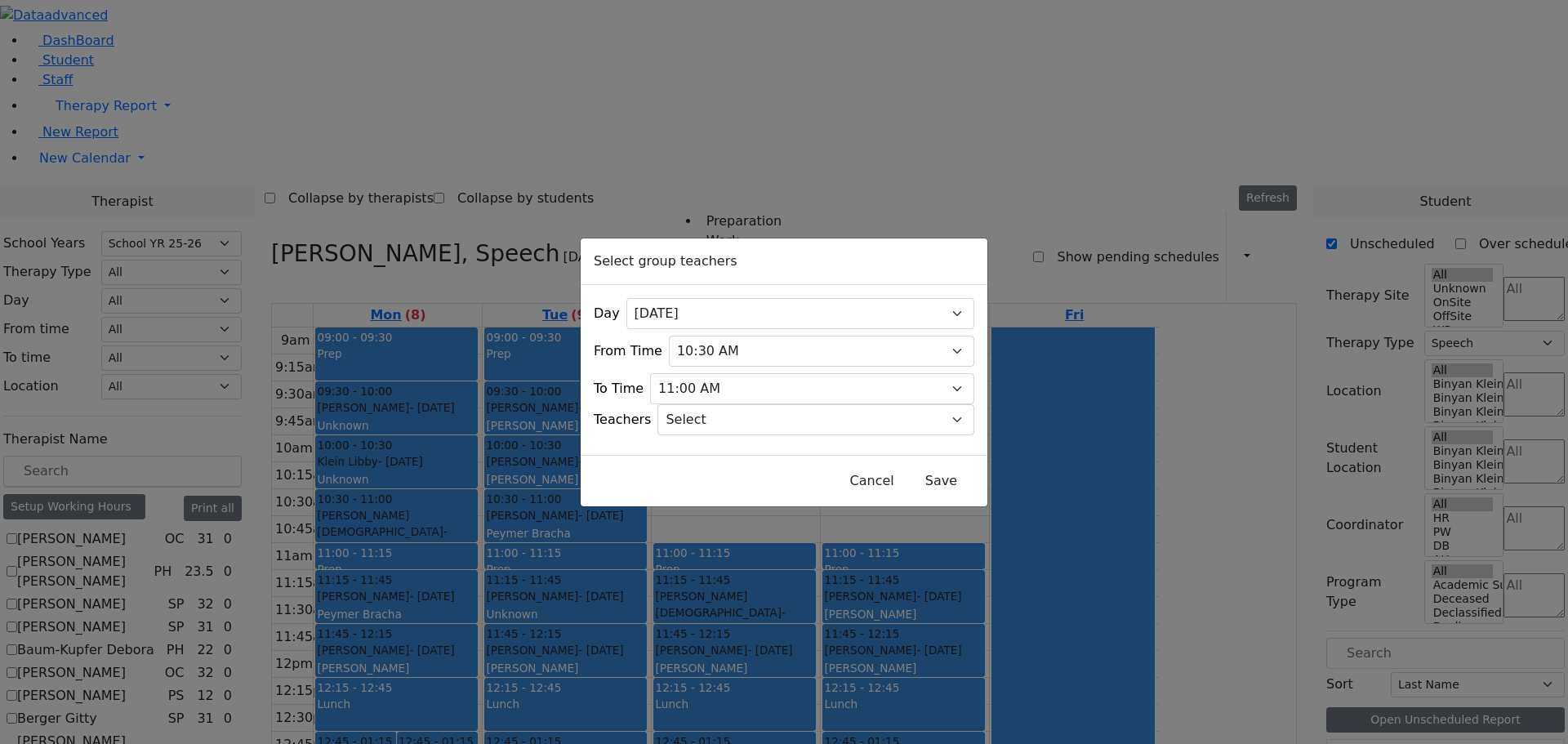
click at [1047, 303] on div "Select group teachers Day All [DATE] [DATE] [DATE] [DATE] [DATE] From Time 07:0…" at bounding box center [784, 372] width 1568 height 744
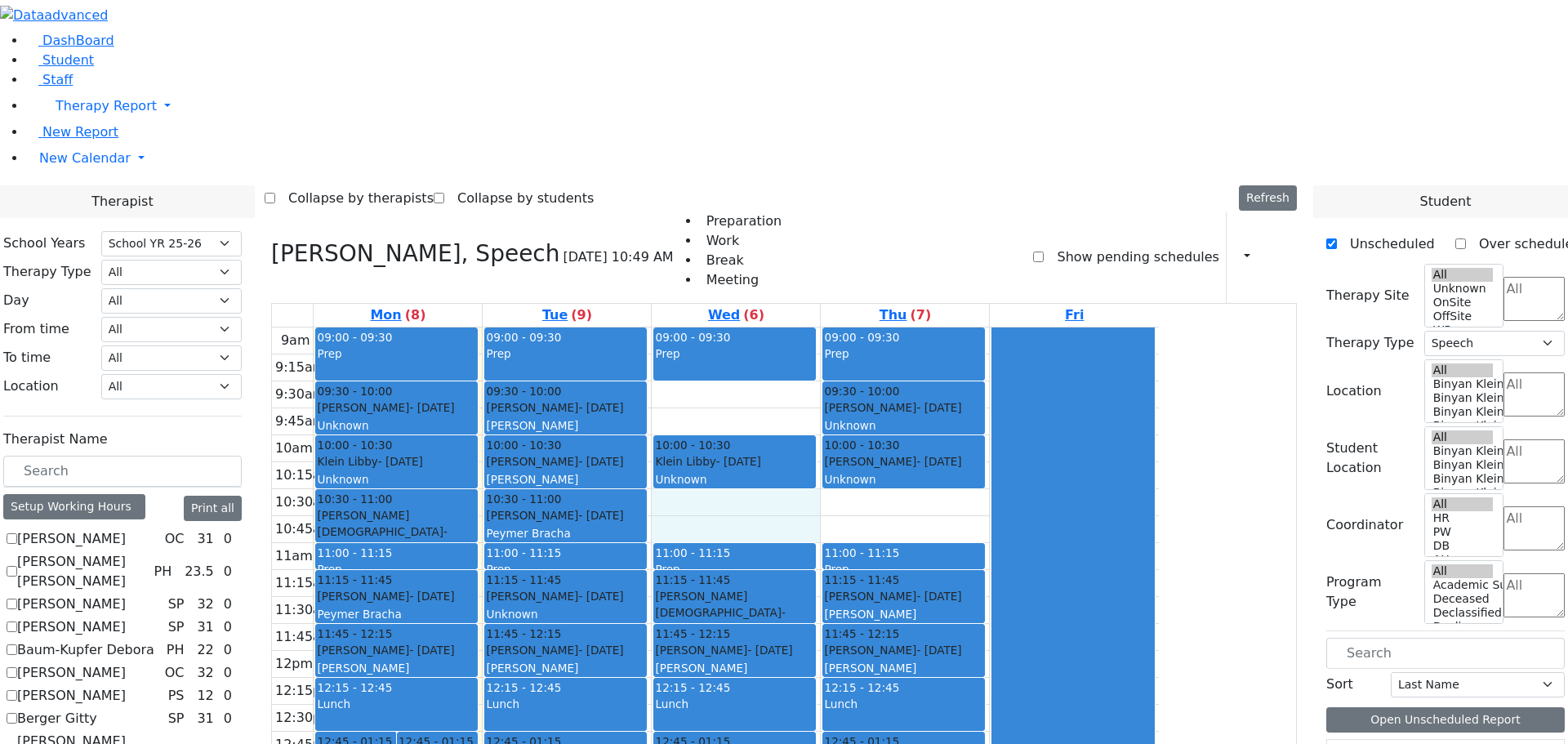
drag, startPoint x: 894, startPoint y: 278, endPoint x: 894, endPoint y: 291, distance: 13.0
click at [894, 327] on div "9am 9:15am 9:30am 9:45am 10am 10:15am 10:30am 10:45am 11am 11:15am 11:30am 11:4…" at bounding box center [715, 650] width 887 height 647
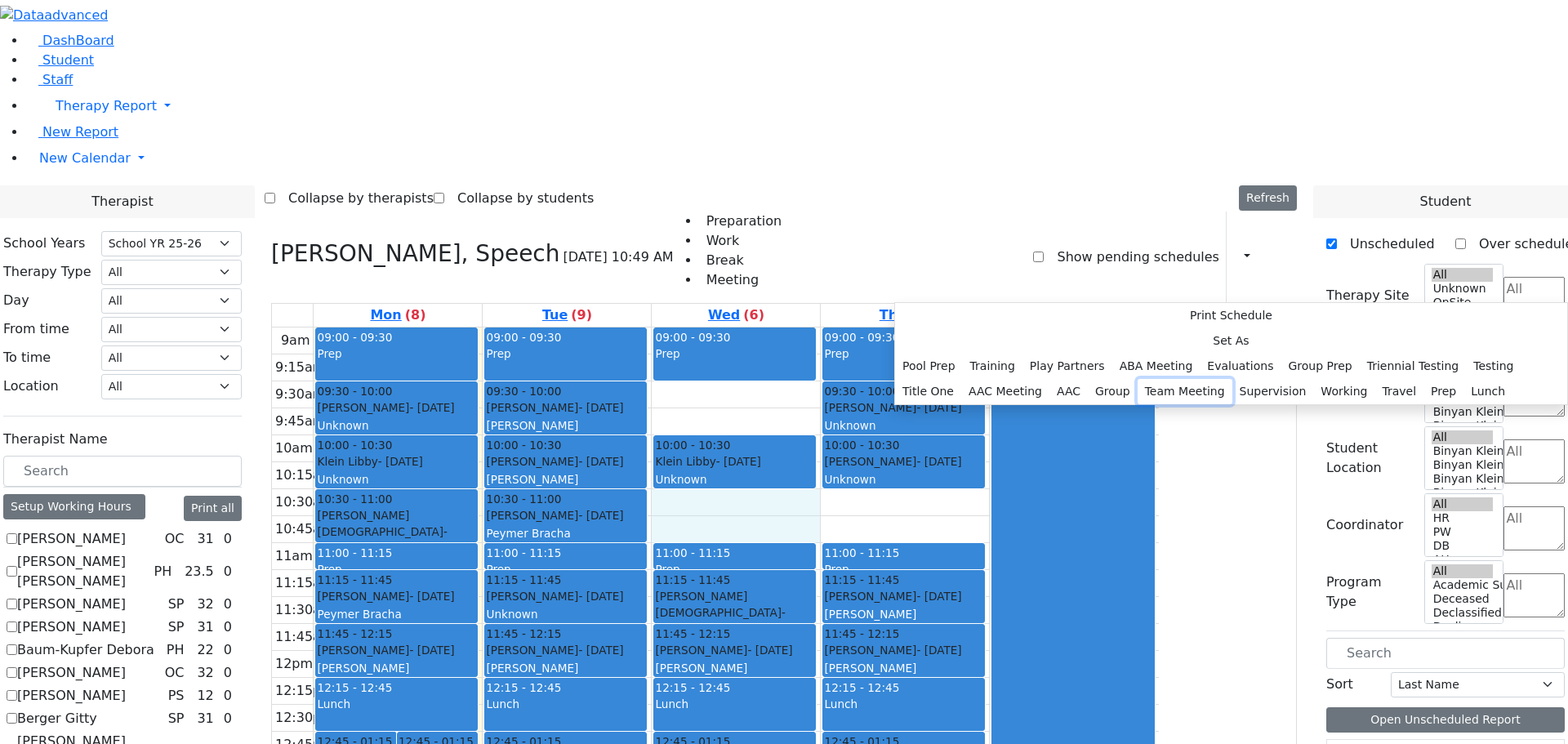
click at [1138, 378] on button "Team Meeting" at bounding box center [1185, 391] width 95 height 26
select select "3"
select select "10:30:00"
select select "11:00:00"
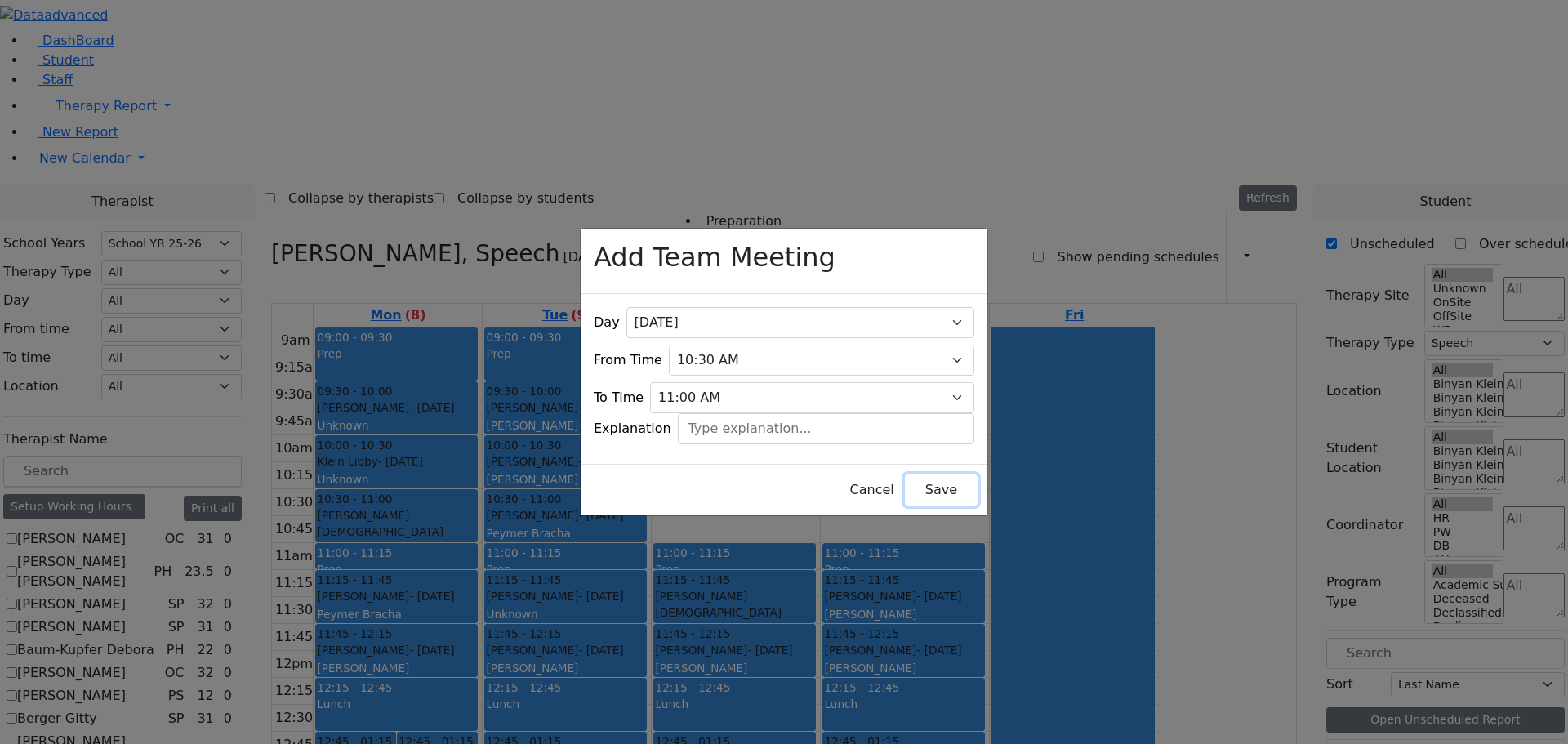
click at [924, 480] on button "Save" at bounding box center [941, 490] width 73 height 31
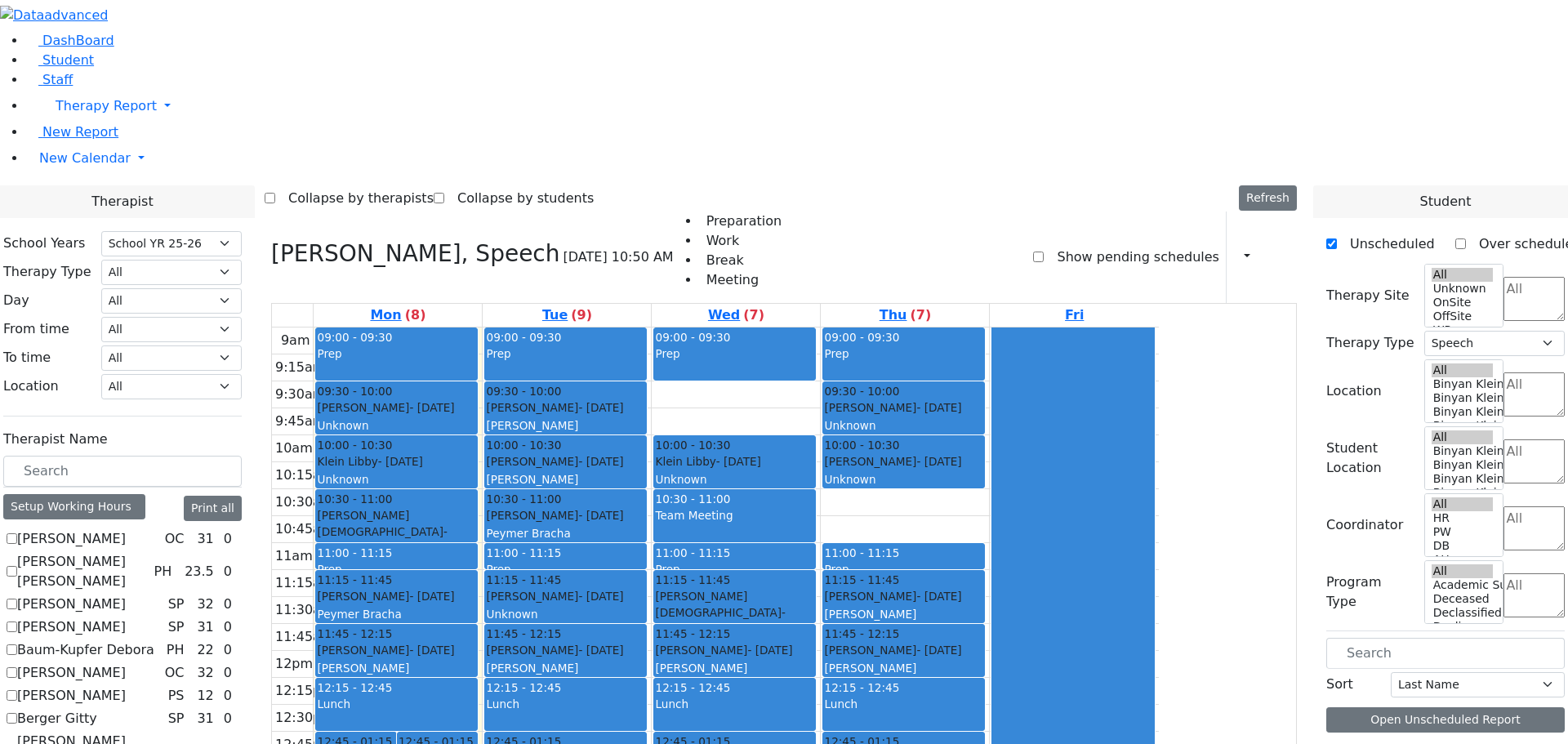
scroll to position [890, 0]
click at [271, 240] on icon at bounding box center [271, 253] width 0 height 27
checkbox input "false"
select select
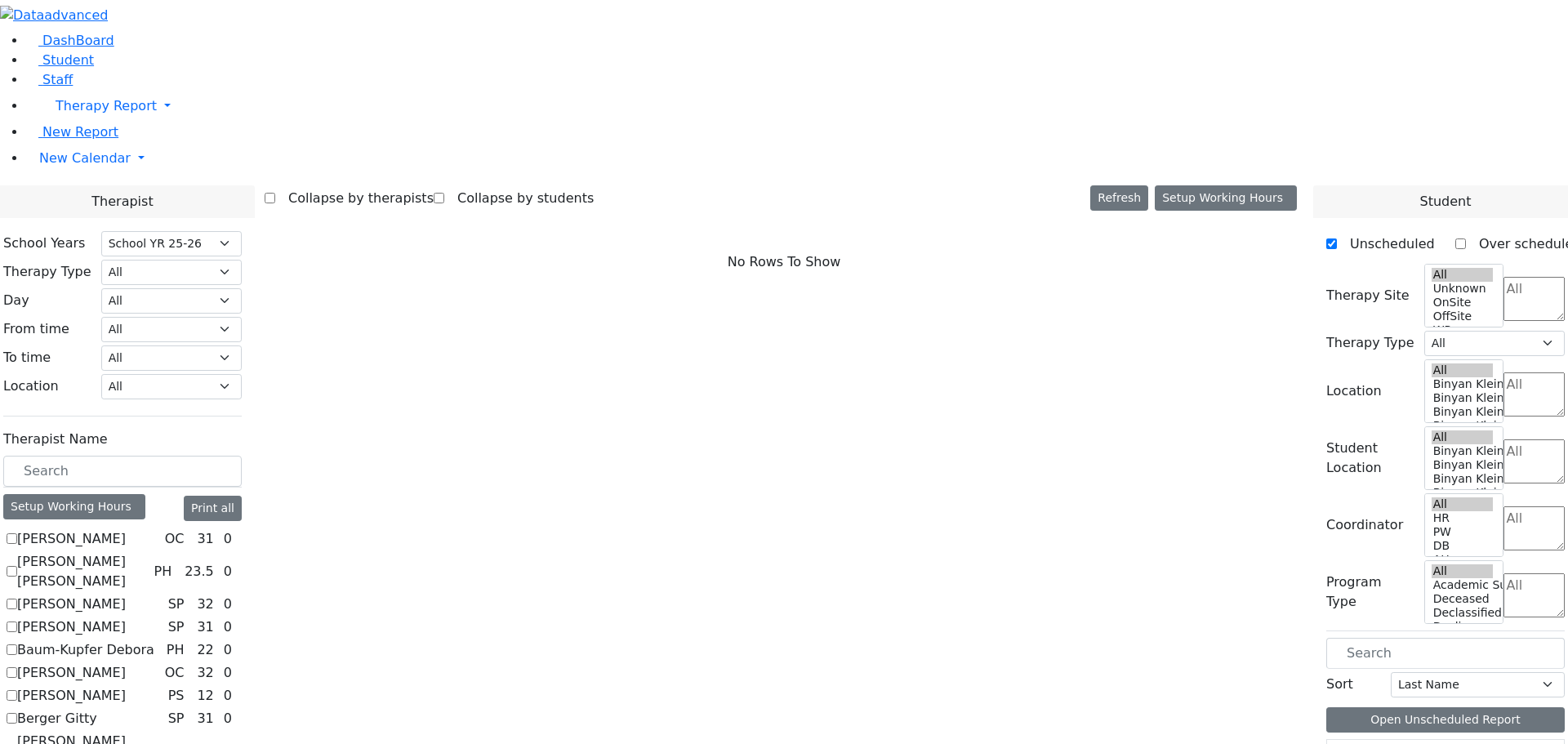
checkbox input "true"
select select "3"
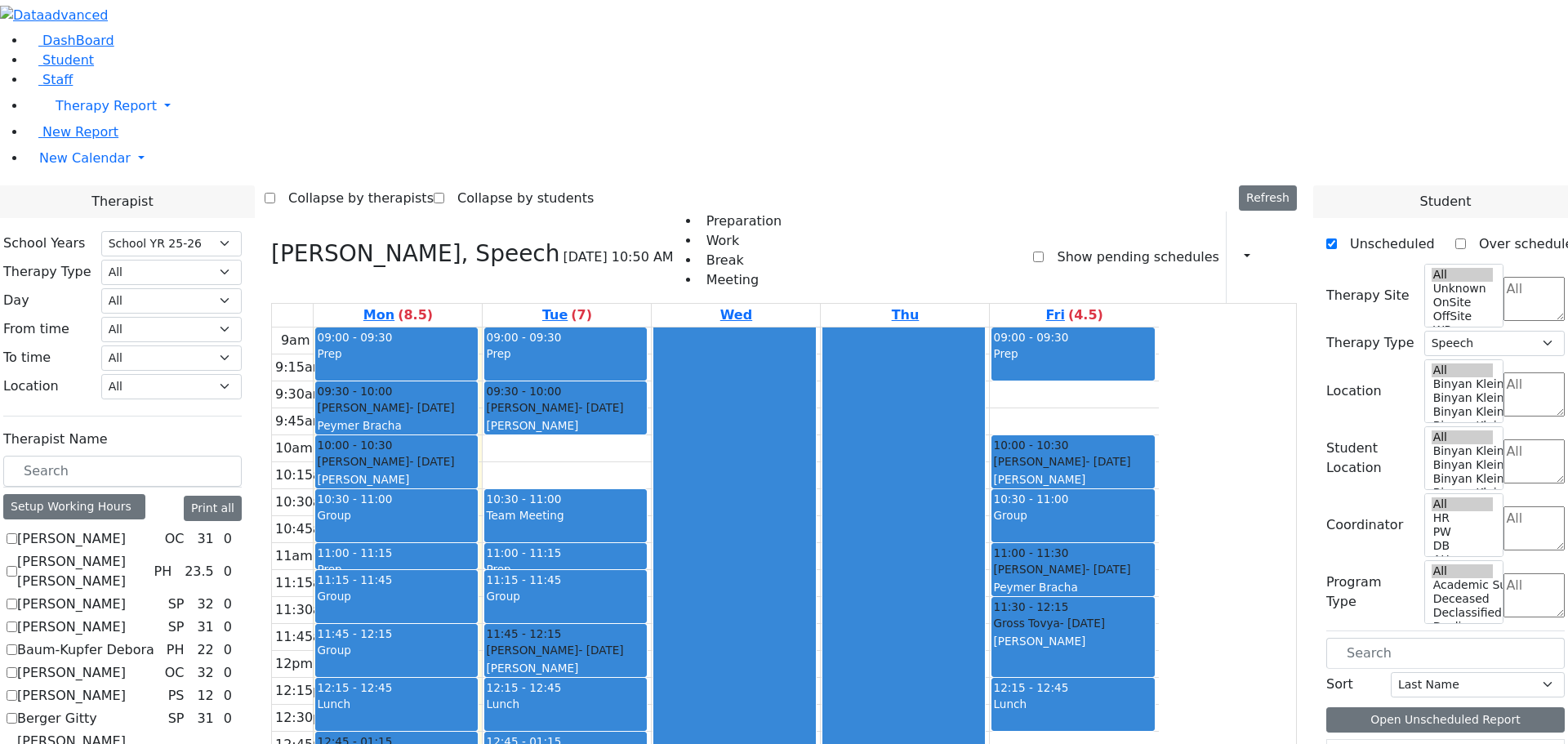
scroll to position [1, 0]
drag, startPoint x: 692, startPoint y: 681, endPoint x: 688, endPoint y: 708, distance: 27.3
click at [688, 708] on div "9am 9:15am 9:30am 9:45am 10am 10:15am 10:30am 10:45am 11am 11:15am 11:30am 11:4…" at bounding box center [715, 650] width 887 height 647
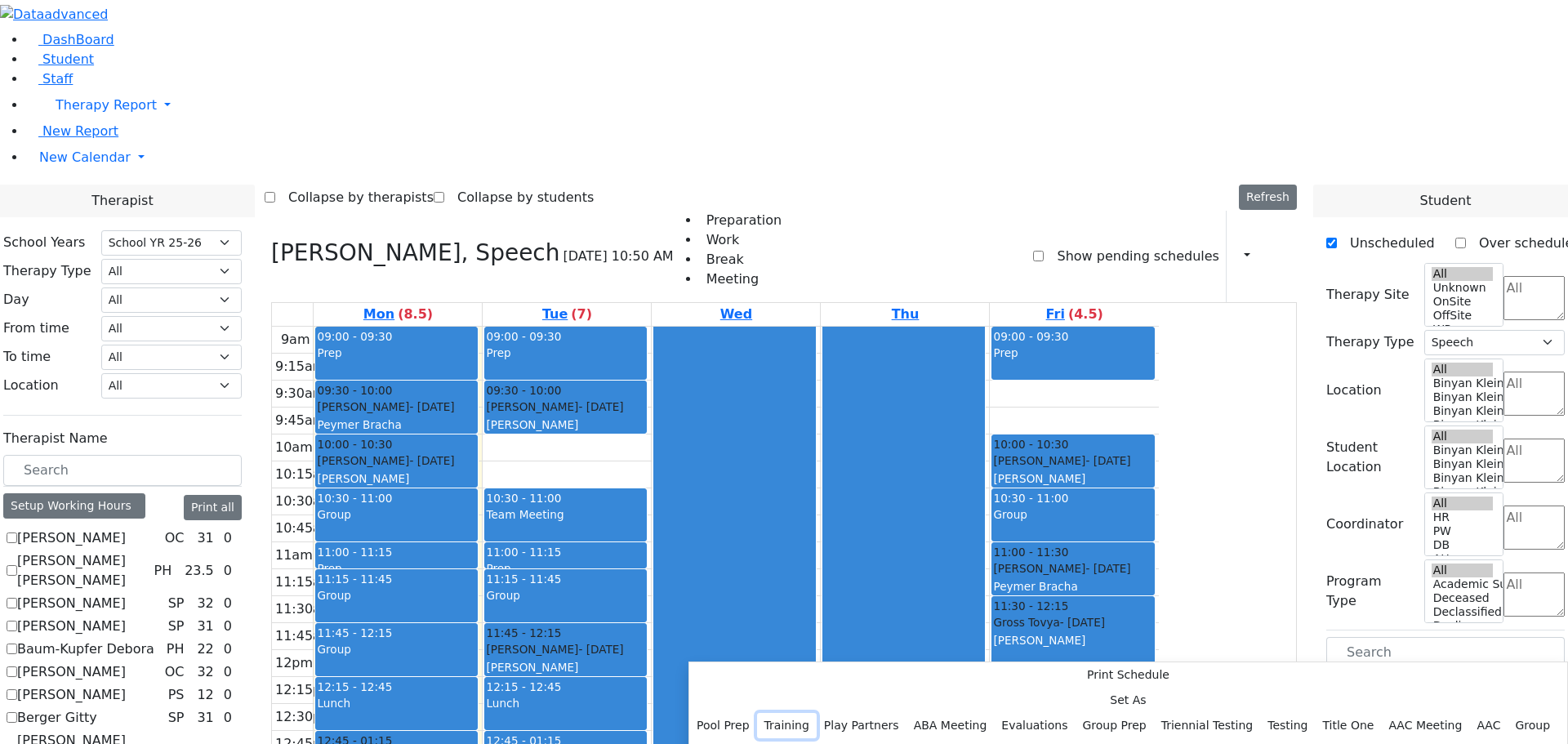
click at [817, 713] on button "Training" at bounding box center [787, 726] width 60 height 26
select select "2"
select select "14:15:00"
select select "14:45:00"
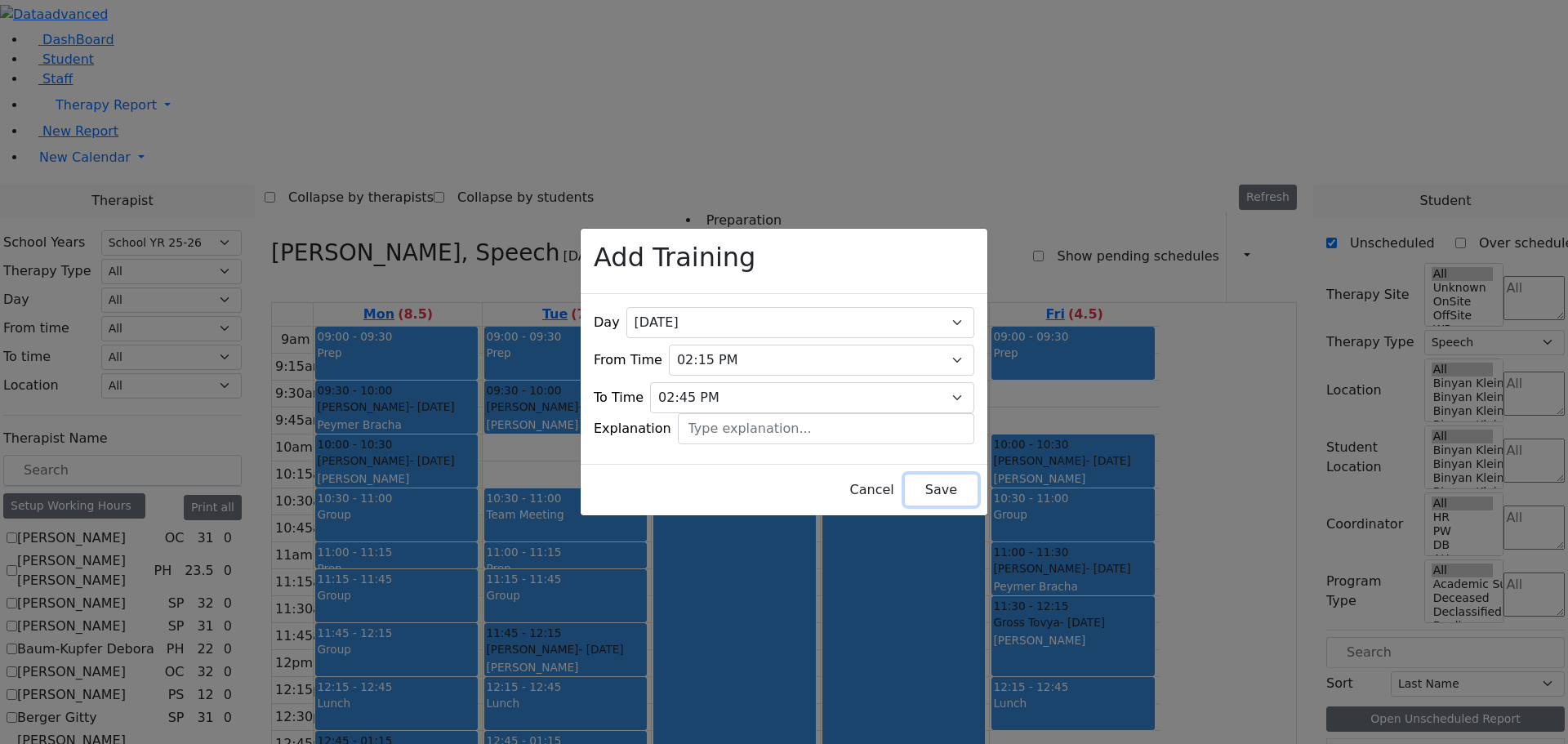
click at [923, 476] on button "Save" at bounding box center [941, 490] width 73 height 31
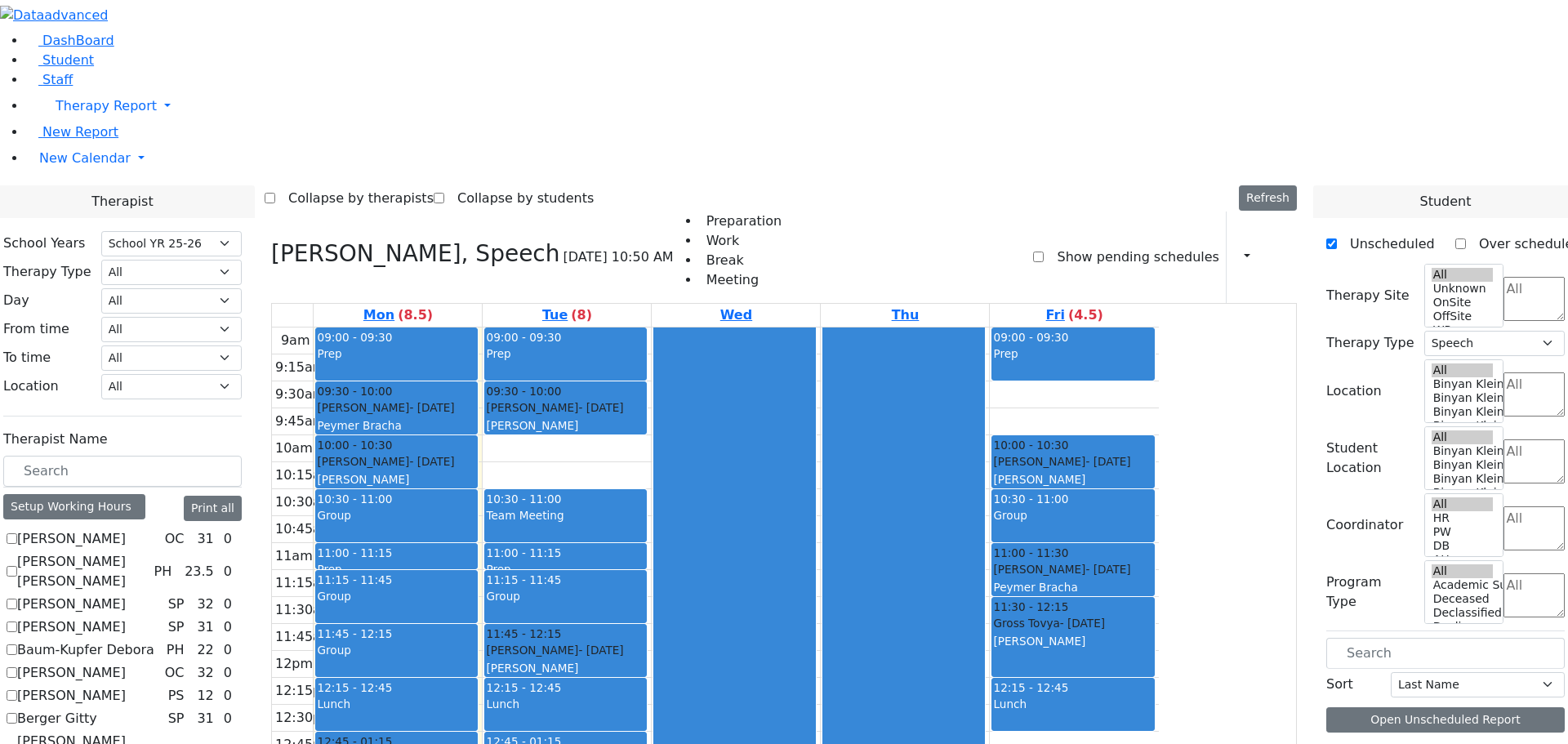
scroll to position [890, 0]
click at [271, 240] on icon at bounding box center [271, 253] width 0 height 27
checkbox input "false"
select select
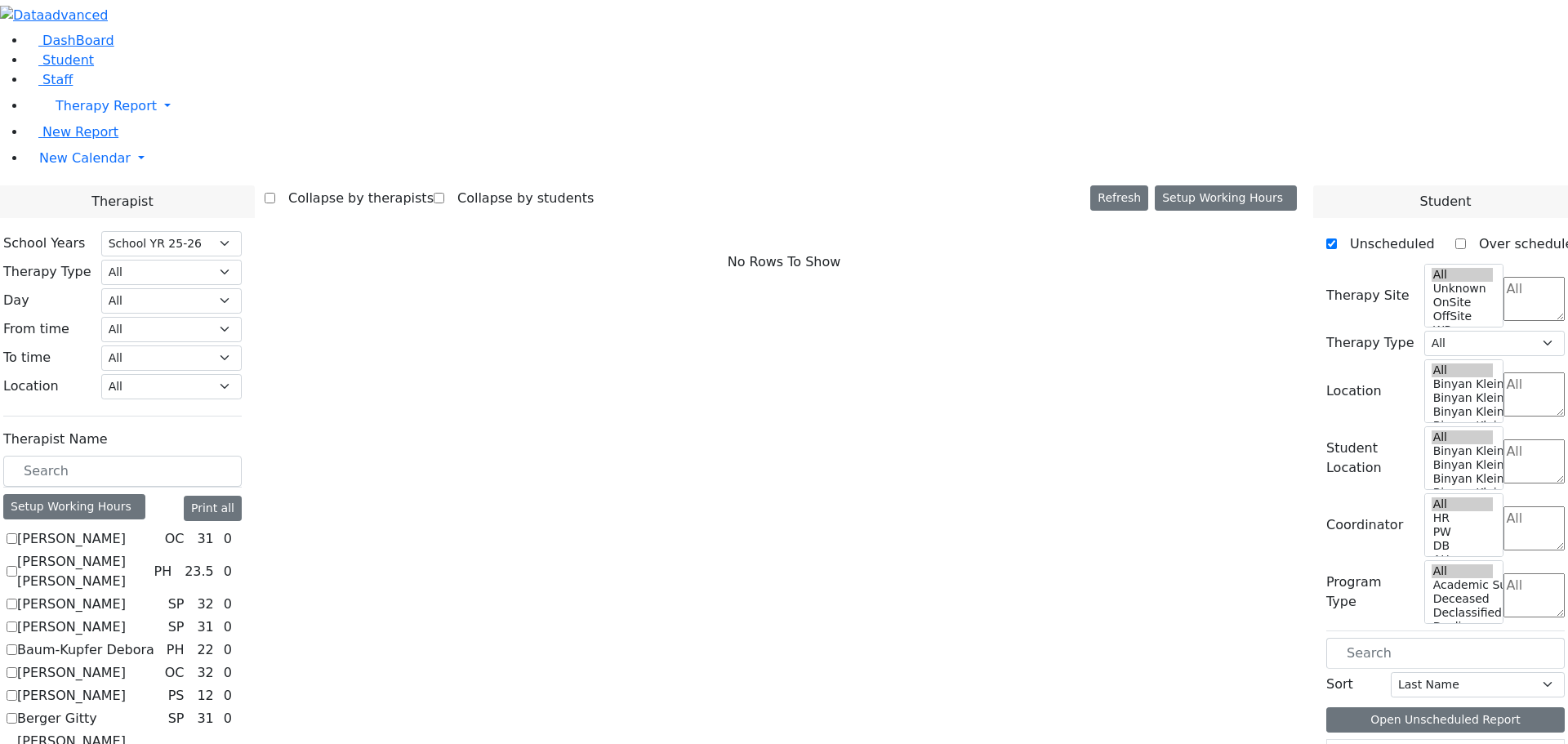
scroll to position [1484, 0]
checkbox input "true"
select select "3"
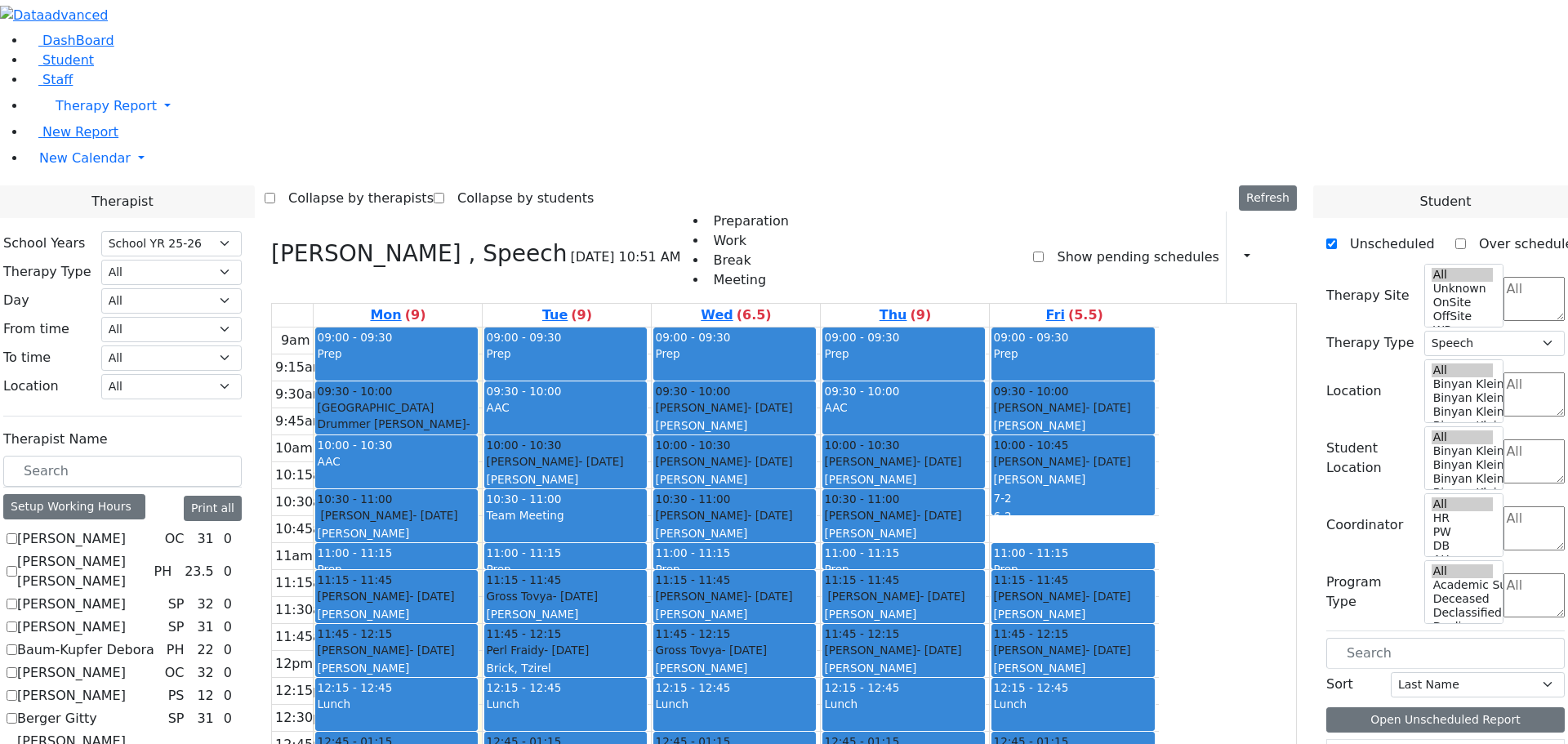
scroll to position [890, 0]
drag, startPoint x: 883, startPoint y: 569, endPoint x: 881, endPoint y: 599, distance: 30.1
click at [881, 599] on div "9am 9:15am 9:30am 9:45am 10am 10:15am 10:30am 10:45am 11am 11:15am 11:30am 11:4…" at bounding box center [715, 650] width 887 height 647
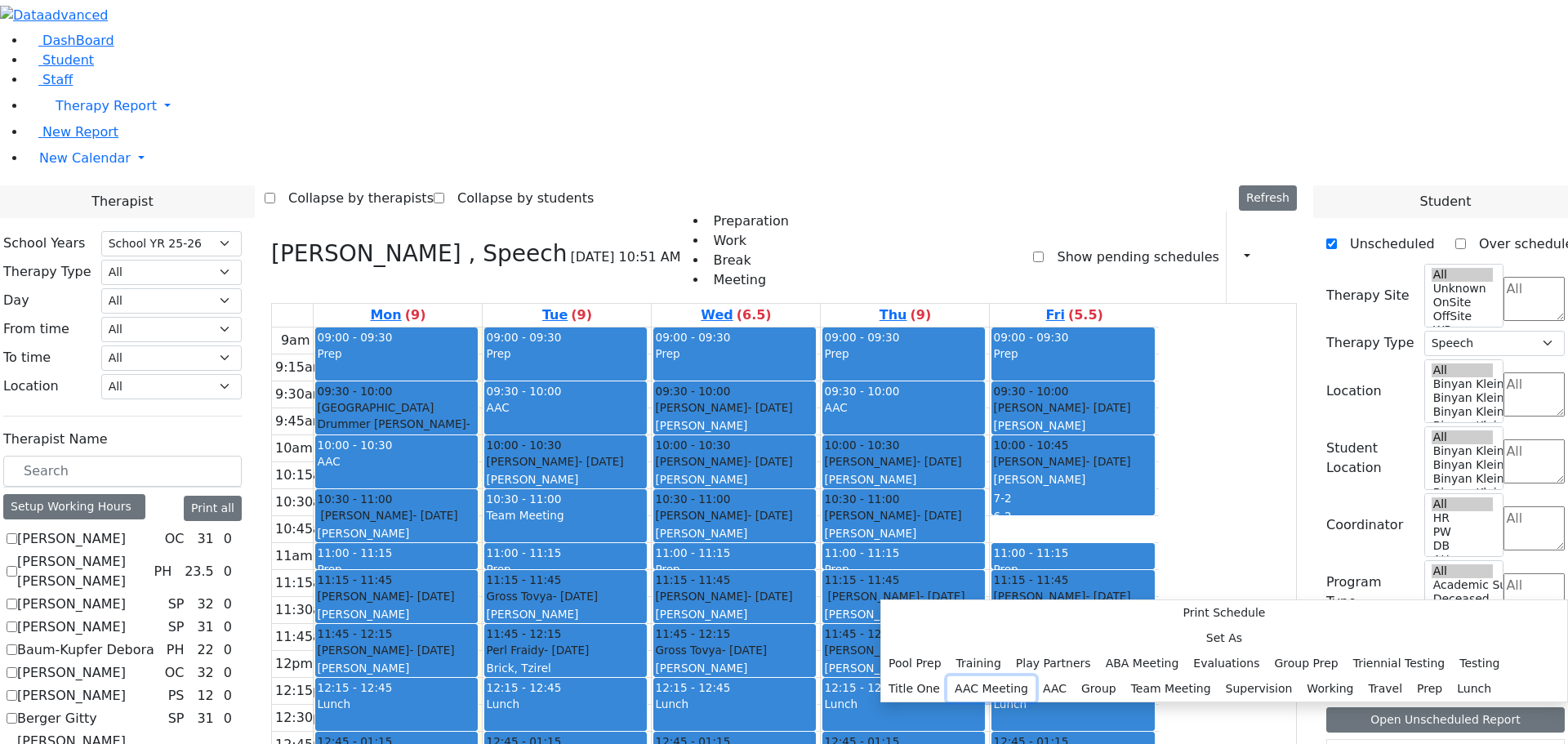
click at [1036, 676] on button "AAC Meeting" at bounding box center [992, 689] width 88 height 26
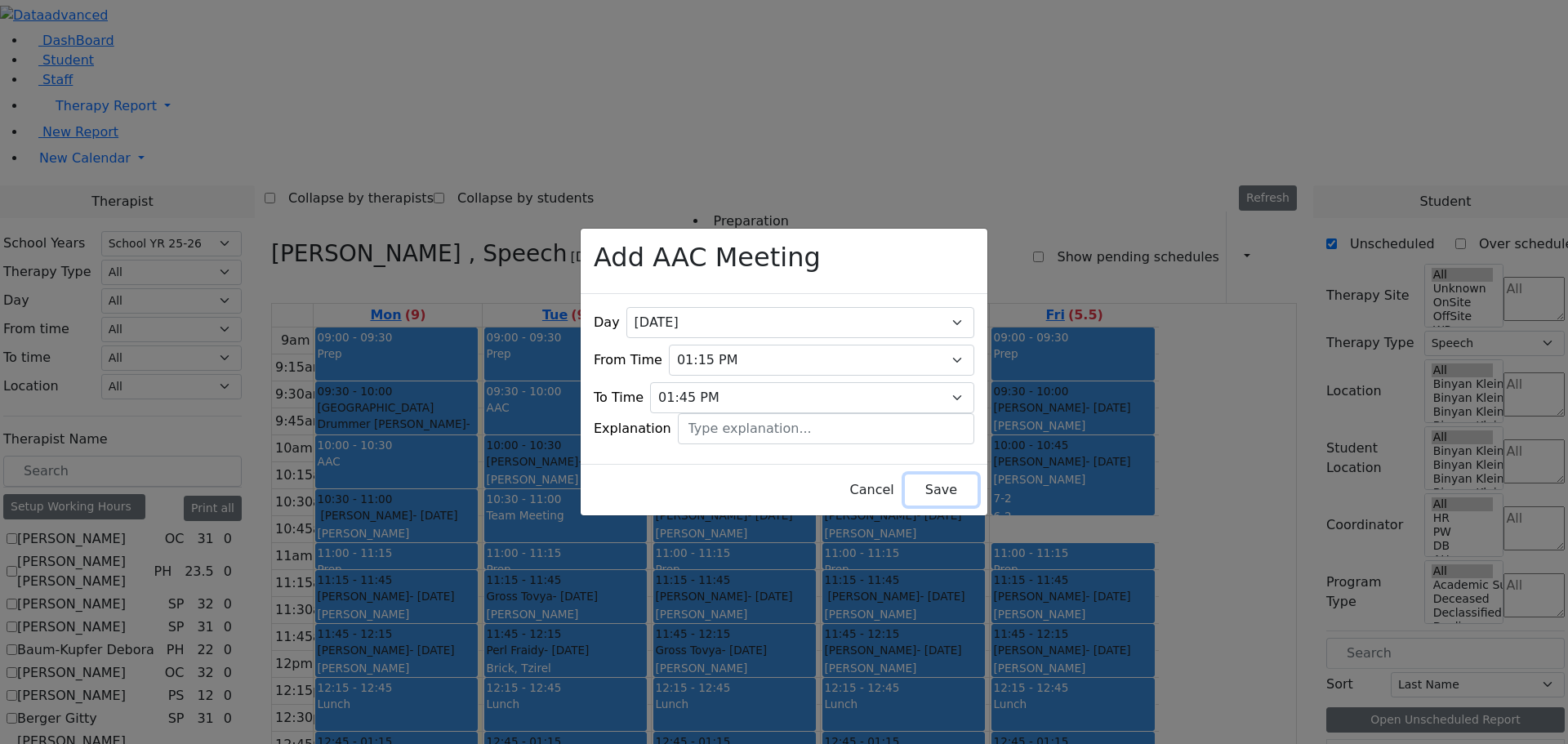
click at [915, 480] on button "Save" at bounding box center [941, 490] width 73 height 31
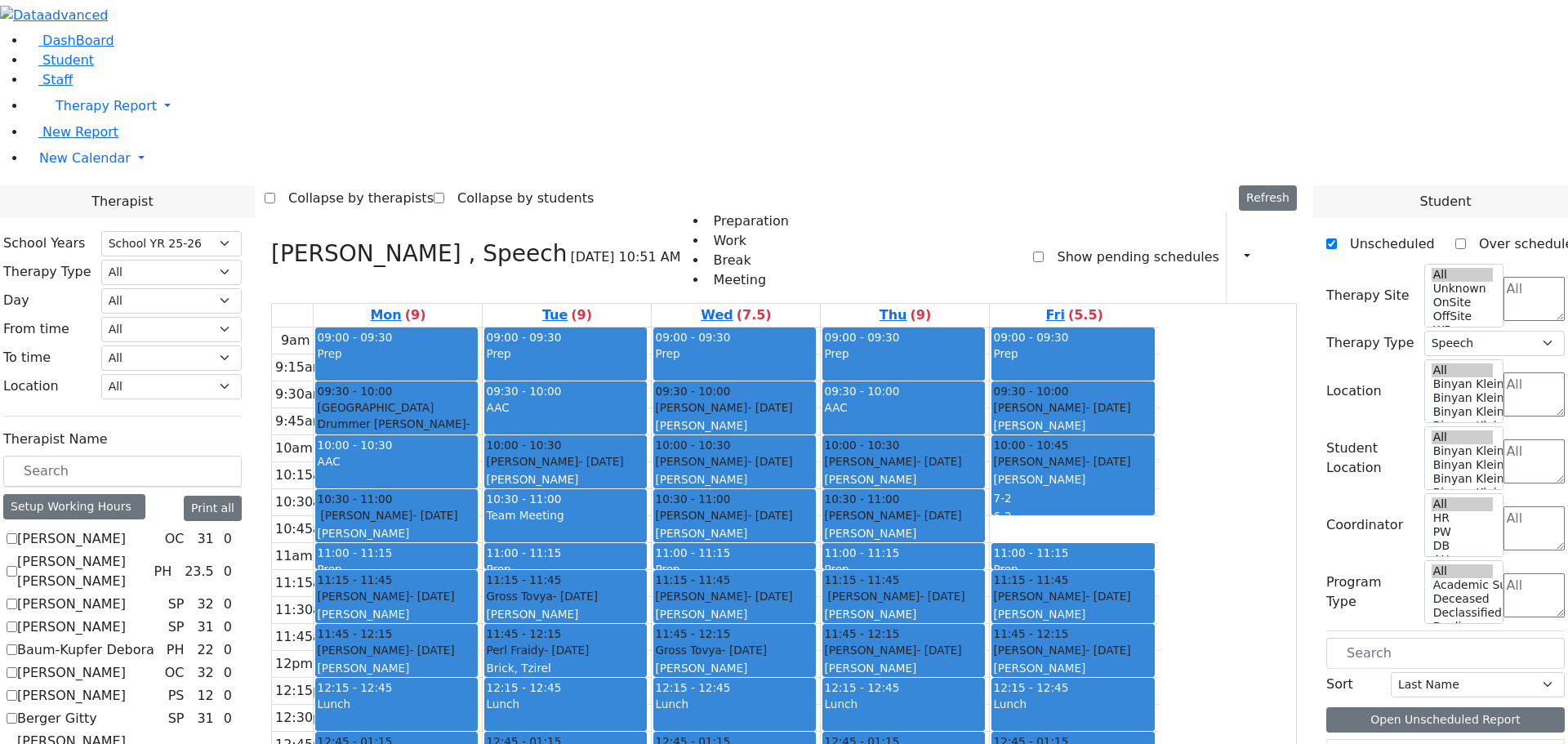
checkbox input "false"
select select
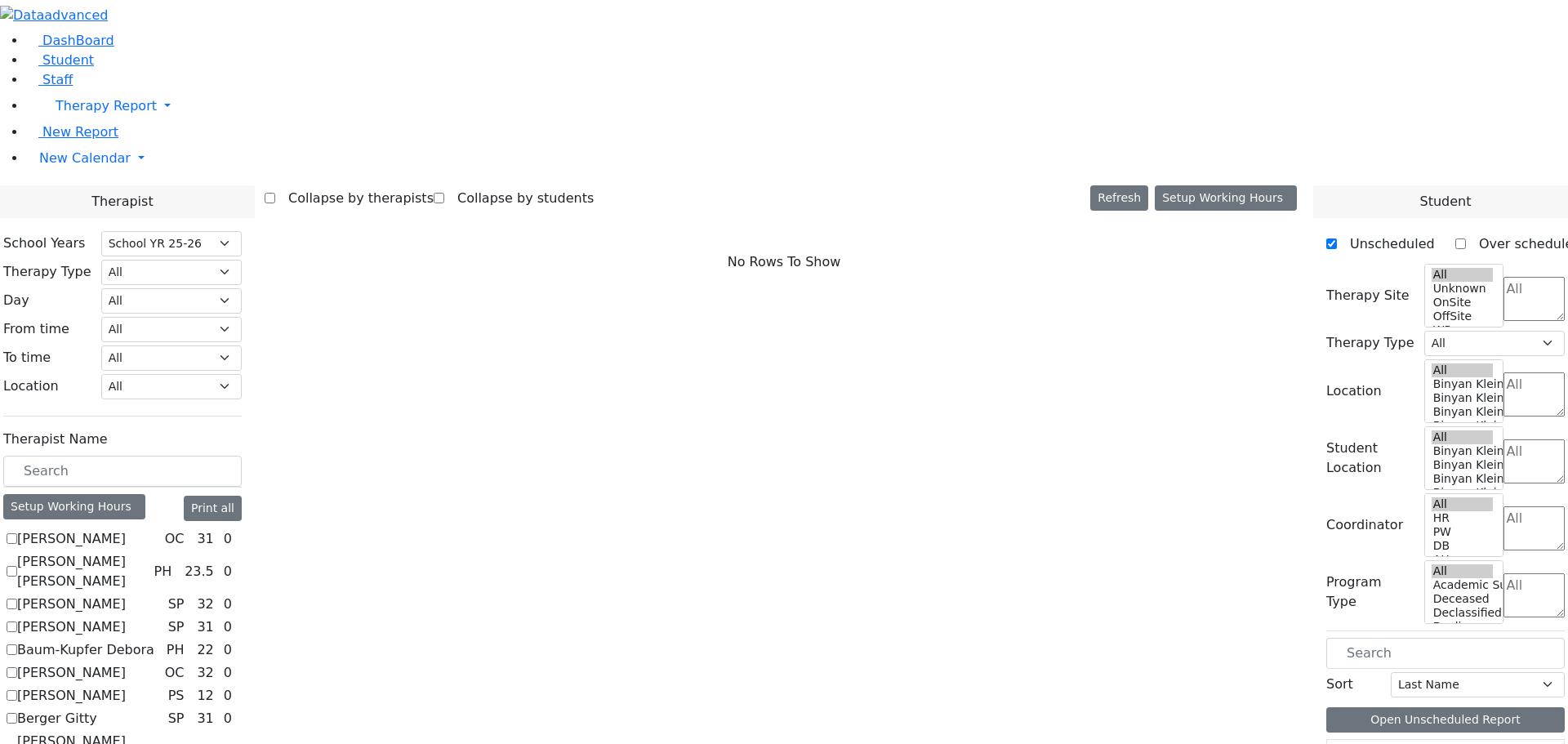
scroll to position [750, 0]
checkbox input "true"
select select "3"
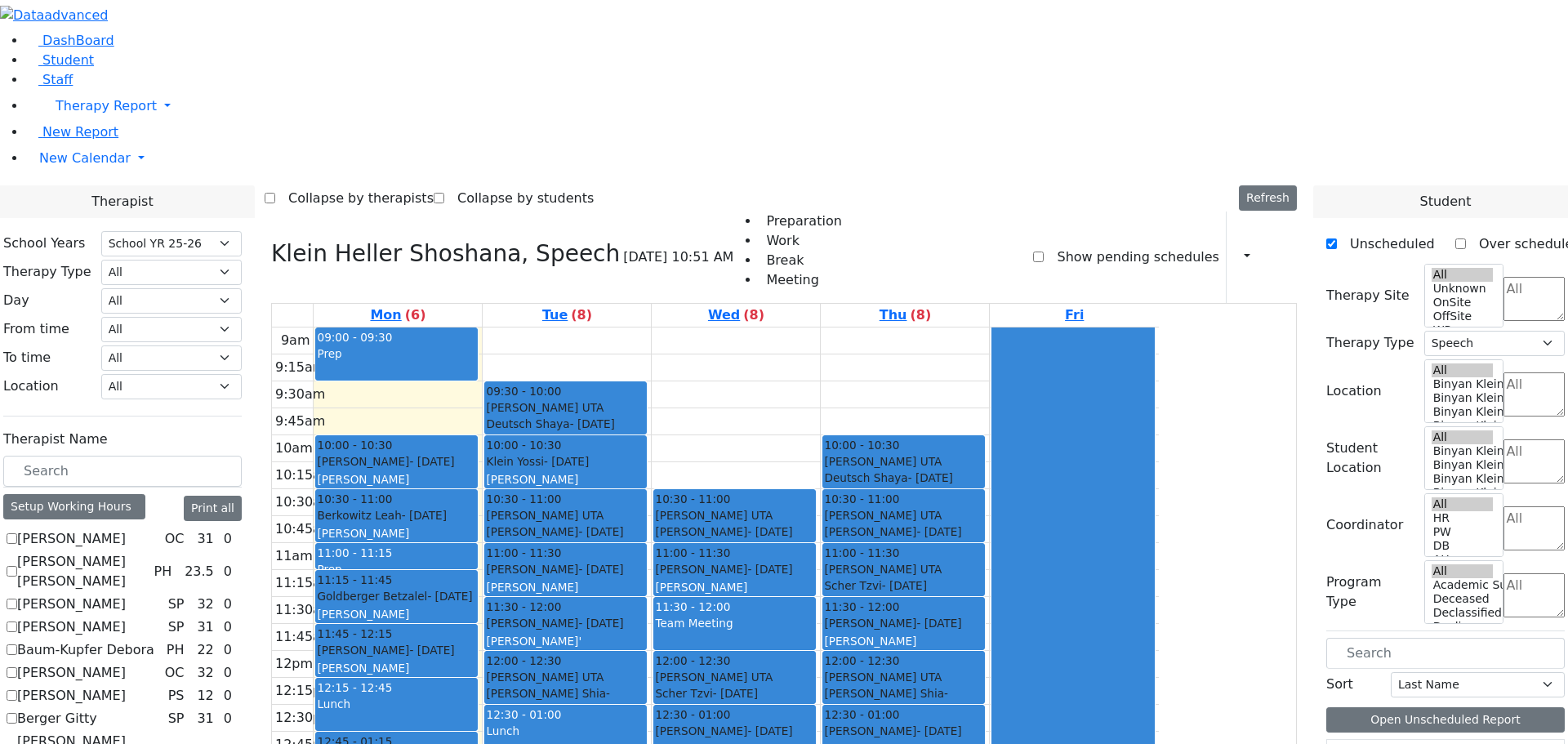
scroll to position [890, 0]
checkbox input "false"
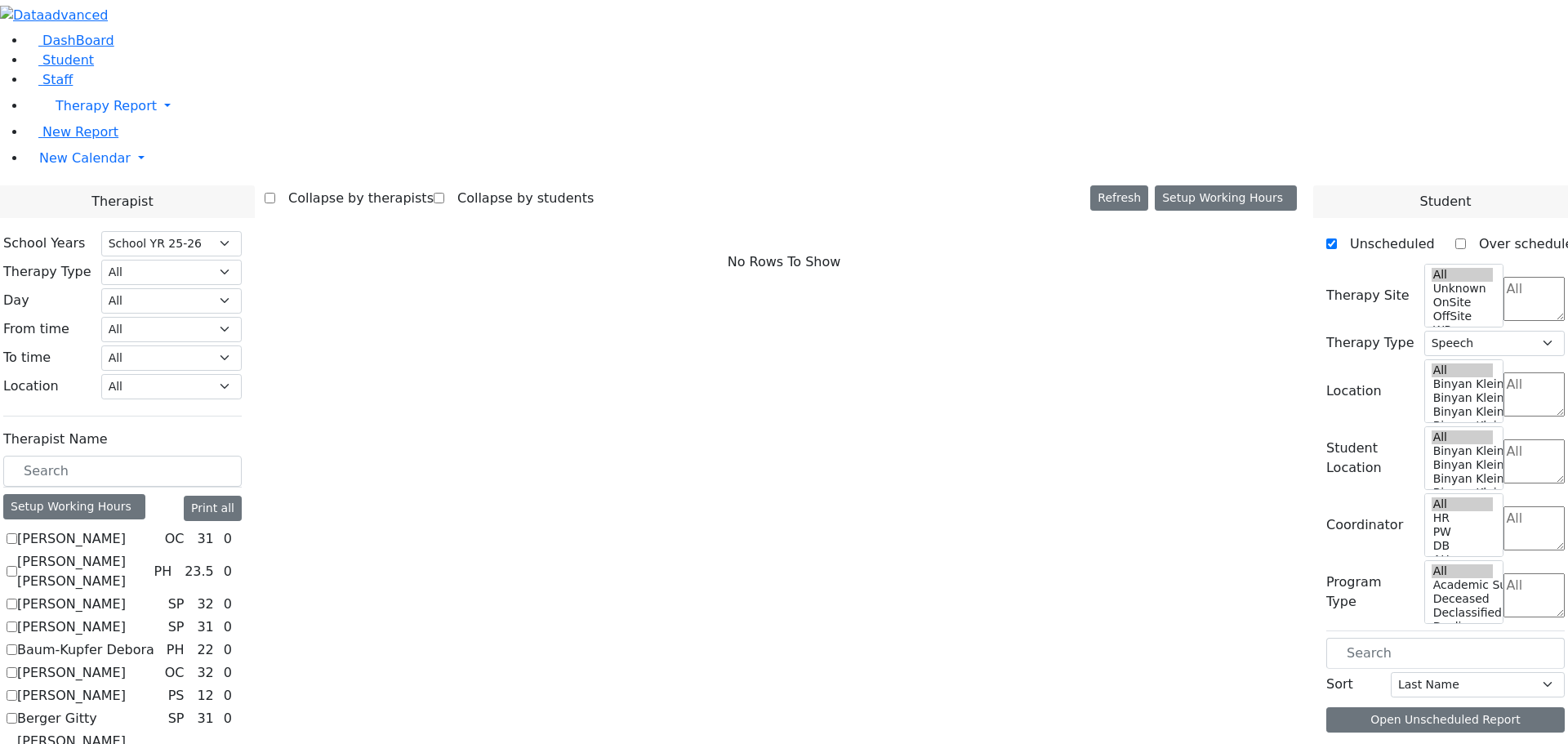
select select
checkbox input "true"
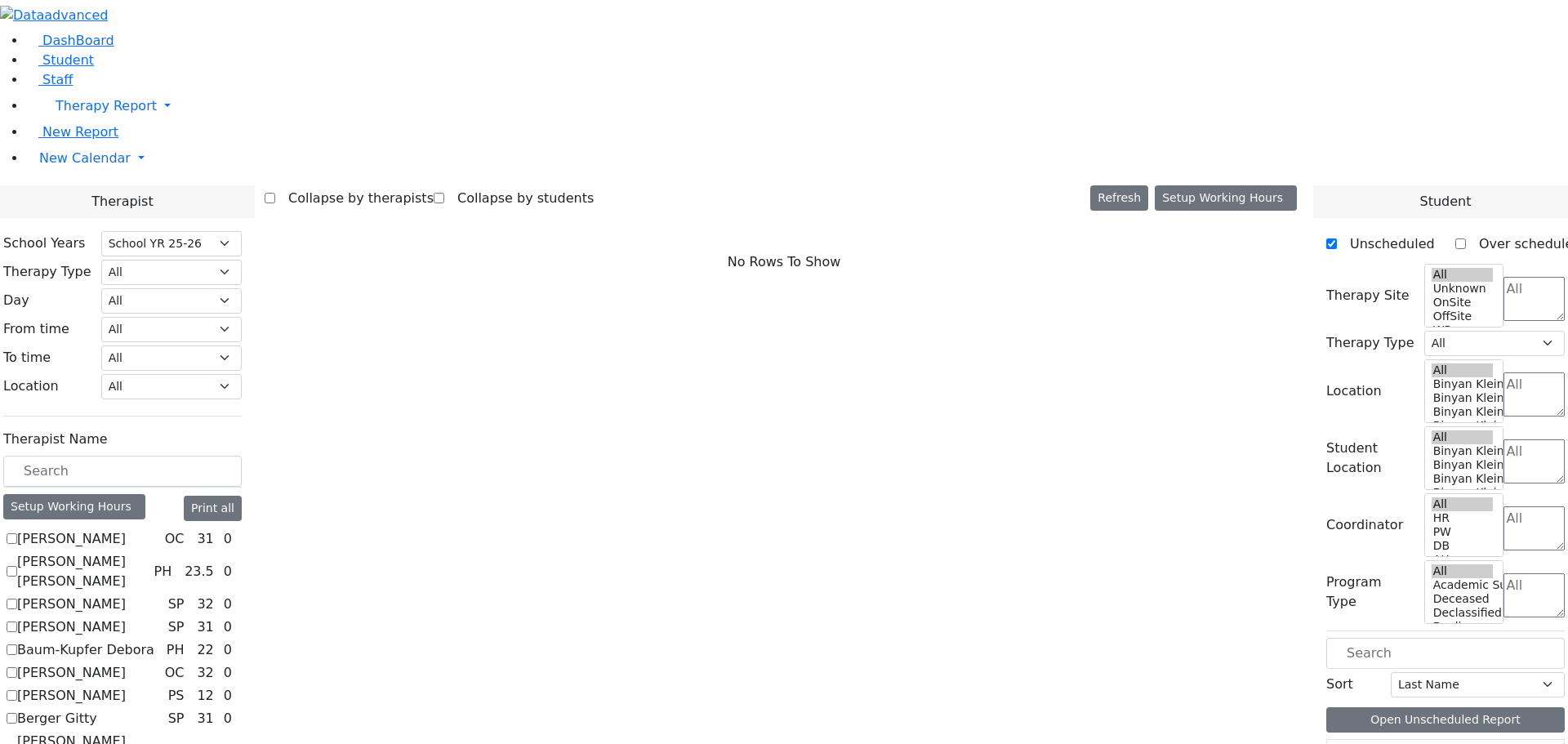
select select "3"
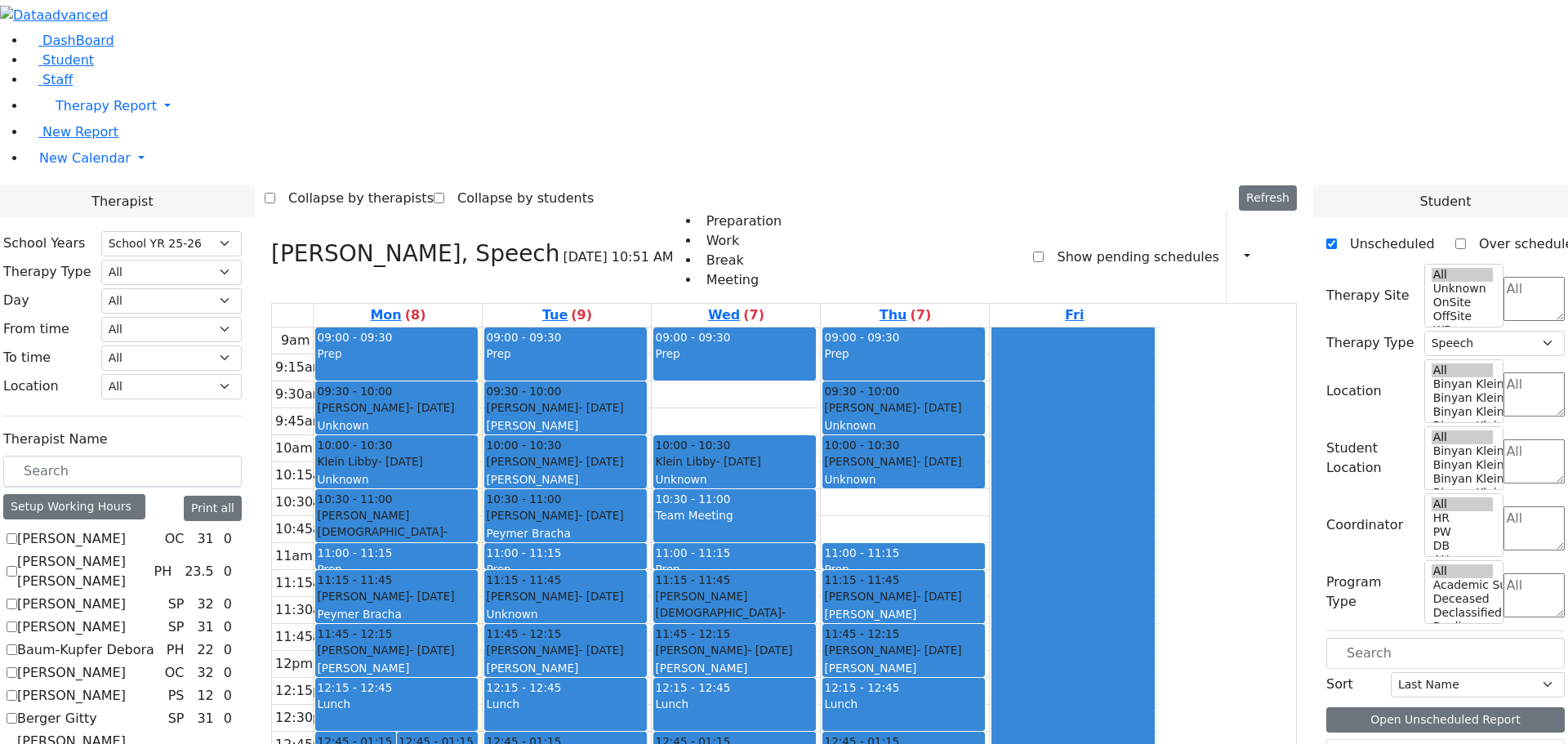
scroll to position [890, 0]
click at [438, 240] on h3 "[PERSON_NAME], Speech" at bounding box center [415, 254] width 290 height 28
click at [429, 211] on div "[PERSON_NAME], Speech [DATE] 10:51 AM Preparation Work Break Meeting Show pendi…" at bounding box center [784, 592] width 1040 height 761
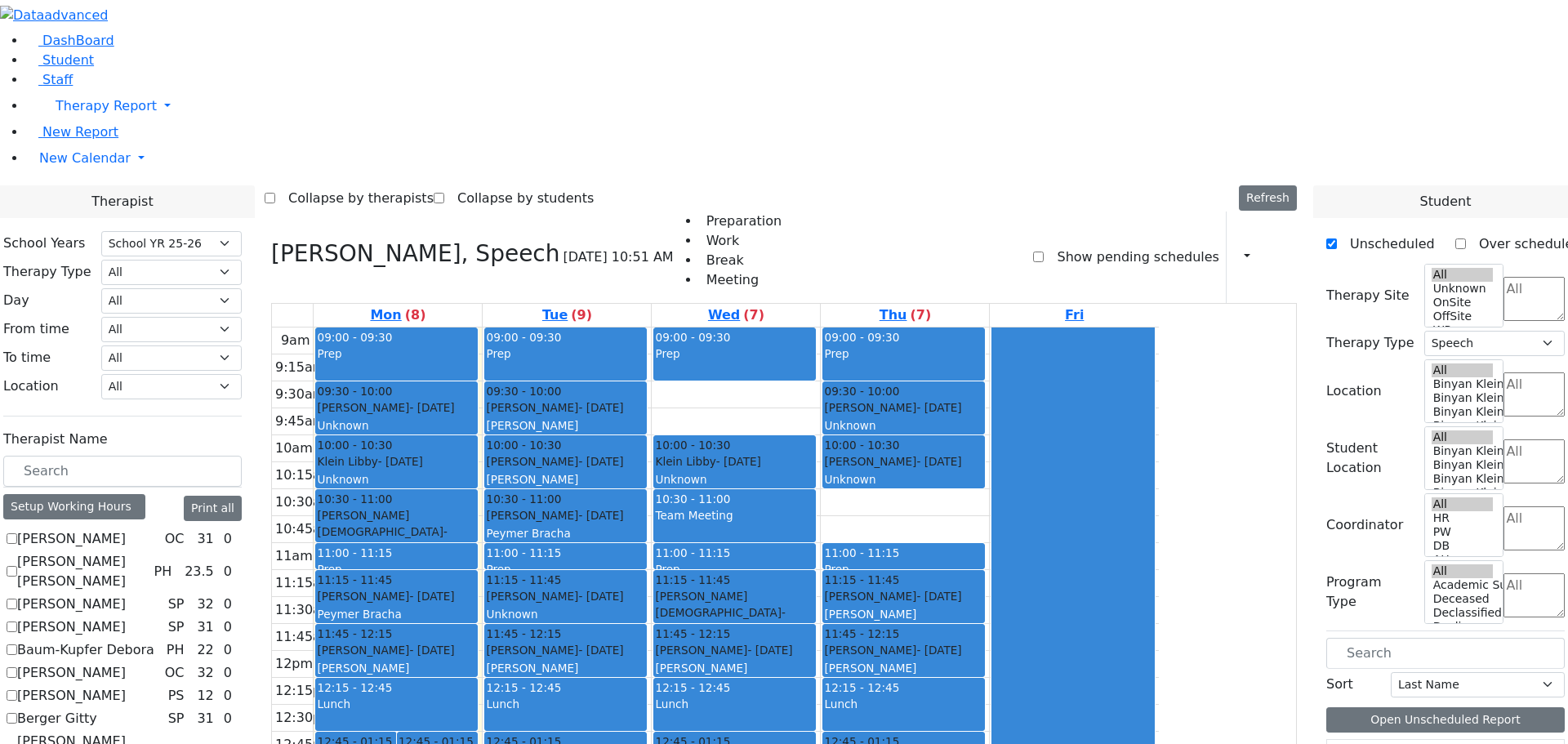
checkbox input "true"
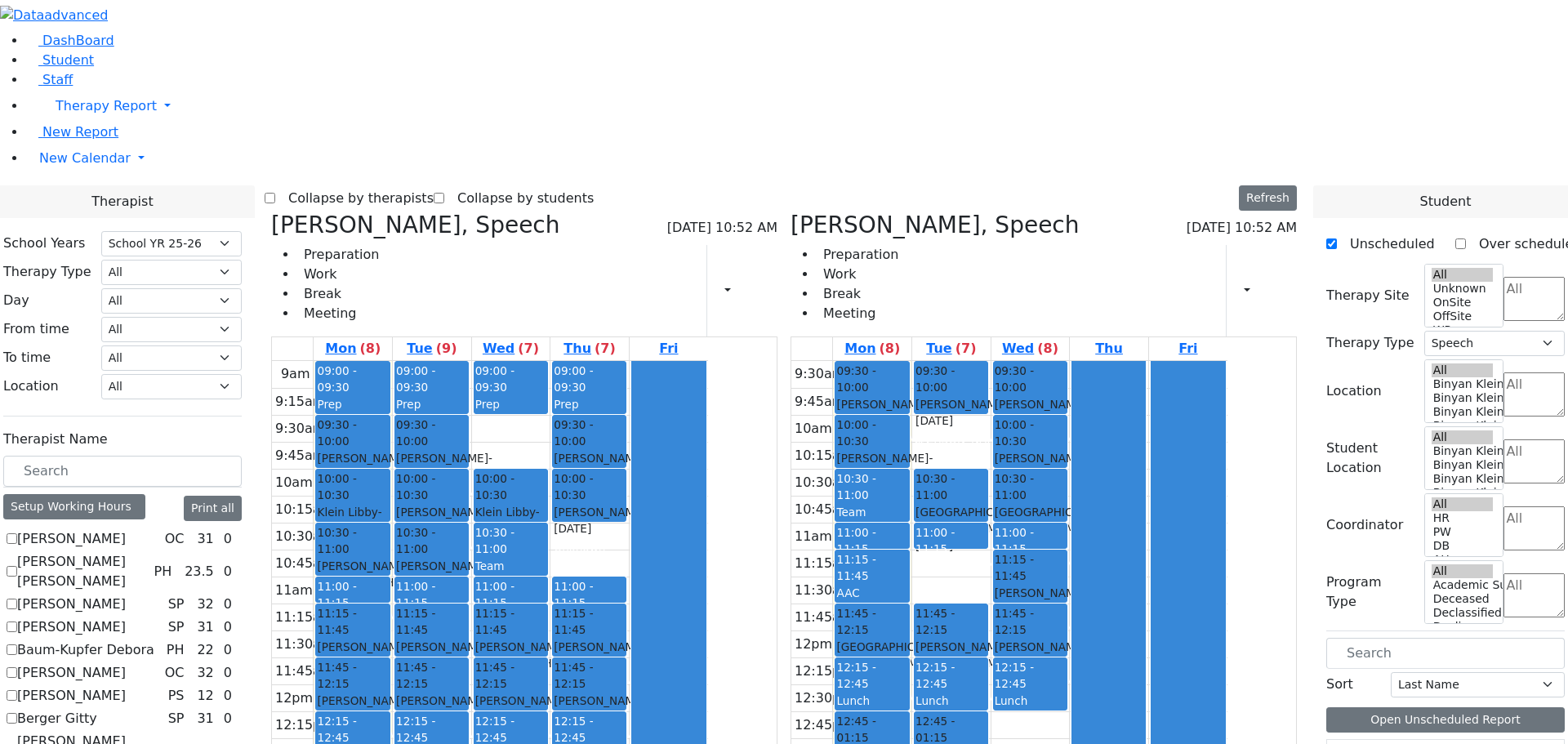
click at [271, 211] on icon at bounding box center [271, 224] width 0 height 27
checkbox input "false"
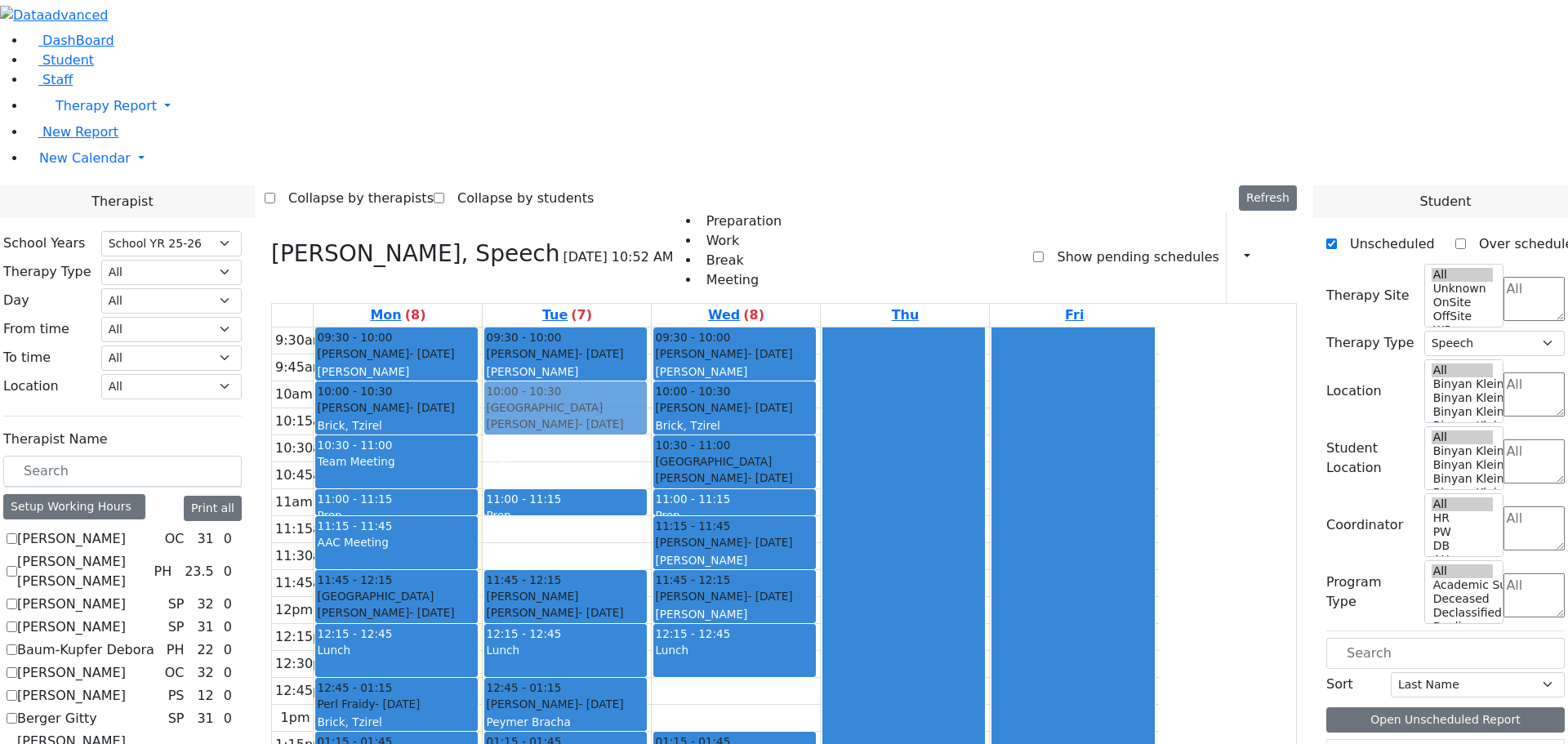
drag, startPoint x: 712, startPoint y: 236, endPoint x: 710, endPoint y: 195, distance: 41.0
click at [651, 327] on div "09:30 - 10:00 [PERSON_NAME] - [DATE] [PERSON_NAME] 10:30 - 11:00 [GEOGRAPHIC_DA…" at bounding box center [566, 623] width 168 height 592
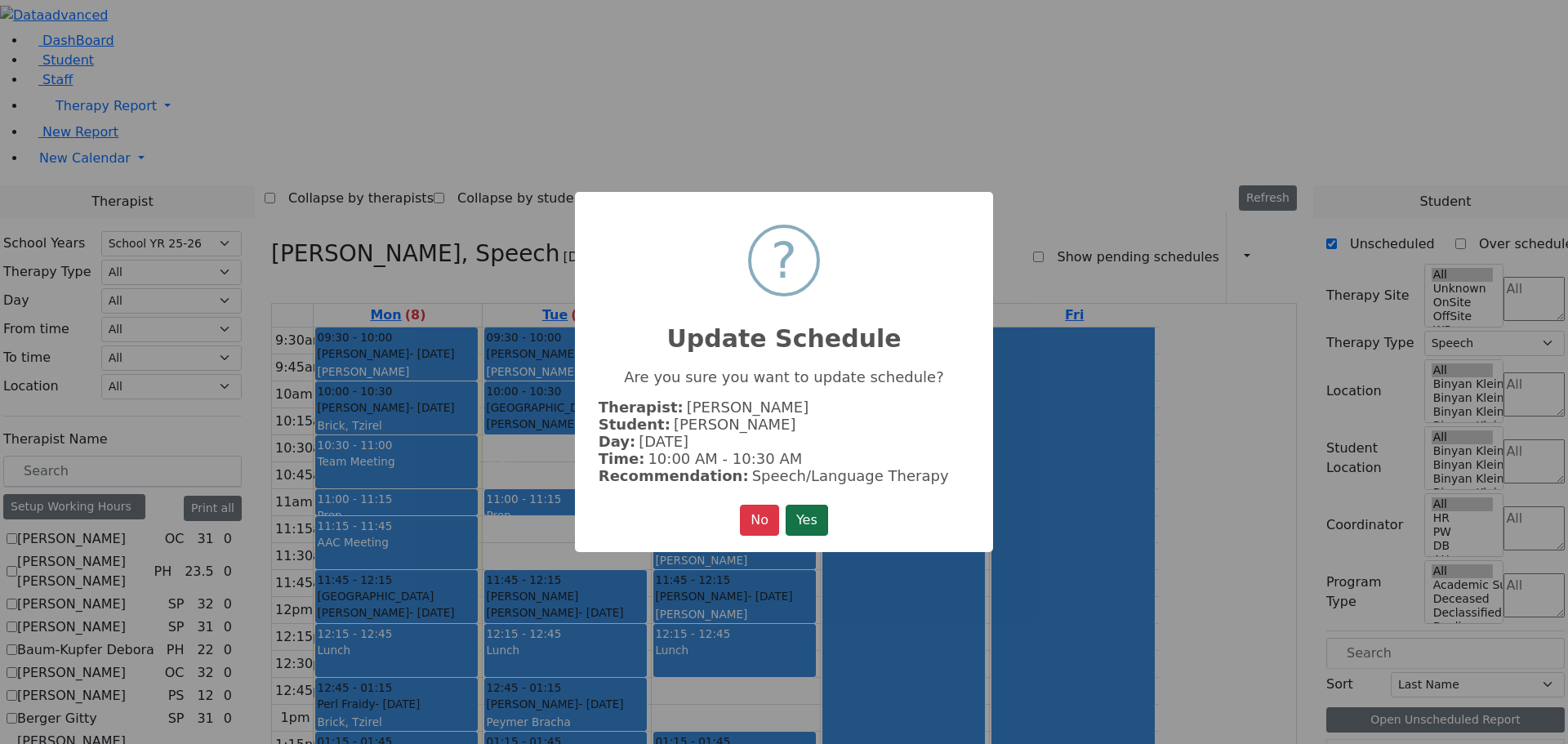
click at [816, 513] on button "Yes" at bounding box center [807, 520] width 42 height 31
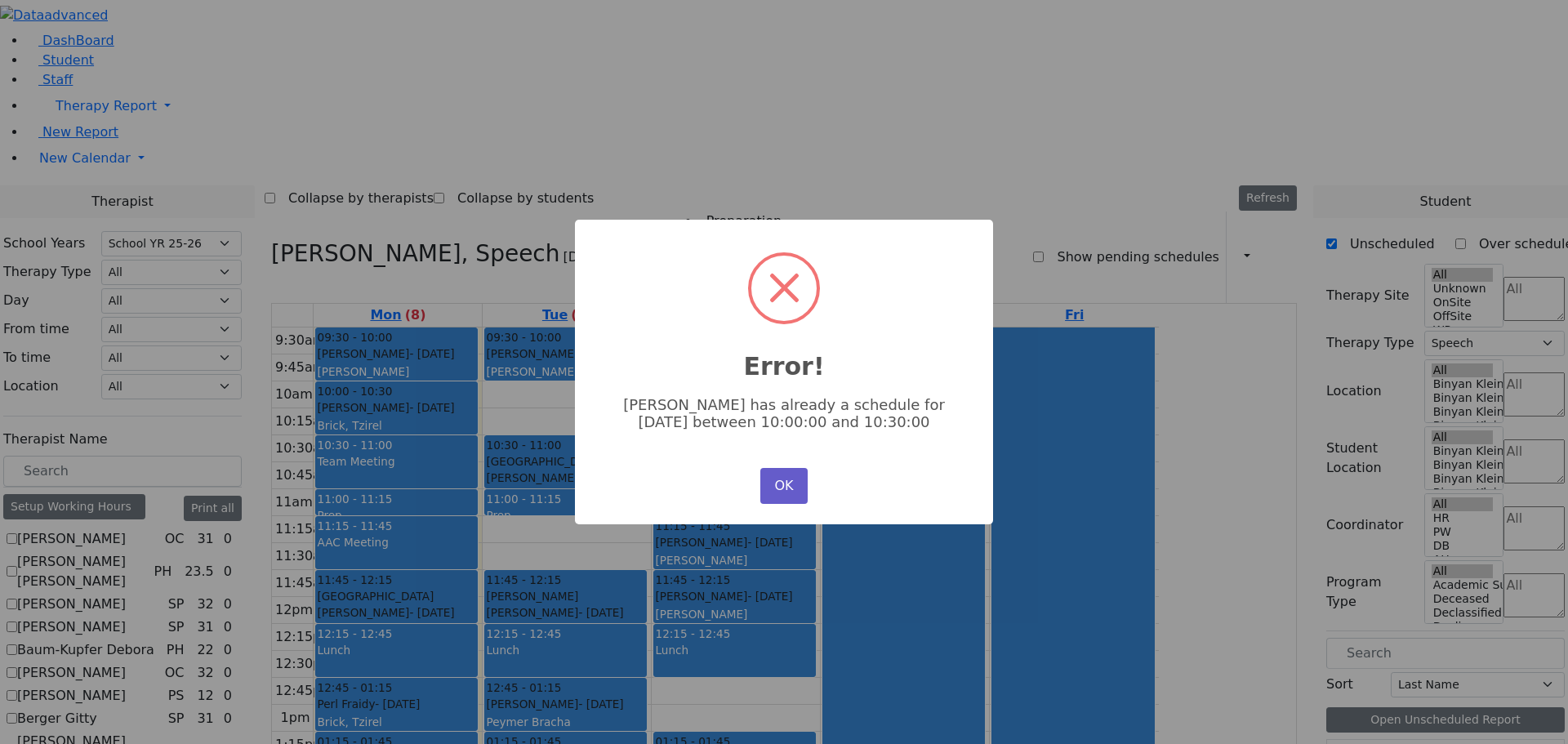
click at [788, 476] on button "OK" at bounding box center [784, 485] width 48 height 36
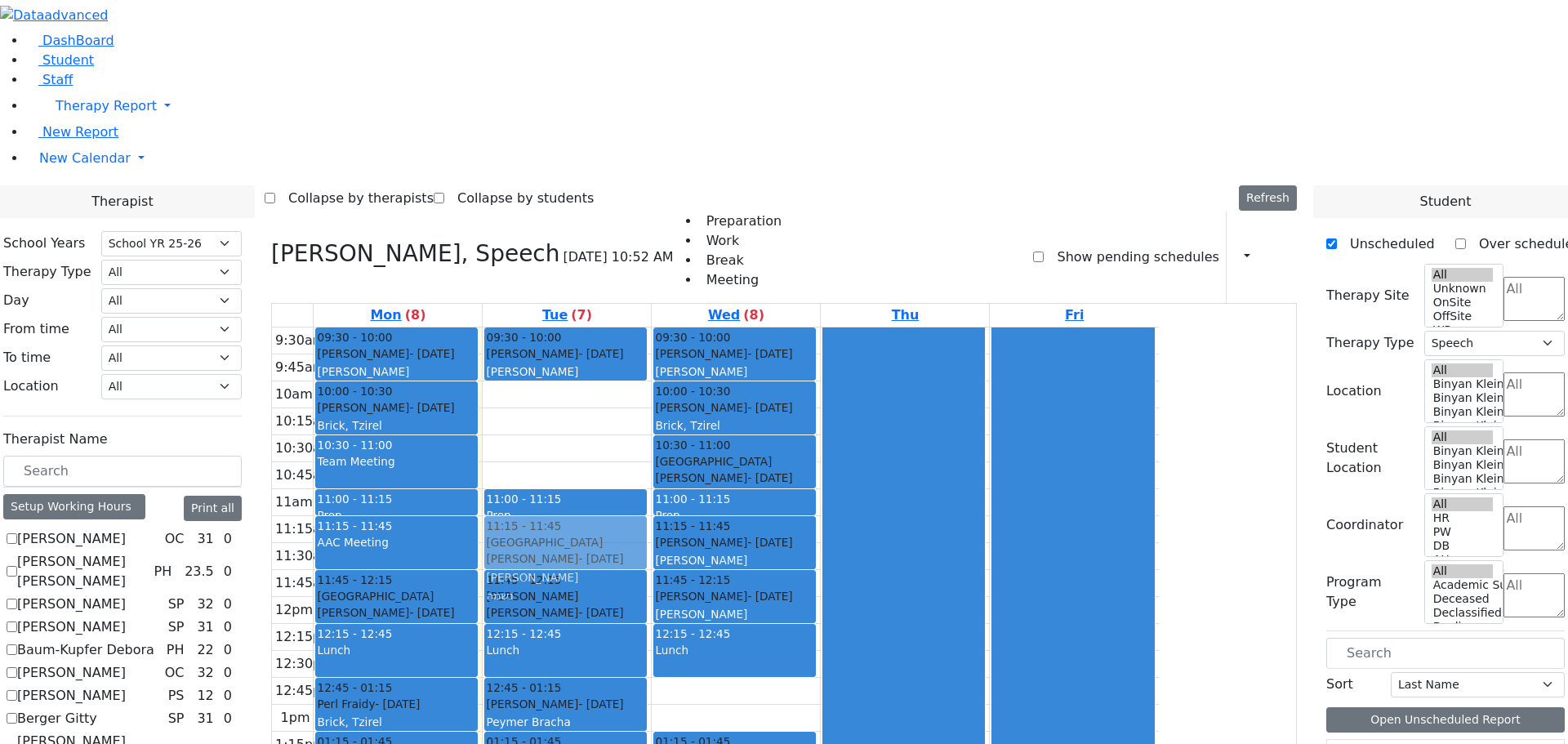
drag, startPoint x: 753, startPoint y: 223, endPoint x: 749, endPoint y: 292, distance: 69.1
click at [651, 327] on div "09:30 - 10:00 [PERSON_NAME] - [DATE] [PERSON_NAME] 10:30 - 11:00 [GEOGRAPHIC_DA…" at bounding box center [566, 623] width 168 height 592
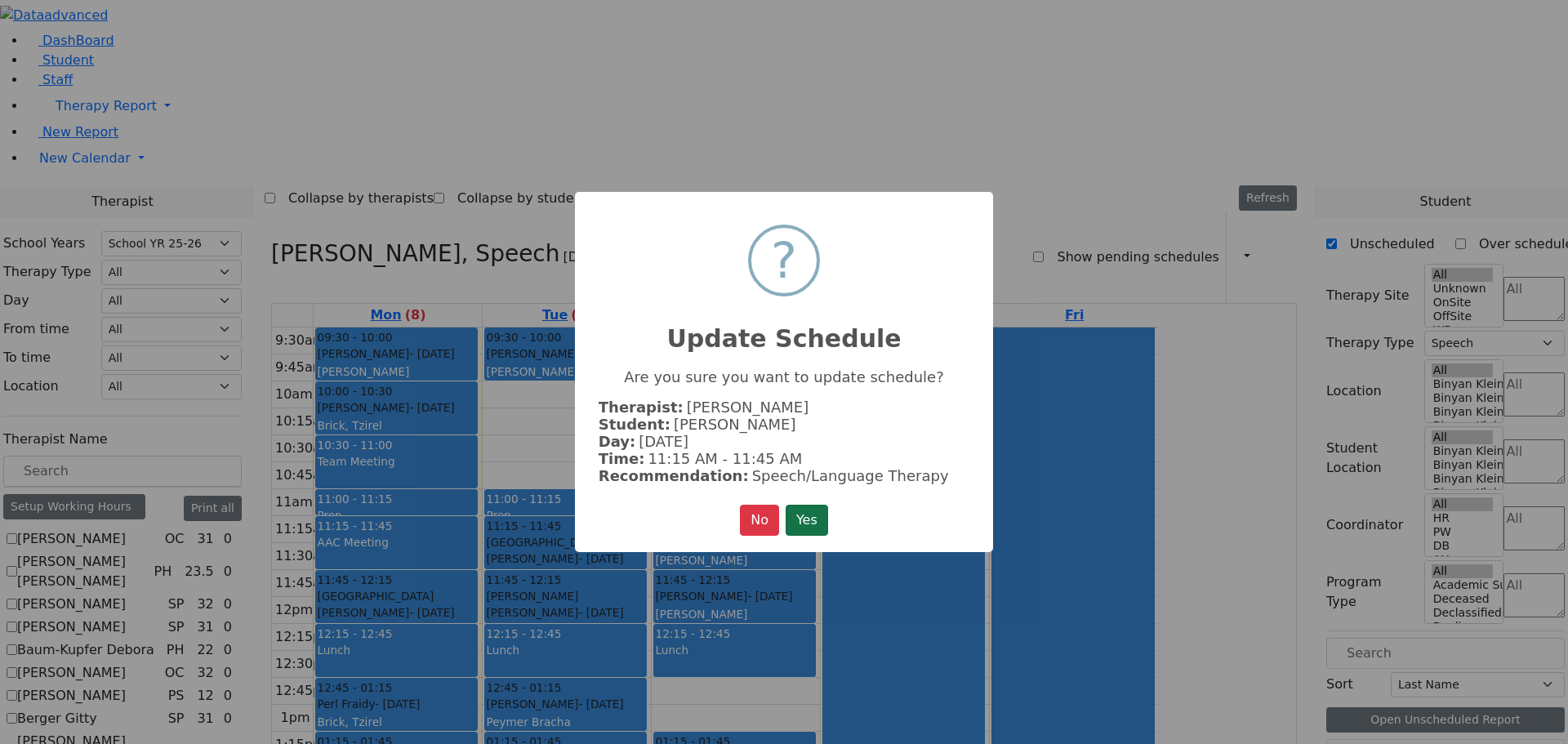
click at [814, 517] on button "Yes" at bounding box center [807, 520] width 42 height 31
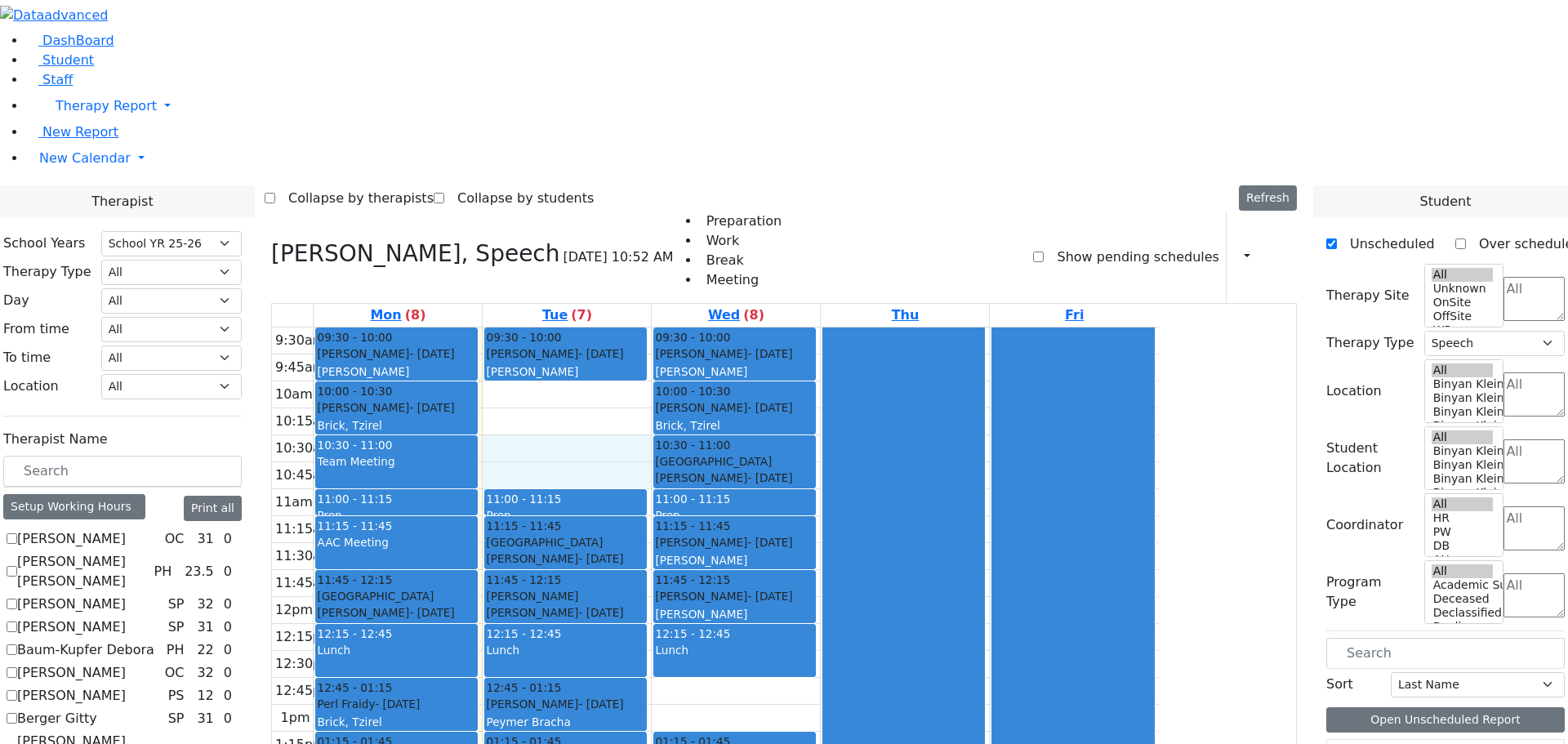
drag, startPoint x: 733, startPoint y: 225, endPoint x: 733, endPoint y: 244, distance: 19.0
click at [733, 327] on div "9:30am 9:45am 10am 10:15am 10:30am 10:45am 11am 11:15am 11:30am 11:45am 12pm 12…" at bounding box center [715, 623] width 887 height 592
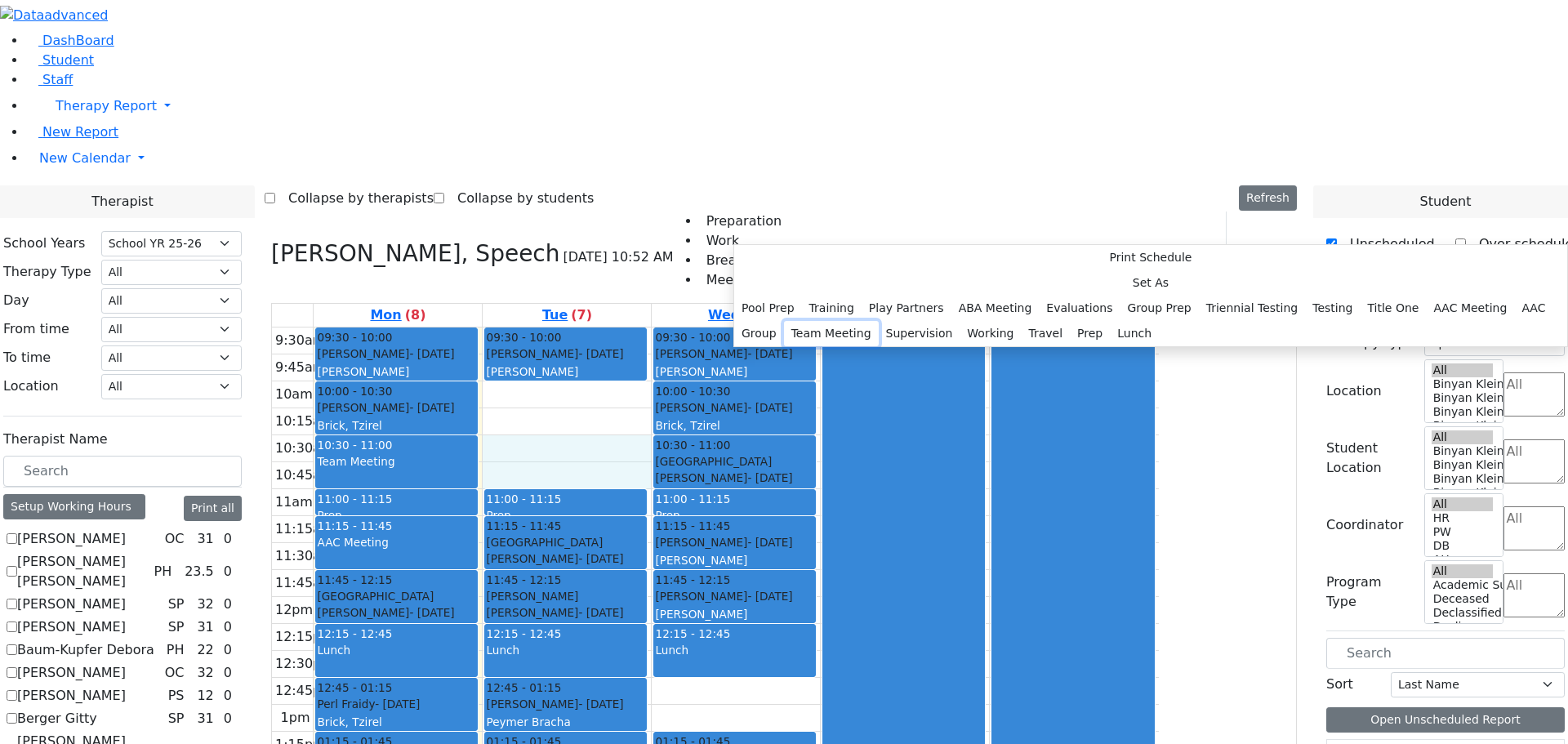
click at [879, 346] on button "Team Meeting" at bounding box center [831, 333] width 95 height 26
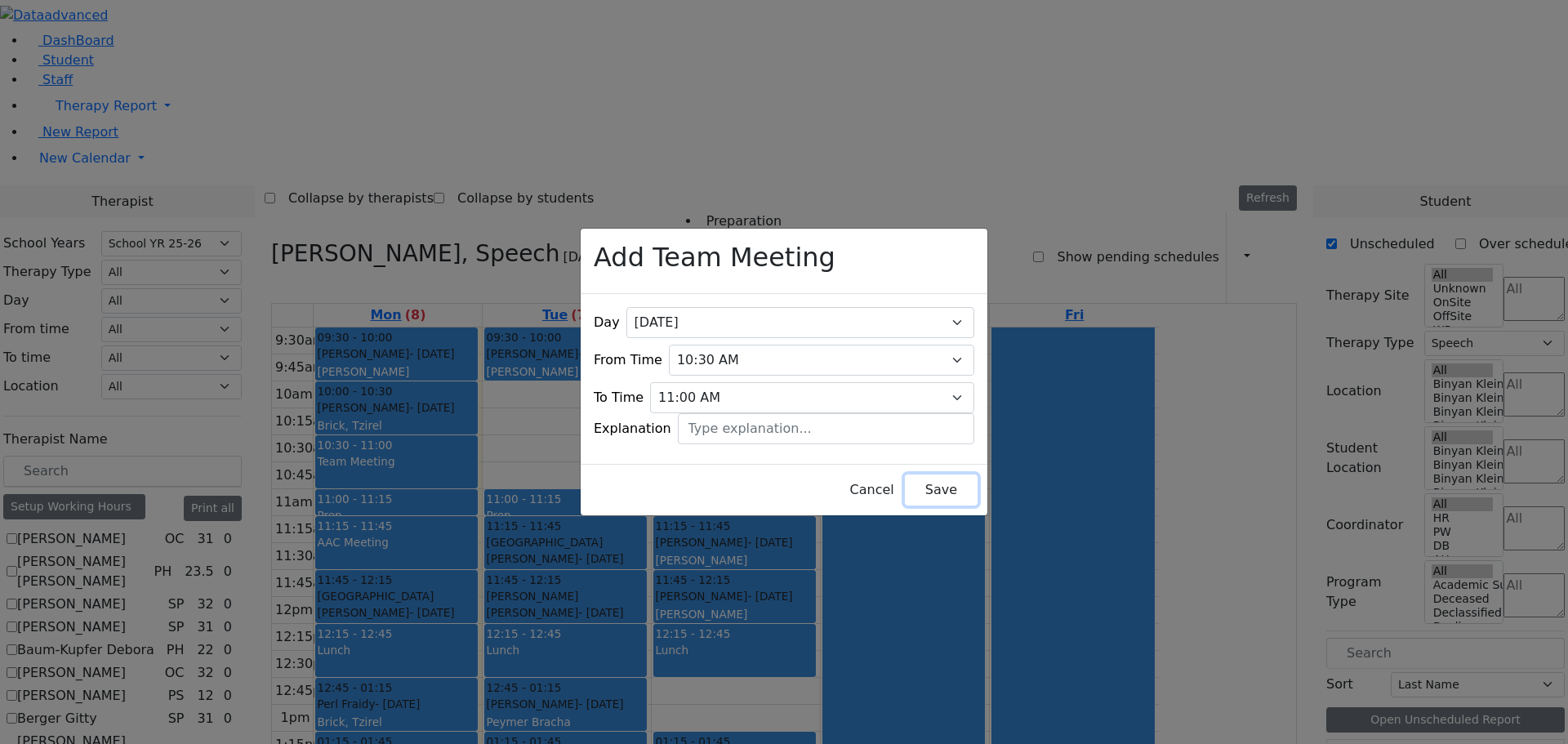
click at [912, 474] on button "Save" at bounding box center [941, 490] width 73 height 31
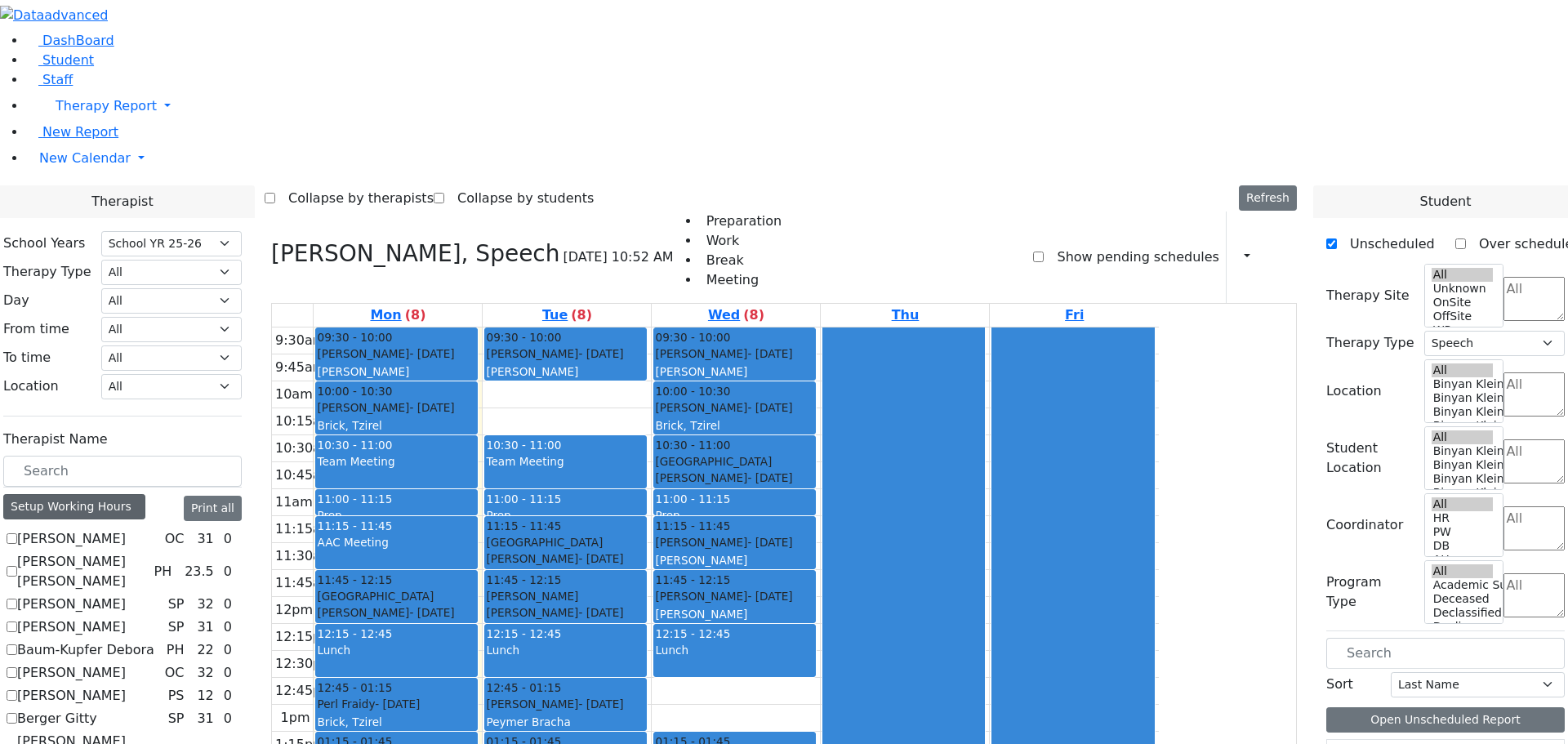
click at [145, 494] on div "Setup Working Hours" at bounding box center [74, 507] width 142 height 26
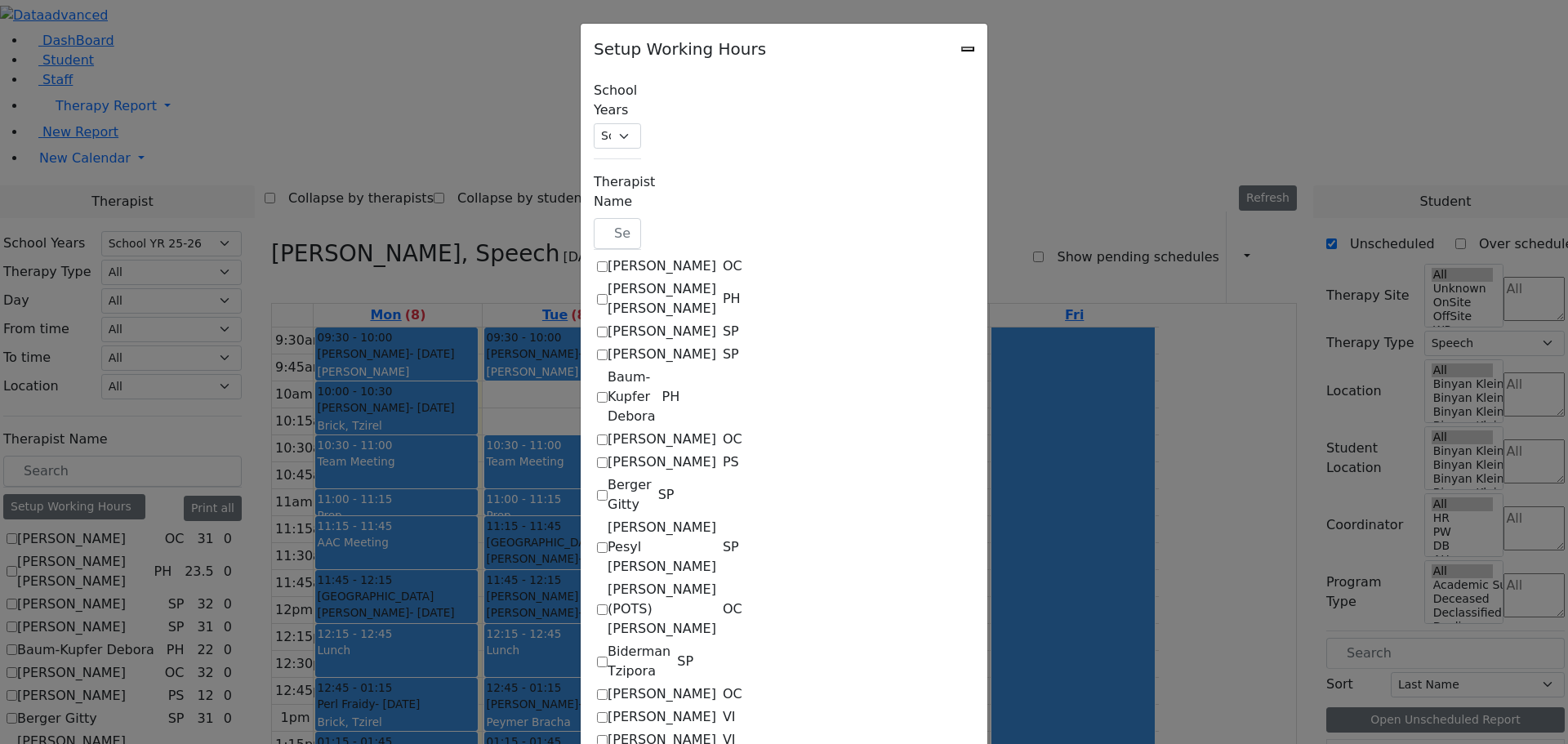
checkbox input "true"
select select "09:30:00"
select select "15:00:00"
select select "36"
select select "15:00:00"
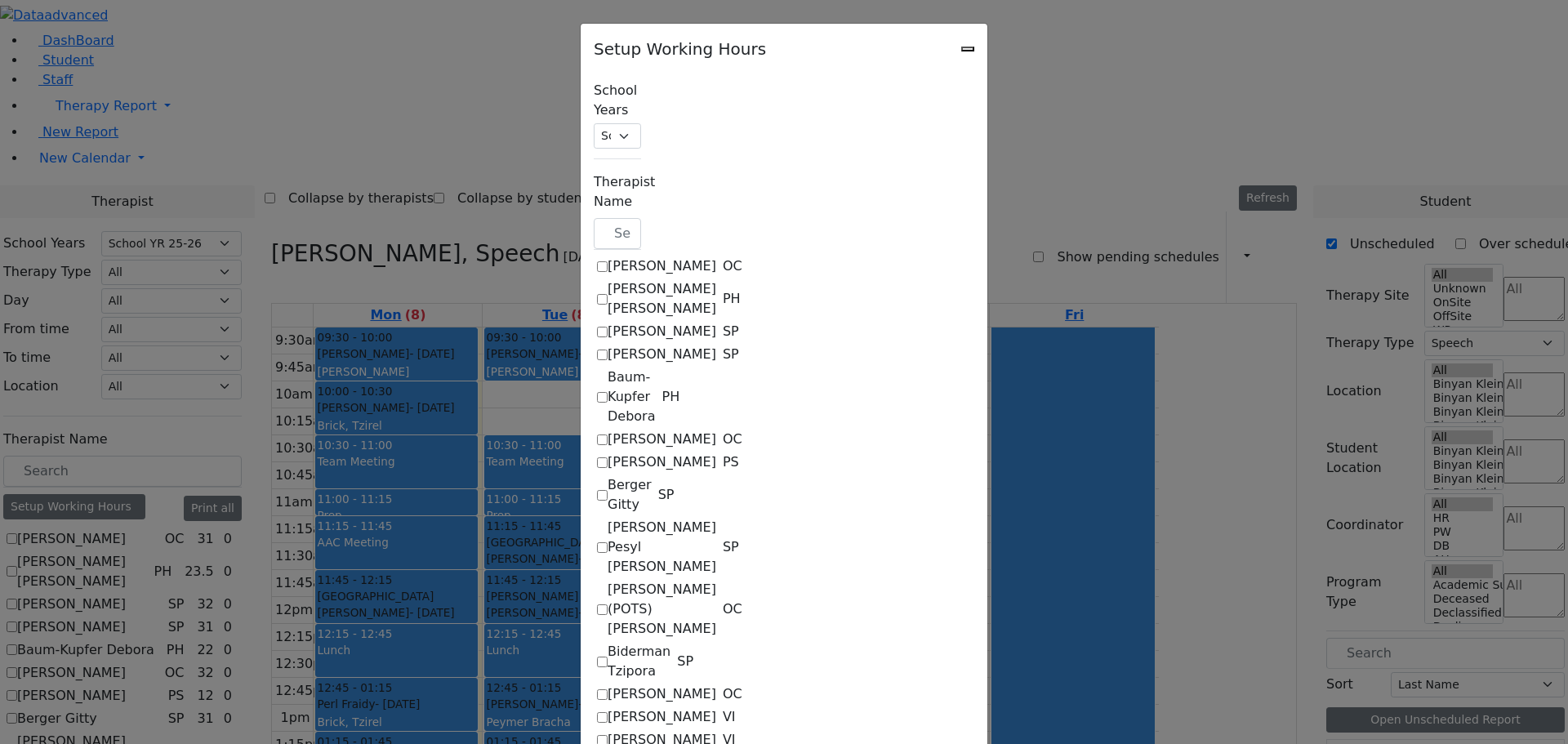
select select "19:00:00"
select select "09:30:00"
select select "15:00:00"
select select "36"
select select "15:00:00"
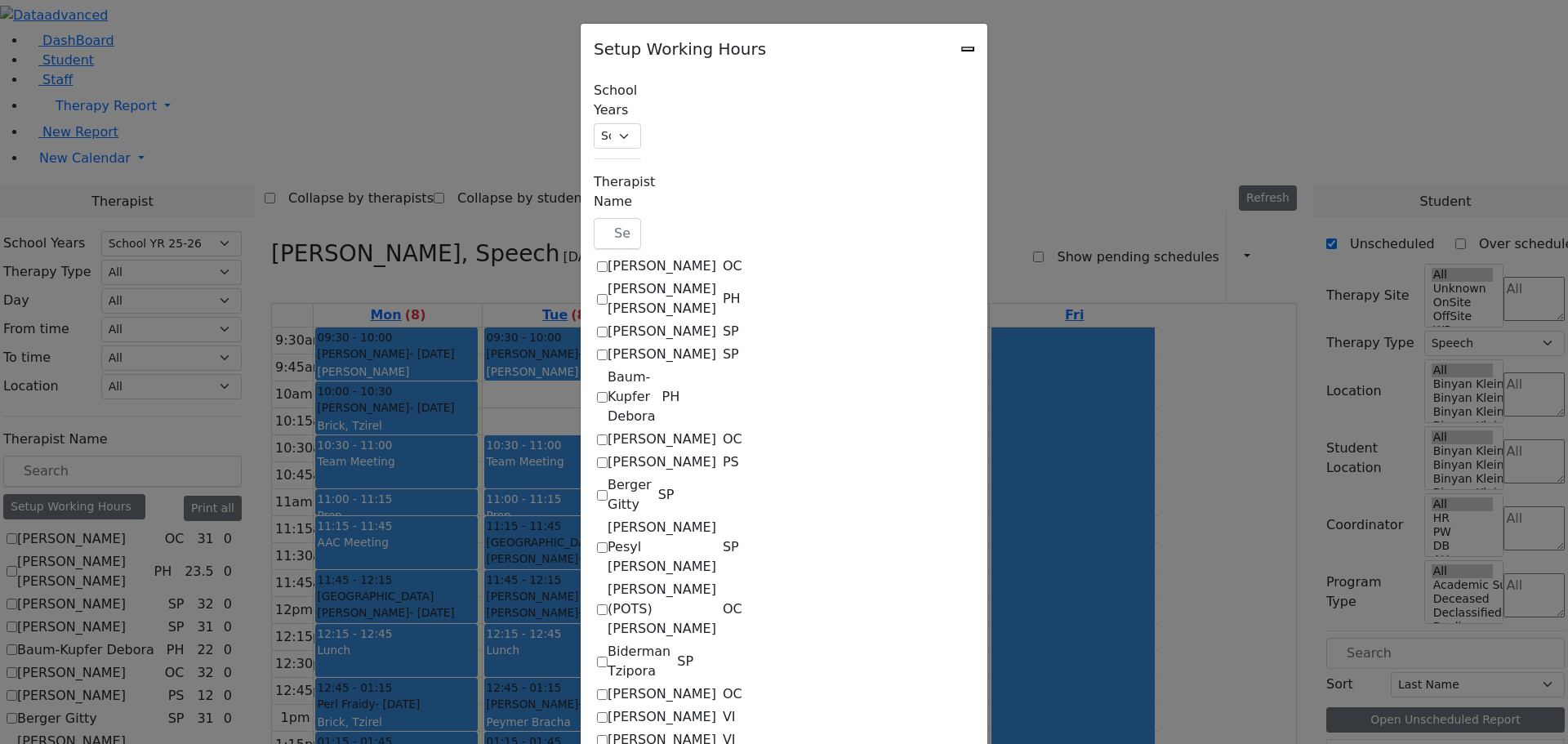
select select "19:00:00"
select select "09:30:00"
select select "15:00:00"
select select "36"
select select "15:00:00"
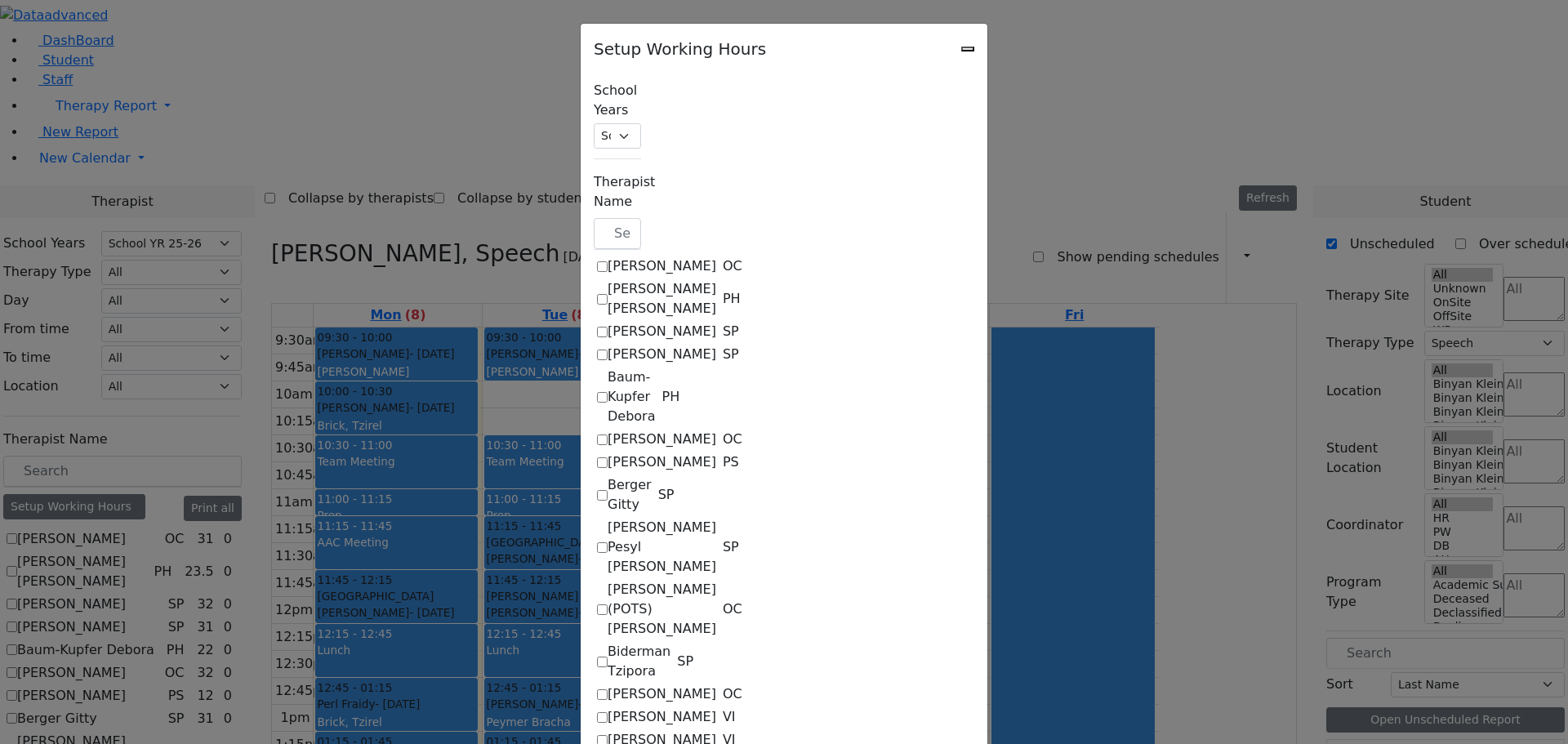
select select "19:00:00"
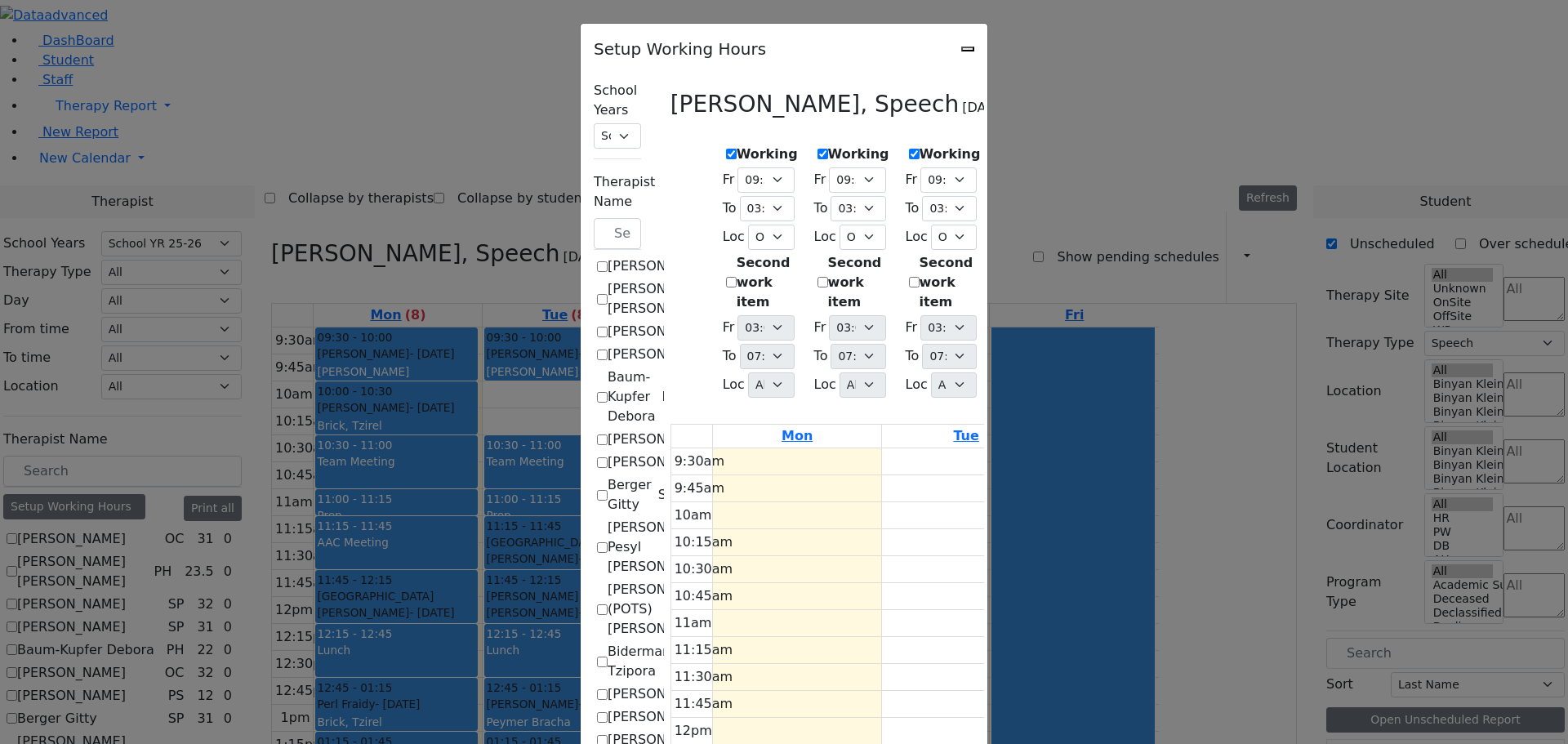
scroll to position [1224, 0]
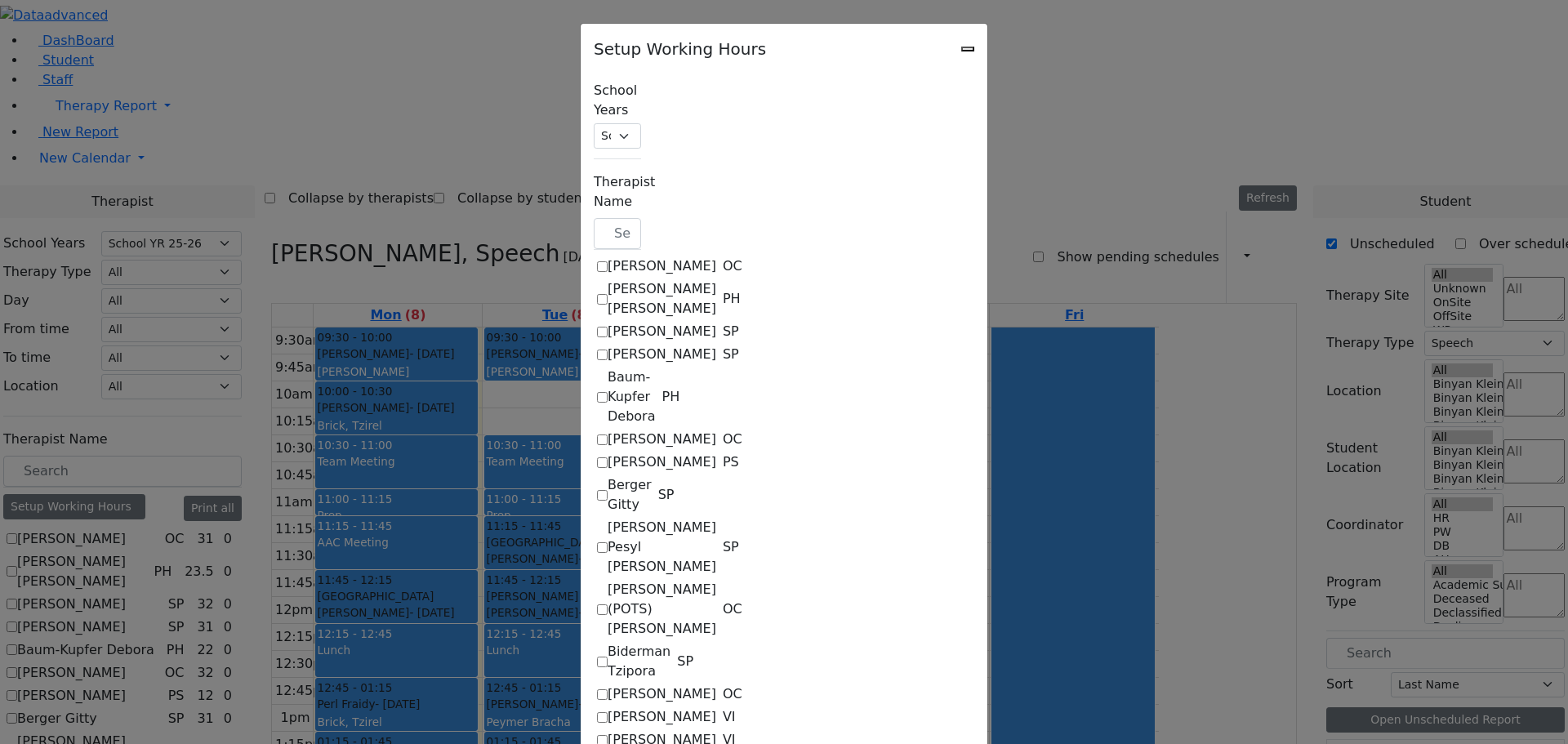
checkbox input "true"
select select "09:30:00"
select select "15:00:00"
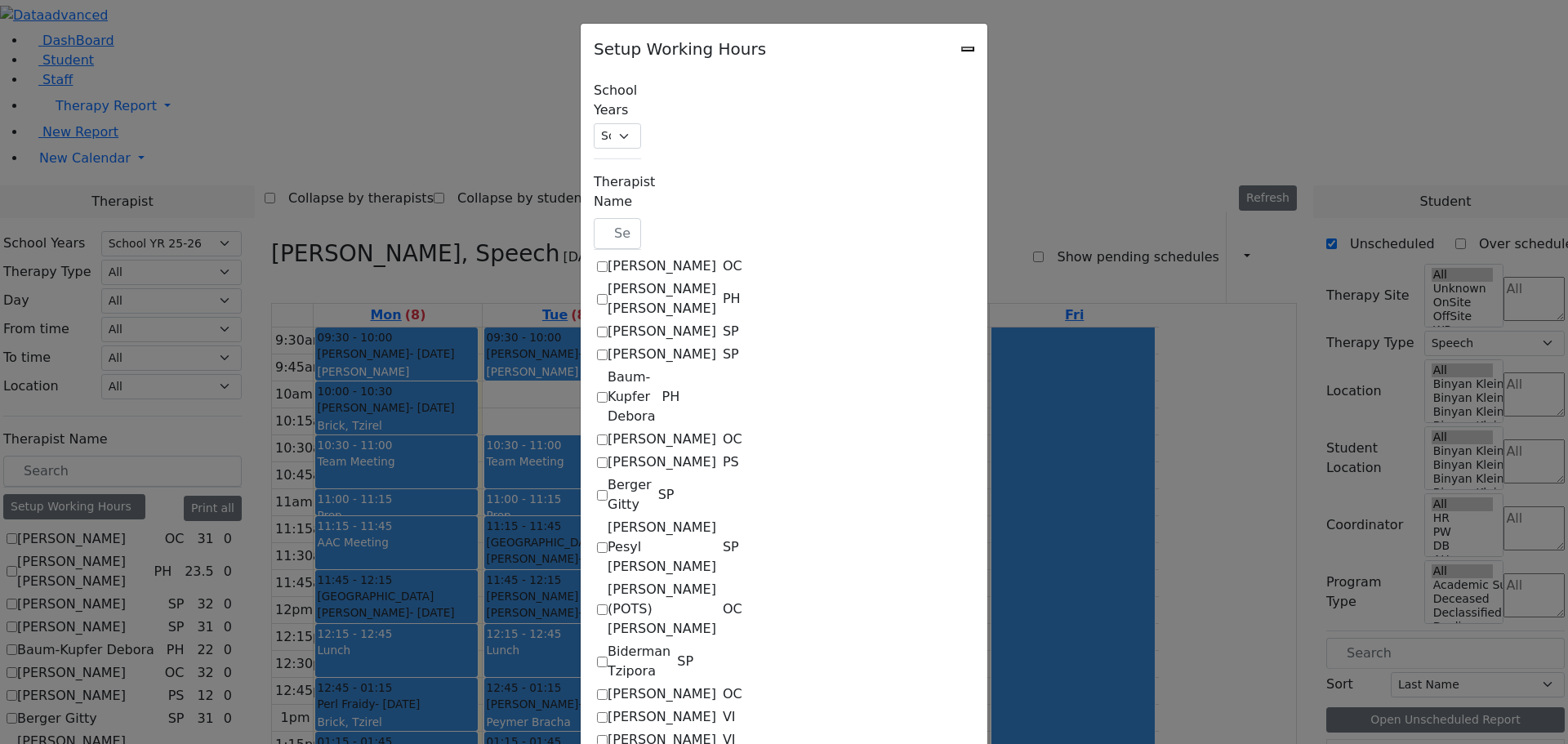
select select "36"
select select "15:00:00"
select select "19:00:00"
select select "09:30:00"
select select "15:00:00"
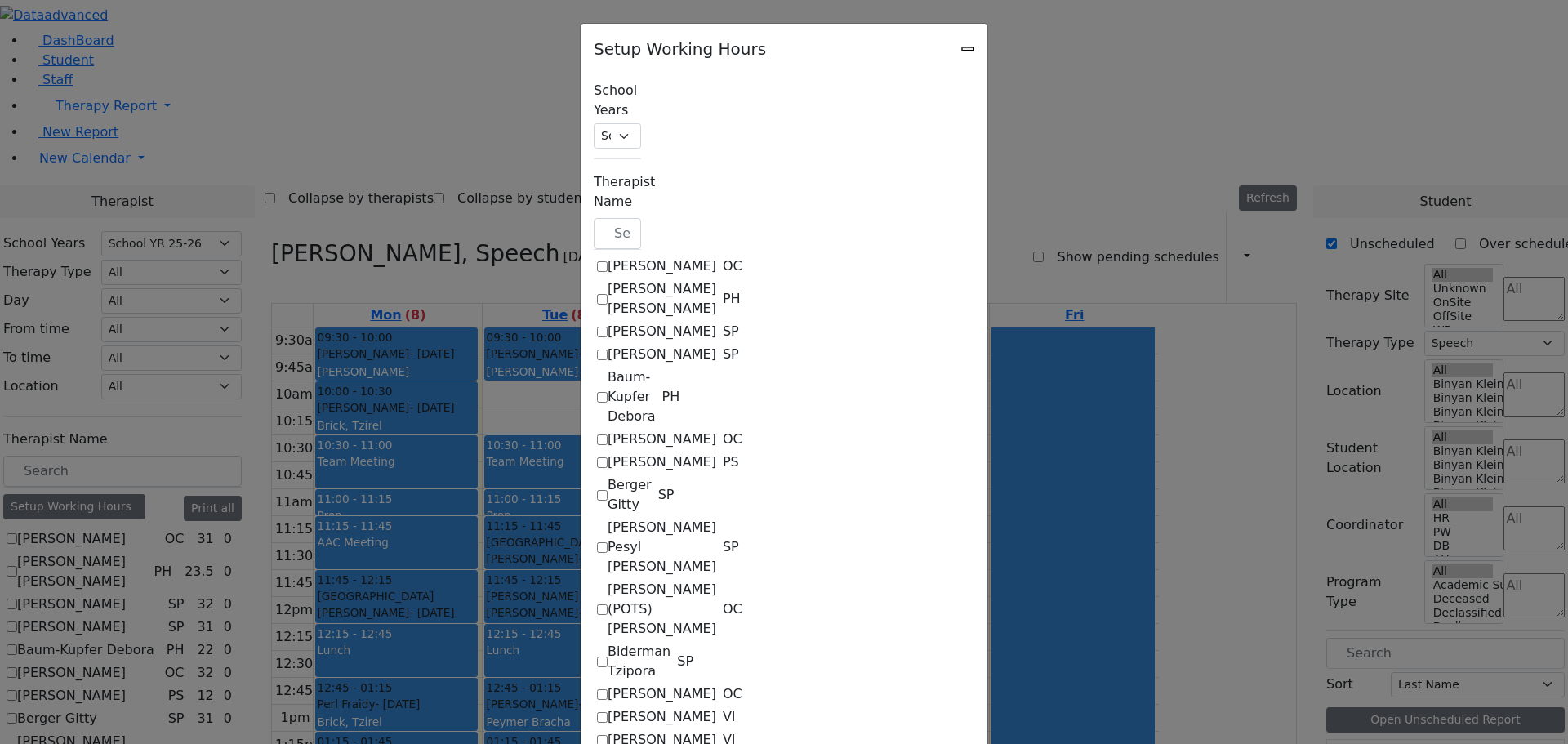
select select "36"
select select "15:00:00"
select select "19:00:00"
select select "09:30:00"
select select "15:00:00"
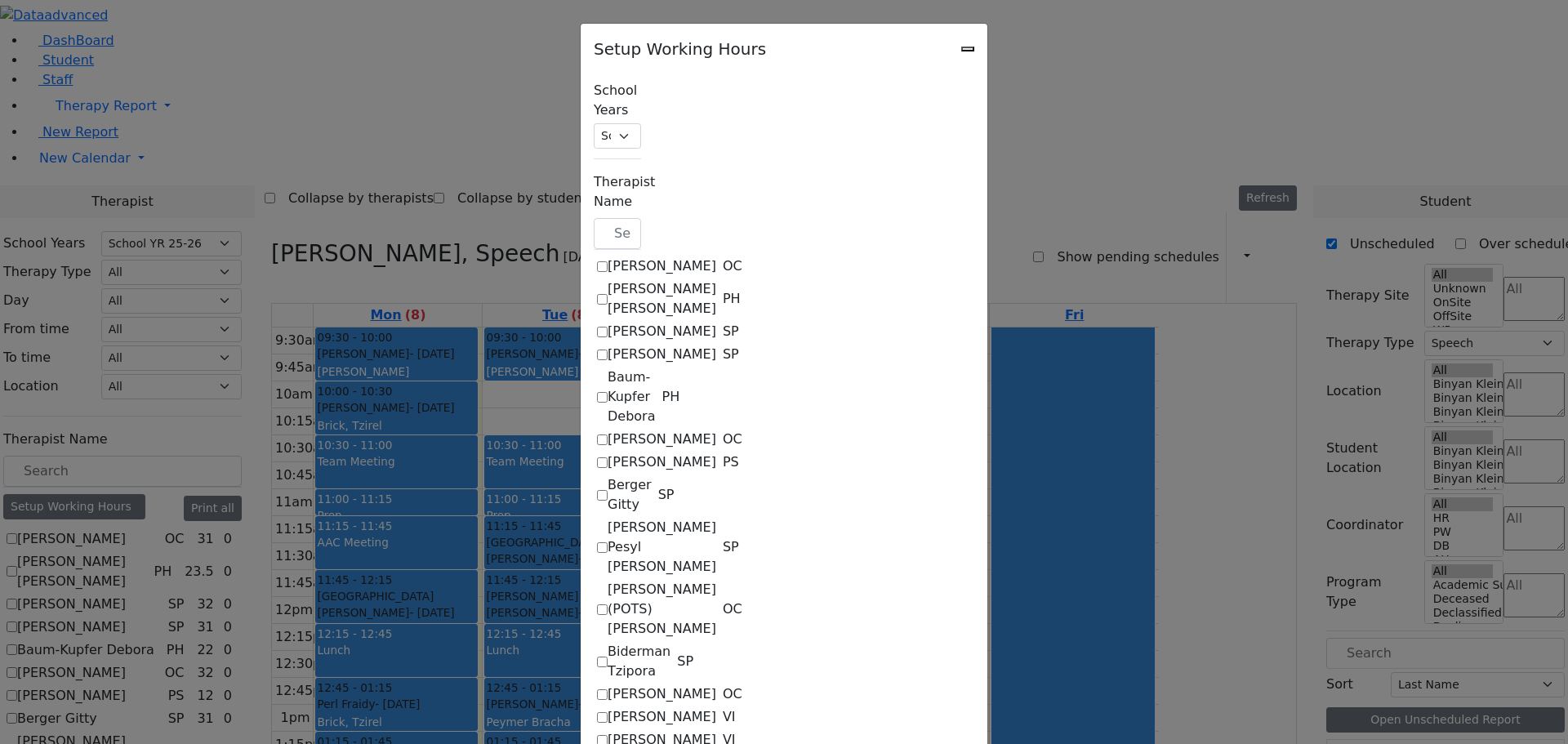
select select "36"
select select "15:00:00"
select select "19:00:00"
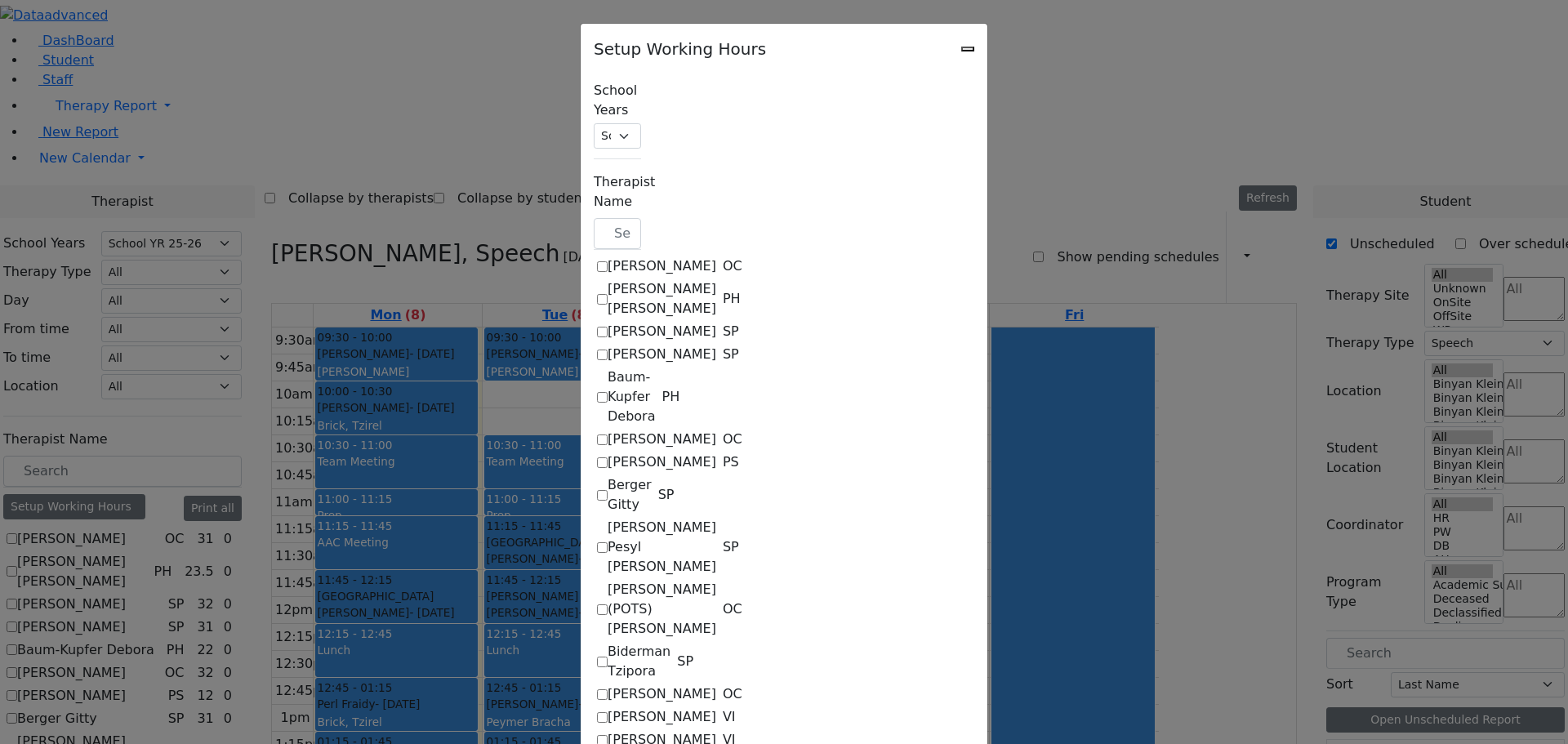
select select "19:00:00"
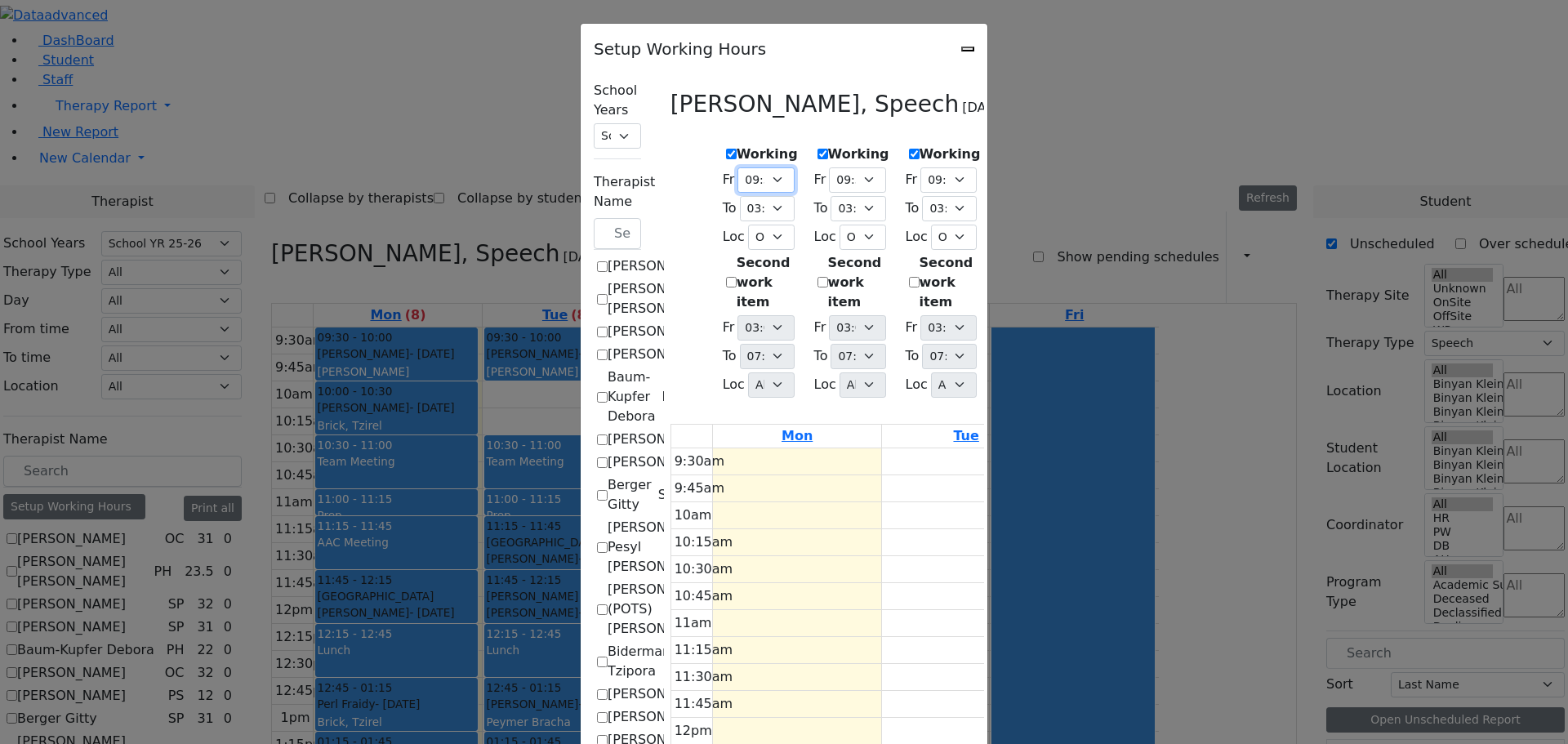
click at [738, 171] on select "07:00 AM 07:15 AM 07:30 AM 07:45 AM 08:00 AM 08:15 AM 08:30 AM 08:45 AM 09:00 A…" at bounding box center [766, 180] width 56 height 26
select select "09:00:00"
click at [738, 167] on select "07:00 AM 07:15 AM 07:30 AM 07:45 AM 08:00 AM 08:15 AM 08:30 AM 08:45 AM 09:00 A…" at bounding box center [766, 180] width 56 height 26
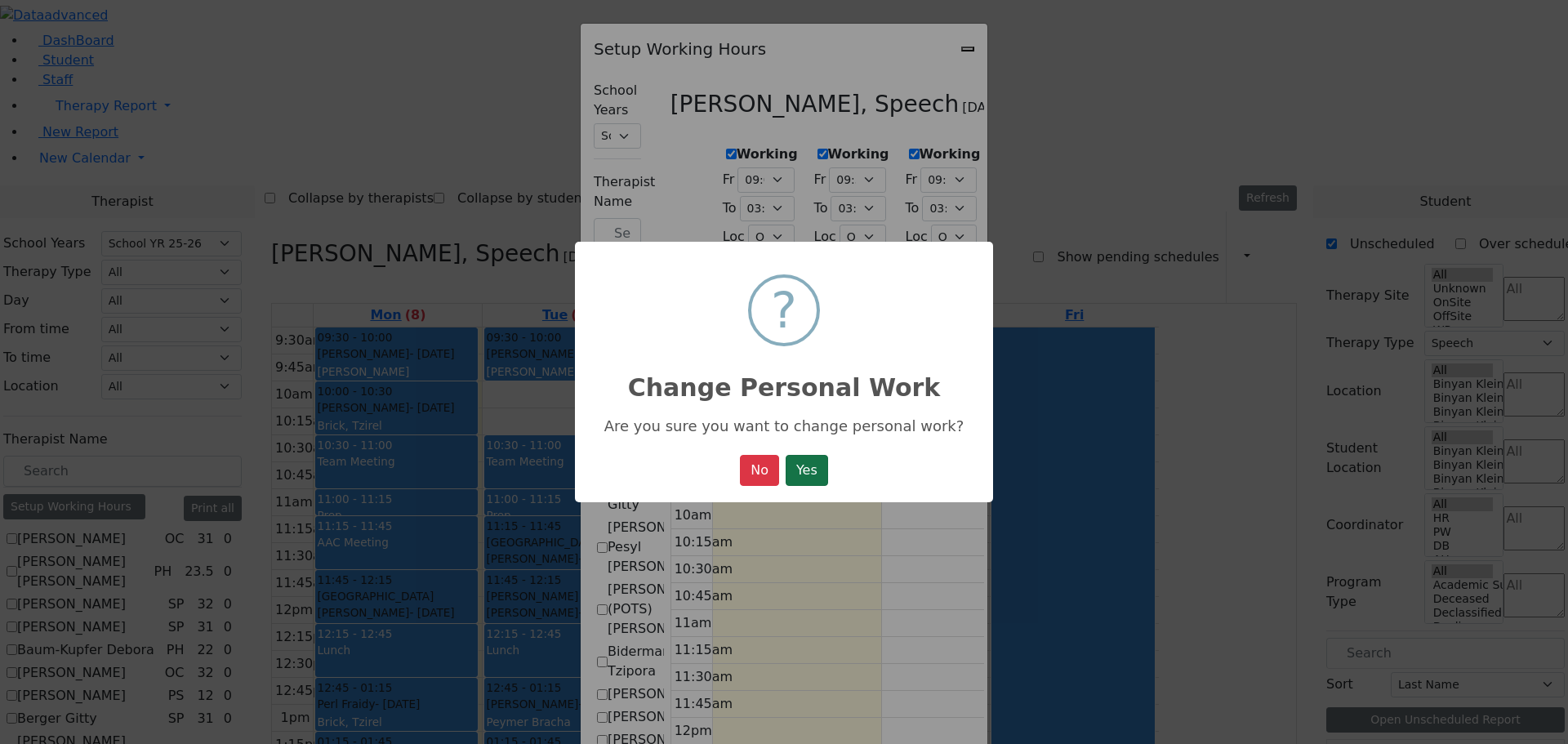
click at [802, 464] on button "Yes" at bounding box center [807, 470] width 42 height 31
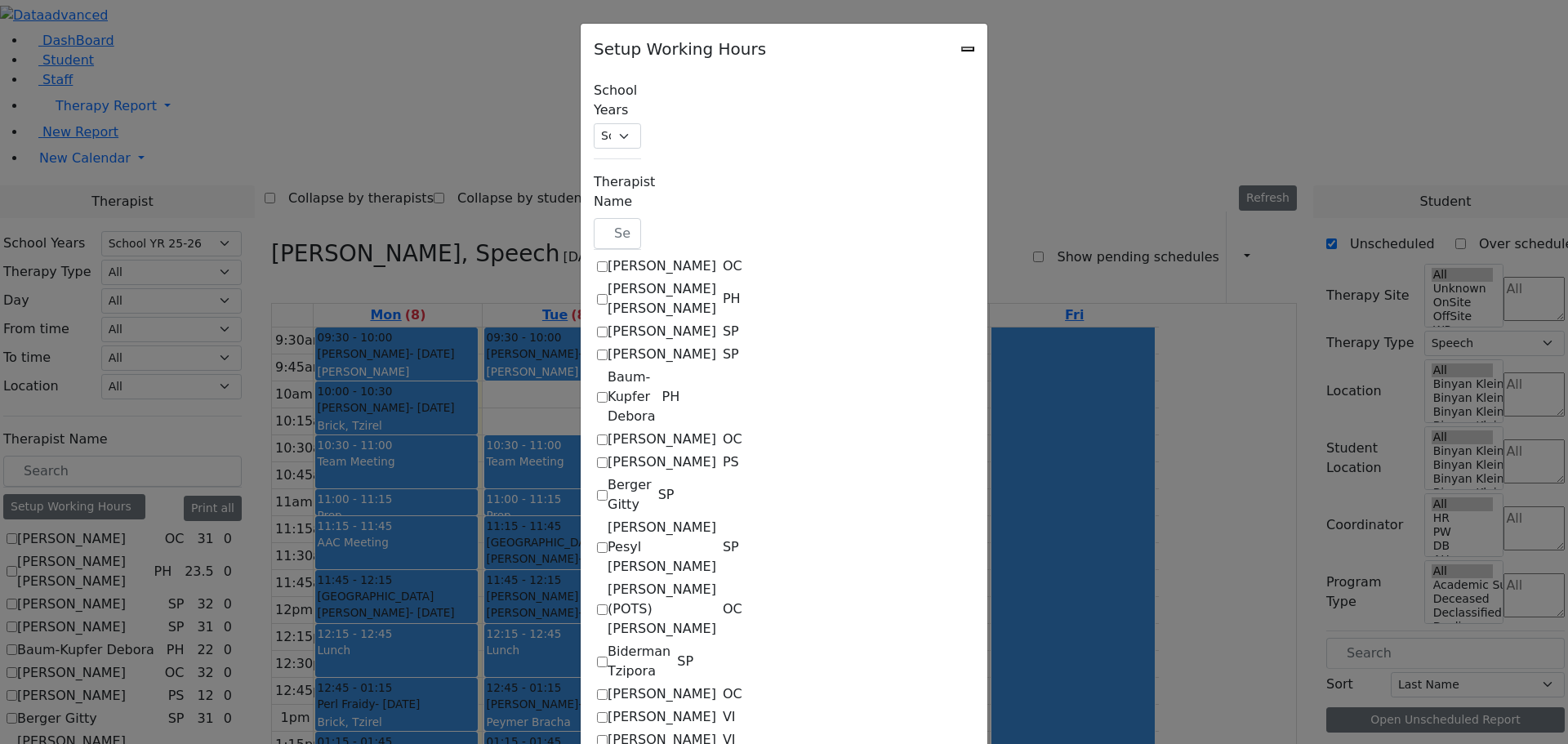
scroll to position [0, 0]
select select "09:00:00"
select select "15:00:00"
select select "36"
select select "15:00:00"
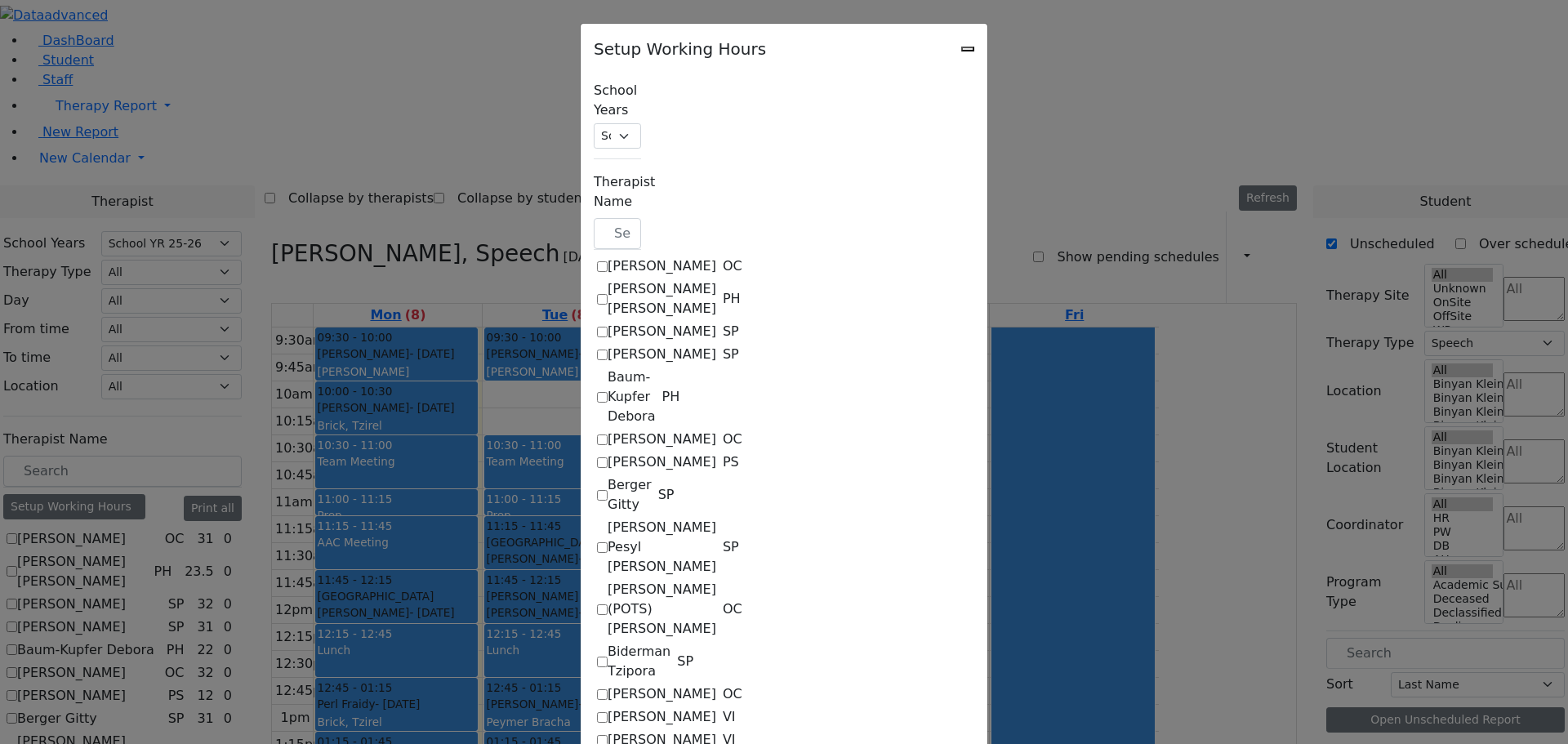
select select "19:00:00"
select select "09:30:00"
select select "15:00:00"
select select "36"
select select "15:00:00"
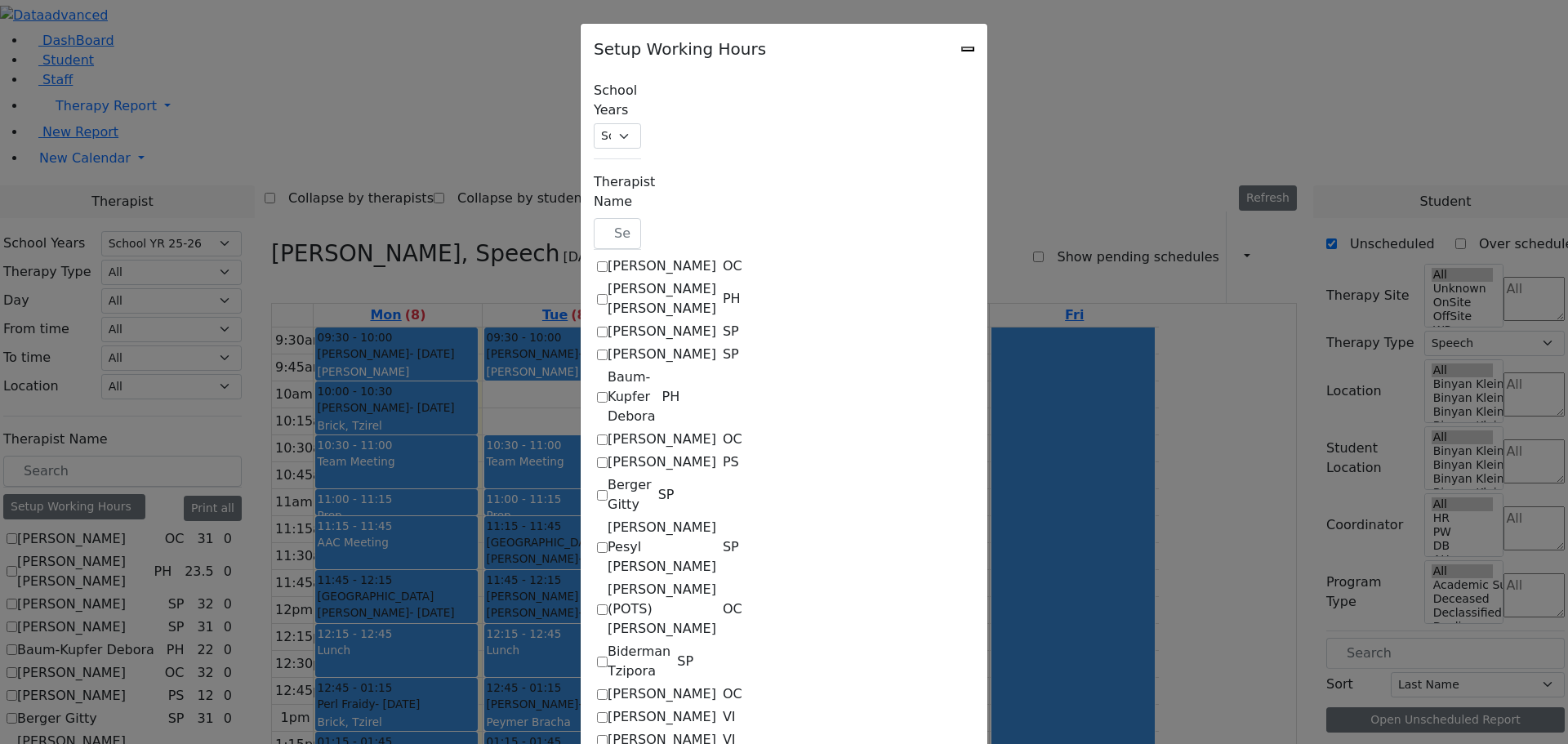
select select "19:00:00"
select select "09:30:00"
select select "15:00:00"
select select "36"
select select "15:00:00"
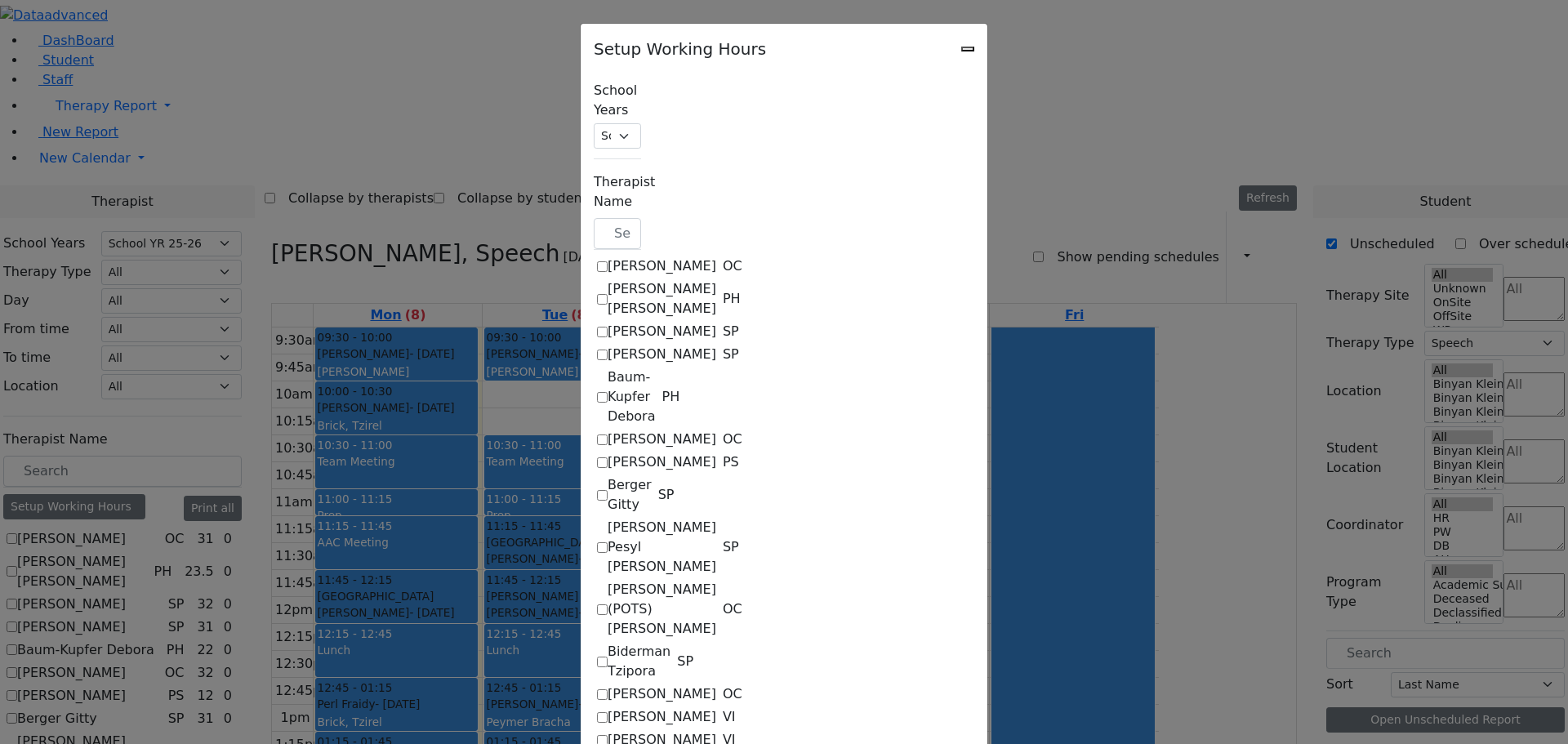
select select "19:00:00"
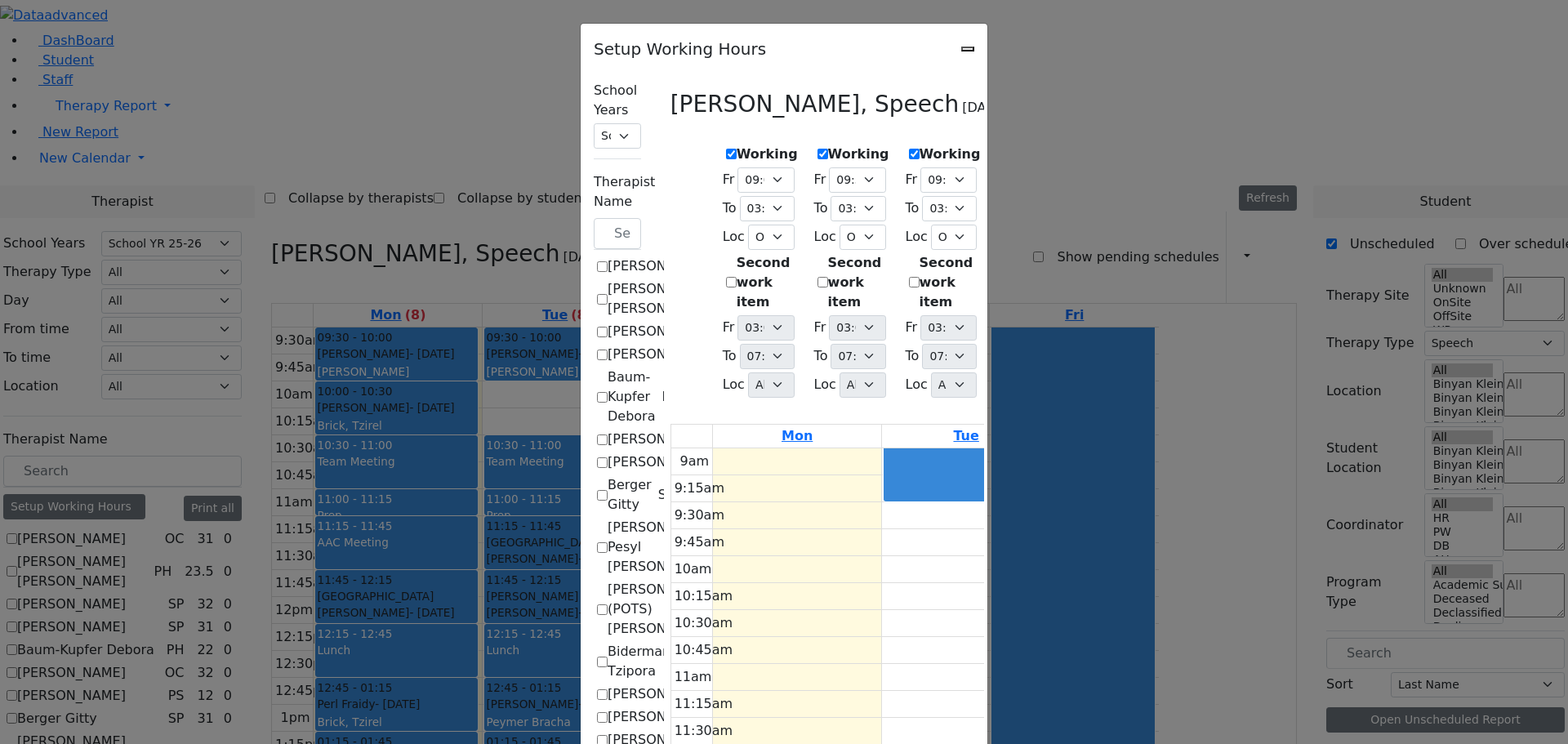
scroll to position [890, 0]
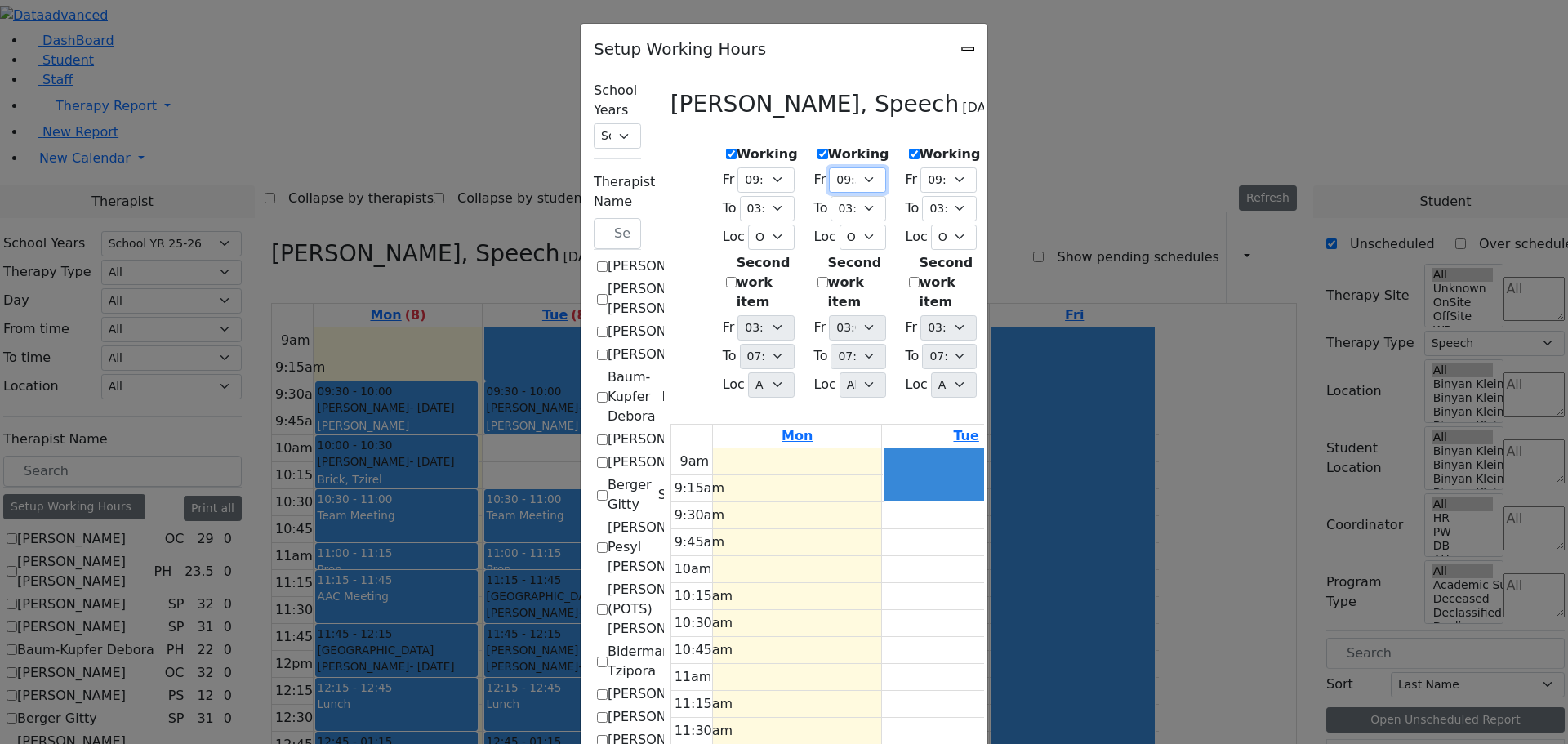
click at [829, 171] on select "07:00 AM 07:15 AM 07:30 AM 07:45 AM 08:00 AM 08:15 AM 08:30 AM 08:45 AM 09:00 A…" at bounding box center [857, 180] width 56 height 26
select select "09:00:00"
click at [829, 167] on select "07:00 AM 07:15 AM 07:30 AM 07:45 AM 08:00 AM 08:15 AM 08:30 AM 08:45 AM 09:00 A…" at bounding box center [857, 180] width 56 height 26
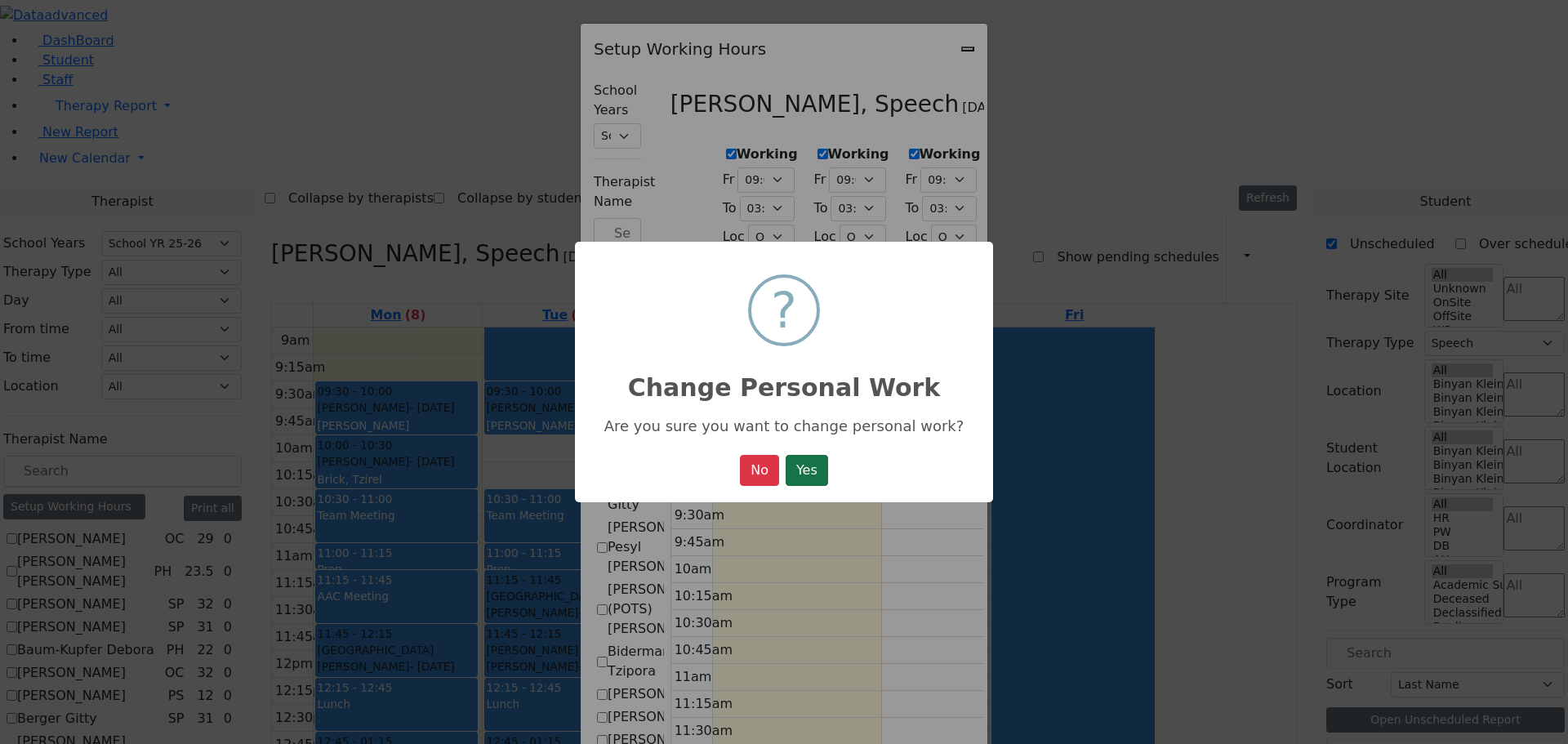
click at [813, 466] on button "Yes" at bounding box center [807, 470] width 42 height 31
select select "09:00:00"
select select "15:00:00"
select select "36"
select select "15:00:00"
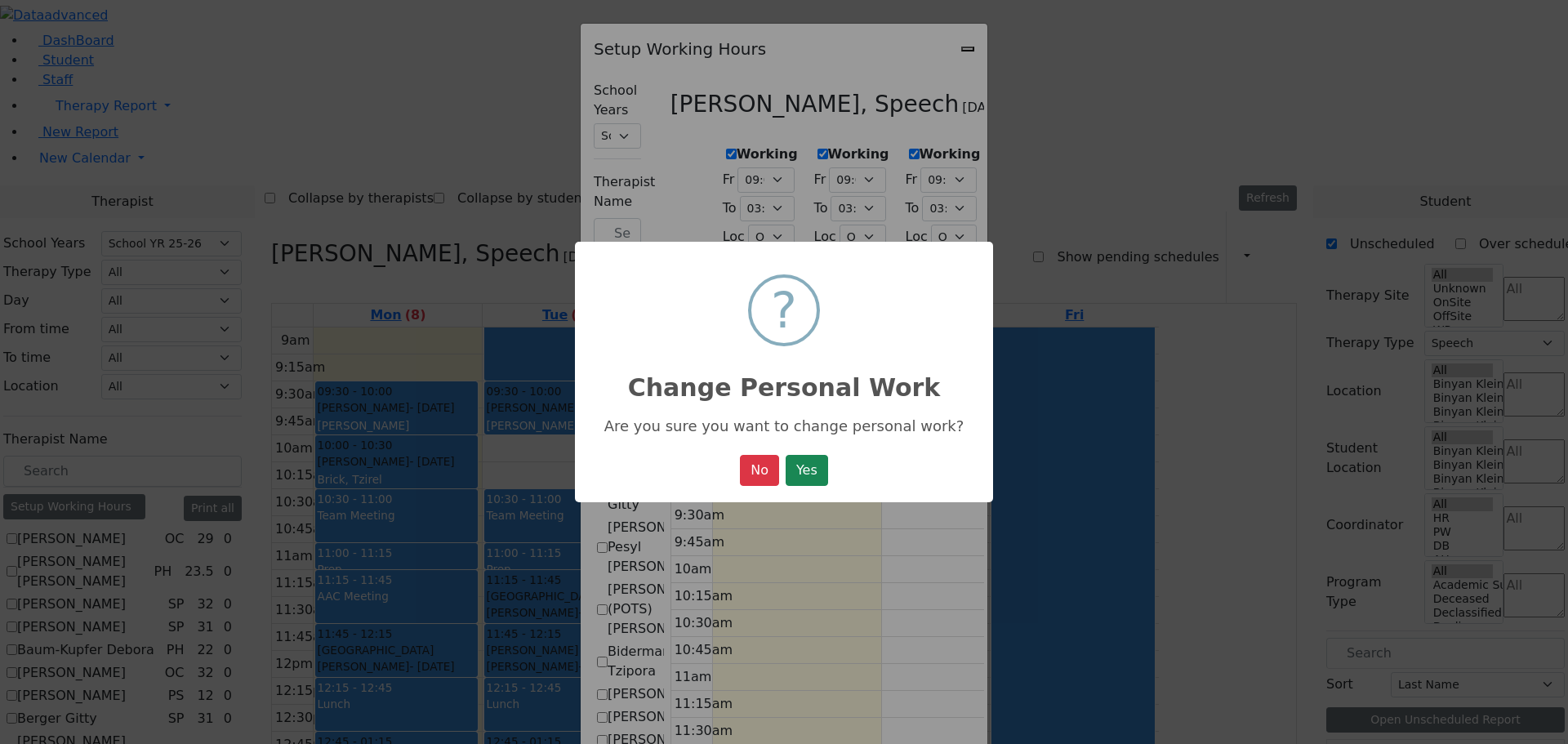
select select "19:00:00"
select select "09:00:00"
select select "15:00:00"
select select "36"
select select "15:00:00"
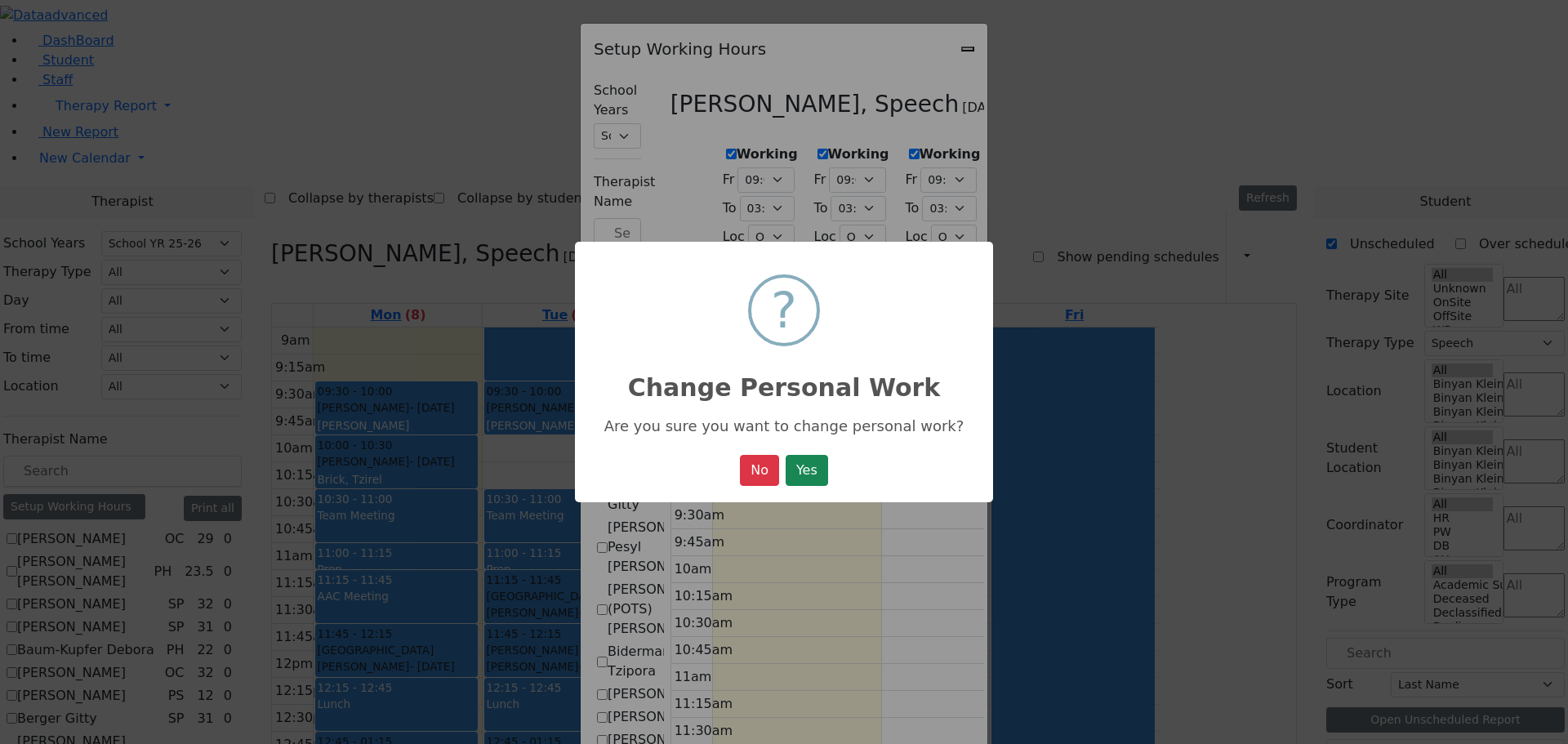
select select "19:00:00"
select select "09:30:00"
select select "15:00:00"
select select "36"
select select "15:00:00"
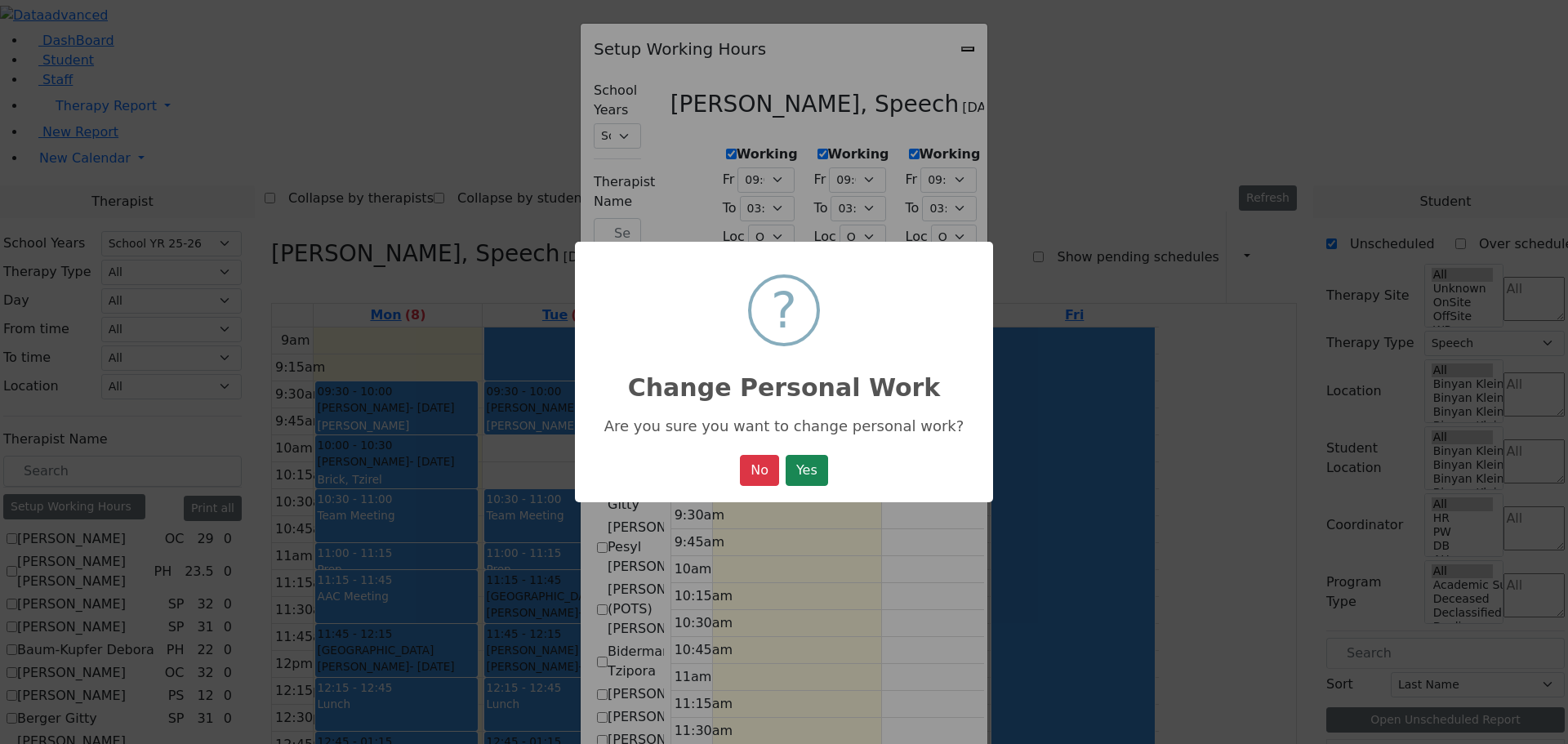
select select "19:00:00"
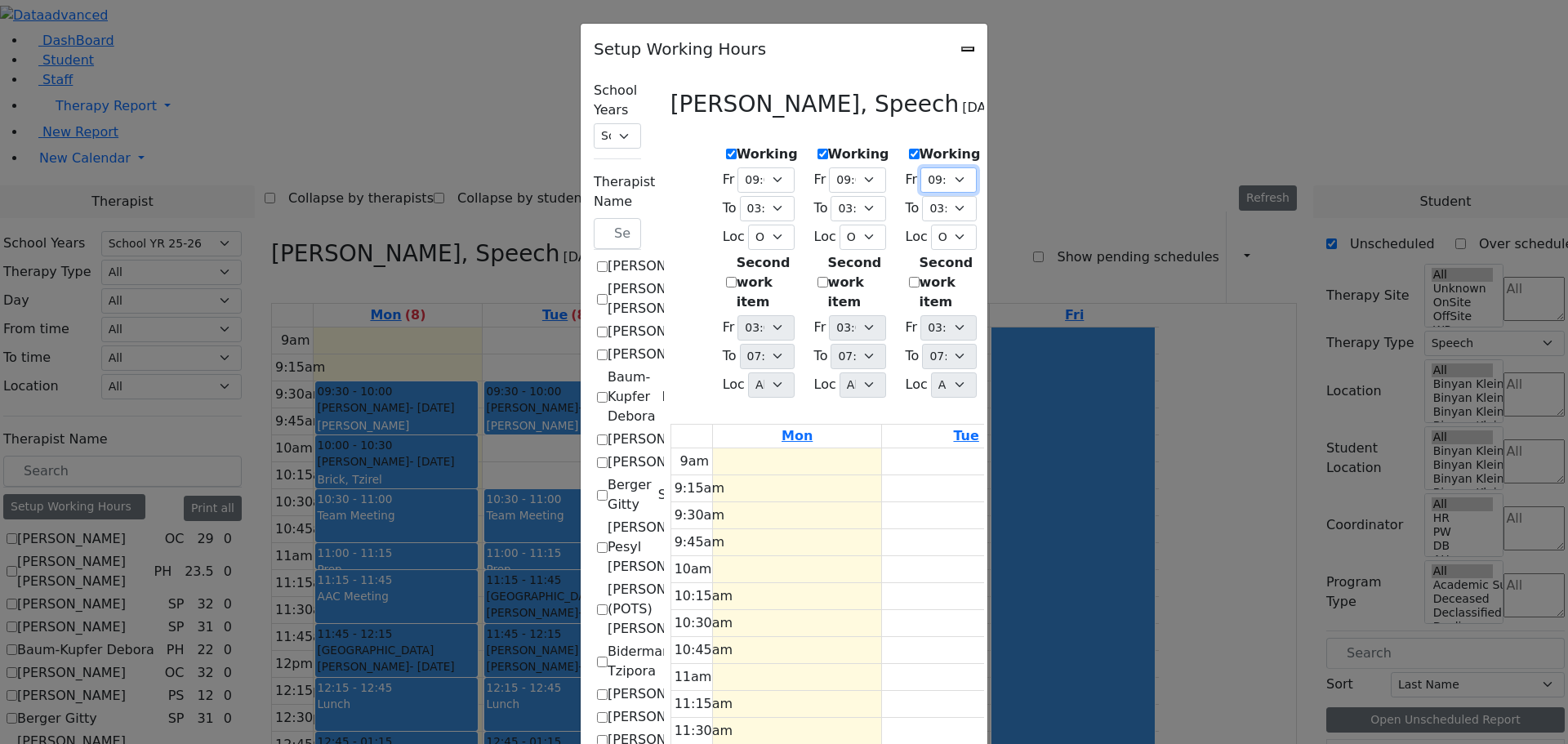
click at [961, 175] on select "07:00 AM 07:15 AM 07:30 AM 07:45 AM 08:00 AM 08:15 AM 08:30 AM 08:45 AM 09:00 A…" at bounding box center [949, 180] width 56 height 26
select select "09:00:00"
click at [921, 167] on select "07:00 AM 07:15 AM 07:30 AM 07:45 AM 08:00 AM 08:15 AM 08:30 AM 08:45 AM 09:00 A…" at bounding box center [949, 180] width 56 height 26
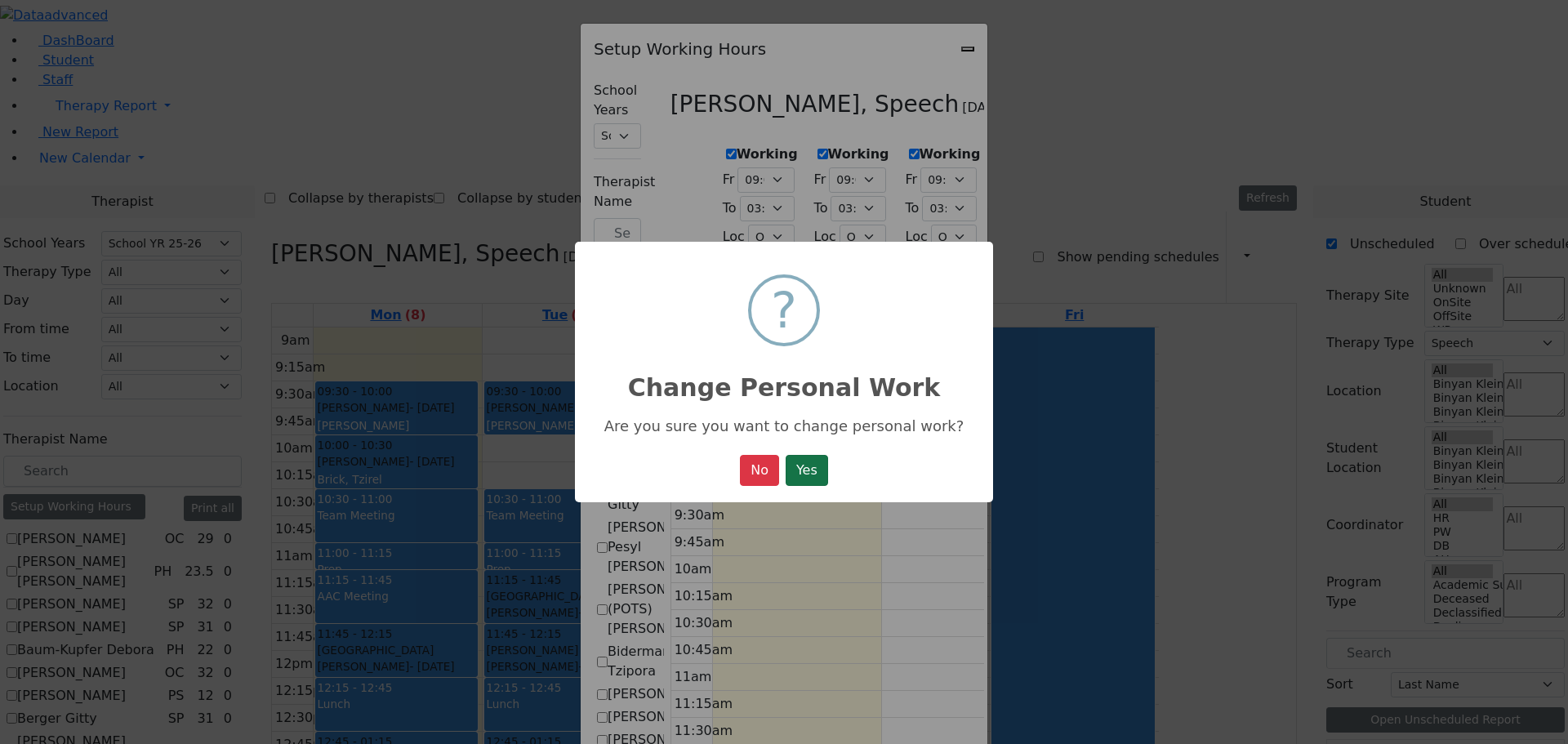
click at [817, 463] on button "Yes" at bounding box center [807, 470] width 42 height 31
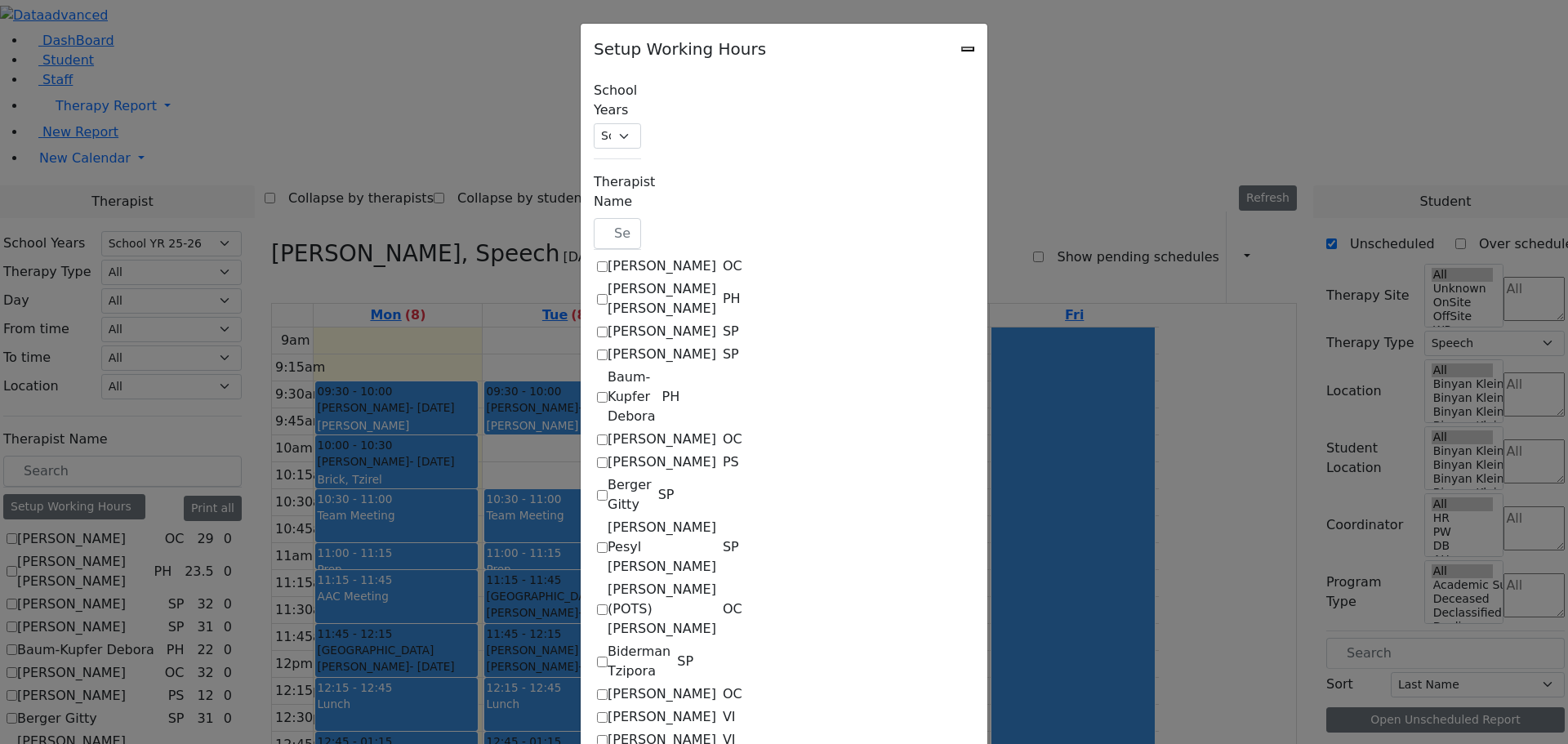
scroll to position [0, 0]
select select "09:00:00"
select select "15:00:00"
select select "36"
select select "15:00:00"
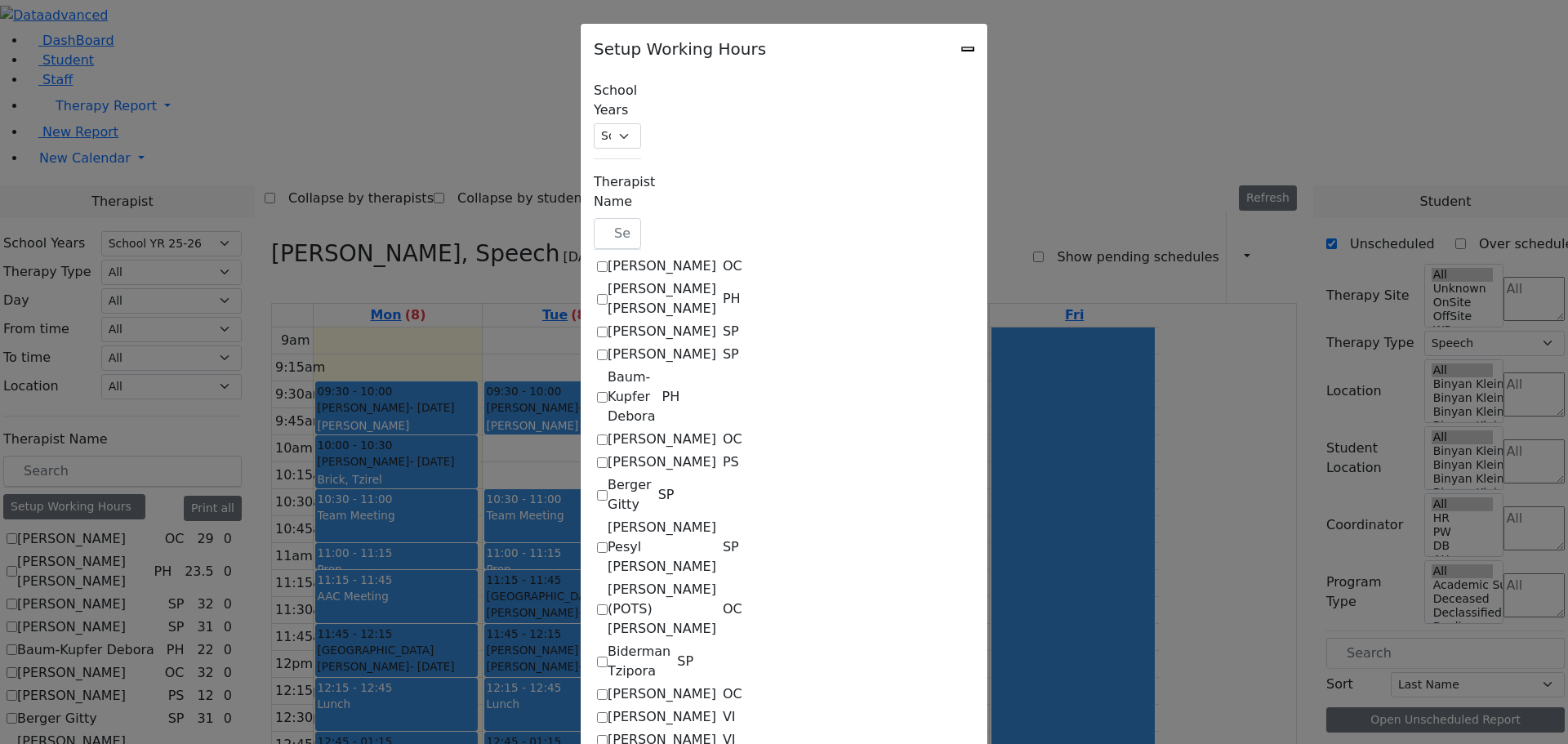
select select "19:00:00"
select select "09:00:00"
select select "15:00:00"
select select "36"
select select "15:00:00"
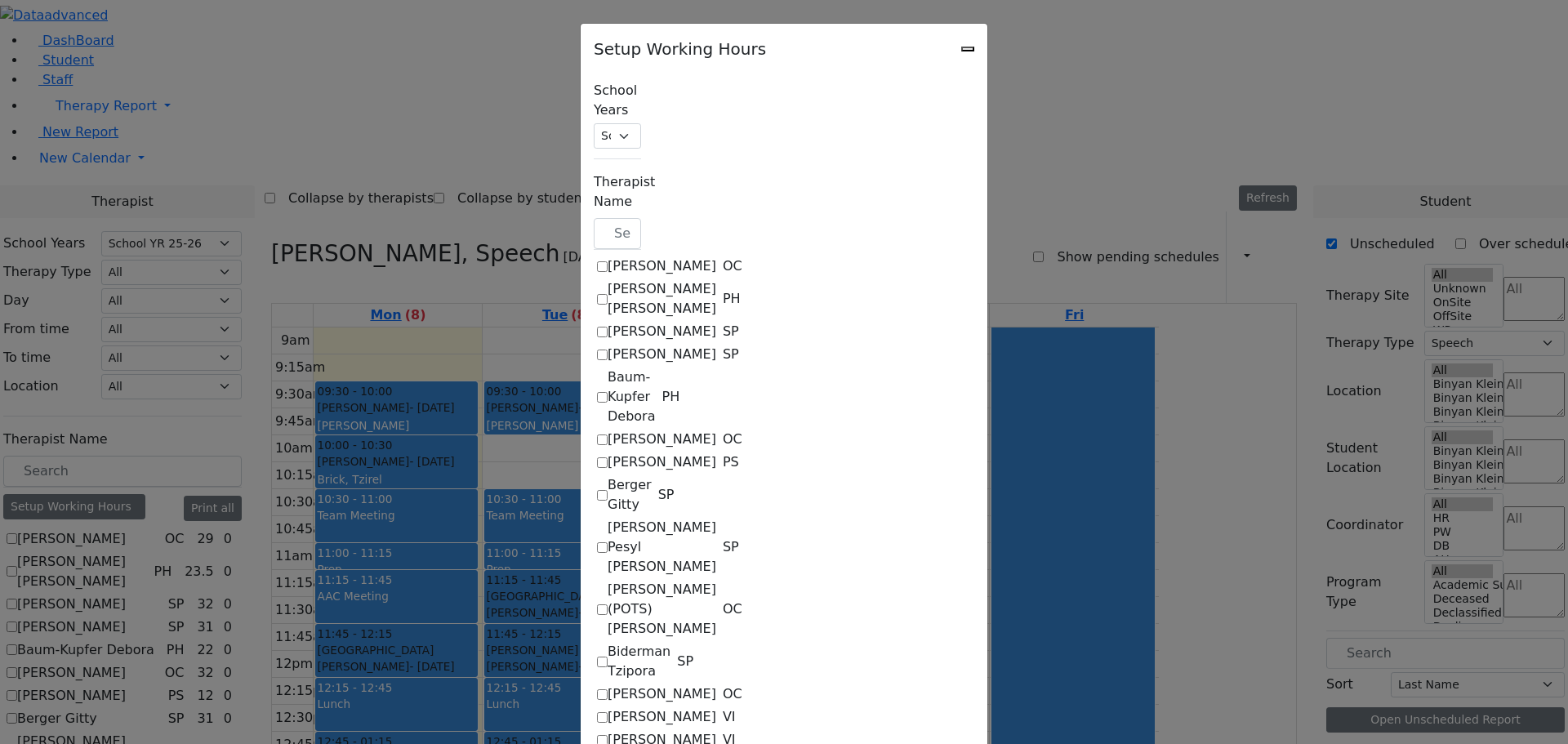
select select "19:00:00"
select select "09:00:00"
select select "15:00:00"
select select "36"
select select "15:00:00"
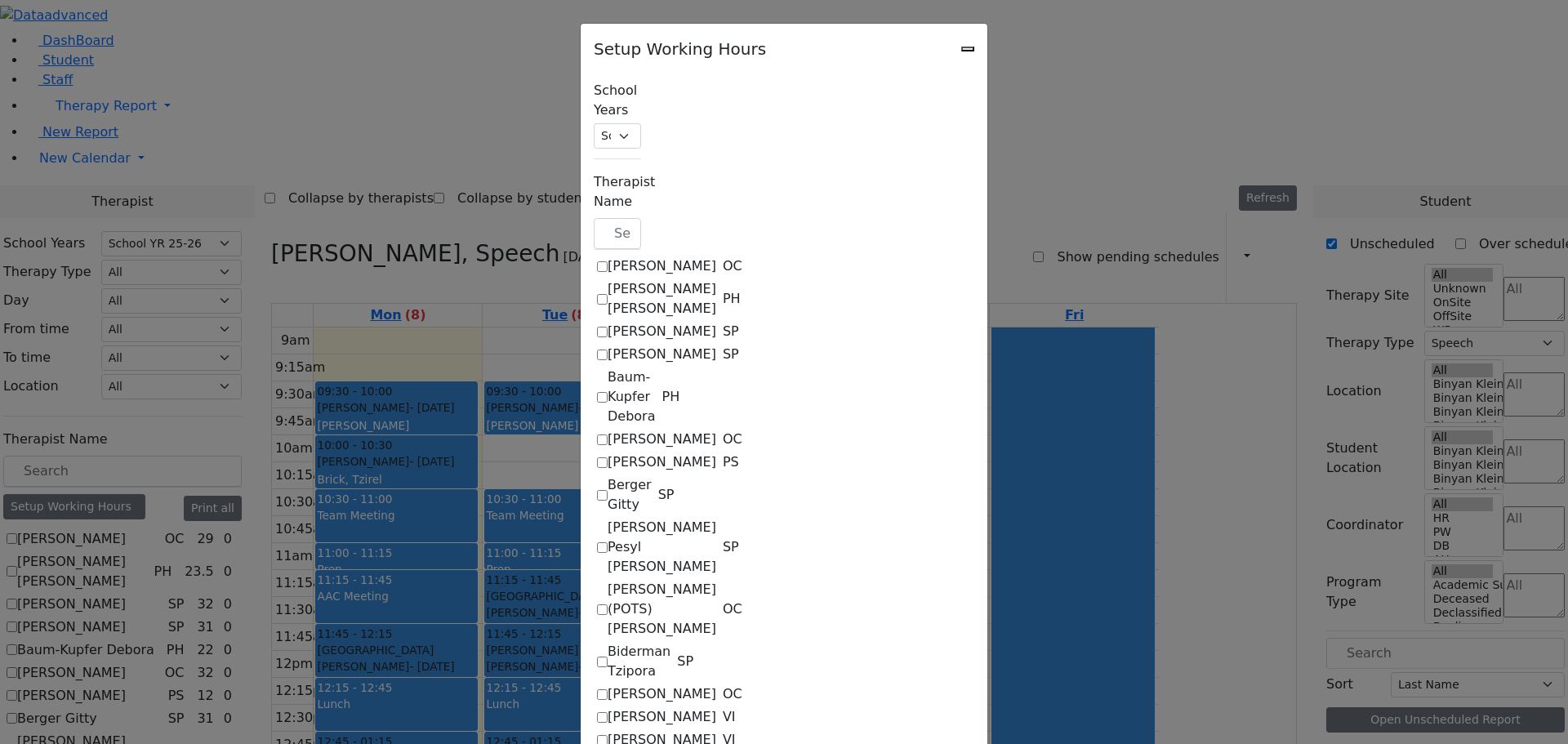
select select "19:00:00"
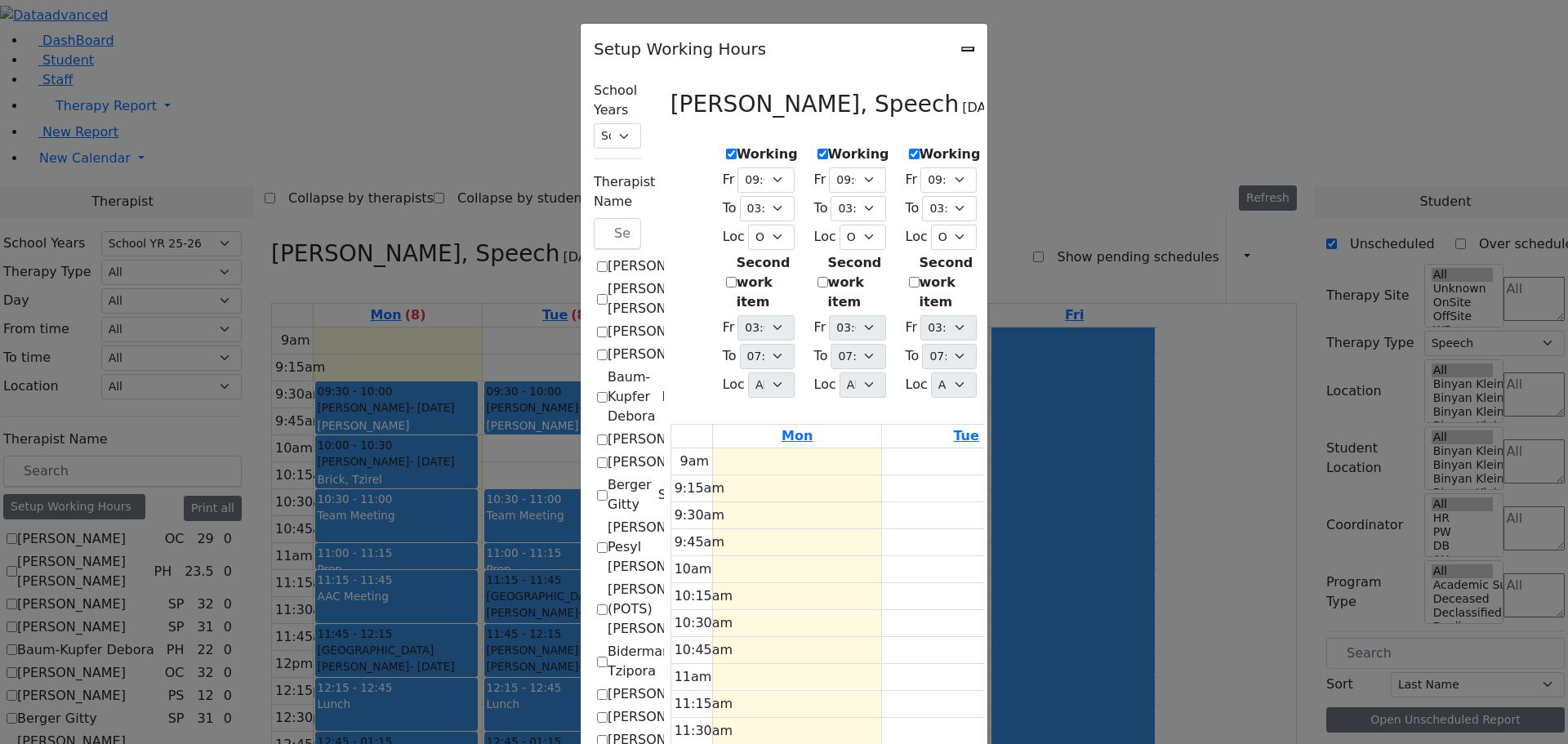
scroll to position [890, 0]
click at [968, 49] on icon "Close" at bounding box center [968, 49] width 0 height 0
checkbox input "false"
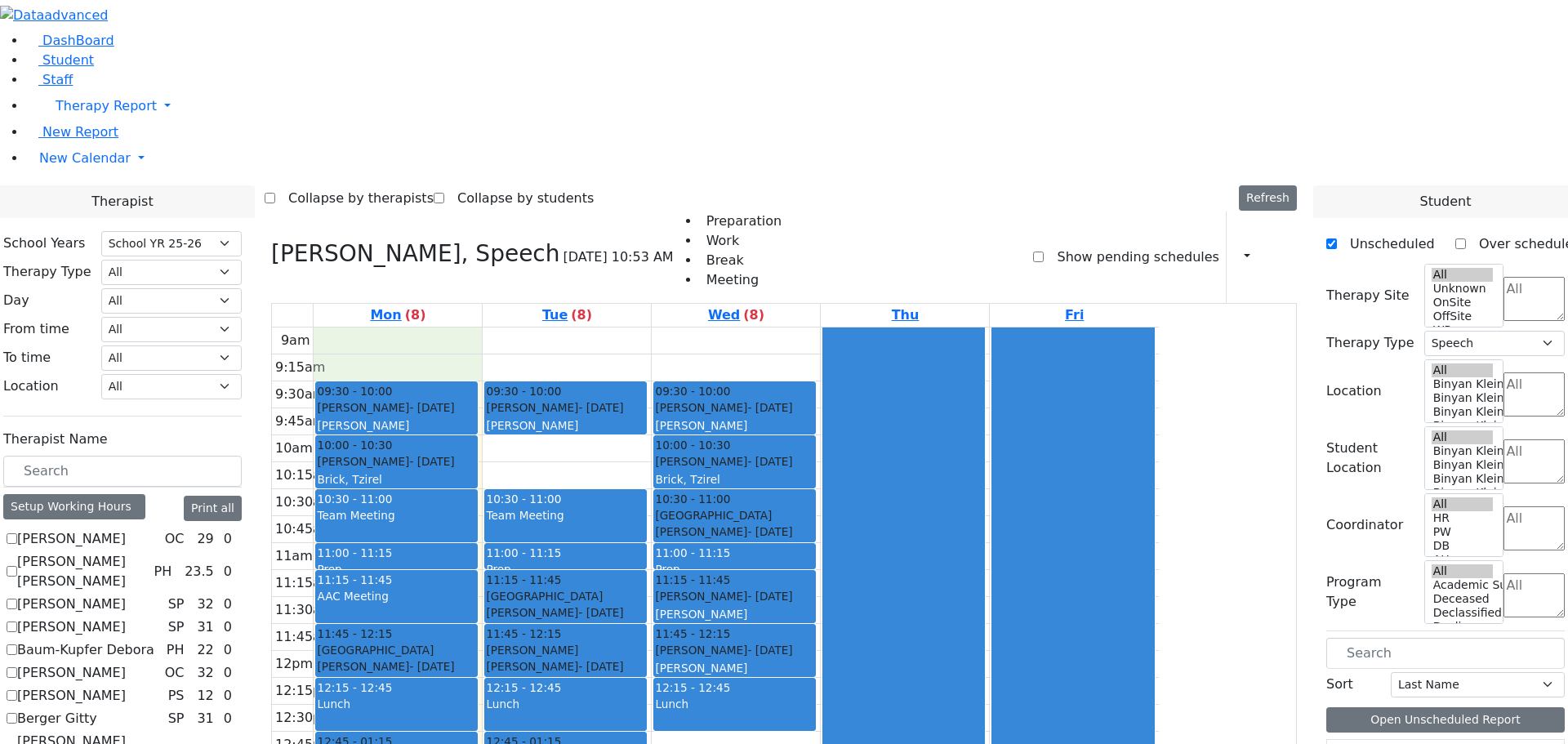
drag, startPoint x: 619, startPoint y: 114, endPoint x: 613, endPoint y: 133, distance: 19.9
click at [613, 327] on div "9am 9:15am 9:30am 9:45am 10am 10:15am 10:30am 10:45am 11am 11:15am 11:30am 11:4…" at bounding box center [715, 650] width 887 height 647
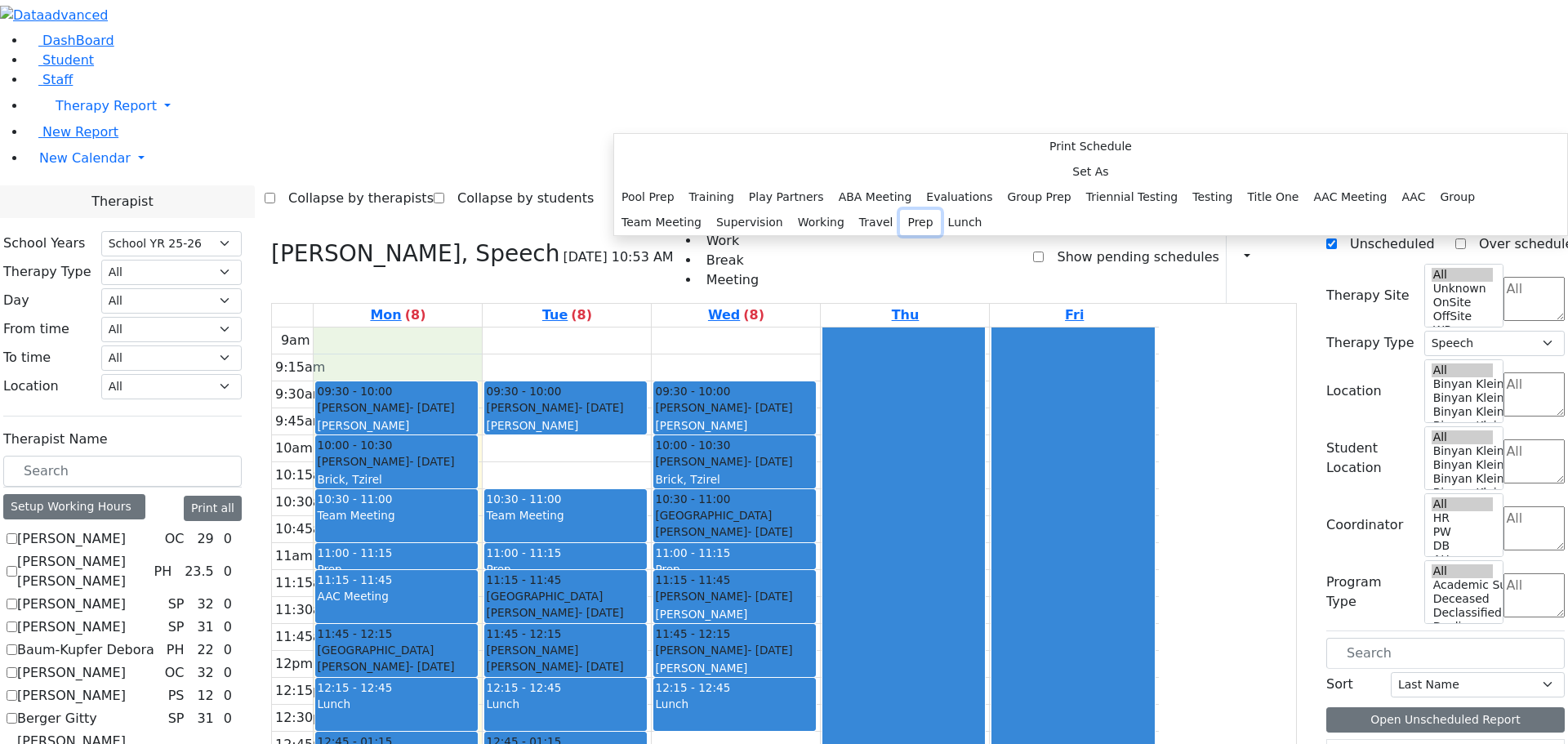
click at [900, 235] on button "Prep" at bounding box center [920, 222] width 40 height 26
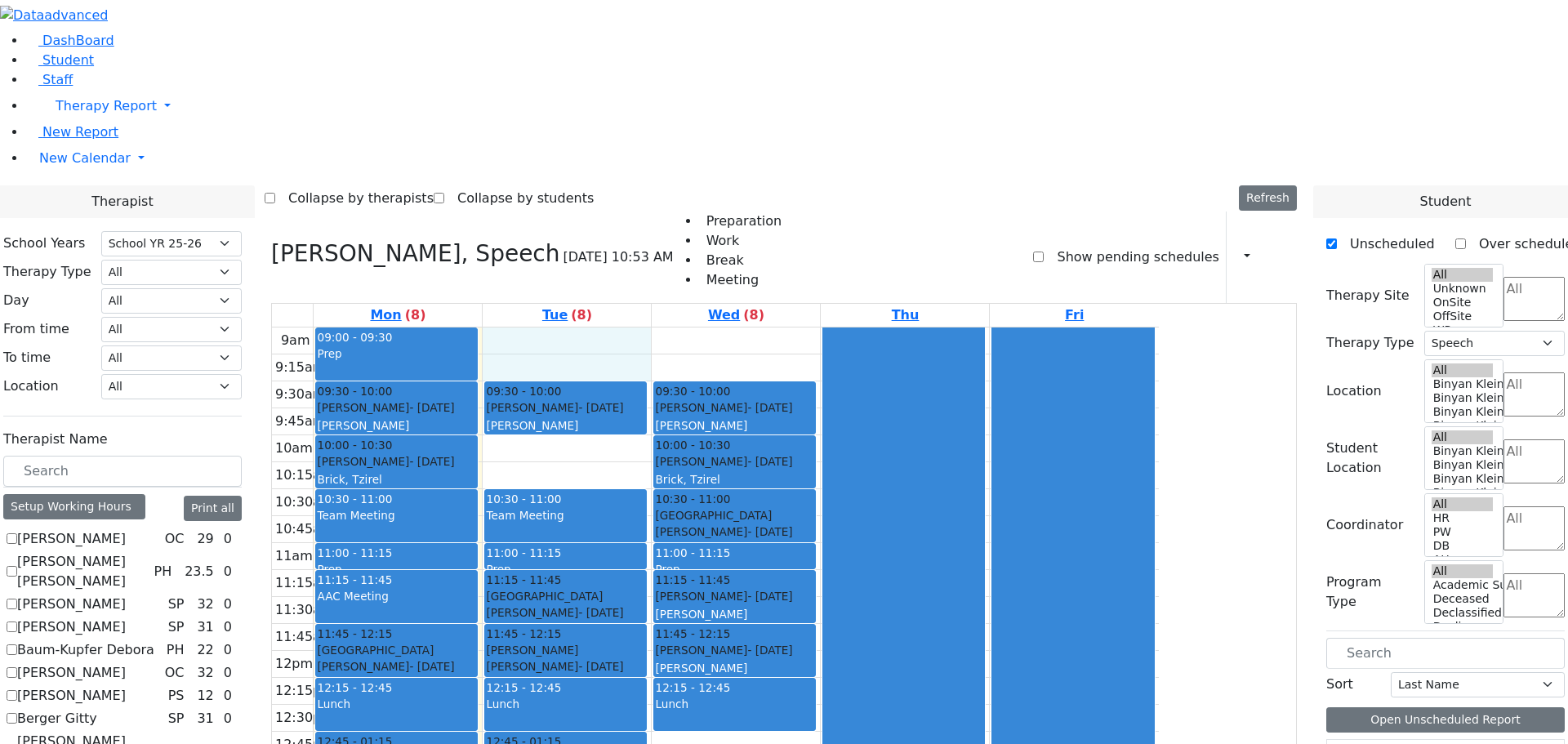
drag, startPoint x: 755, startPoint y: 118, endPoint x: 755, endPoint y: 134, distance: 16.0
click at [755, 327] on div "9am 9:15am 9:30am 9:45am 10am 10:15am 10:30am 10:45am 11am 11:15am 11:30am 11:4…" at bounding box center [715, 650] width 887 height 647
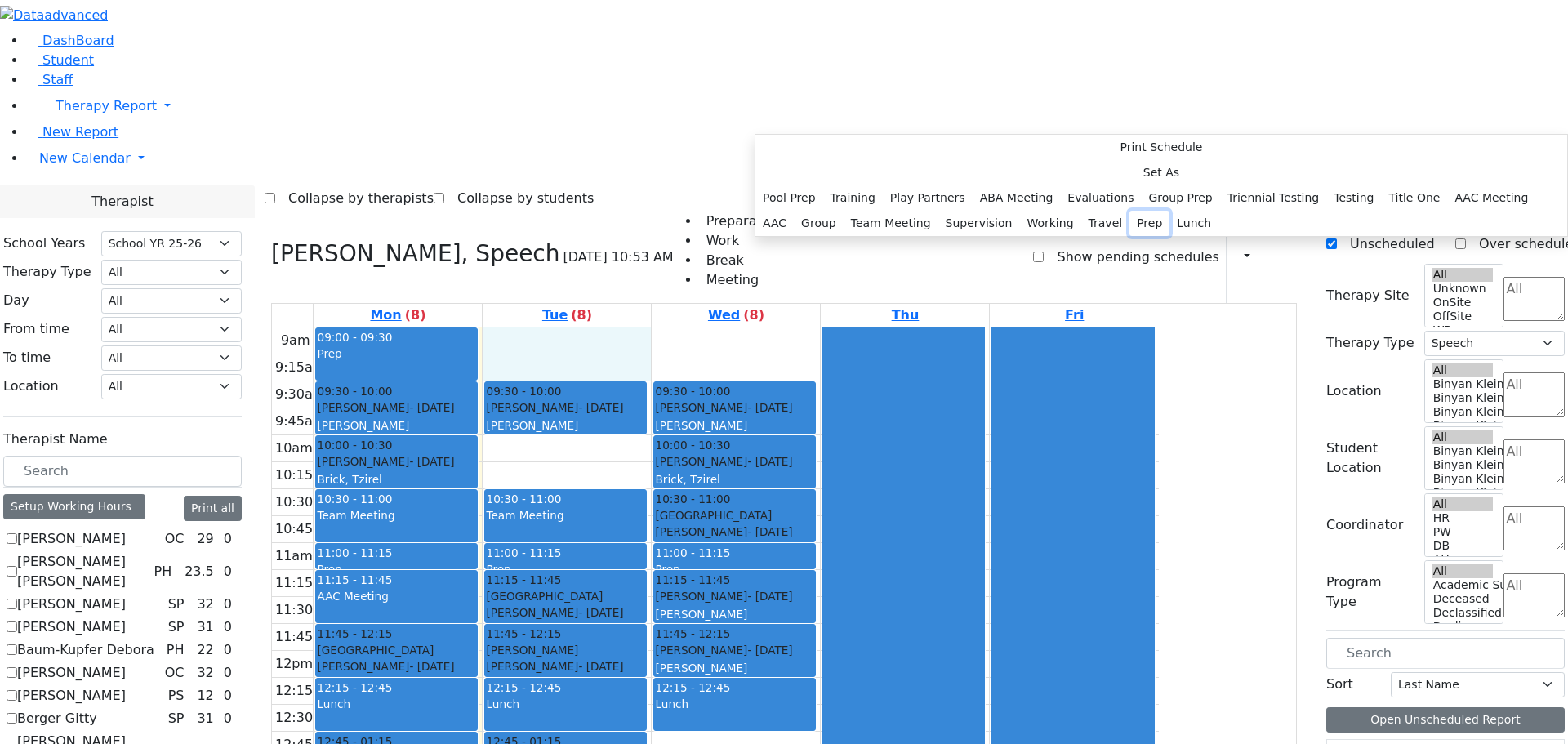
click at [1130, 236] on button "Prep" at bounding box center [1150, 223] width 40 height 26
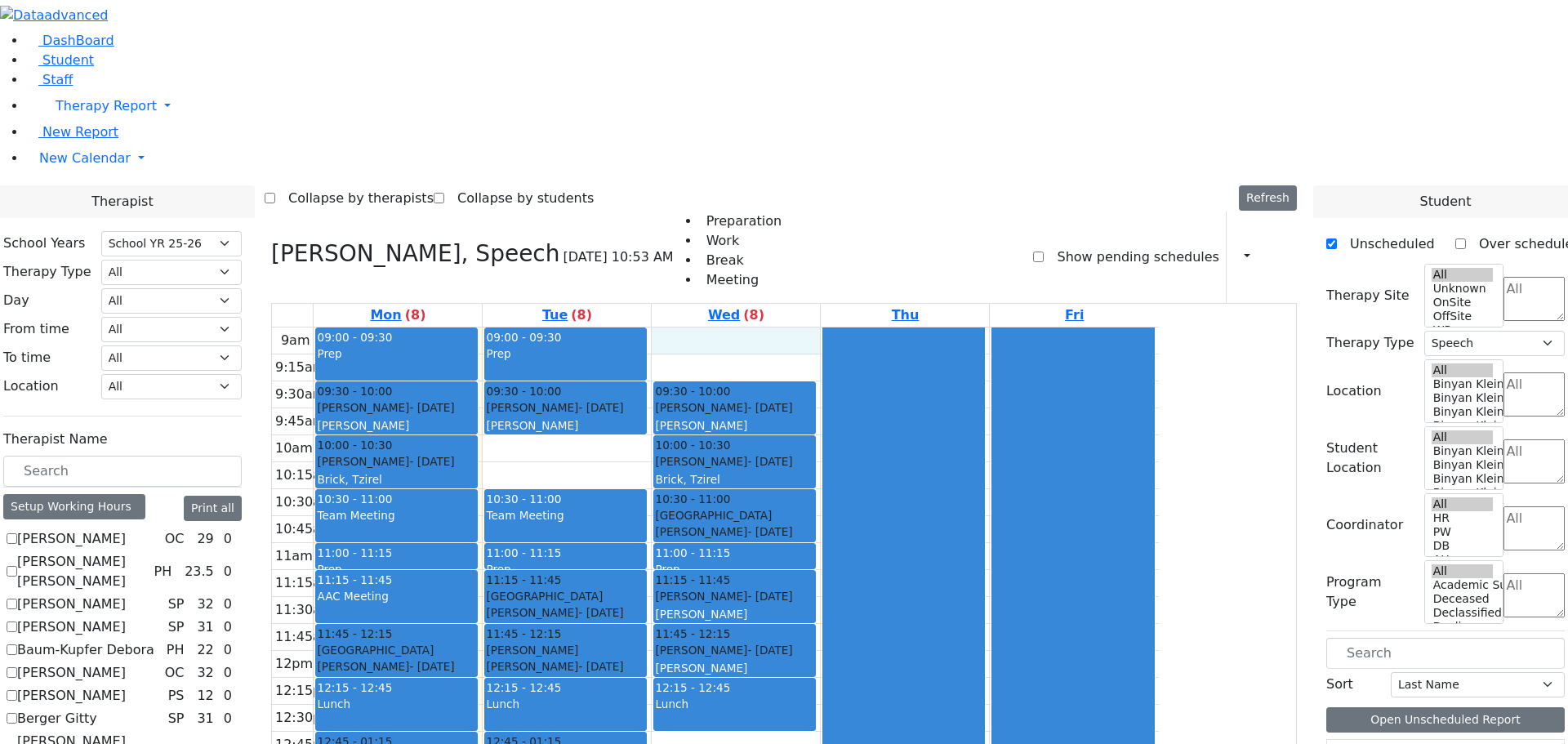
click at [909, 327] on div "9am 9:15am 9:30am 9:45am 10am 10:15am 10:30am 10:45am 11am 11:15am 11:30am 11:4…" at bounding box center [715, 650] width 887 height 647
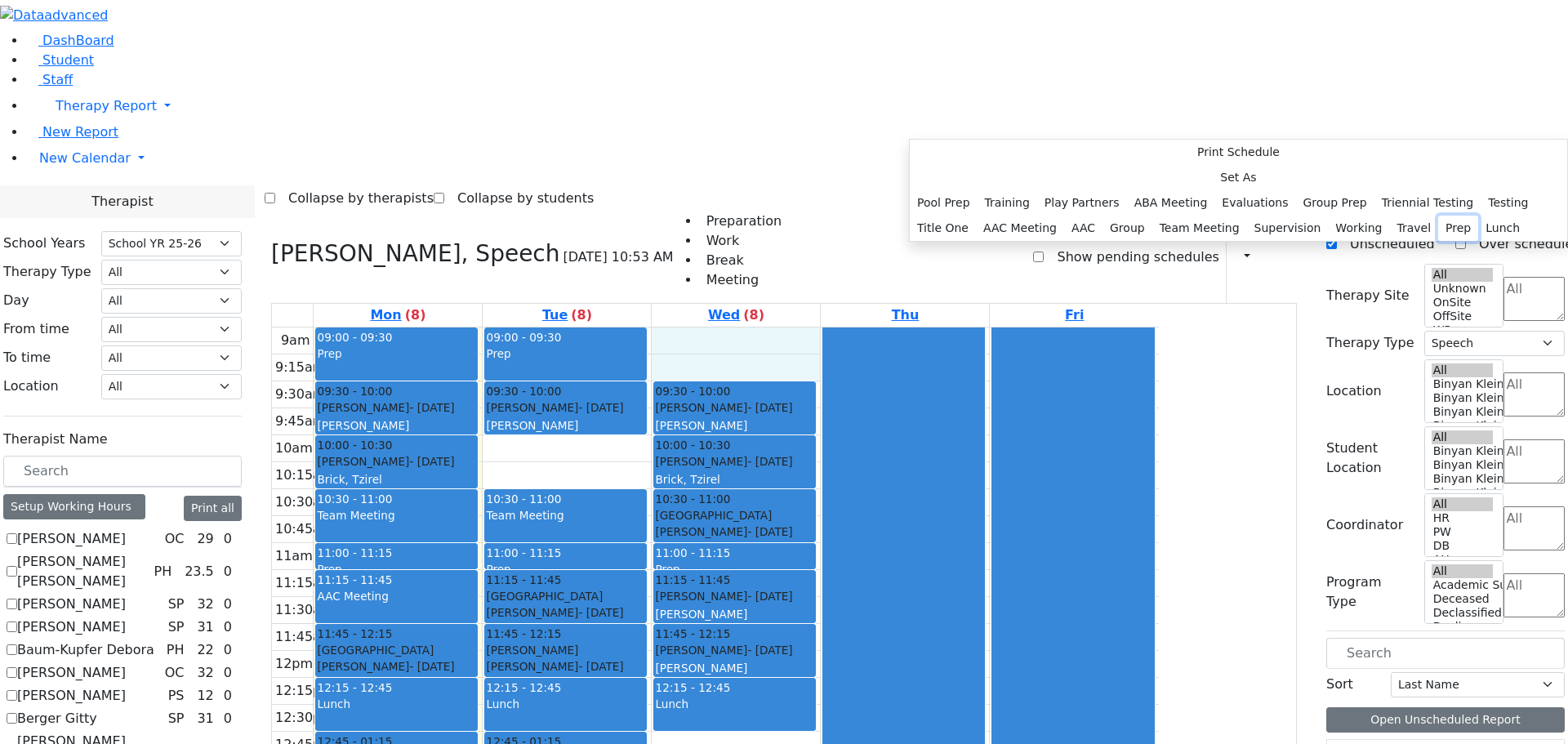
click at [1438, 241] on button "Prep" at bounding box center [1459, 229] width 40 height 26
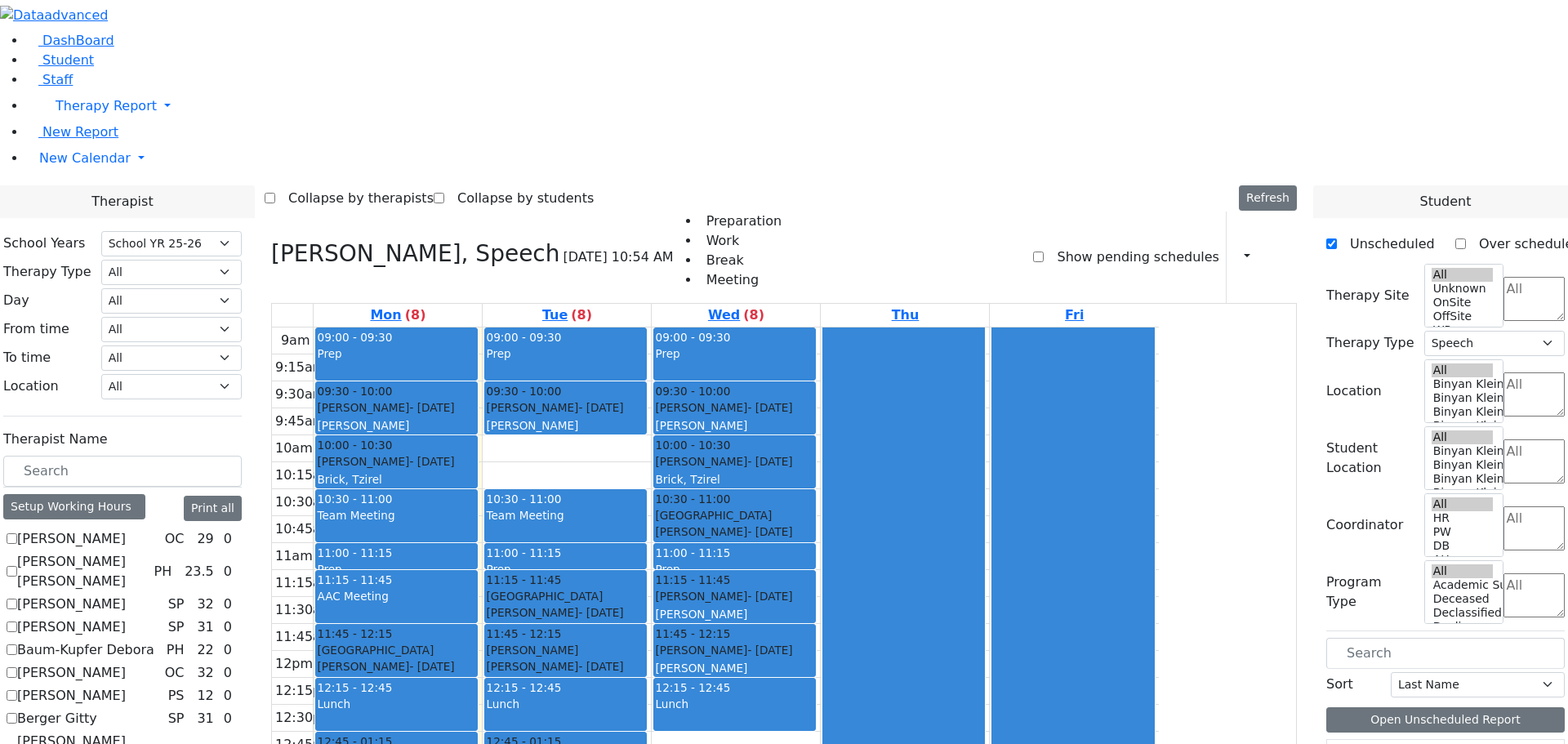
scroll to position [668, 0]
checkbox input "true"
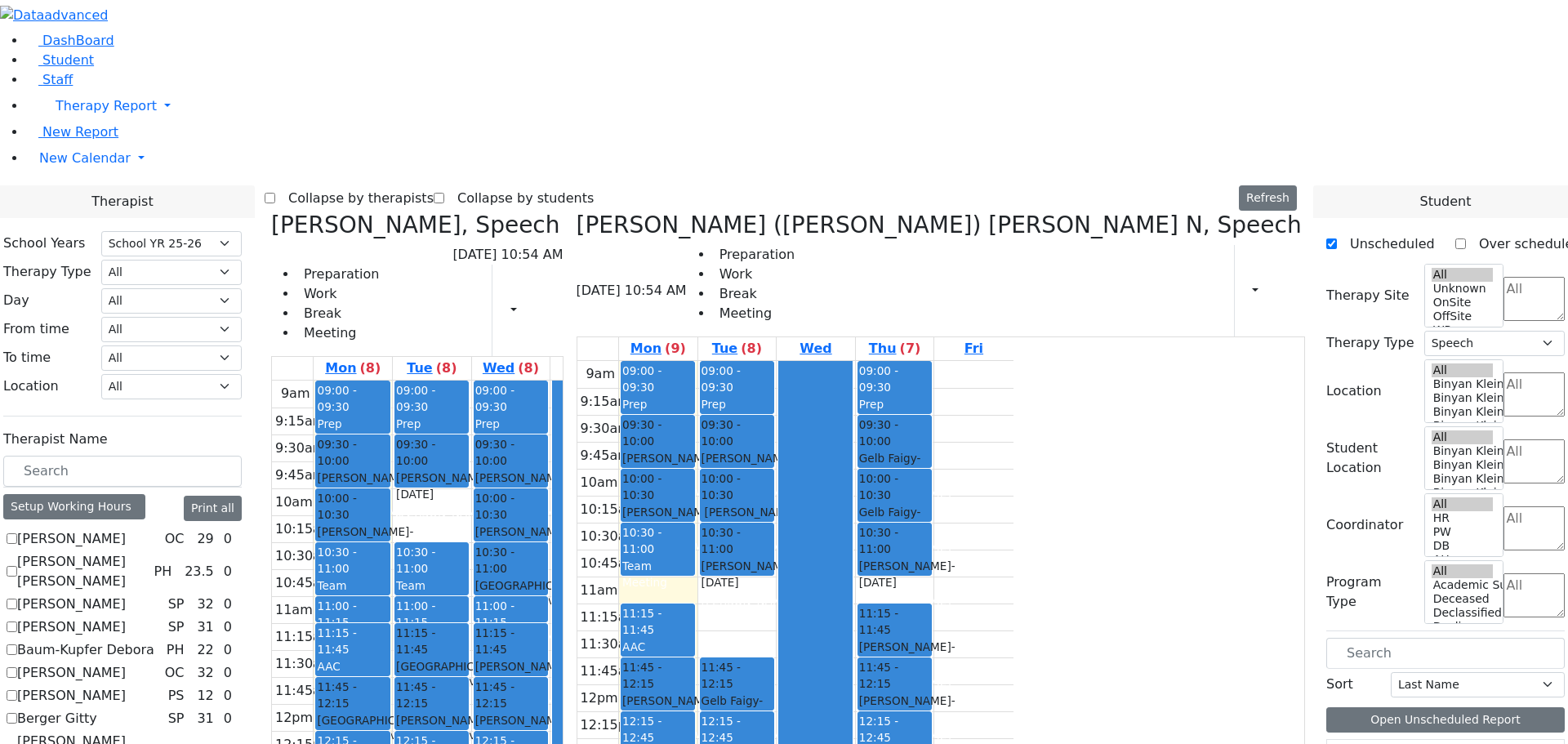
drag, startPoint x: 951, startPoint y: 548, endPoint x: 540, endPoint y: 648, distance: 423.0
click at [525, 654] on div "[PERSON_NAME], Speech [DATE] 10:54 AM Preparation Work Break Meeting Print Sche…" at bounding box center [784, 620] width 1040 height 817
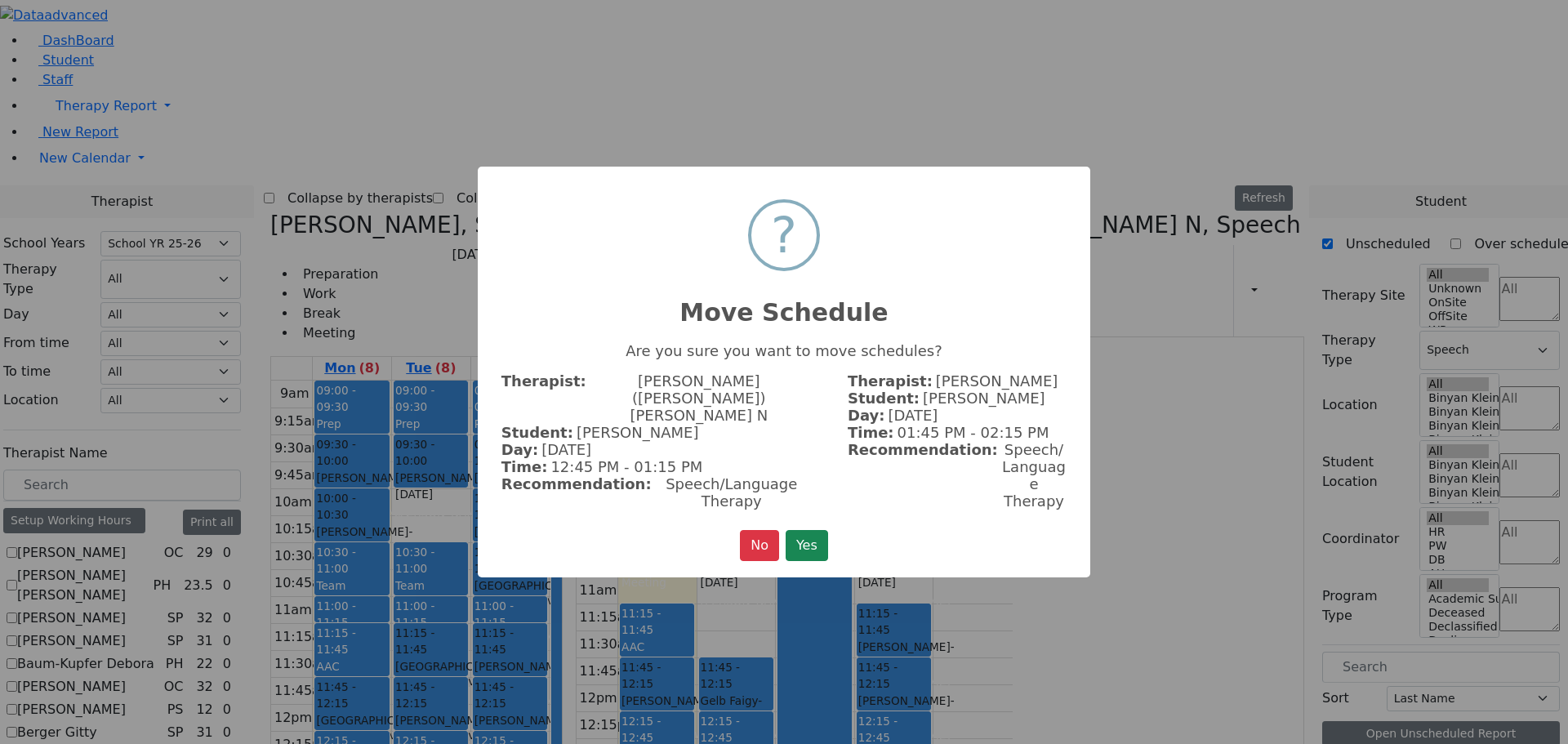
scroll to position [895, 0]
click at [812, 530] on button "Yes" at bounding box center [807, 546] width 42 height 31
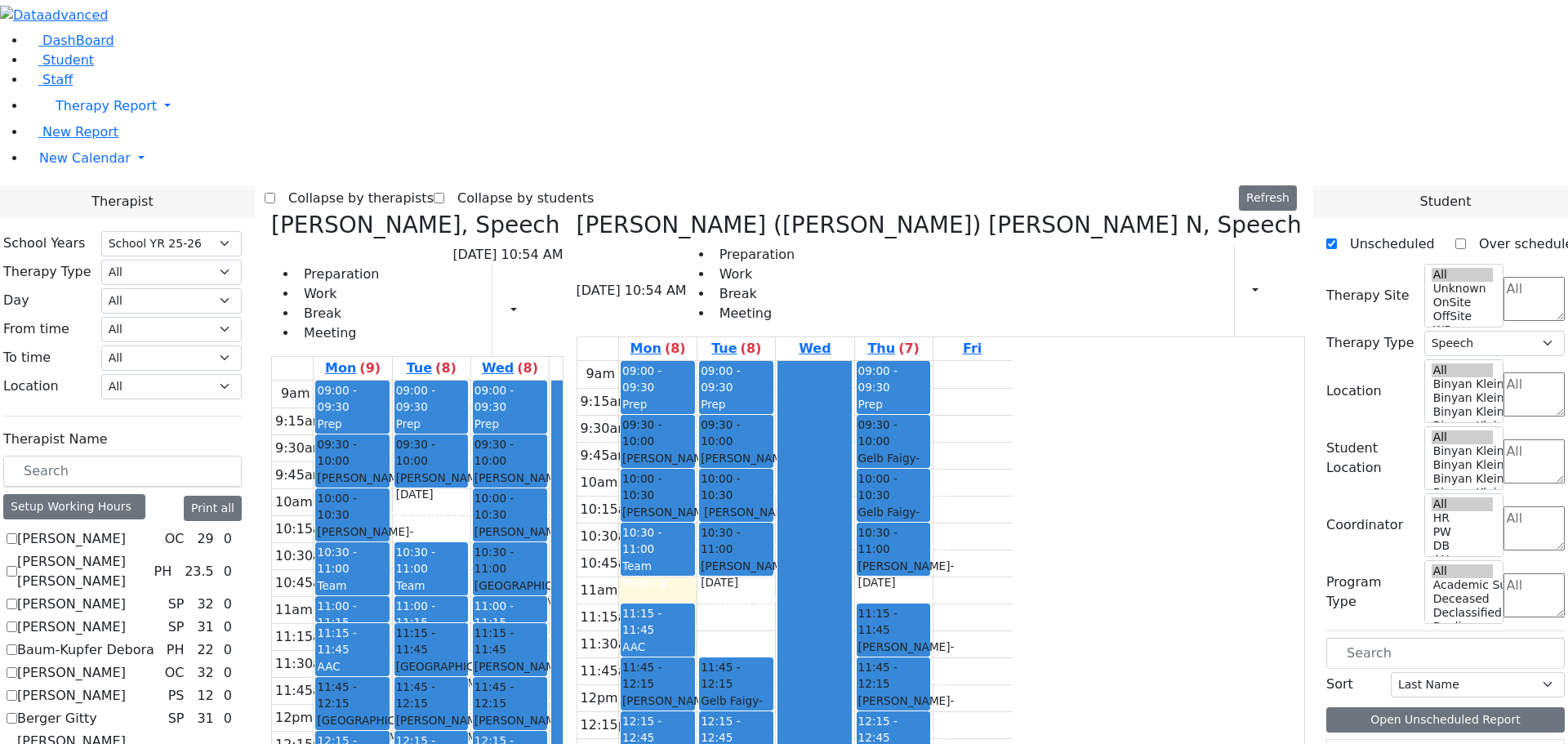
scroll to position [890, 0]
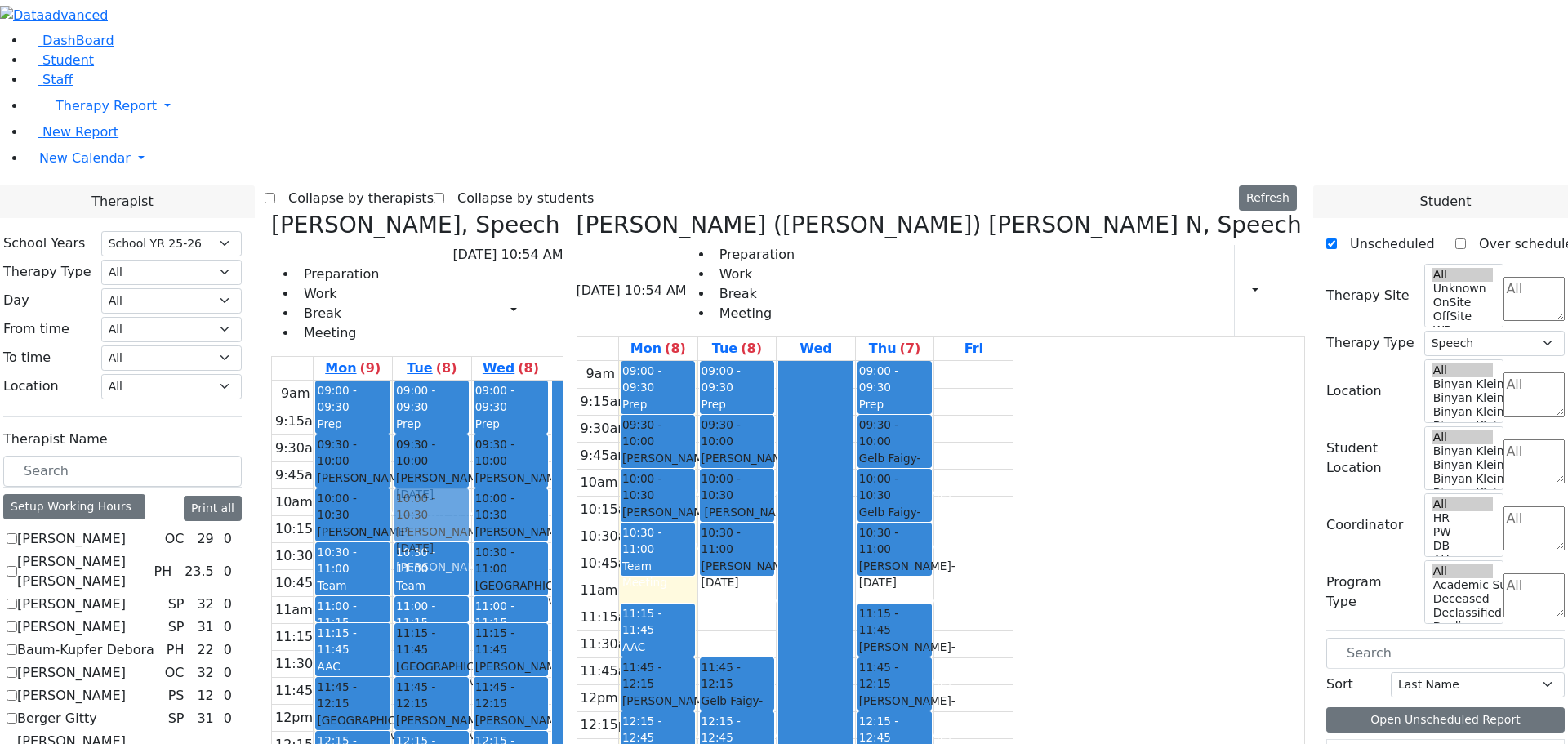
drag, startPoint x: 1017, startPoint y: 647, endPoint x: 592, endPoint y: 241, distance: 587.8
click at [592, 241] on div "[PERSON_NAME], Speech [DATE] 10:54 AM Preparation Work Break Meeting Print Sche…" at bounding box center [784, 620] width 1040 height 817
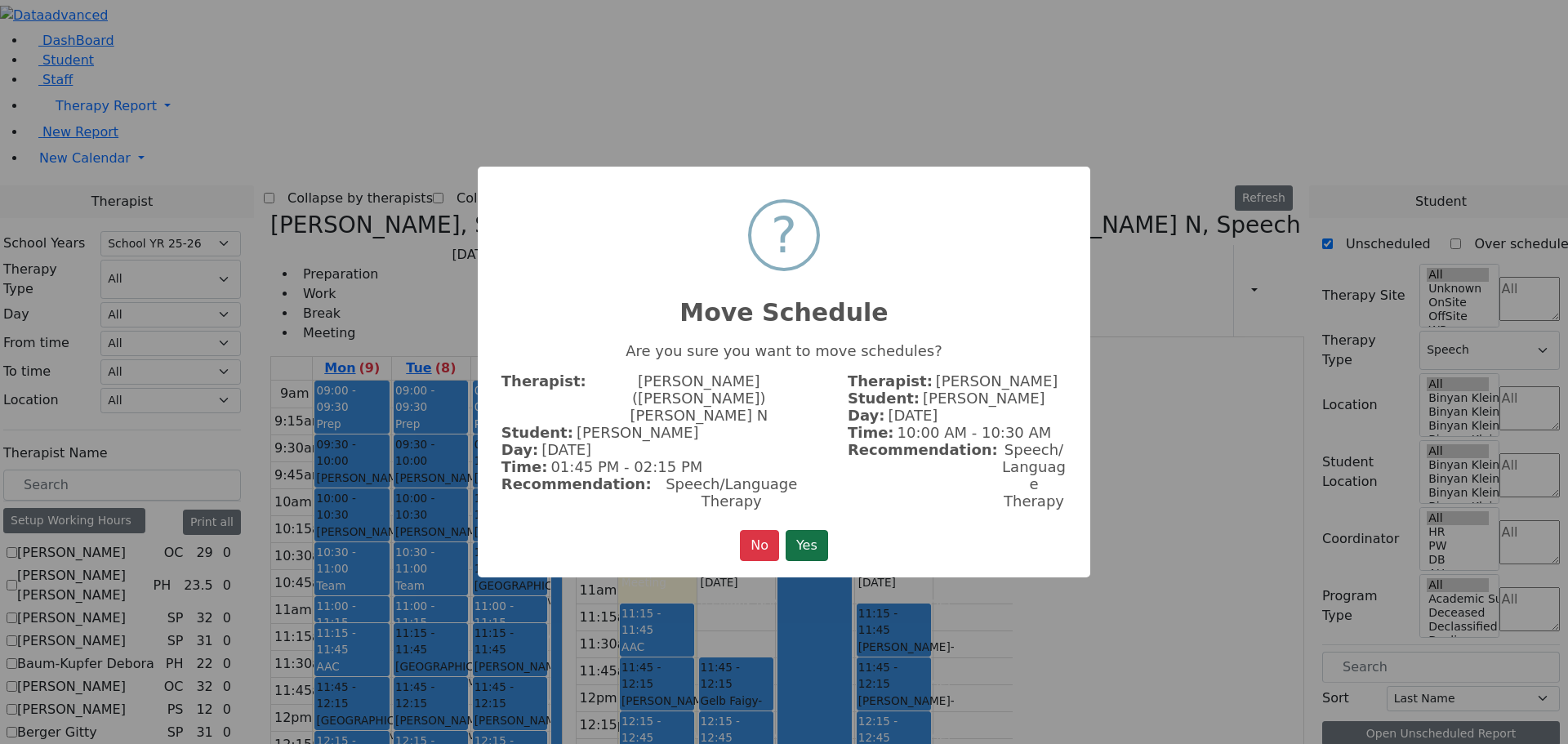
click at [828, 530] on button "Yes" at bounding box center [807, 546] width 42 height 31
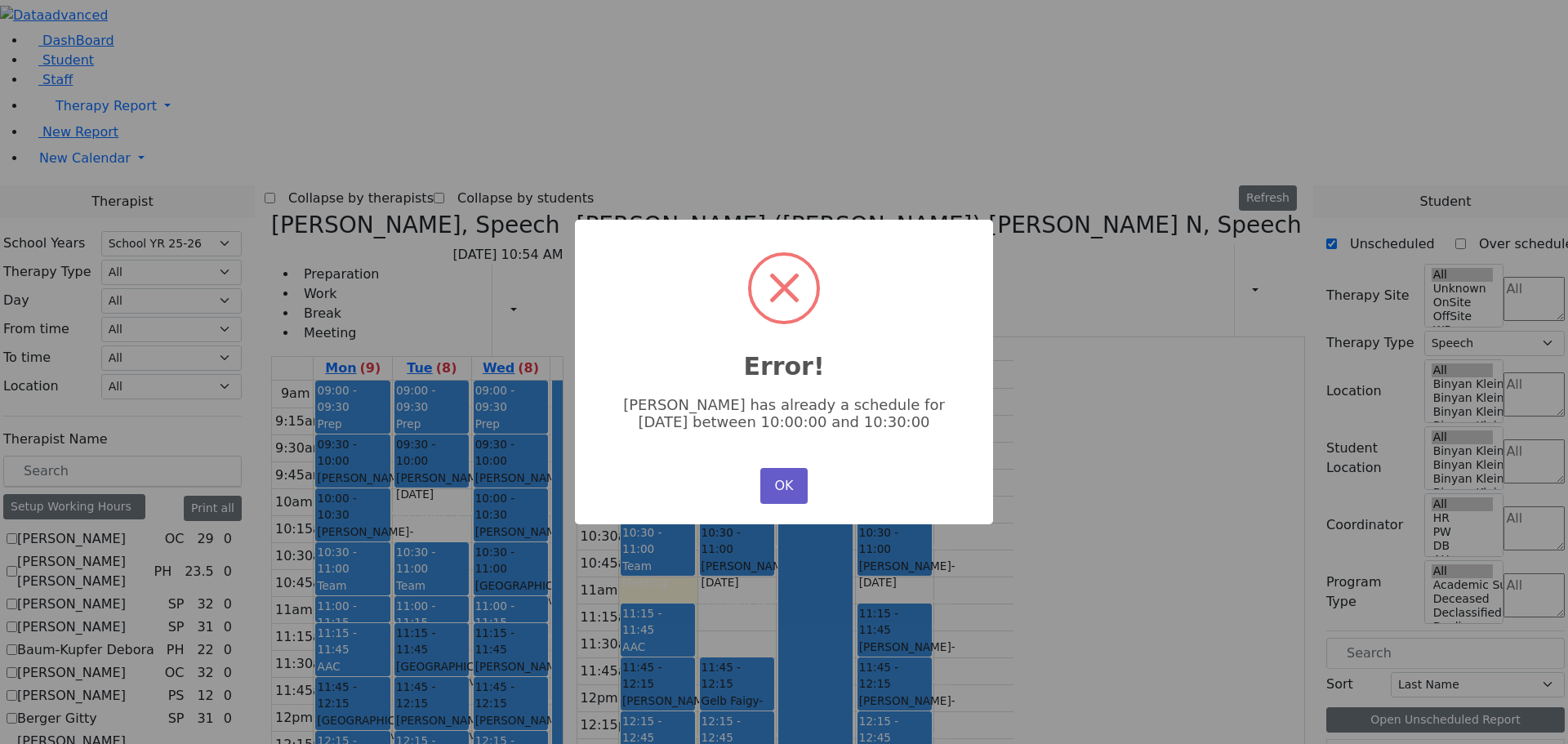
click at [793, 478] on button "OK" at bounding box center [784, 485] width 48 height 36
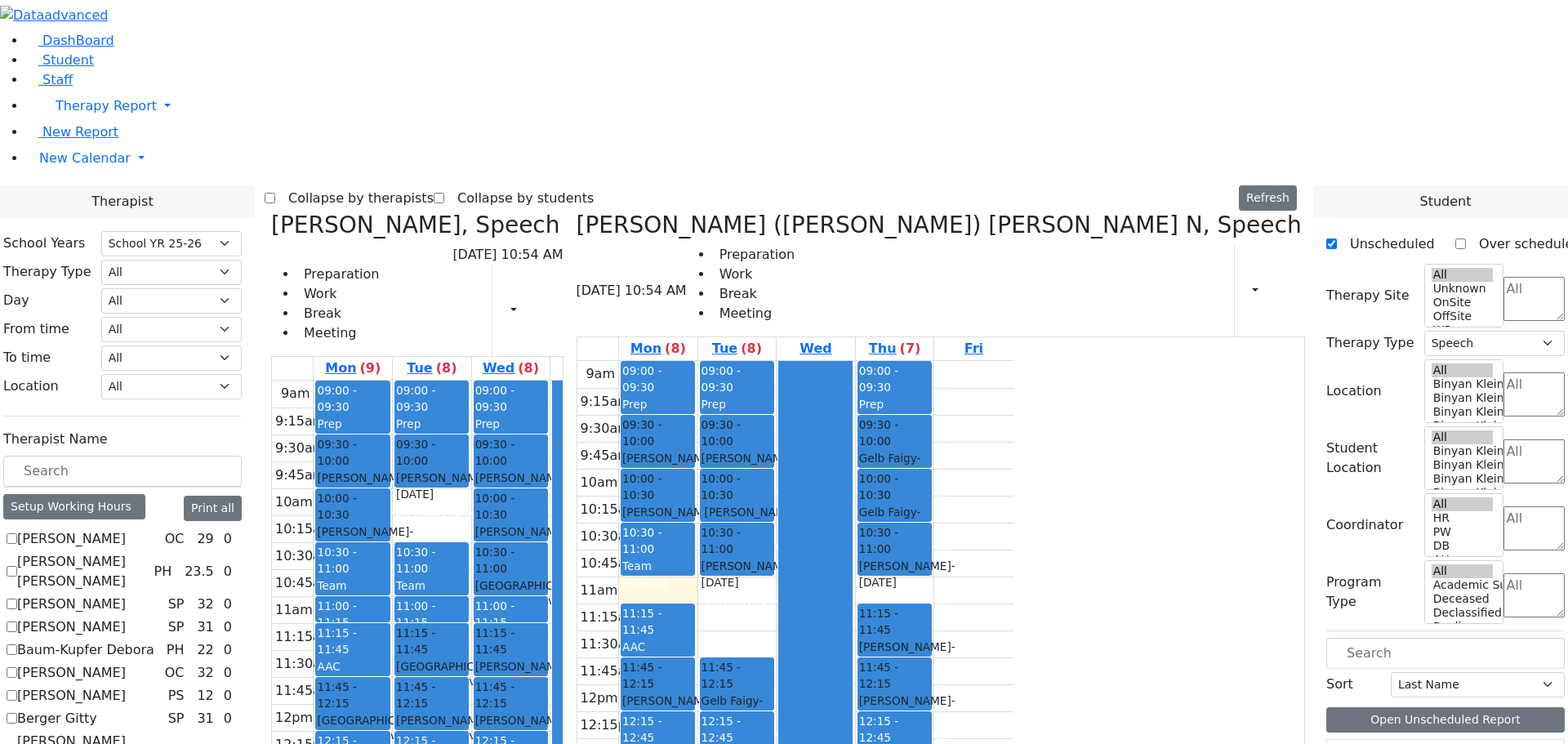
drag, startPoint x: 1200, startPoint y: 625, endPoint x: 704, endPoint y: 556, distance: 500.8
click at [701, 553] on div "[PERSON_NAME], Speech [DATE] 10:54 AM Preparation Work Break Meeting Print Sche…" at bounding box center [784, 620] width 1040 height 817
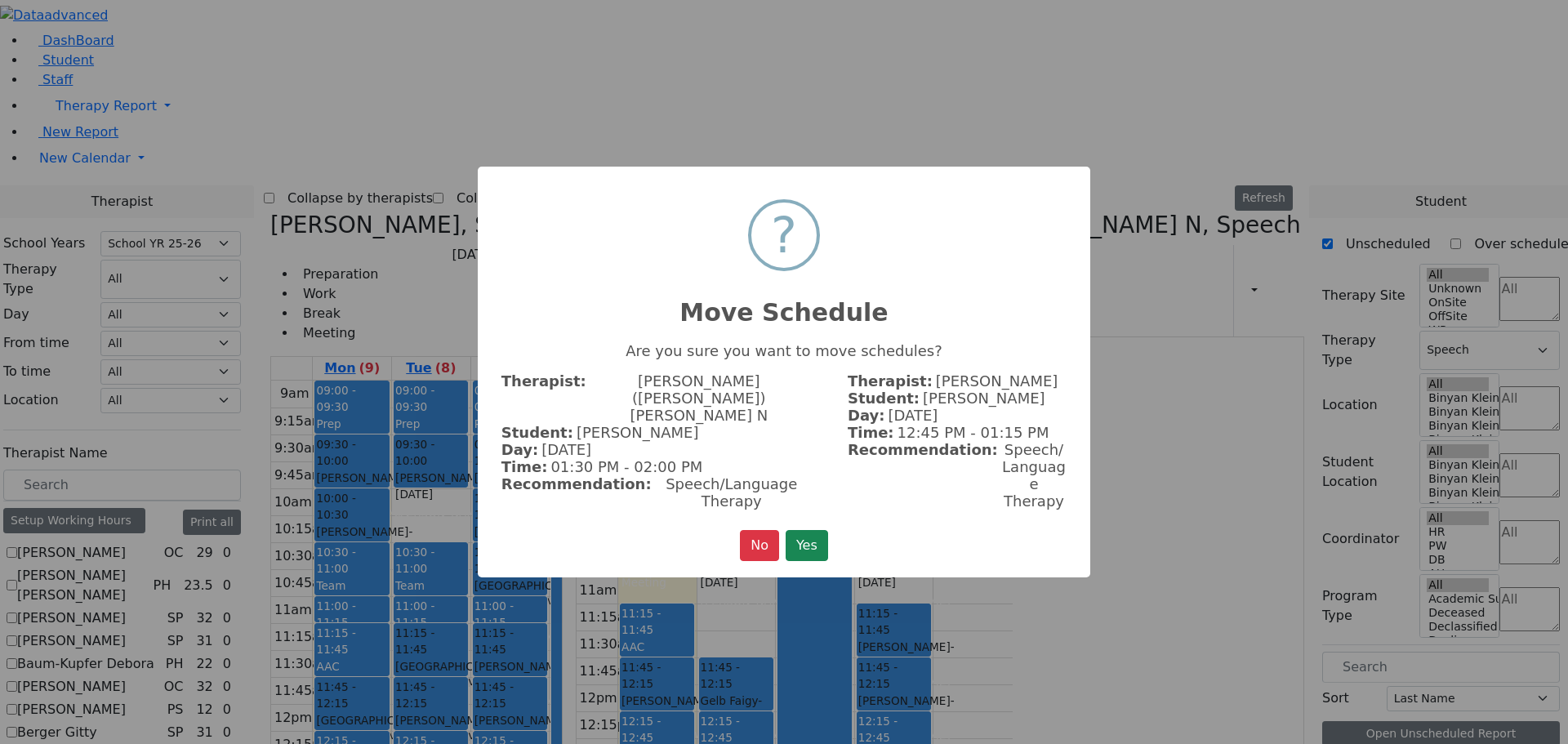
click at [821, 530] on button "Yes" at bounding box center [807, 546] width 42 height 31
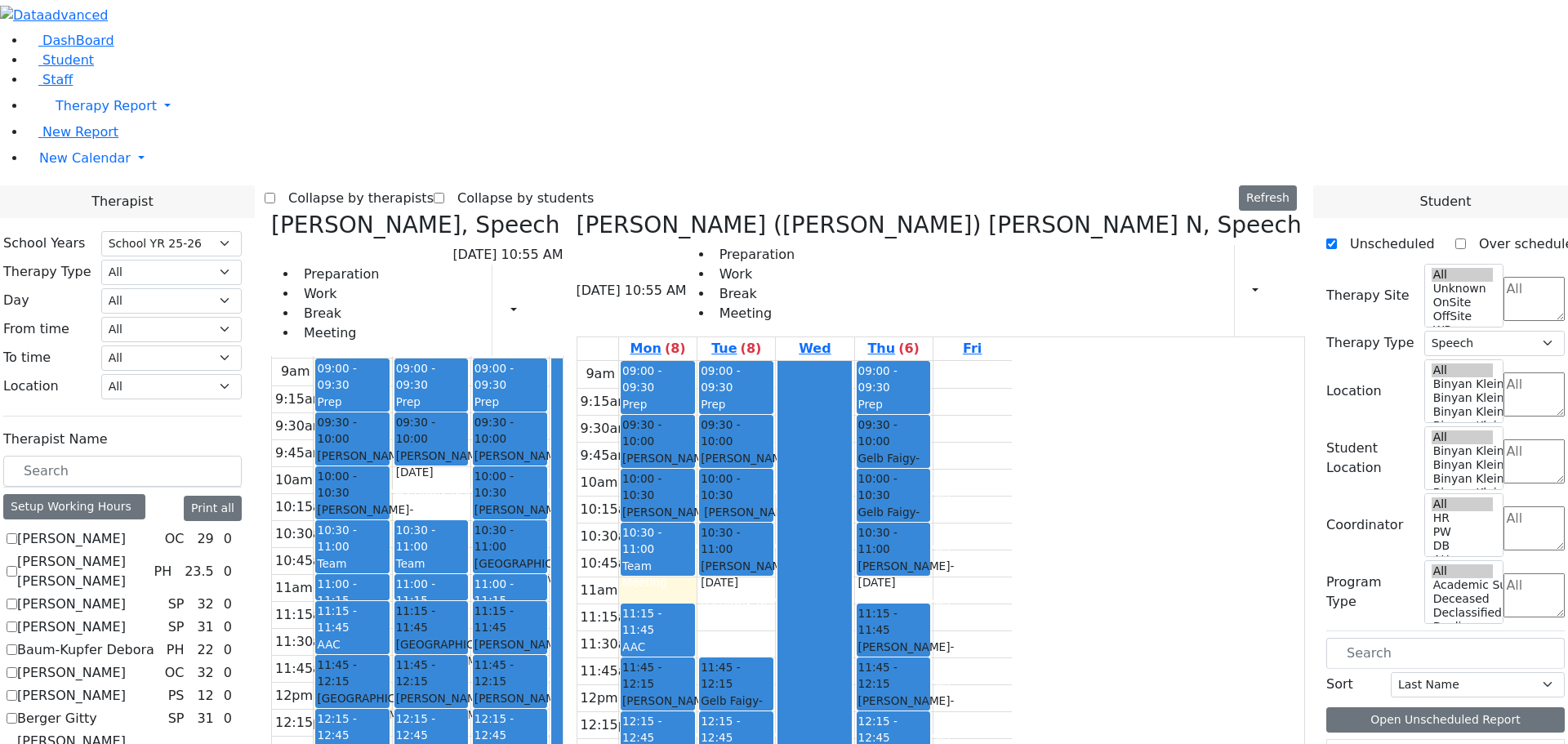
scroll to position [504, 0]
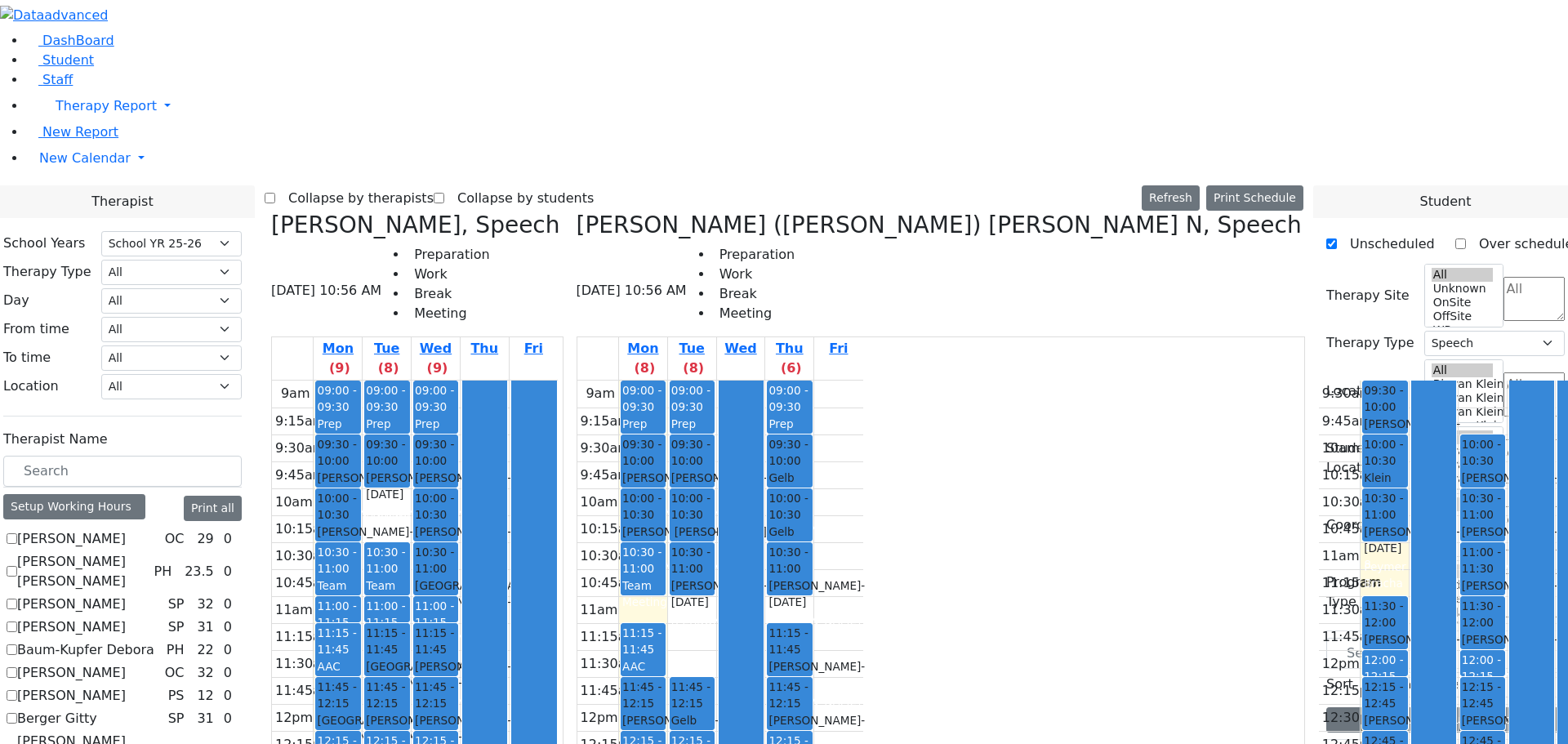
click at [1318, 211] on icon at bounding box center [1318, 224] width 0 height 27
checkbox input "false"
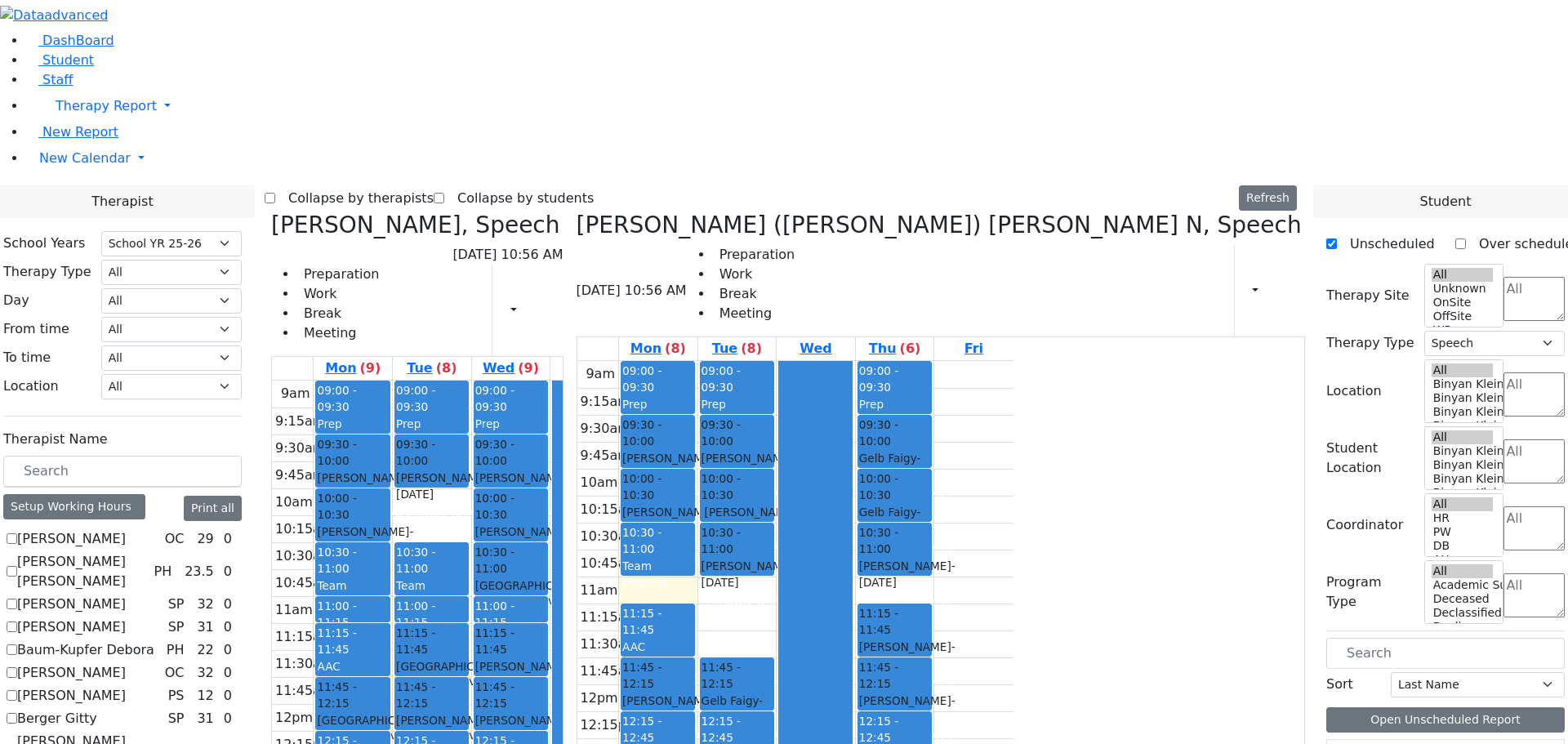
checkbox input "true"
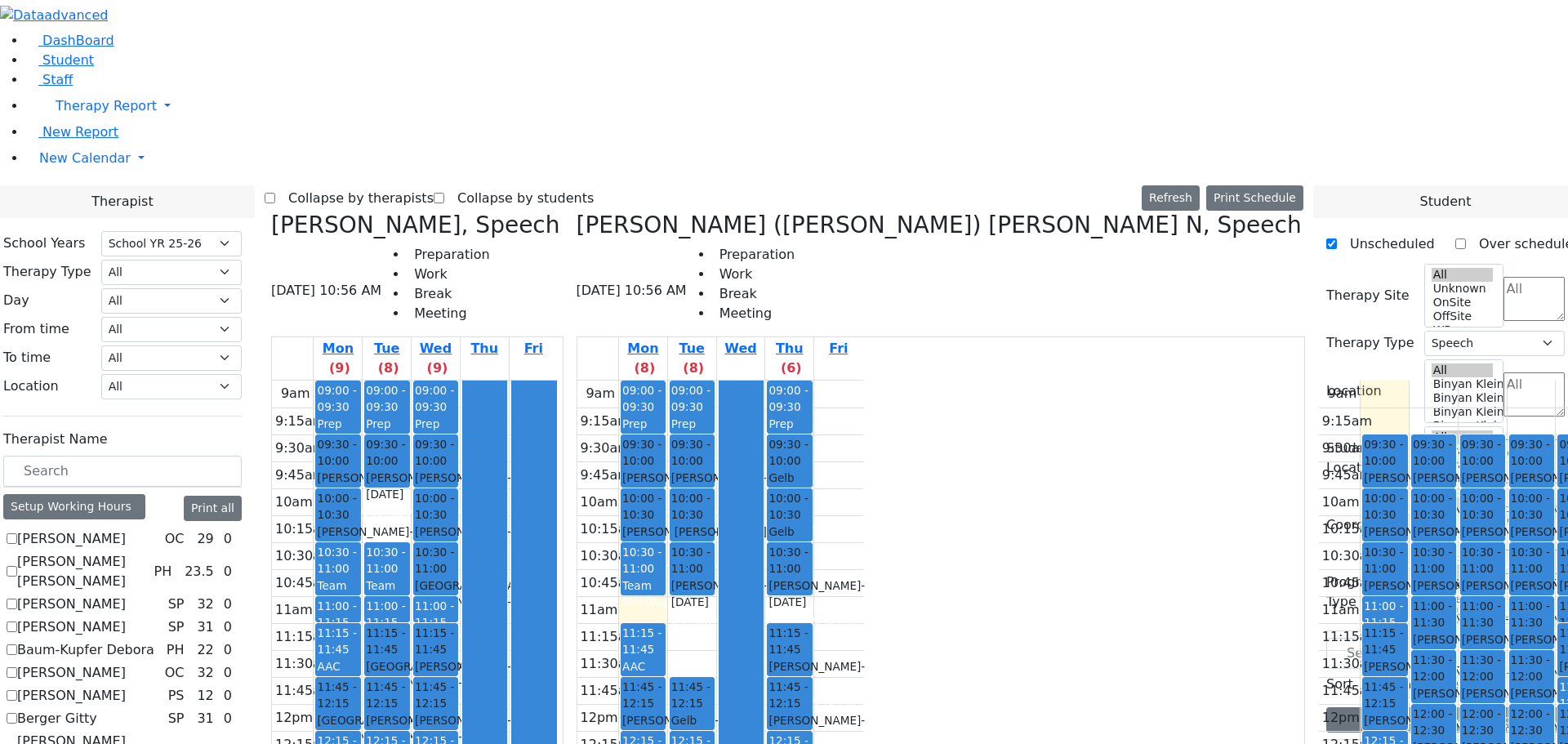
drag, startPoint x: 1103, startPoint y: 524, endPoint x: 782, endPoint y: 524, distance: 321.0
click at [782, 524] on div "[PERSON_NAME], Speech [DATE] 10:56 AM Preparation Work Break Meeting Mon (9) Tu…" at bounding box center [784, 620] width 1040 height 817
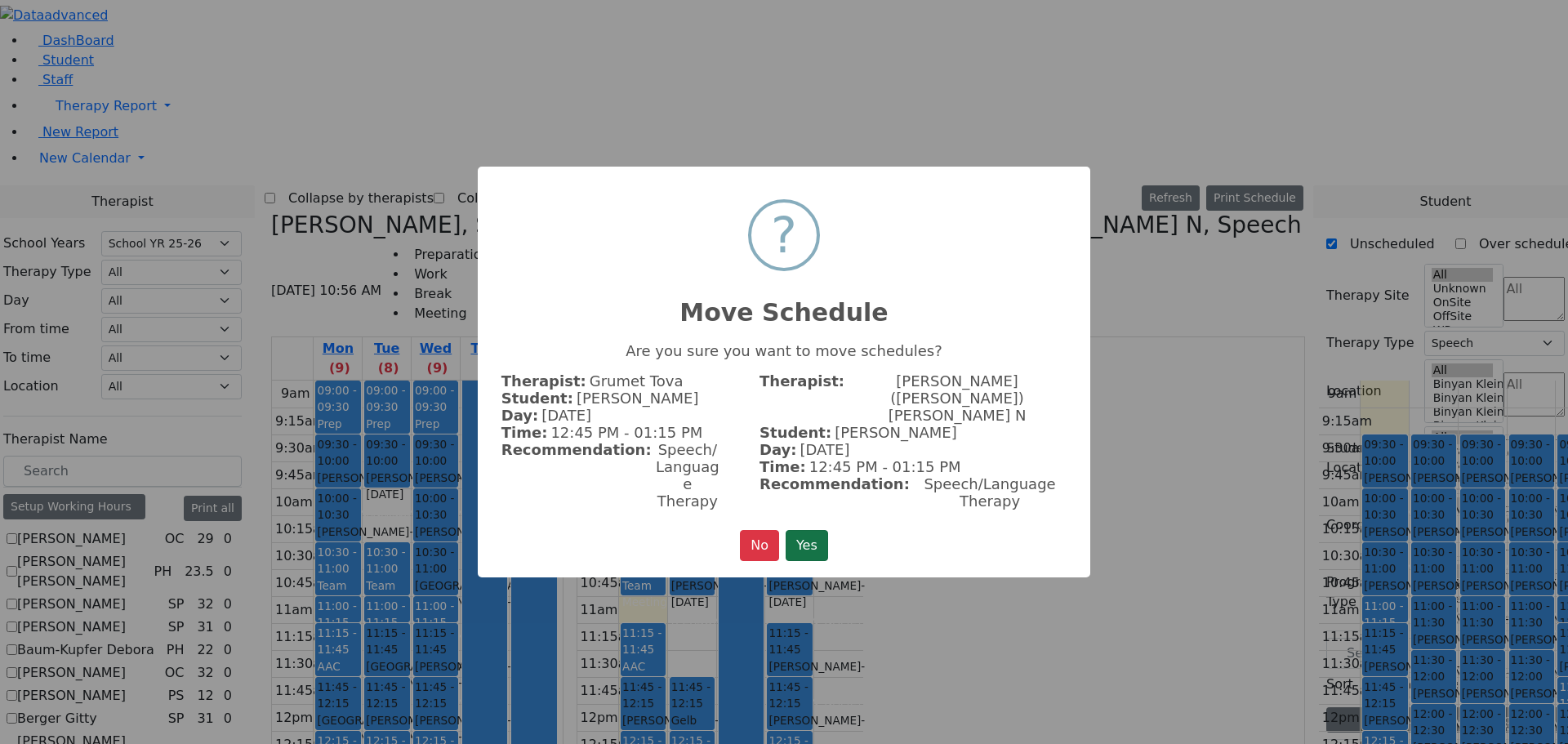
click at [819, 530] on button "Yes" at bounding box center [807, 546] width 42 height 31
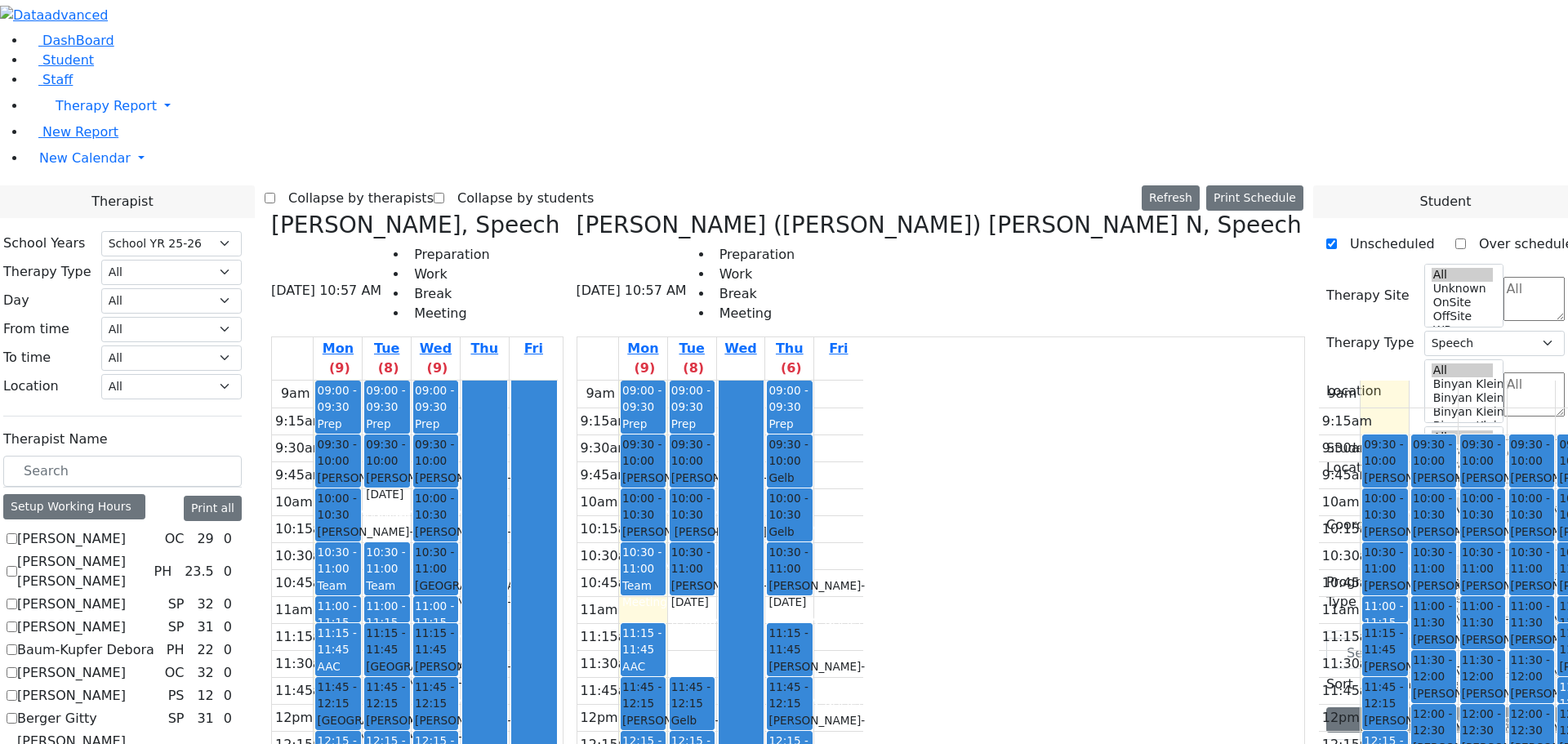
drag, startPoint x: 1143, startPoint y: 671, endPoint x: 1142, endPoint y: 687, distance: 16.0
click at [1319, 687] on div "9am 9:15am 9:30am 9:45am 10am 10:15am 10:30am 10:45am 11am 11:15am 11:30am 11:4…" at bounding box center [1461, 704] width 286 height 647
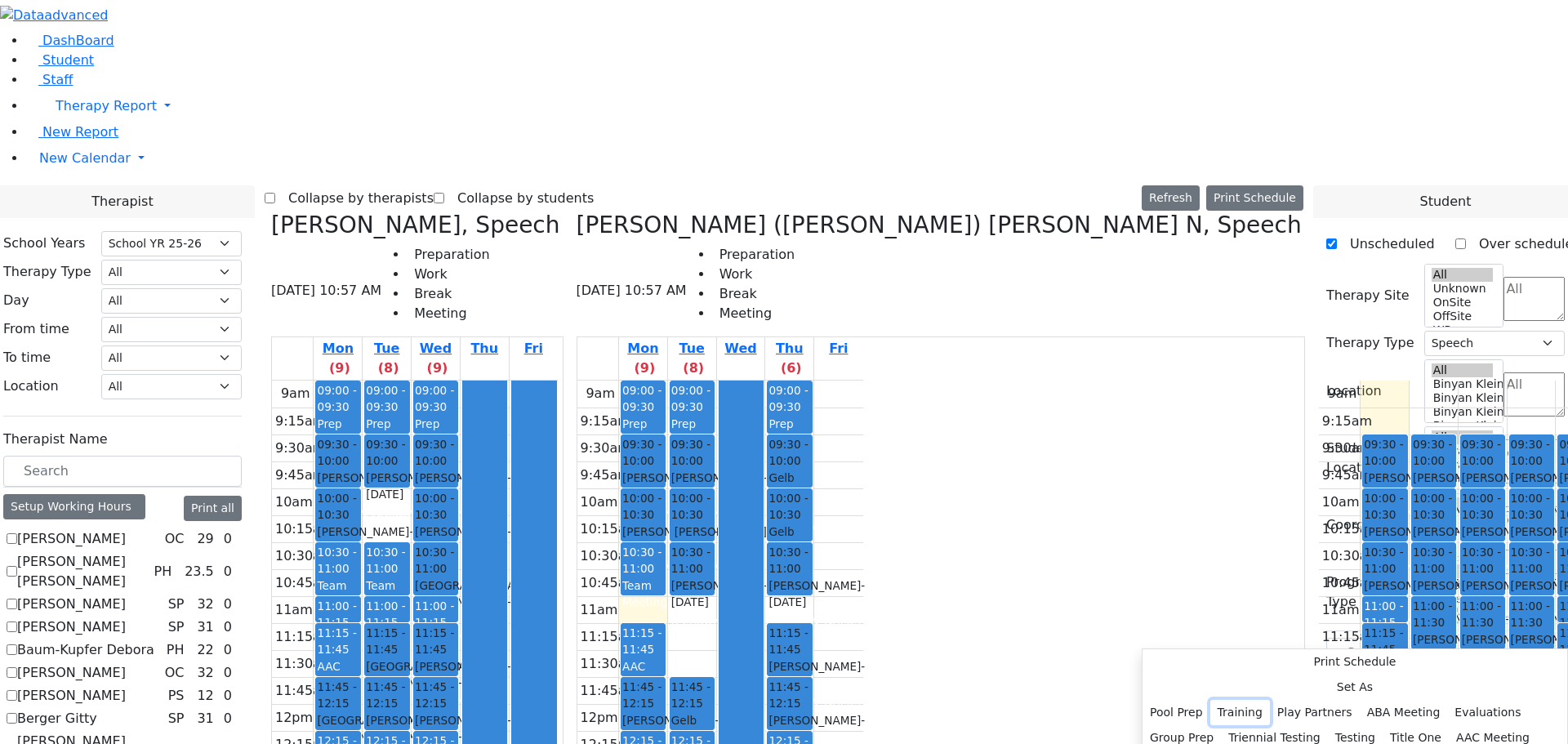
click at [1270, 700] on button "Training" at bounding box center [1240, 713] width 60 height 26
select select "14:15:00"
select select "14:45:00"
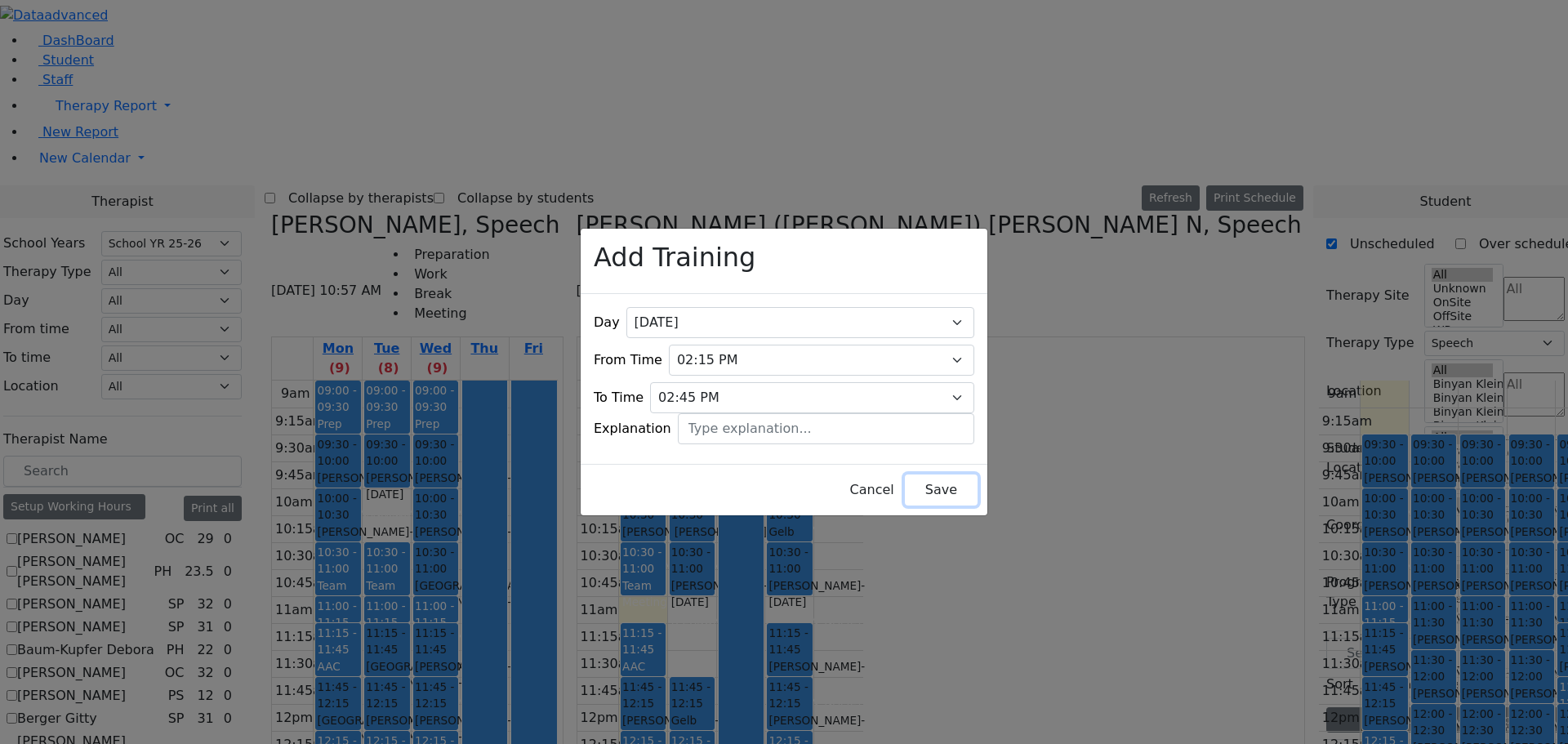
click at [918, 484] on button "Save" at bounding box center [941, 490] width 73 height 31
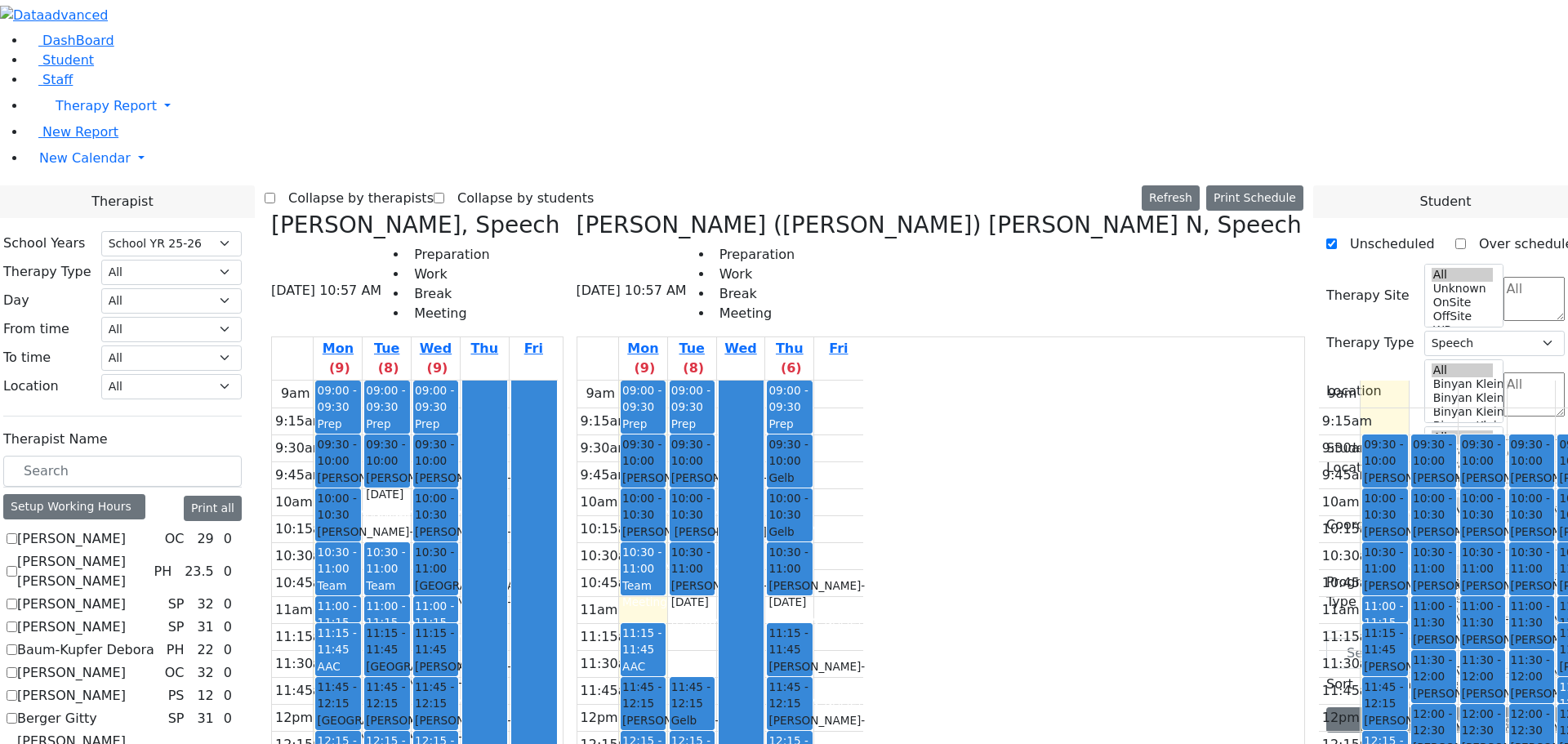
scroll to position [890, 0]
drag, startPoint x: 1200, startPoint y: 446, endPoint x: 954, endPoint y: 569, distance: 275.0
click at [948, 576] on div "[PERSON_NAME], Speech [DATE] 10:57 AM Preparation Work Break Meeting Mon (9) Tu…" at bounding box center [784, 620] width 1040 height 817
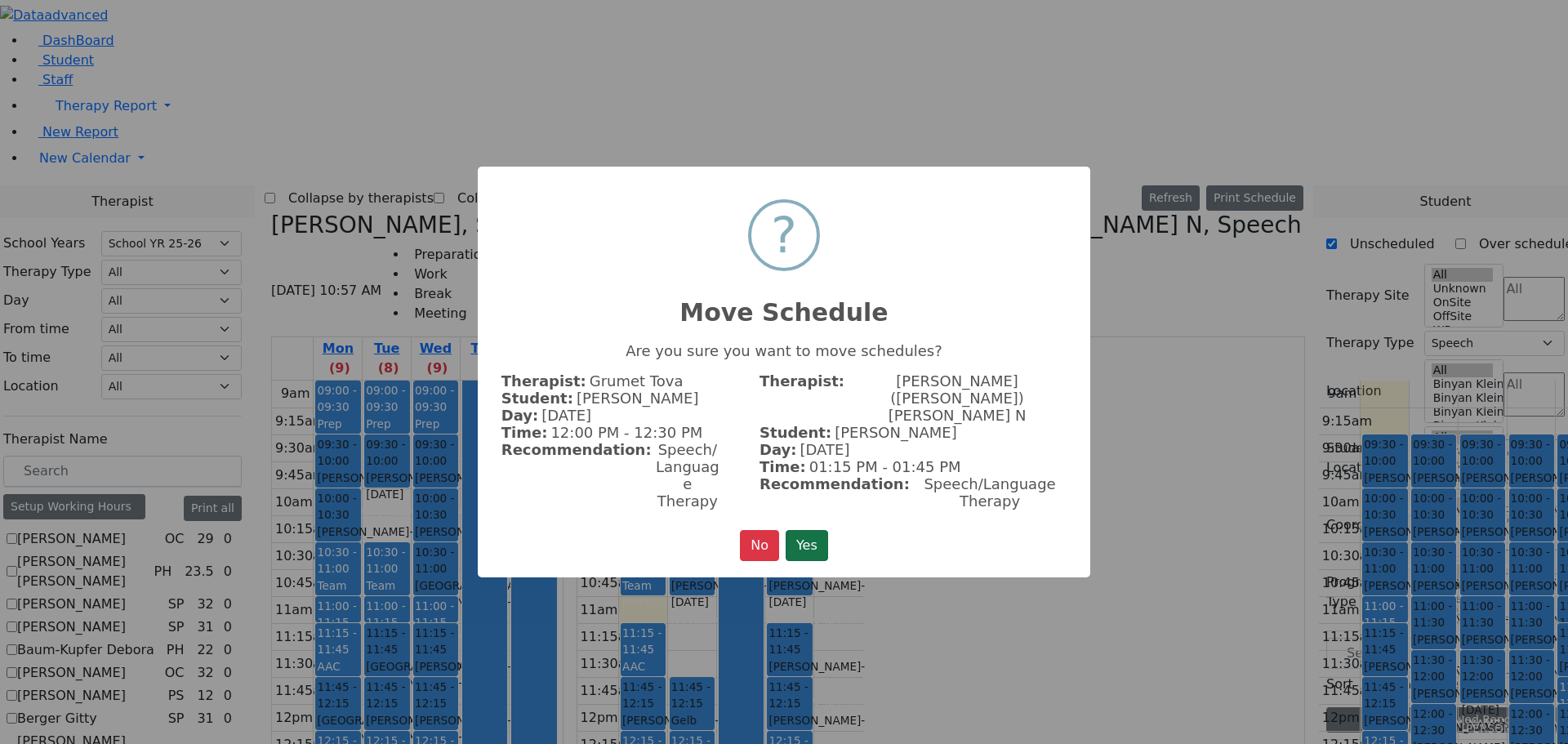
click at [824, 530] on button "Yes" at bounding box center [807, 546] width 42 height 31
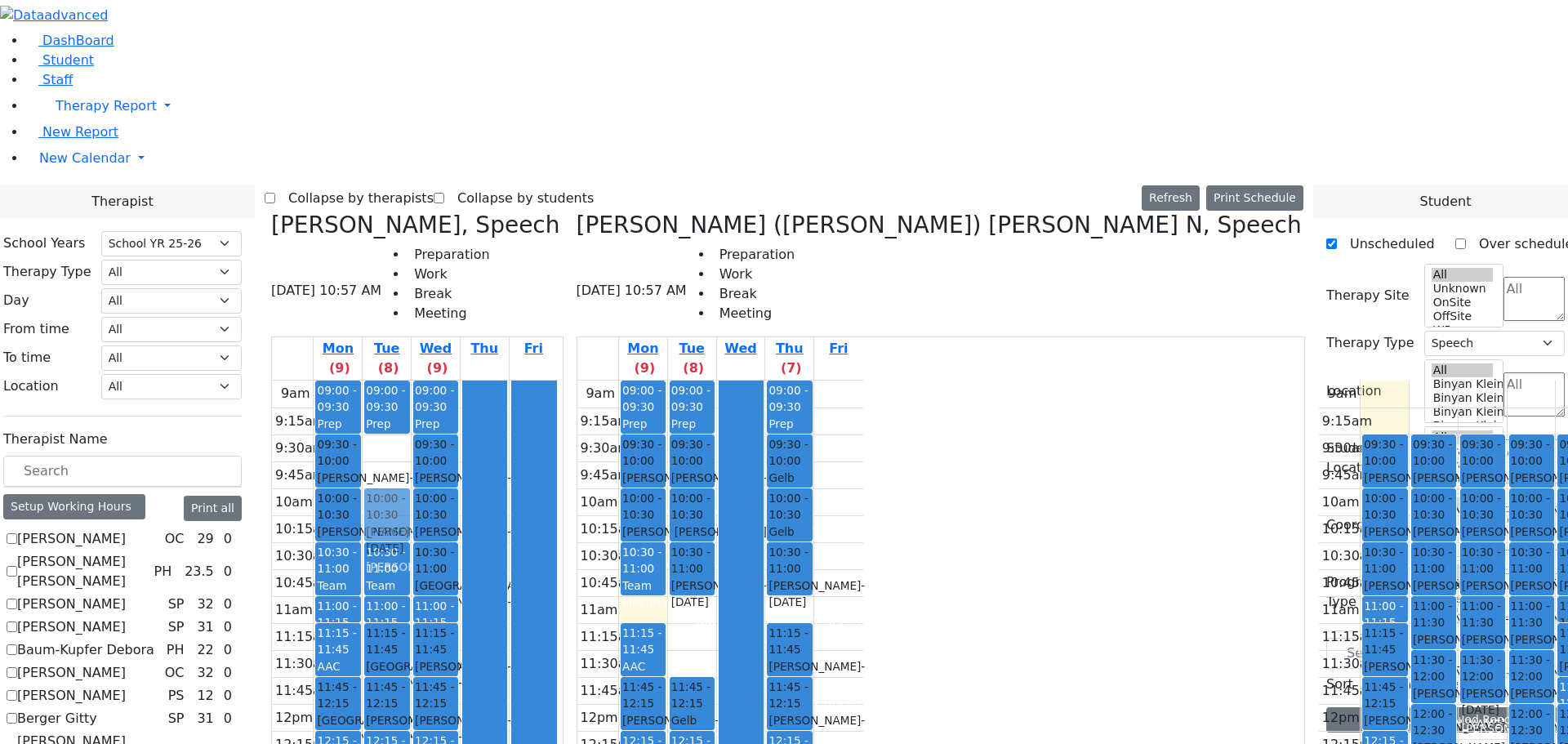
drag, startPoint x: 540, startPoint y: 172, endPoint x: 538, endPoint y: 224, distance: 52.0
click at [411, 380] on div "09:00 - 09:30 Prep 09:30 - 10:00 [PERSON_NAME] - [DATE] [PERSON_NAME] 10:30 - 1…" at bounding box center [387, 704] width 48 height 647
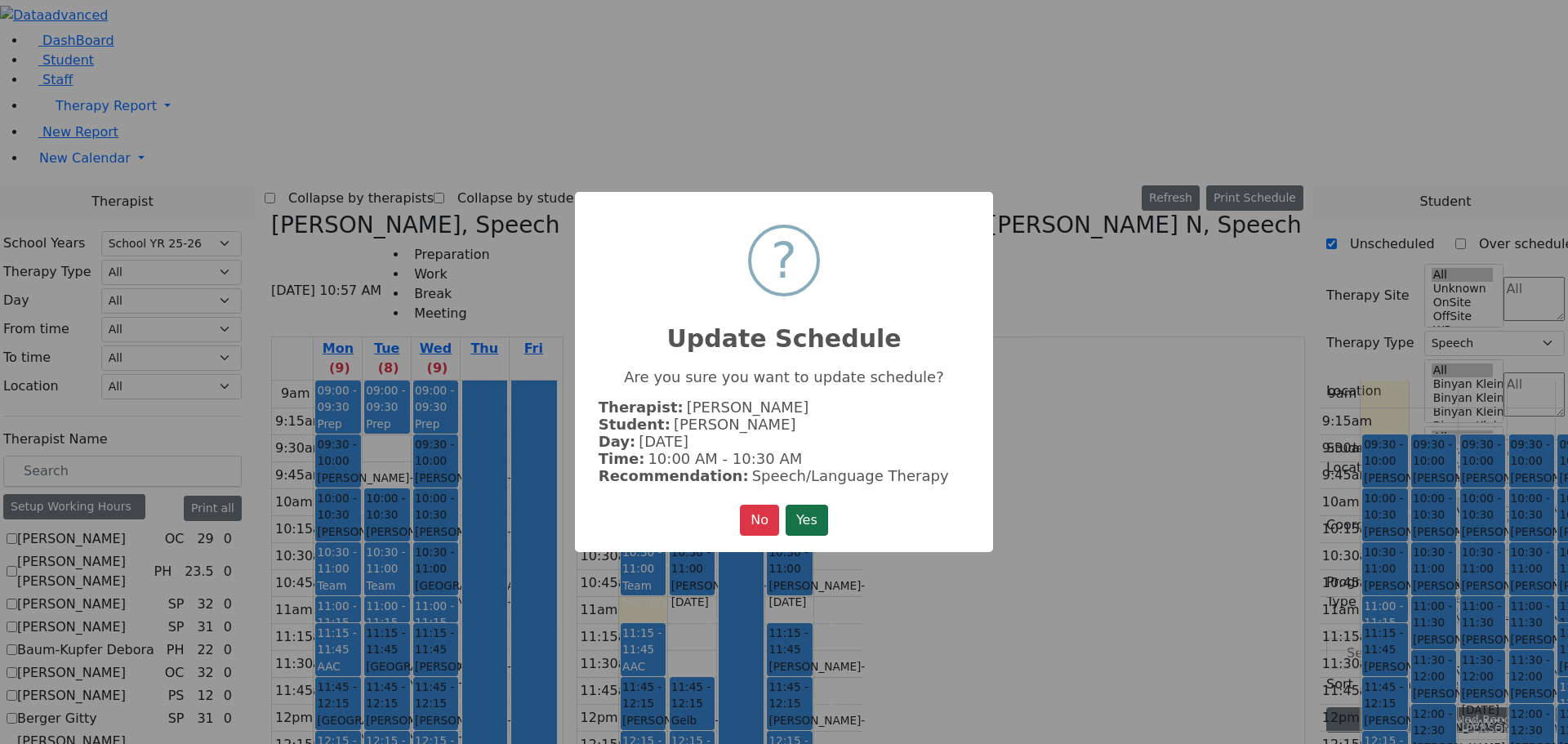
click at [804, 504] on button "Yes" at bounding box center [807, 520] width 42 height 31
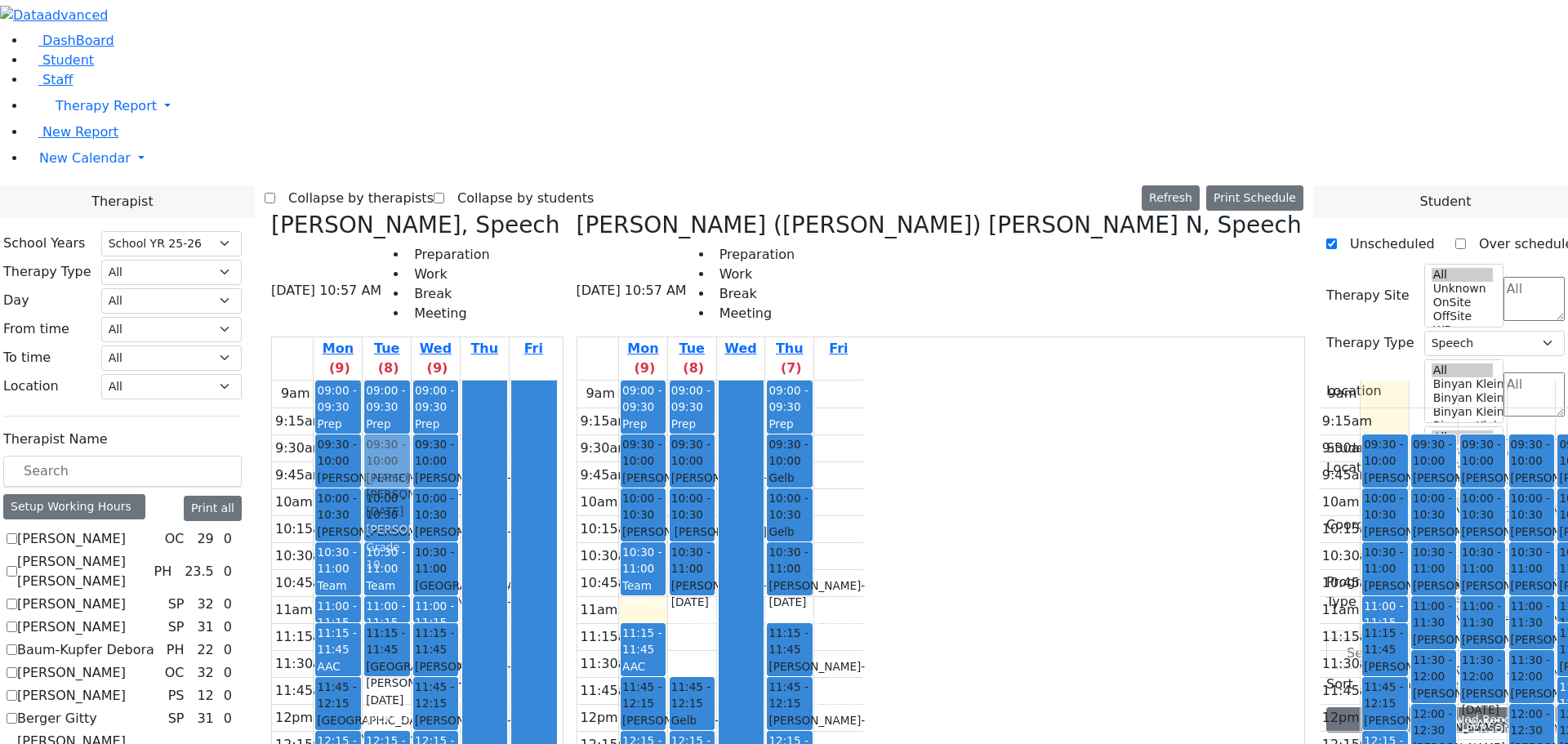
drag, startPoint x: 540, startPoint y: 429, endPoint x: 545, endPoint y: 186, distance: 243.1
click at [411, 380] on div "09:00 - 09:30 Prep 10:00 - 10:30 [PERSON_NAME] - [DATE] [PERSON_NAME] 10:30 - 1…" at bounding box center [387, 704] width 48 height 647
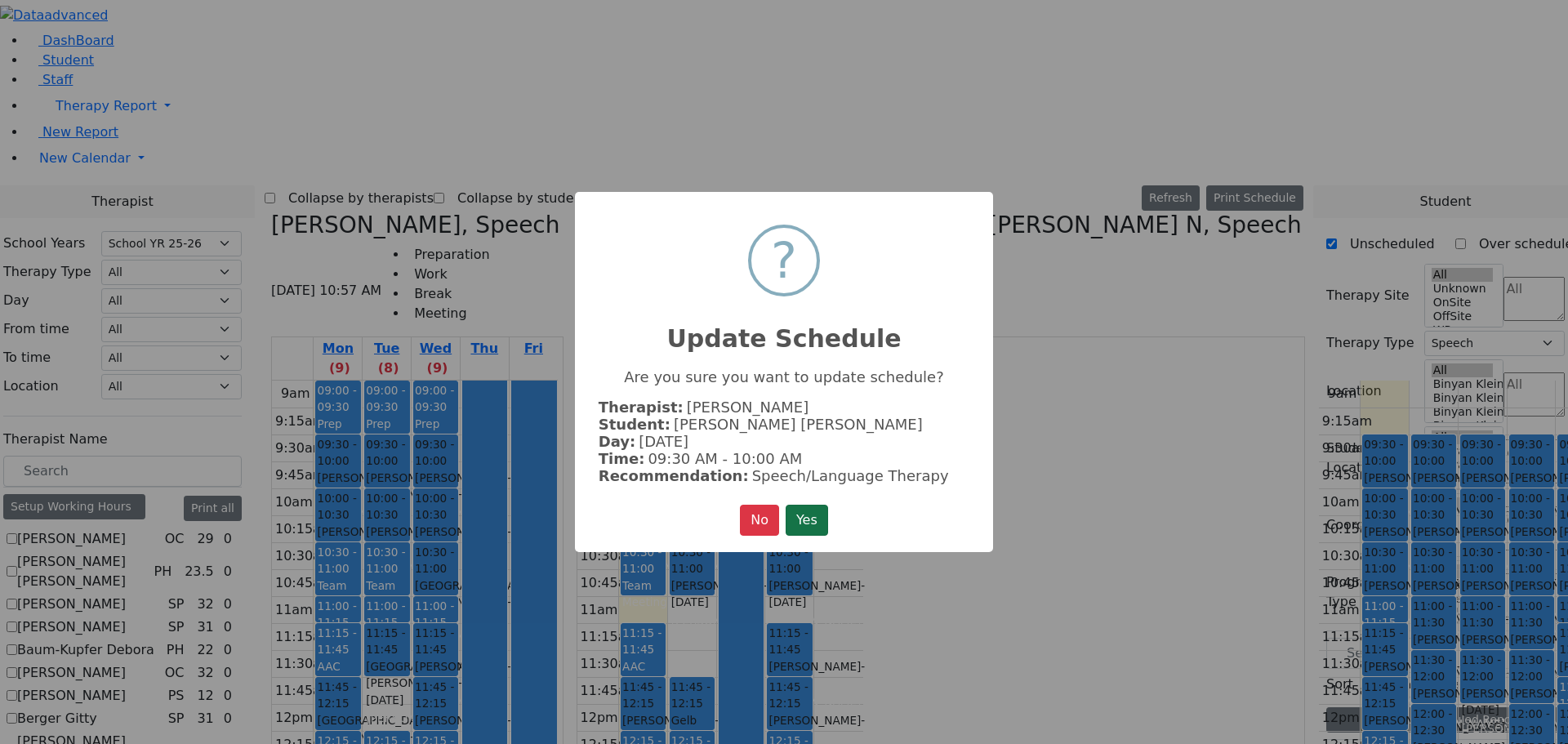
click at [800, 513] on button "Yes" at bounding box center [807, 520] width 42 height 31
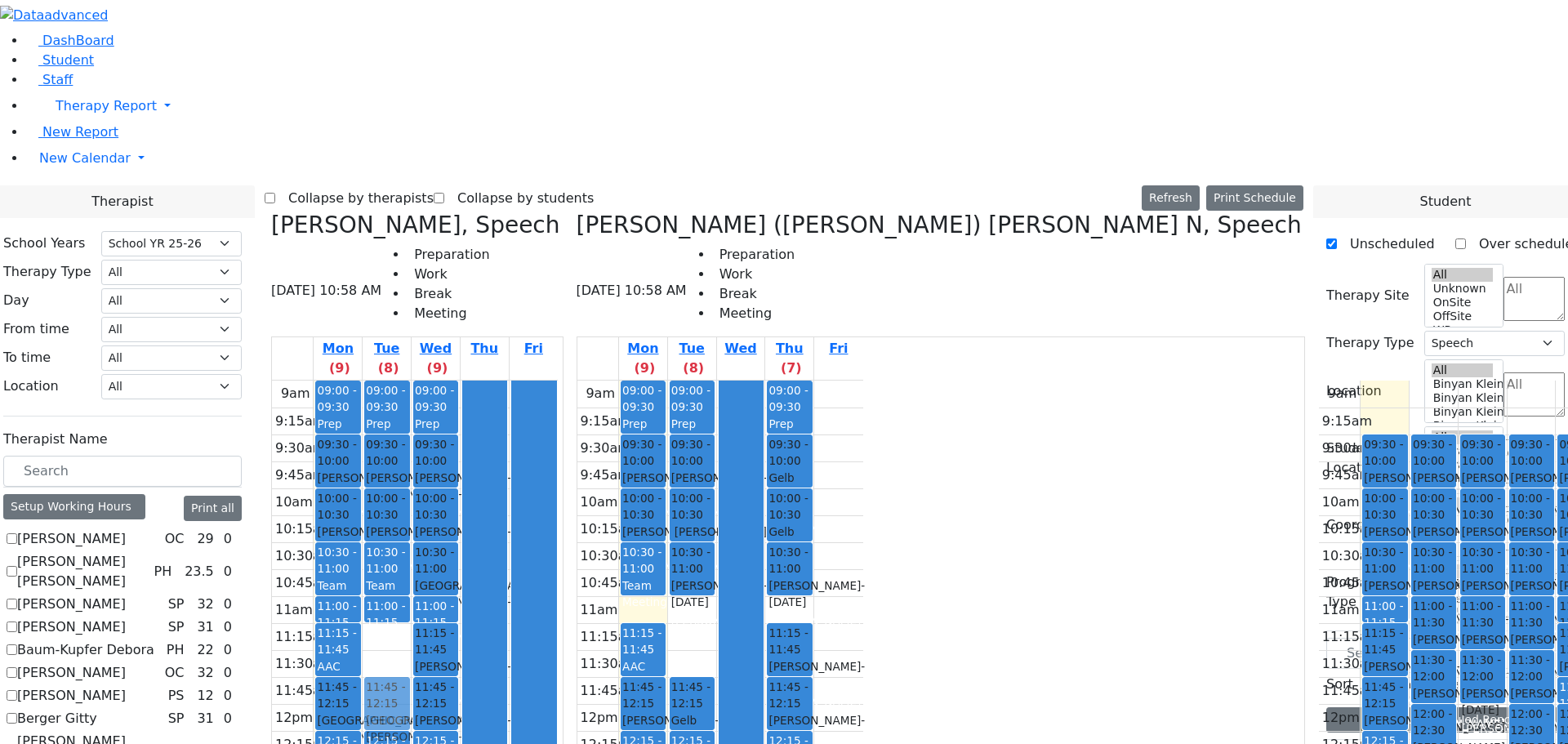
drag, startPoint x: 547, startPoint y: 368, endPoint x: 538, endPoint y: 416, distance: 48.8
click at [411, 416] on div "09:00 - 09:30 Prep 09:30 - 10:00 [PERSON_NAME] [PERSON_NAME] - [DATE] [PERSON_N…" at bounding box center [387, 704] width 48 height 647
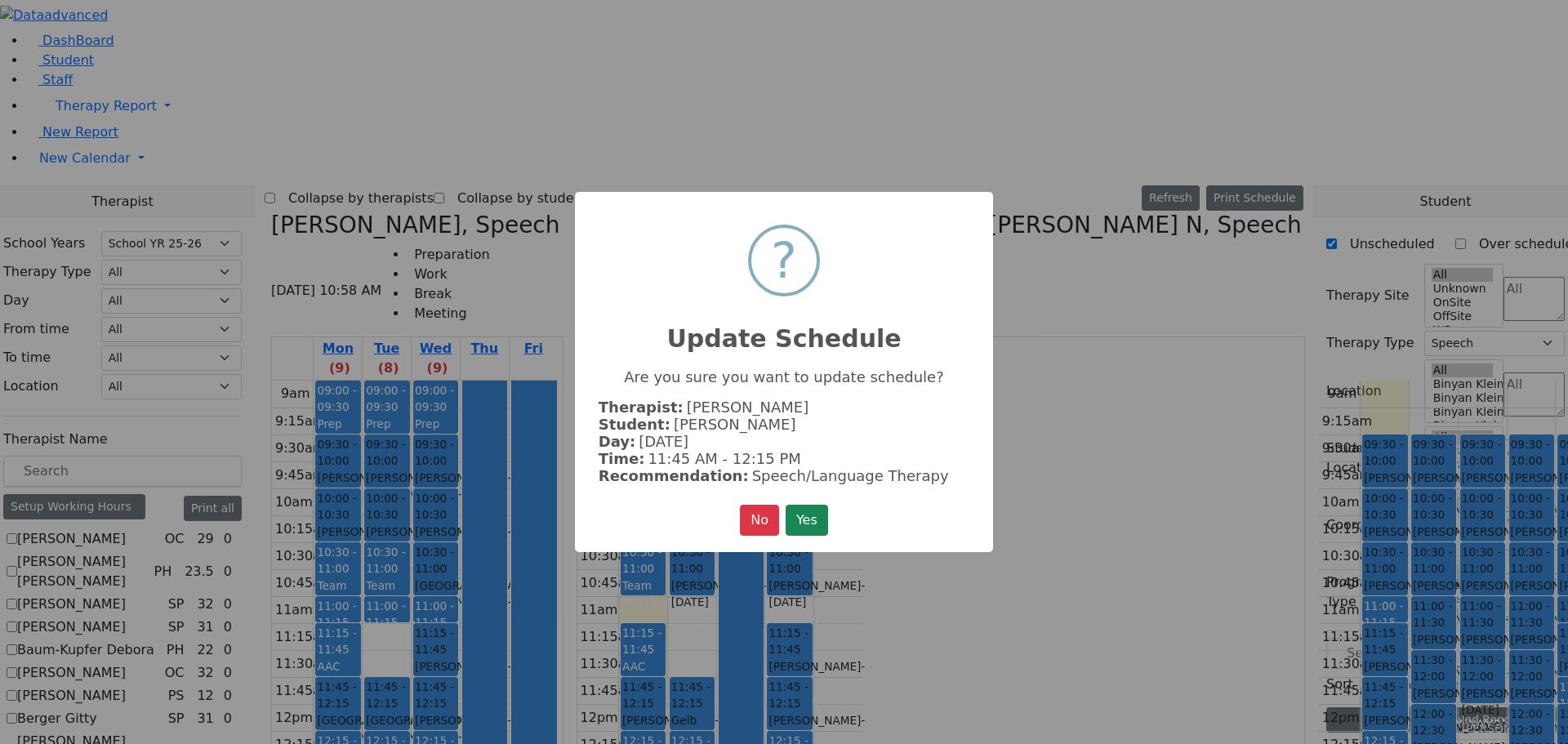
click at [809, 510] on button "Yes" at bounding box center [807, 520] width 42 height 31
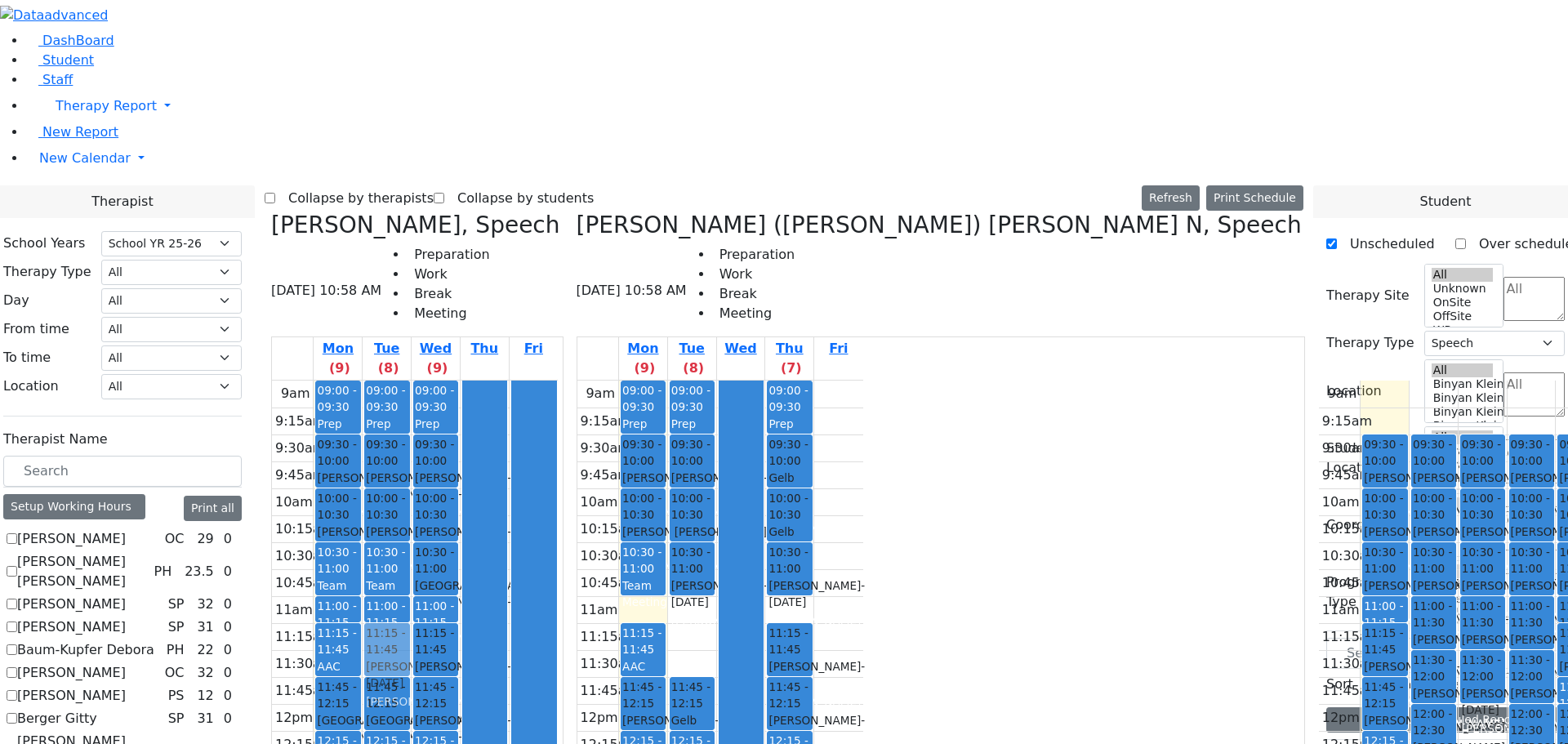
drag, startPoint x: 839, startPoint y: 633, endPoint x: 548, endPoint y: 356, distance: 401.8
click at [547, 355] on div "[PERSON_NAME], Speech [DATE] 10:58 AM Preparation Work Break Meeting Mon (9) Tu…" at bounding box center [784, 620] width 1040 height 817
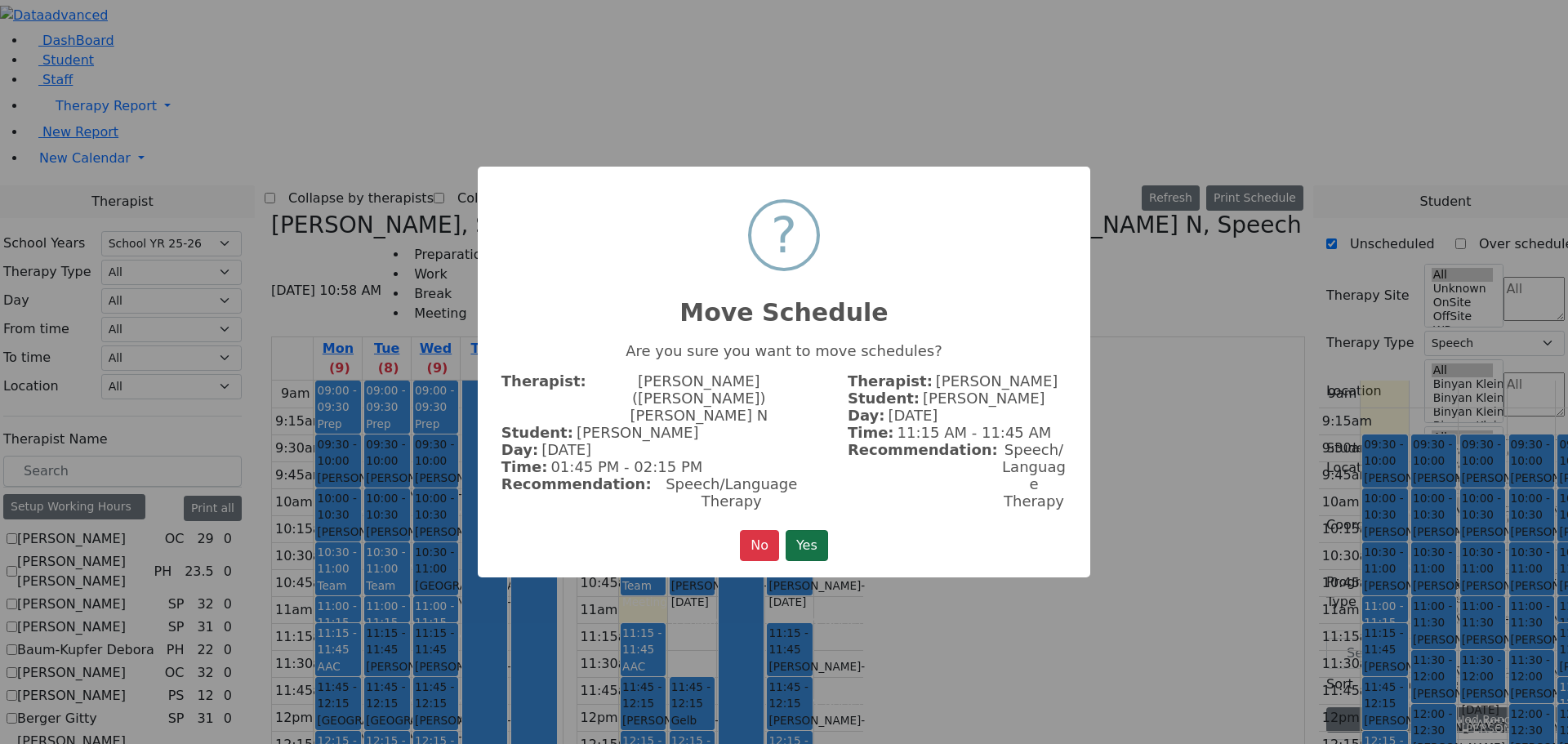
click at [827, 530] on button "Yes" at bounding box center [807, 546] width 42 height 31
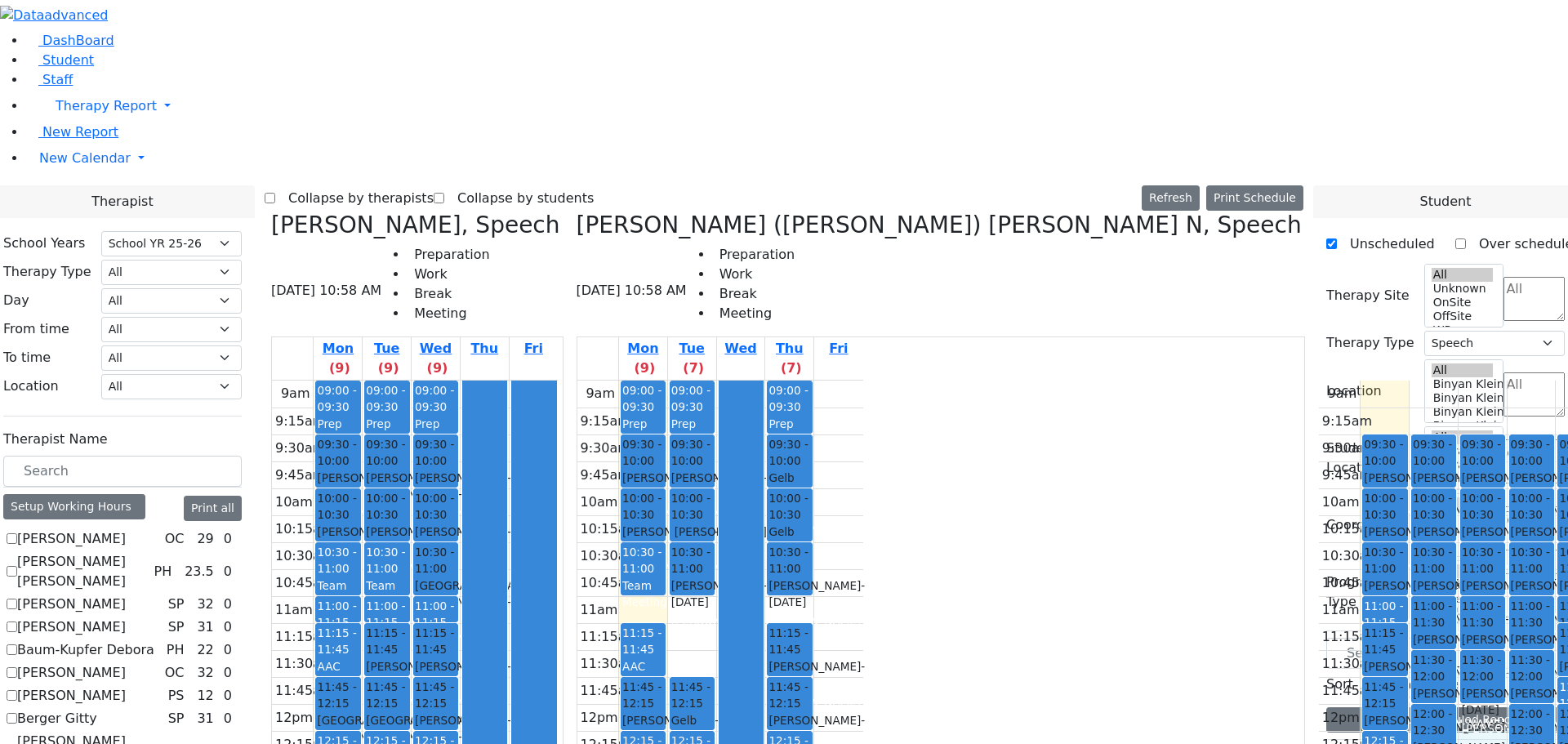
drag, startPoint x: 1197, startPoint y: 452, endPoint x: 1195, endPoint y: 472, distance: 20.1
click at [1319, 472] on div "9am 9:15am 9:30am 9:45am 10am 10:15am 10:30am 10:45am 11am 11:15am 11:30am 11:4…" at bounding box center [1461, 704] width 286 height 647
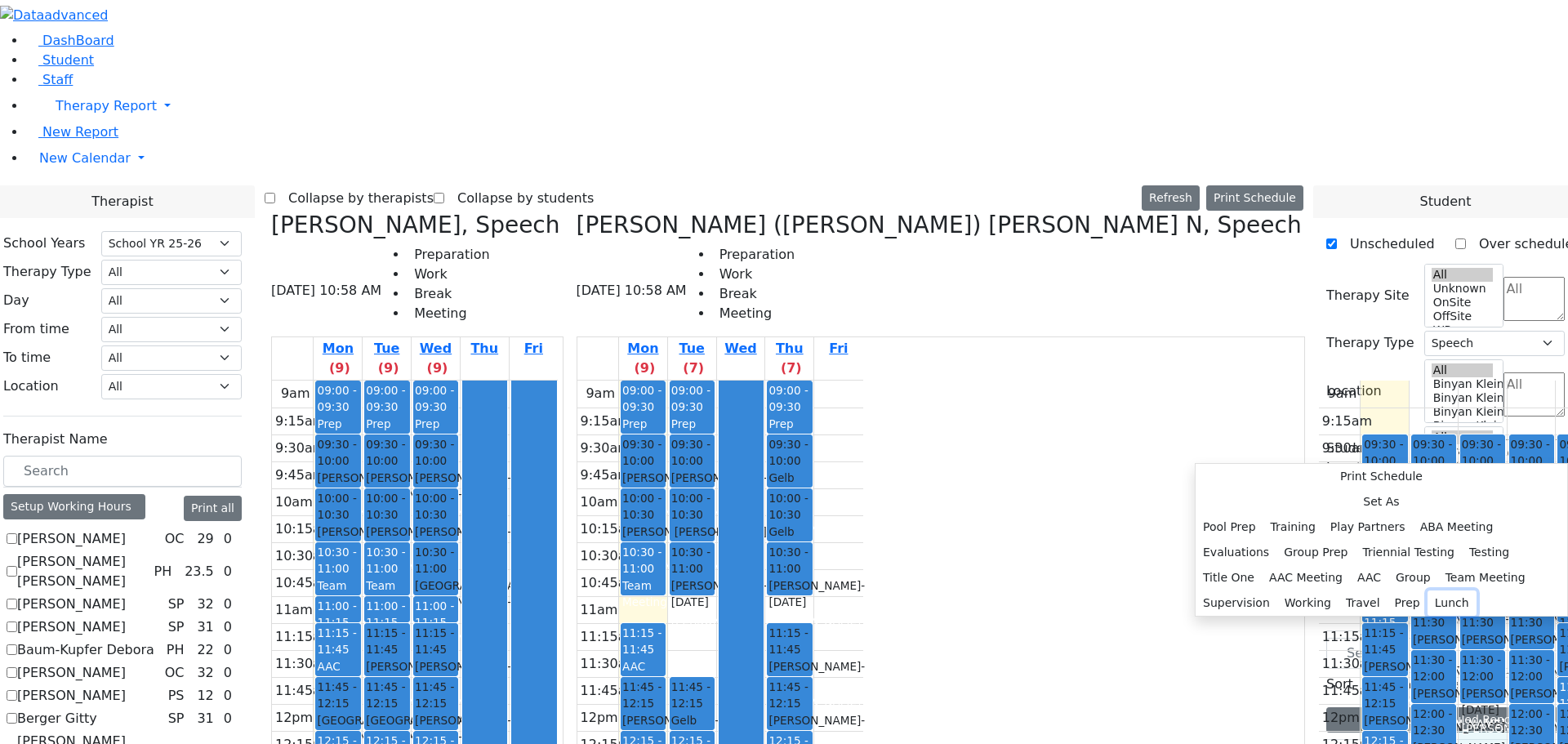
click at [1428, 591] on button "Lunch" at bounding box center [1452, 603] width 49 height 26
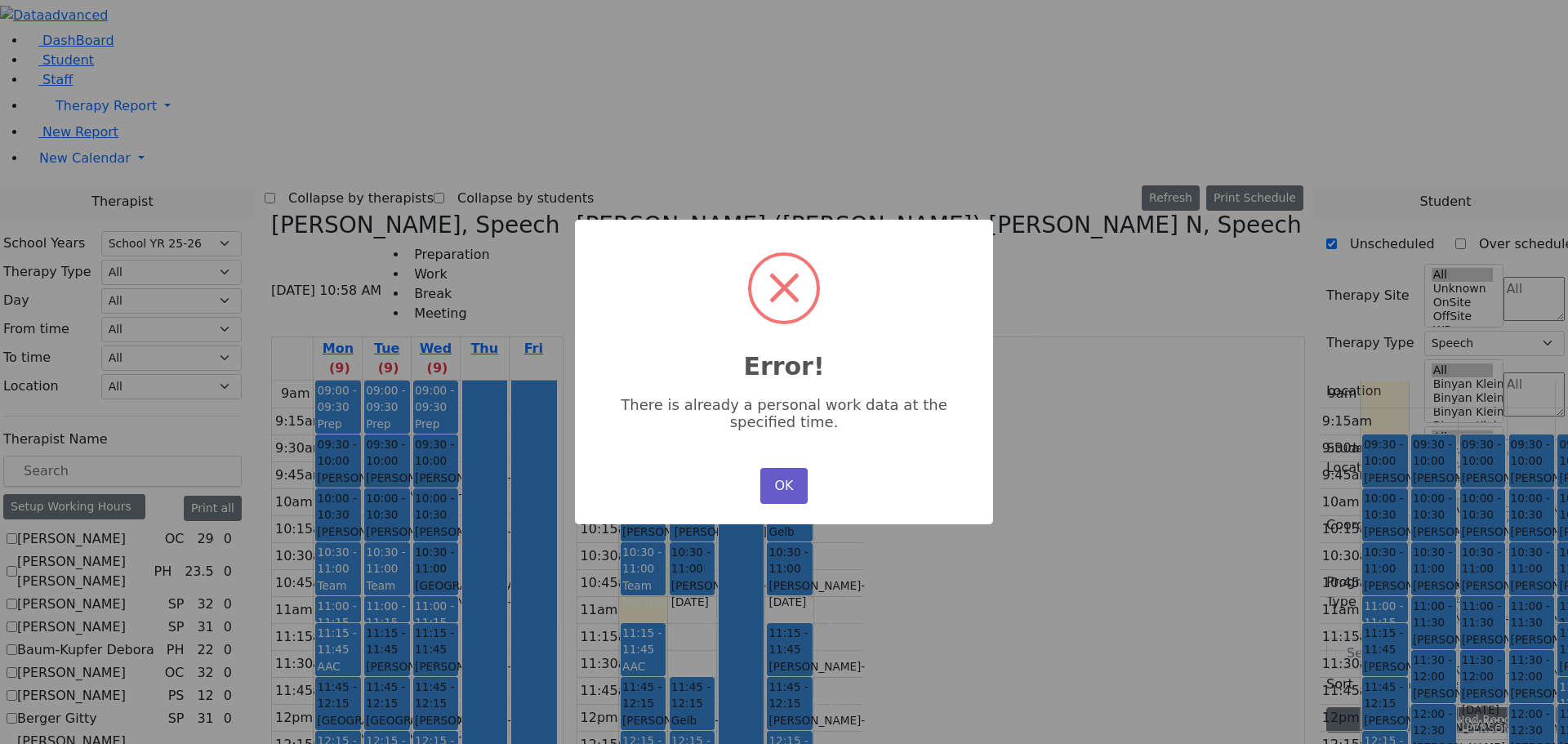
click at [783, 481] on button "OK" at bounding box center [784, 485] width 48 height 36
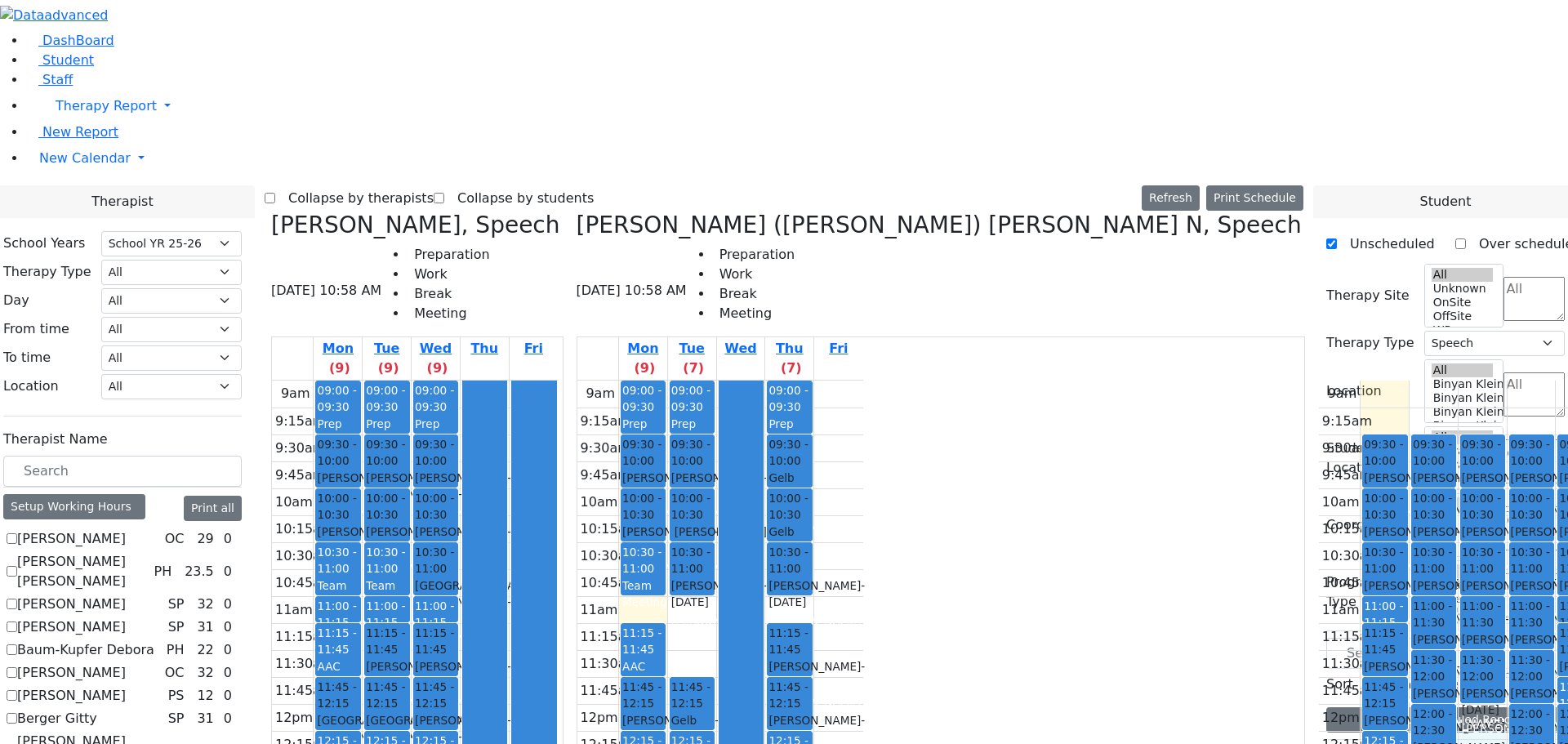
drag, startPoint x: 1187, startPoint y: 452, endPoint x: 1185, endPoint y: 472, distance: 20.1
click at [1319, 472] on div "9am 9:15am 9:30am 9:45am 10am 10:15am 10:30am 10:45am 11am 11:15am 11:30am 11:4…" at bounding box center [1461, 704] width 286 height 647
click at [1205, 504] on button "Edit Lunch" at bounding box center [1231, 511] width 90 height 26
select select "3"
select select "12:30:00"
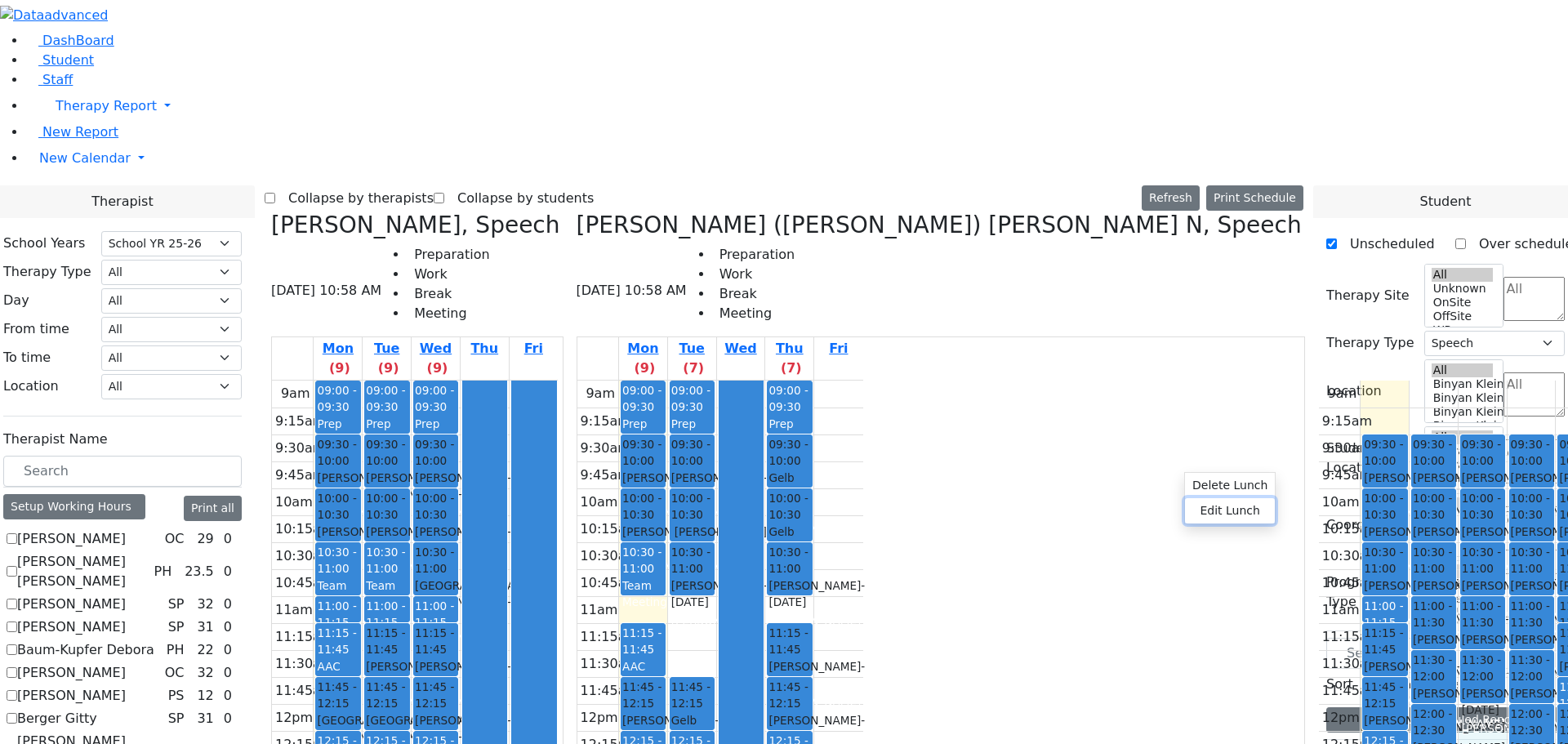
select select "12:45:00"
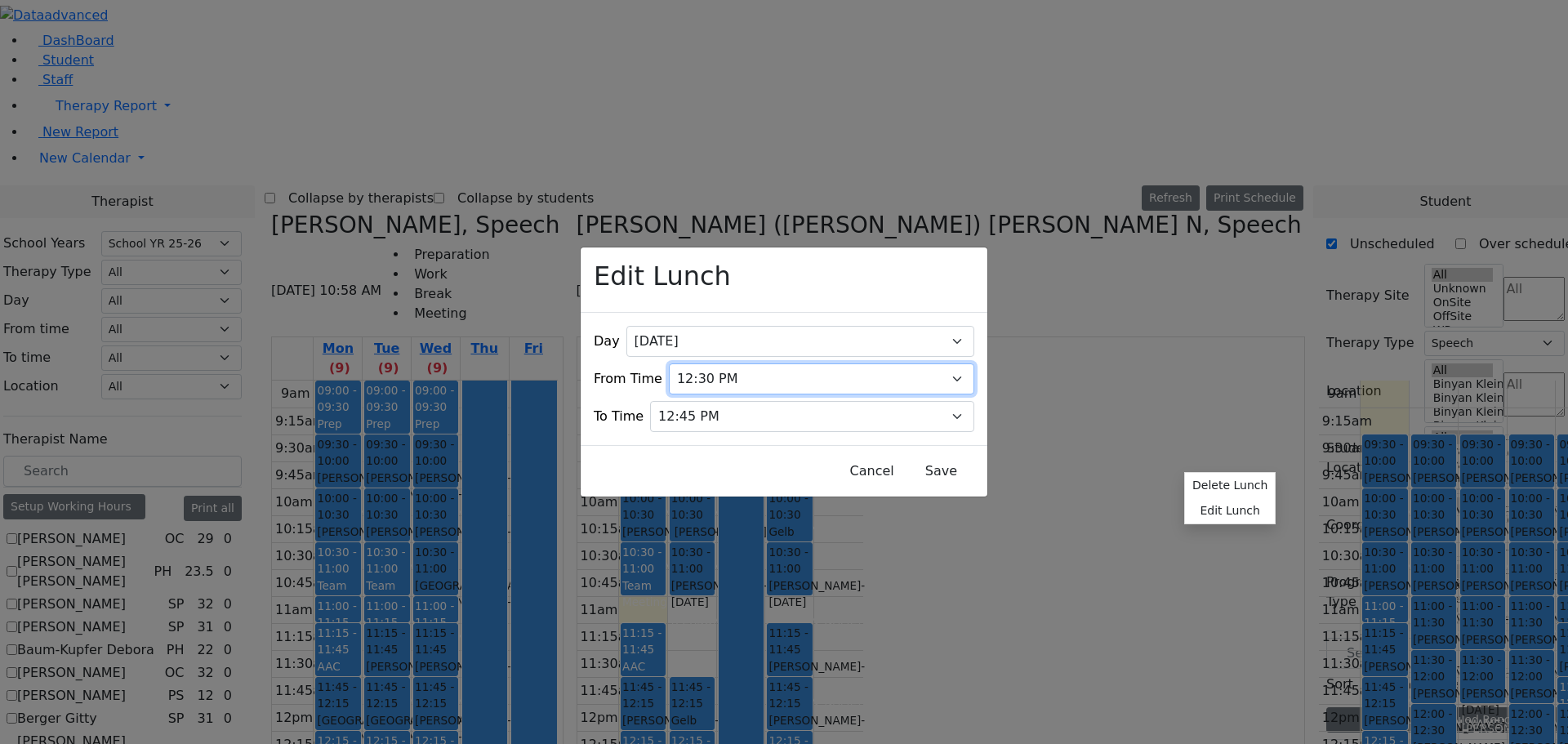
click at [940, 364] on select "07:00 AM 07:15 AM 07:30 AM 07:45 AM 08:00 AM 08:15 AM 08:30 AM 08:45 AM 09:00 A…" at bounding box center [822, 379] width 305 height 31
select select "12:15:00"
click at [679, 364] on select "07:00 AM 07:15 AM 07:30 AM 07:45 AM 08:00 AM 08:15 AM 08:30 AM 08:45 AM 09:00 A…" at bounding box center [822, 379] width 305 height 31
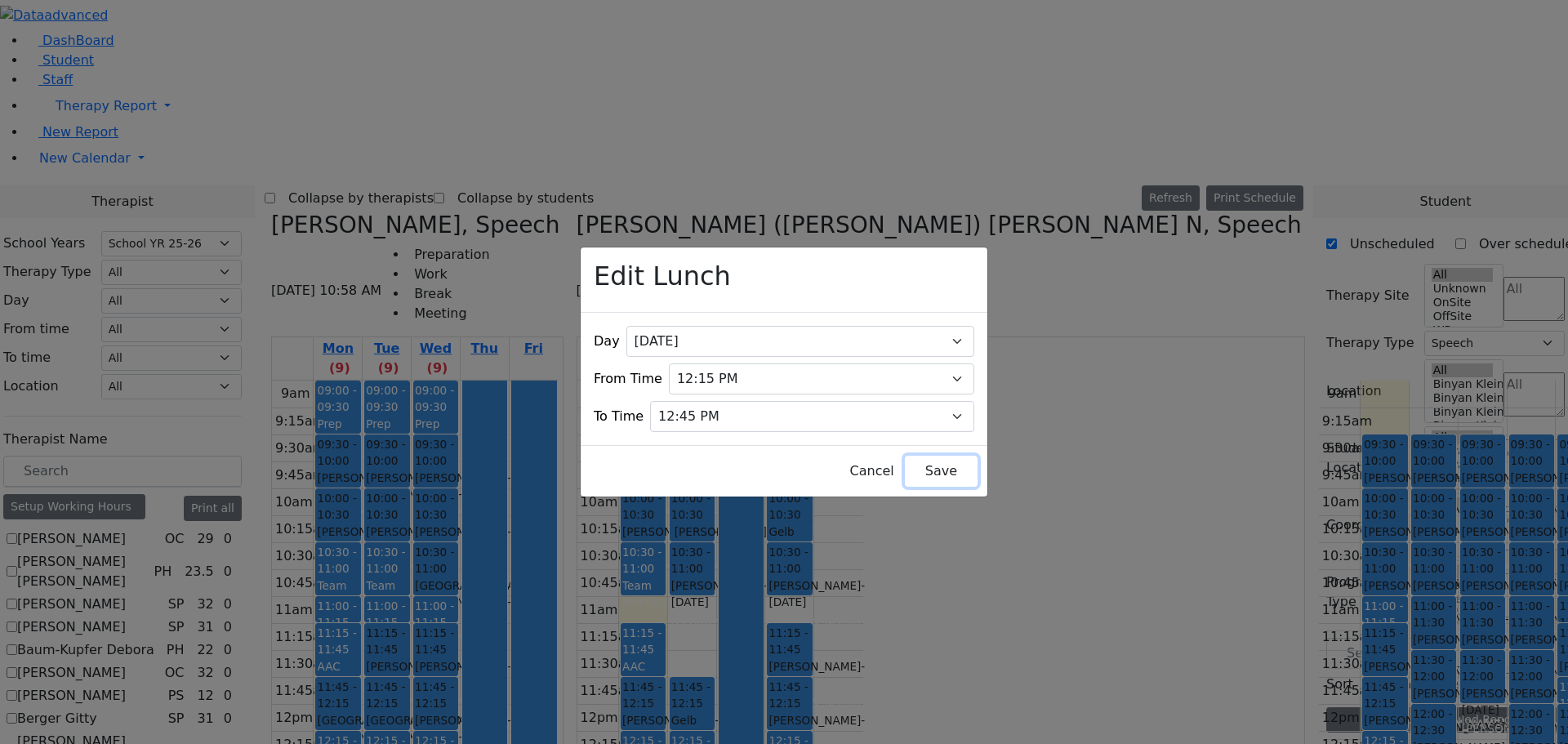
click at [926, 456] on button "Save" at bounding box center [941, 471] width 73 height 31
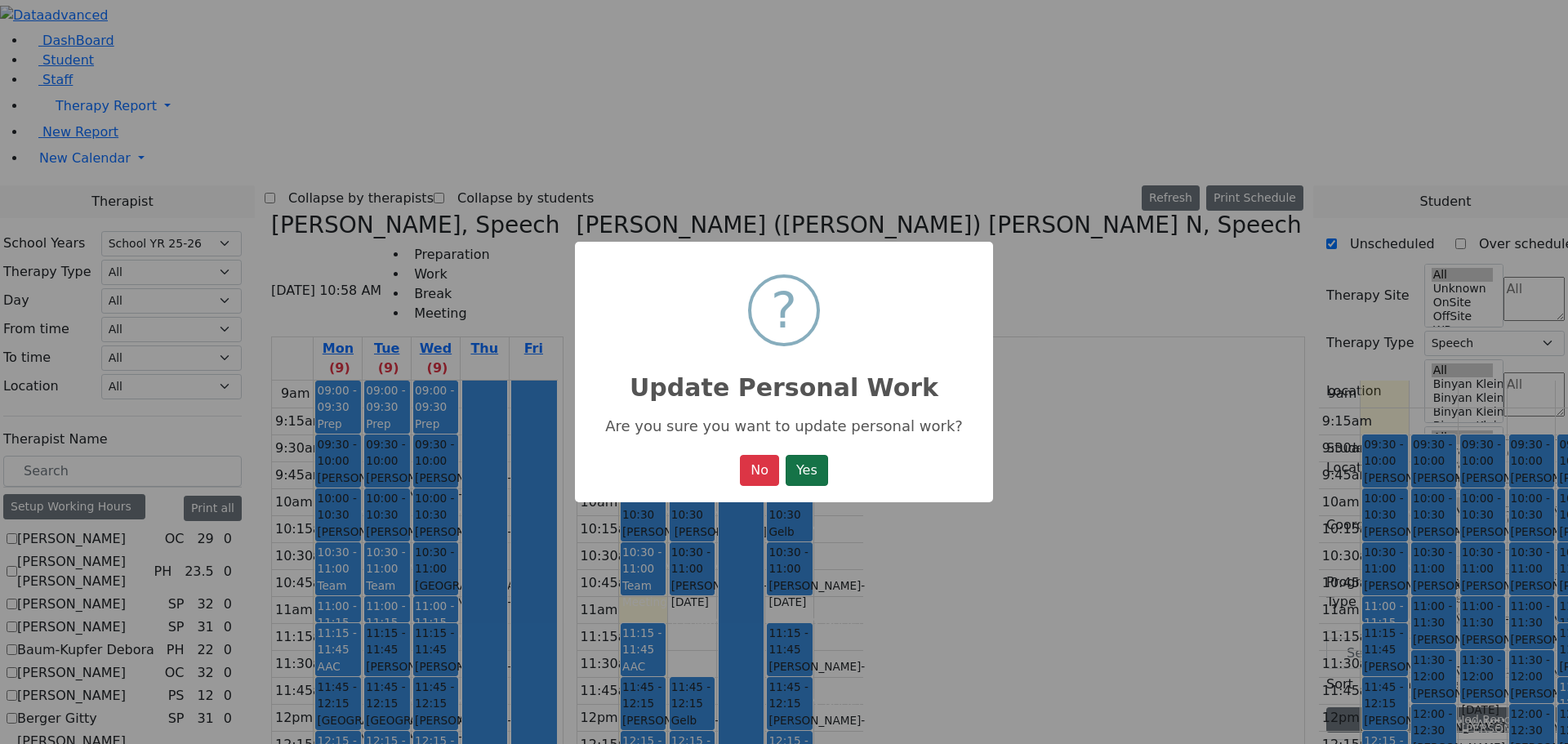
click at [797, 468] on button "Yes" at bounding box center [807, 470] width 42 height 31
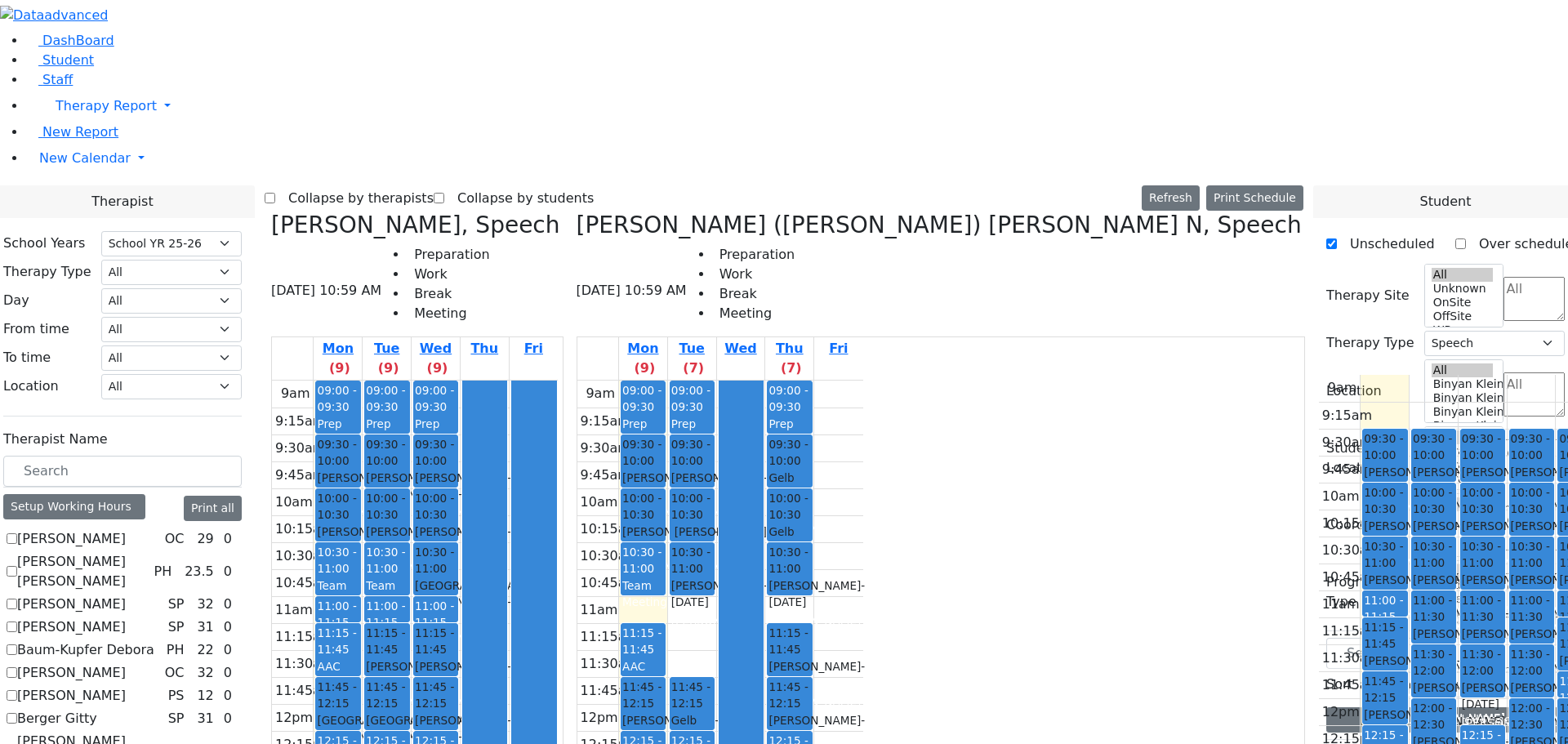
scroll to position [0, 0]
